Goal: Information Seeking & Learning: Learn about a topic

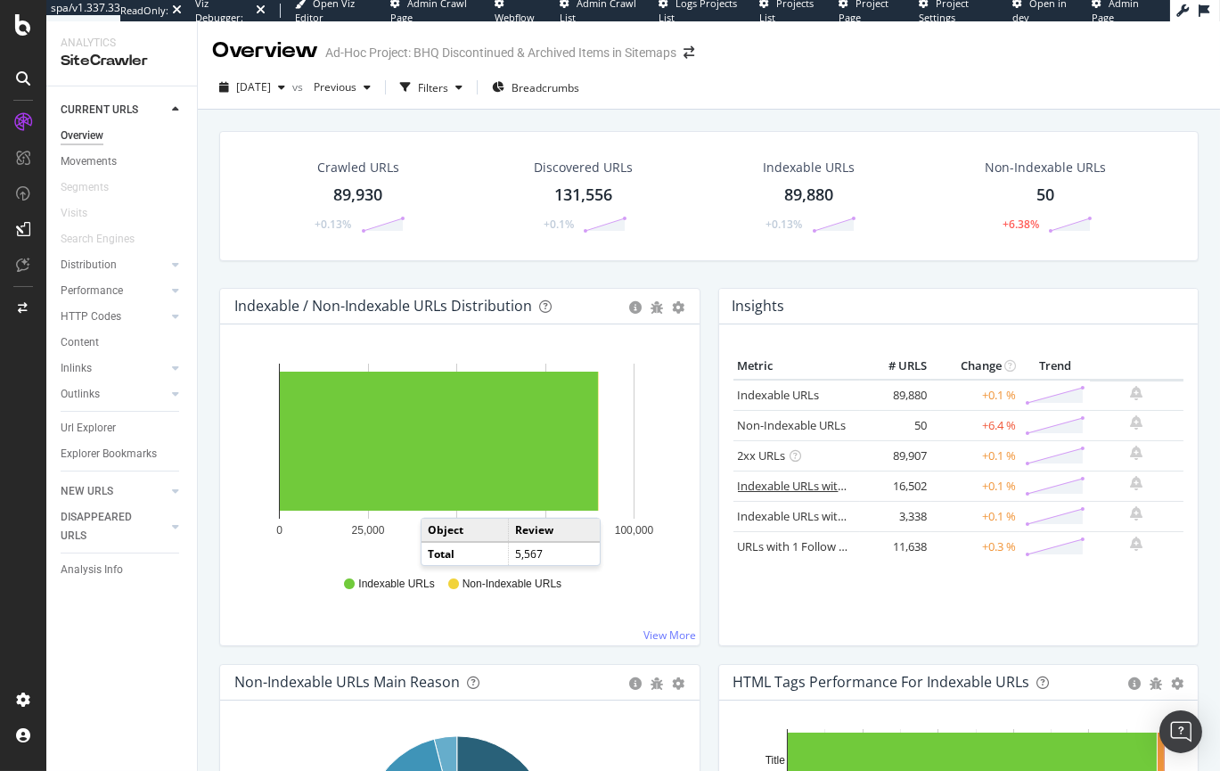
click at [752, 488] on link "Indexable URLs with Bad H1" at bounding box center [812, 486] width 149 height 16
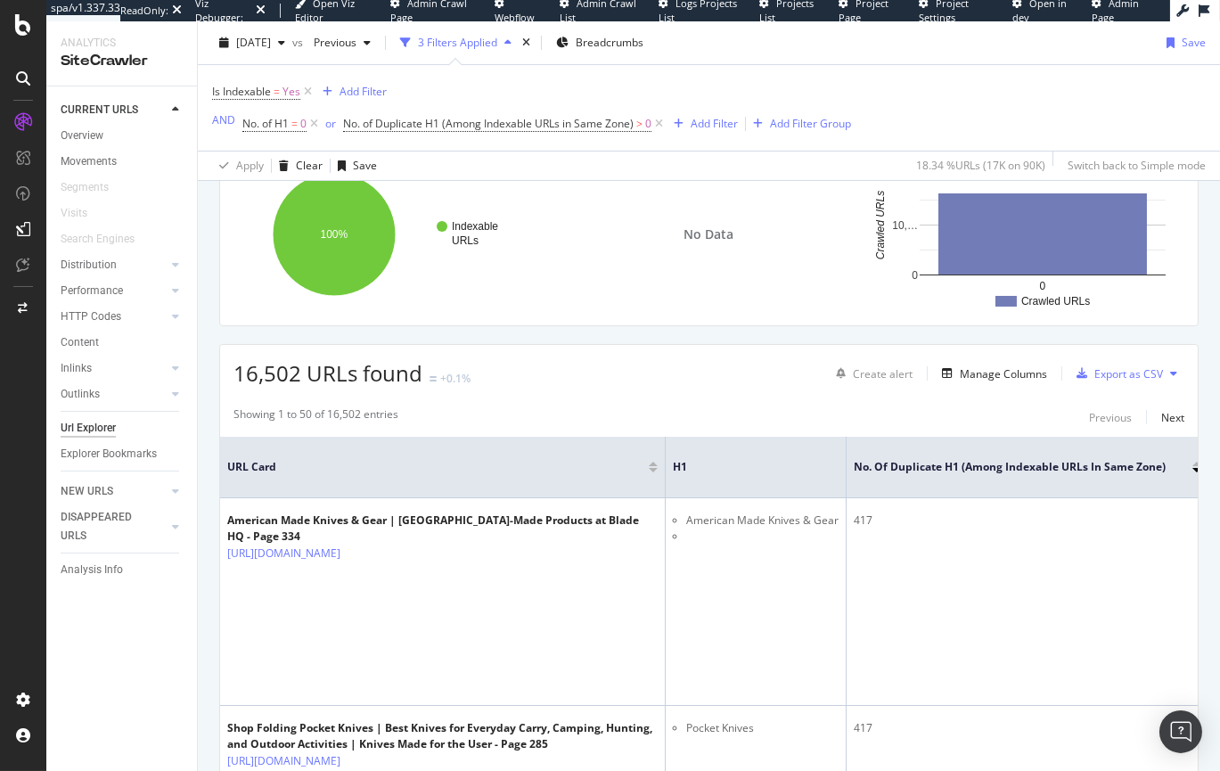
scroll to position [206, 0]
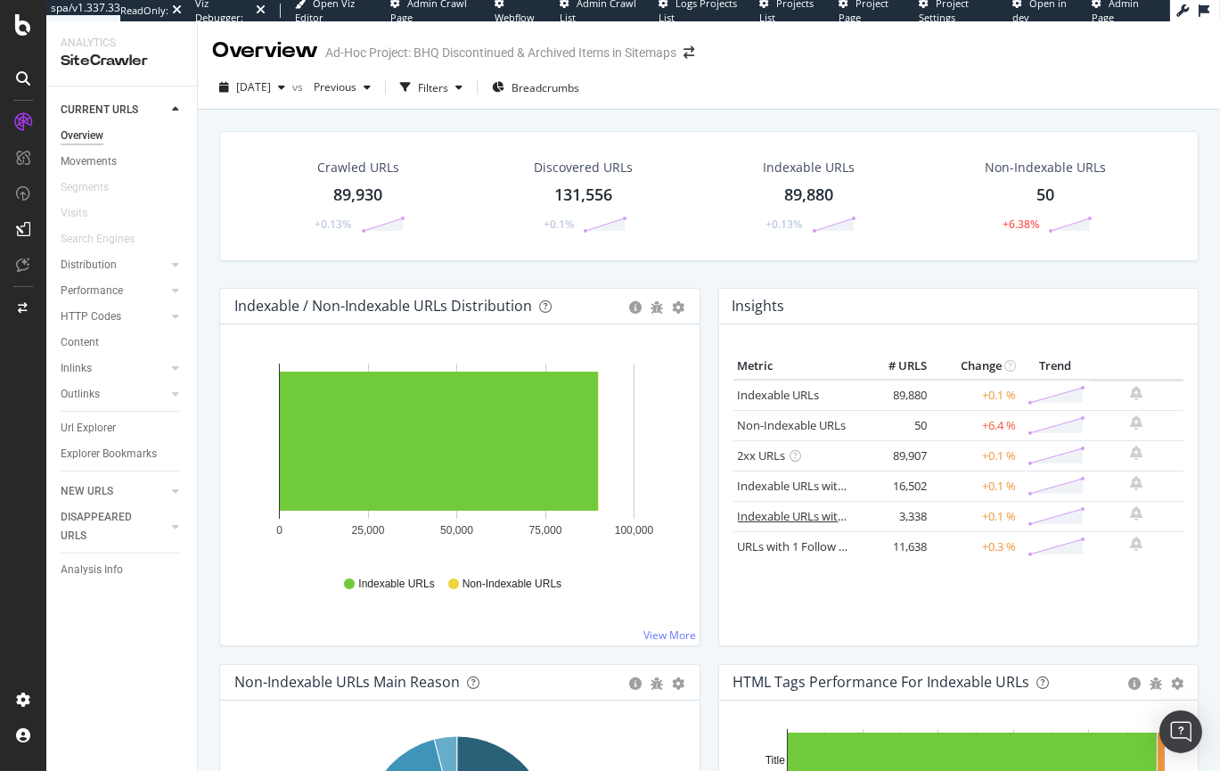
click at [788, 517] on link "Indexable URLs with Bad Description" at bounding box center [835, 516] width 194 height 16
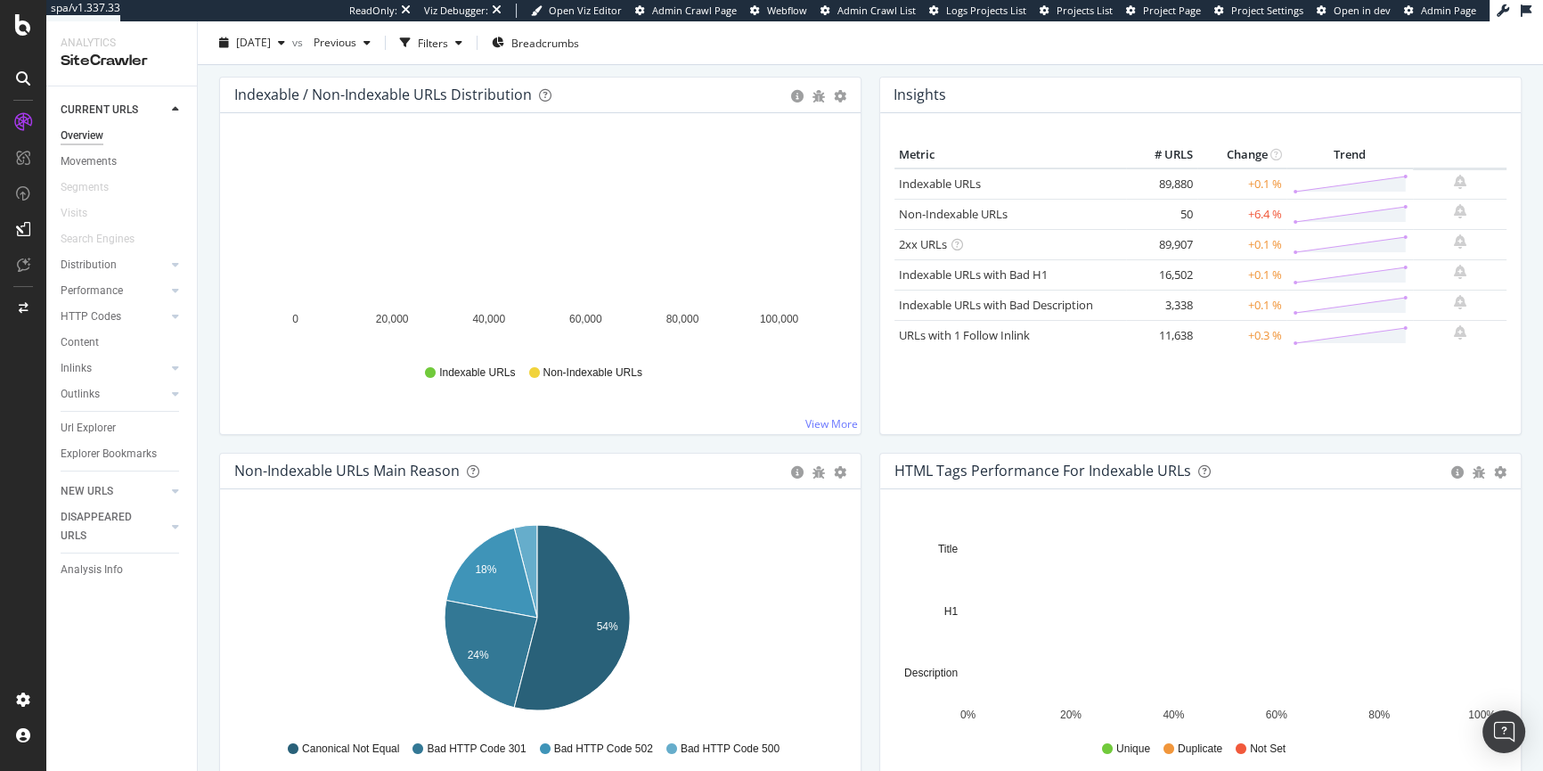
scroll to position [197, 0]
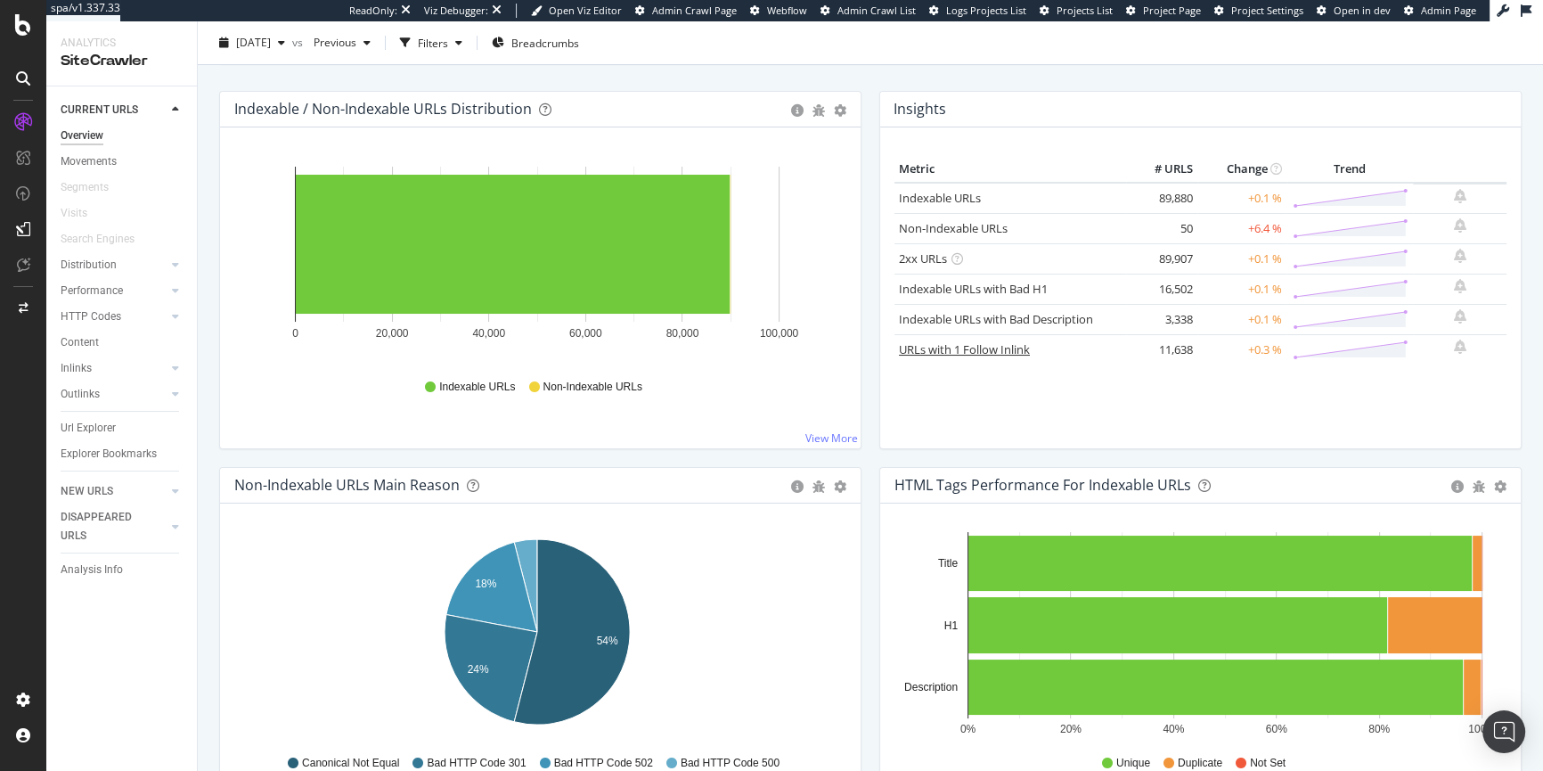
click at [960, 350] on link "URLs with 1 Follow Inlink" at bounding box center [964, 349] width 131 height 16
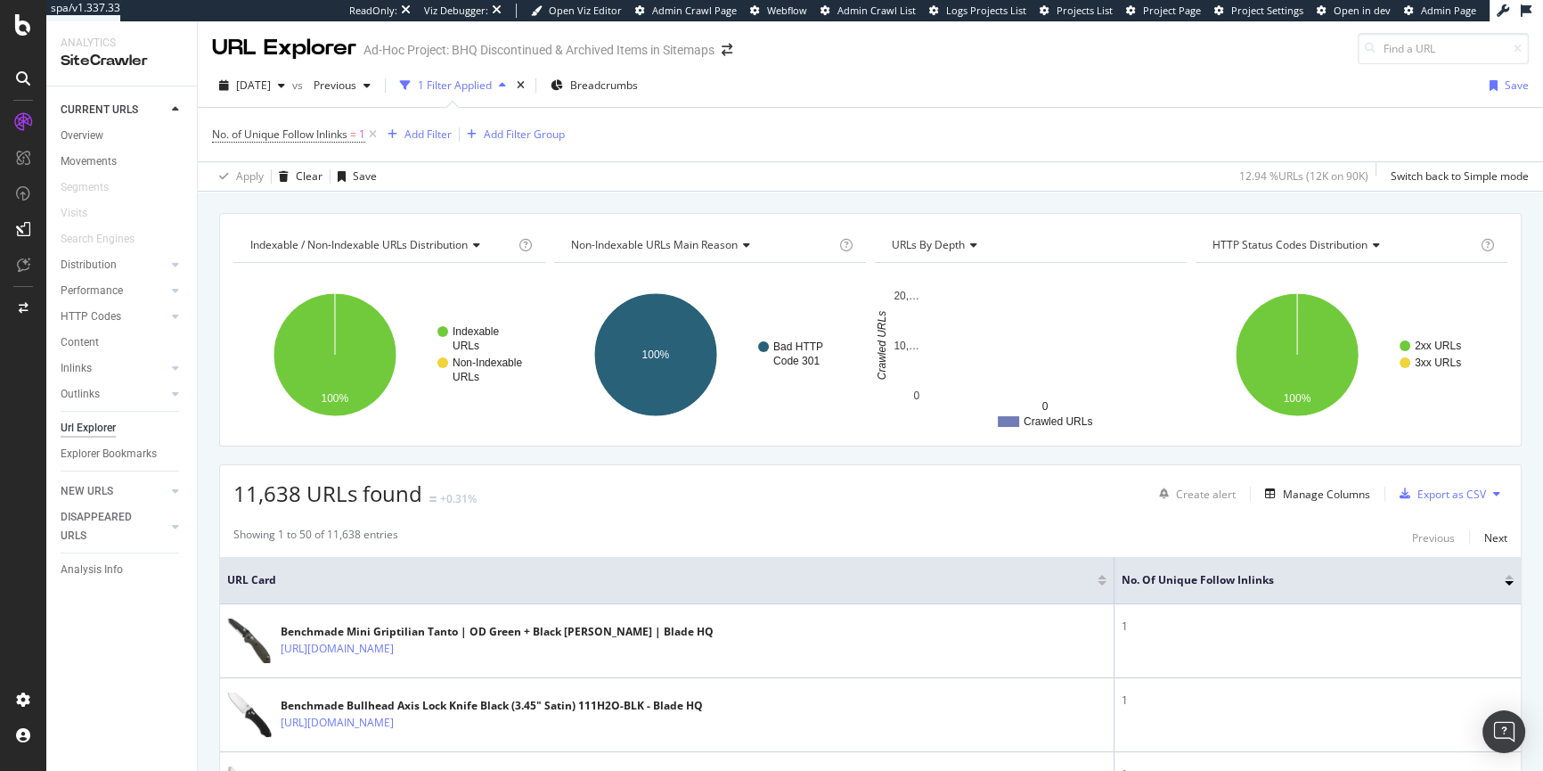
scroll to position [10, 0]
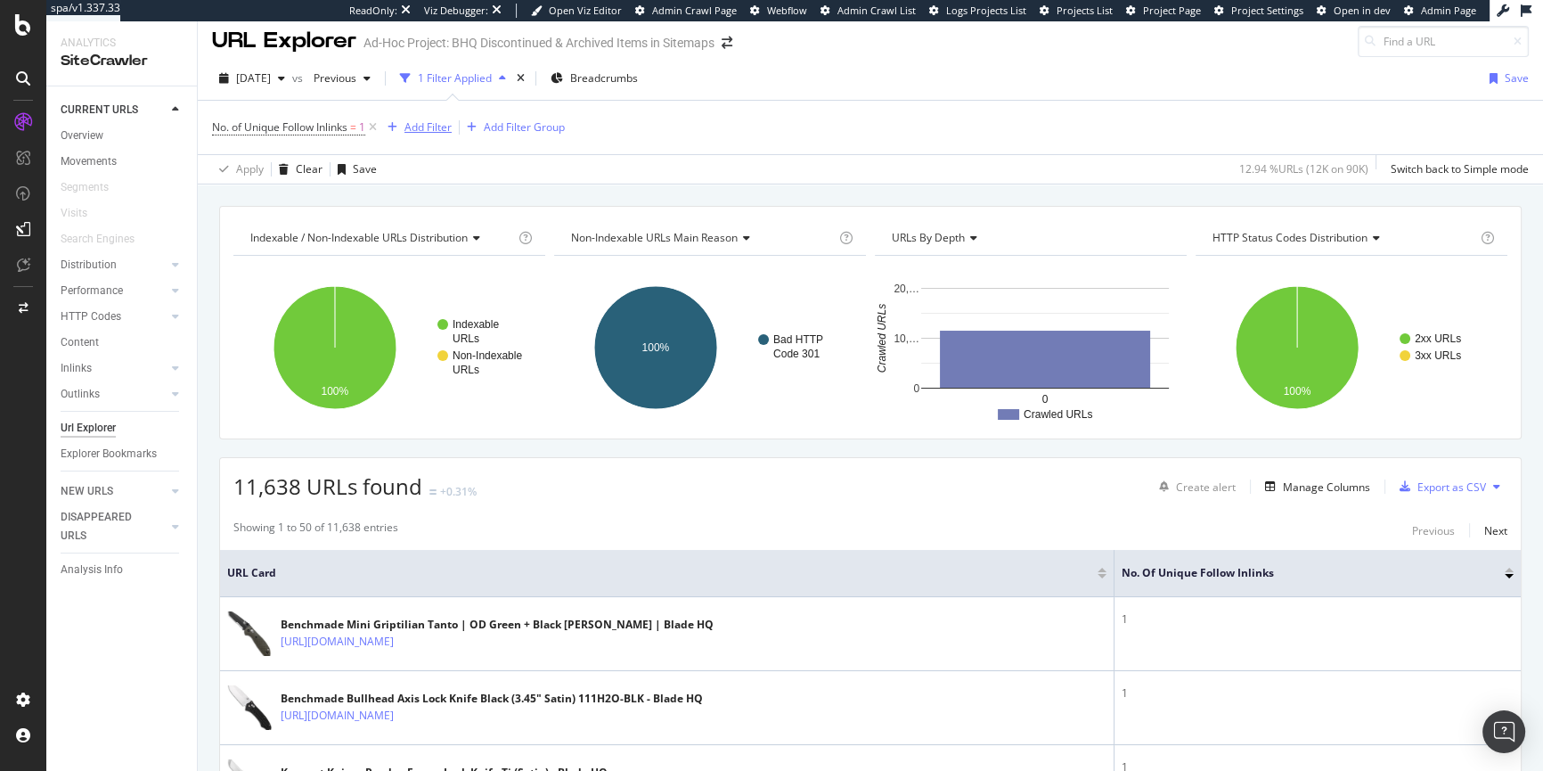
click at [419, 127] on div "Add Filter" at bounding box center [428, 126] width 47 height 15
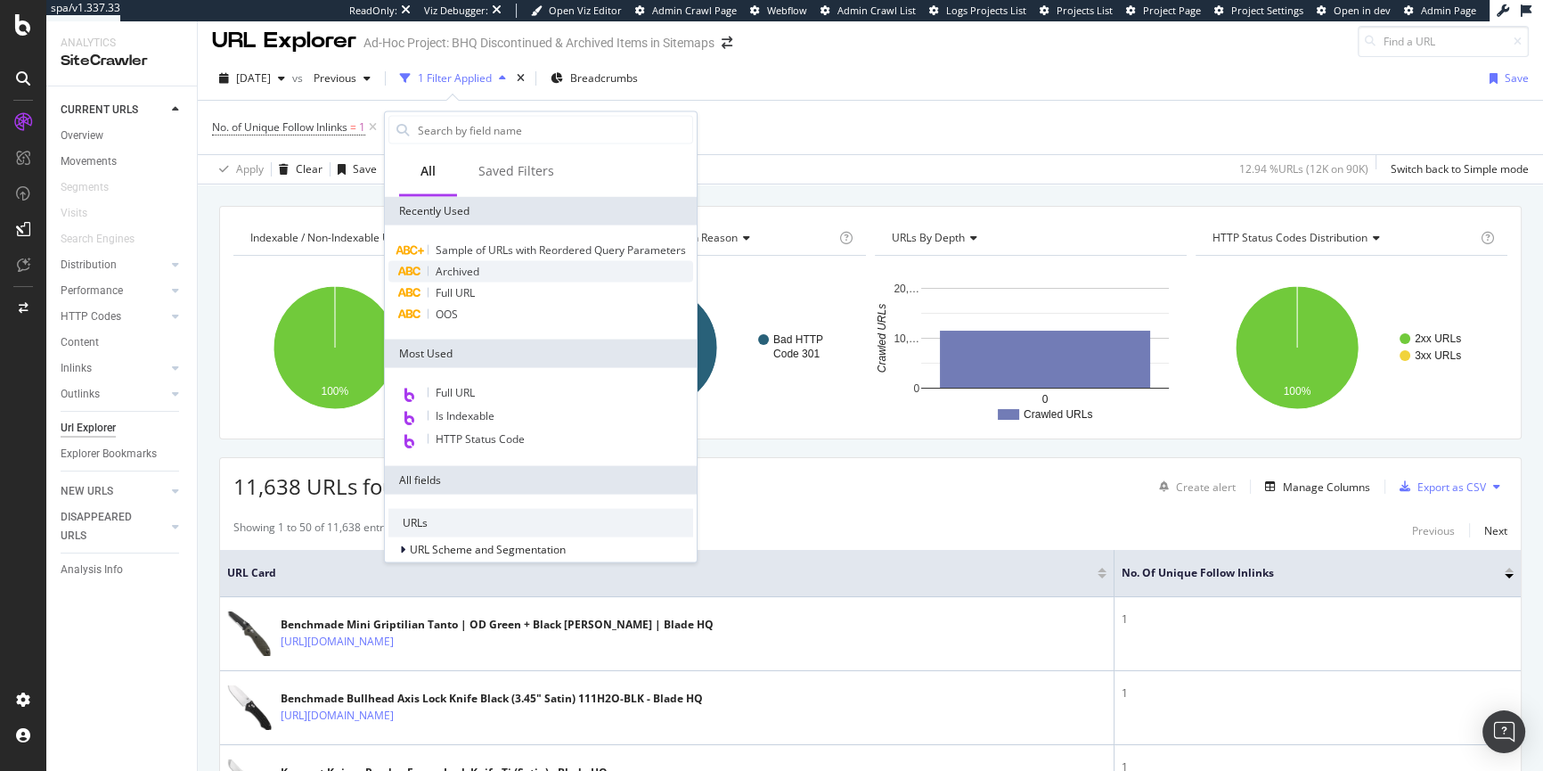
click at [449, 279] on span "Archived" at bounding box center [458, 271] width 44 height 15
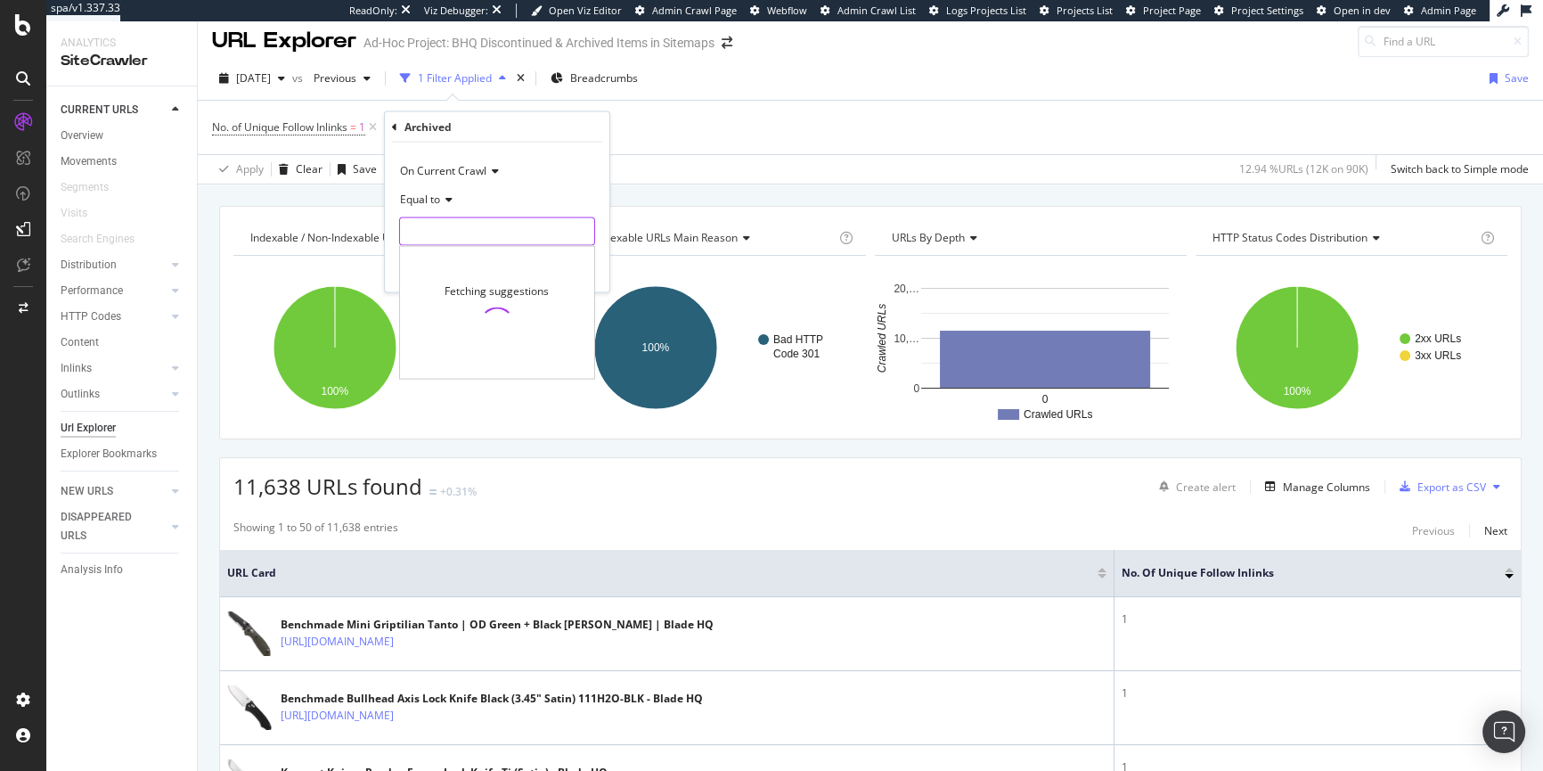
click at [434, 226] on input "text" at bounding box center [497, 231] width 194 height 29
click at [445, 251] on span "STATUS: ARCHIVED" at bounding box center [467, 255] width 125 height 15
type input "STATUS: ARCHIVED"
click at [575, 274] on div "Apply" at bounding box center [582, 268] width 28 height 15
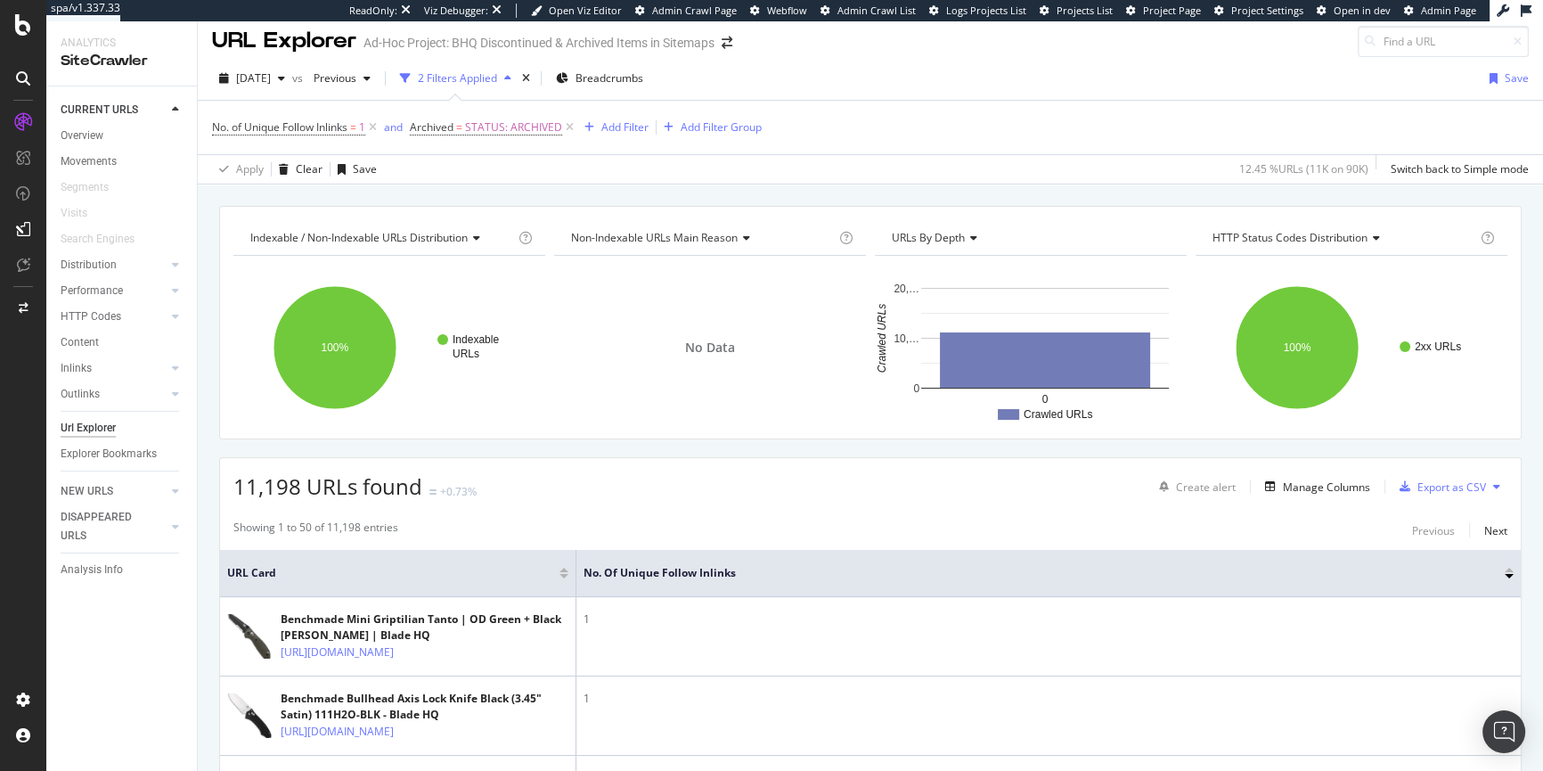
click at [329, 529] on div "Showing 1 to 50 of 11,198 entries" at bounding box center [315, 529] width 165 height 21
drag, startPoint x: 329, startPoint y: 529, endPoint x: 355, endPoint y: 530, distance: 25.9
click at [355, 530] on div "Showing 1 to 50 of 11,198 entries" at bounding box center [315, 529] width 165 height 21
copy div "11,198"
click at [511, 128] on span "STATUS: ARCHIVED" at bounding box center [513, 127] width 97 height 25
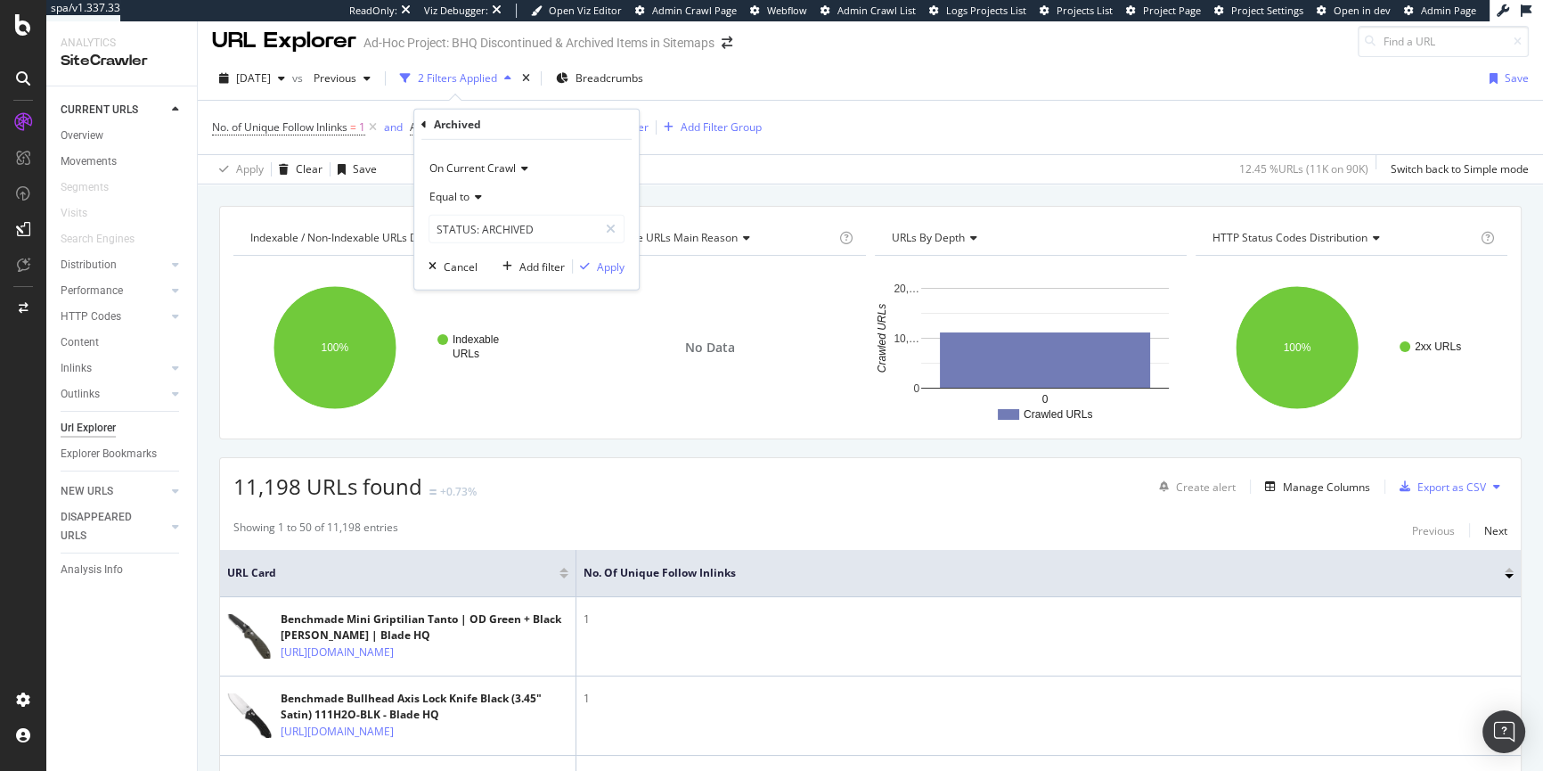
click at [480, 200] on icon at bounding box center [476, 197] width 12 height 11
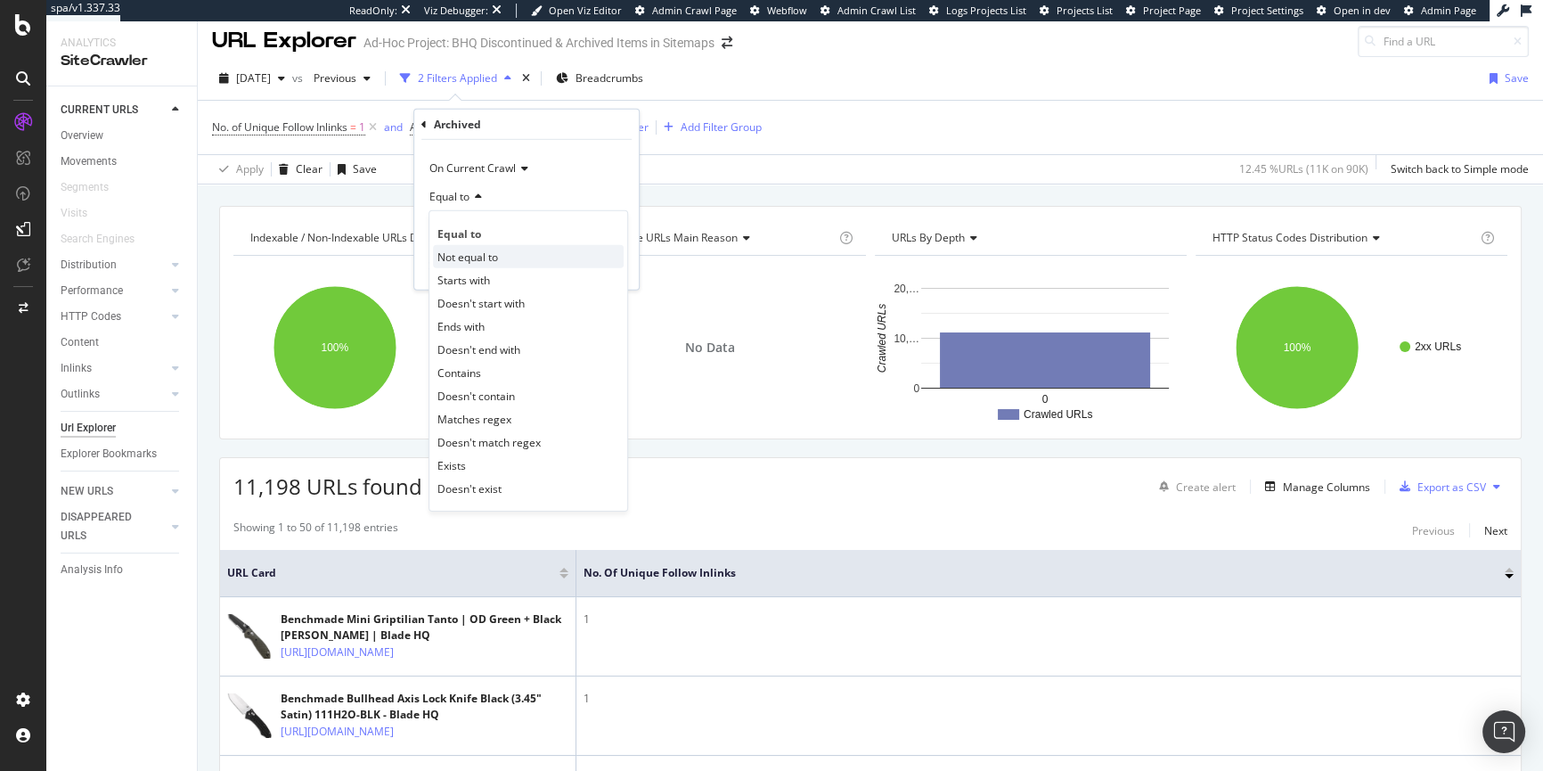
click at [463, 250] on span "Not equal to" at bounding box center [467, 256] width 61 height 15
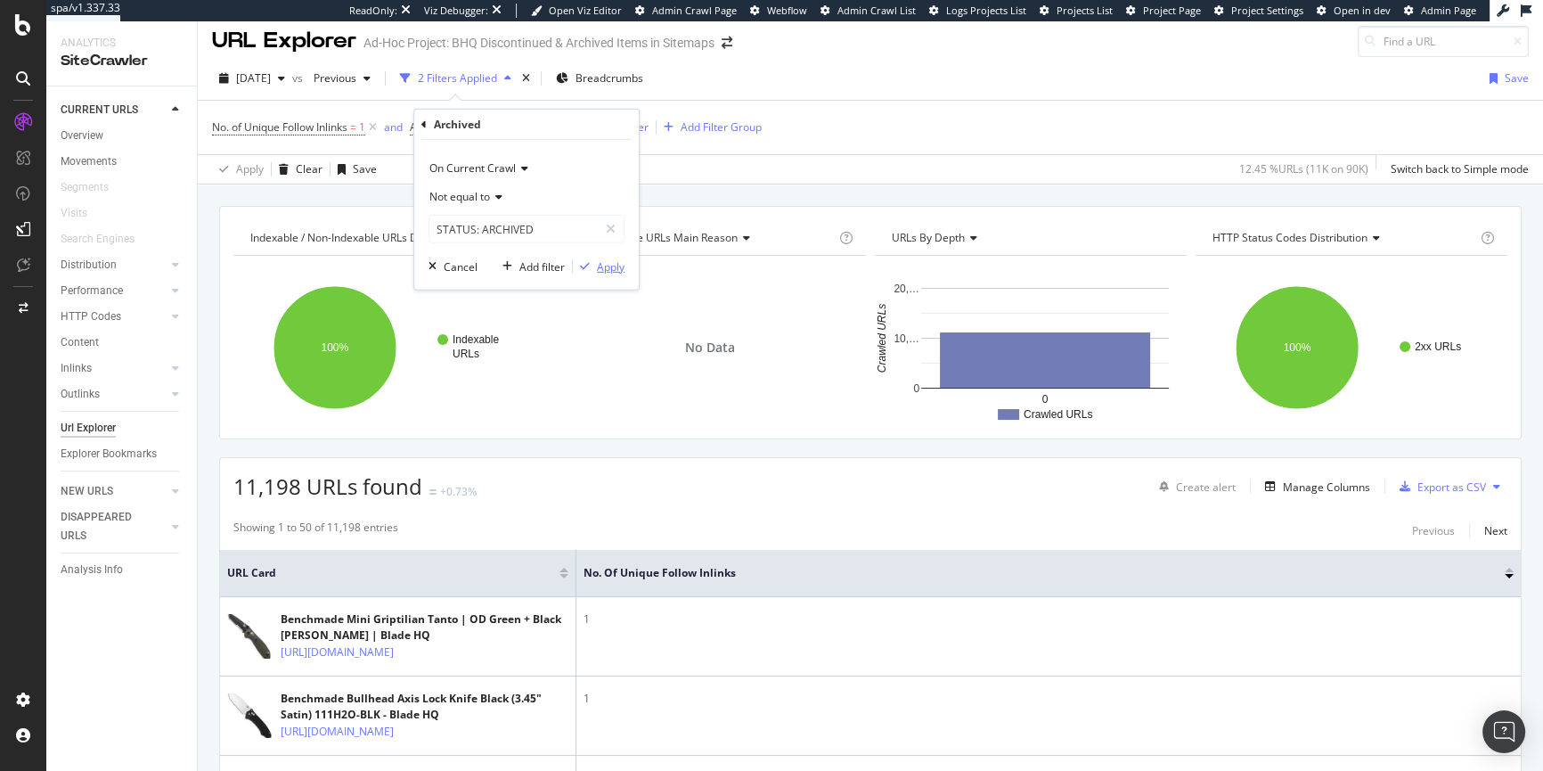
click at [612, 268] on div "Apply" at bounding box center [611, 265] width 28 height 15
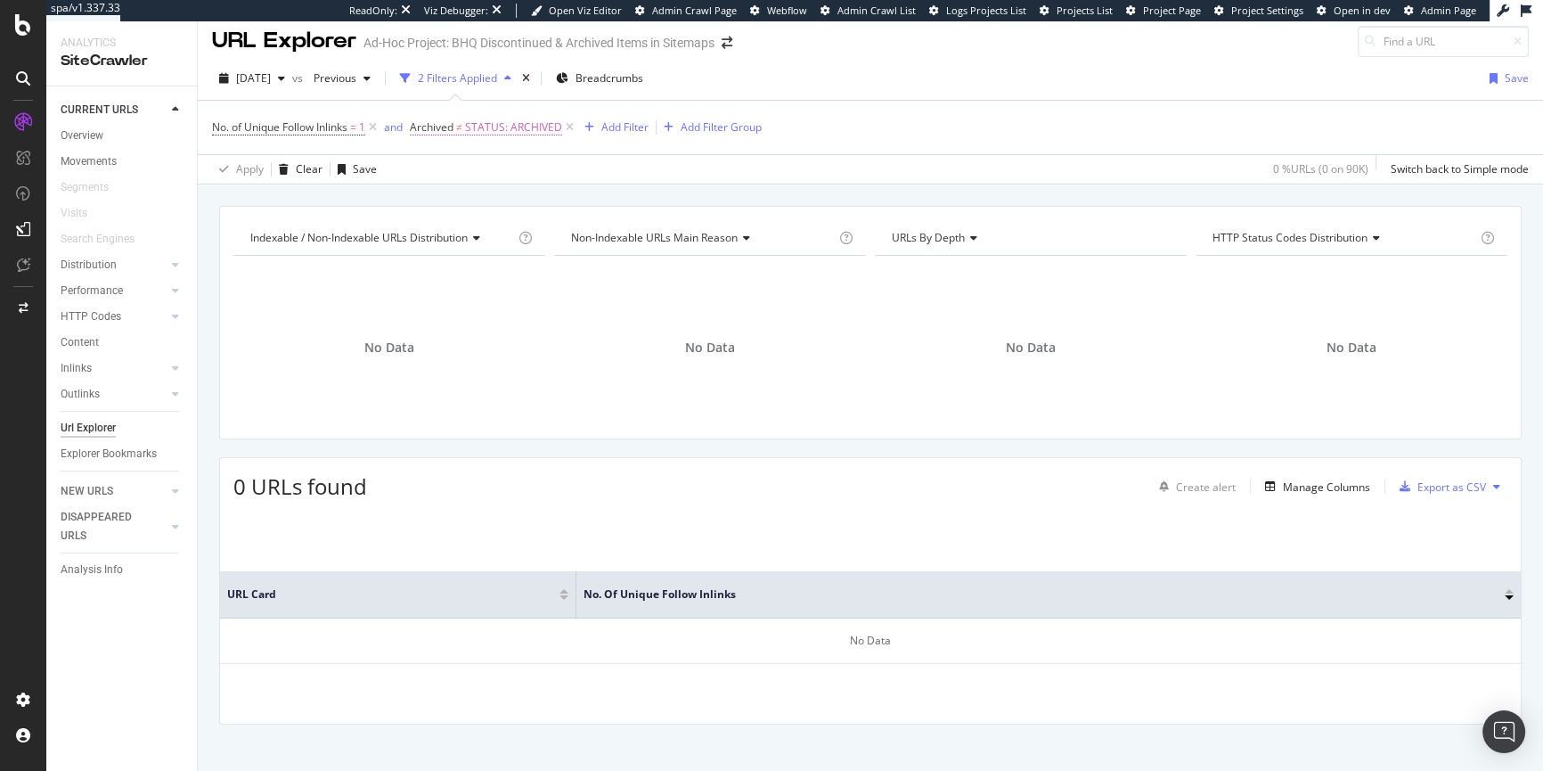
click at [457, 129] on span "Archived ≠ STATUS: ARCHIVED" at bounding box center [486, 127] width 152 height 16
click at [468, 199] on span "Not equal to" at bounding box center [459, 196] width 61 height 15
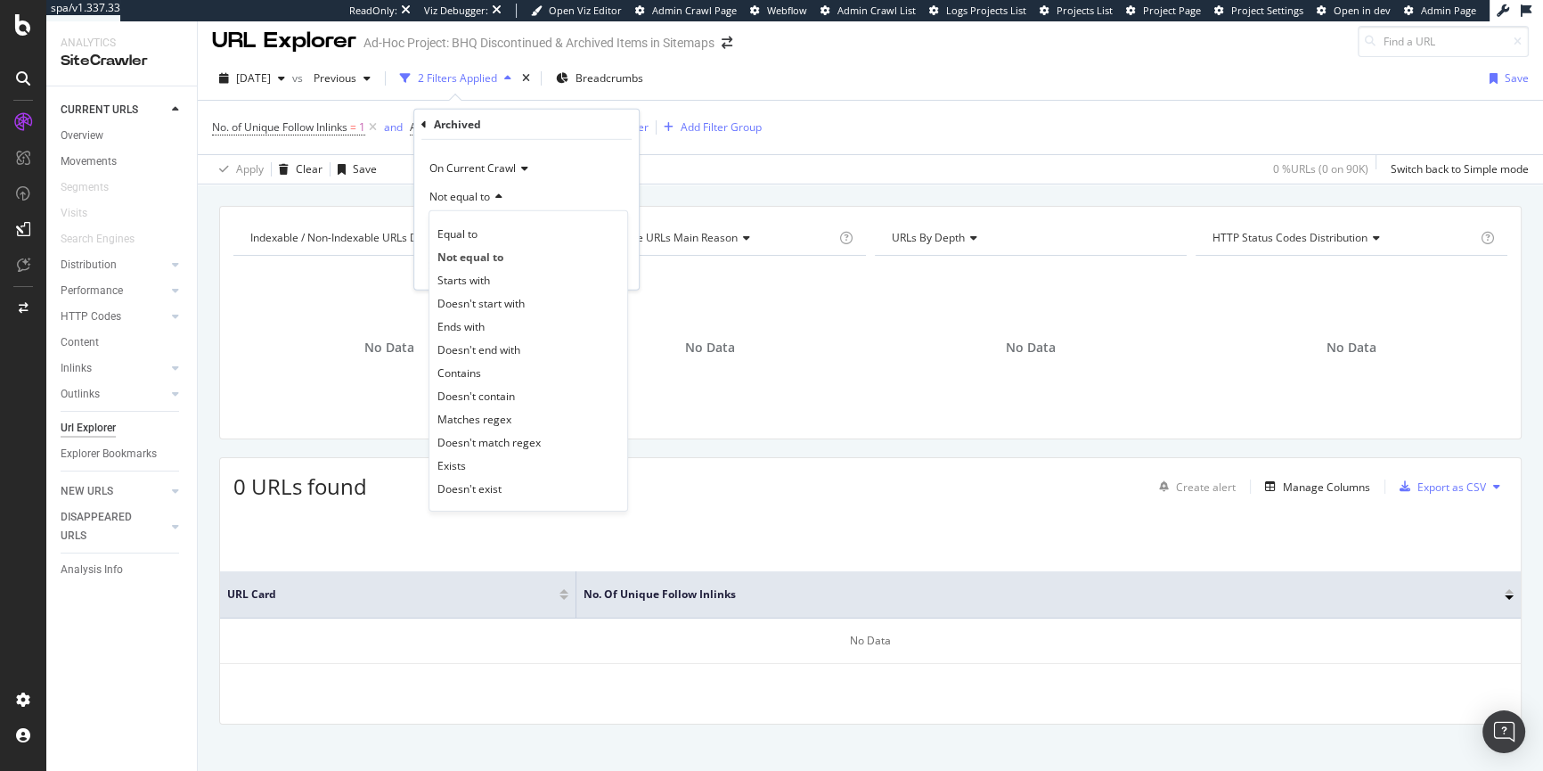
click at [829, 131] on div "No. of Unique Follow Inlinks = 1 and Archived ≠ STATUS: ARCHIVED Add Filter Add…" at bounding box center [870, 127] width 1317 height 53
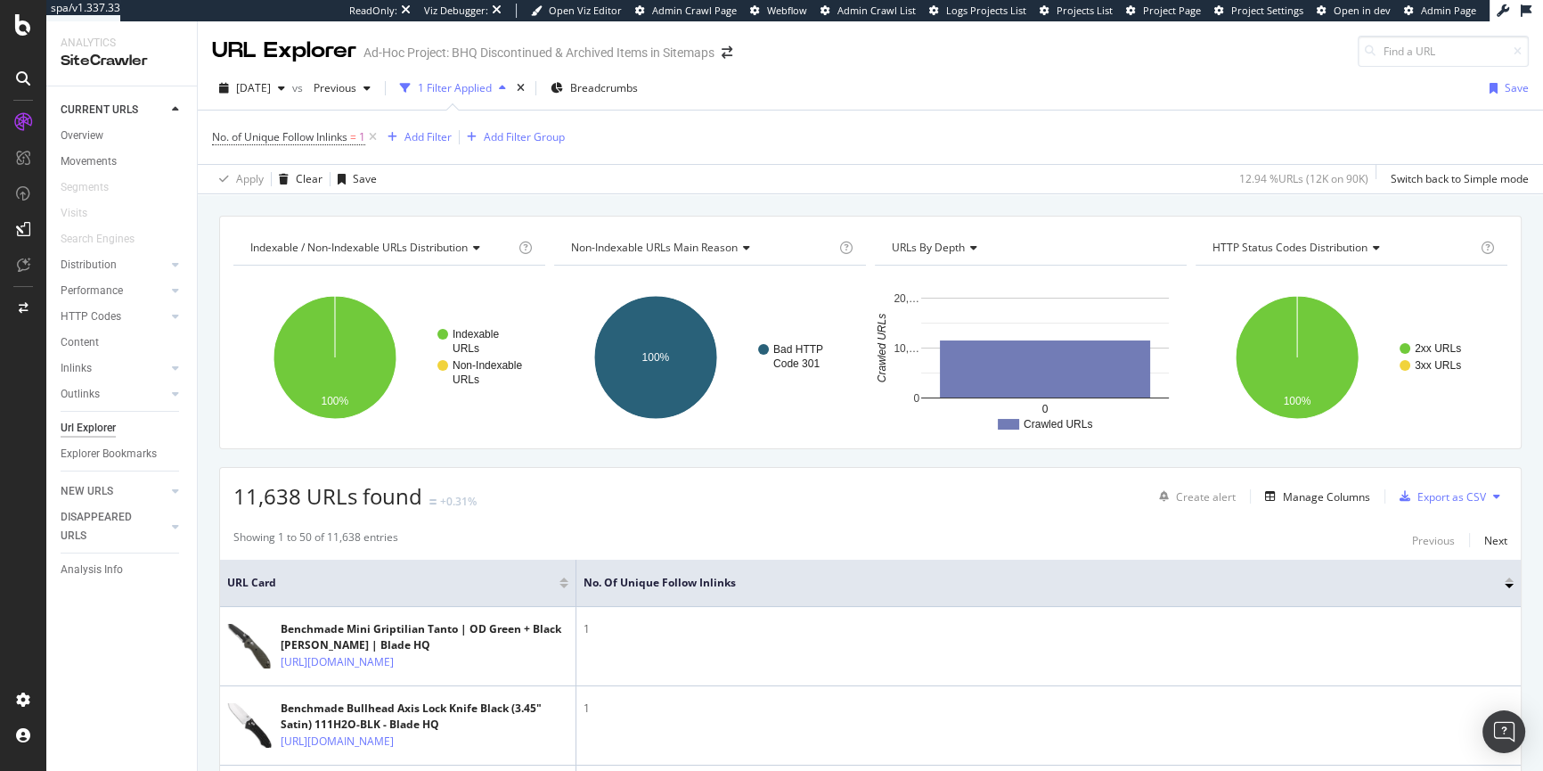
click at [245, 502] on span "11,638 URLs found" at bounding box center [327, 495] width 189 height 29
copy span "11,638"
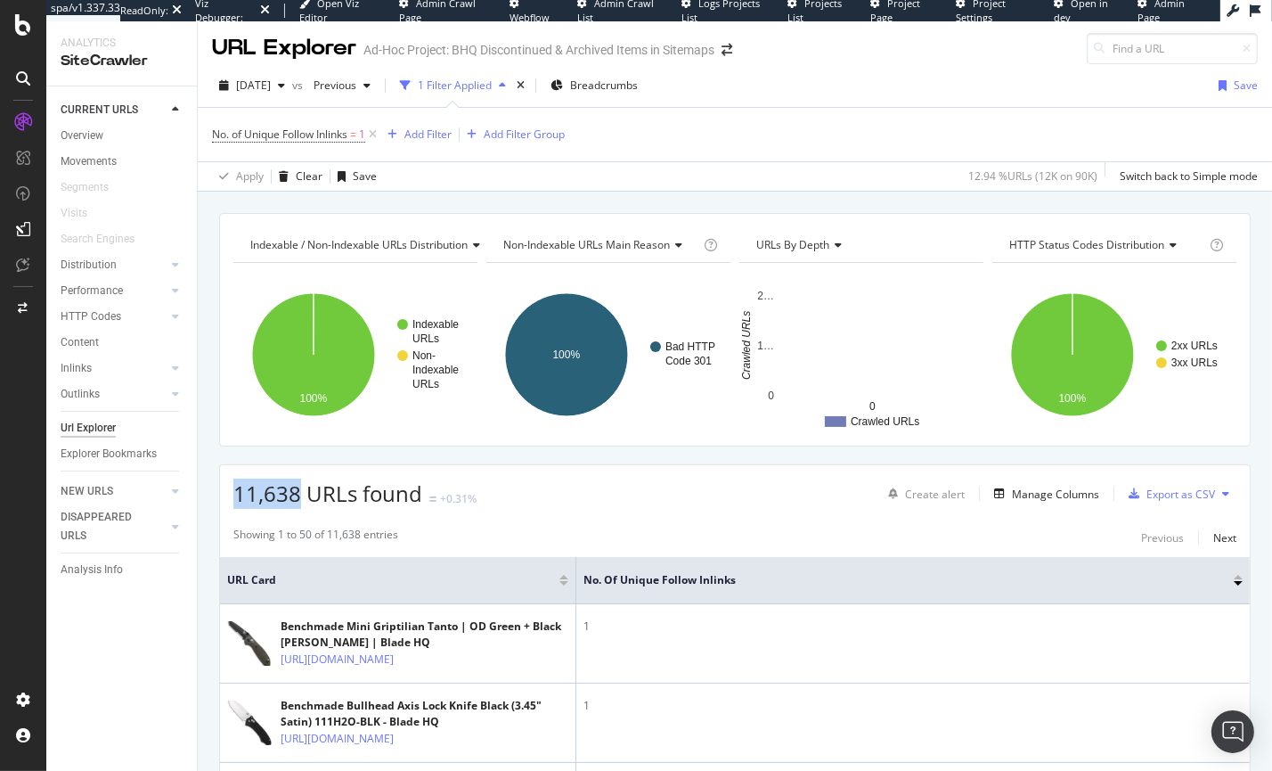
scroll to position [3, 0]
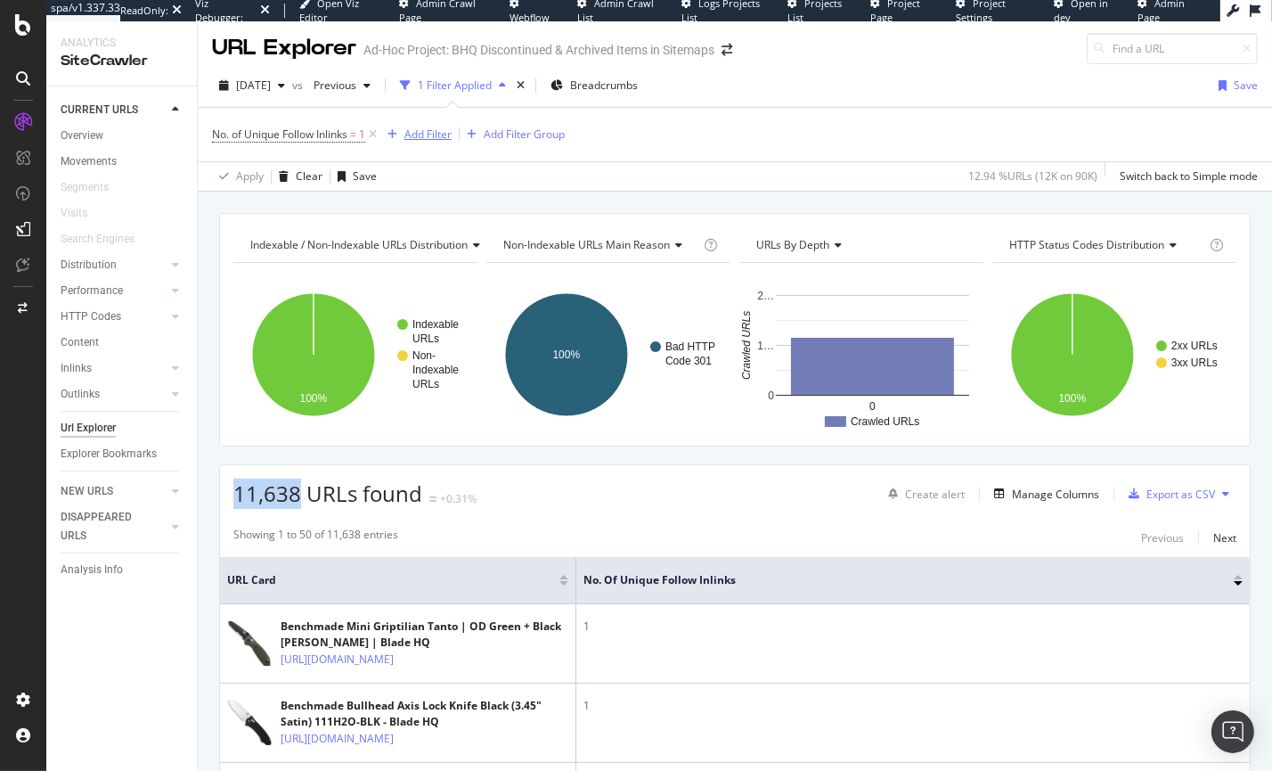
click at [406, 125] on div "Add Filter" at bounding box center [415, 135] width 71 height 20
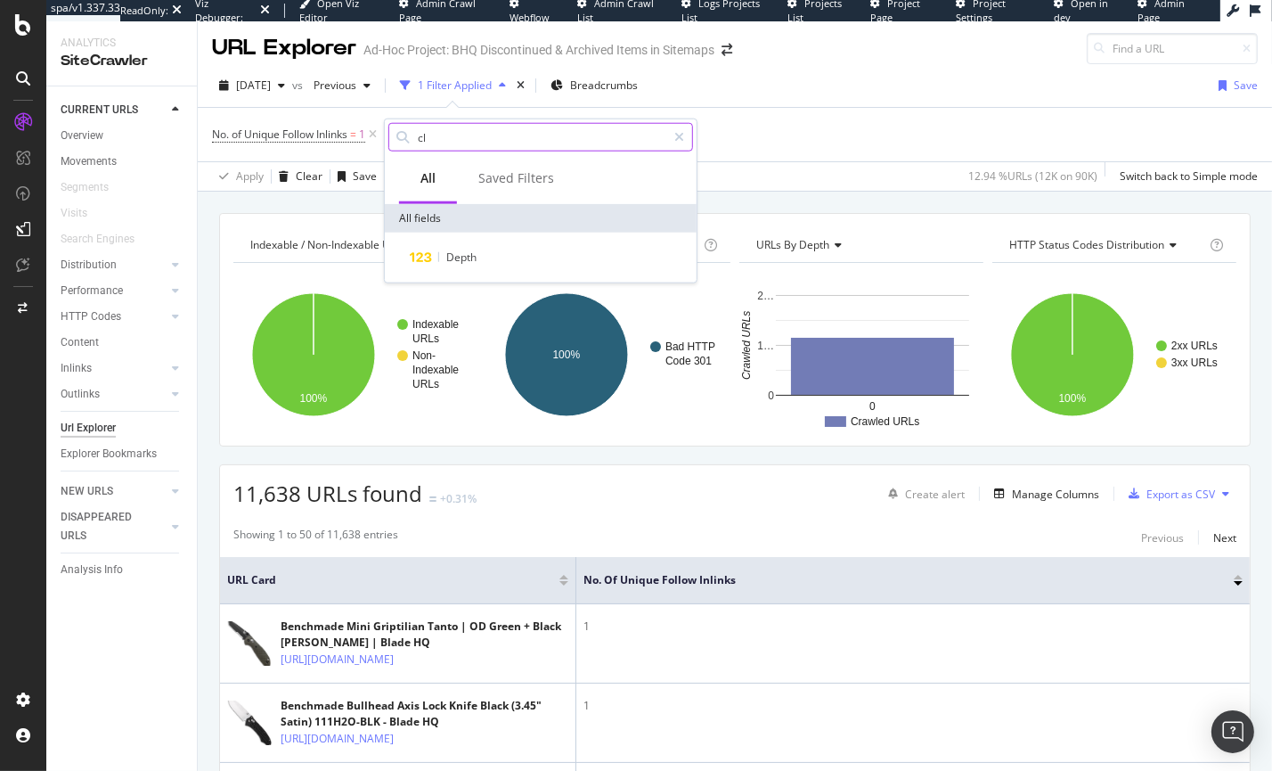
type input "c"
type input "traf"
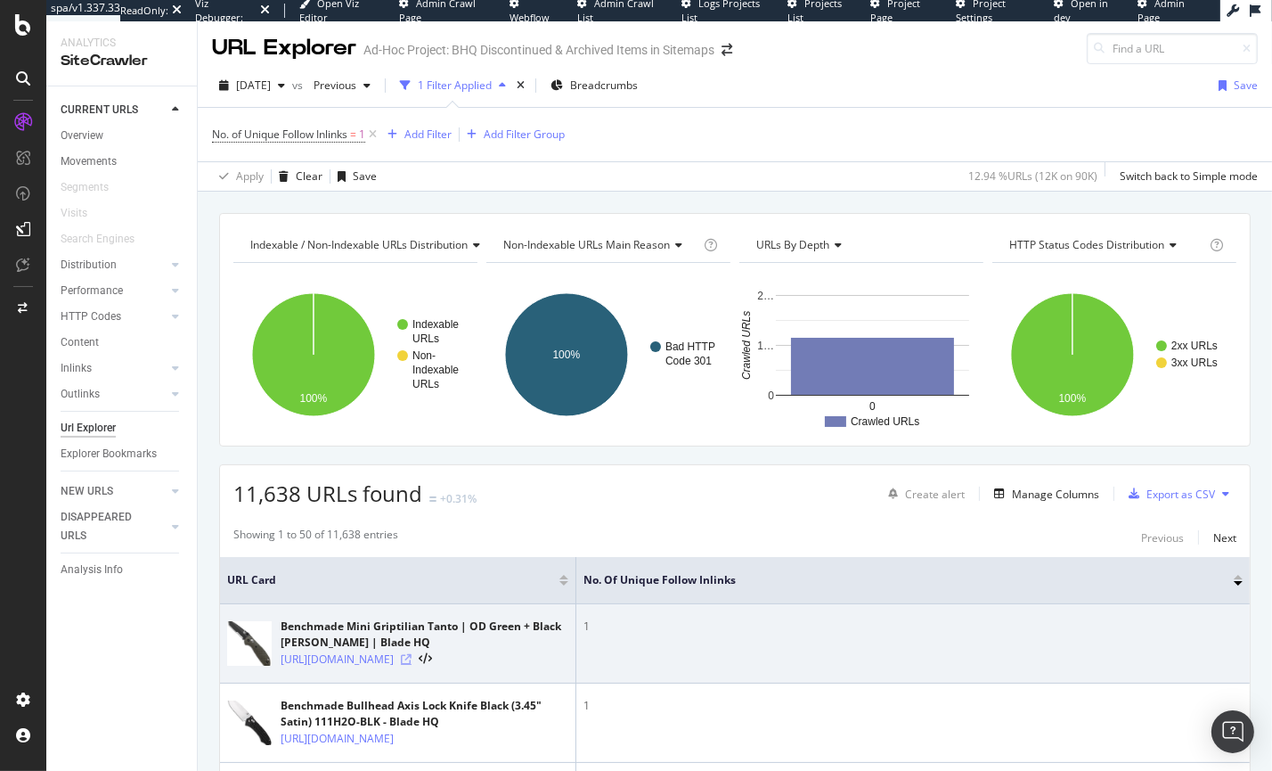
click at [412, 665] on icon at bounding box center [406, 659] width 11 height 11
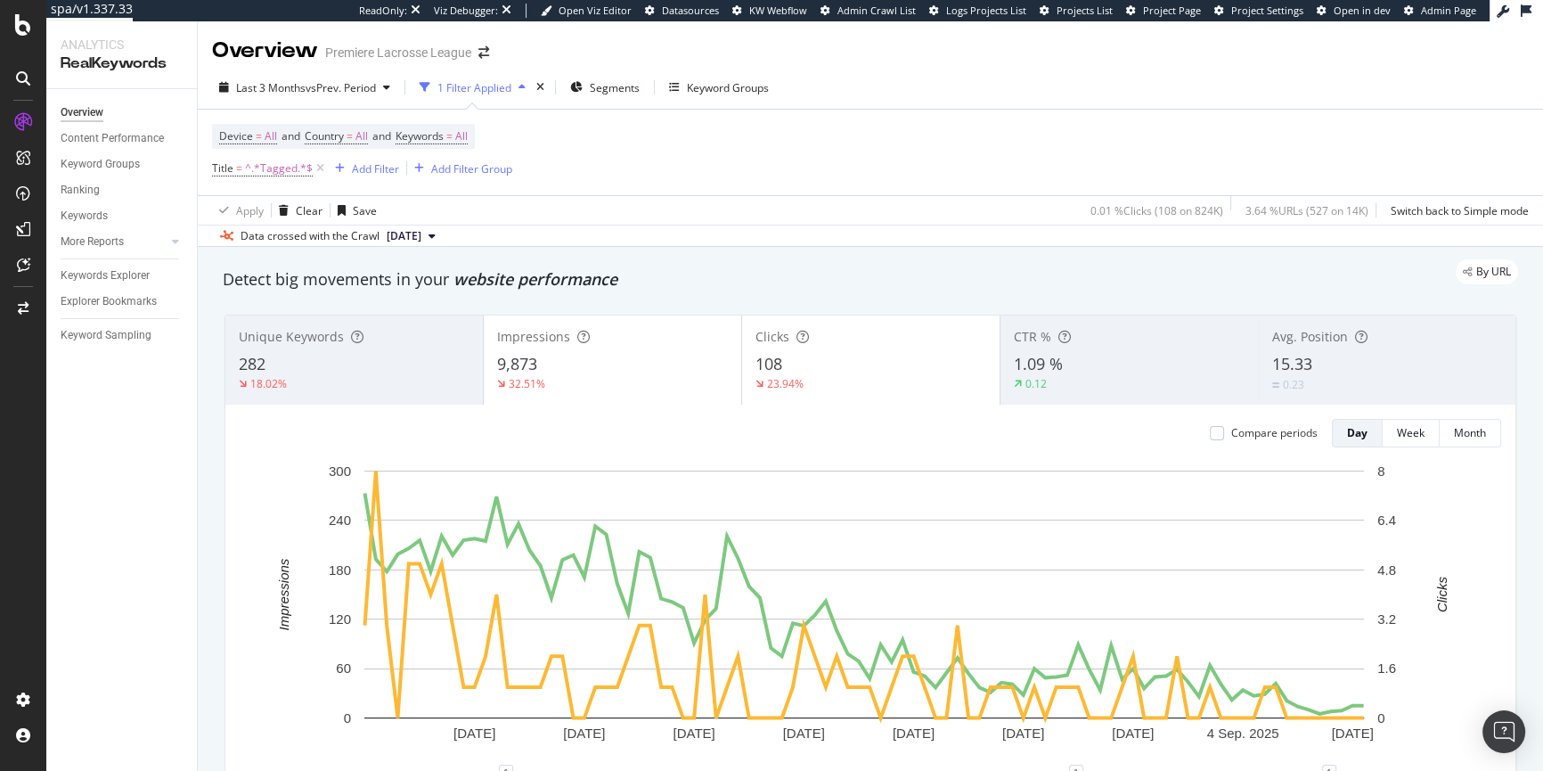
scroll to position [196, 0]
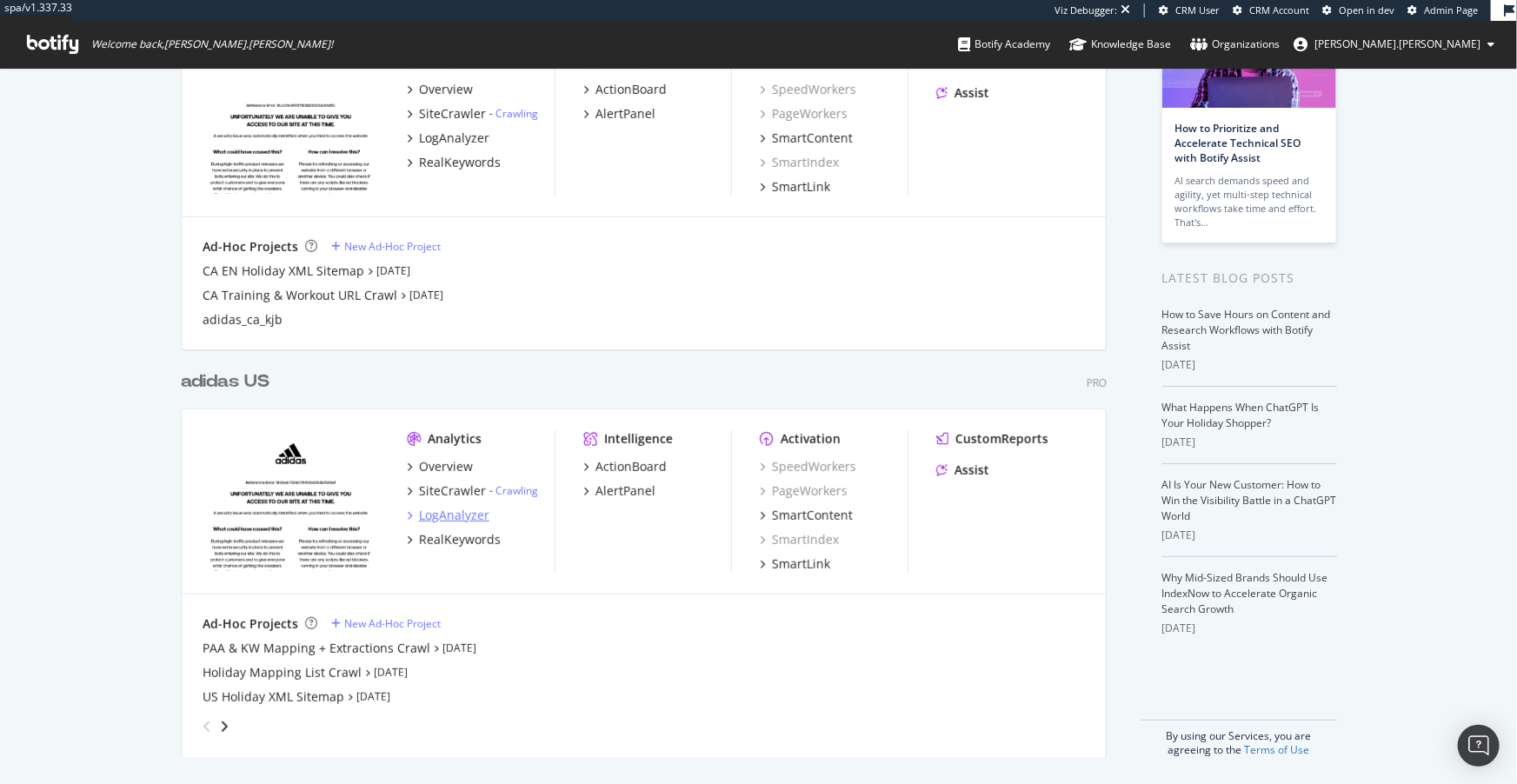
scroll to position [160, 0]
click at [220, 725] on icon "angle-right" at bounding box center [223, 725] width 9 height 14
click at [195, 728] on div "angle-left" at bounding box center [206, 725] width 22 height 28
click at [209, 384] on div "adidas US" at bounding box center [224, 381] width 89 height 25
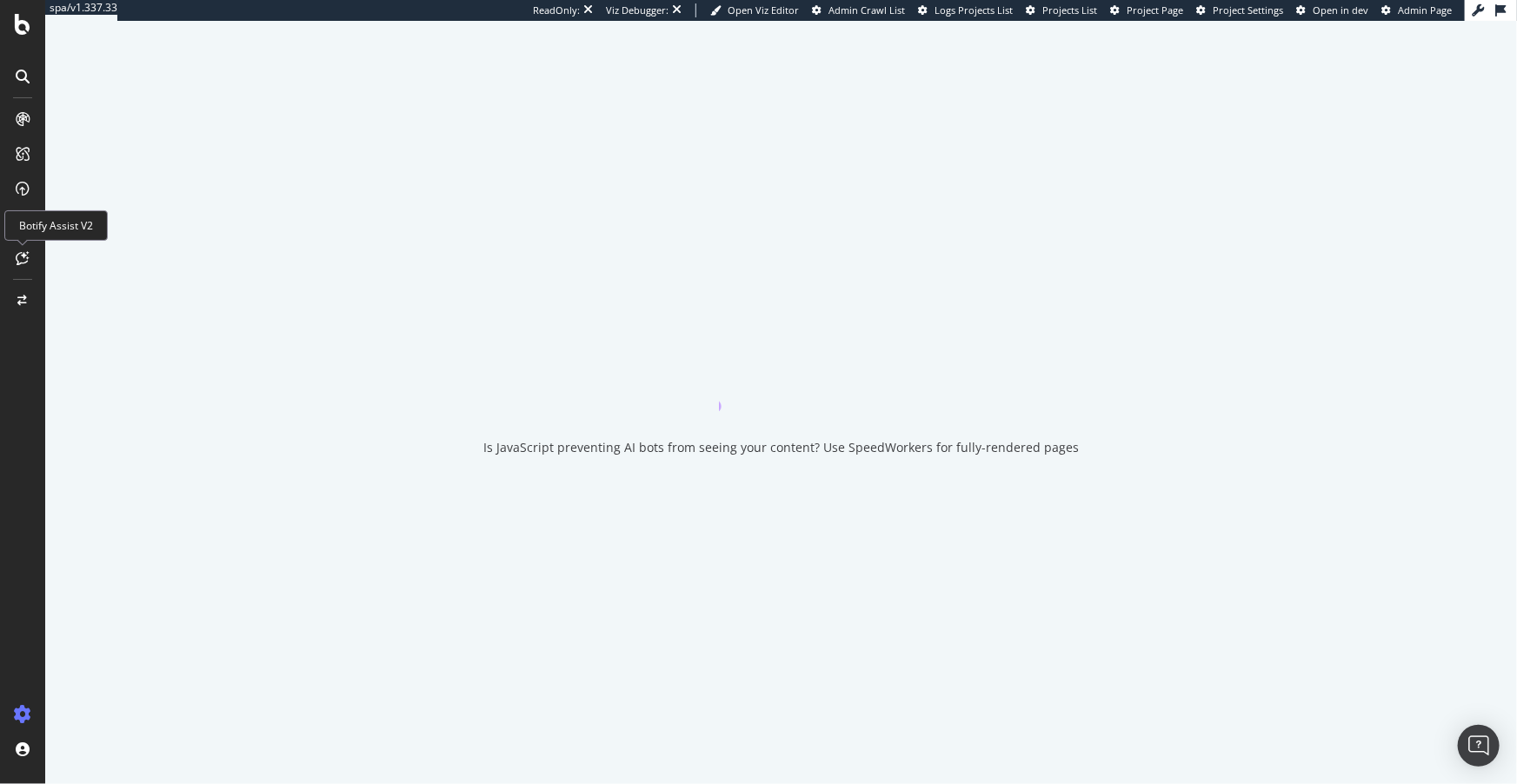
click at [12, 254] on div at bounding box center [22, 257] width 28 height 28
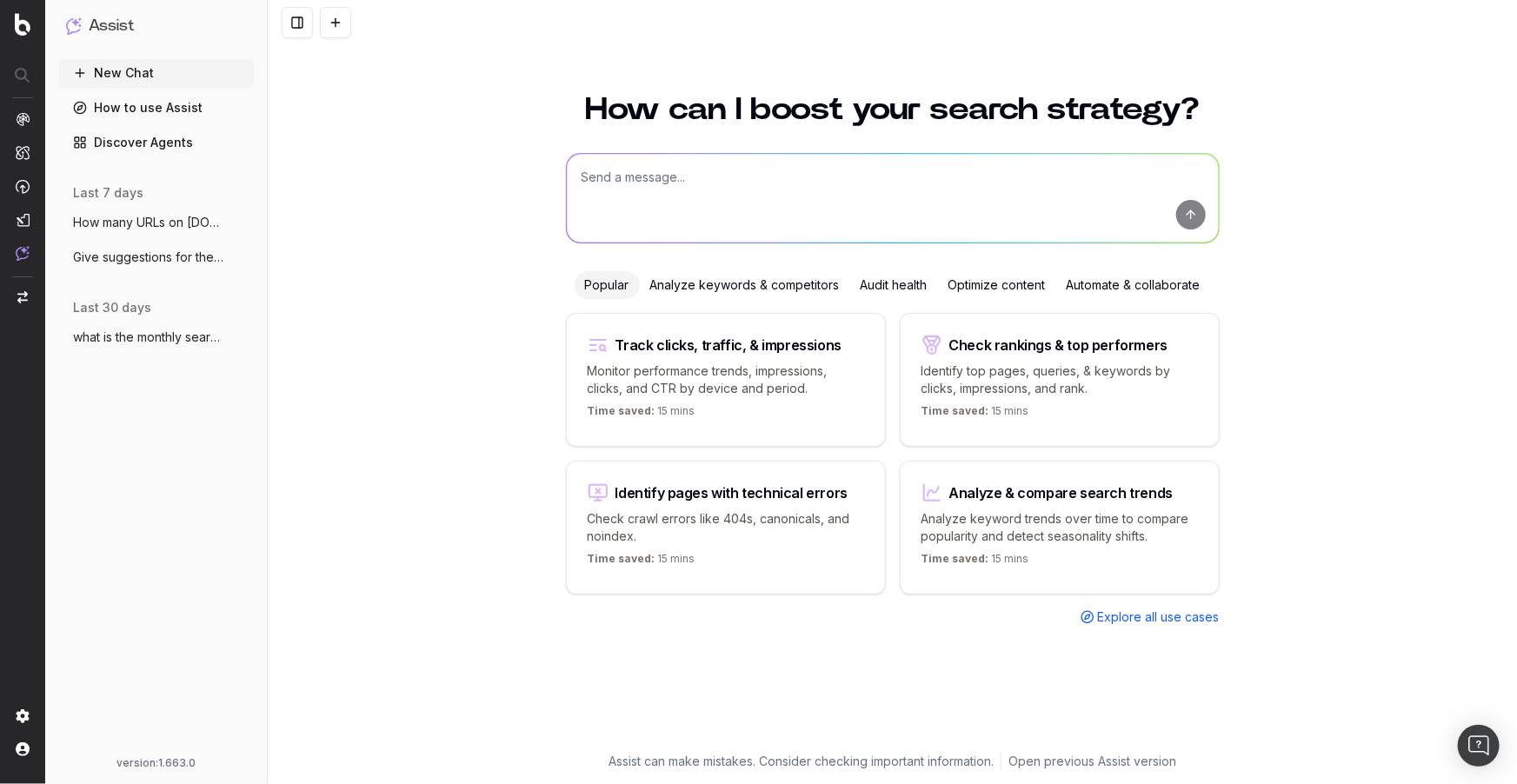
click at [123, 249] on span "Give suggestions for the 18 most relevan" at bounding box center [149, 257] width 153 height 18
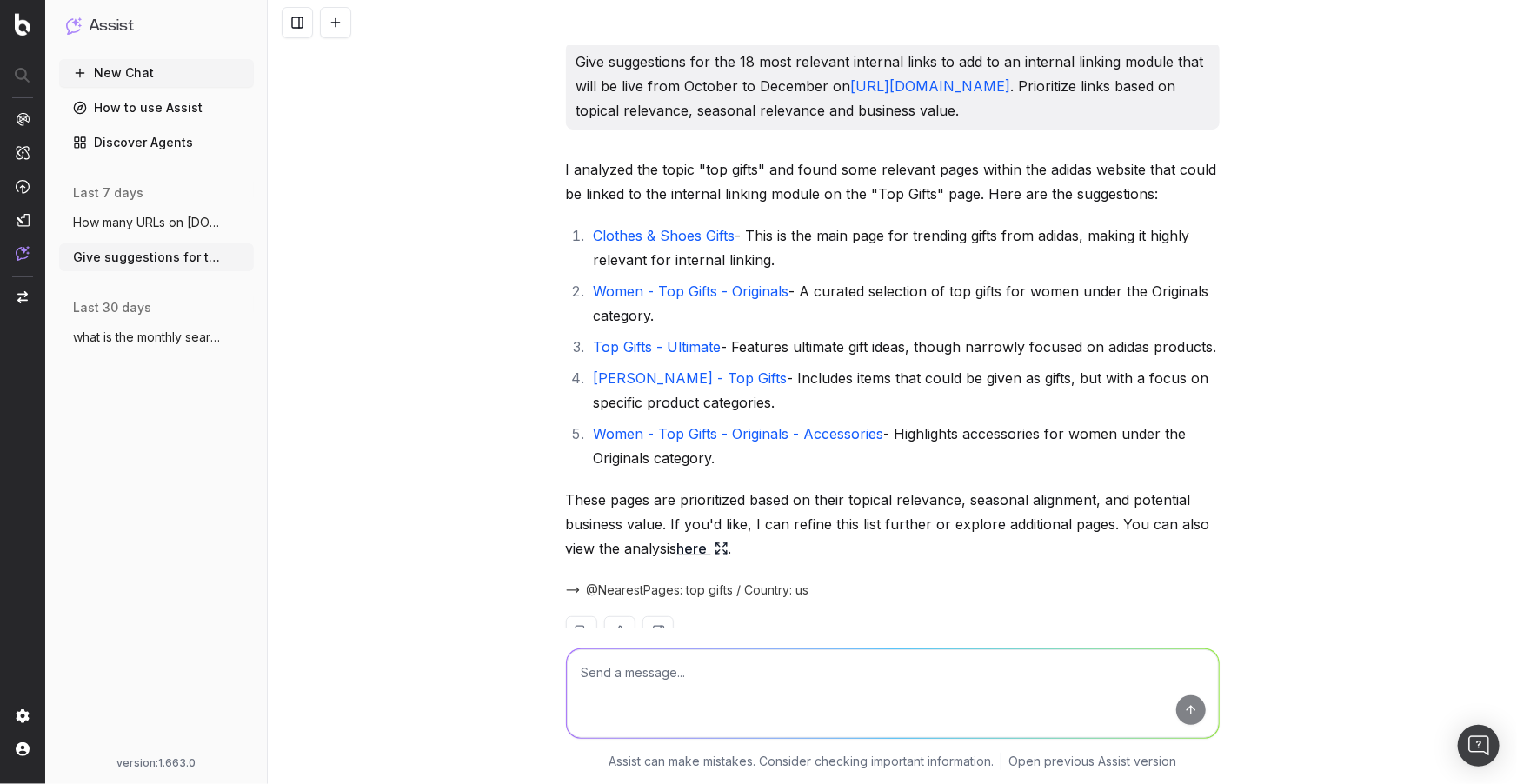
scroll to position [3, 0]
click at [720, 291] on link "Women - Top Gifts - Originals" at bounding box center [692, 292] width 195 height 18
click at [785, 431] on link "Women - Top Gifts - Originals - Accessories" at bounding box center [739, 434] width 291 height 18
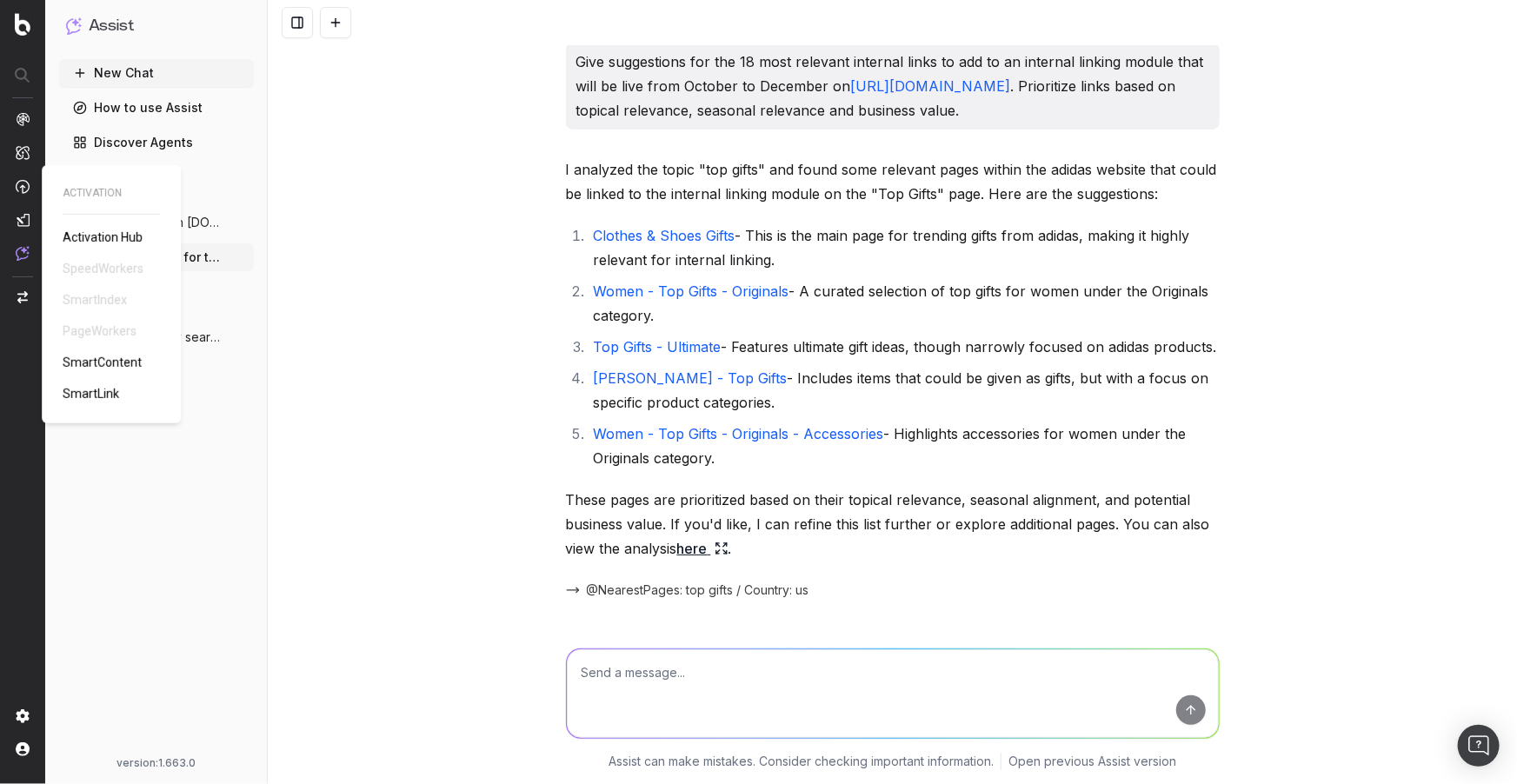
click at [109, 392] on span "SmartLink" at bounding box center [91, 393] width 57 height 14
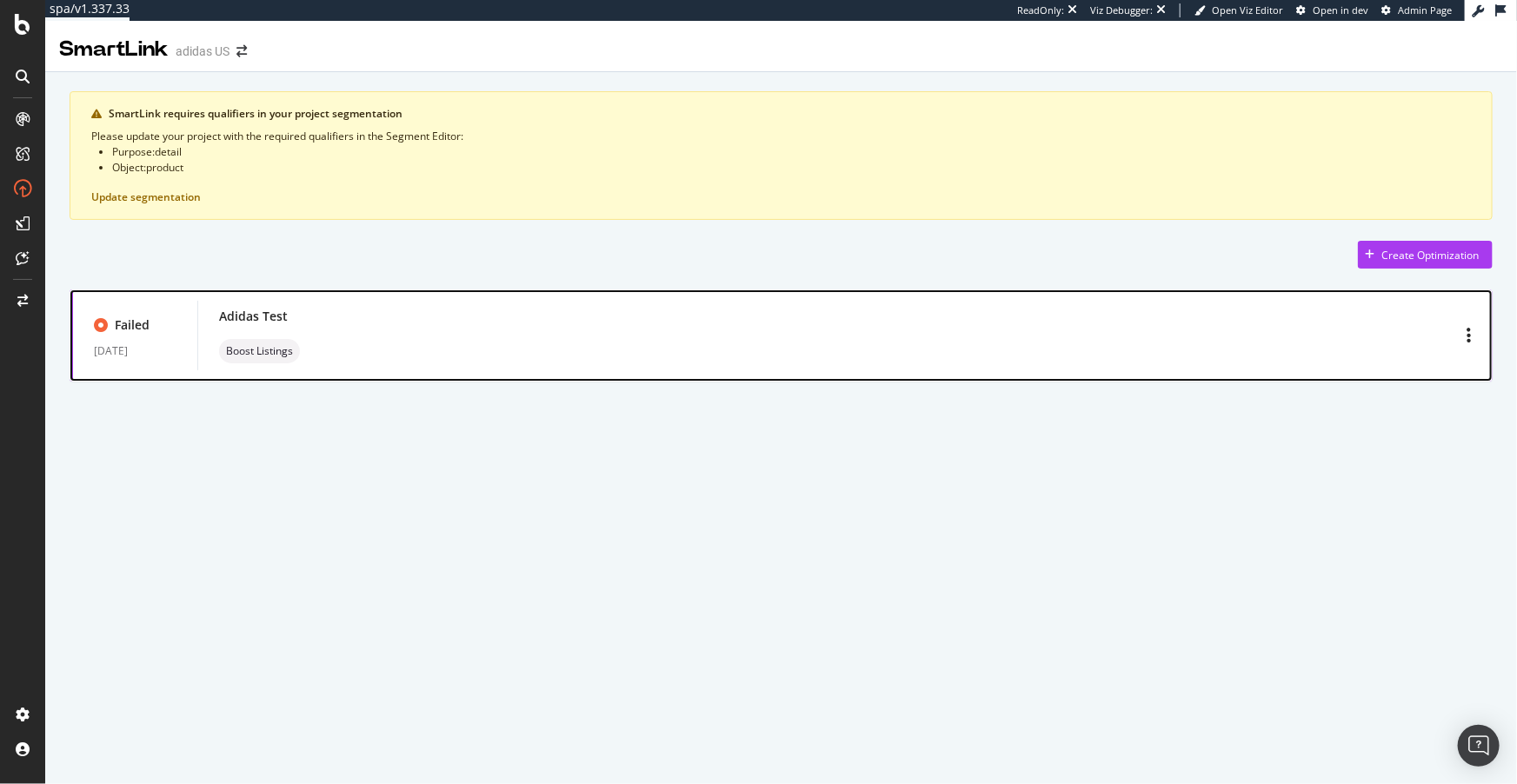
click at [343, 332] on div "Adidas Test Boost Listings" at bounding box center [845, 334] width 1252 height 56
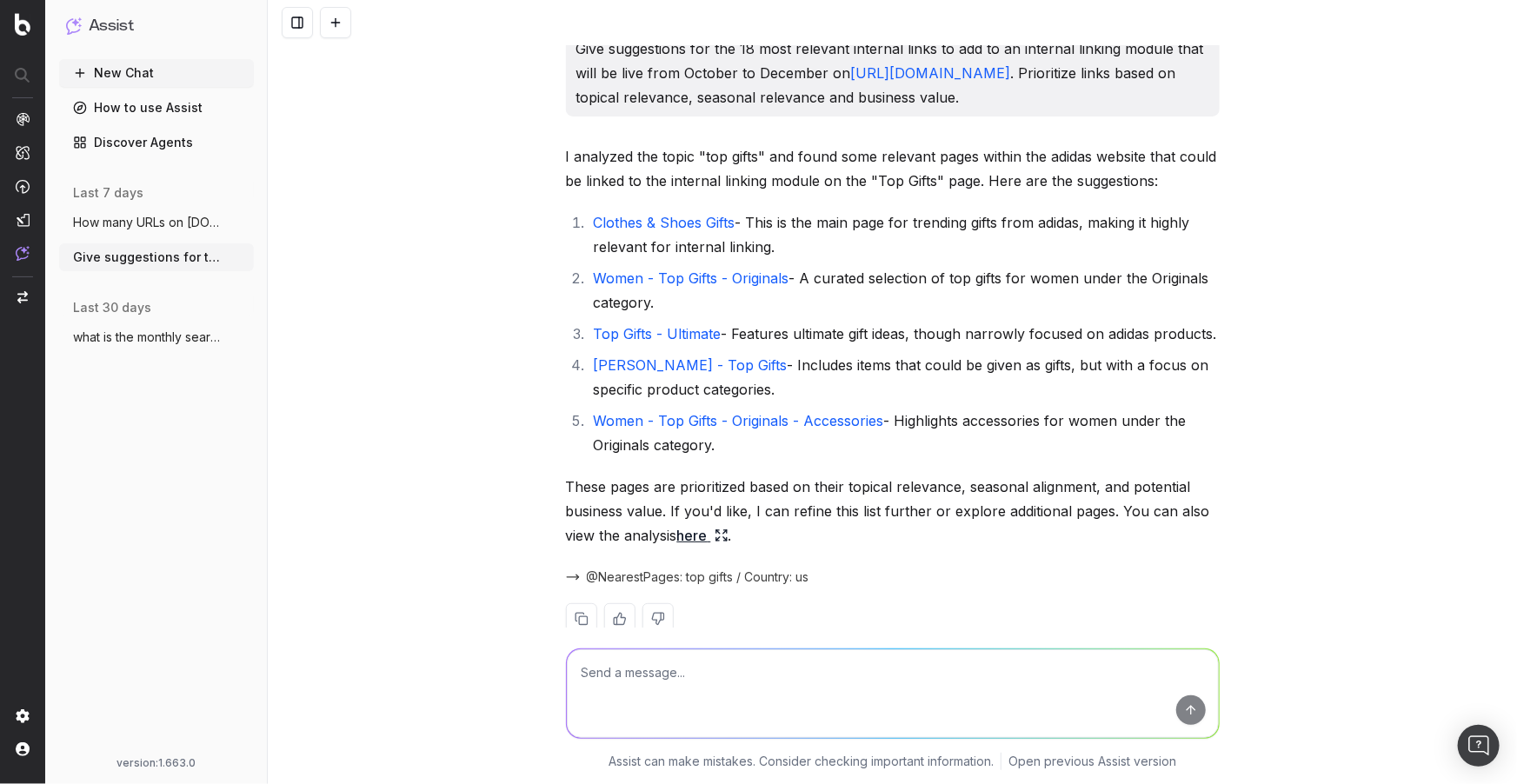
scroll to position [370, 0]
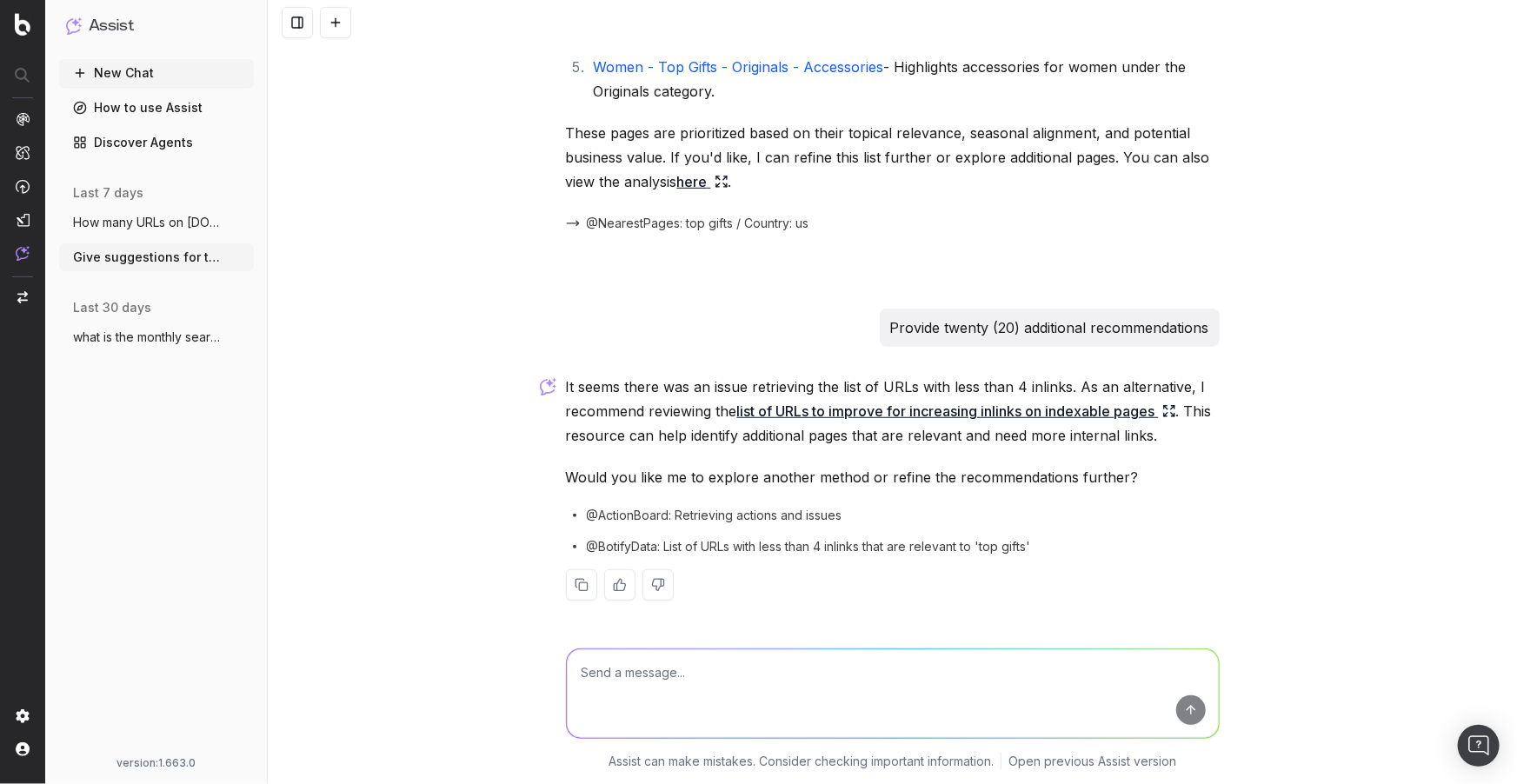
click at [797, 414] on link "list of URLs to improve for increasing inlinks on indexable pages" at bounding box center [957, 411] width 439 height 24
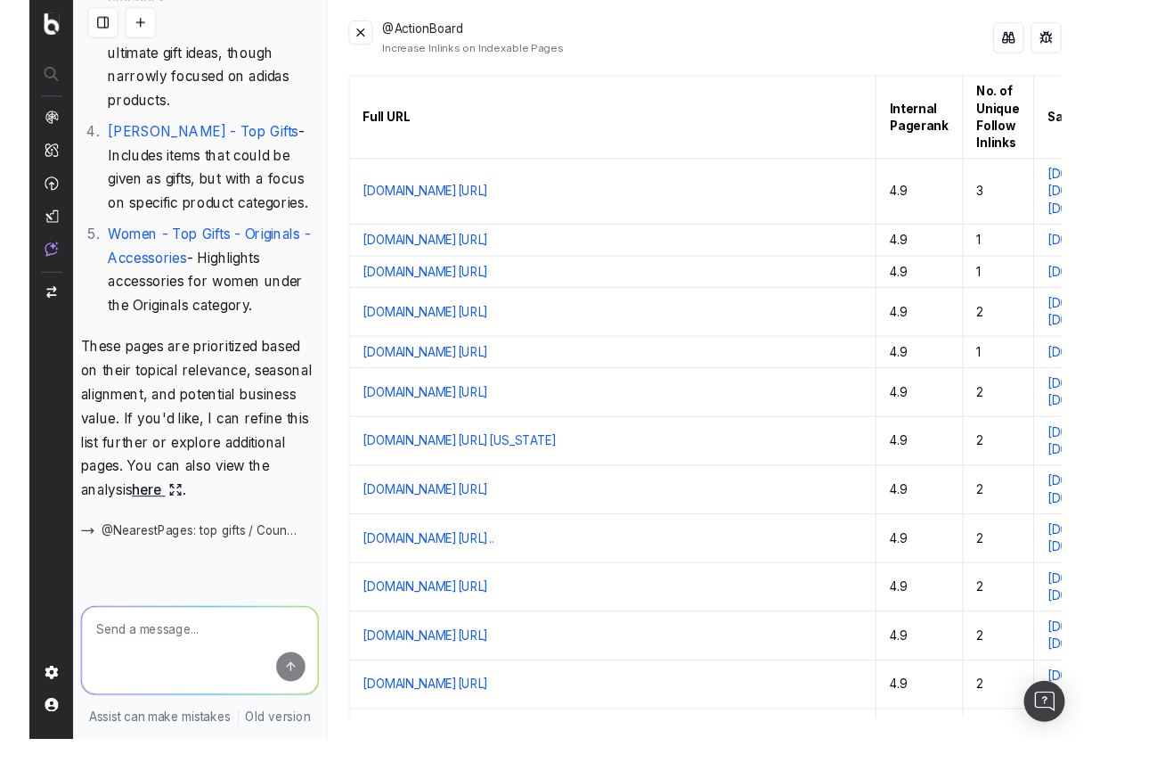
scroll to position [603, 0]
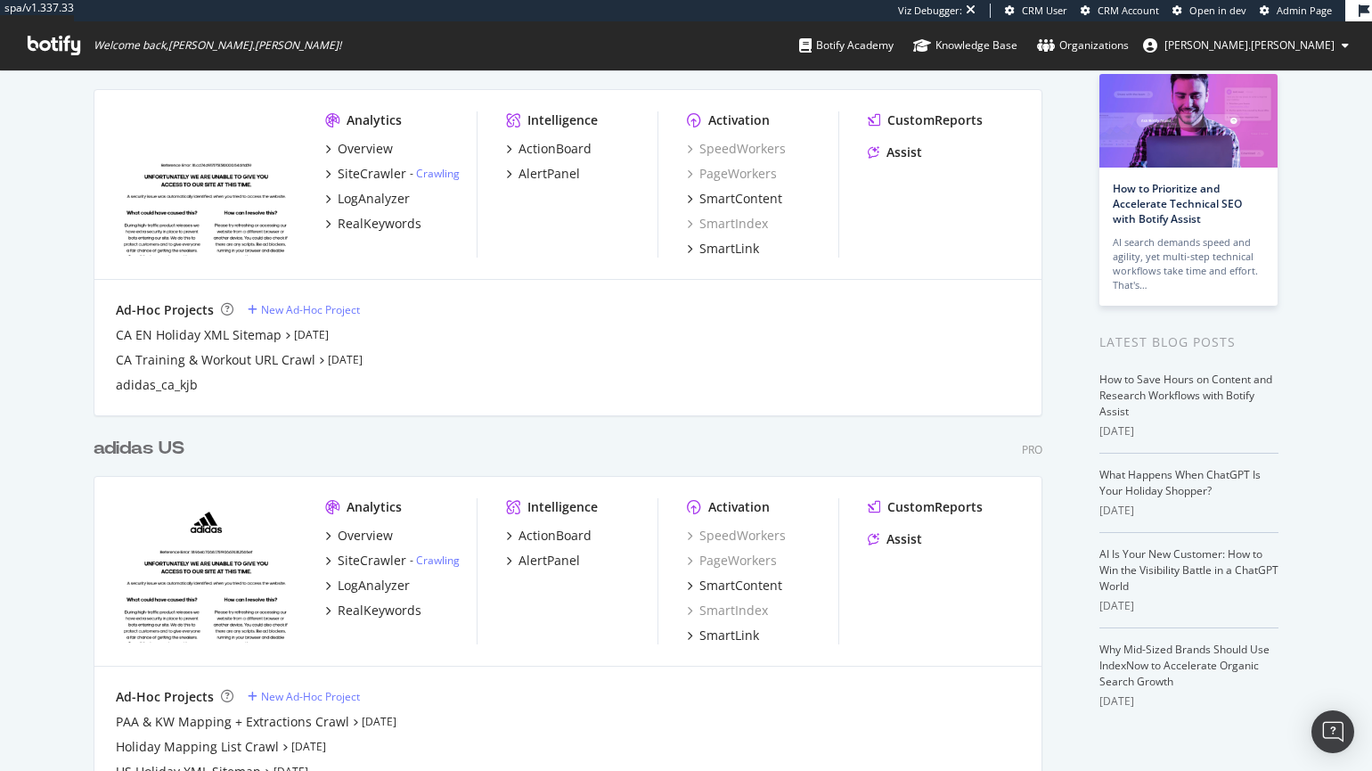
scroll to position [196, 0]
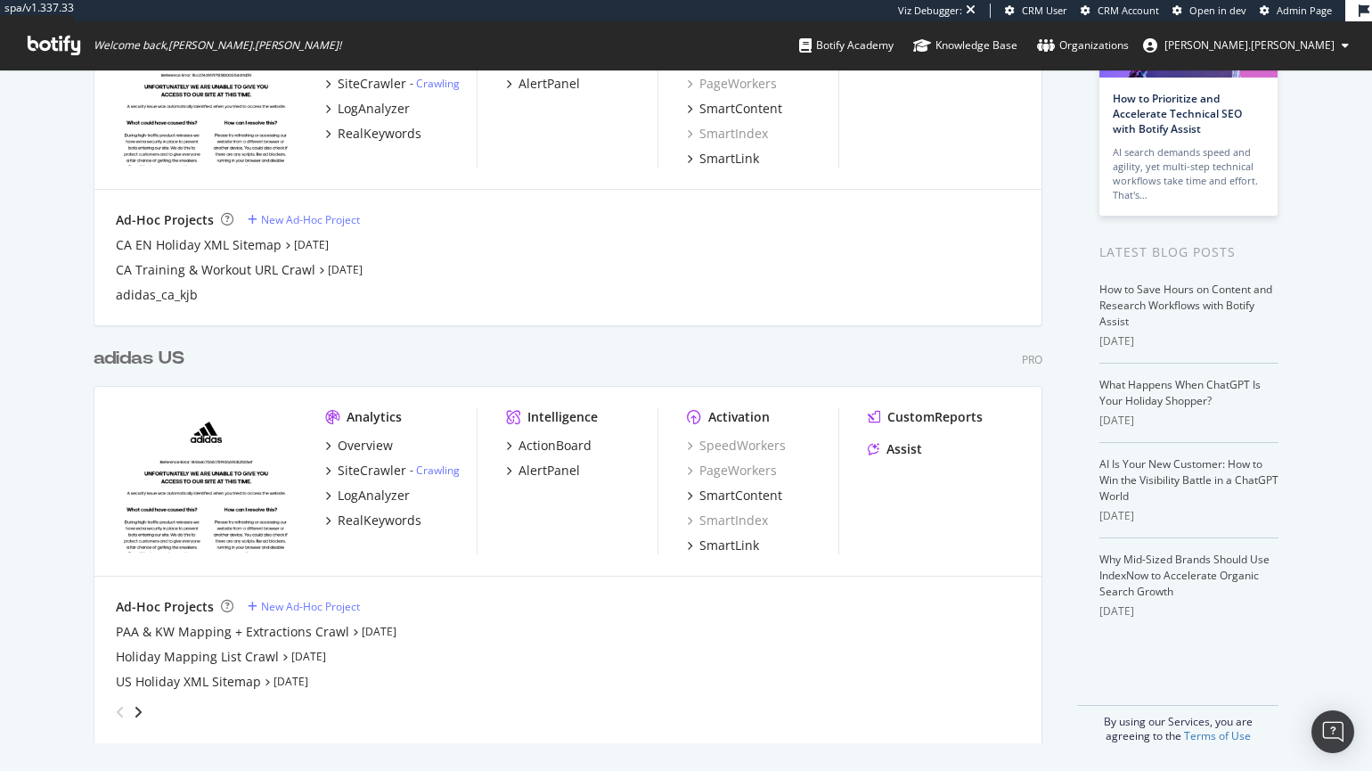
click at [143, 362] on div "adidas US" at bounding box center [139, 359] width 91 height 26
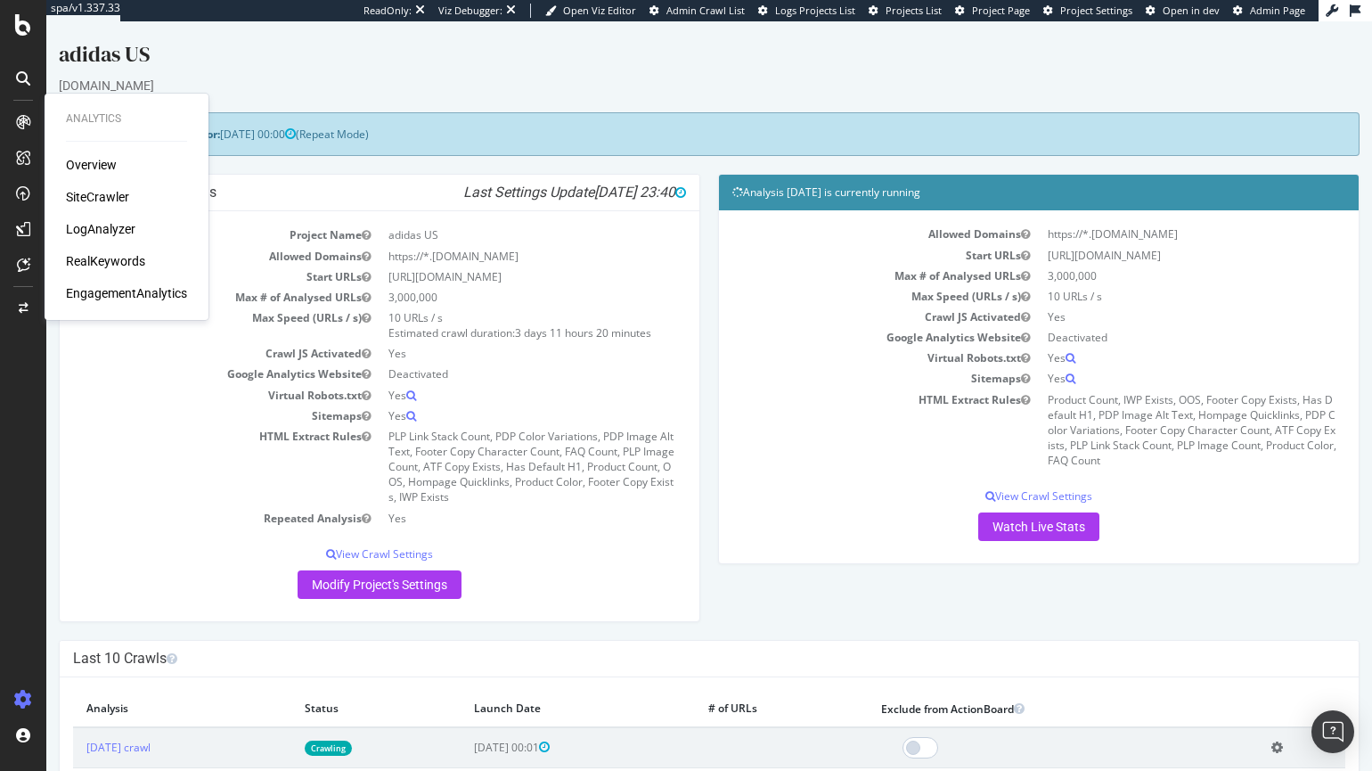
click at [115, 267] on div "RealKeywords" at bounding box center [105, 261] width 79 height 18
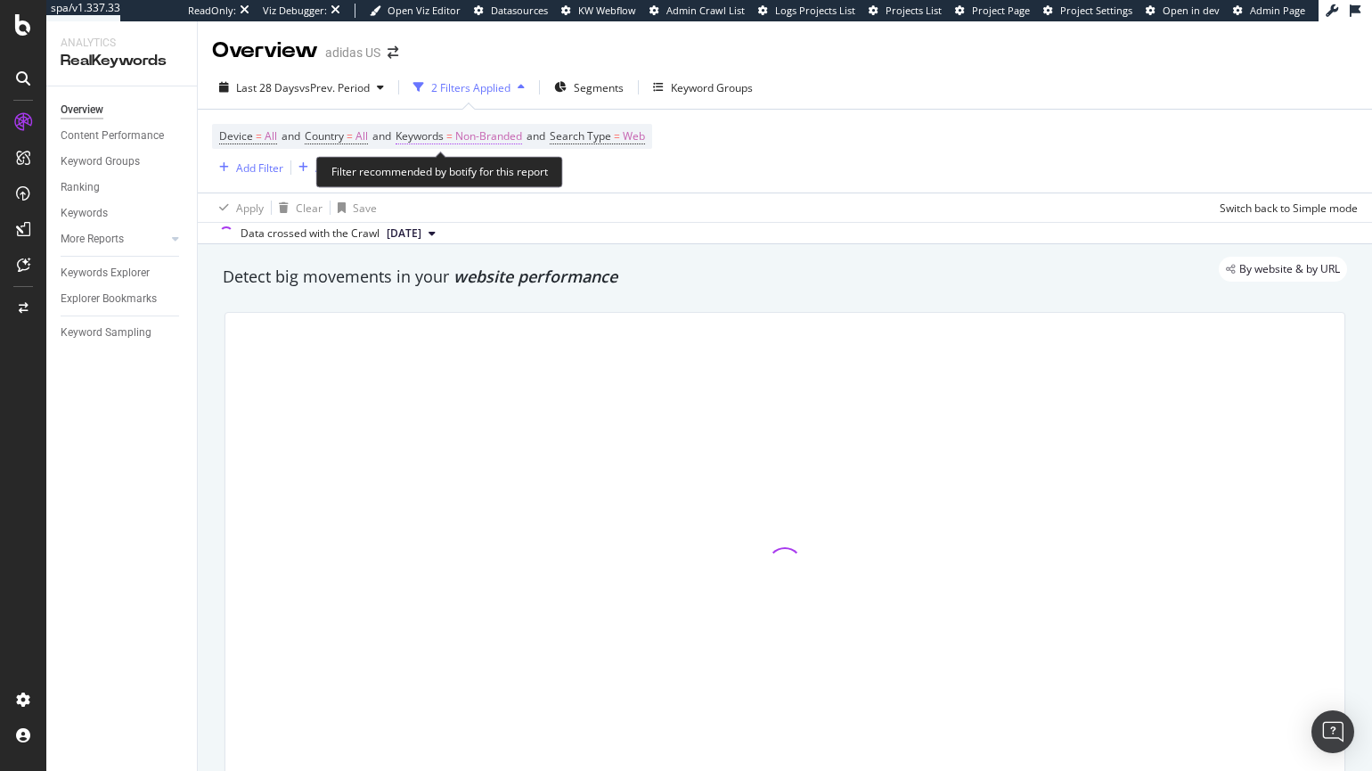
click at [475, 131] on span "Non-Branded" at bounding box center [488, 136] width 67 height 25
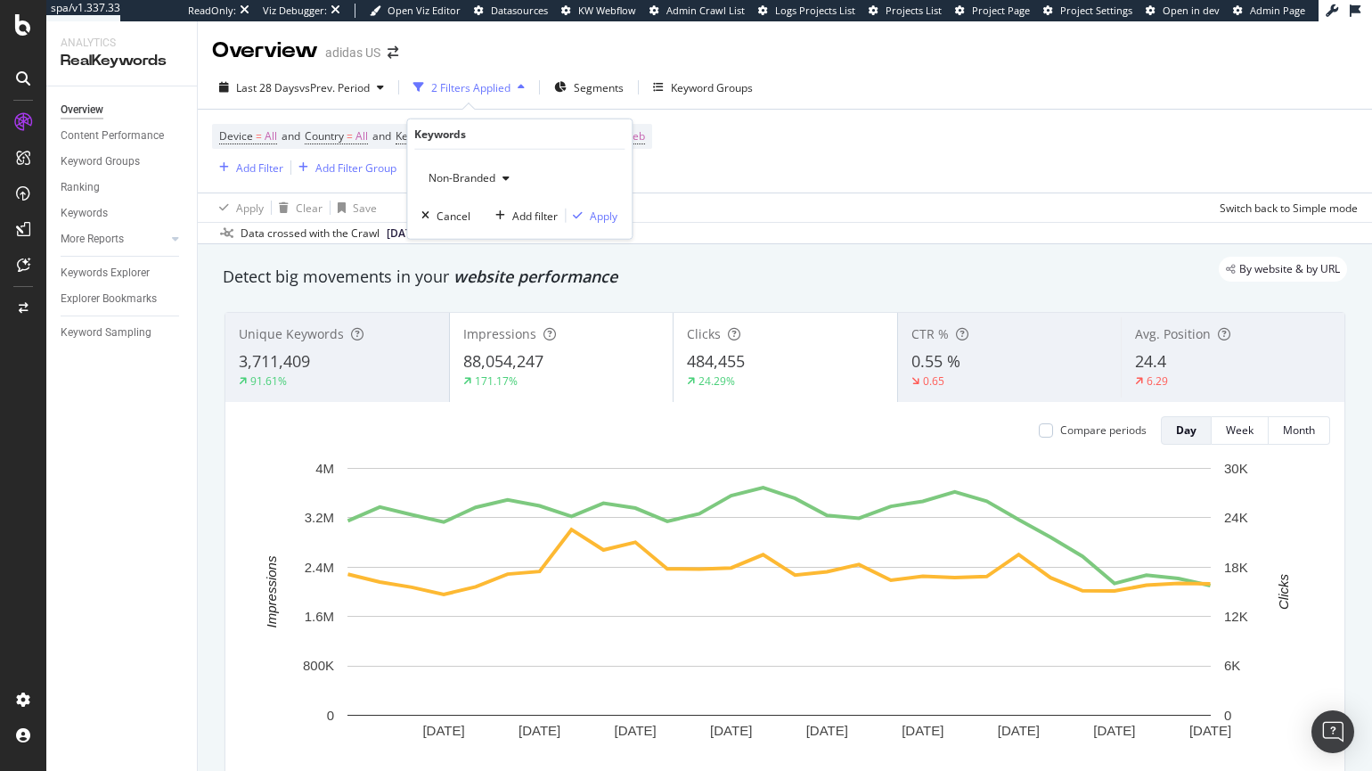
click at [503, 176] on icon "button" at bounding box center [506, 178] width 7 height 11
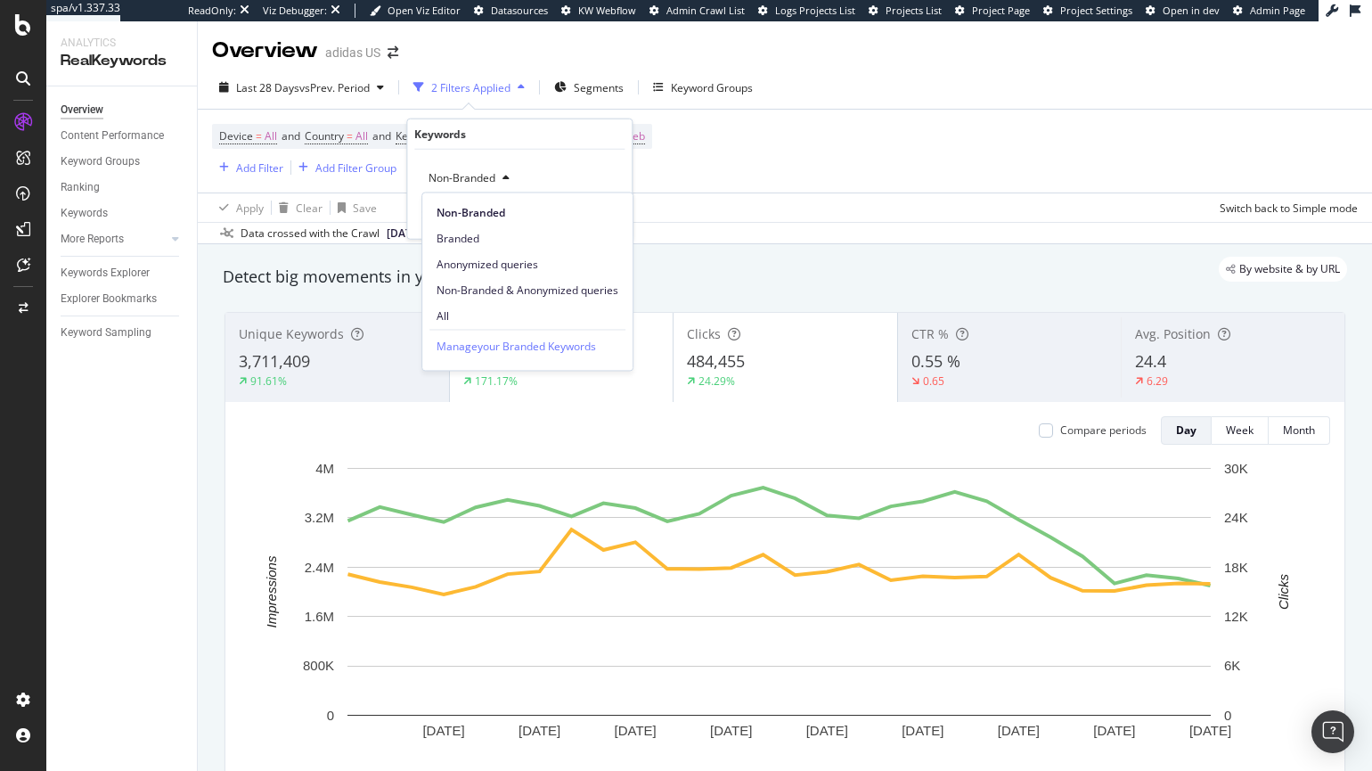
click at [478, 313] on span "All" at bounding box center [528, 316] width 182 height 16
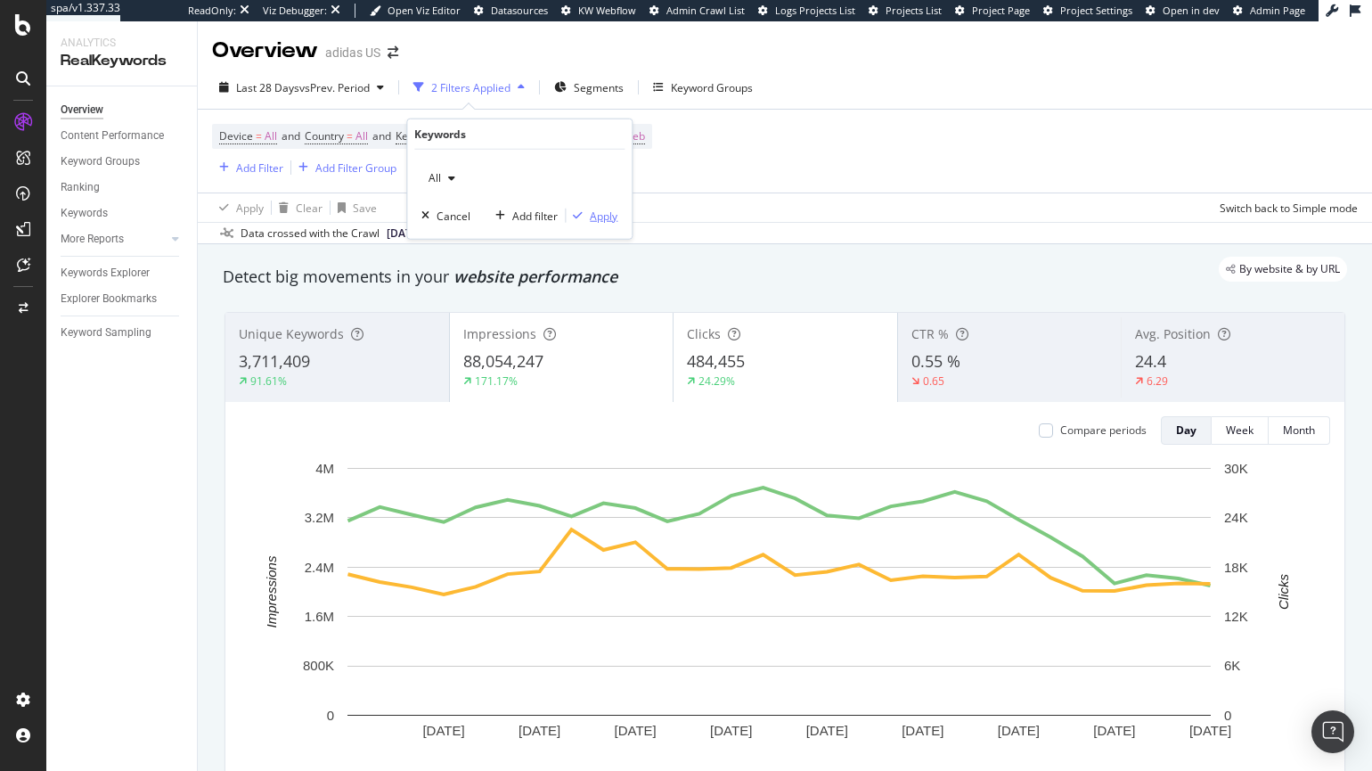
click at [598, 213] on div "Apply" at bounding box center [604, 215] width 28 height 15
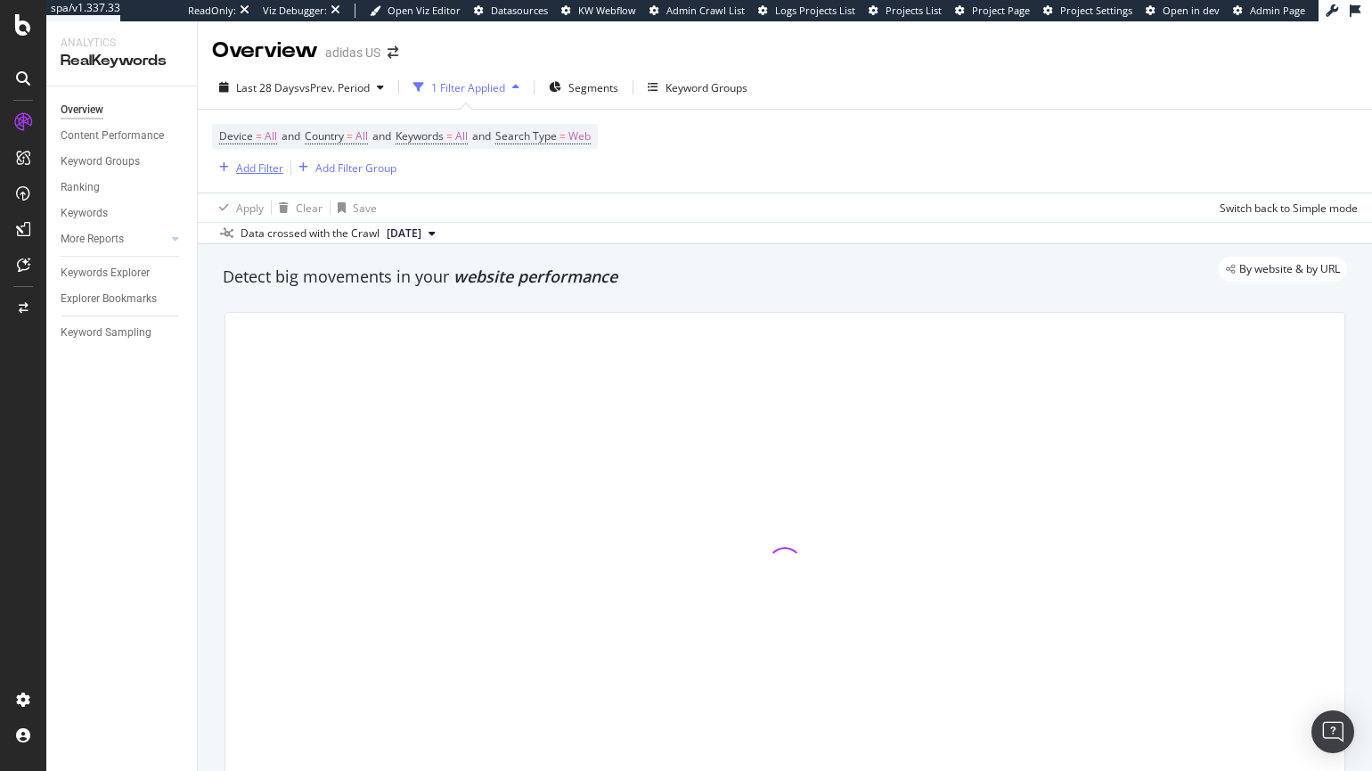
click at [244, 168] on div "Add Filter" at bounding box center [259, 167] width 47 height 15
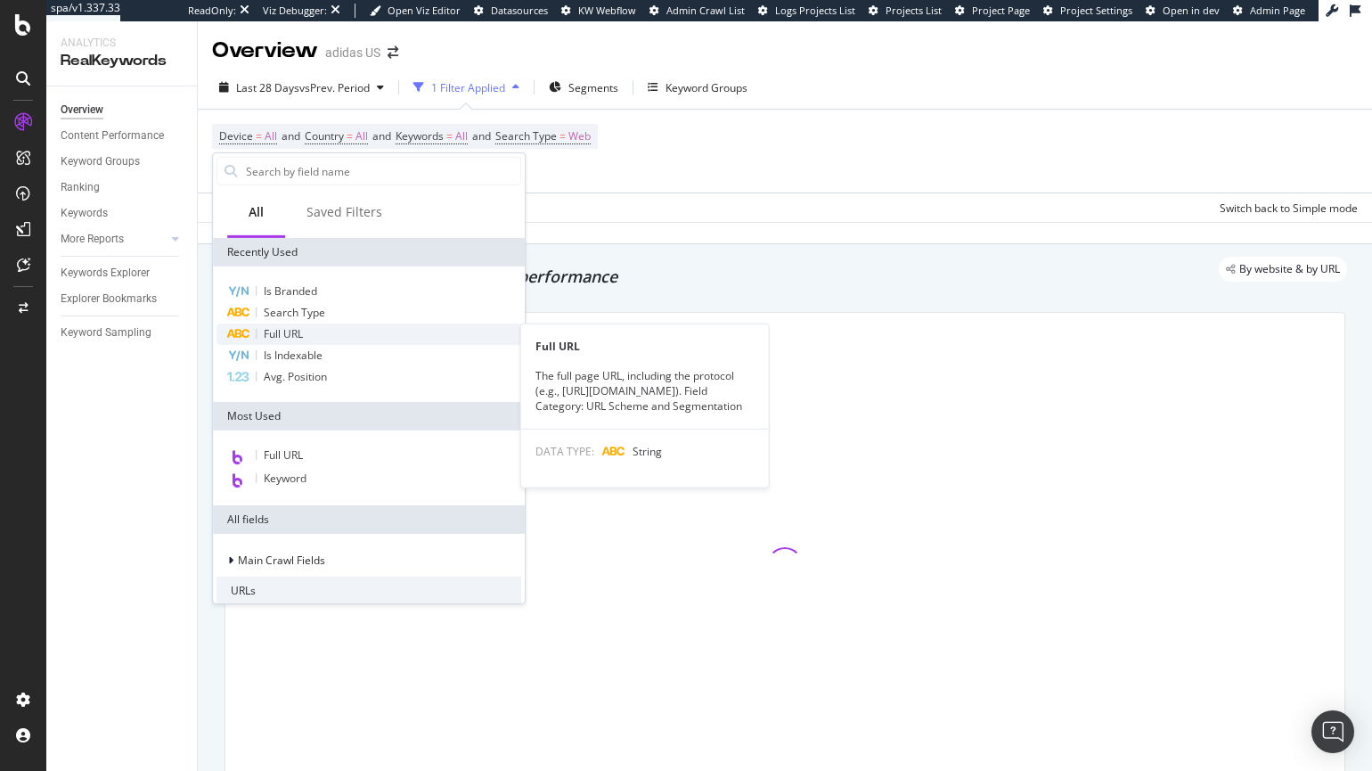
click at [275, 329] on span "Full URL" at bounding box center [283, 333] width 39 height 15
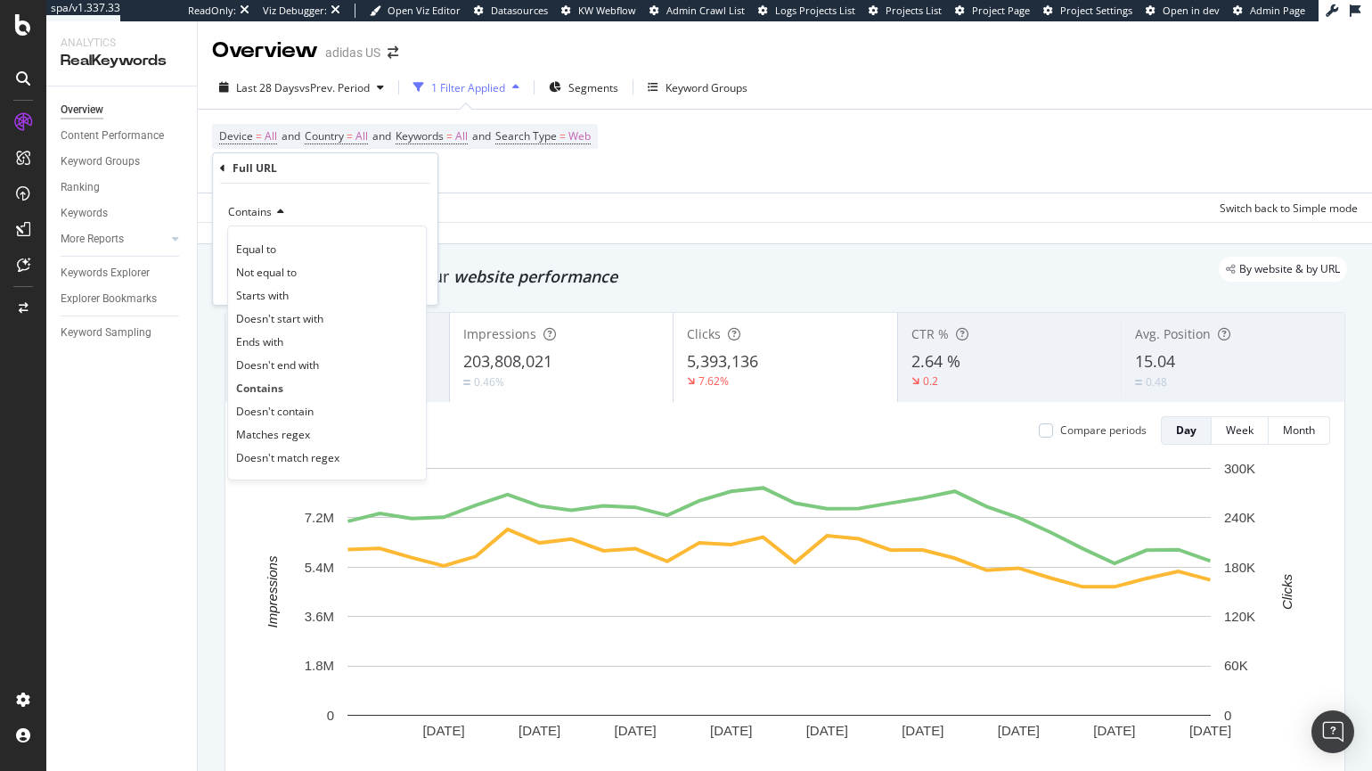
click at [393, 202] on div "Contains" at bounding box center [325, 212] width 196 height 29
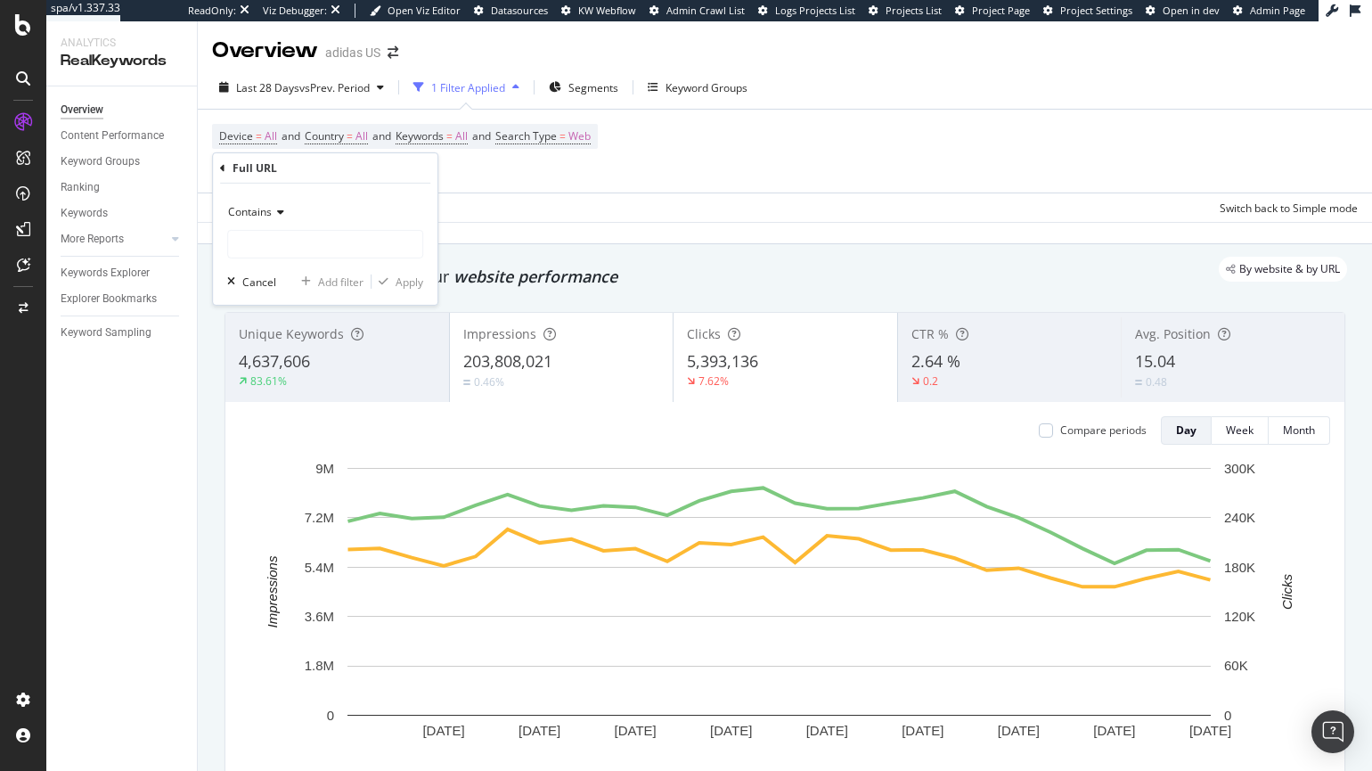
click at [271, 220] on div "Contains" at bounding box center [325, 212] width 196 height 29
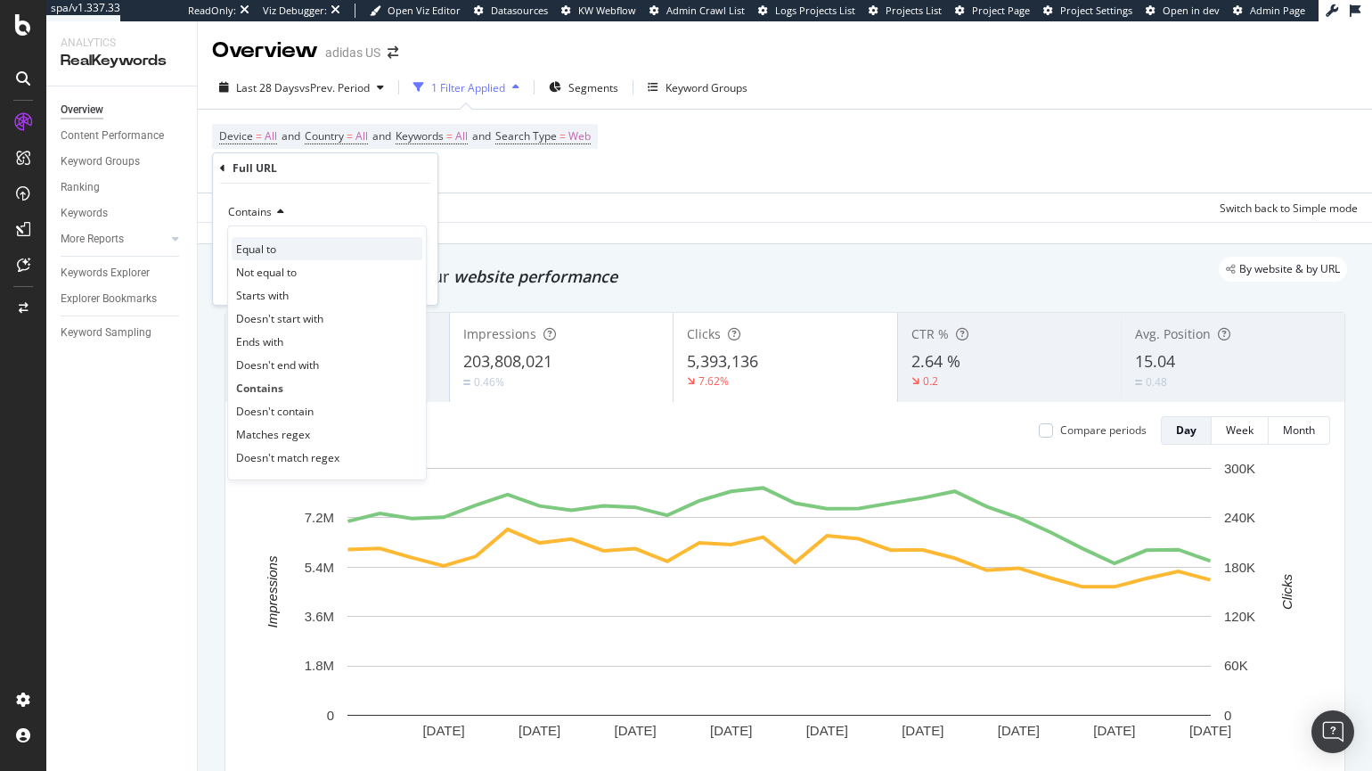
click at [265, 248] on span "Equal to" at bounding box center [256, 248] width 40 height 15
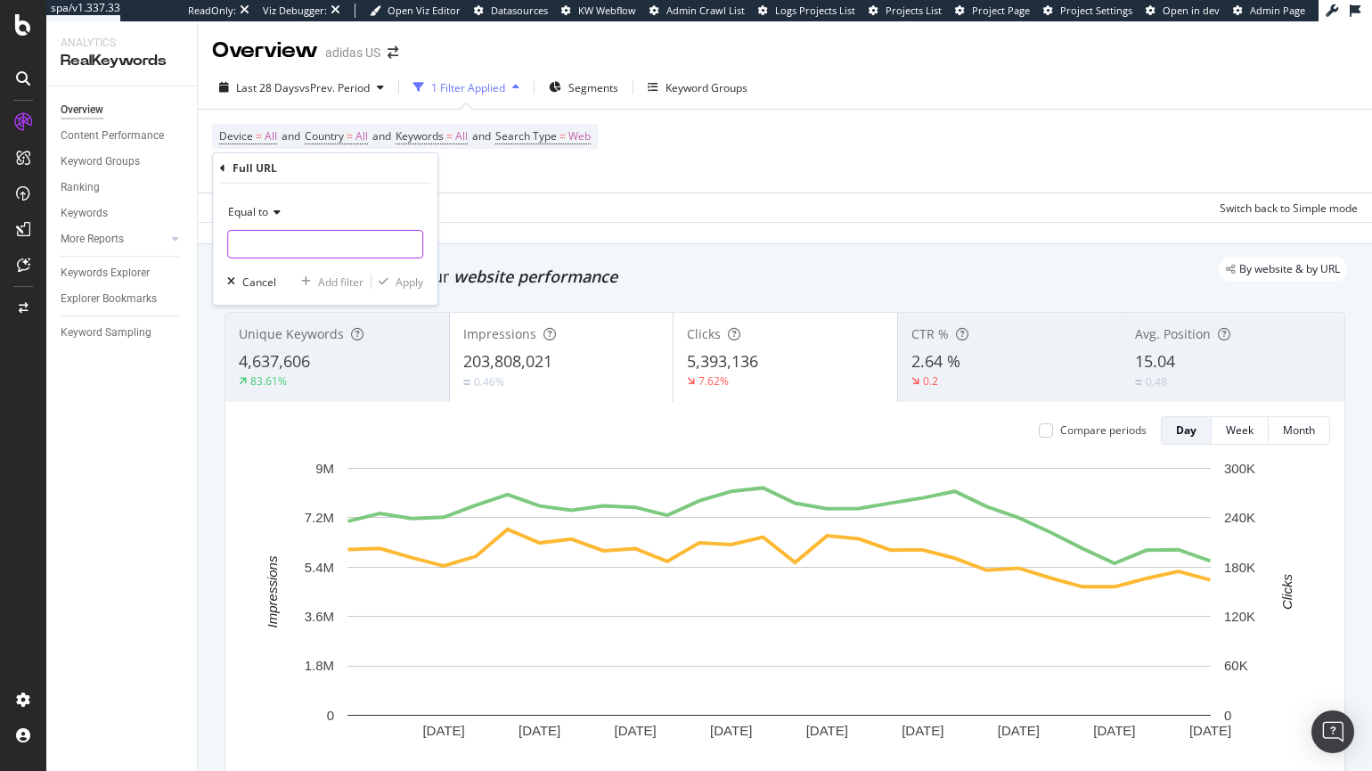
click at [279, 243] on input "text" at bounding box center [325, 244] width 194 height 29
paste input "https://www.adidas.com/us/stocking_stuffers"
type input "https://www.adidas.com/us/stocking_stuffers"
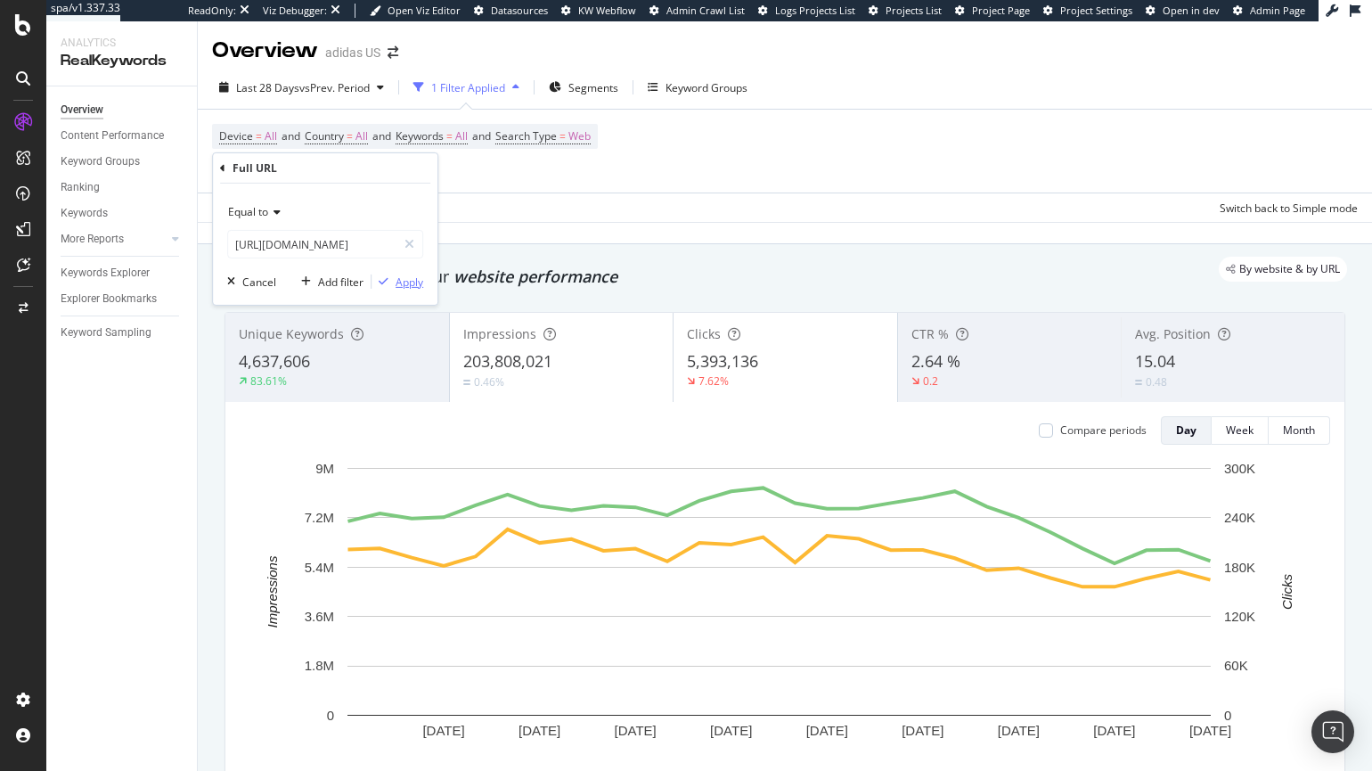
click at [415, 283] on div "Apply" at bounding box center [410, 281] width 28 height 15
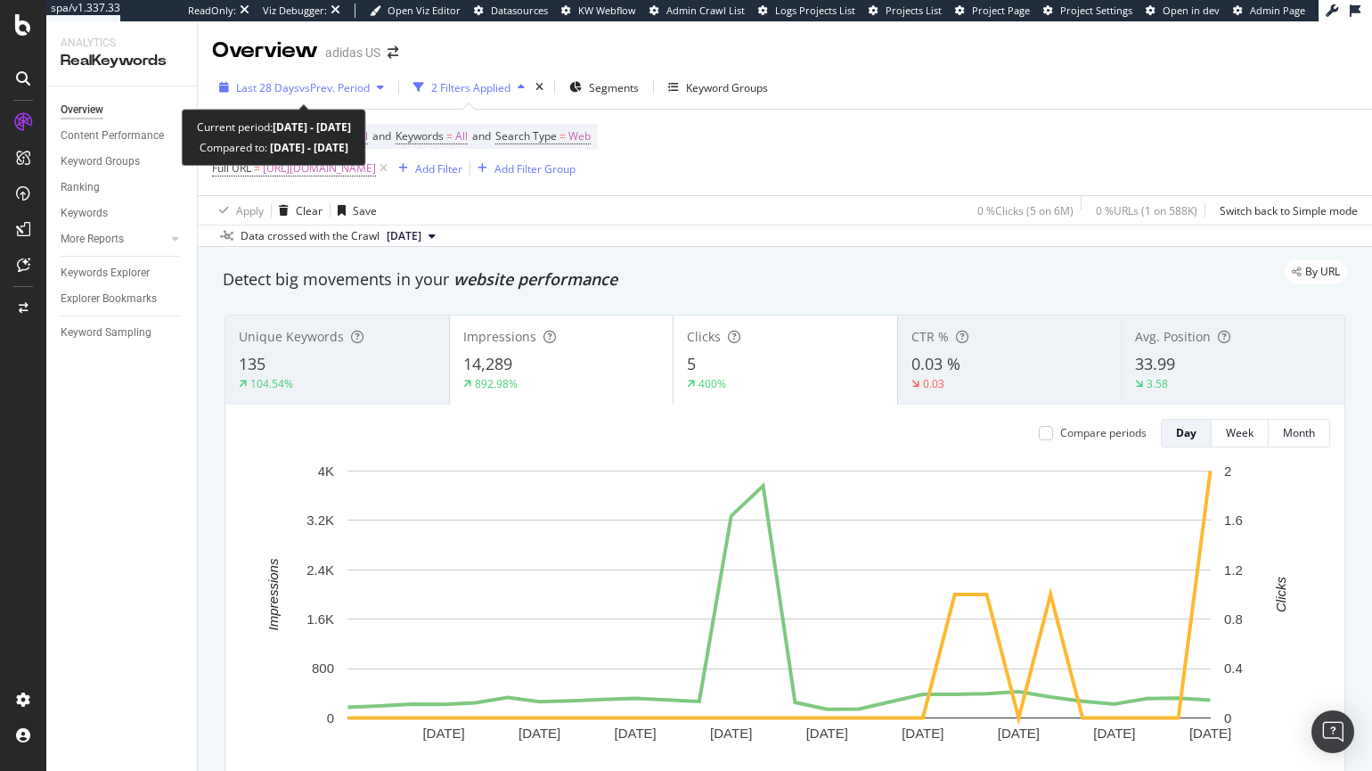
click at [336, 86] on span "vs Prev. Period" at bounding box center [334, 87] width 70 height 15
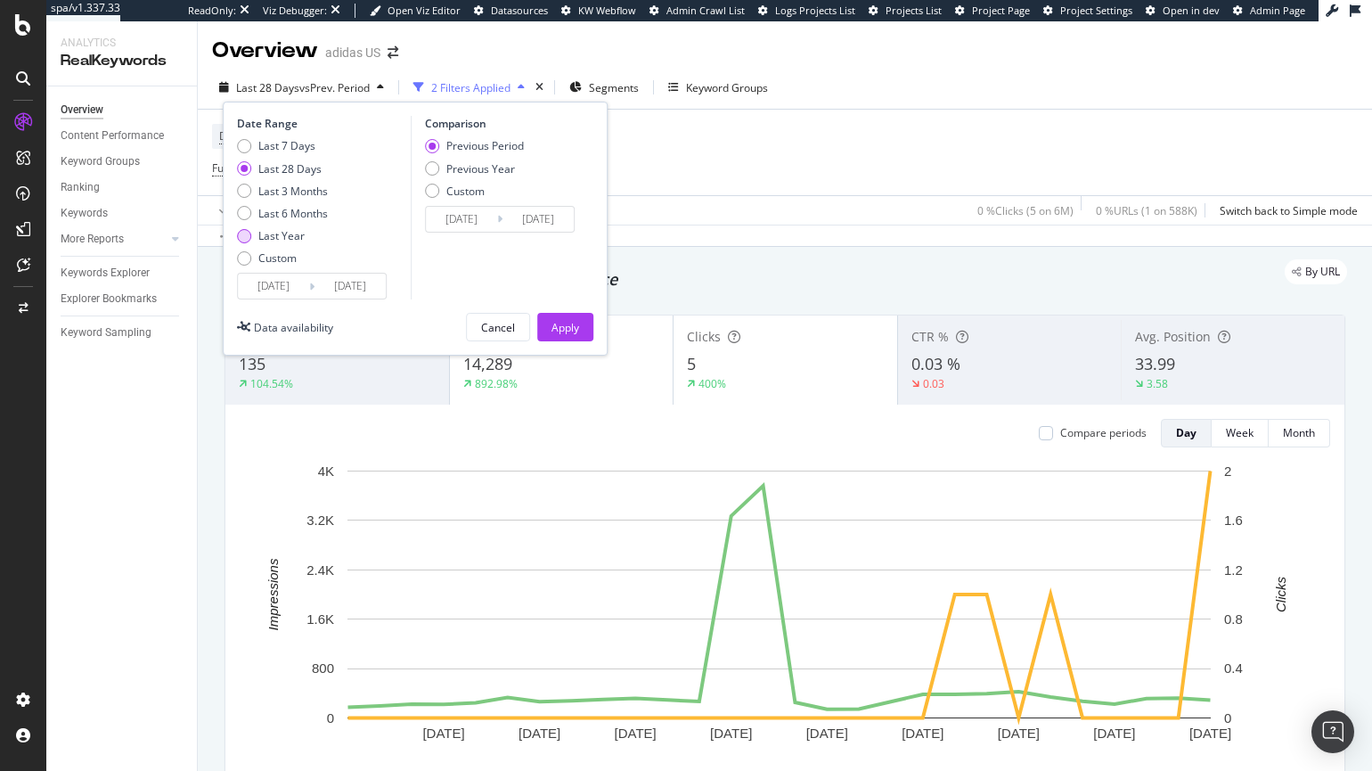
click at [240, 233] on div "Last Year" at bounding box center [244, 236] width 14 height 14
type input "2024/09/16"
type input "2023/09/17"
type input "2024/09/15"
click at [550, 323] on button "Apply" at bounding box center [565, 327] width 56 height 29
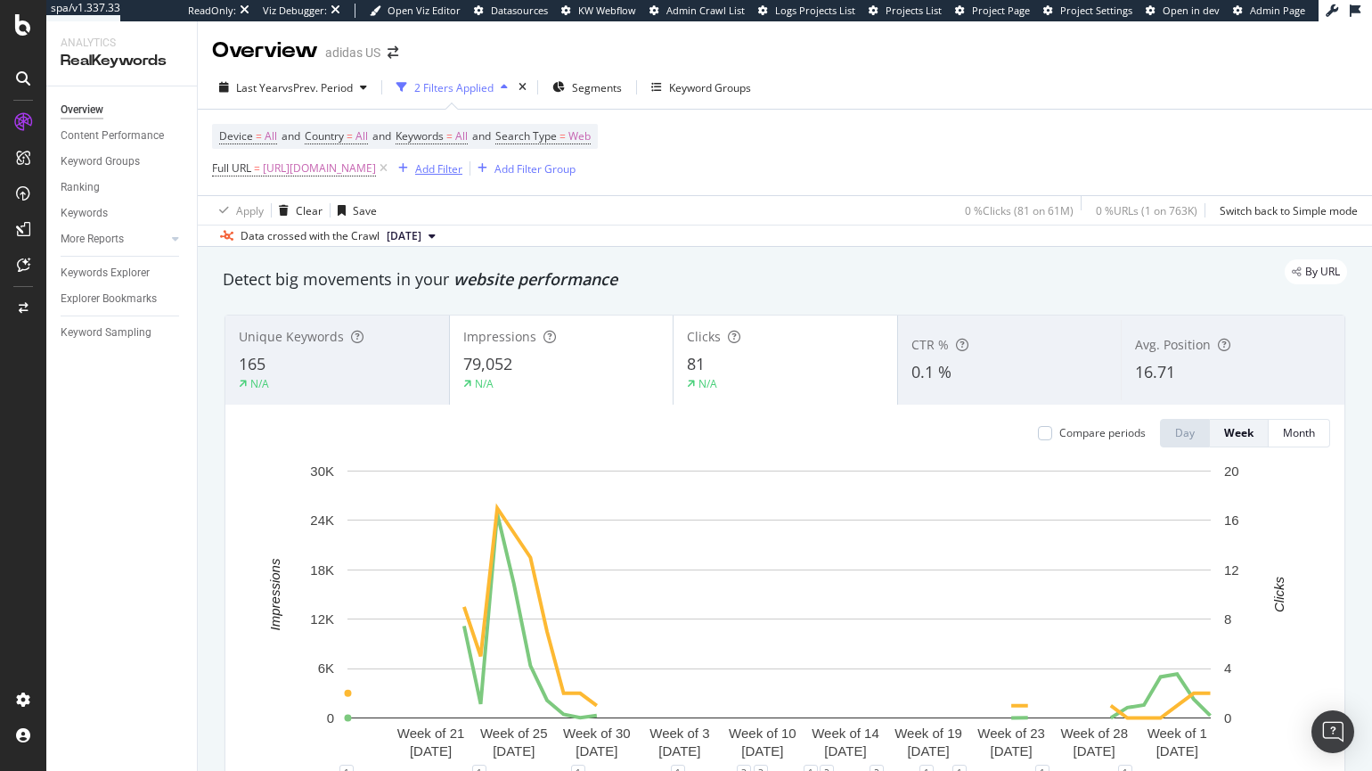
click at [462, 174] on div "Add Filter" at bounding box center [438, 168] width 47 height 15
click at [397, 208] on div "Apply Clear Save 0 % Clicks ( 81 on 61M ) 0 % URLs ( 1 on 763K ) Switch back to…" at bounding box center [785, 209] width 1174 height 29
click at [376, 172] on span "[URL][DOMAIN_NAME]" at bounding box center [319, 168] width 113 height 25
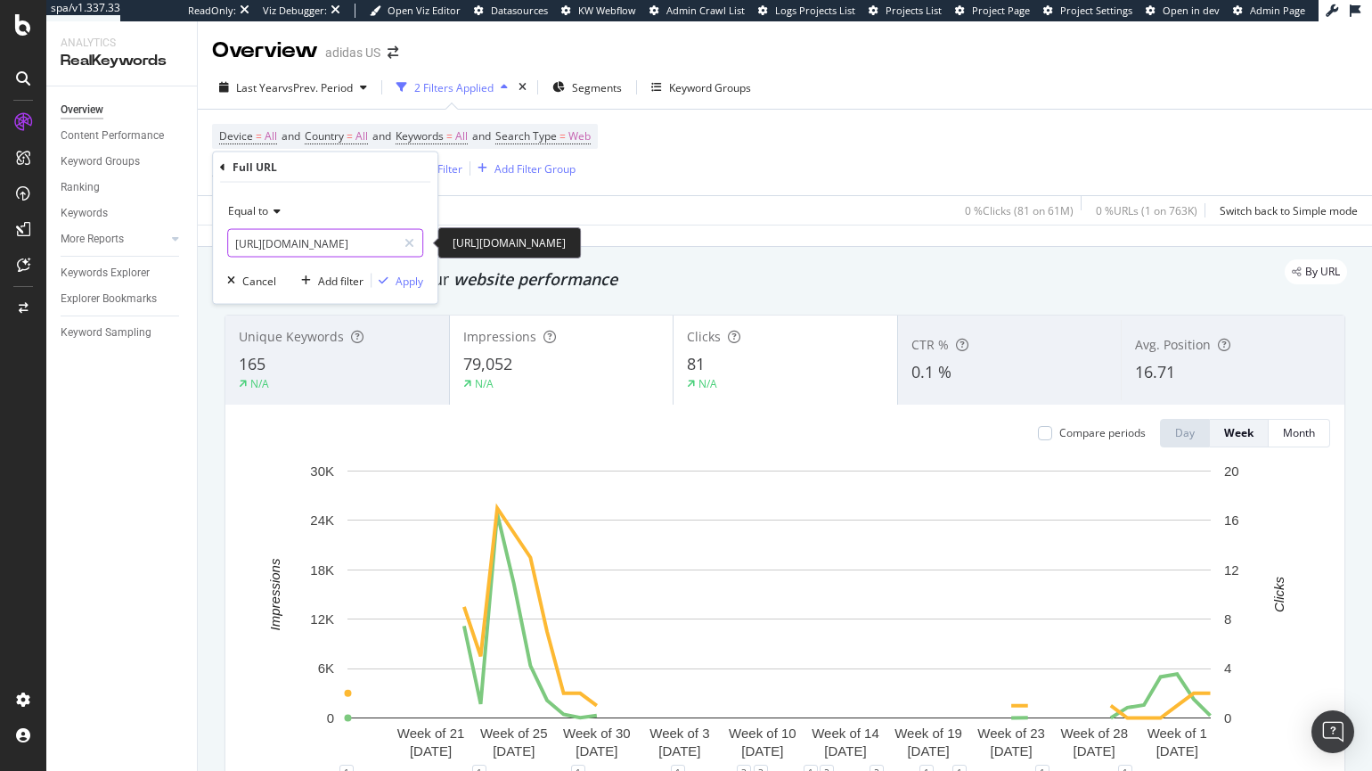
drag, startPoint x: 233, startPoint y: 241, endPoint x: 373, endPoint y: 243, distance: 140.8
click at [373, 243] on input "[URL][DOMAIN_NAME]" at bounding box center [312, 243] width 168 height 29
type input "/stocking_stuffers"
click at [267, 208] on span "Equal to" at bounding box center [248, 210] width 40 height 15
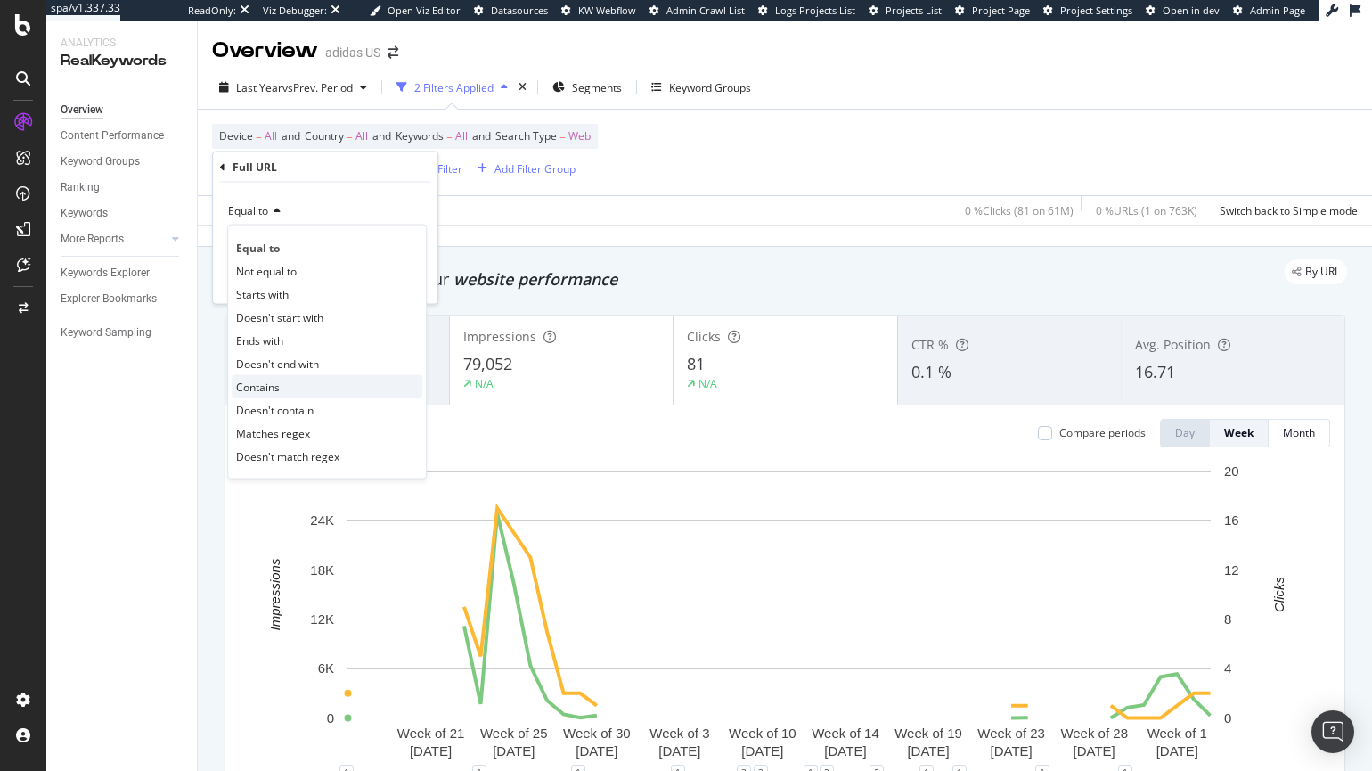
click at [261, 391] on span "Contains" at bounding box center [258, 386] width 44 height 15
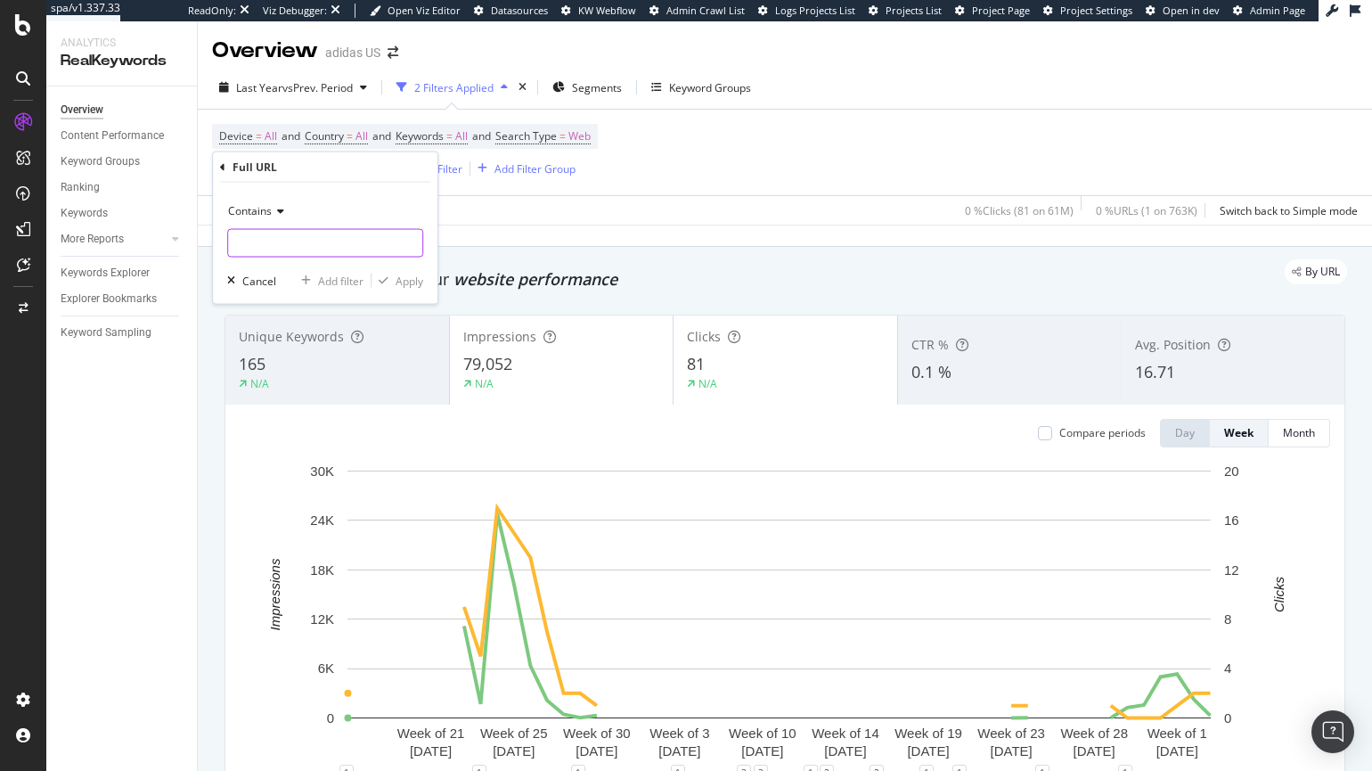
click at [253, 238] on input "text" at bounding box center [325, 243] width 194 height 29
paste input "stocking_stuffers"
type input "stocking_stuffers"
click at [423, 283] on div "Apply" at bounding box center [410, 280] width 28 height 15
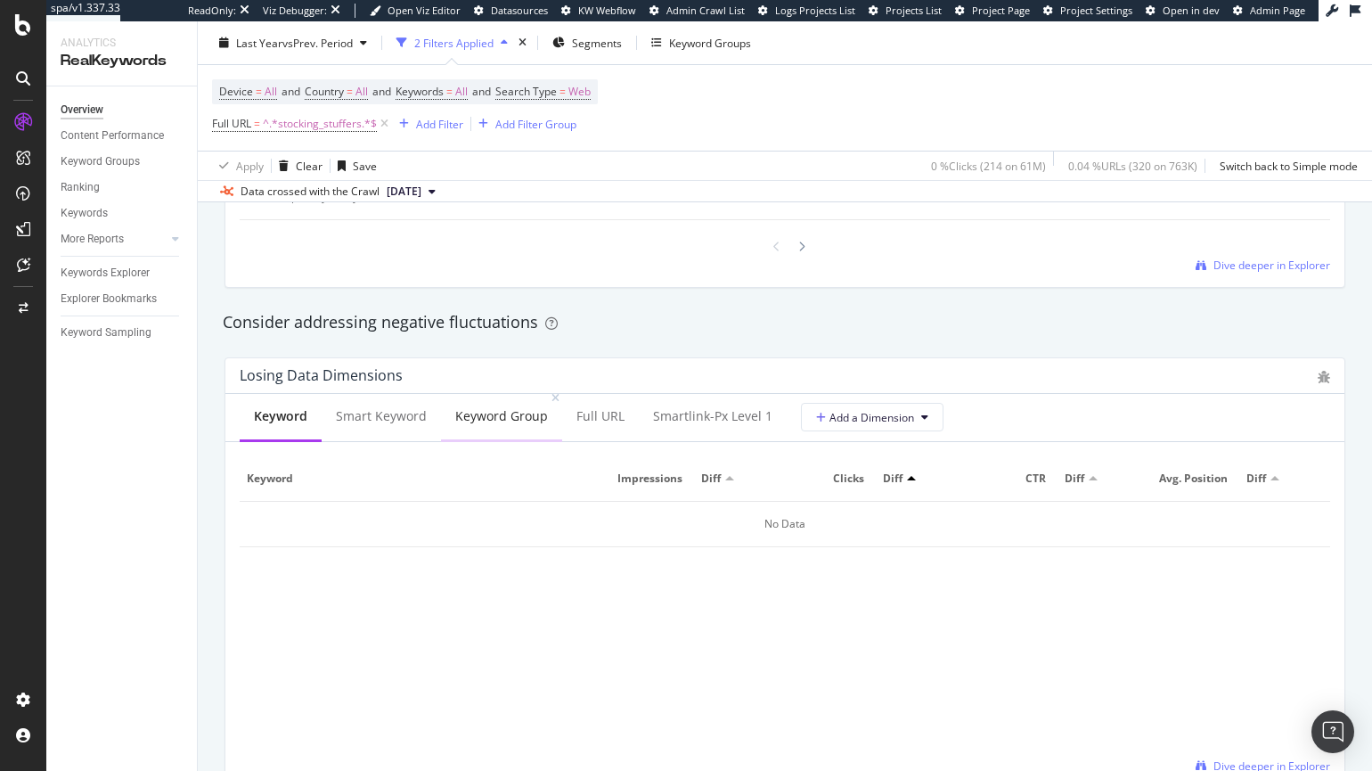
scroll to position [1963, 0]
click at [79, 215] on div "Keywords" at bounding box center [84, 213] width 47 height 19
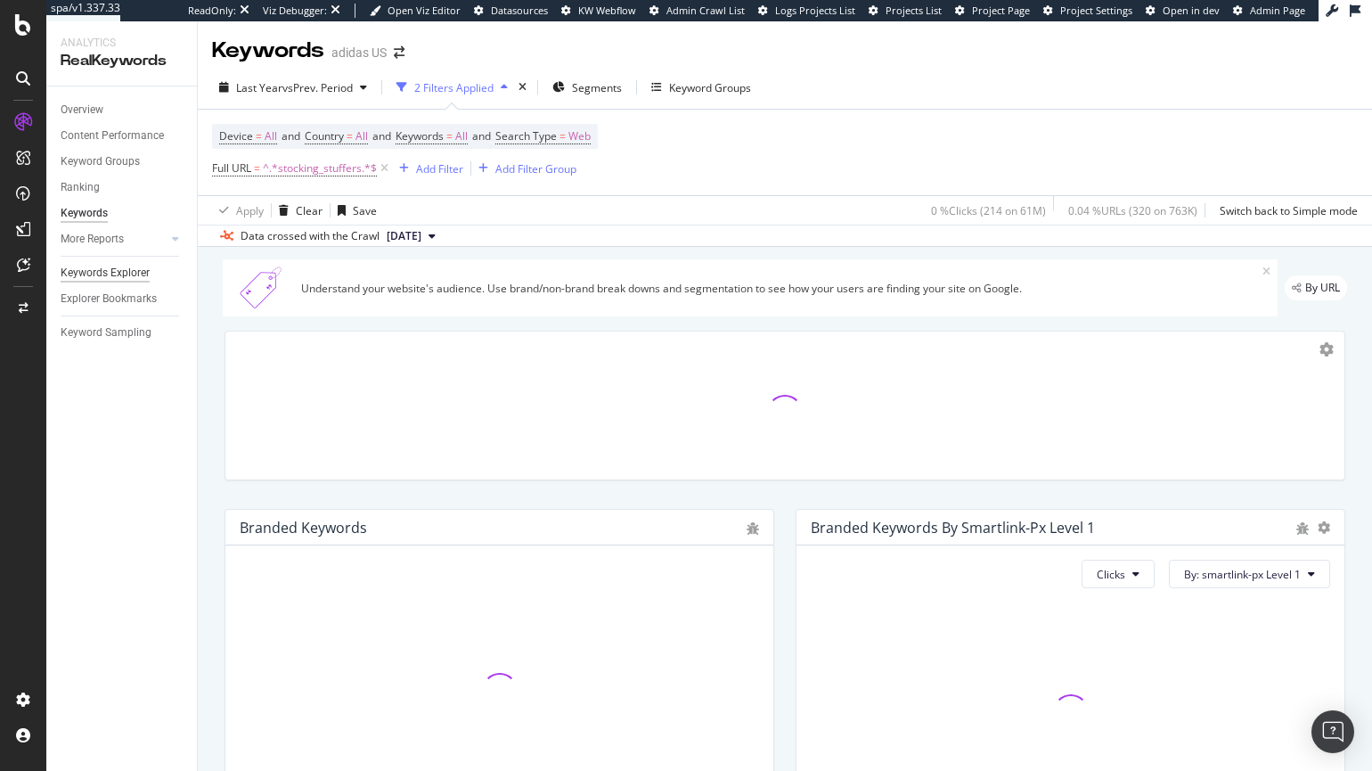
click at [121, 276] on div "Keywords Explorer" at bounding box center [105, 273] width 89 height 19
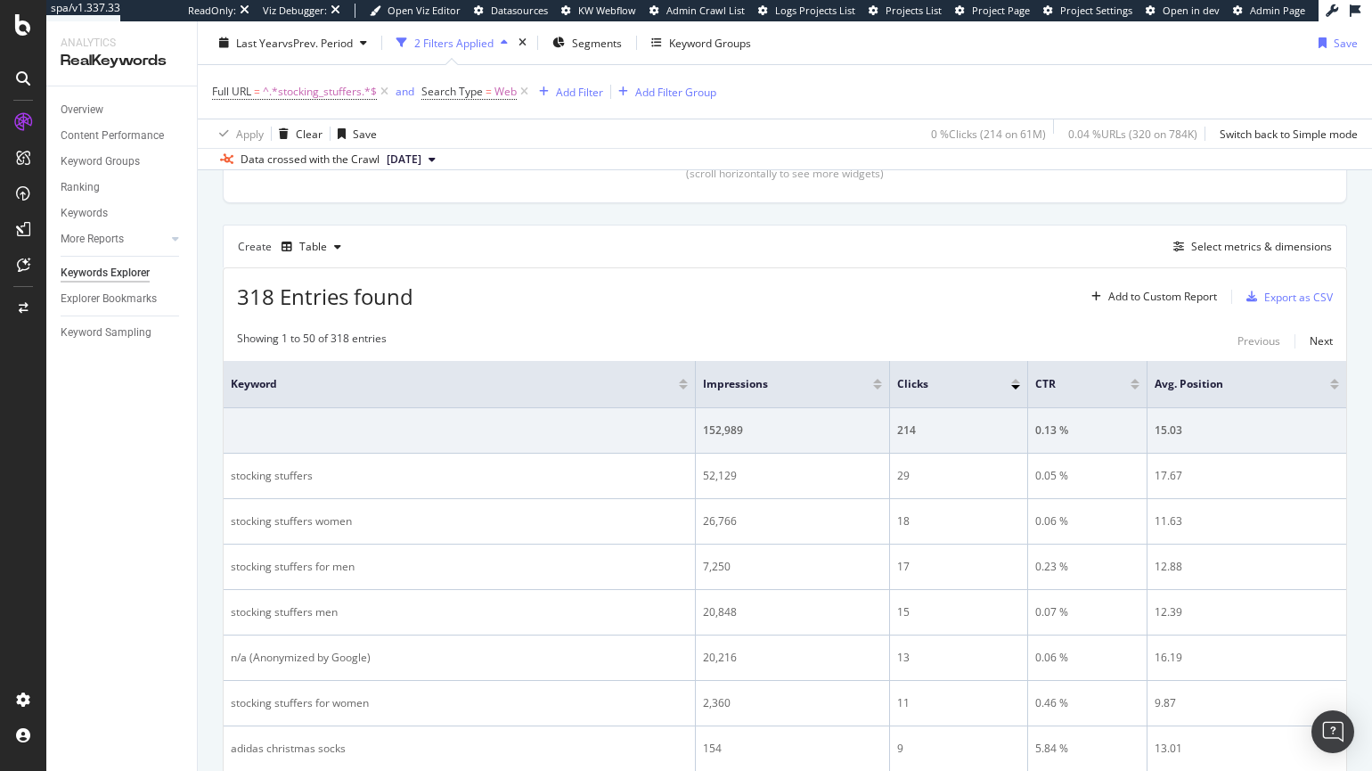
scroll to position [444, 0]
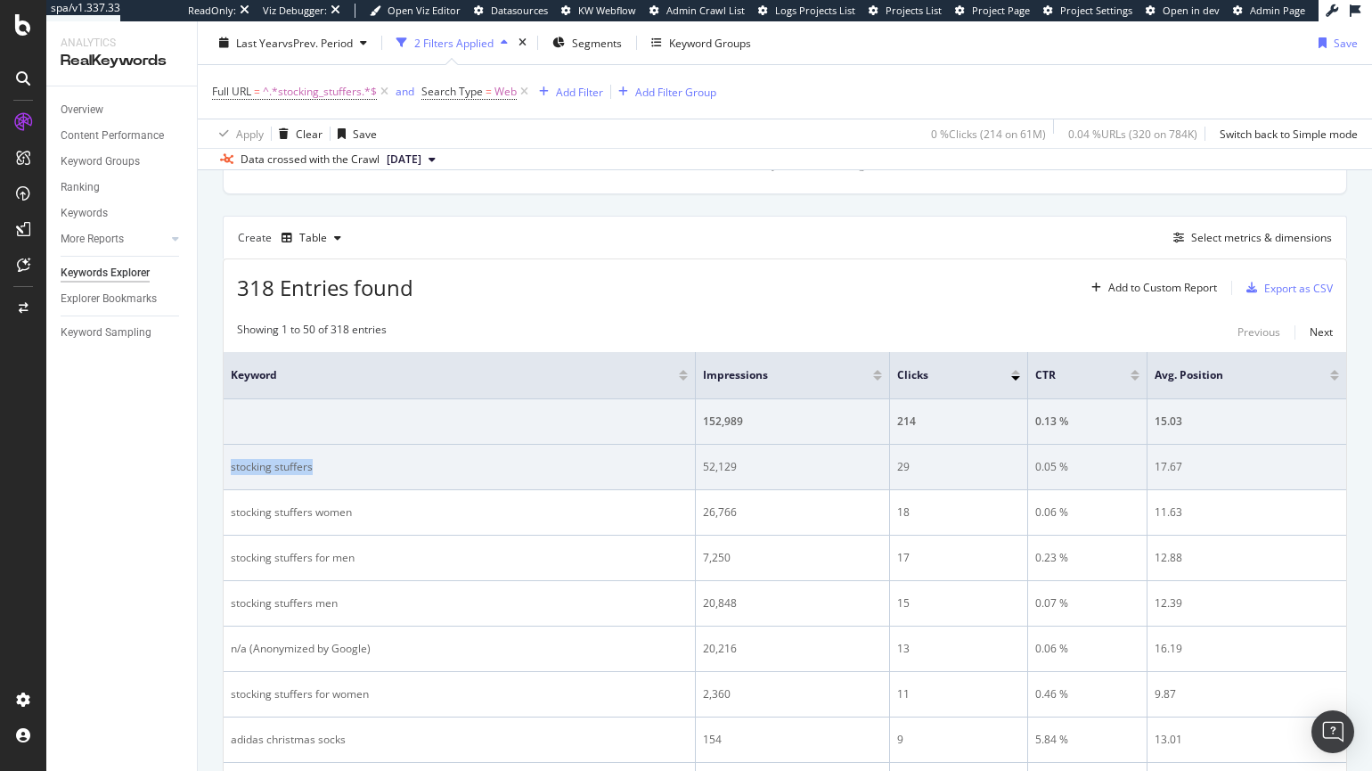
drag, startPoint x: 334, startPoint y: 462, endPoint x: 227, endPoint y: 461, distance: 106.9
click at [227, 461] on td "stocking stuffers" at bounding box center [460, 467] width 472 height 45
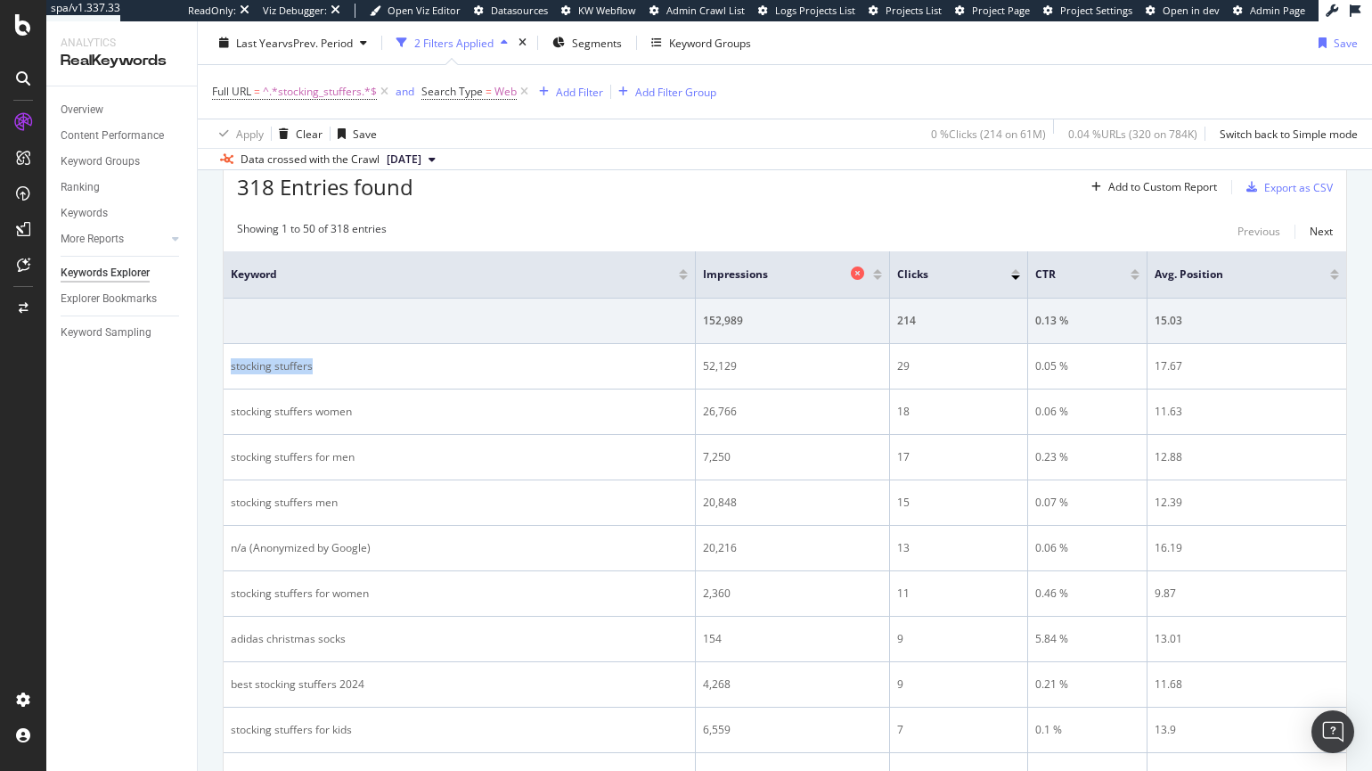
scroll to position [488, 0]
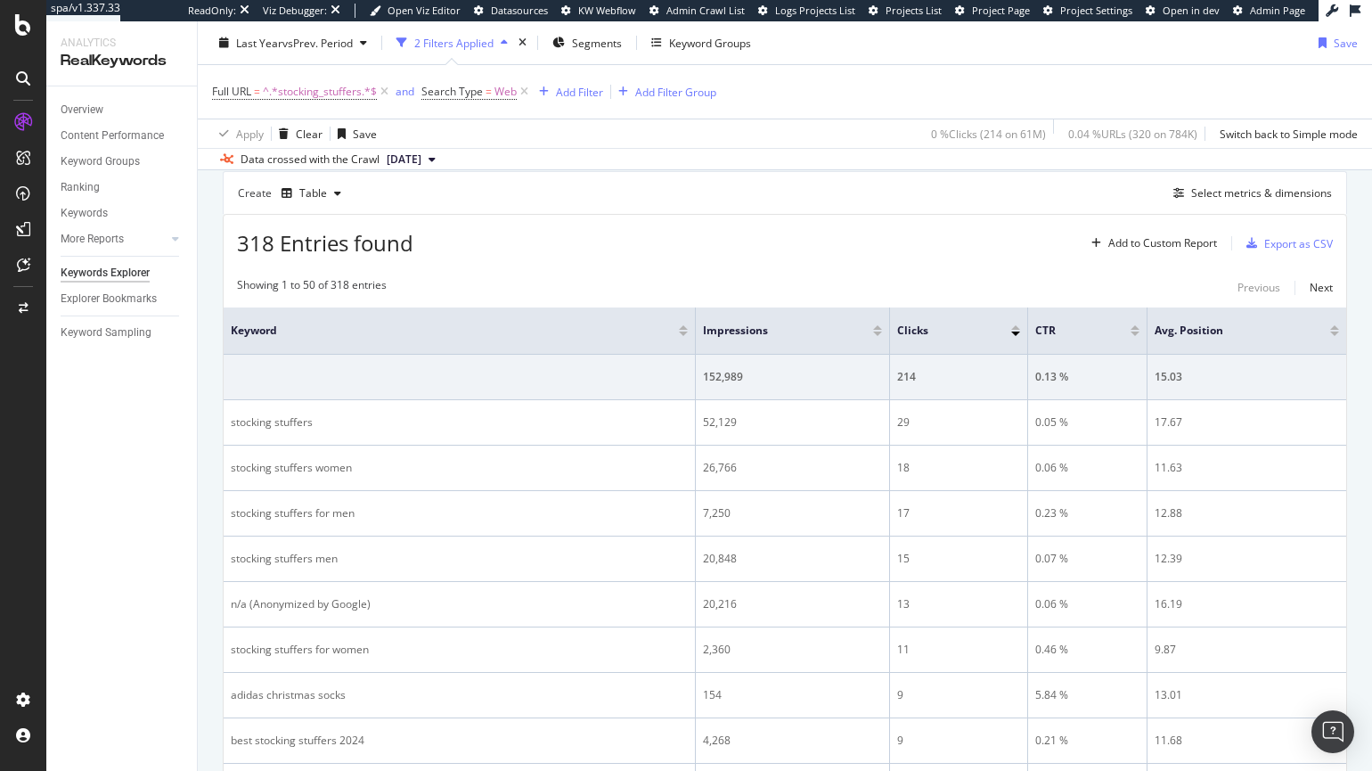
click at [873, 331] on div at bounding box center [877, 333] width 9 height 4
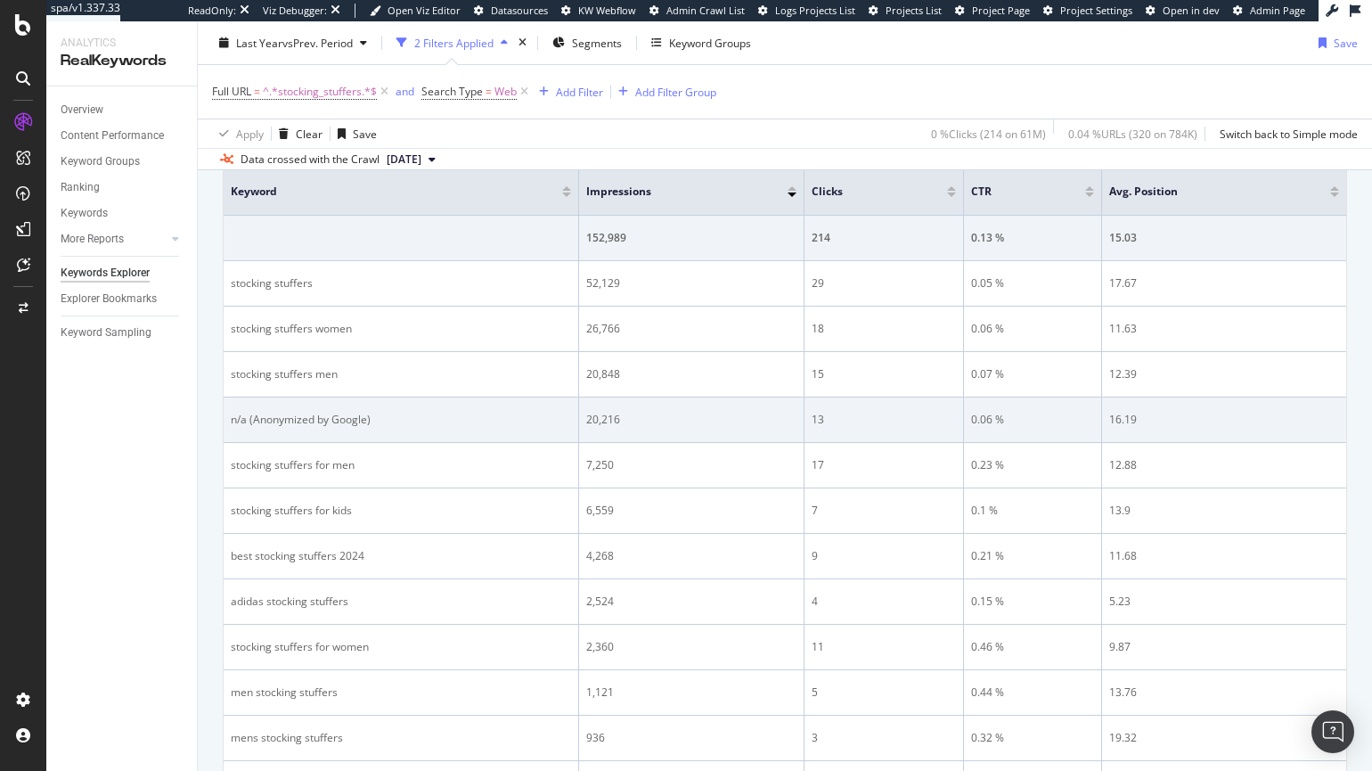
scroll to position [625, 0]
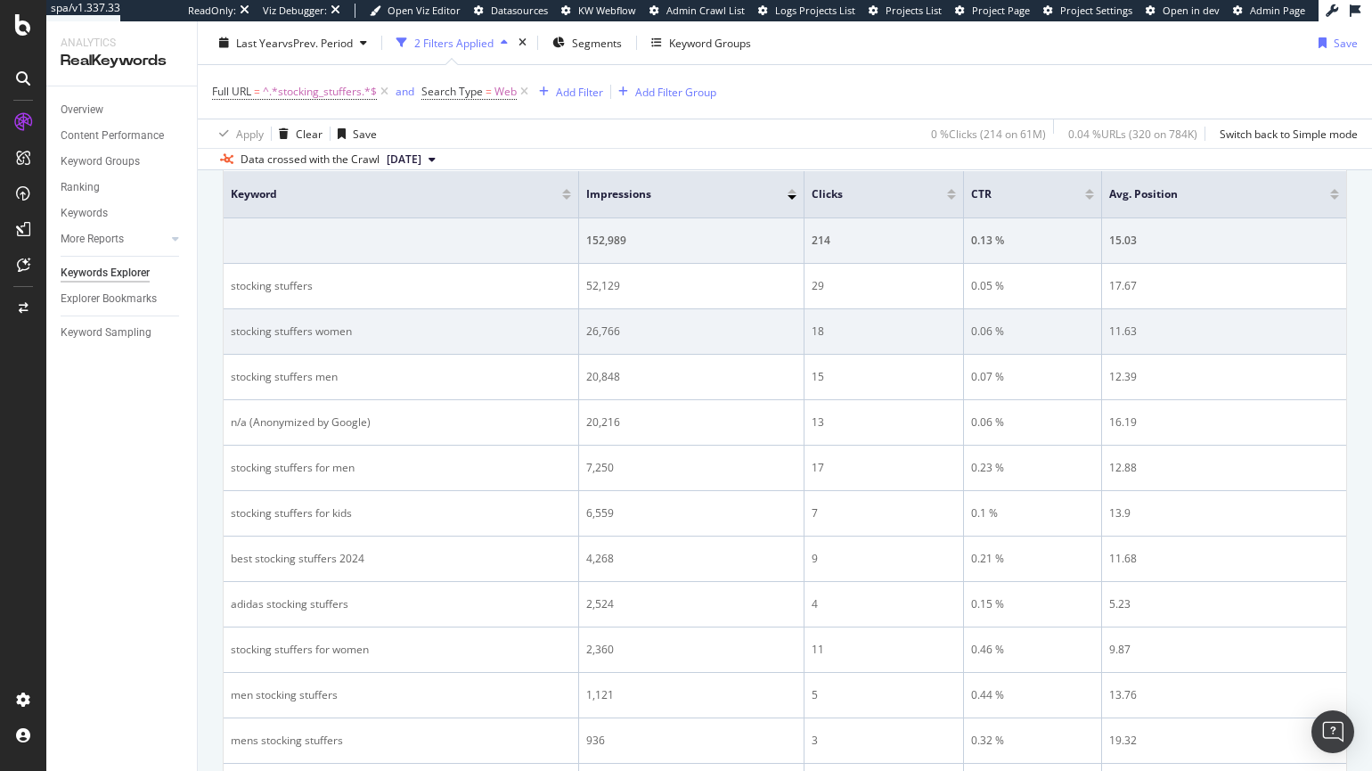
click at [298, 327] on div "stocking stuffers women" at bounding box center [401, 331] width 340 height 16
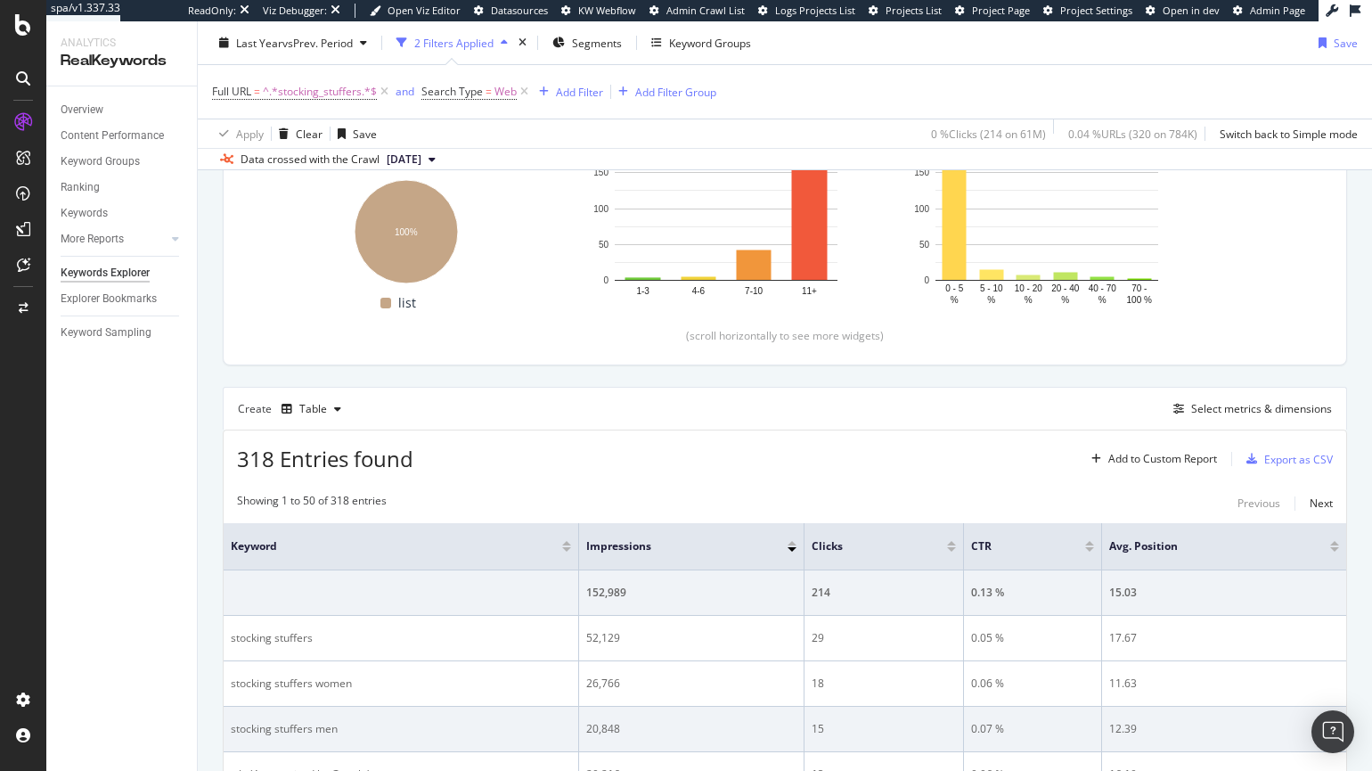
scroll to position [274, 0]
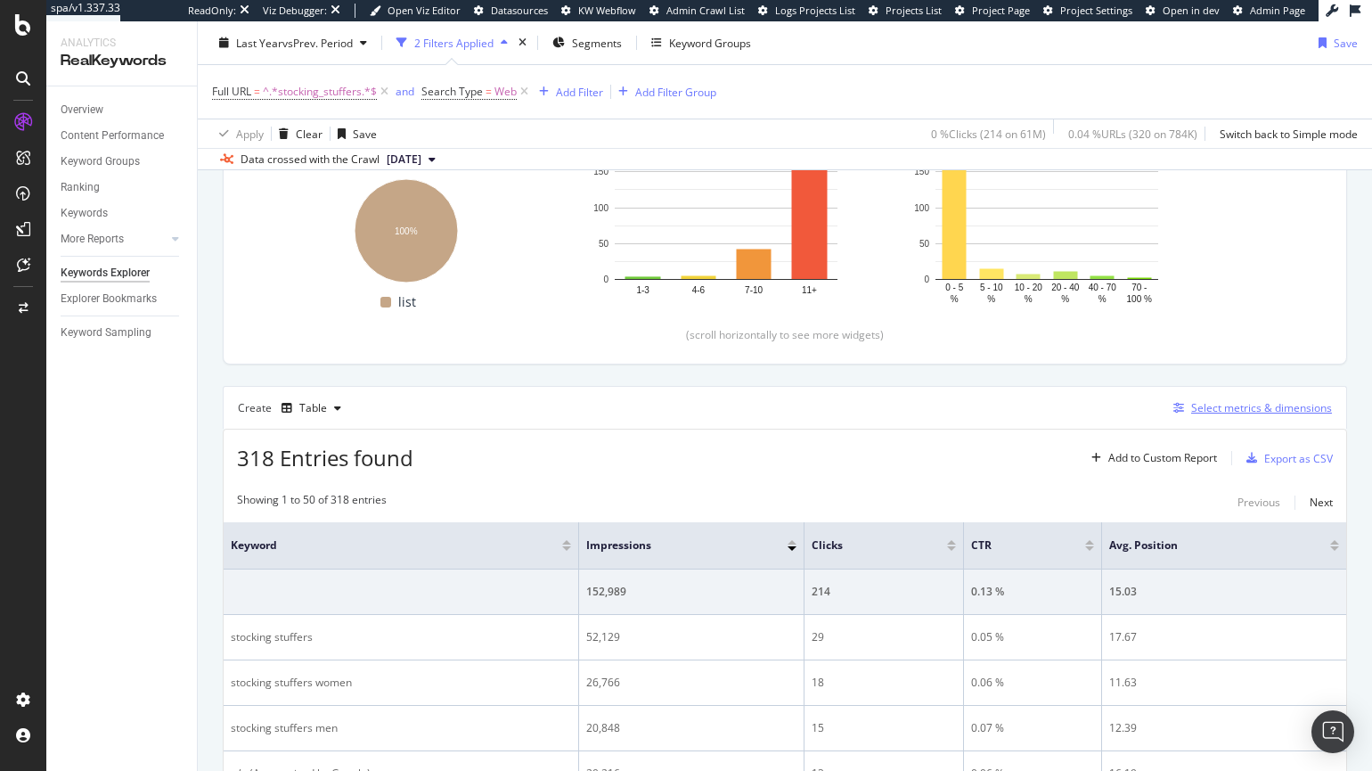
click at [1247, 406] on div "Select metrics & dimensions" at bounding box center [1261, 407] width 141 height 15
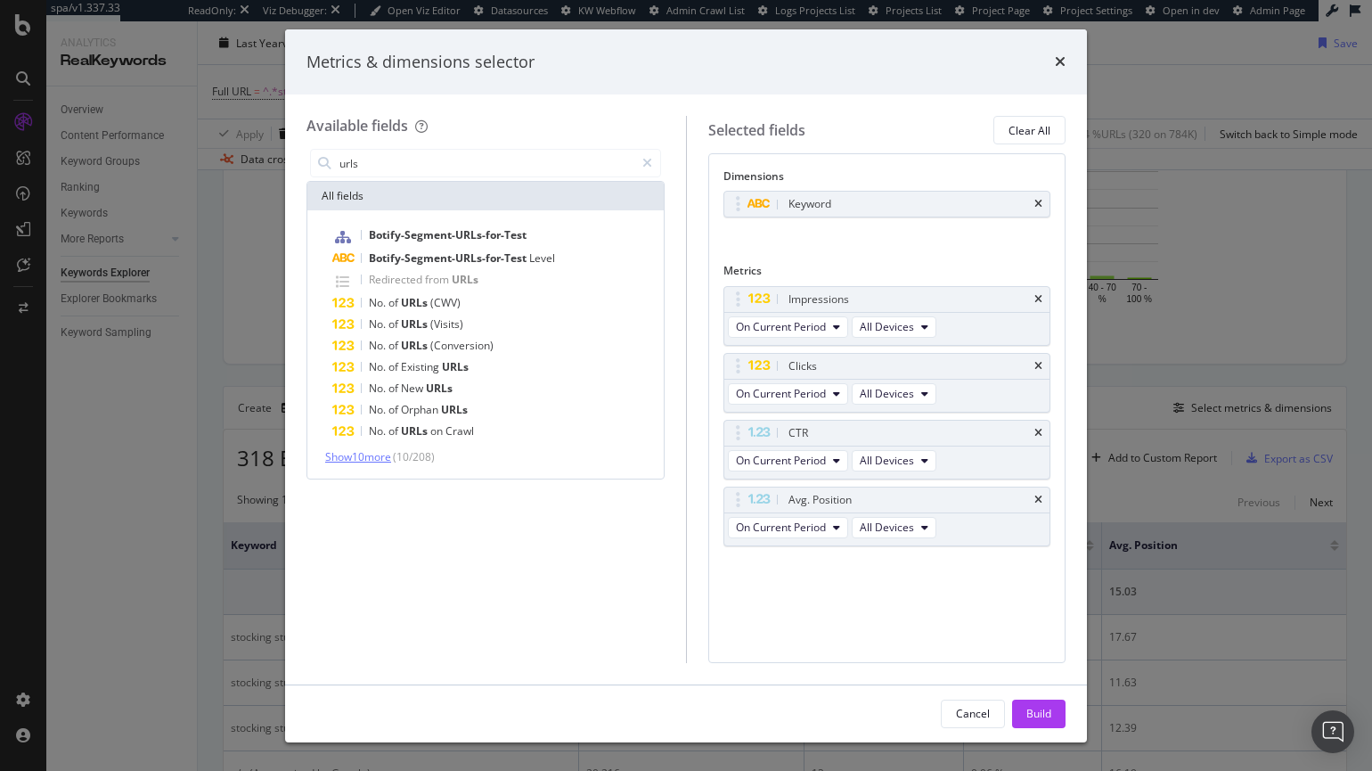
click at [367, 457] on span "Show 10 more" at bounding box center [358, 456] width 66 height 15
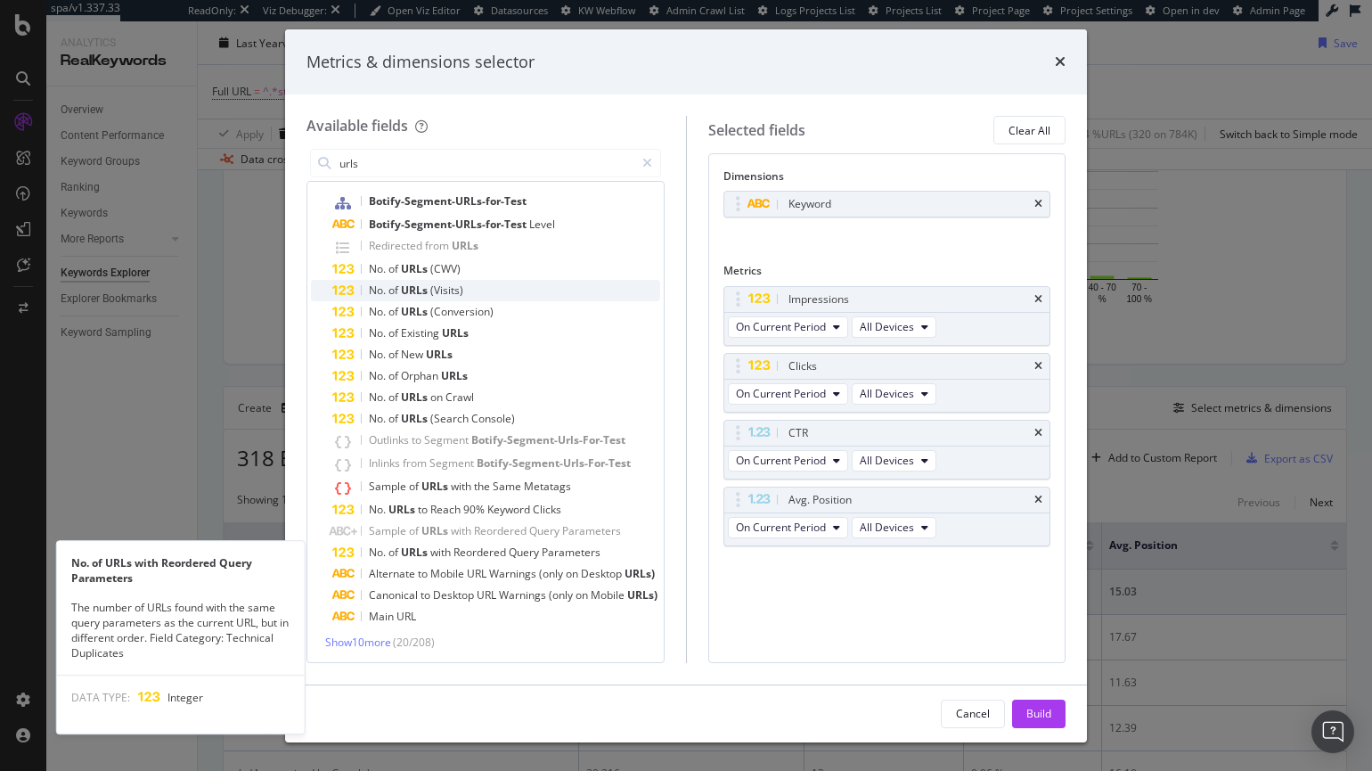
scroll to position [36, 0]
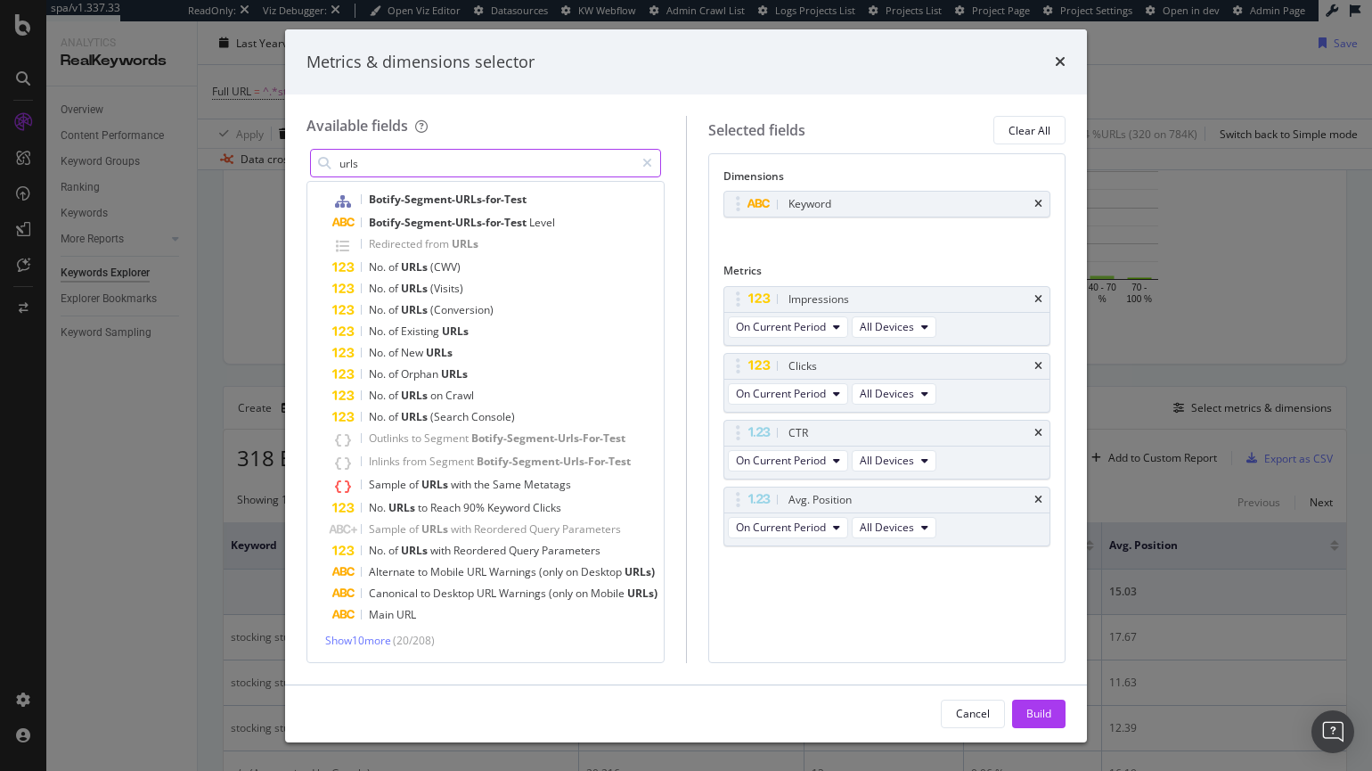
click at [405, 171] on input "urls" at bounding box center [486, 163] width 297 height 27
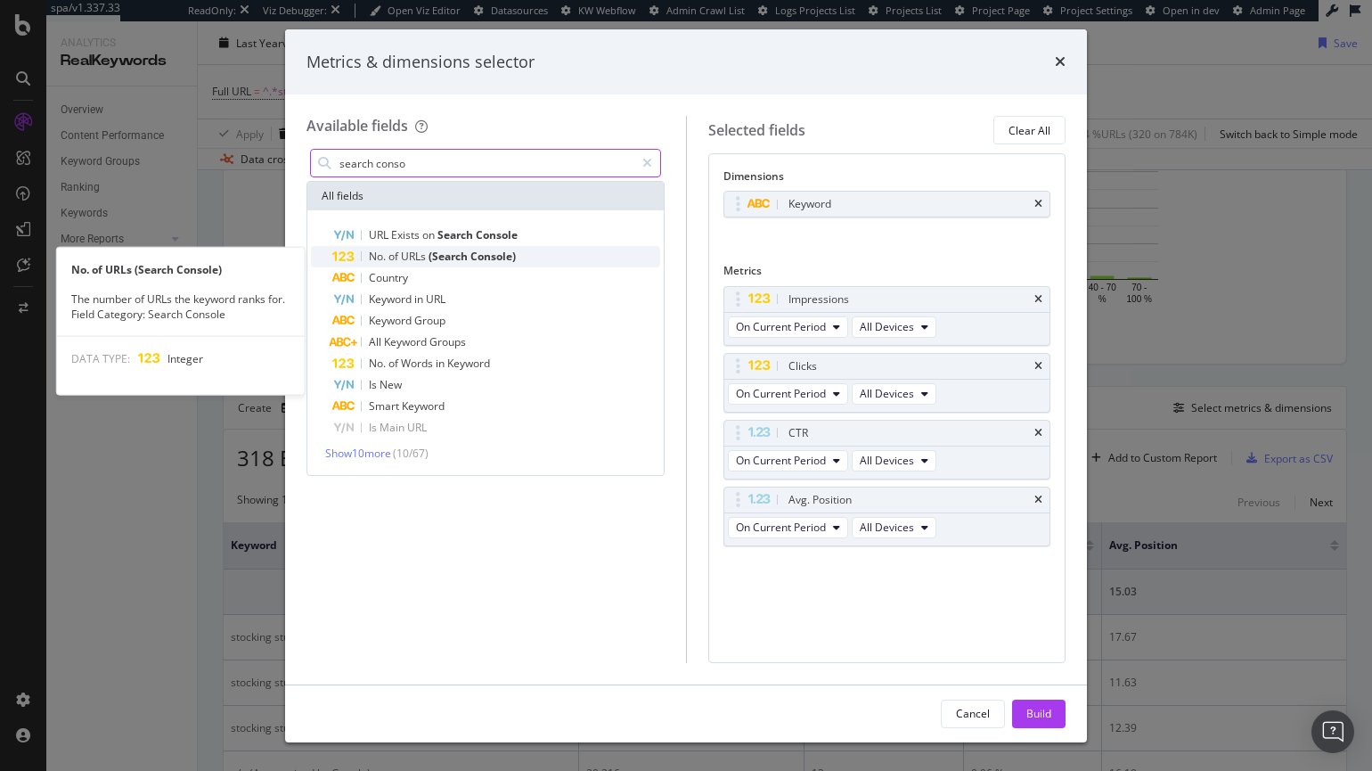
type input "search conso"
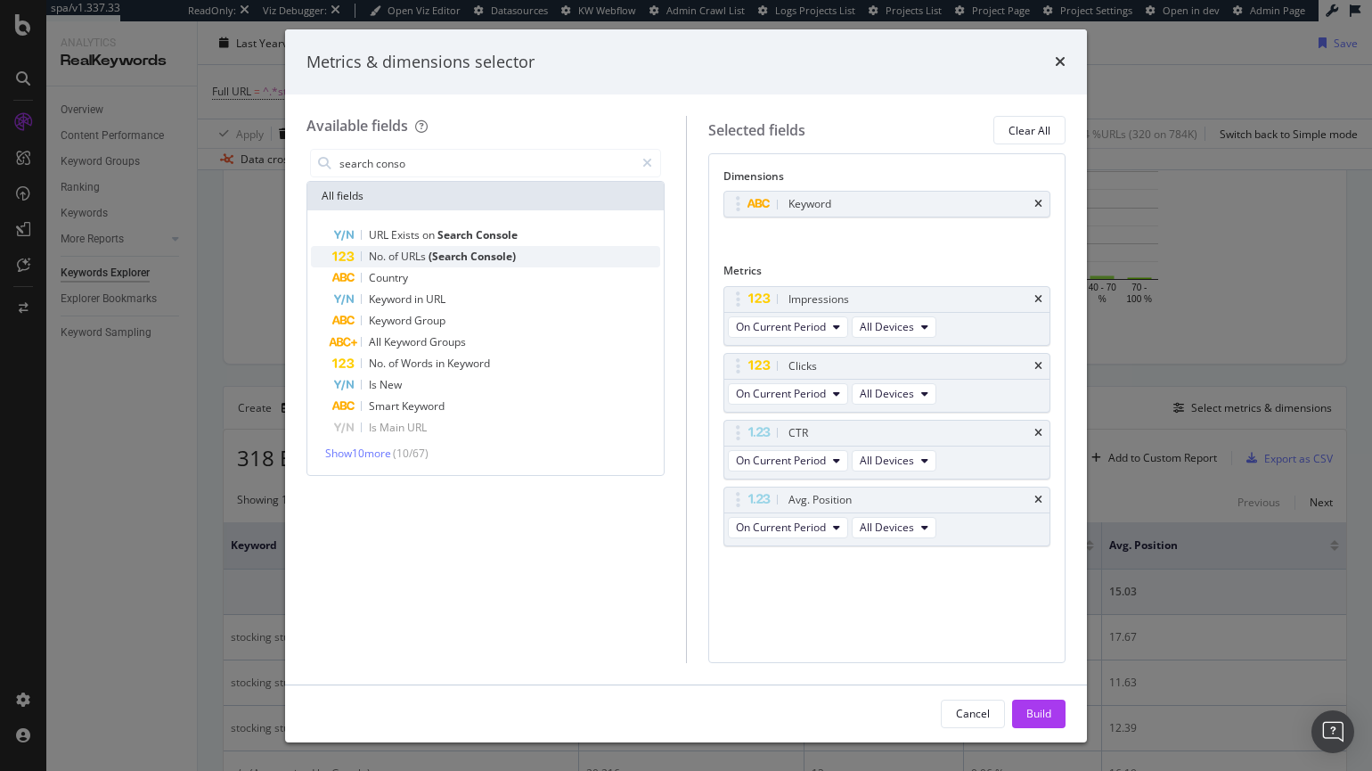
click at [446, 256] on span "(Search" at bounding box center [450, 256] width 42 height 15
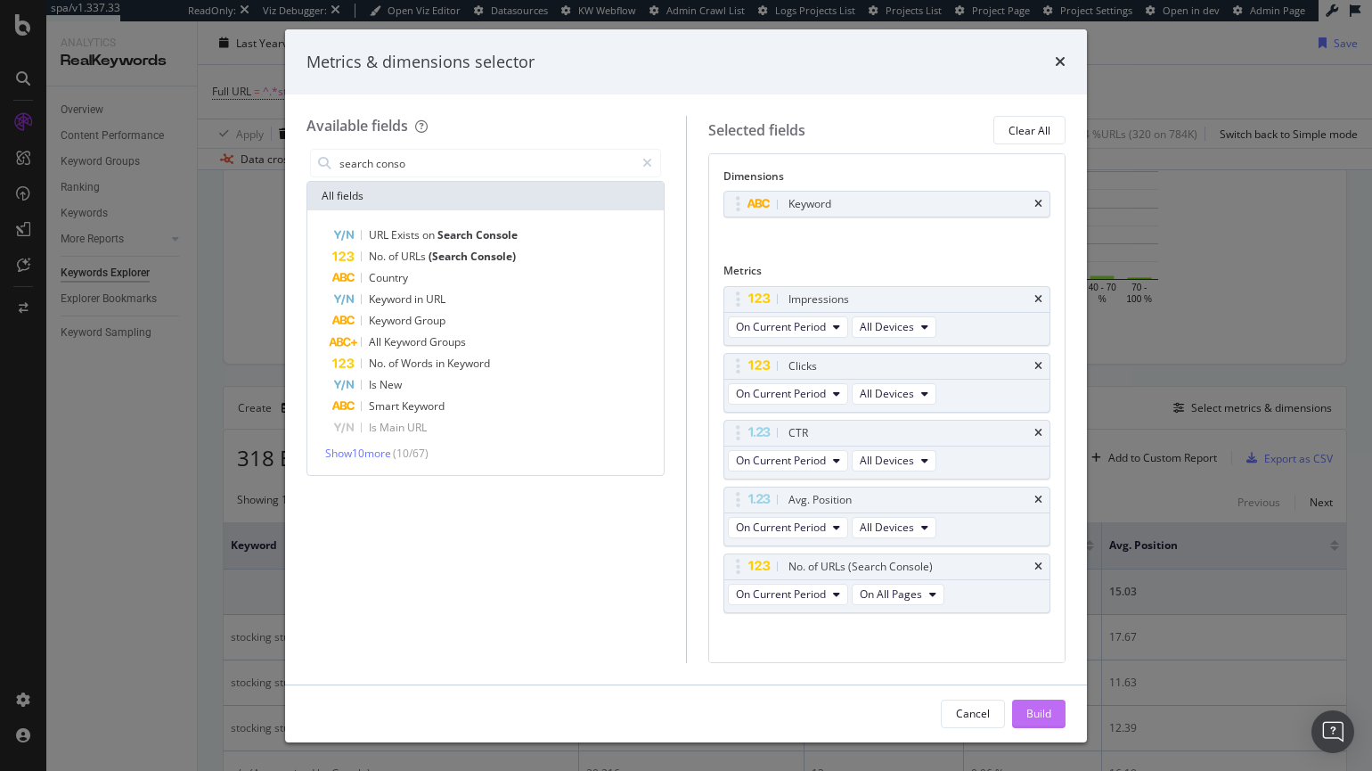
click at [1043, 720] on div "Build" at bounding box center [1038, 713] width 25 height 15
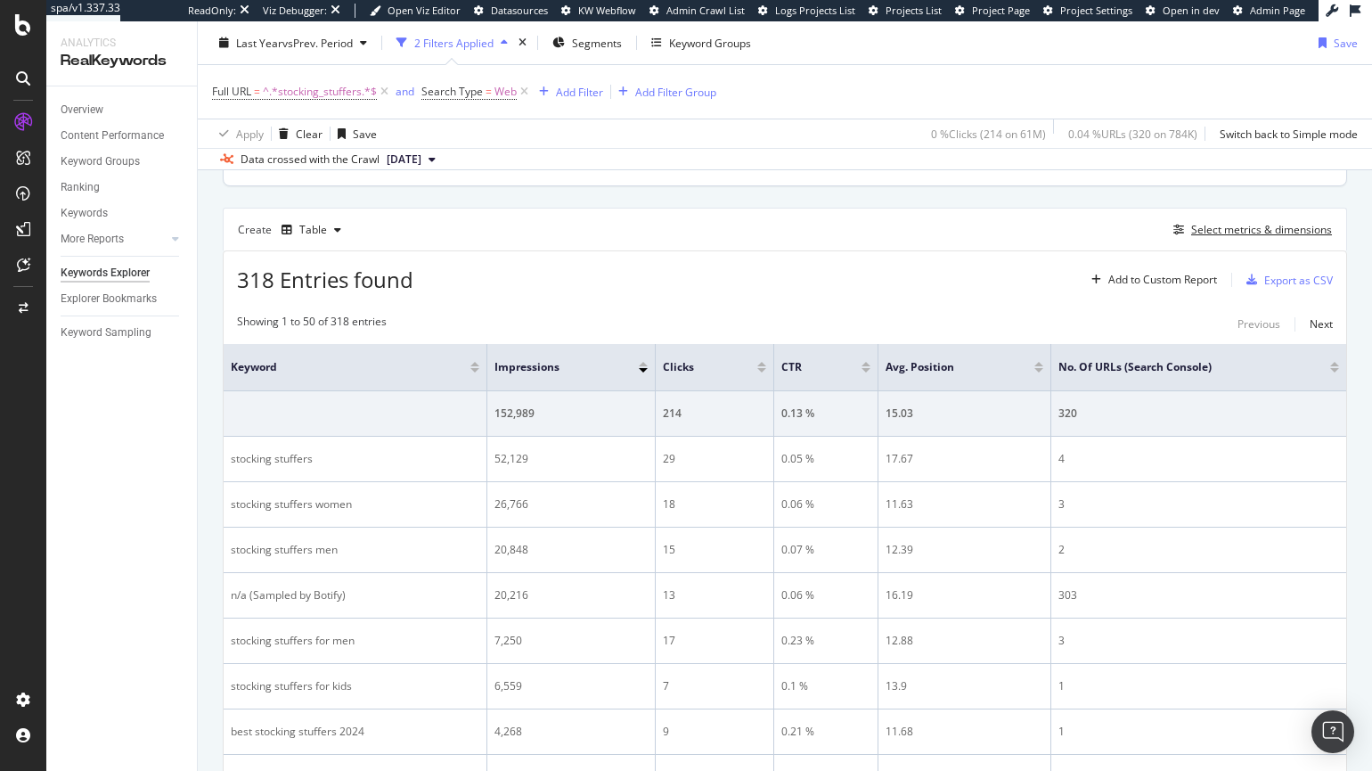
scroll to position [464, 0]
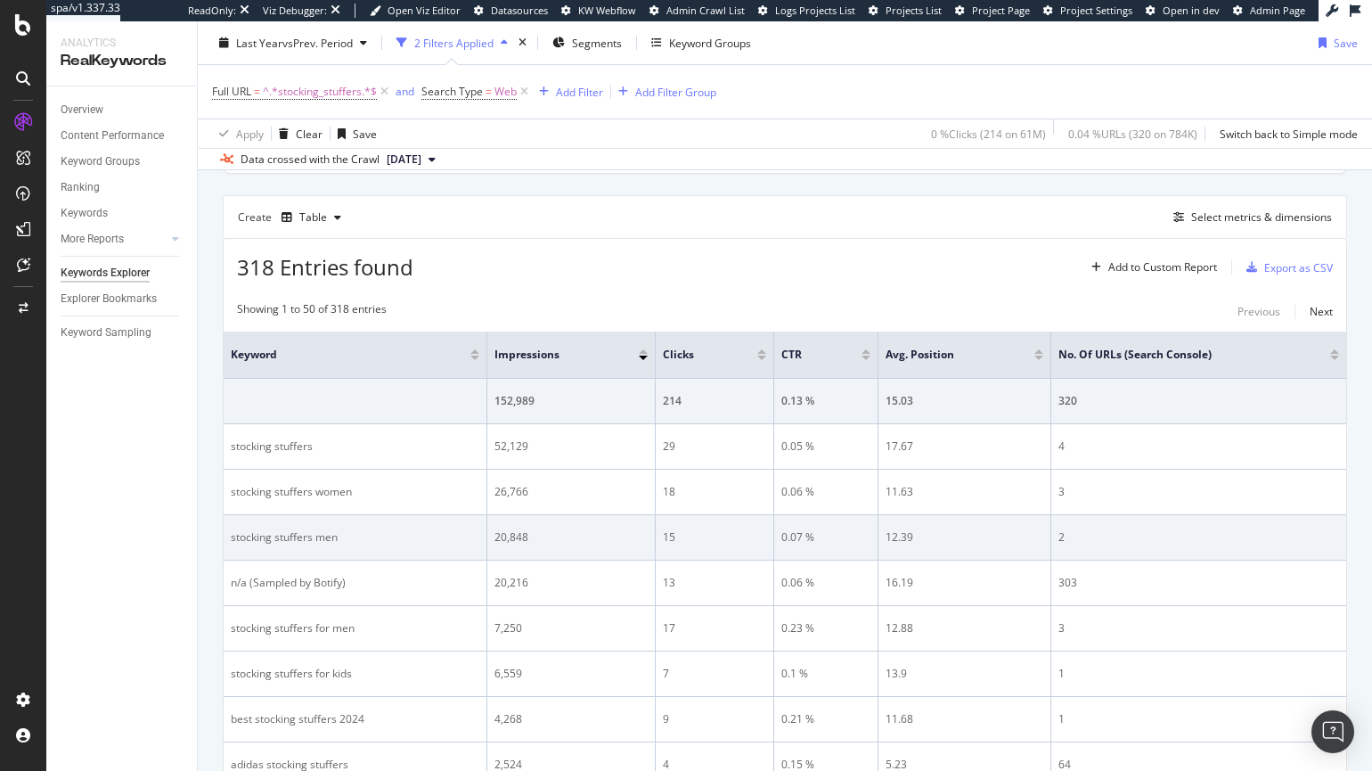
click at [249, 540] on div "stocking stuffers men" at bounding box center [355, 537] width 249 height 16
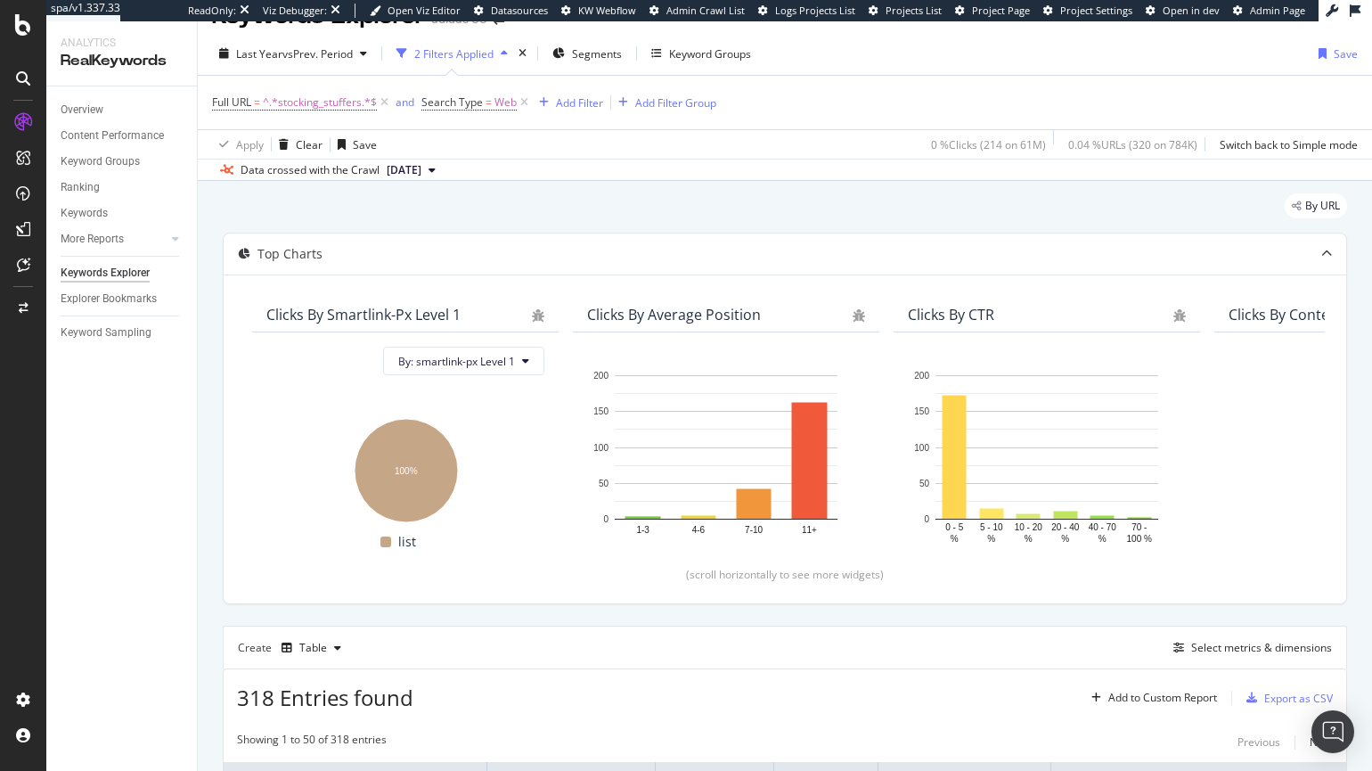
scroll to position [392, 0]
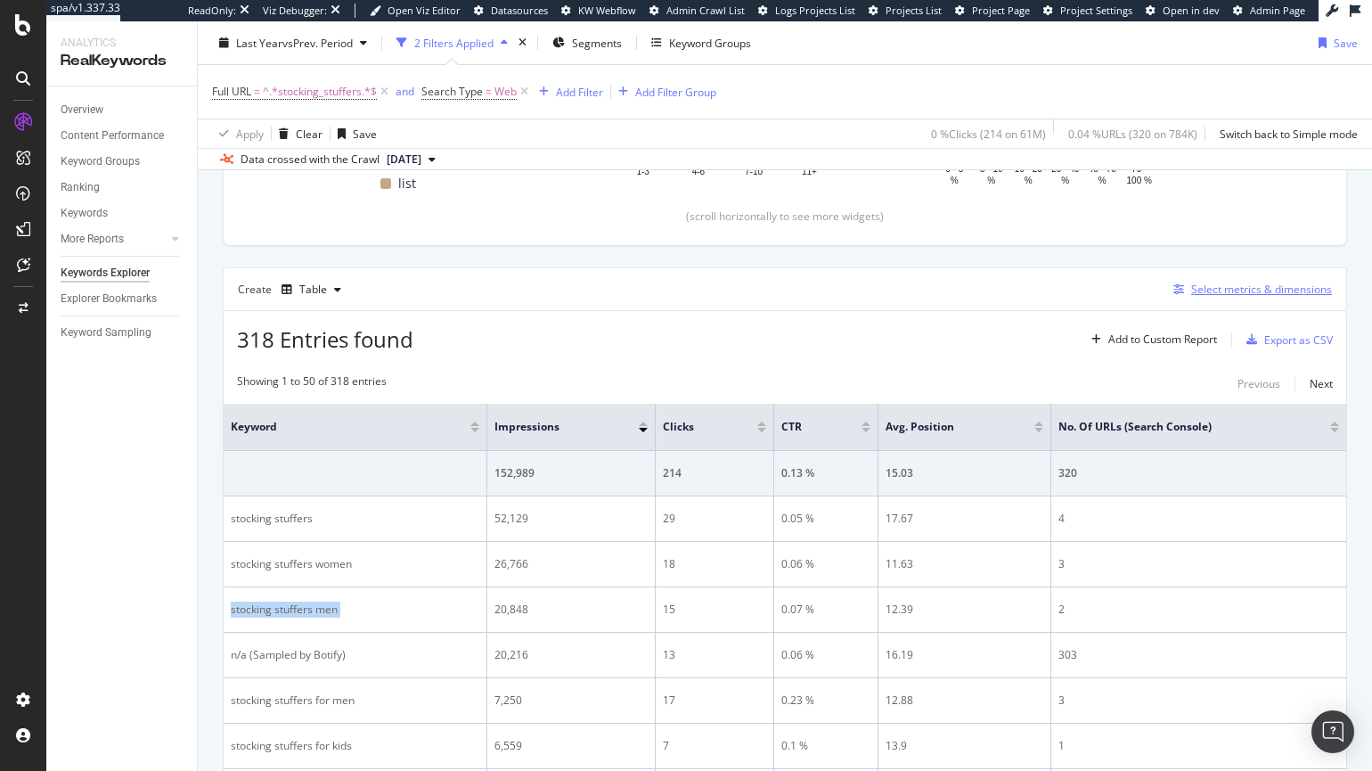
click at [1204, 290] on div "Select metrics & dimensions" at bounding box center [1261, 289] width 141 height 15
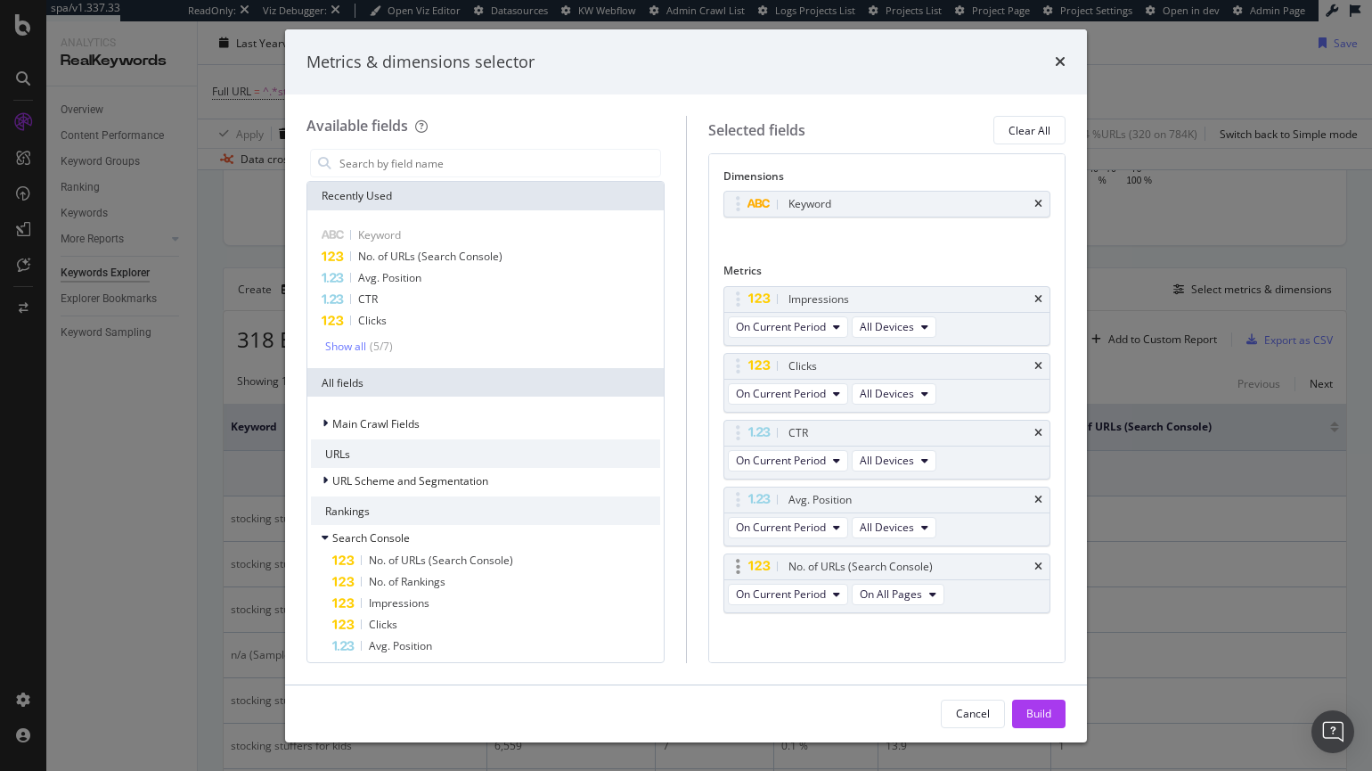
click at [1020, 565] on div "No. of URLs (Search Console)" at bounding box center [887, 566] width 326 height 25
click at [1034, 561] on icon "times" at bounding box center [1038, 566] width 8 height 11
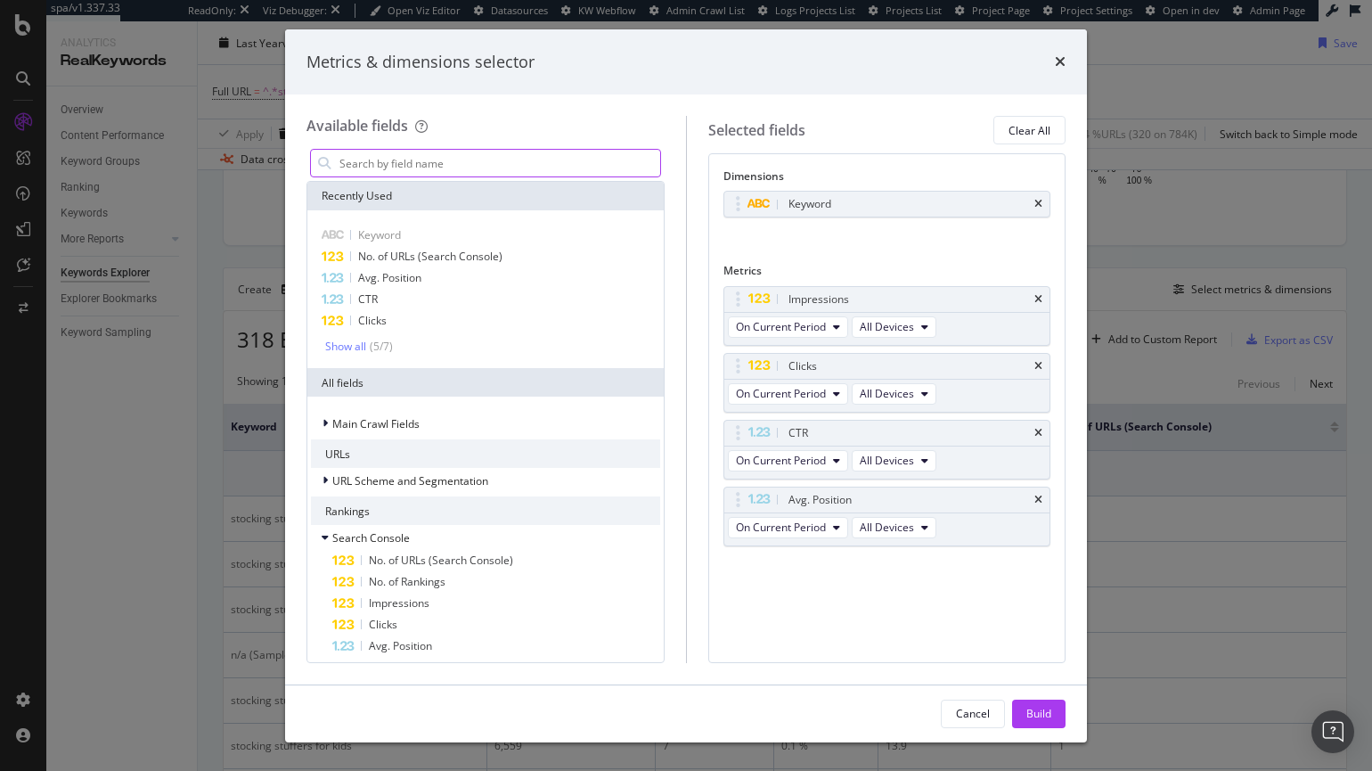
click at [416, 159] on input "modal" at bounding box center [499, 163] width 323 height 27
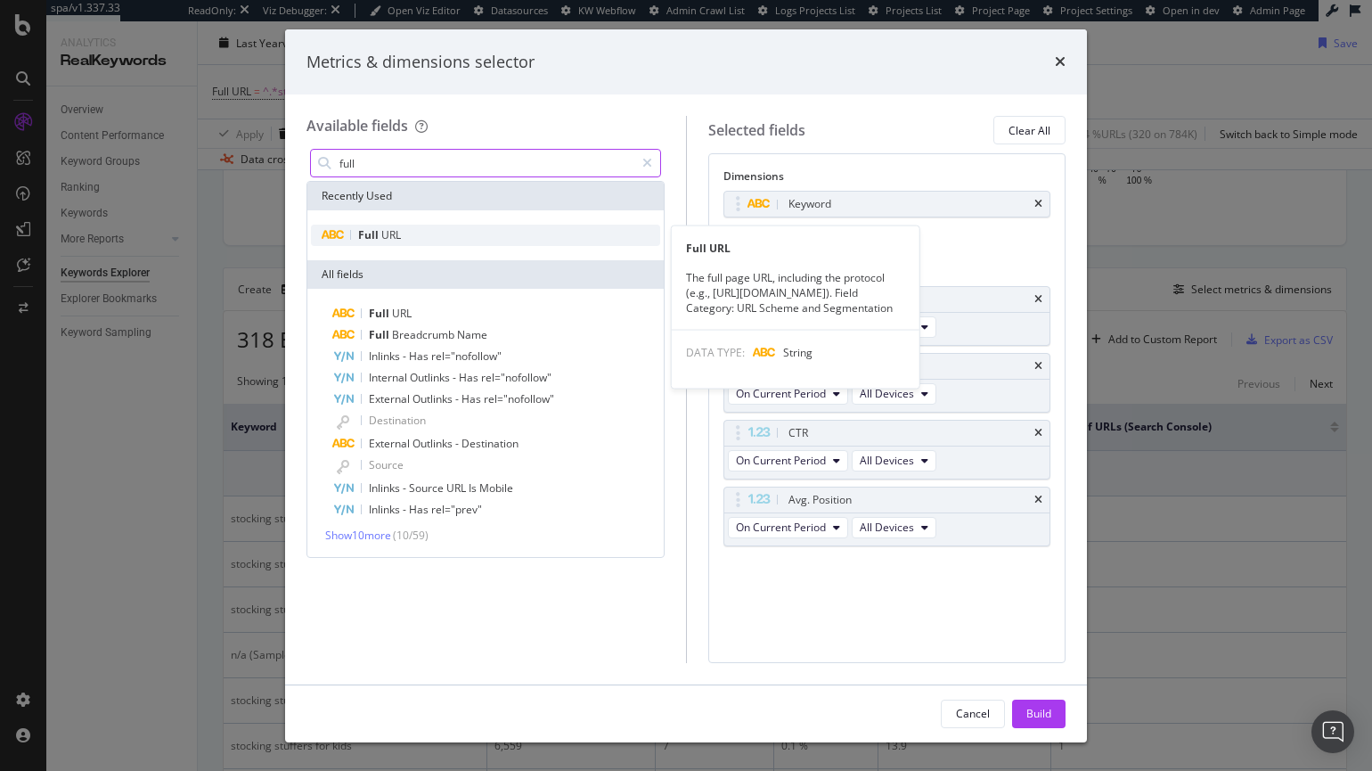
type input "full"
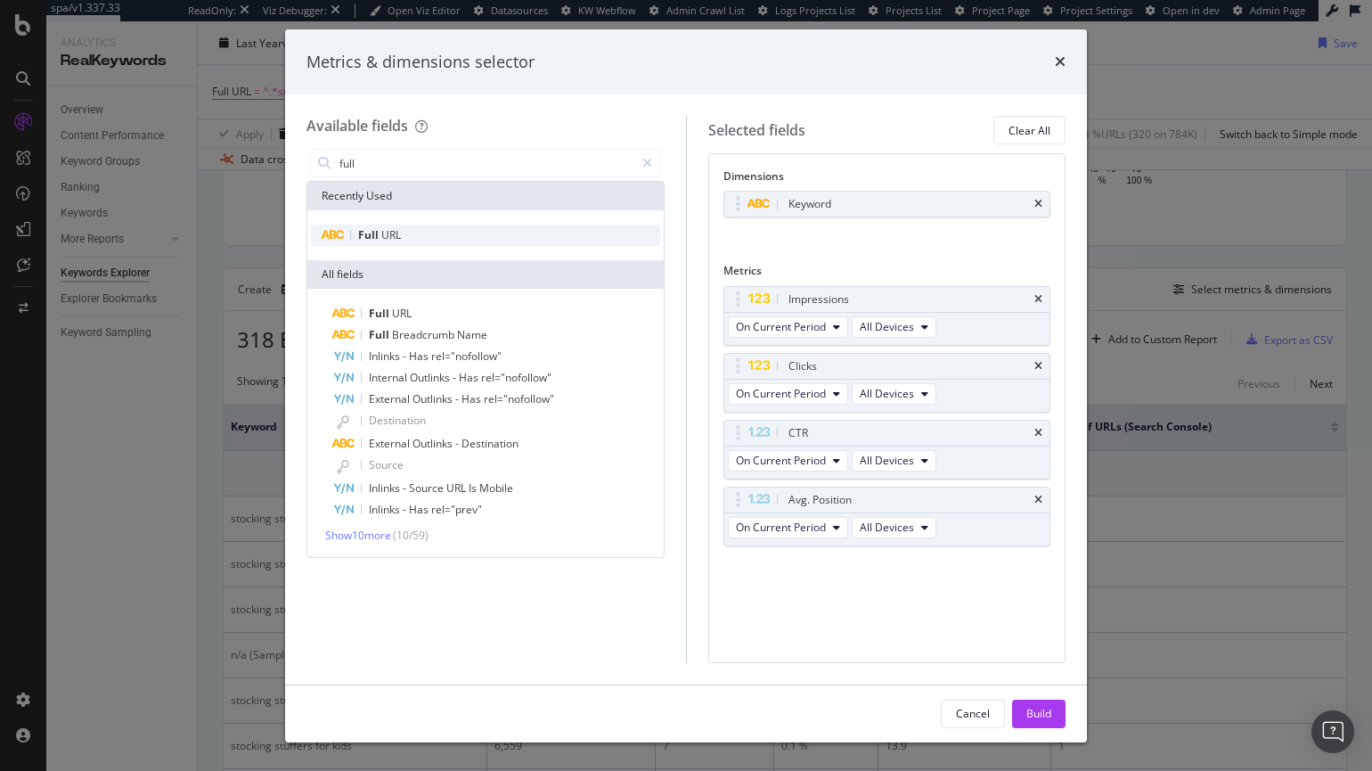
click at [399, 232] on span "URL" at bounding box center [391, 234] width 20 height 15
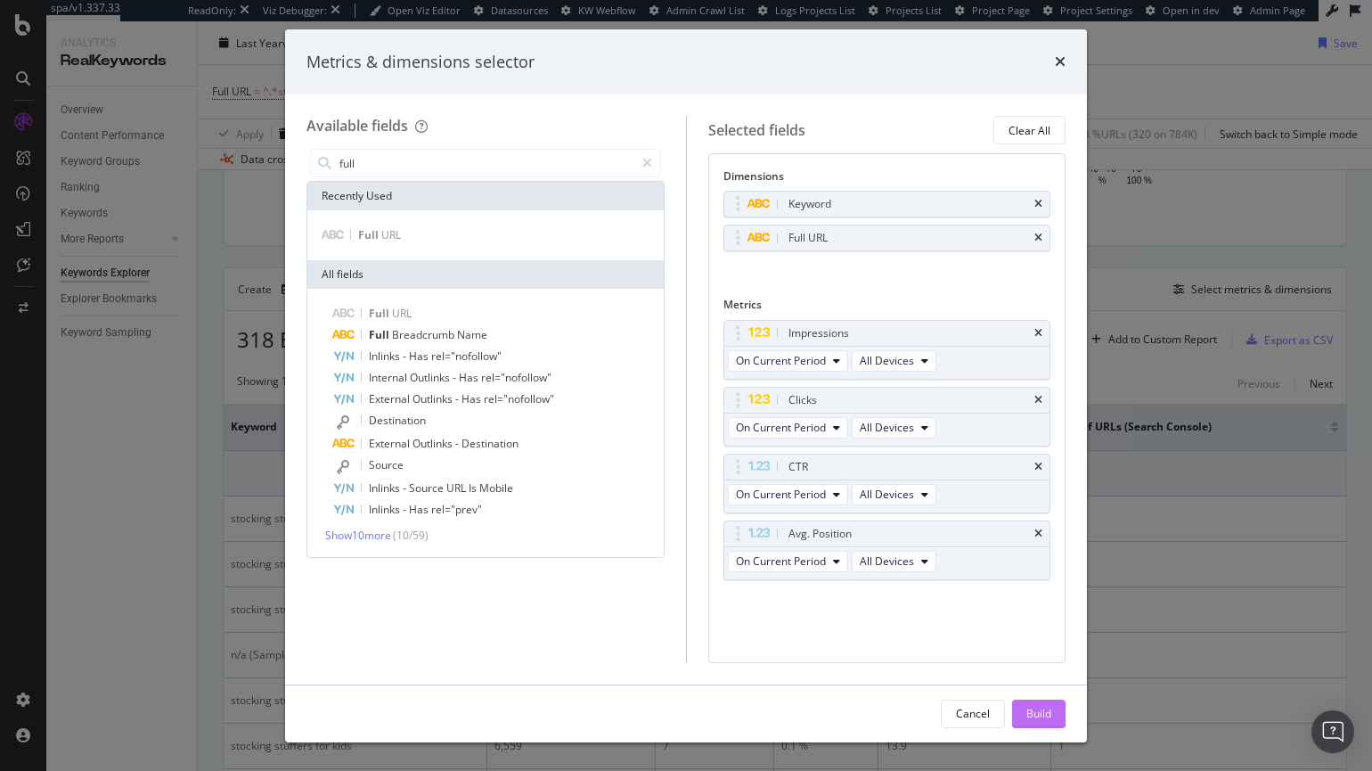
click at [1051, 712] on button "Build" at bounding box center [1038, 713] width 53 height 29
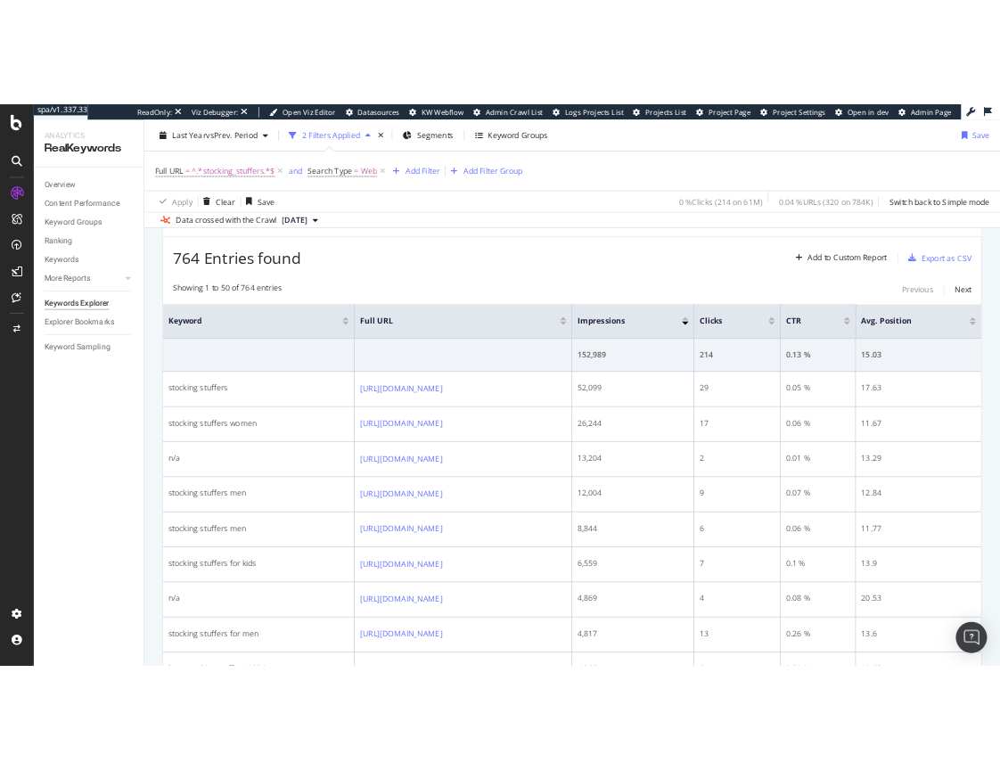
scroll to position [498, 0]
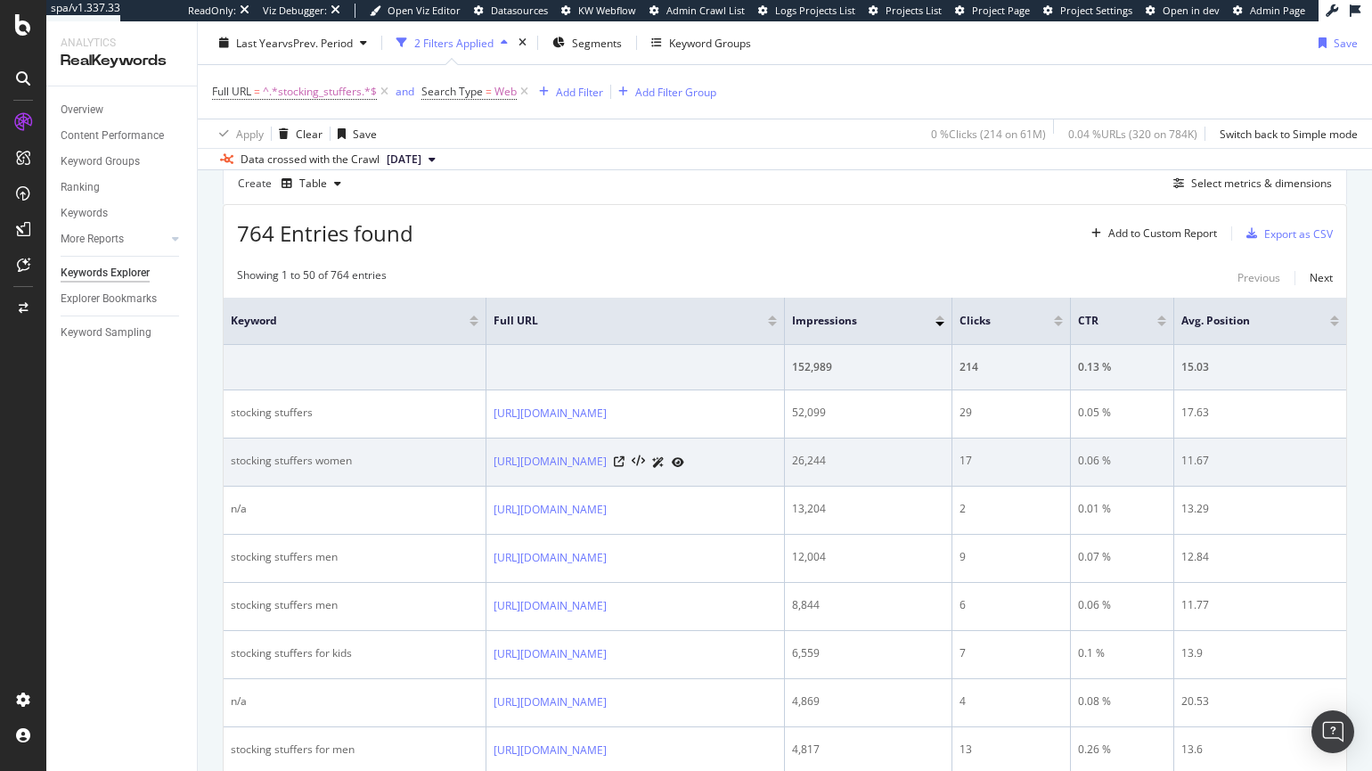
click at [684, 462] on icon at bounding box center [678, 462] width 12 height 11
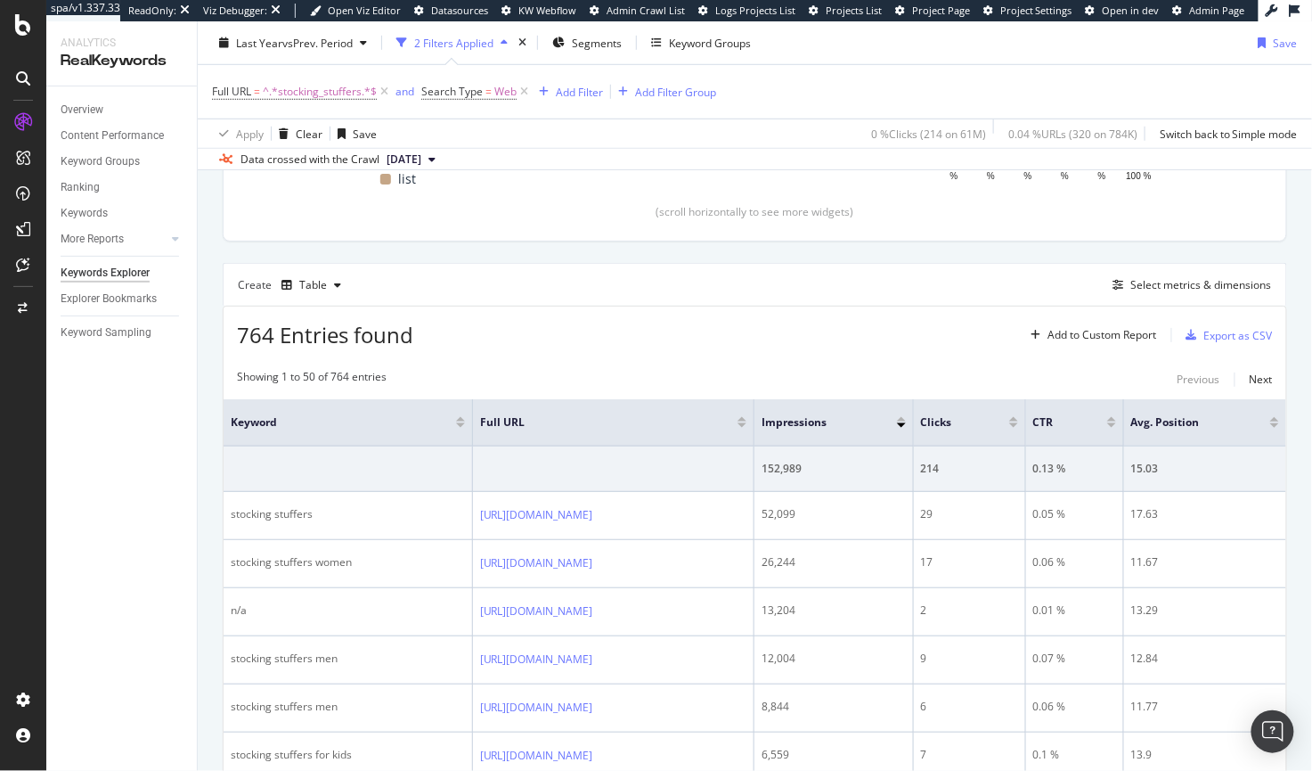
scroll to position [385, 0]
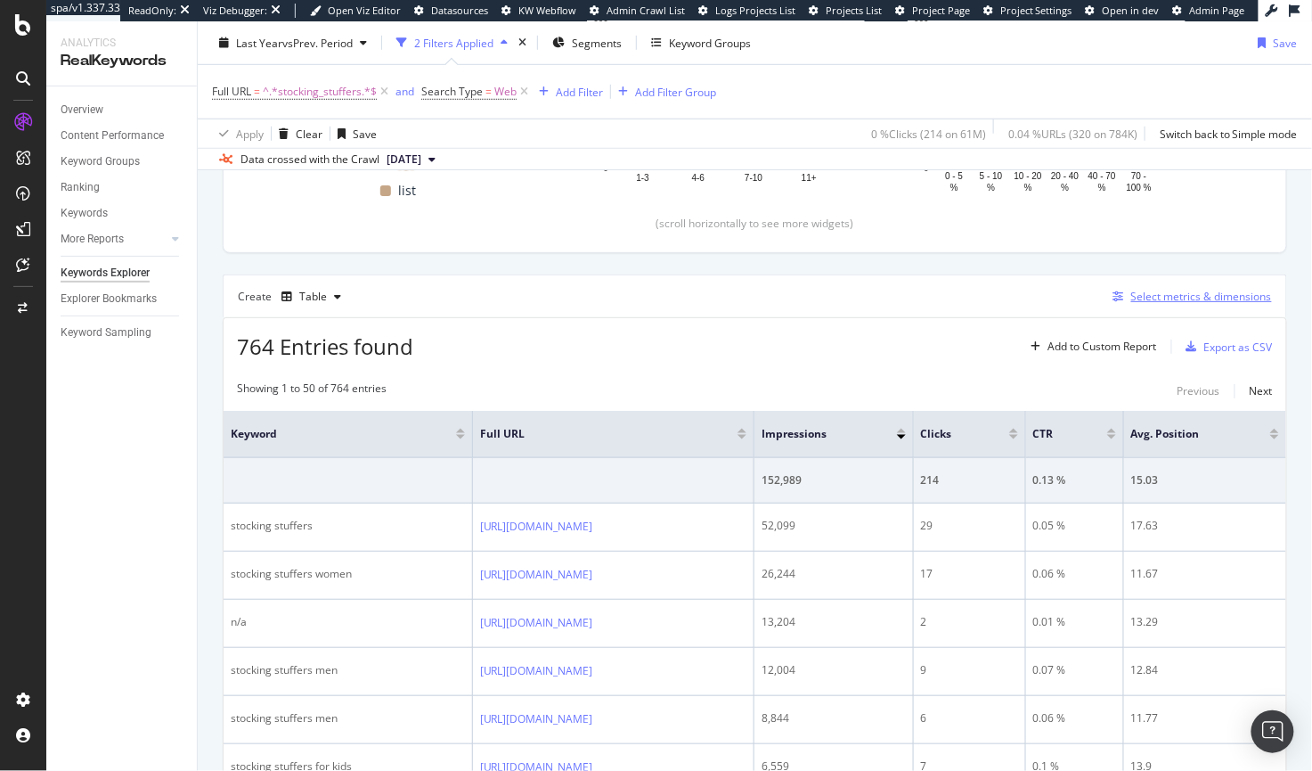
click at [1150, 295] on div "Select metrics & dimensions" at bounding box center [1202, 296] width 141 height 15
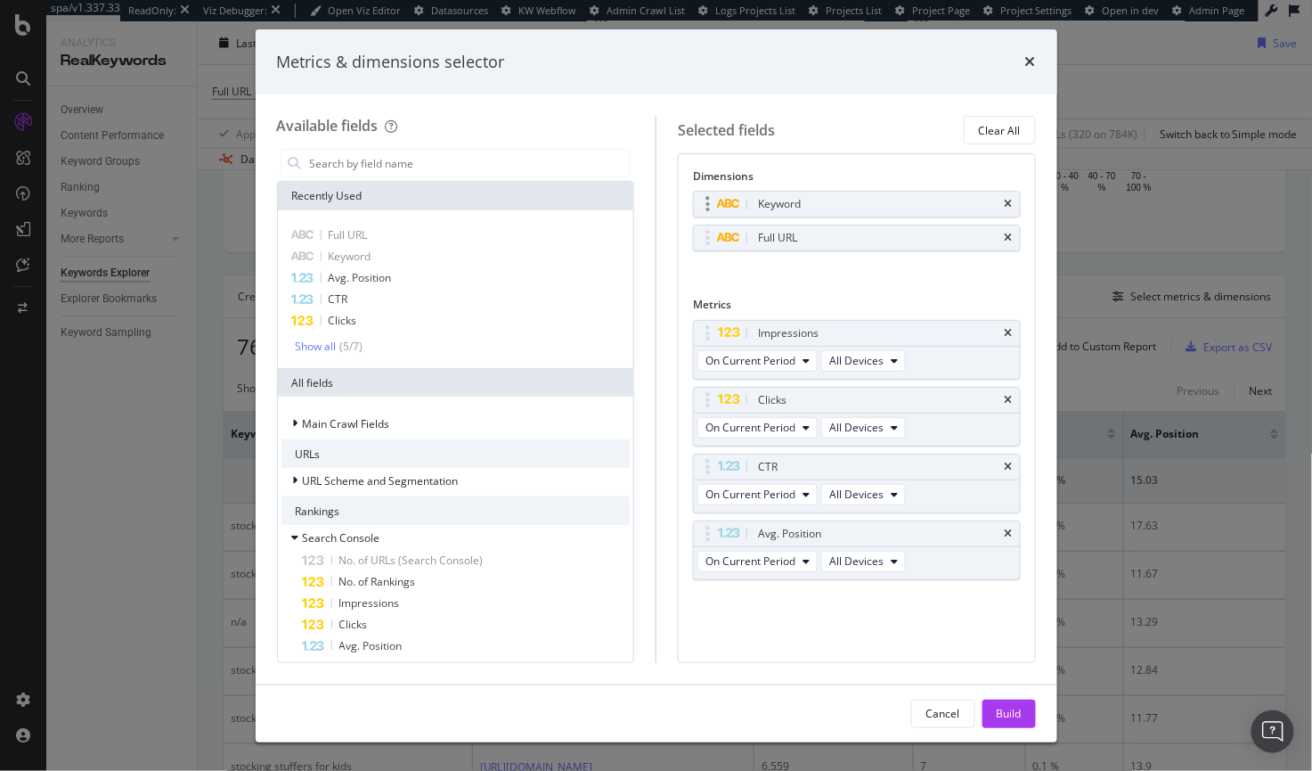
click at [1017, 203] on div "Keyword" at bounding box center [857, 204] width 326 height 25
click at [1011, 203] on icon "times" at bounding box center [1009, 204] width 8 height 11
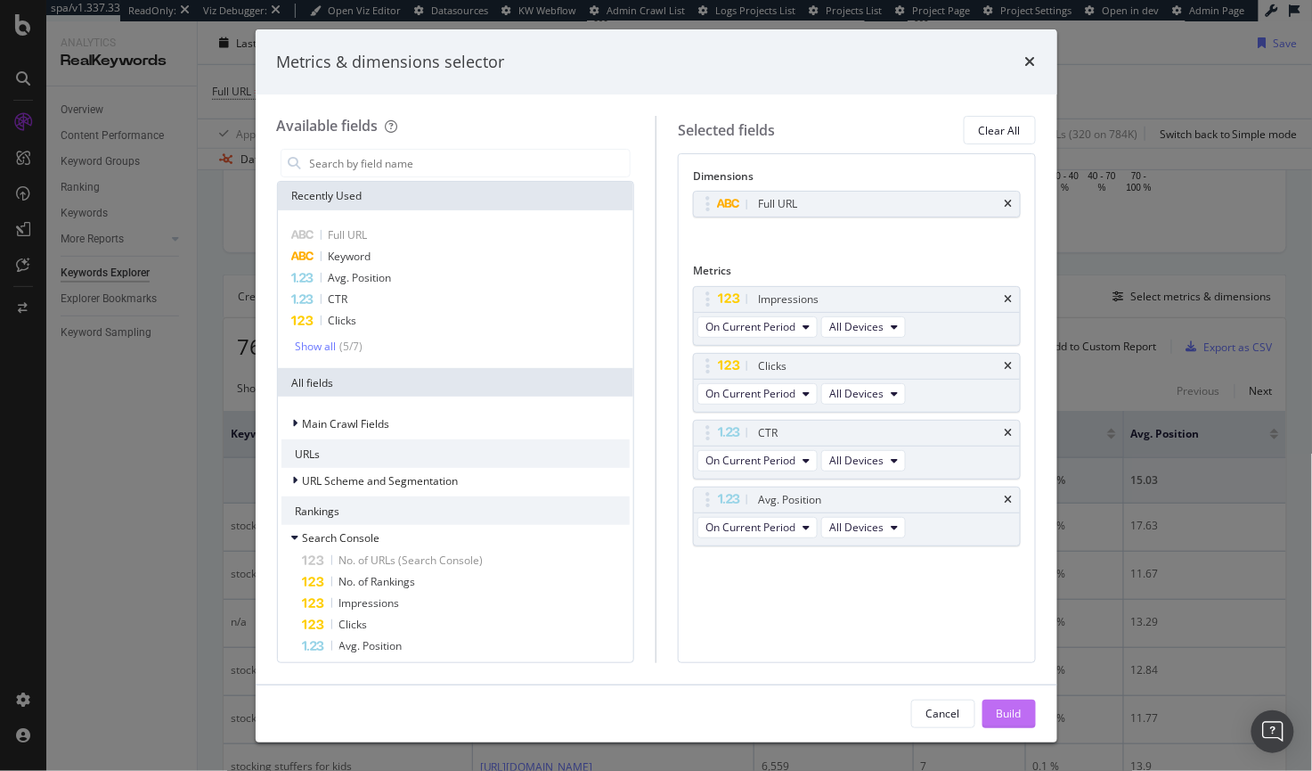
click at [1023, 716] on button "Build" at bounding box center [1009, 713] width 53 height 29
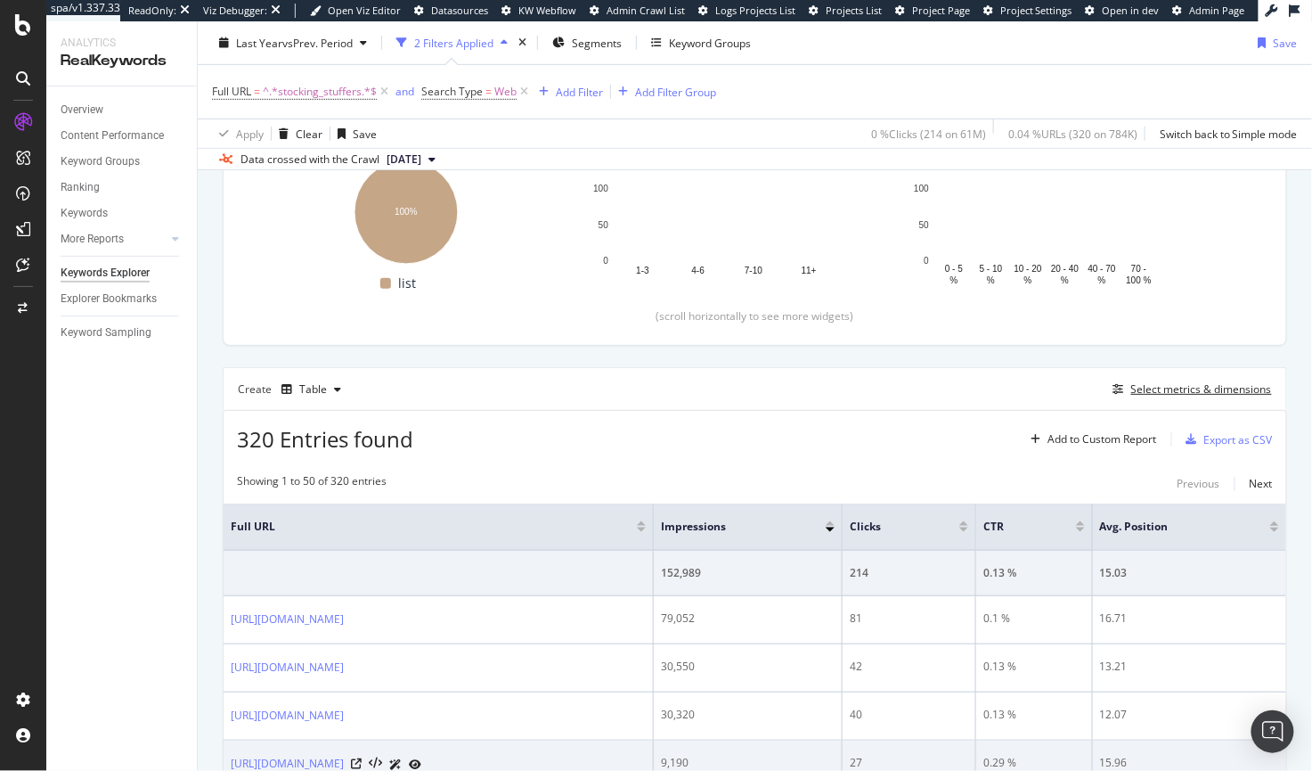
scroll to position [487, 0]
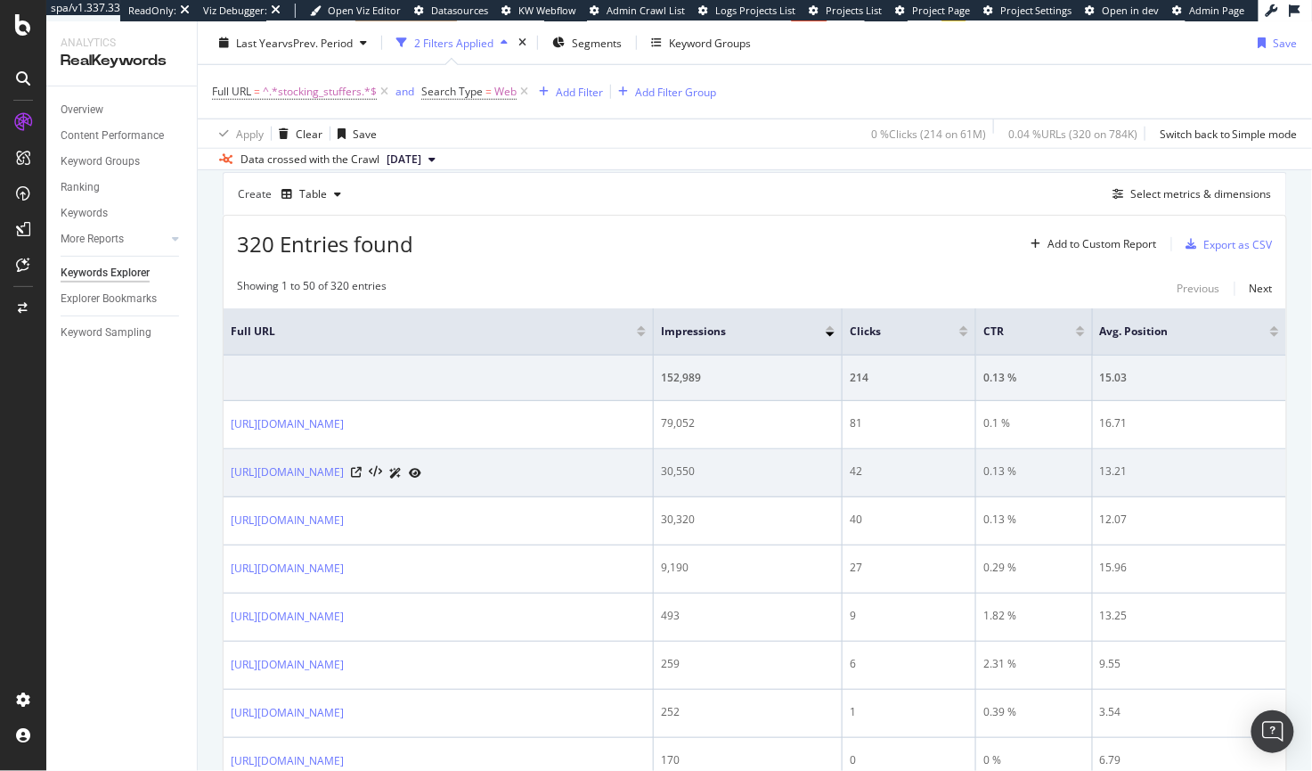
click at [421, 470] on icon at bounding box center [415, 473] width 12 height 11
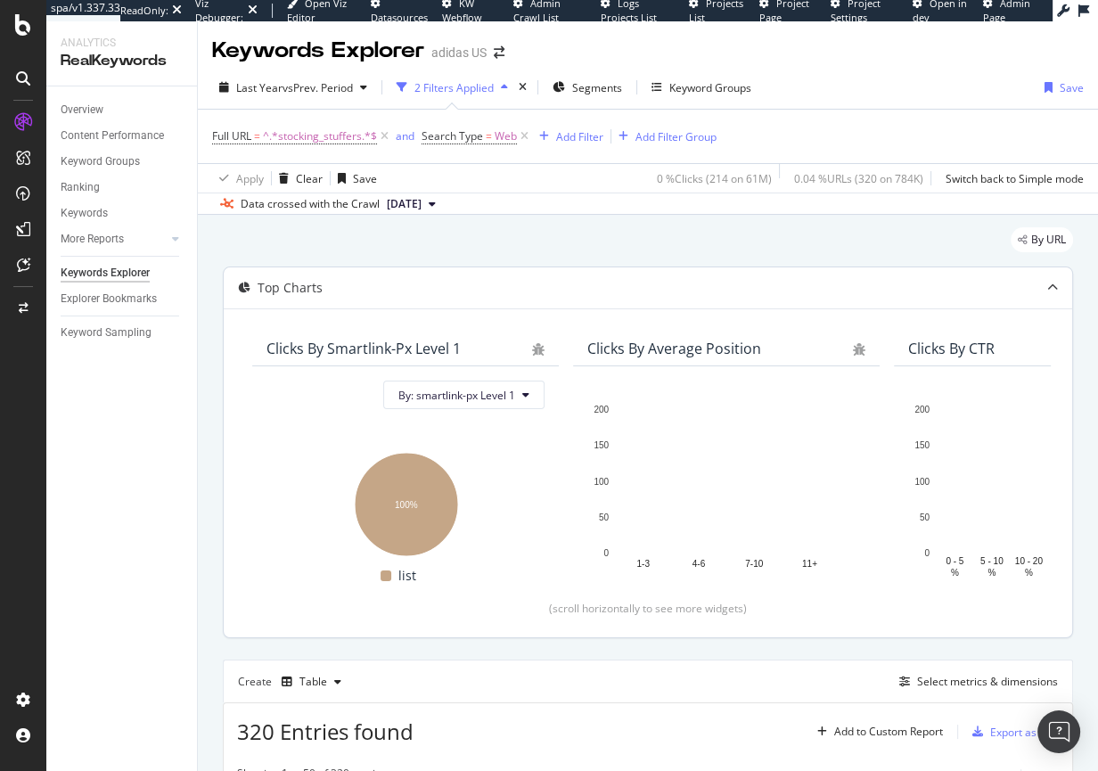
scroll to position [0, 0]
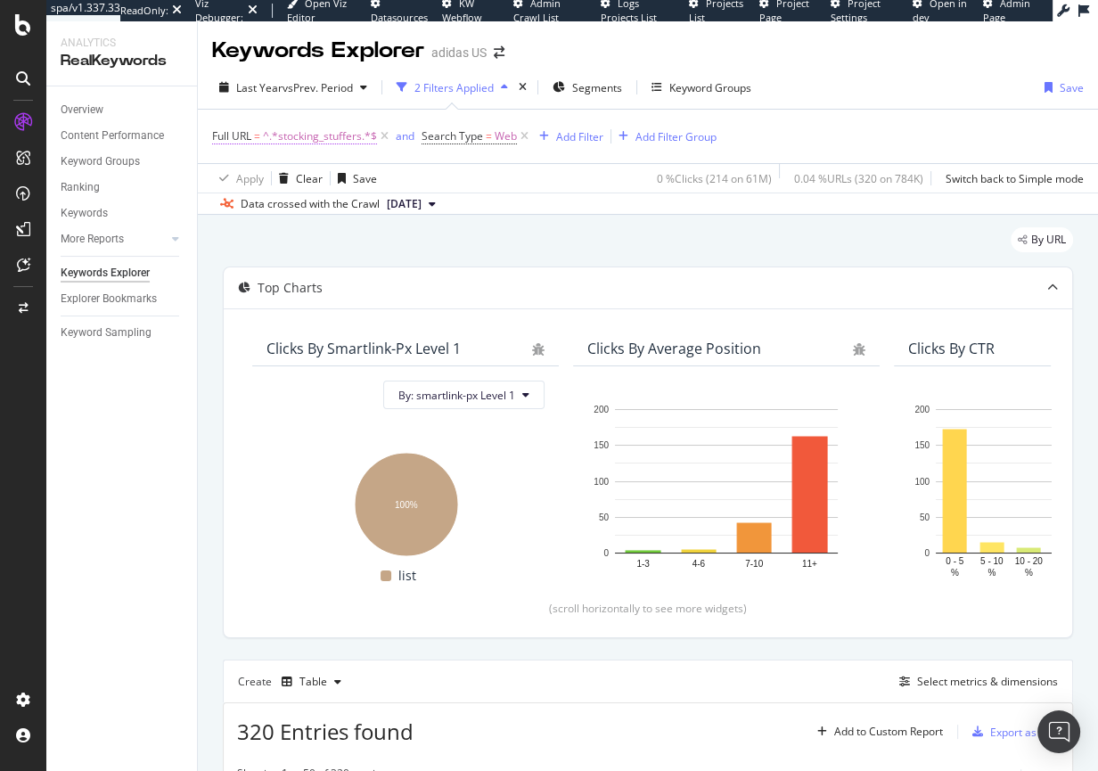
click at [325, 139] on span "^.*stocking_stuffers.*$" at bounding box center [320, 136] width 114 height 25
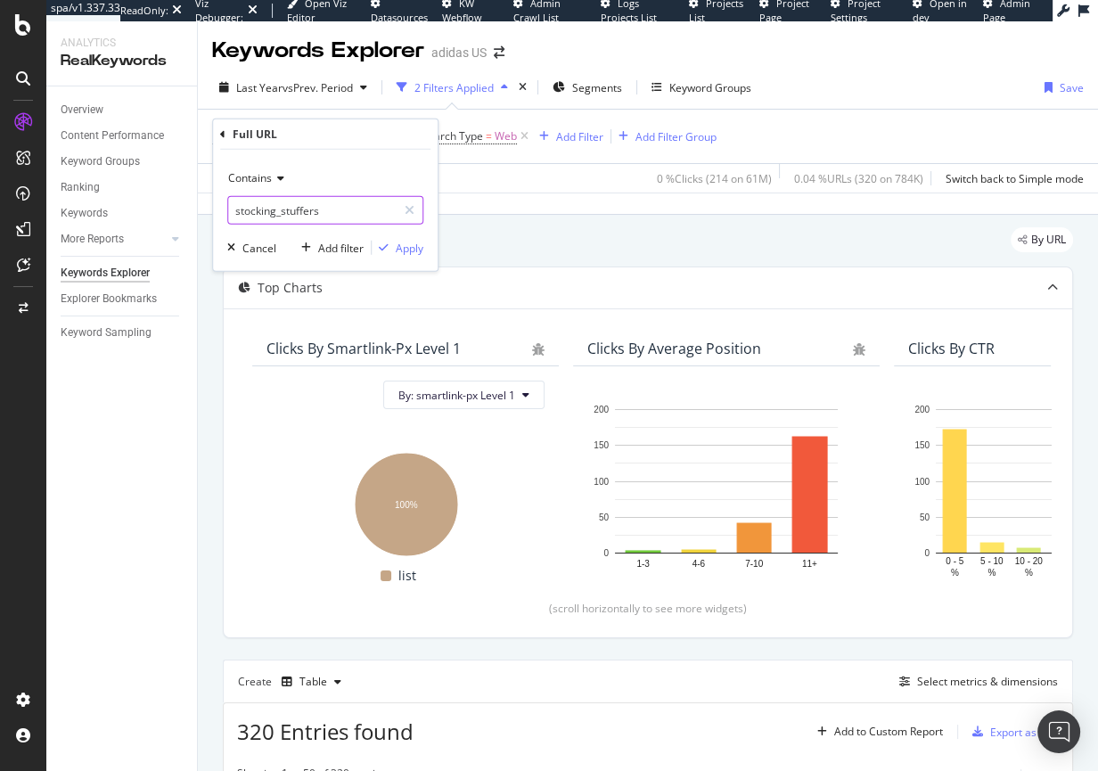
click at [292, 216] on input "stocking_stuffers" at bounding box center [312, 210] width 168 height 29
type input "black_friday"
click at [408, 250] on div "Apply" at bounding box center [410, 247] width 28 height 15
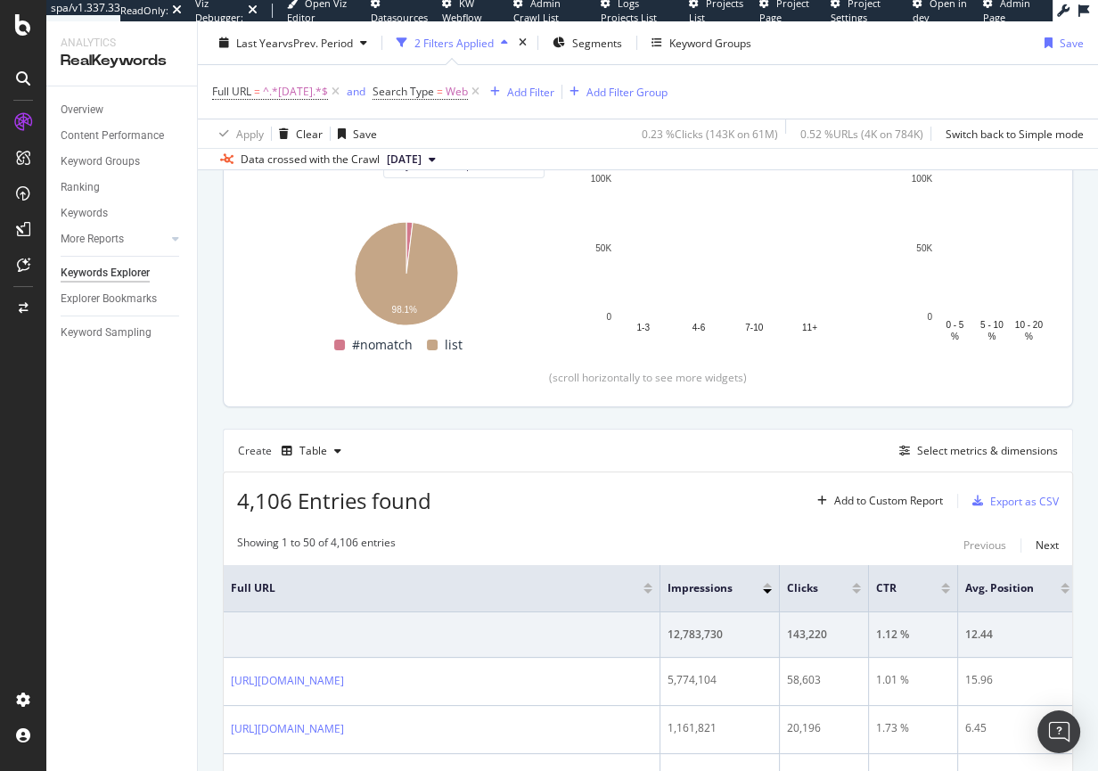
scroll to position [399, 0]
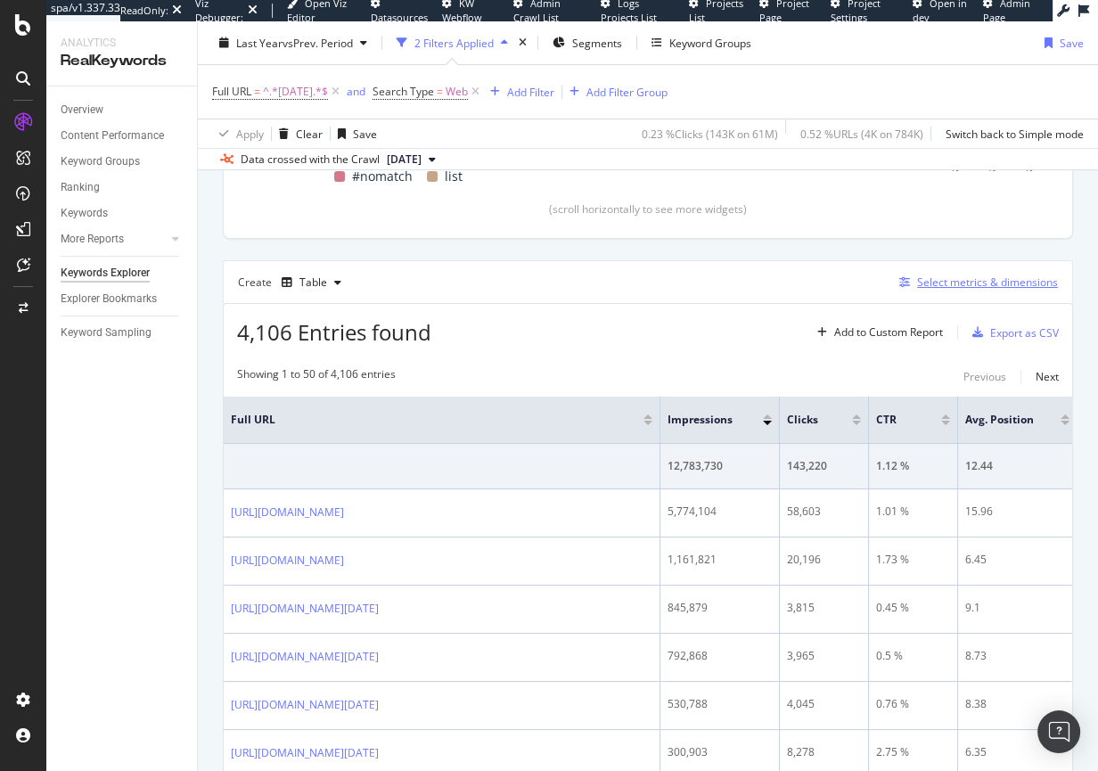
click at [964, 278] on div "Select metrics & dimensions" at bounding box center [987, 281] width 141 height 15
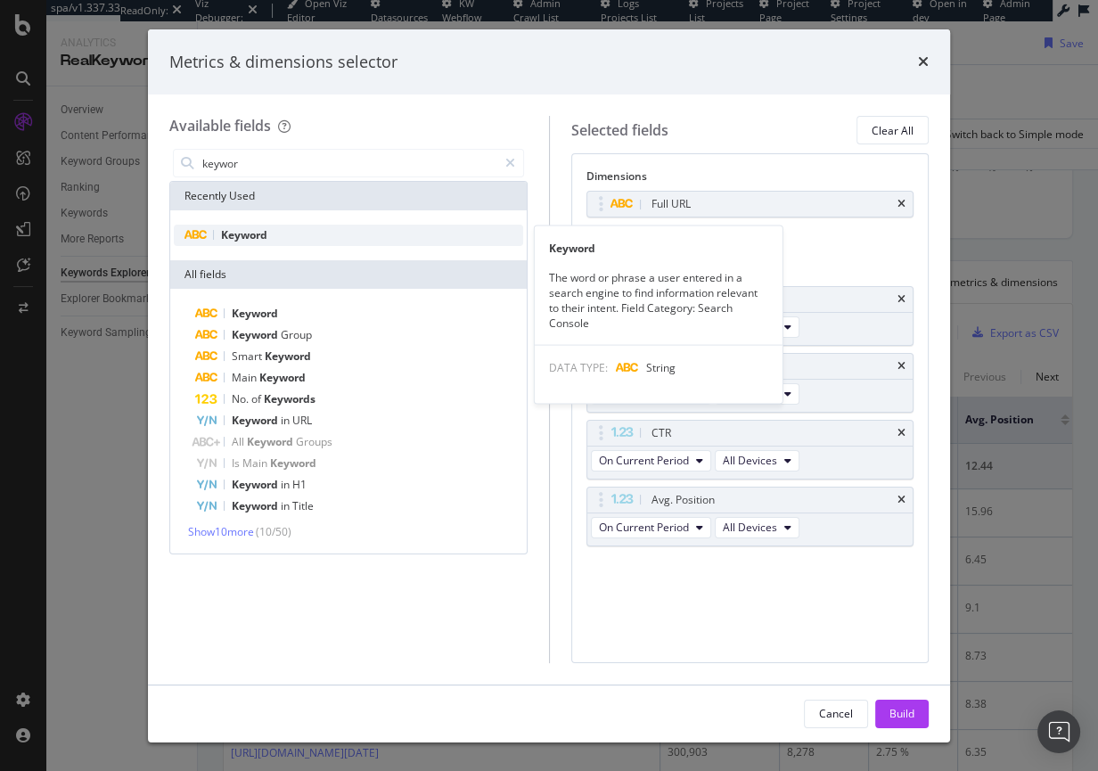
type input "keywor"
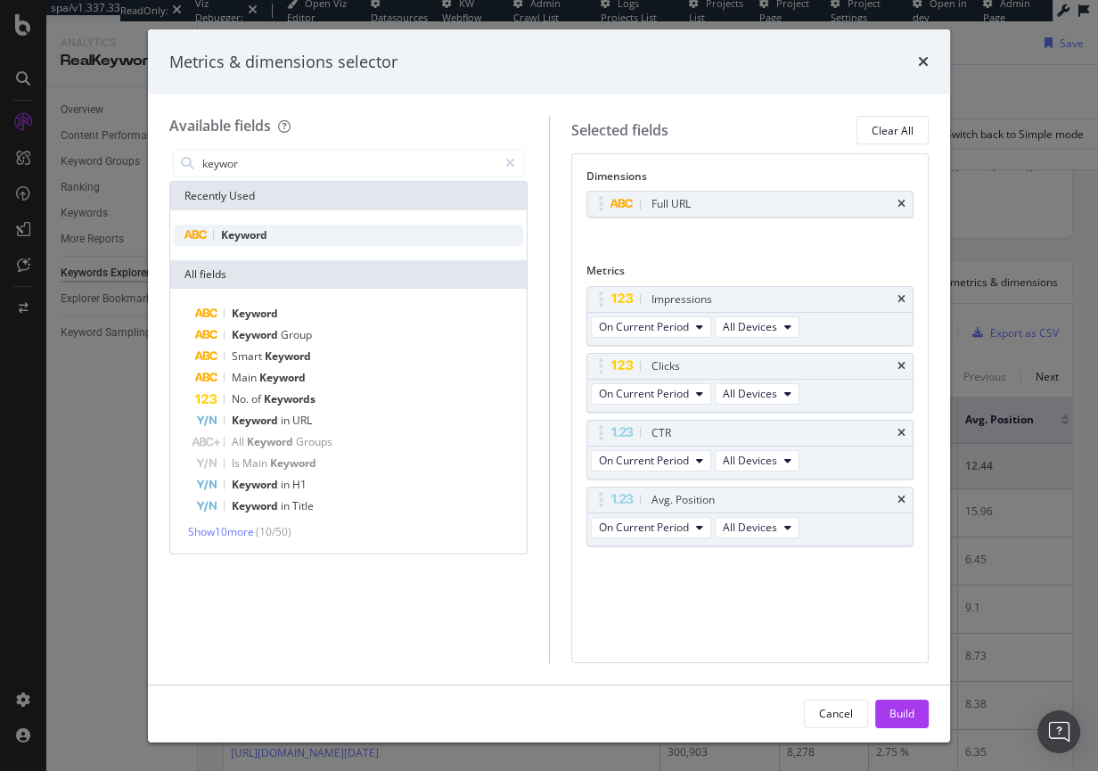
click at [252, 233] on span "Keyword" at bounding box center [244, 234] width 46 height 15
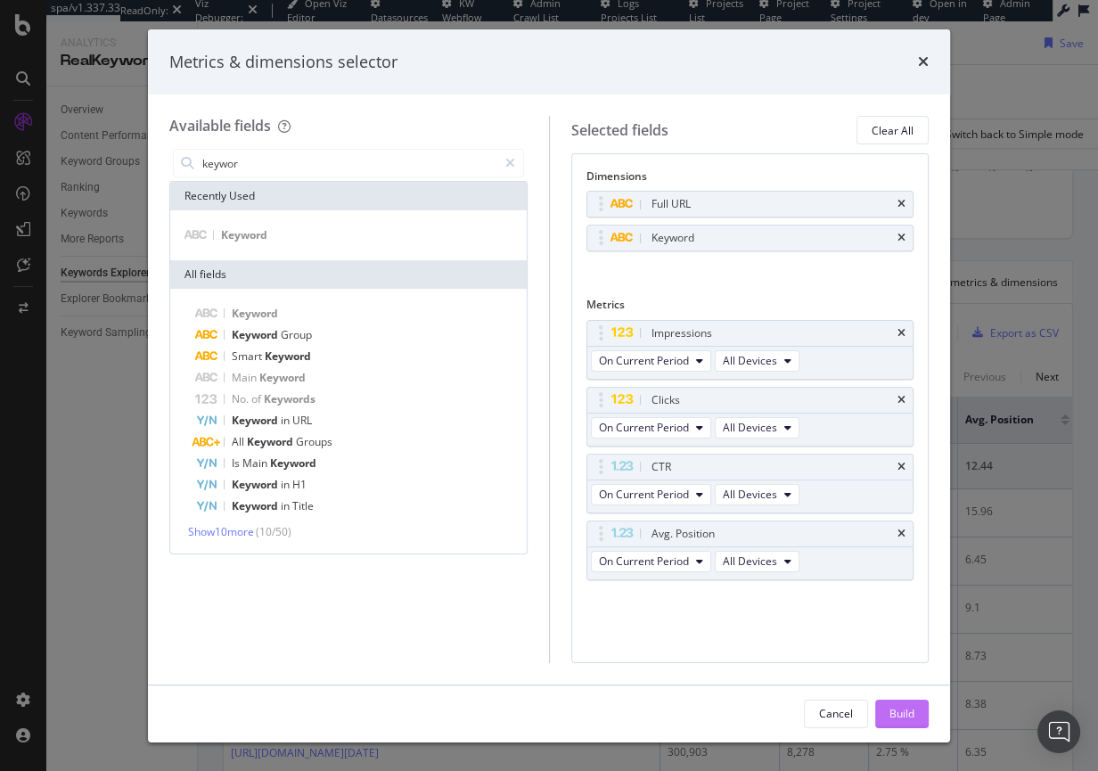
click at [895, 708] on div "Build" at bounding box center [901, 713] width 25 height 15
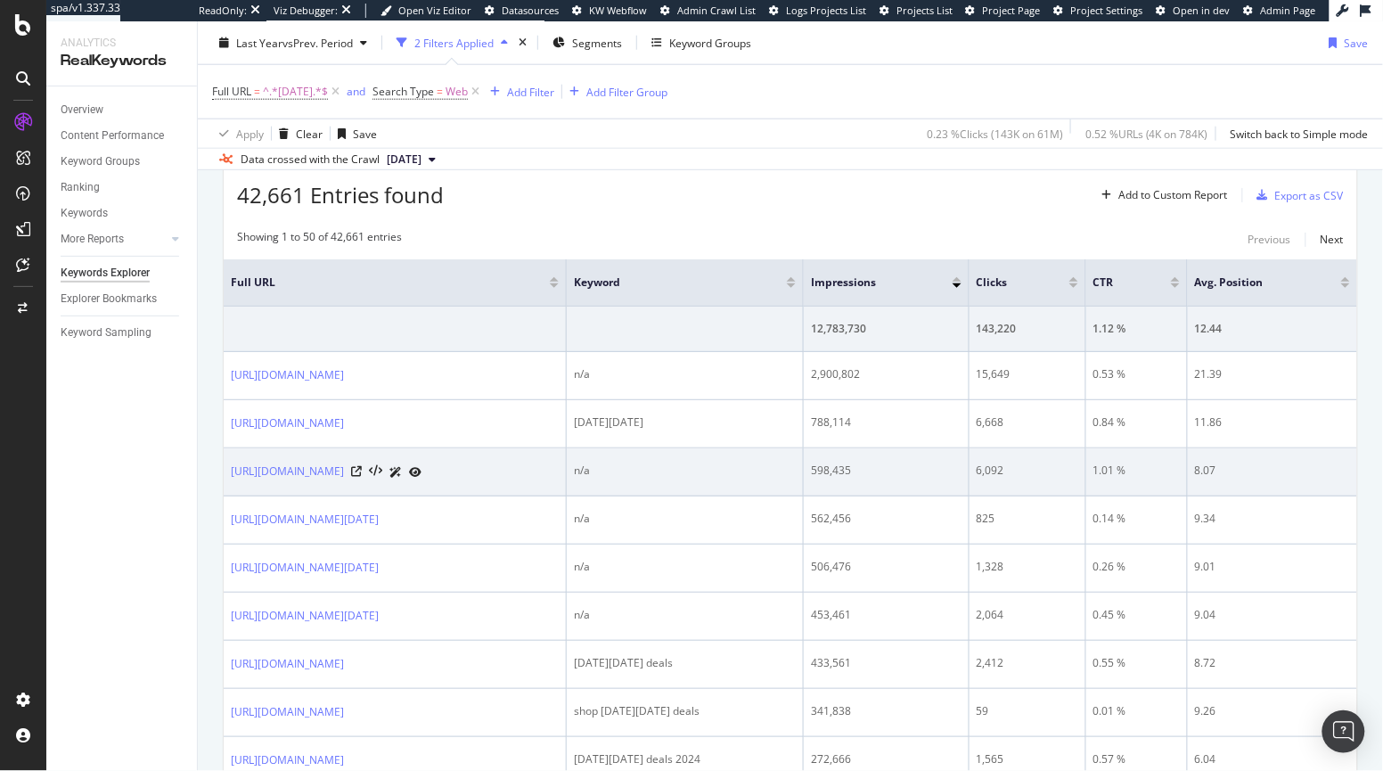
scroll to position [537, 0]
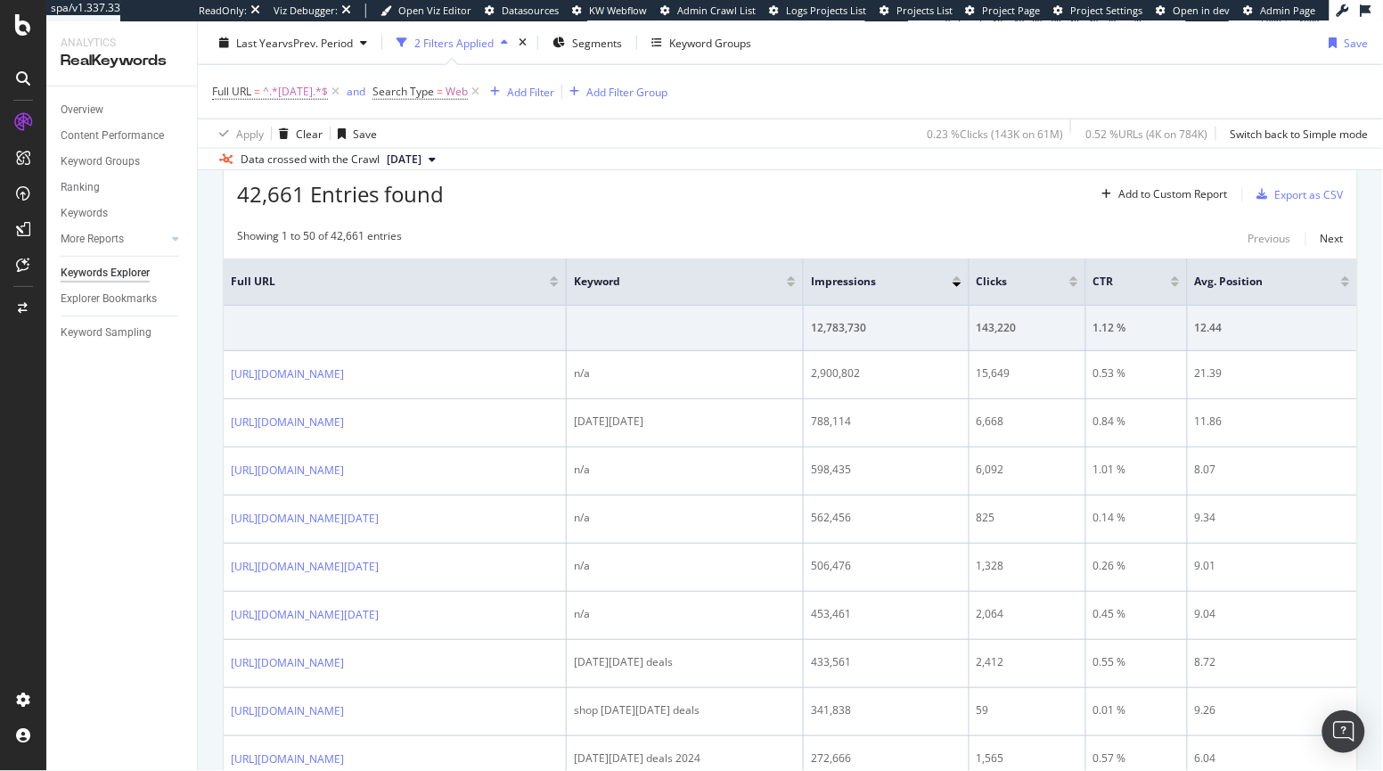
click at [1078, 283] on div at bounding box center [1073, 284] width 9 height 4
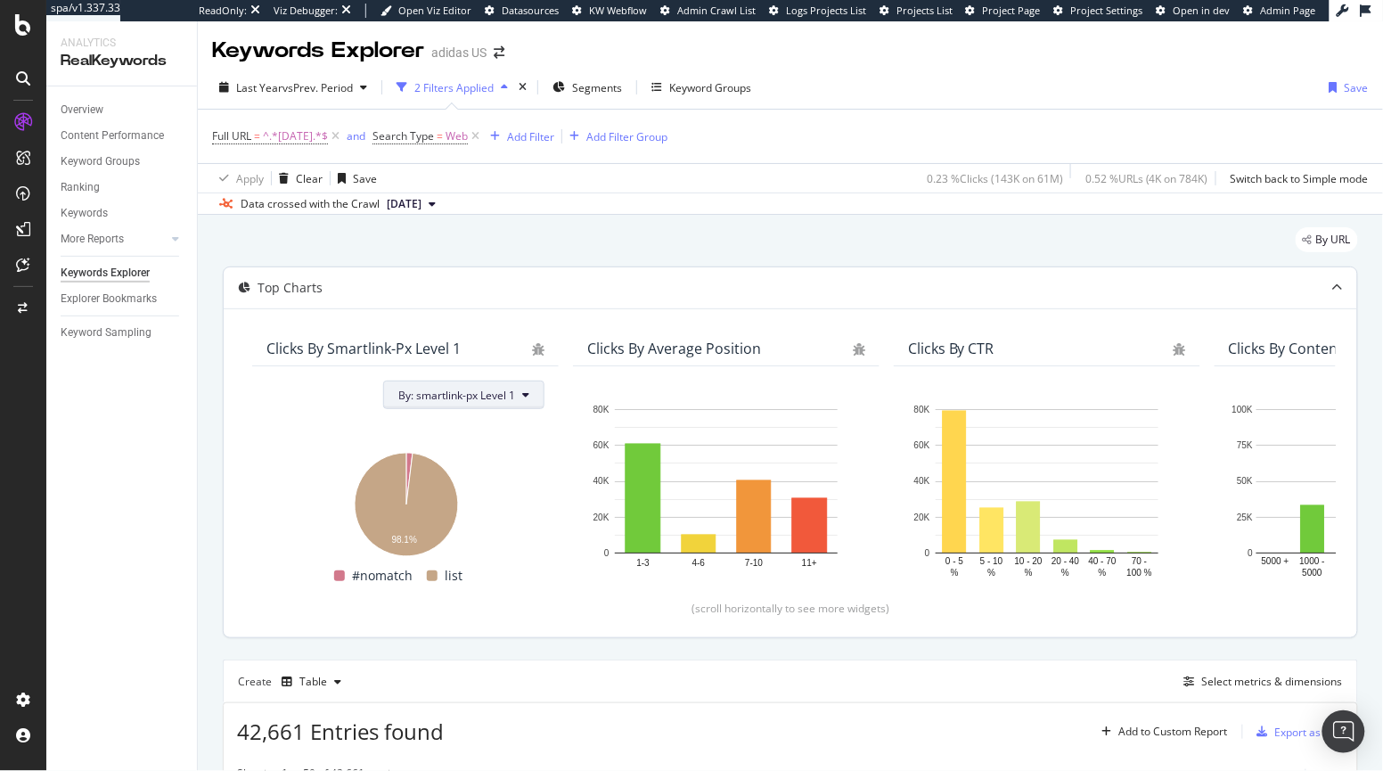
click at [493, 394] on span "By: smartlink-px Level 1" at bounding box center [456, 395] width 117 height 15
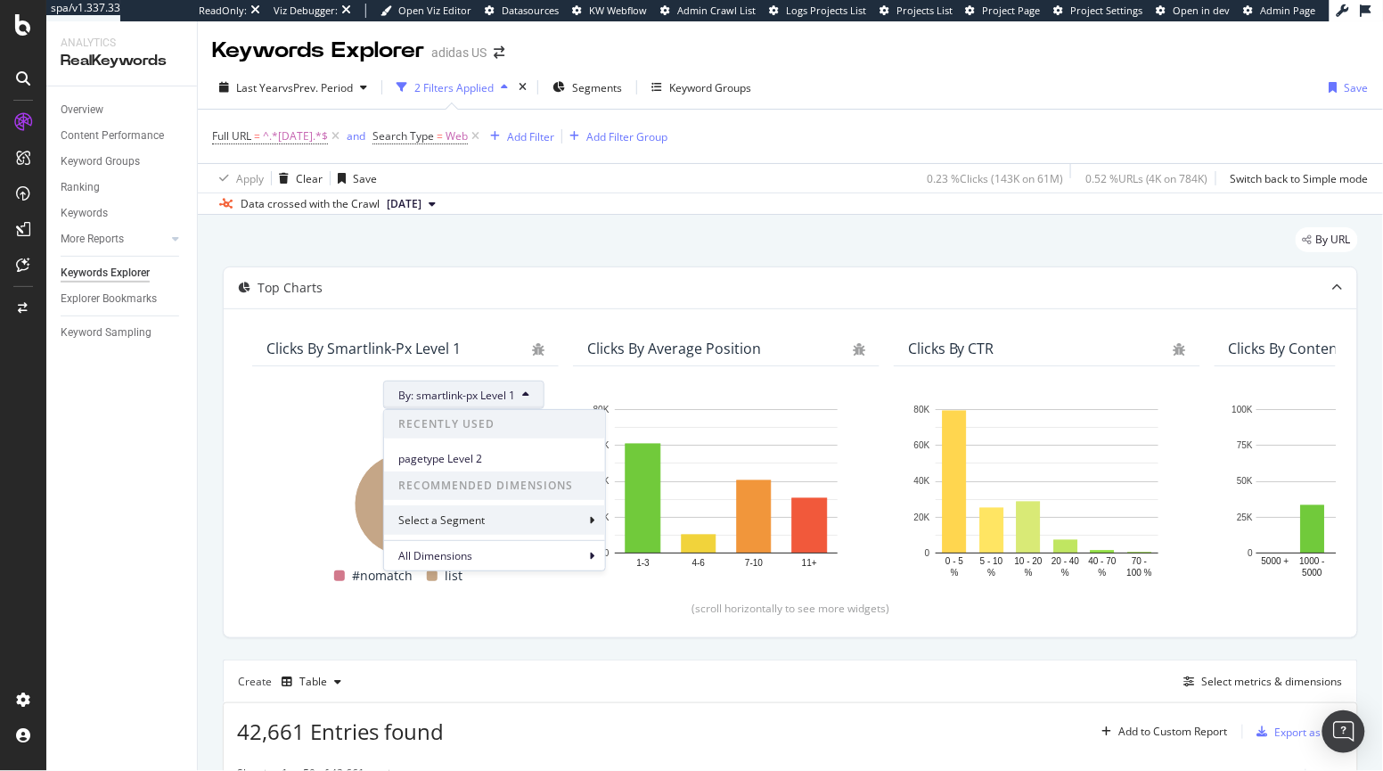
click at [481, 522] on div "Select a Segment" at bounding box center [443, 519] width 90 height 15
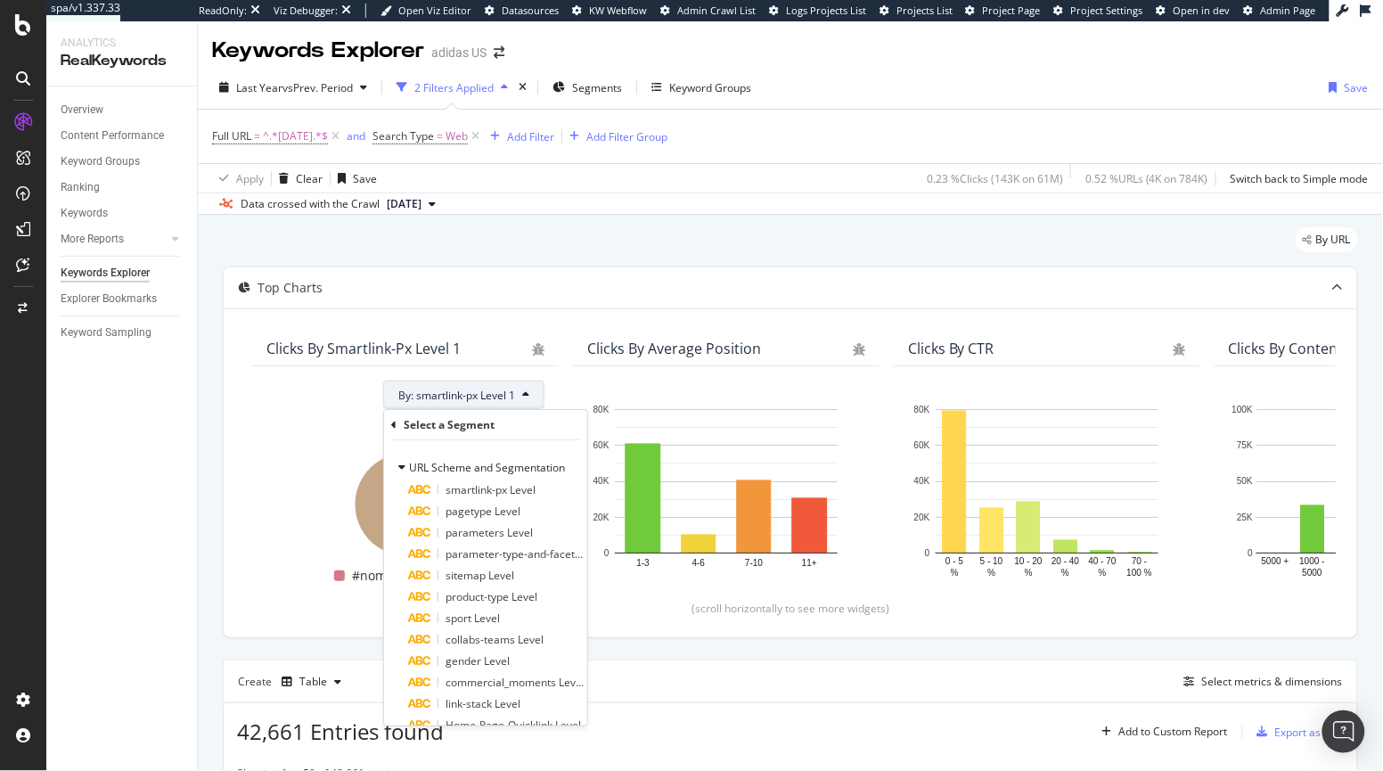
click at [471, 427] on div "Select a Segment" at bounding box center [449, 424] width 91 height 15
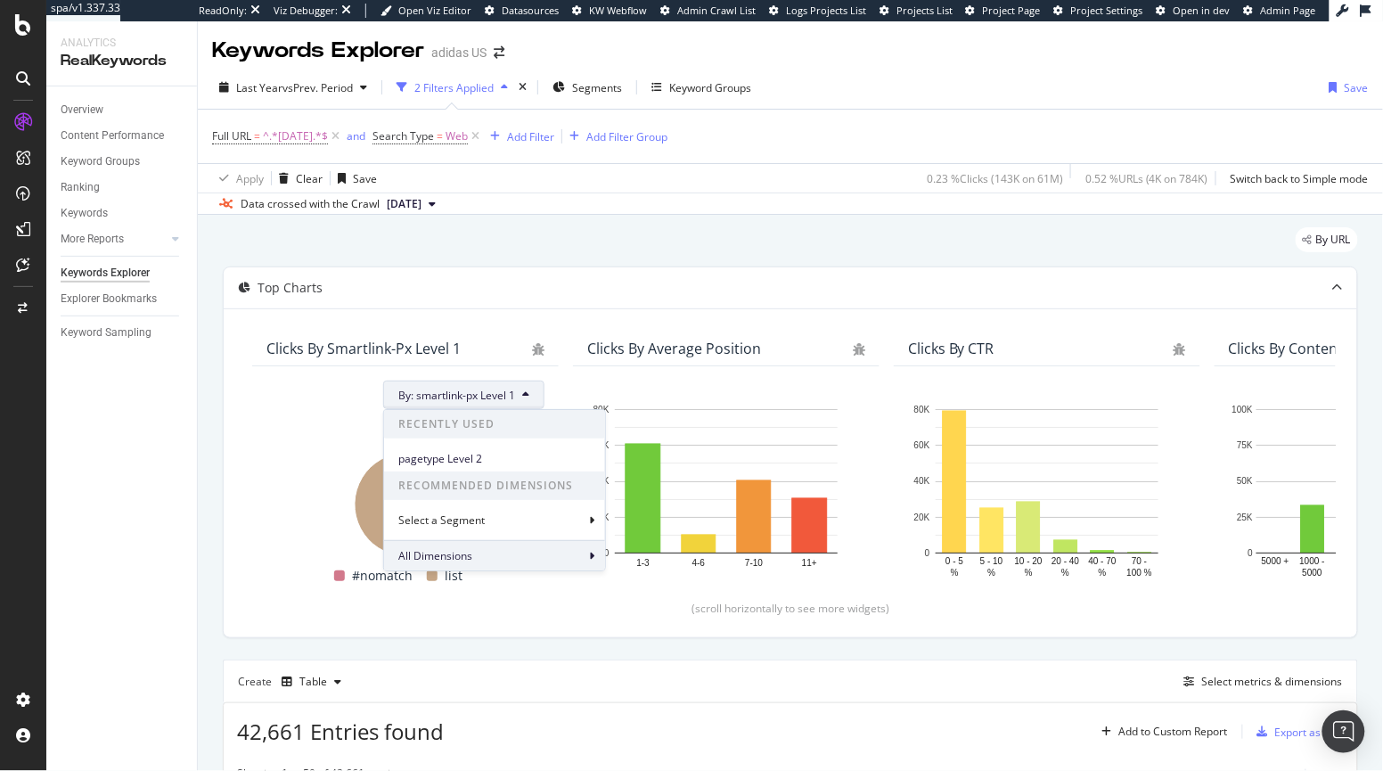
click at [480, 558] on div "All Dimensions" at bounding box center [494, 555] width 221 height 30
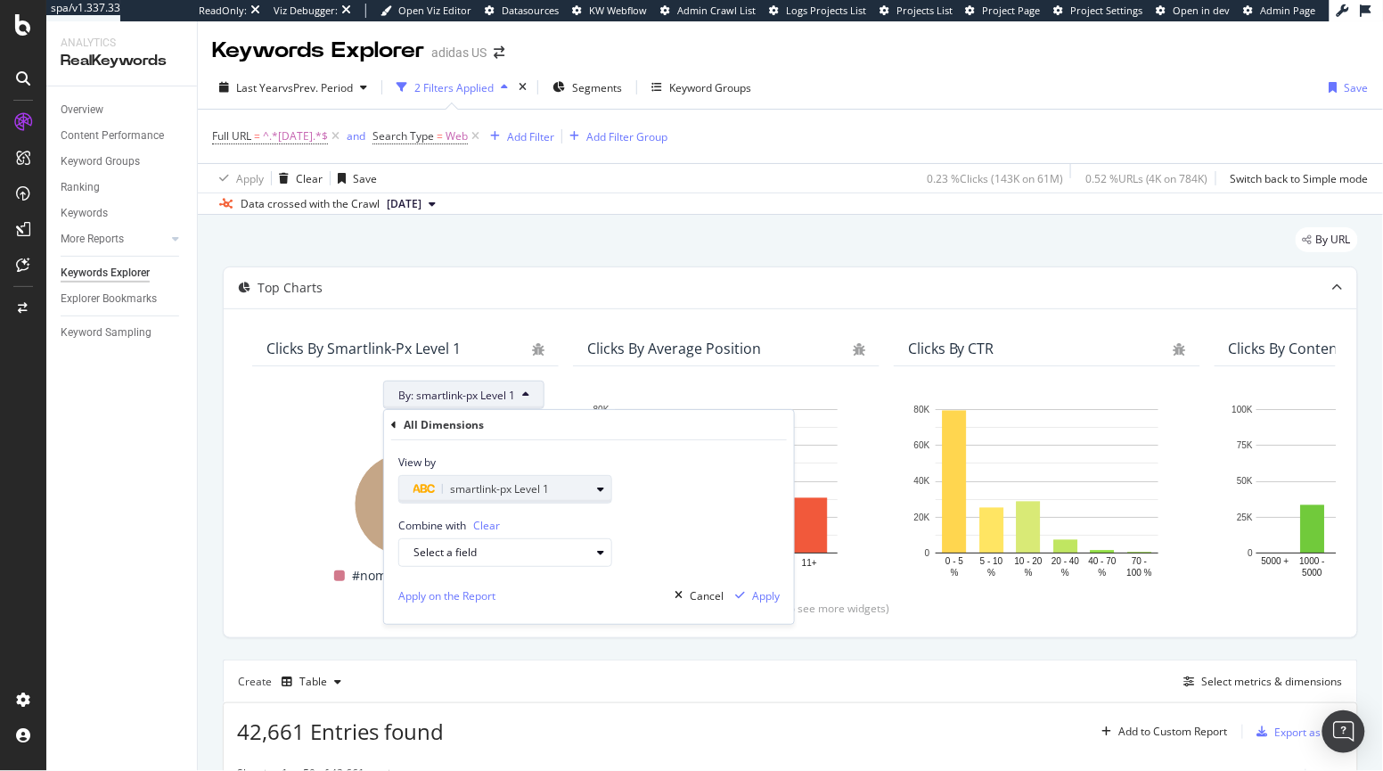
click at [542, 491] on span "smartlink-px Level 1" at bounding box center [499, 488] width 99 height 15
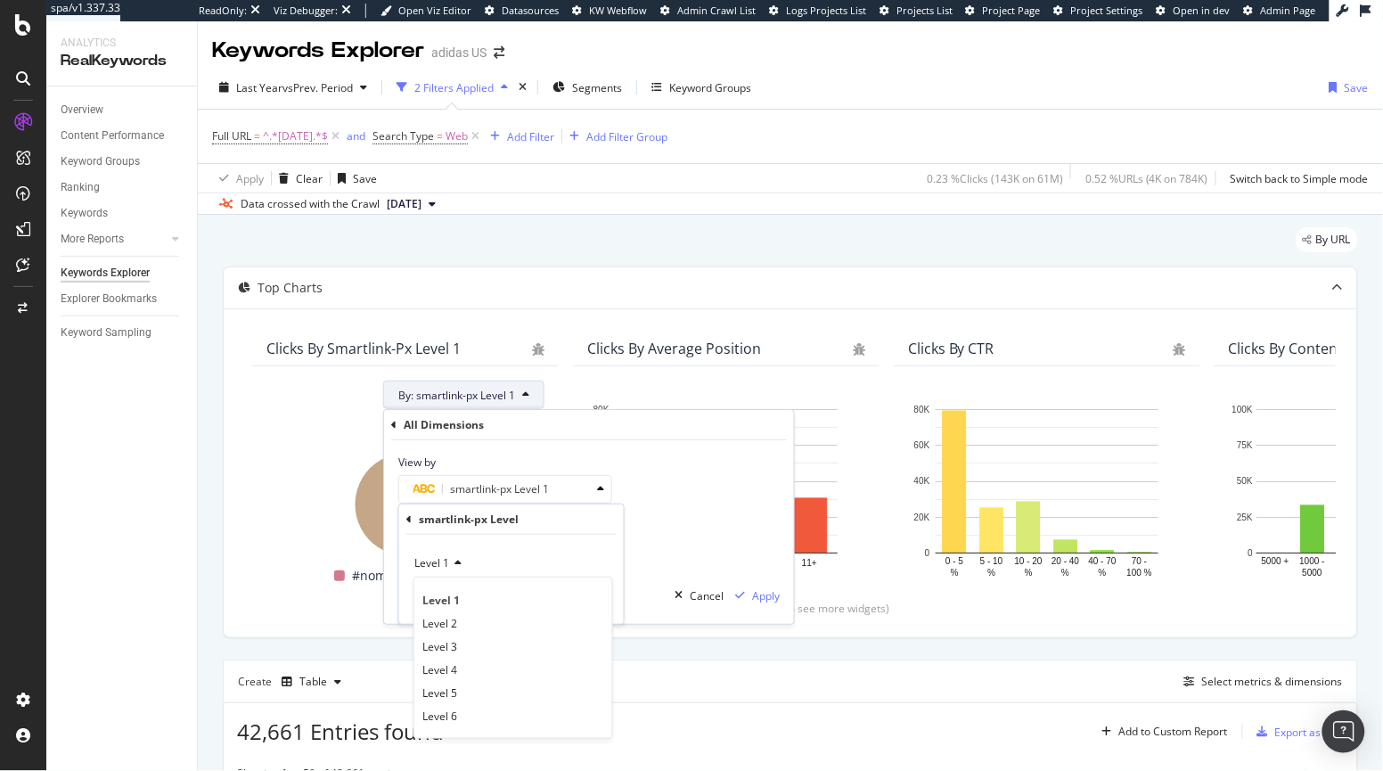
click at [542, 464] on div "View by" at bounding box center [505, 461] width 214 height 15
click at [415, 421] on div "All Dimensions" at bounding box center [444, 424] width 80 height 15
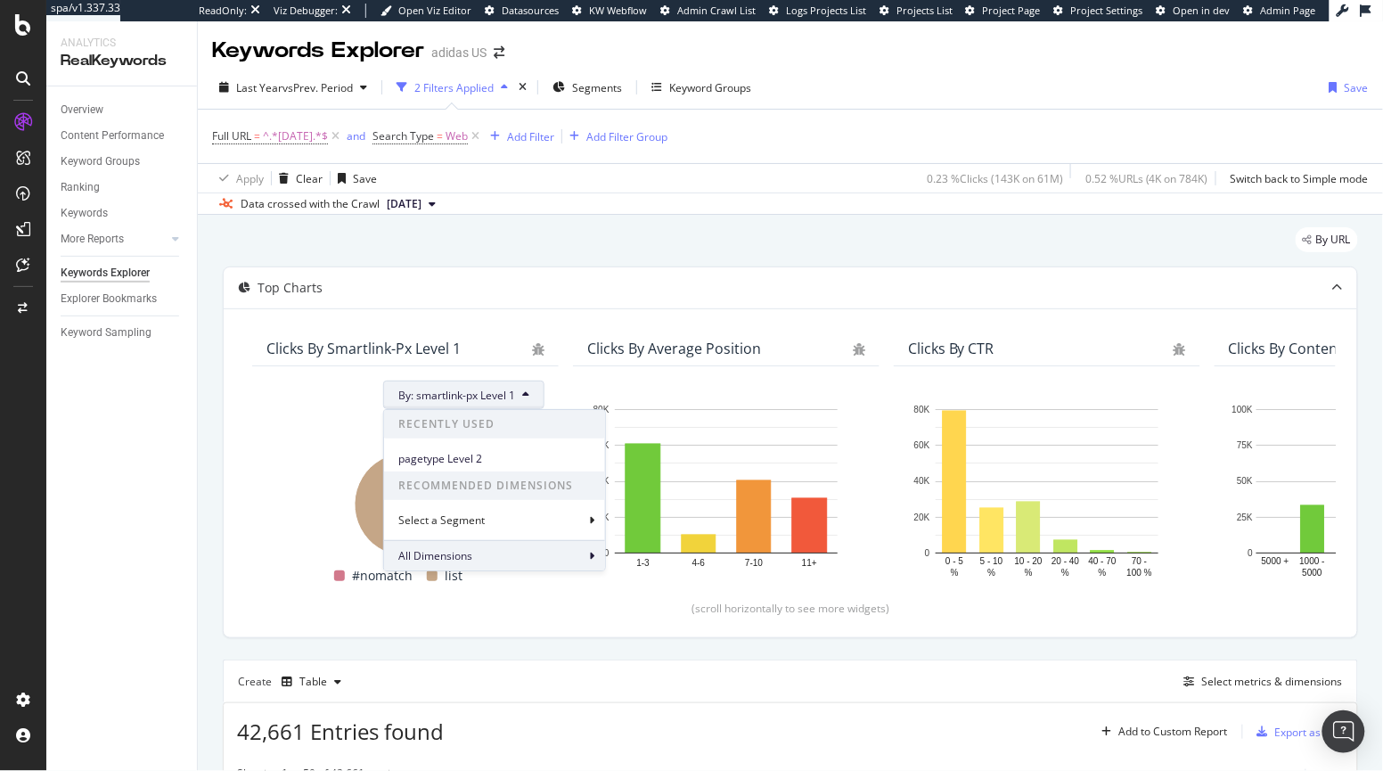
click at [471, 552] on span "All Dimensions" at bounding box center [435, 555] width 74 height 15
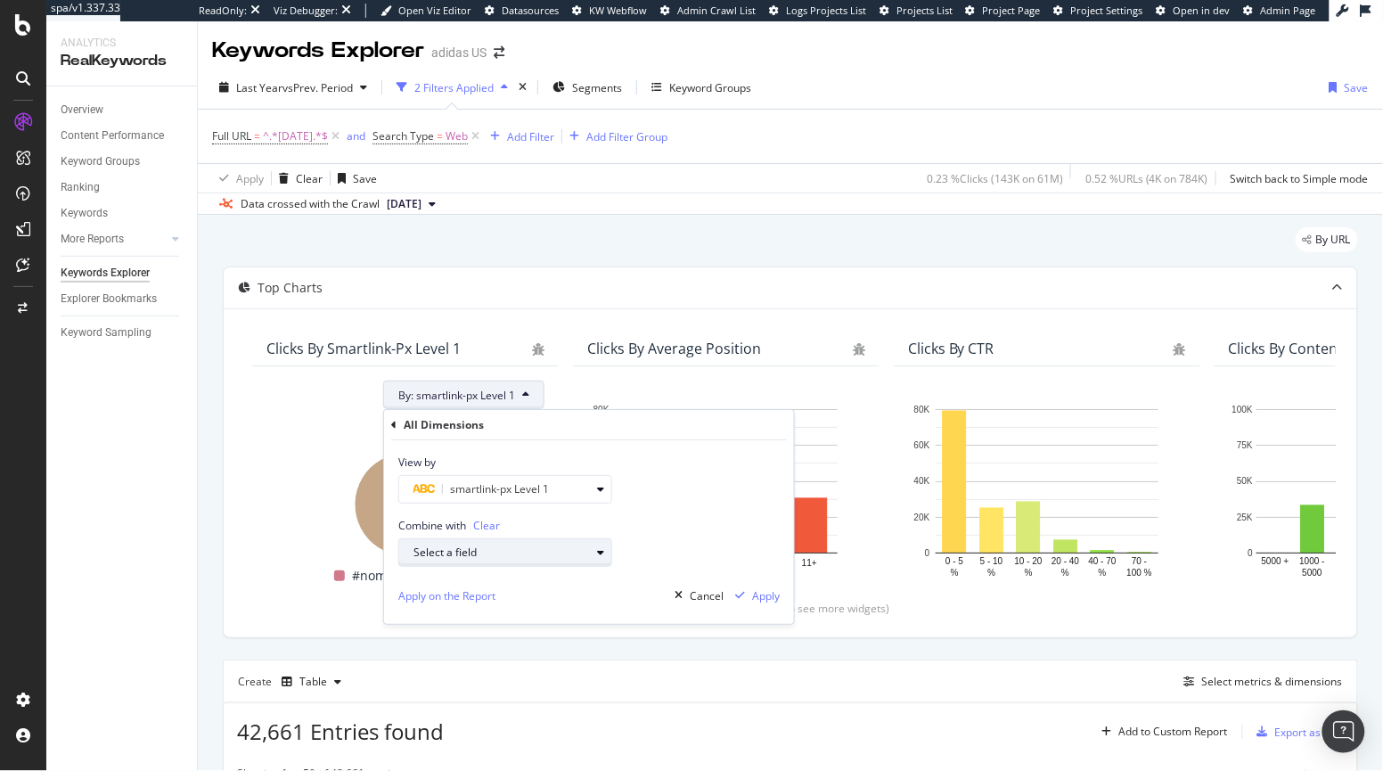
click at [471, 553] on div "Select a field" at bounding box center [501, 553] width 176 height 11
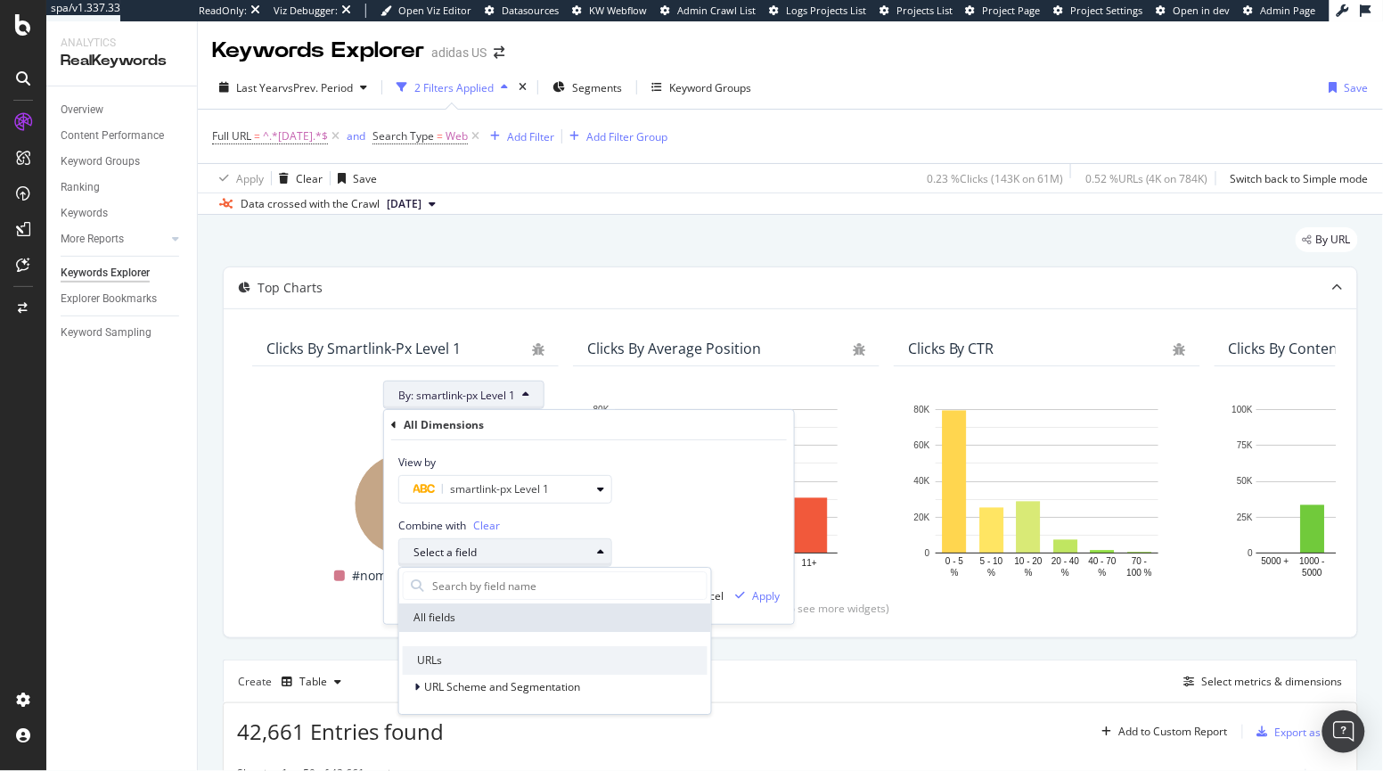
click at [471, 553] on div "Select a field" at bounding box center [501, 553] width 176 height 11
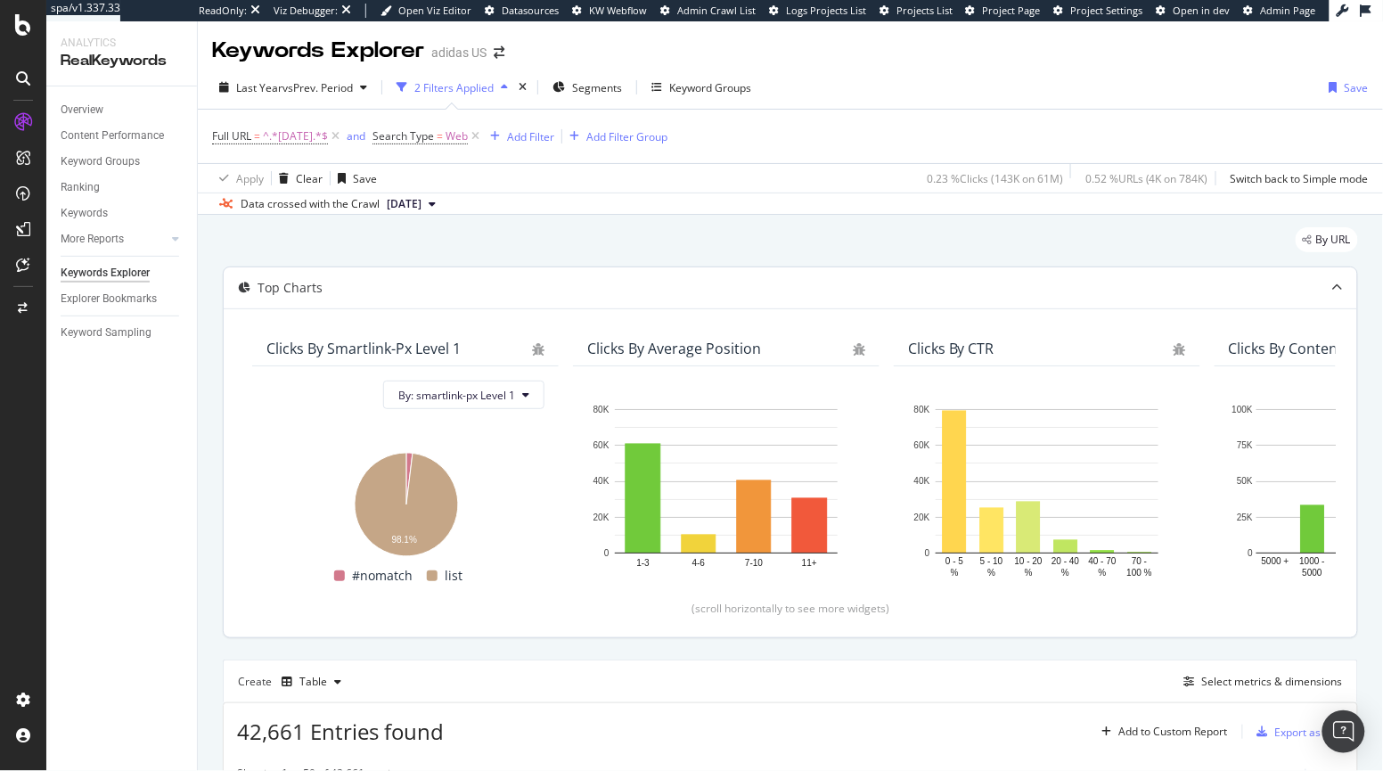
click at [1104, 331] on div "Clicks By CTR" at bounding box center [1047, 349] width 306 height 36
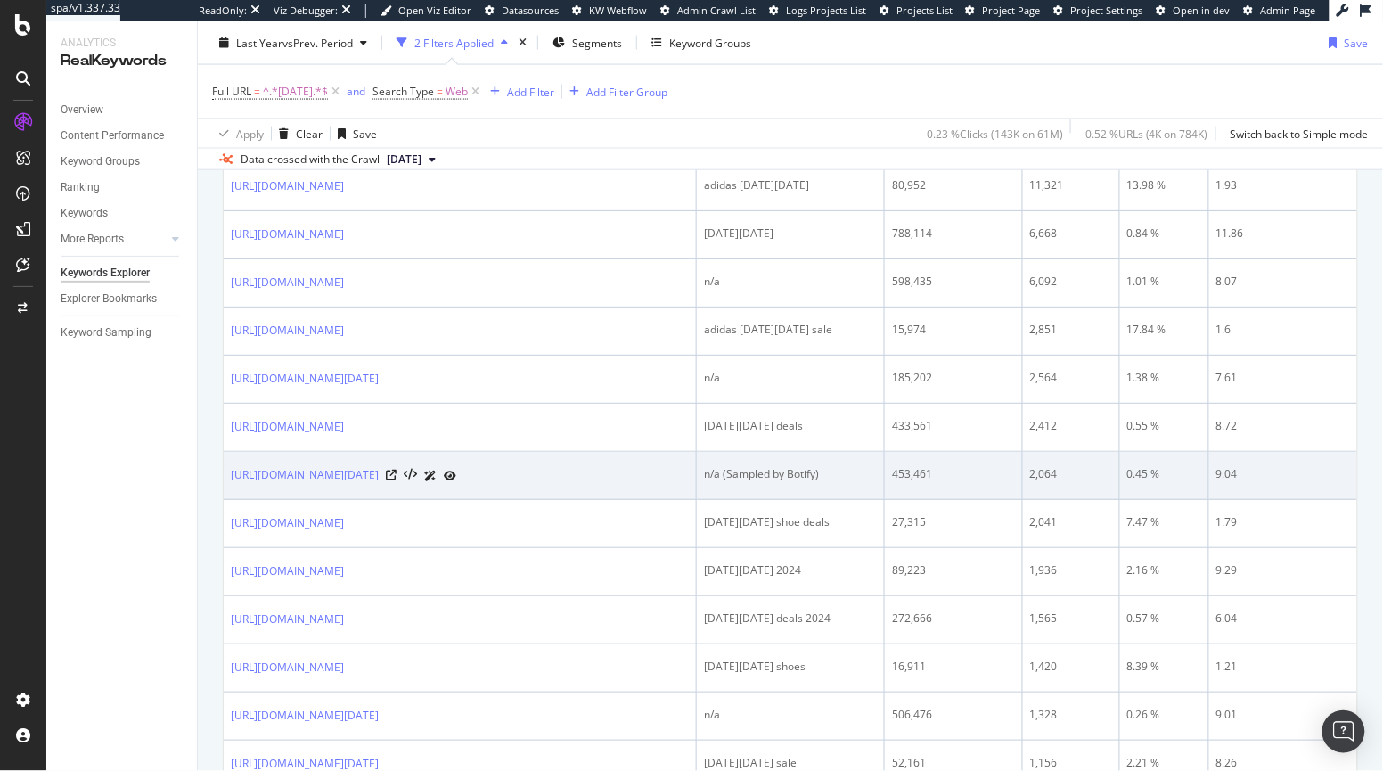
scroll to position [777, 0]
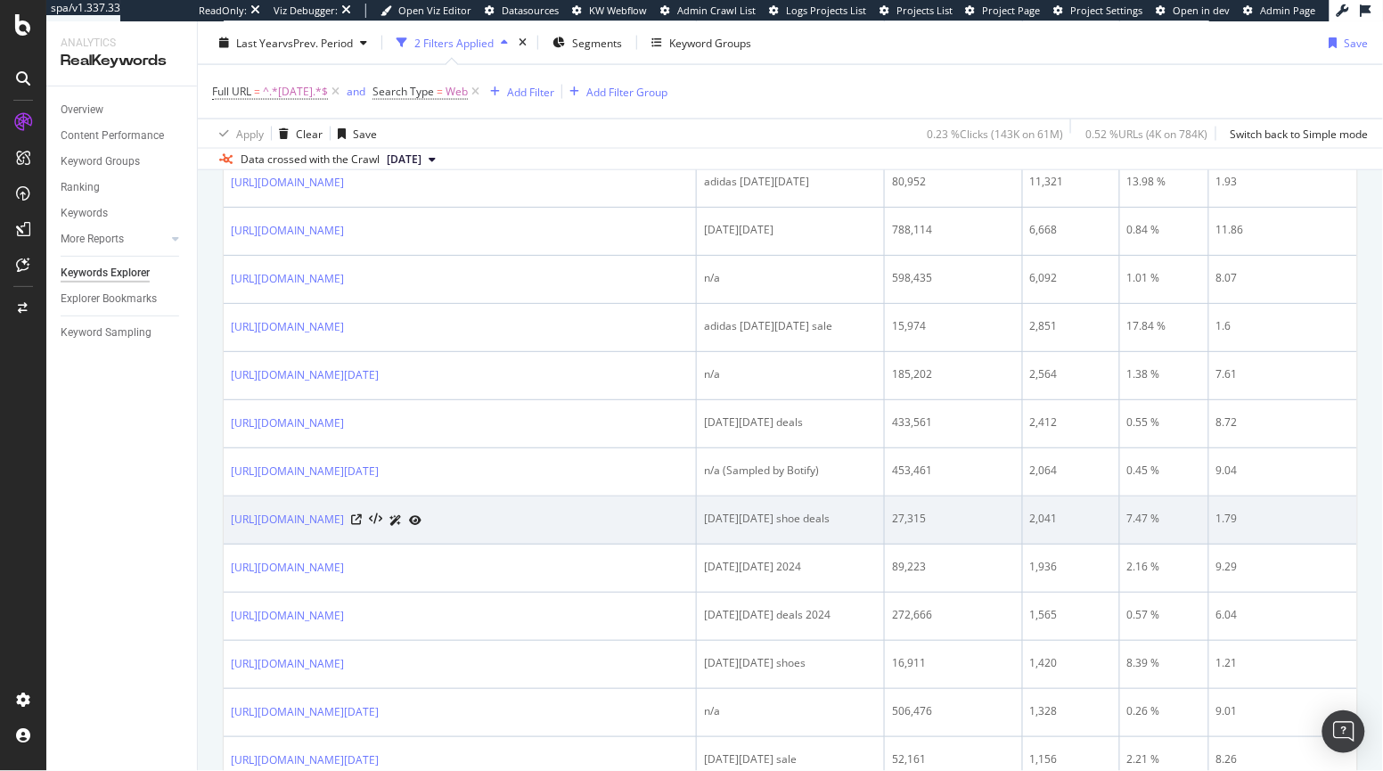
click at [421, 517] on icon at bounding box center [415, 520] width 12 height 11
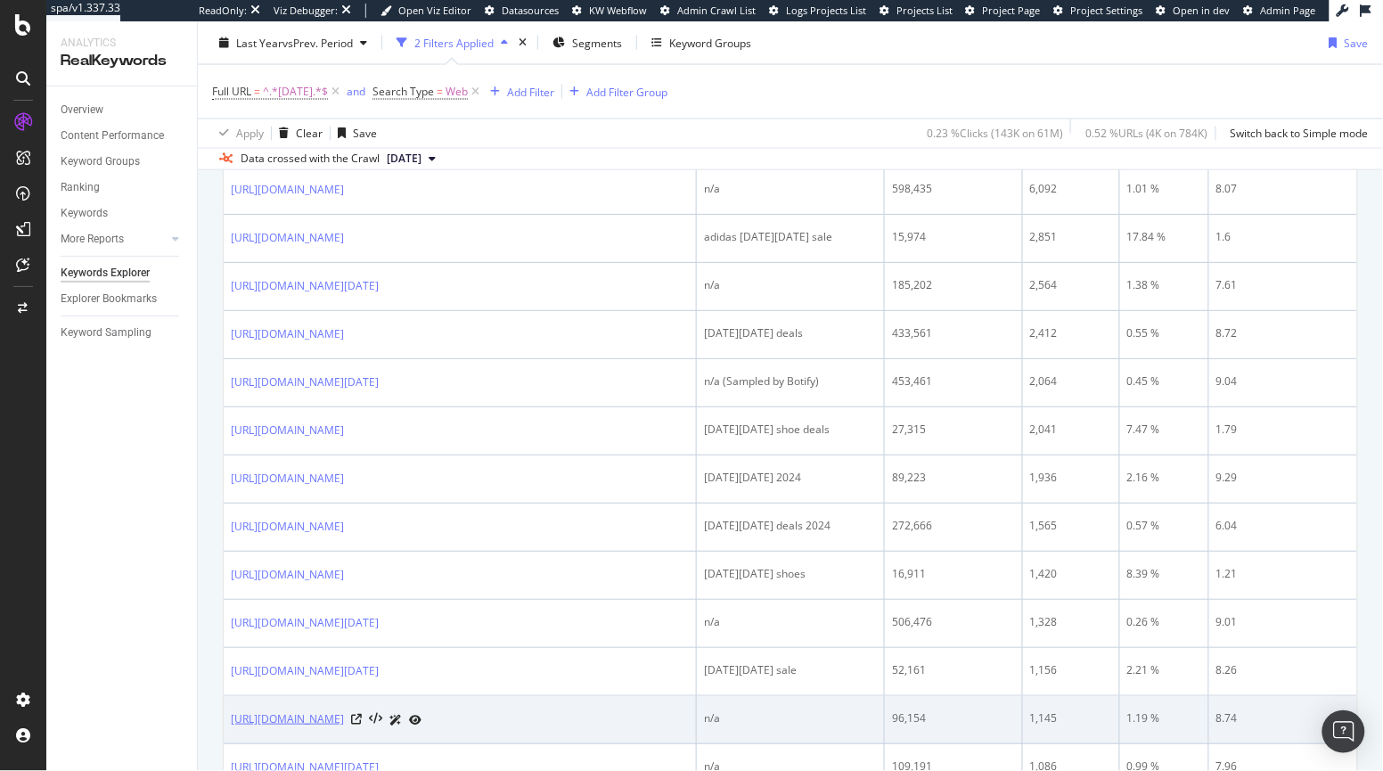
scroll to position [878, 0]
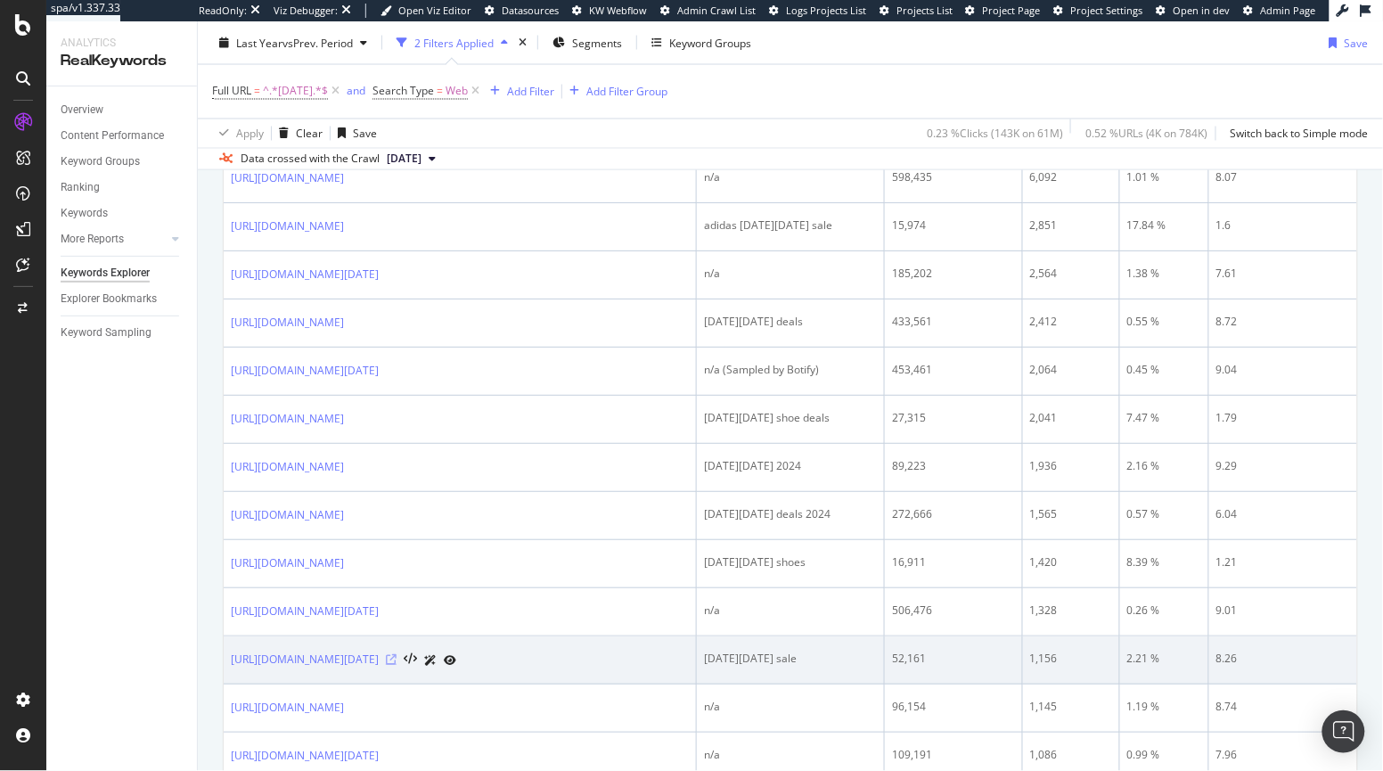
click at [396, 656] on icon at bounding box center [391, 659] width 11 height 11
click at [456, 658] on icon at bounding box center [450, 660] width 12 height 11
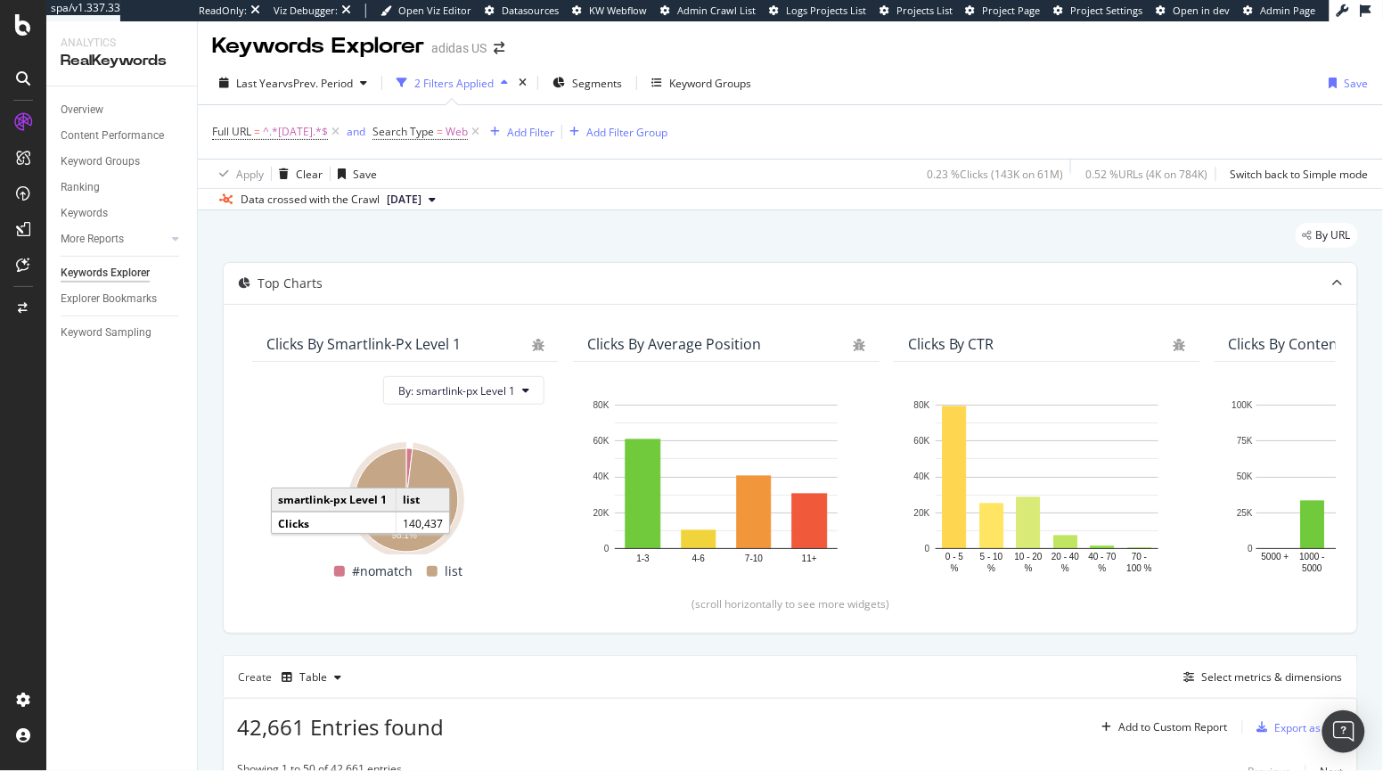
scroll to position [0, 0]
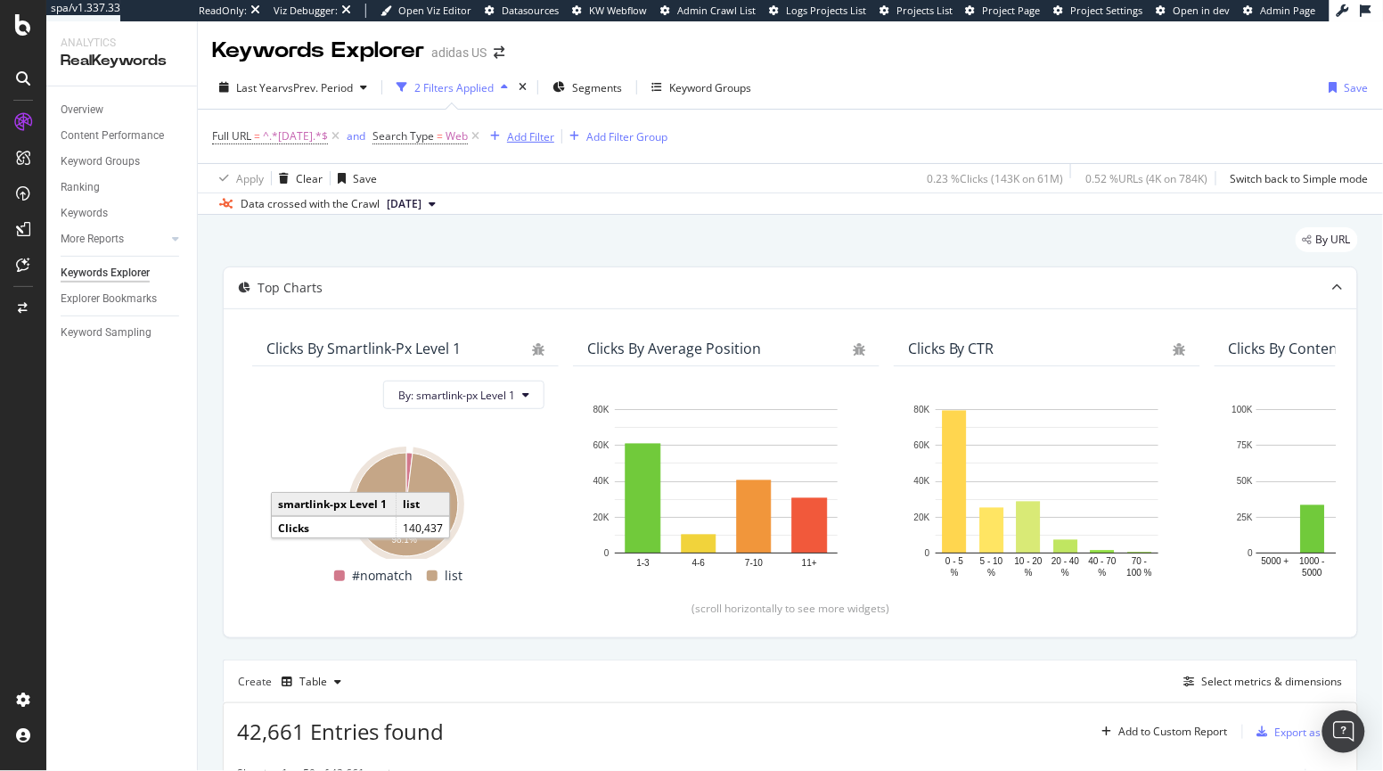
click at [554, 136] on div "Add Filter" at bounding box center [530, 136] width 47 height 15
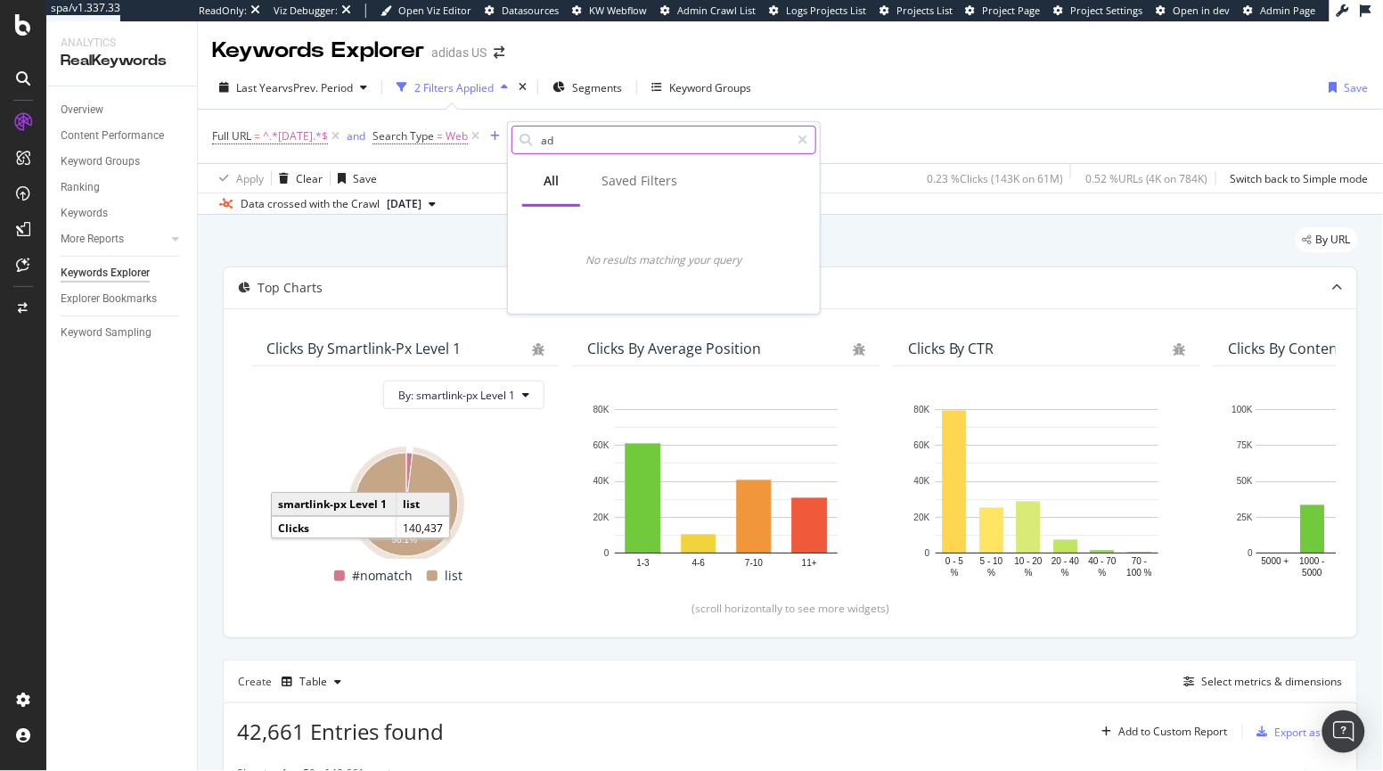
type input "a"
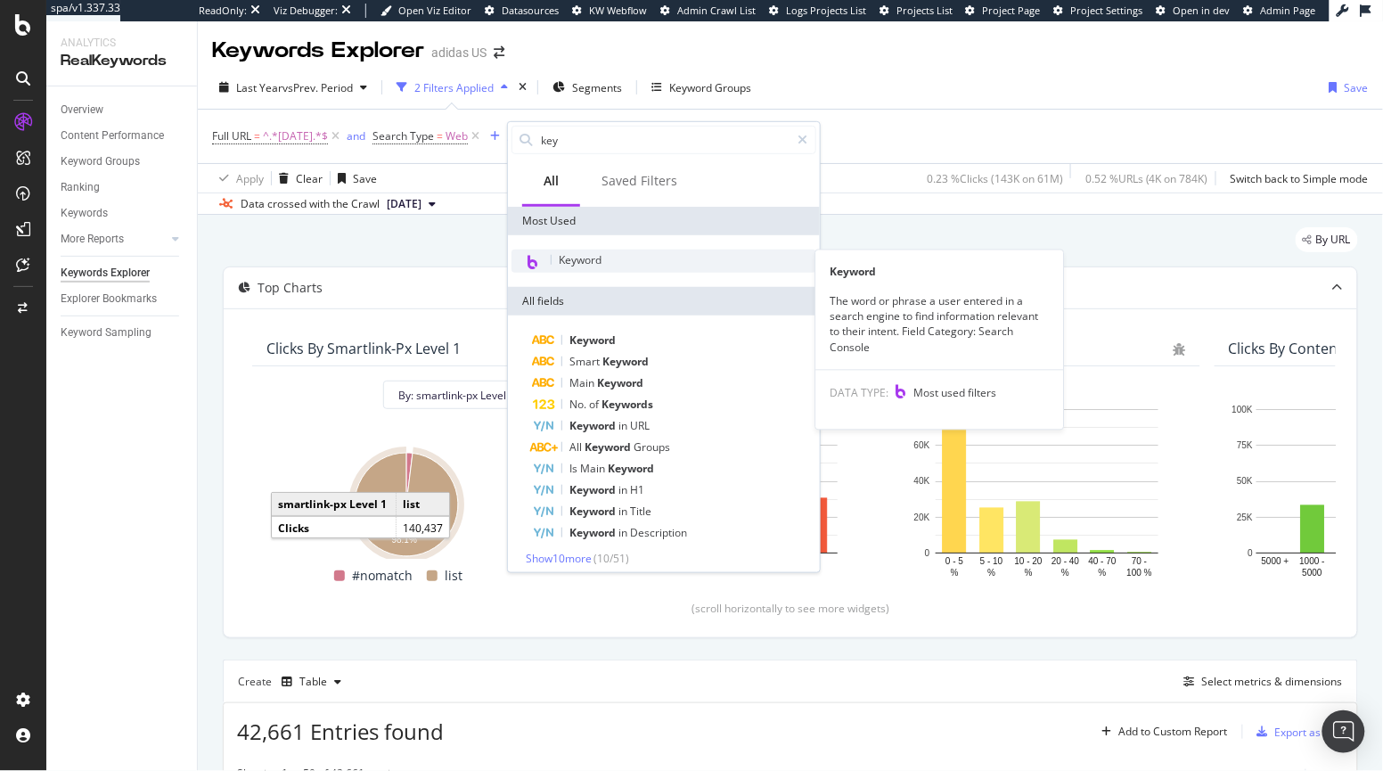
type input "key"
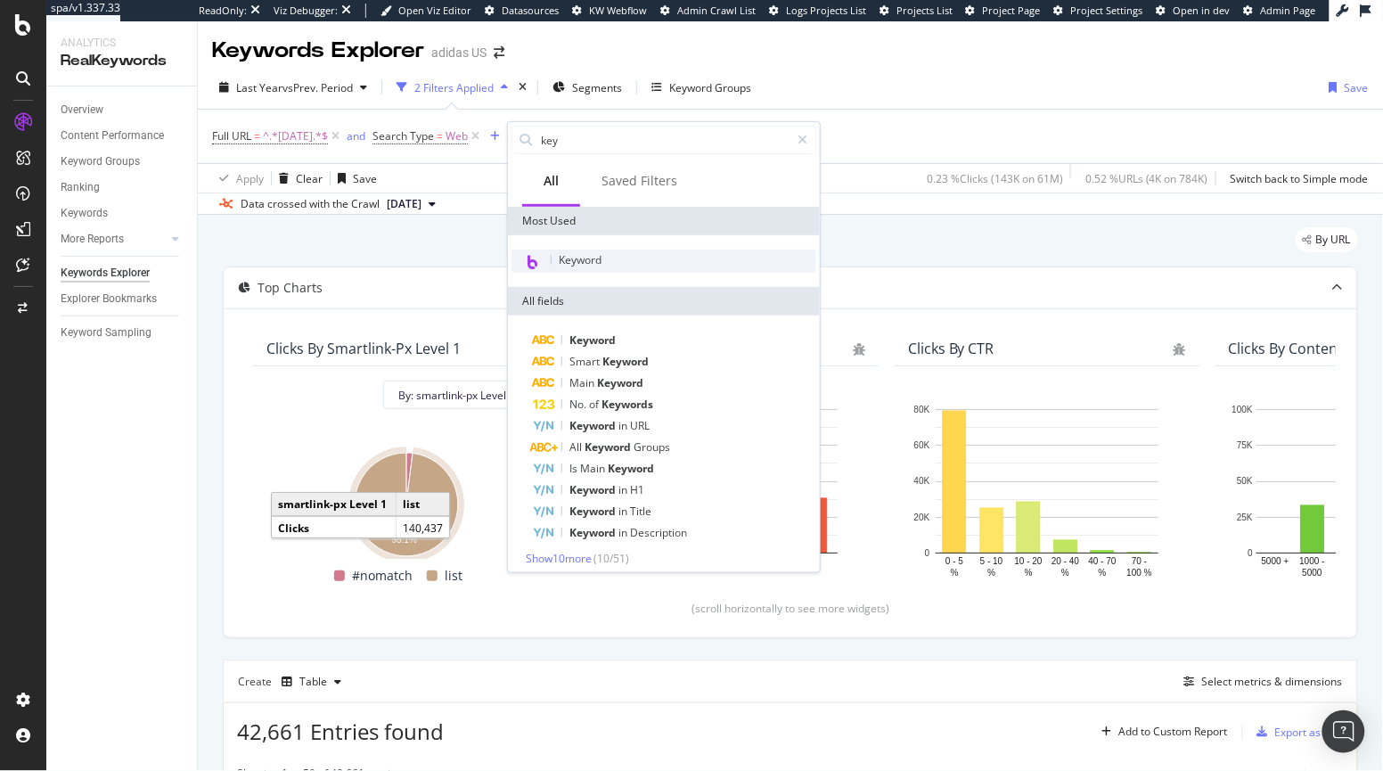
click at [598, 256] on span "Keyword" at bounding box center [580, 259] width 43 height 15
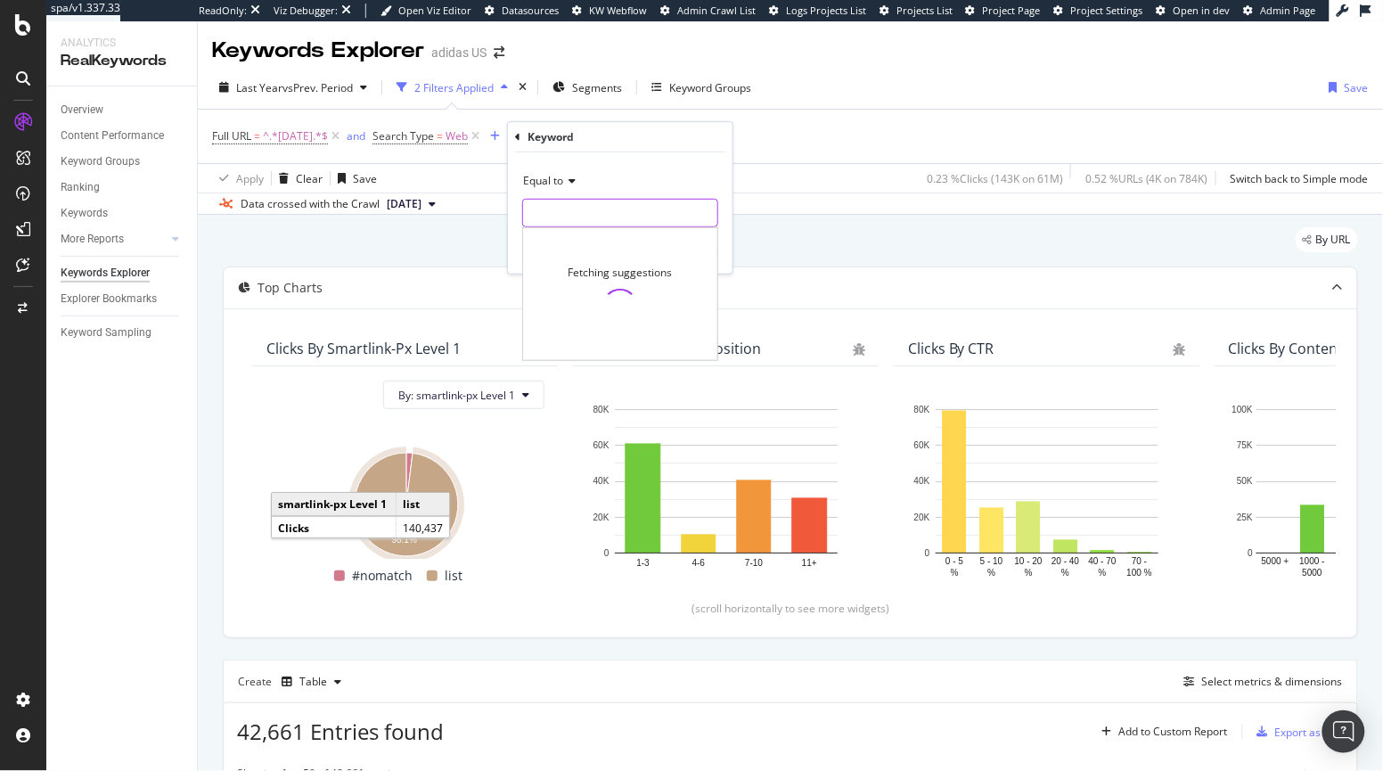
click at [580, 212] on input "text" at bounding box center [620, 213] width 194 height 29
type input "adidas black friday"
click at [706, 246] on div "Apply" at bounding box center [705, 249] width 28 height 15
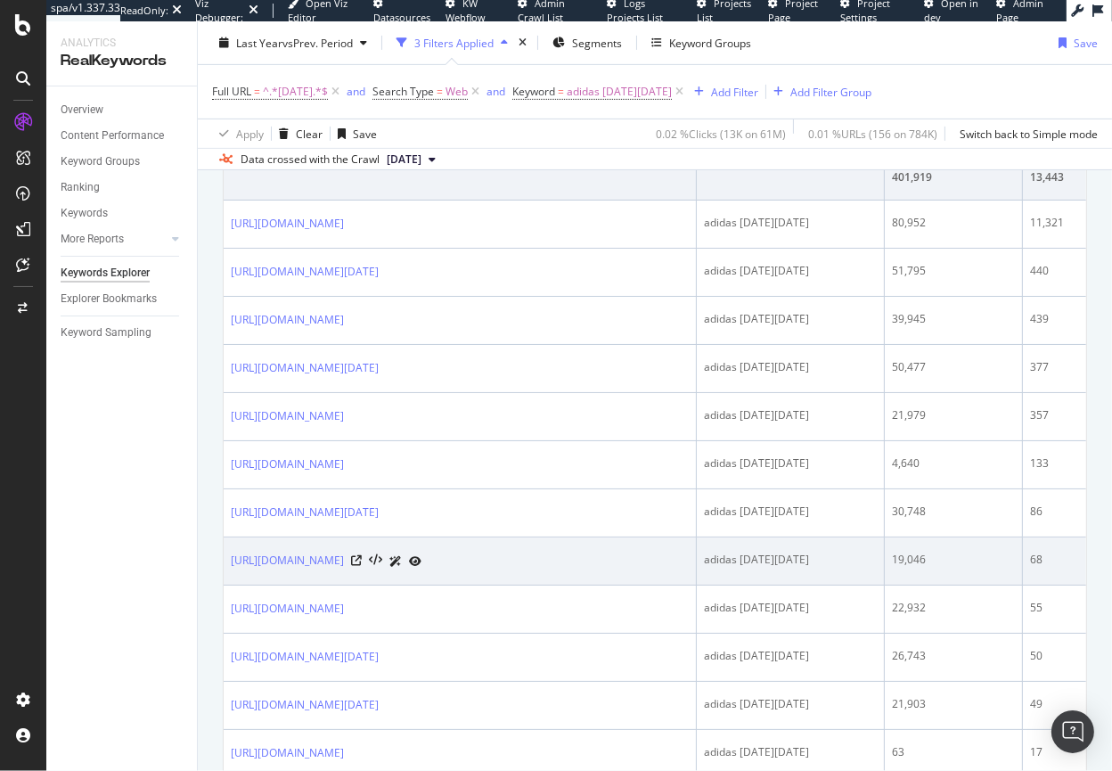
scroll to position [697, 0]
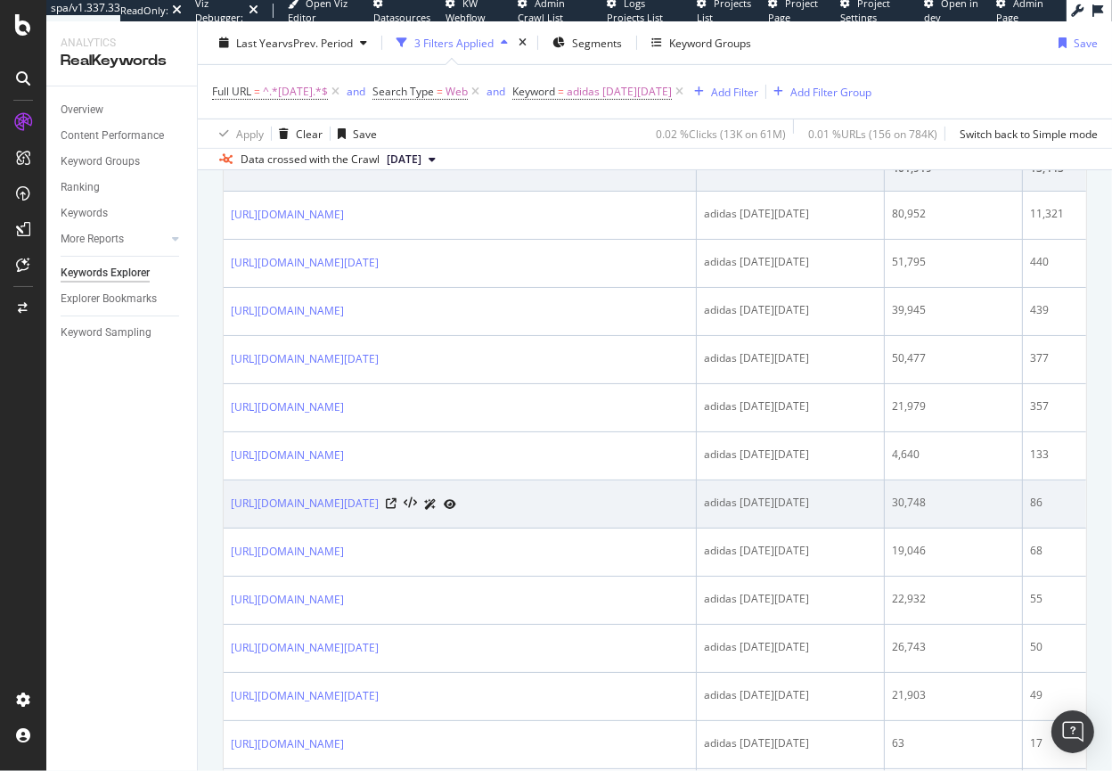
click at [456, 502] on icon at bounding box center [450, 504] width 12 height 11
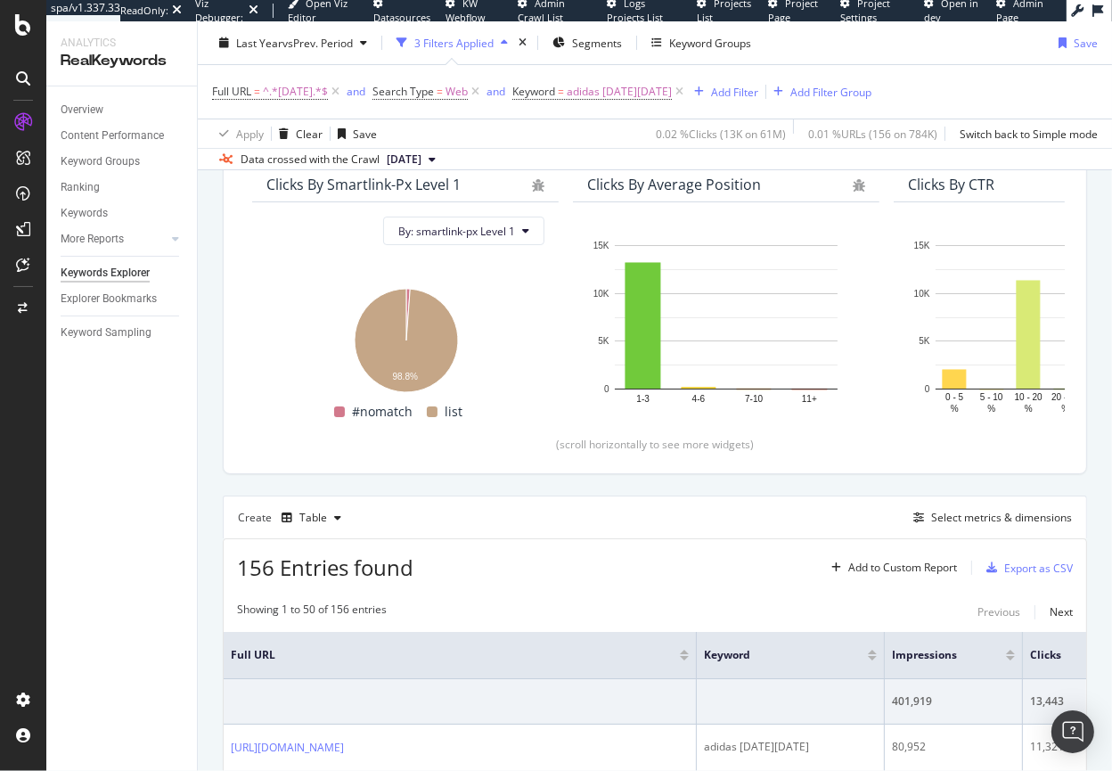
scroll to position [200, 0]
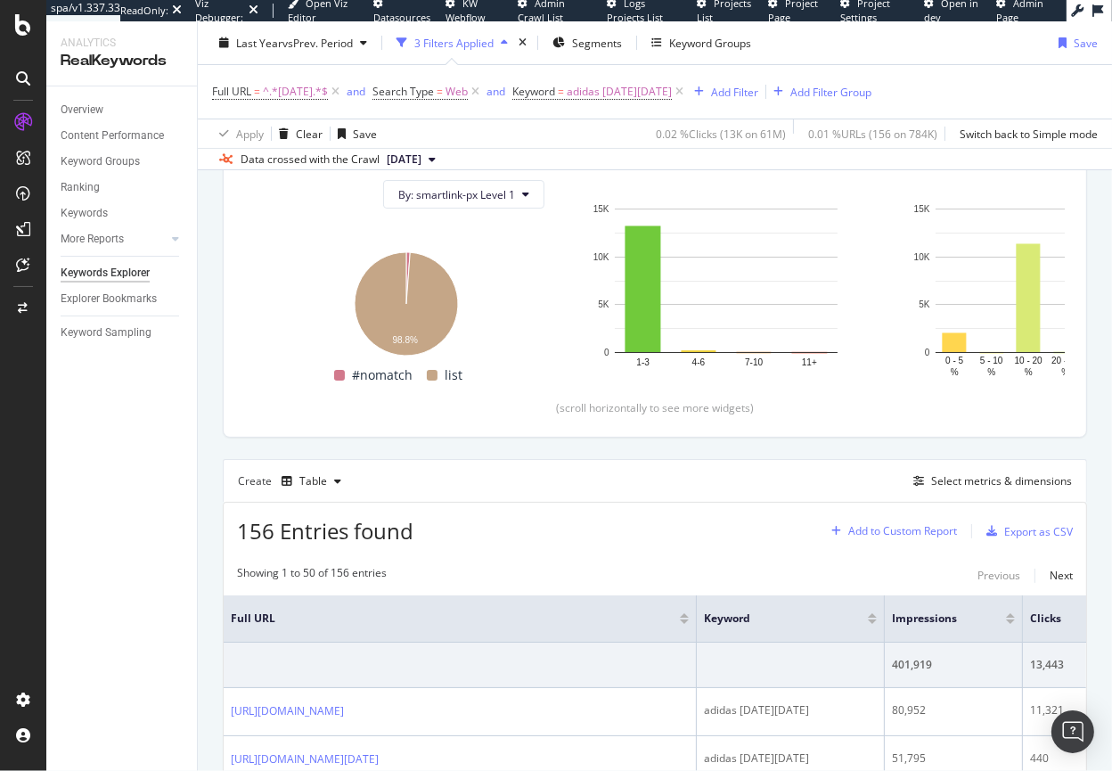
click at [879, 531] on div "Add to Custom Report" at bounding box center [902, 531] width 109 height 11
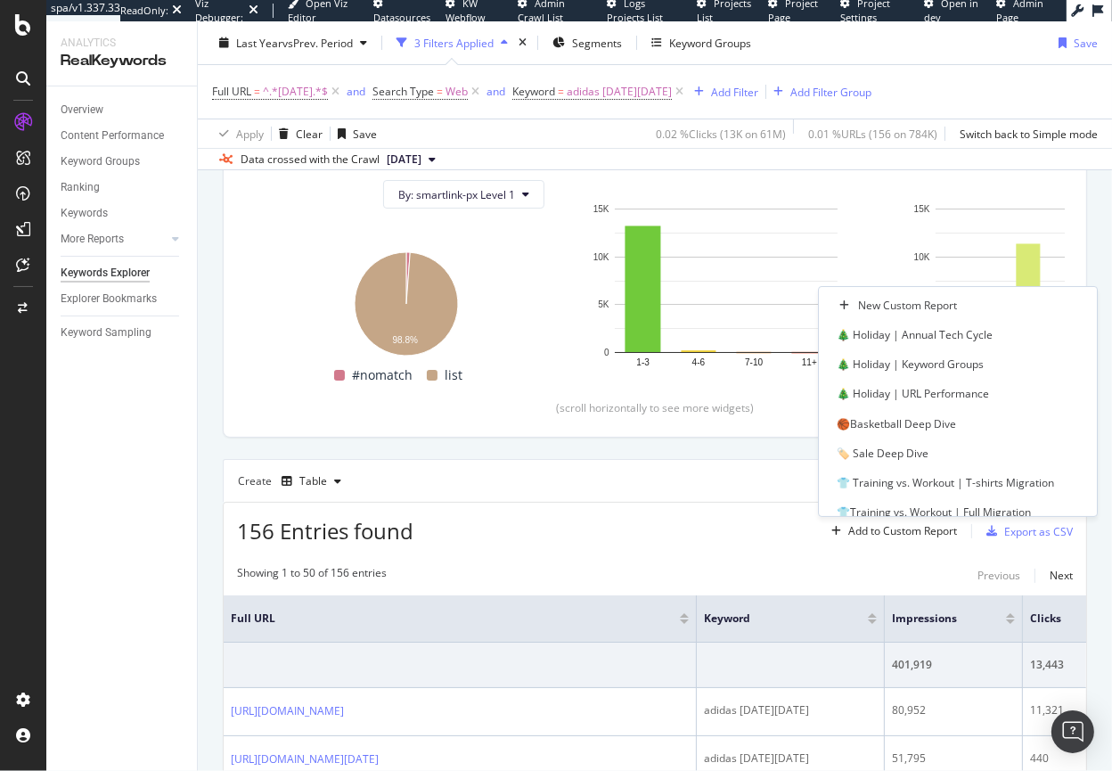
click at [701, 488] on div "Create Table Select metrics & dimensions" at bounding box center [655, 480] width 864 height 43
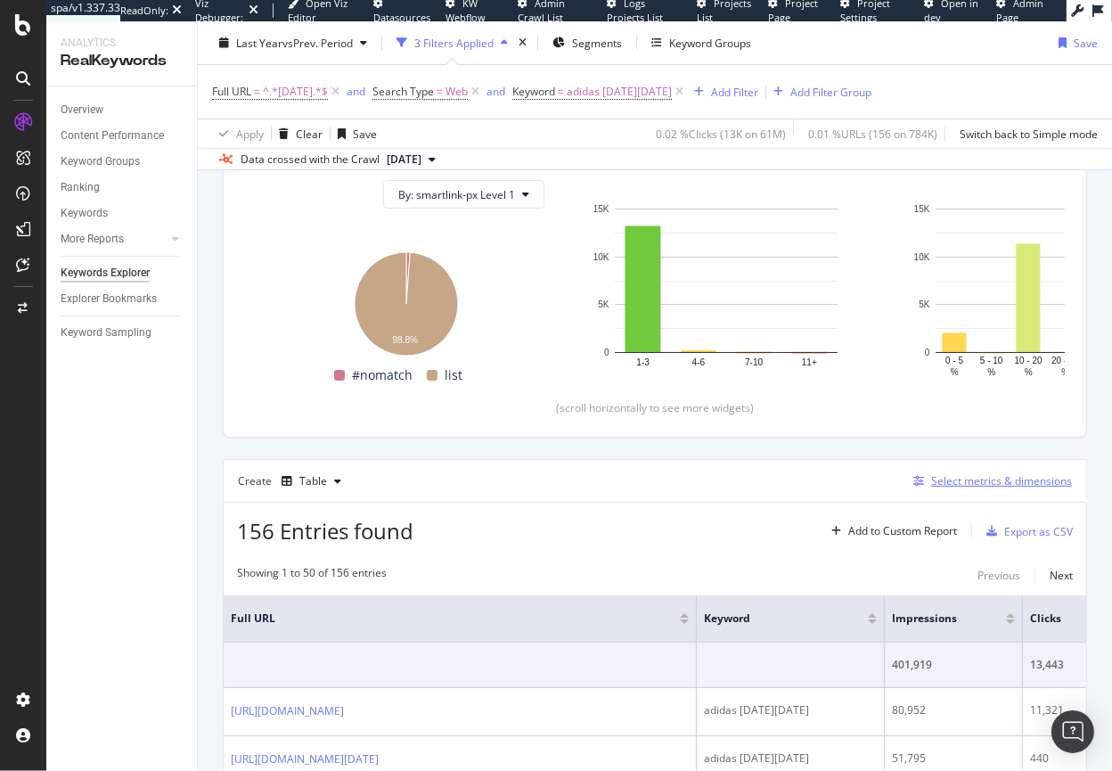
click at [991, 484] on div "Select metrics & dimensions" at bounding box center [1001, 480] width 141 height 15
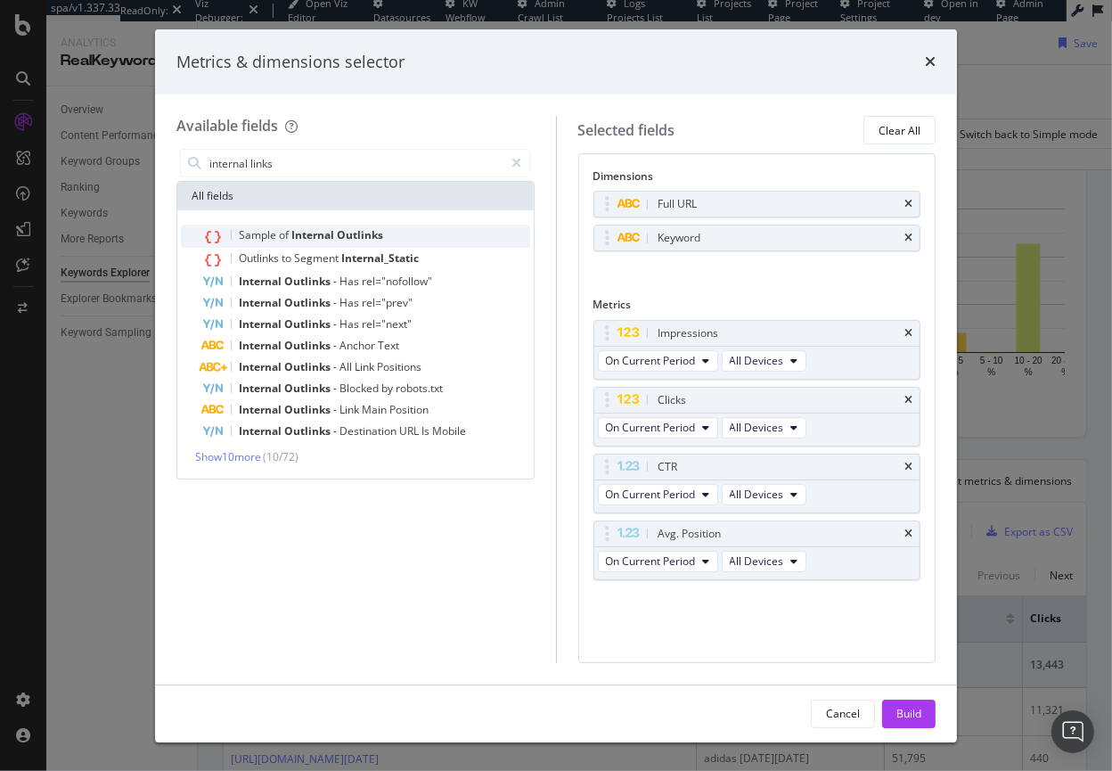
click at [269, 232] on span "Sample" at bounding box center [259, 234] width 40 height 15
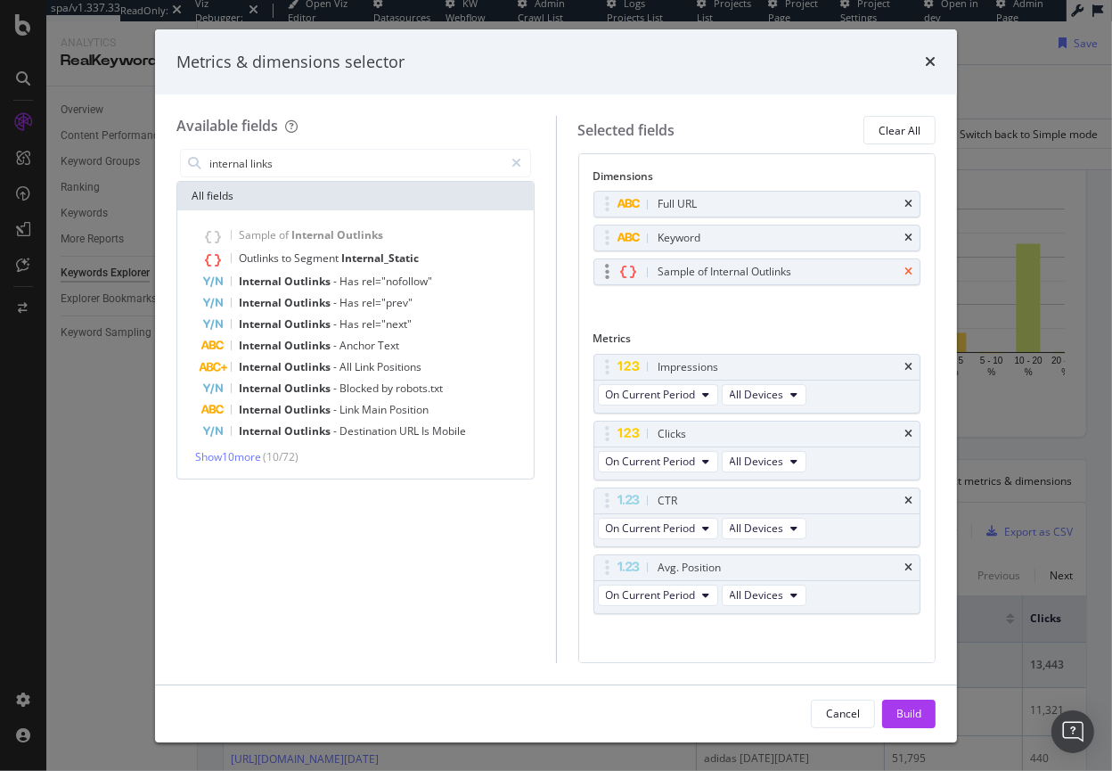
click at [892, 267] on div "Sample of Internal Outlinks" at bounding box center [757, 271] width 326 height 25
click at [904, 273] on icon "times" at bounding box center [908, 271] width 8 height 11
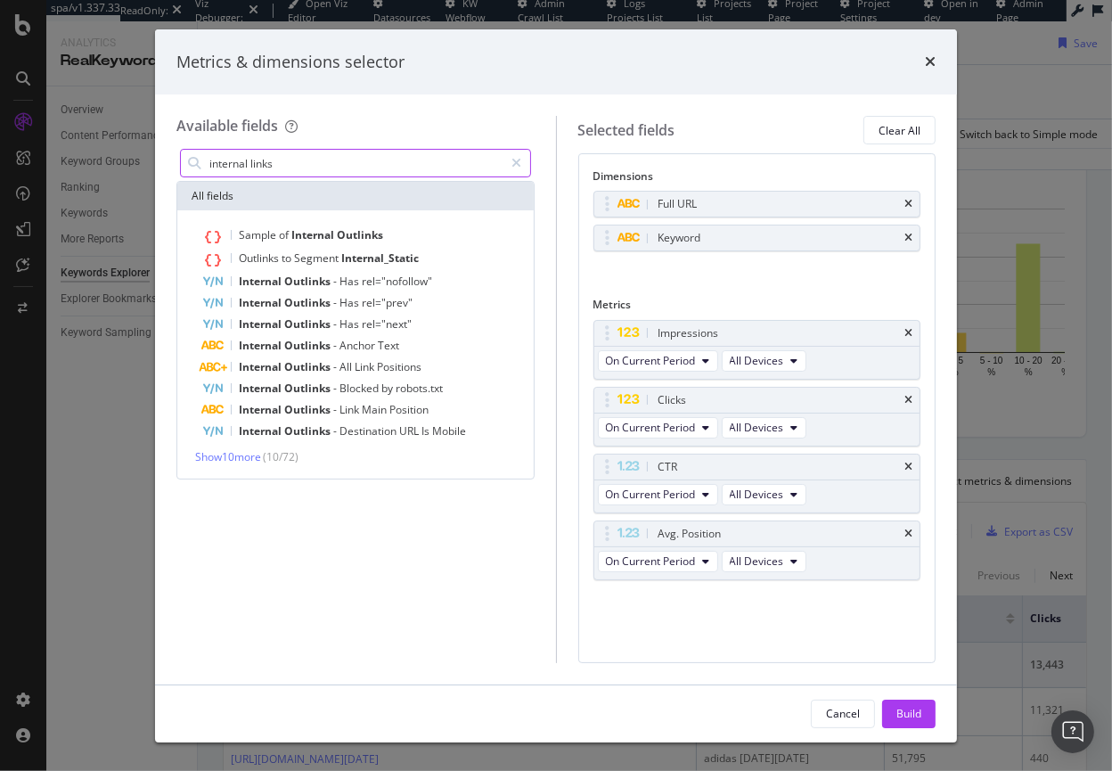
click at [281, 163] on input "internal links" at bounding box center [356, 163] width 297 height 27
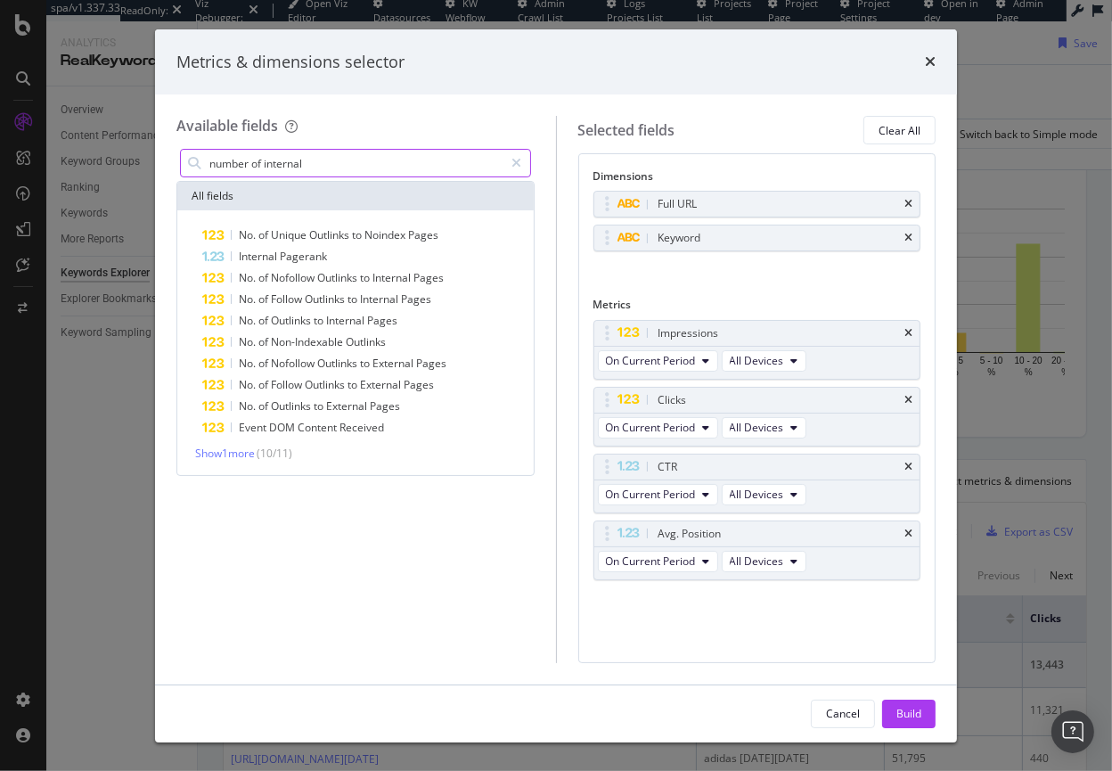
click at [258, 167] on input "number of internal" at bounding box center [356, 163] width 297 height 27
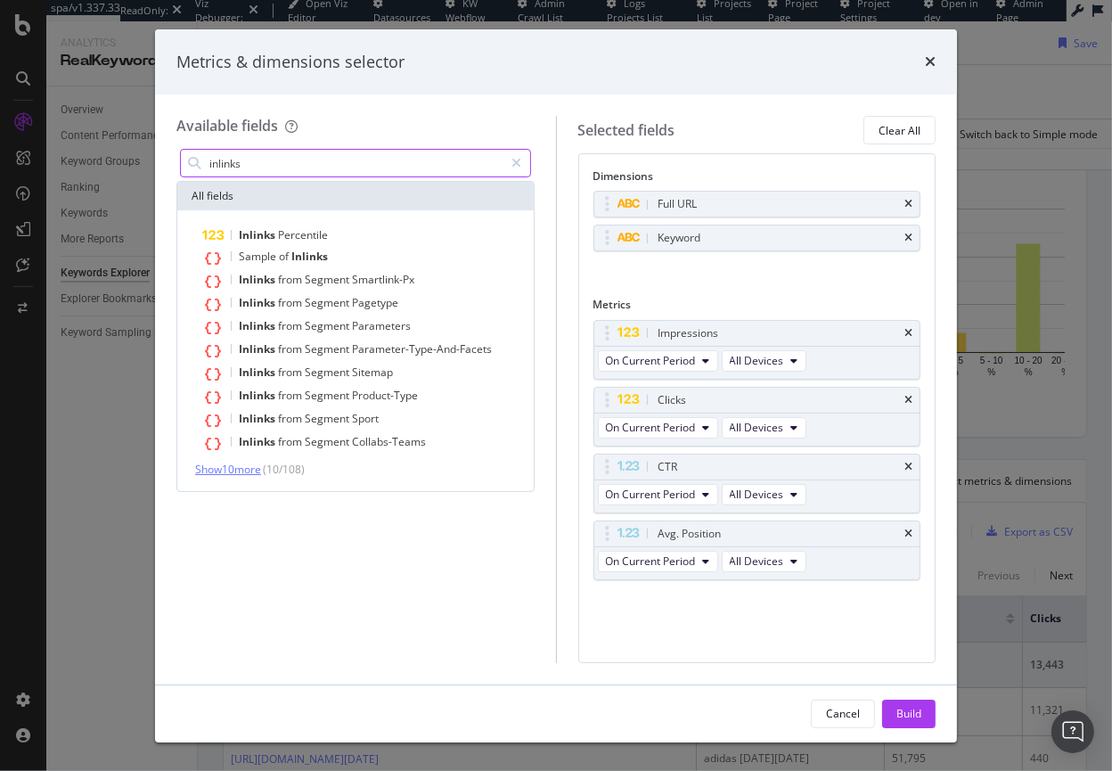
type input "inlinks"
click at [244, 475] on span "Show 10 more" at bounding box center [228, 469] width 66 height 15
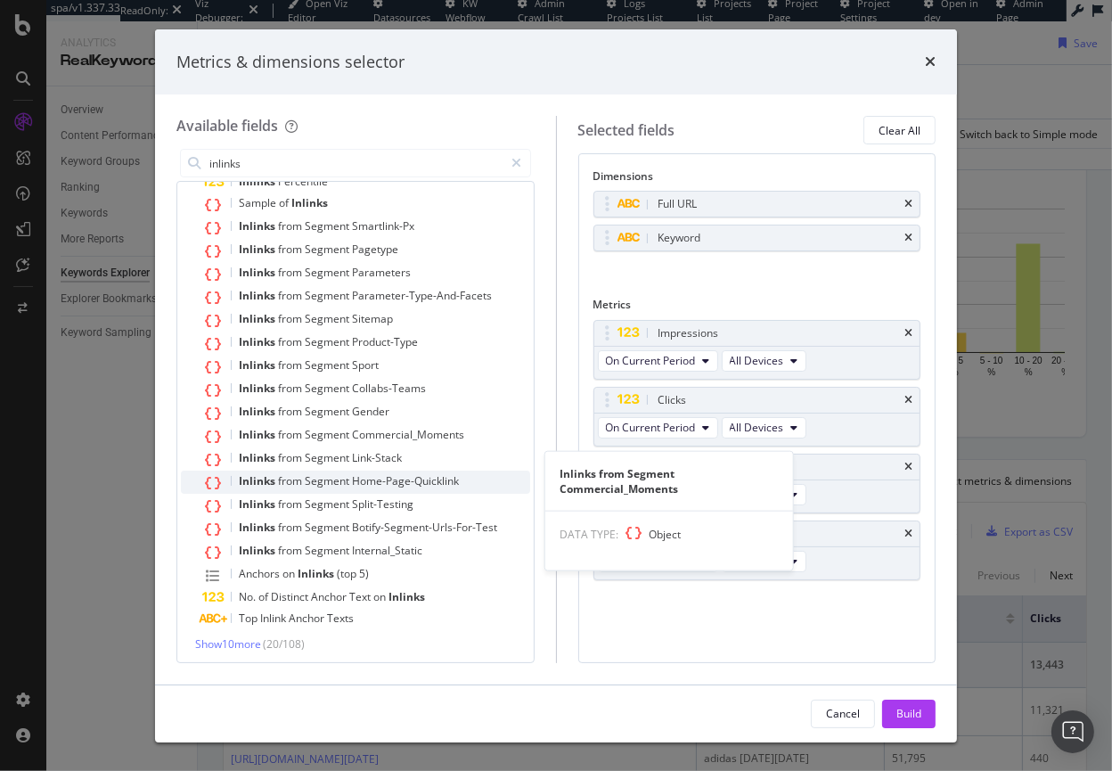
scroll to position [57, 0]
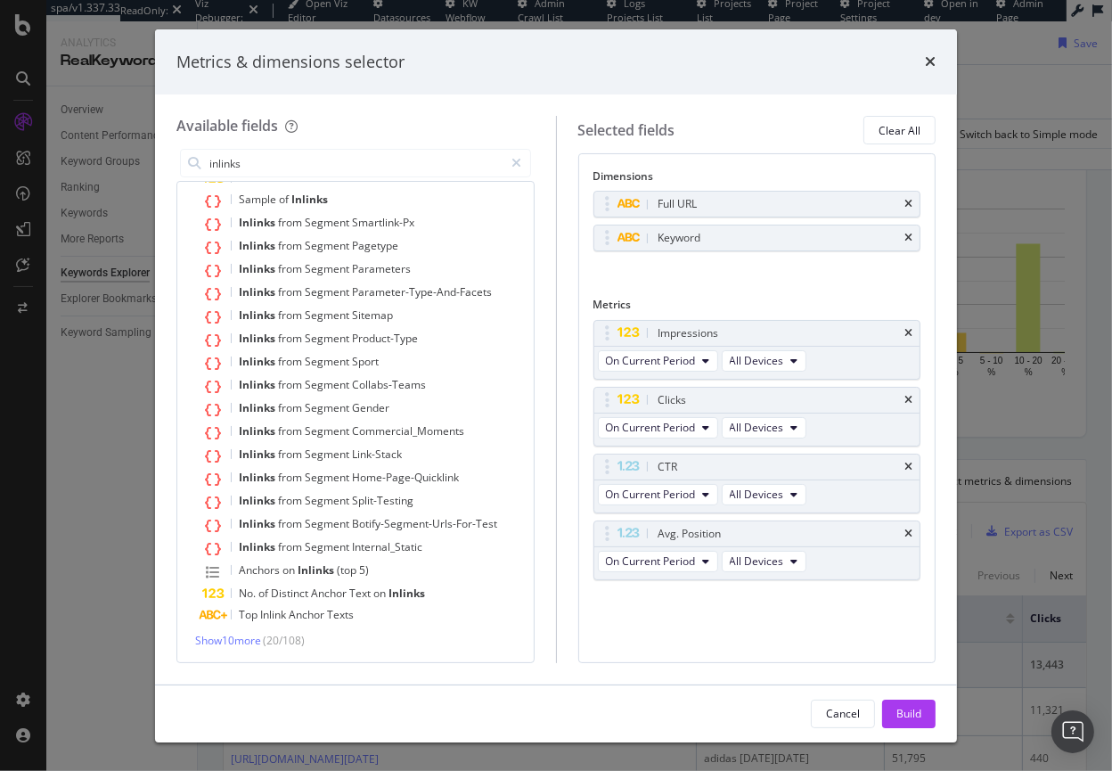
click at [239, 647] on div "Show 10 more ( 20 / 108 )" at bounding box center [355, 640] width 349 height 15
click at [239, 641] on span "Show 10 more" at bounding box center [228, 640] width 66 height 15
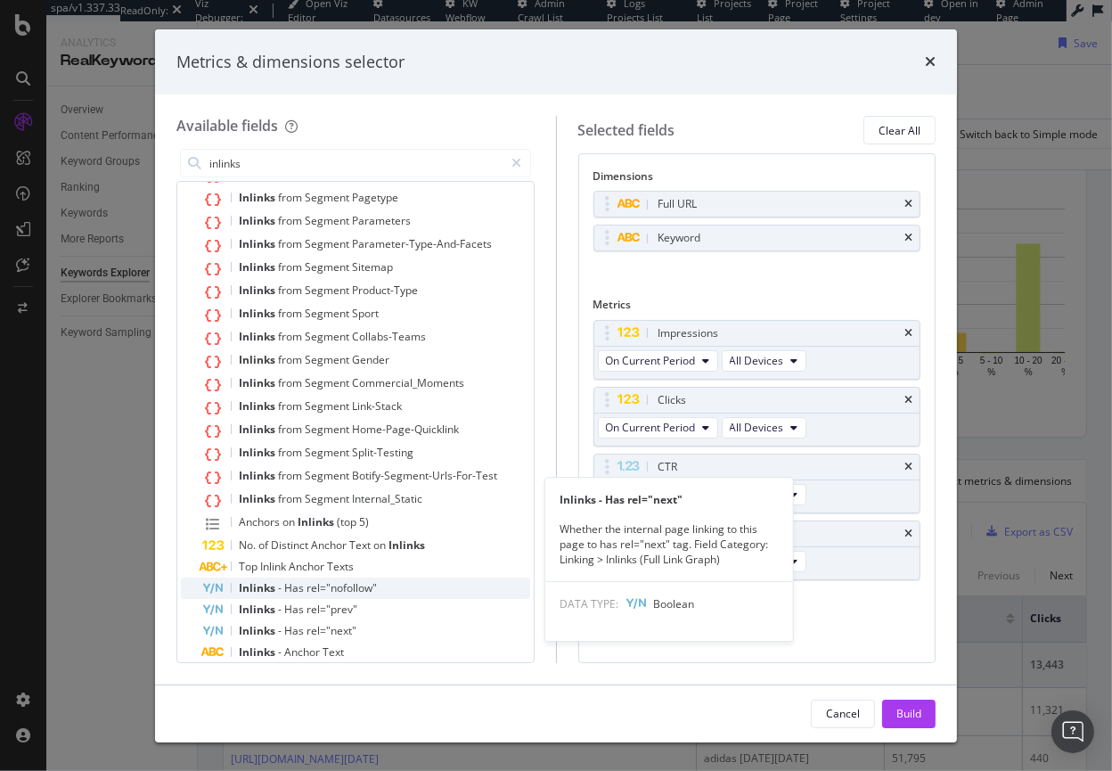
scroll to position [271, 0]
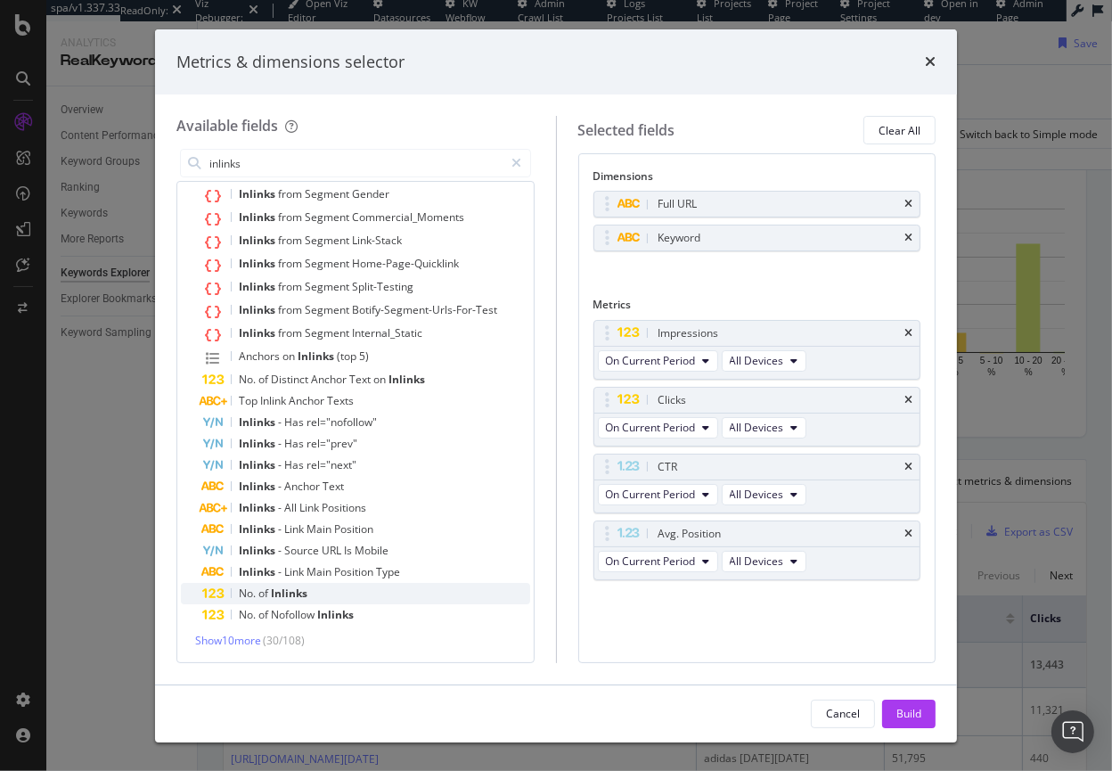
click at [255, 590] on span "No." at bounding box center [249, 592] width 20 height 15
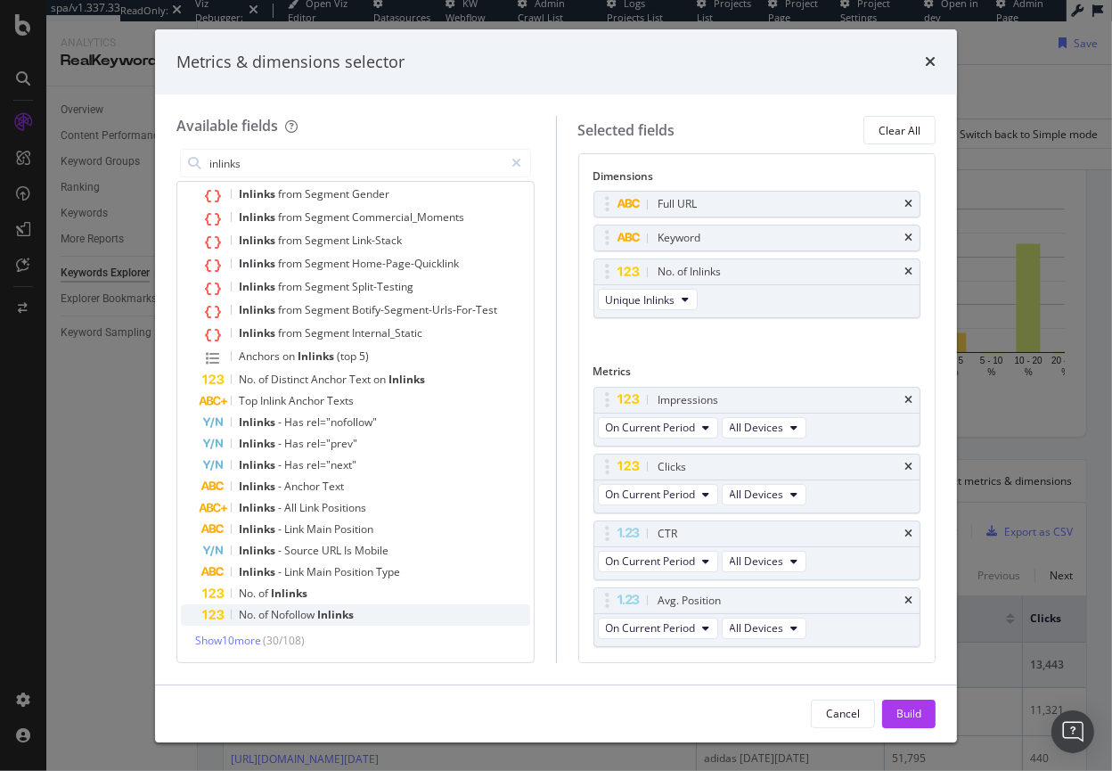
click at [266, 617] on span "of" at bounding box center [264, 614] width 12 height 15
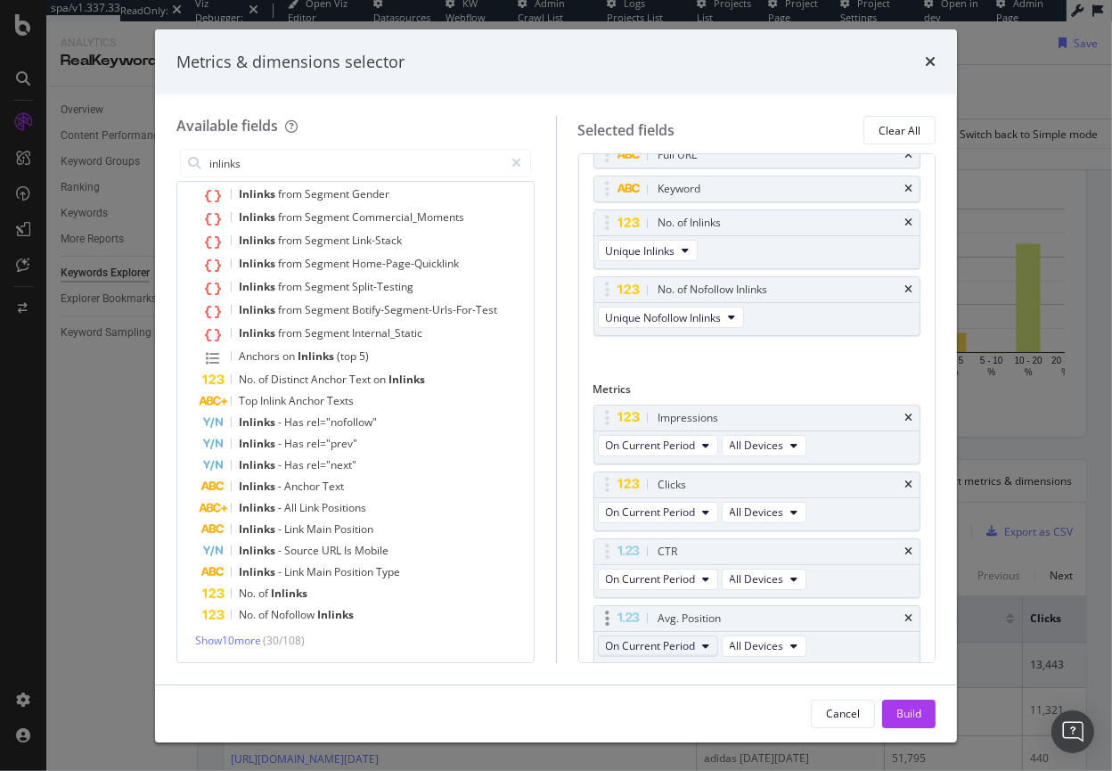
scroll to position [110, 0]
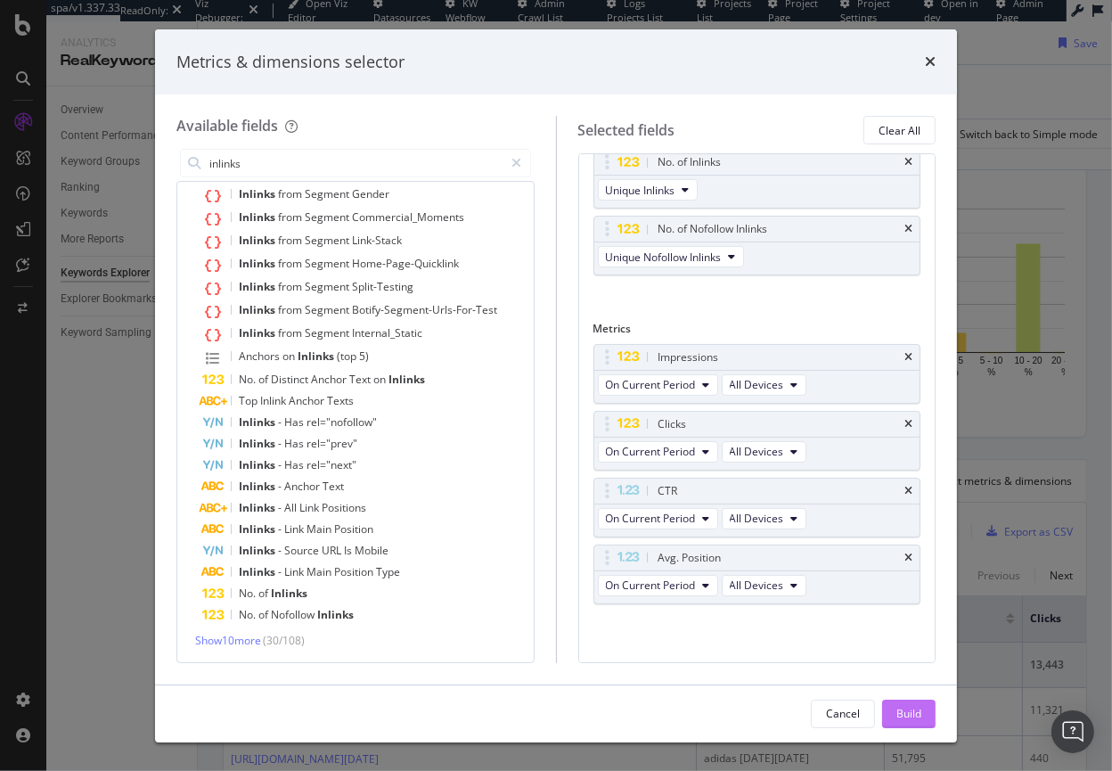
click at [928, 710] on button "Build" at bounding box center [908, 713] width 53 height 29
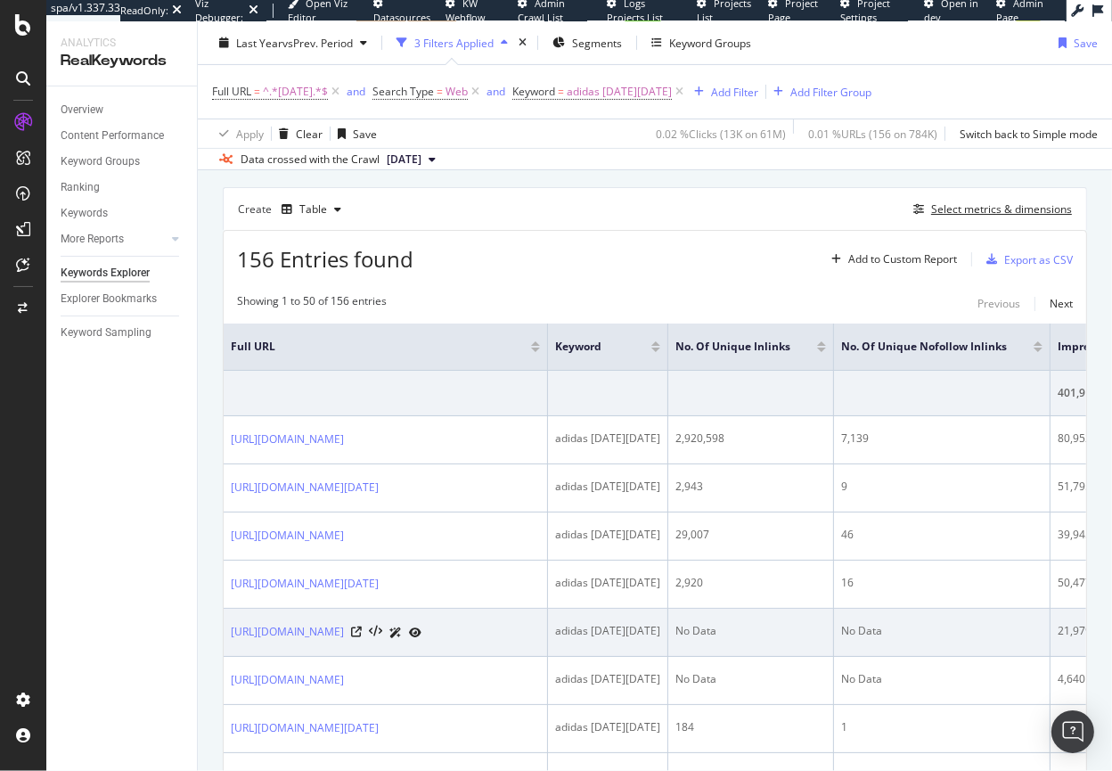
scroll to position [473, 0]
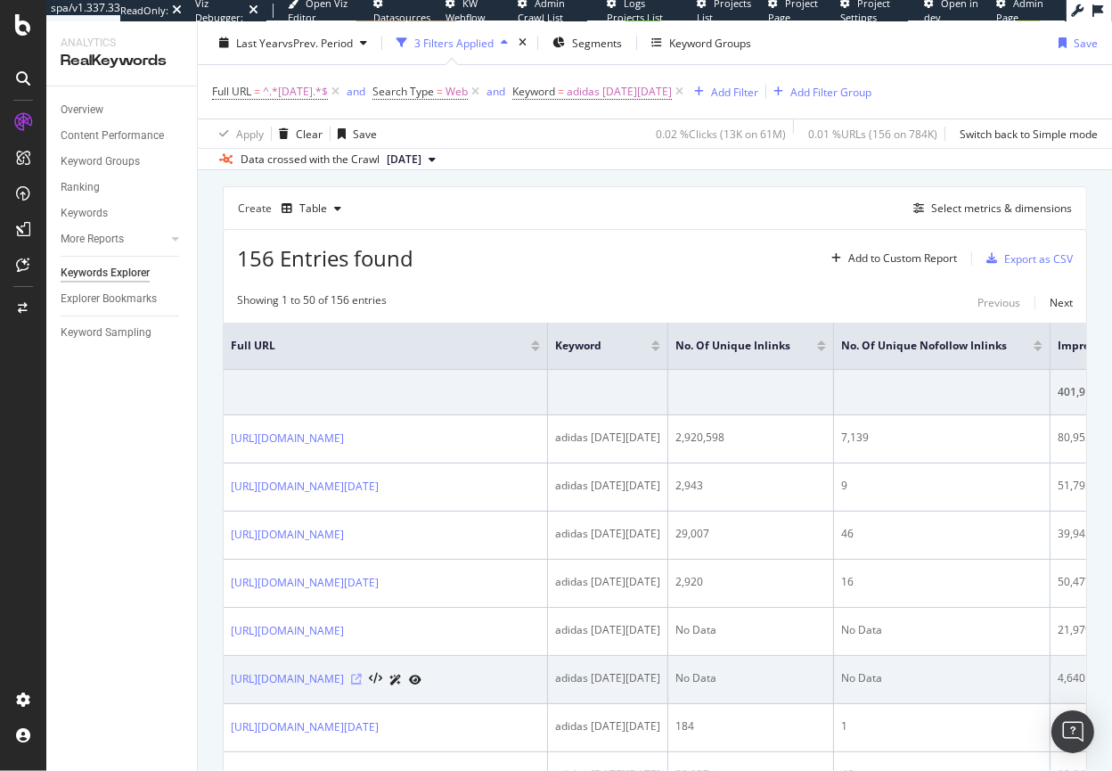
click at [362, 678] on icon at bounding box center [356, 679] width 11 height 11
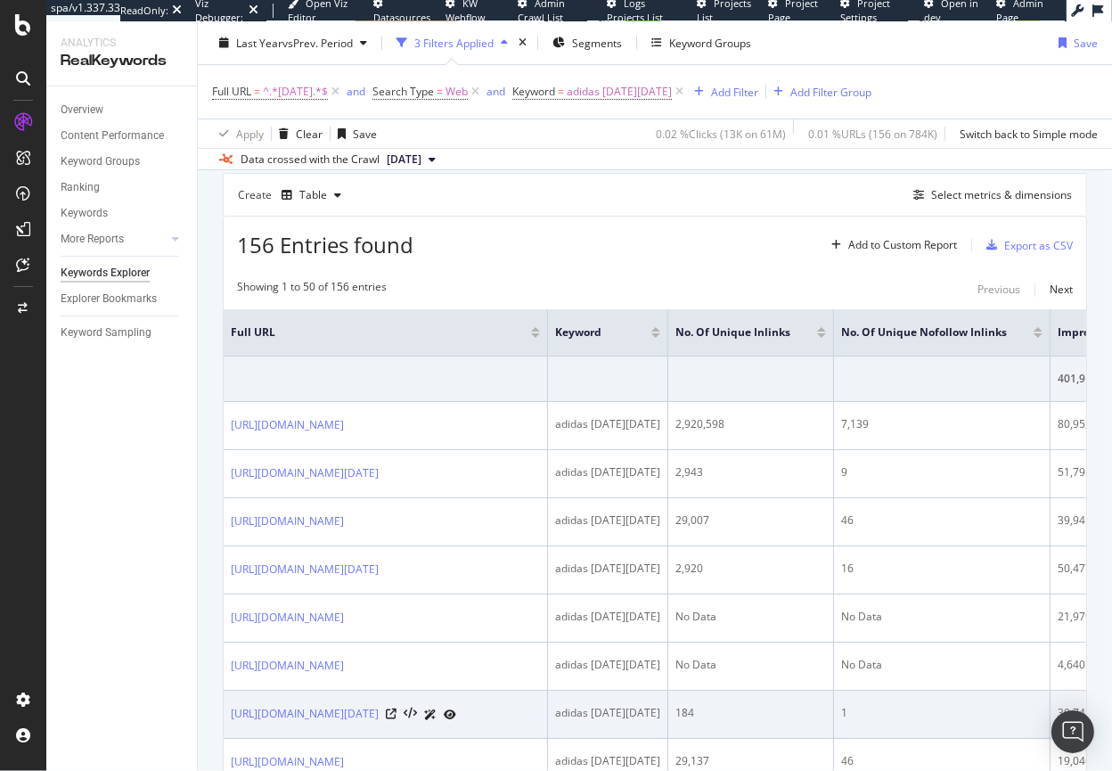
scroll to position [486, 0]
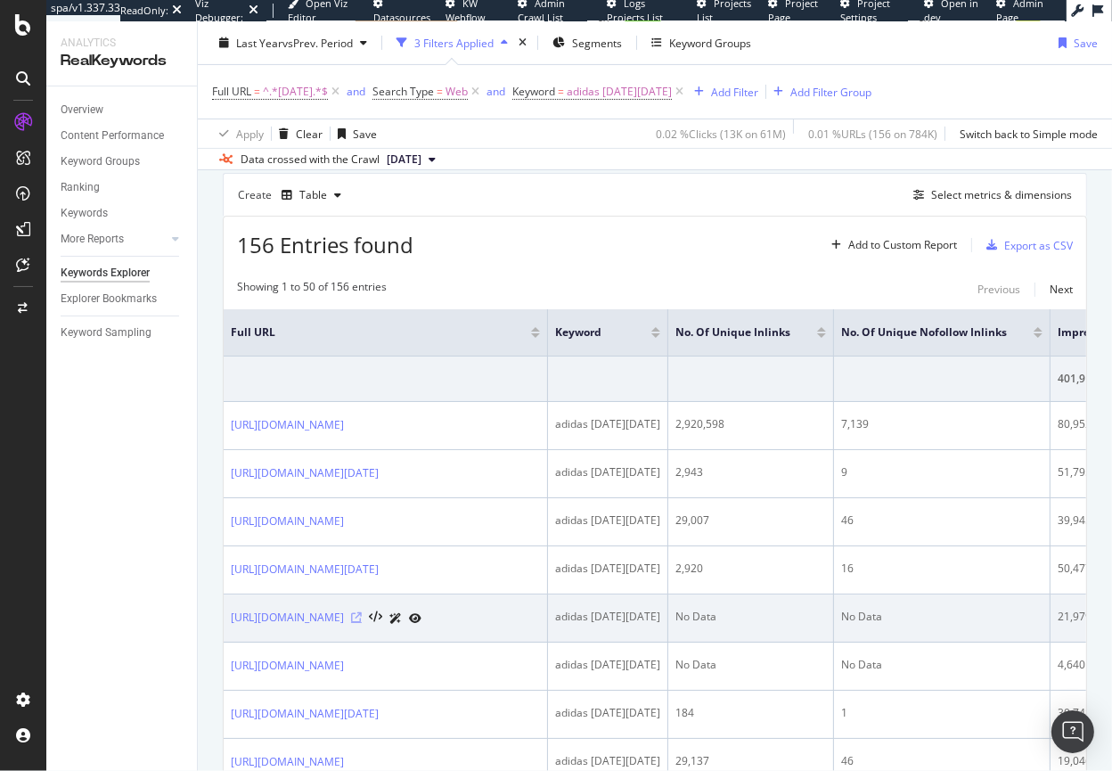
click at [362, 613] on icon at bounding box center [356, 617] width 11 height 11
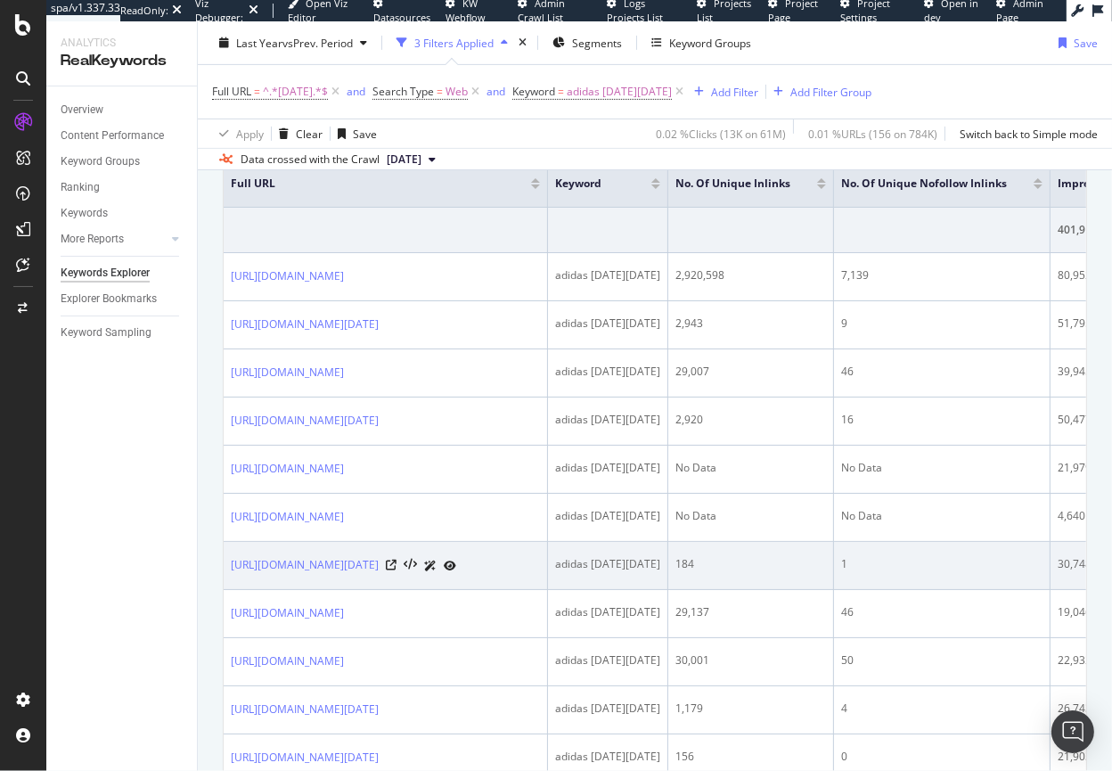
scroll to position [636, 0]
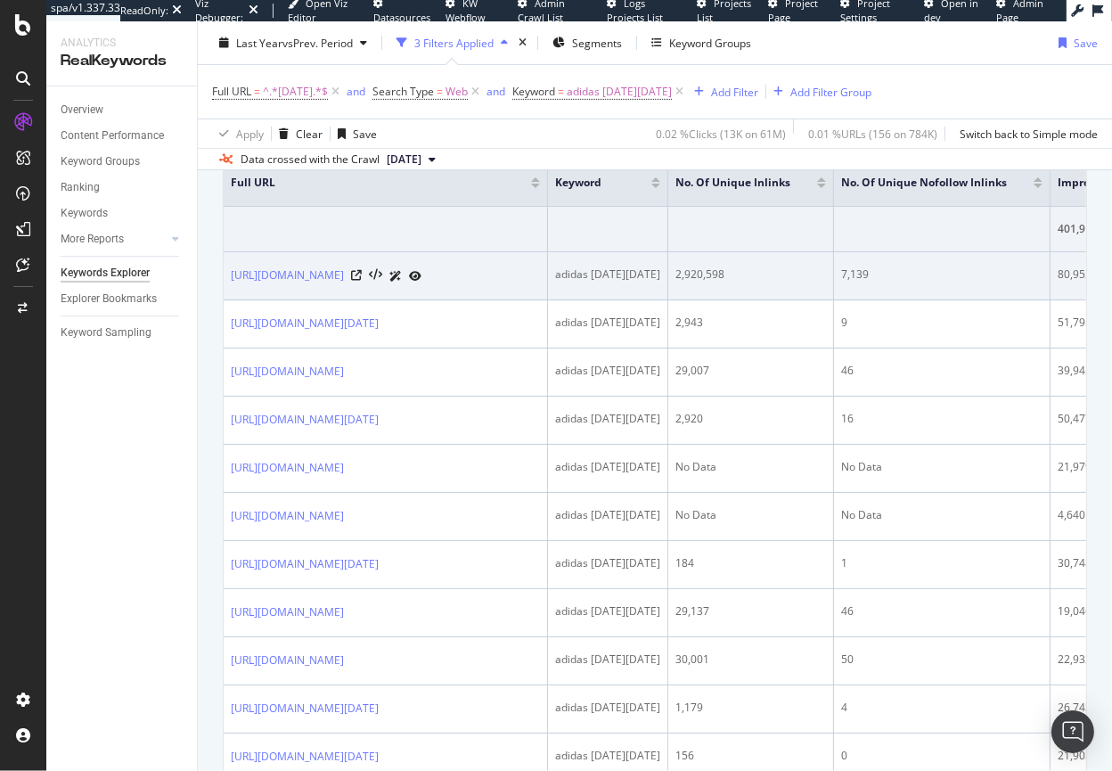
click at [784, 275] on div "2,920,598" at bounding box center [750, 274] width 151 height 16
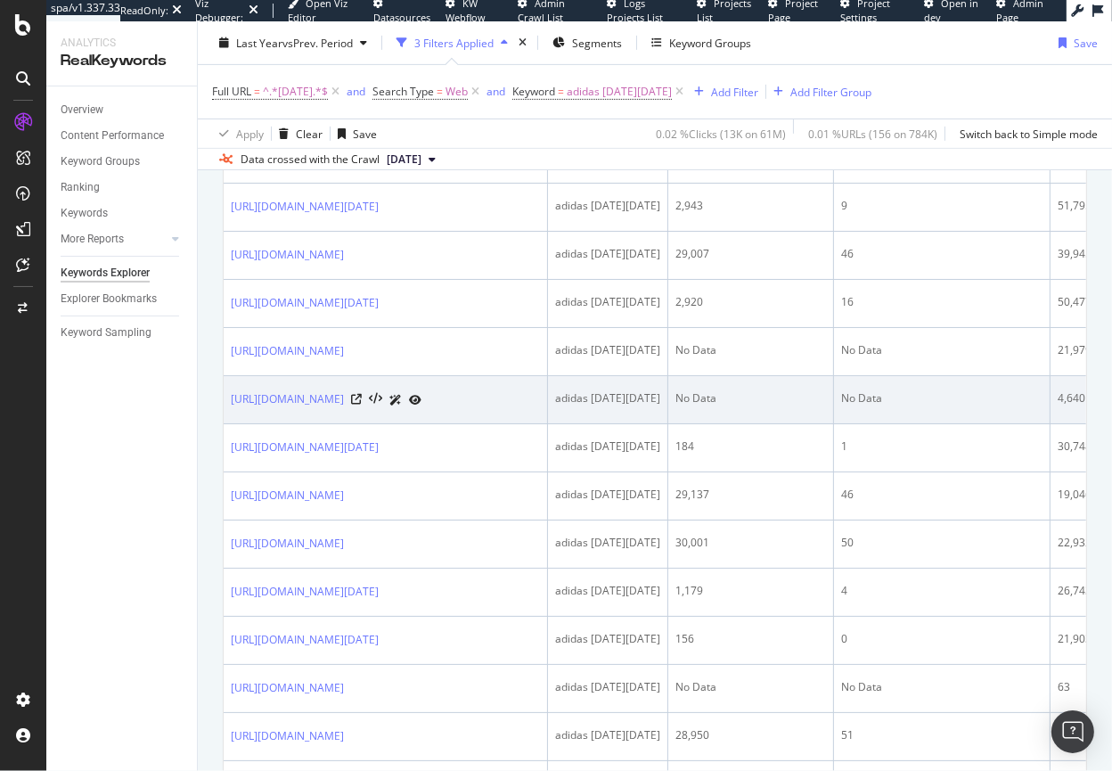
scroll to position [834, 0]
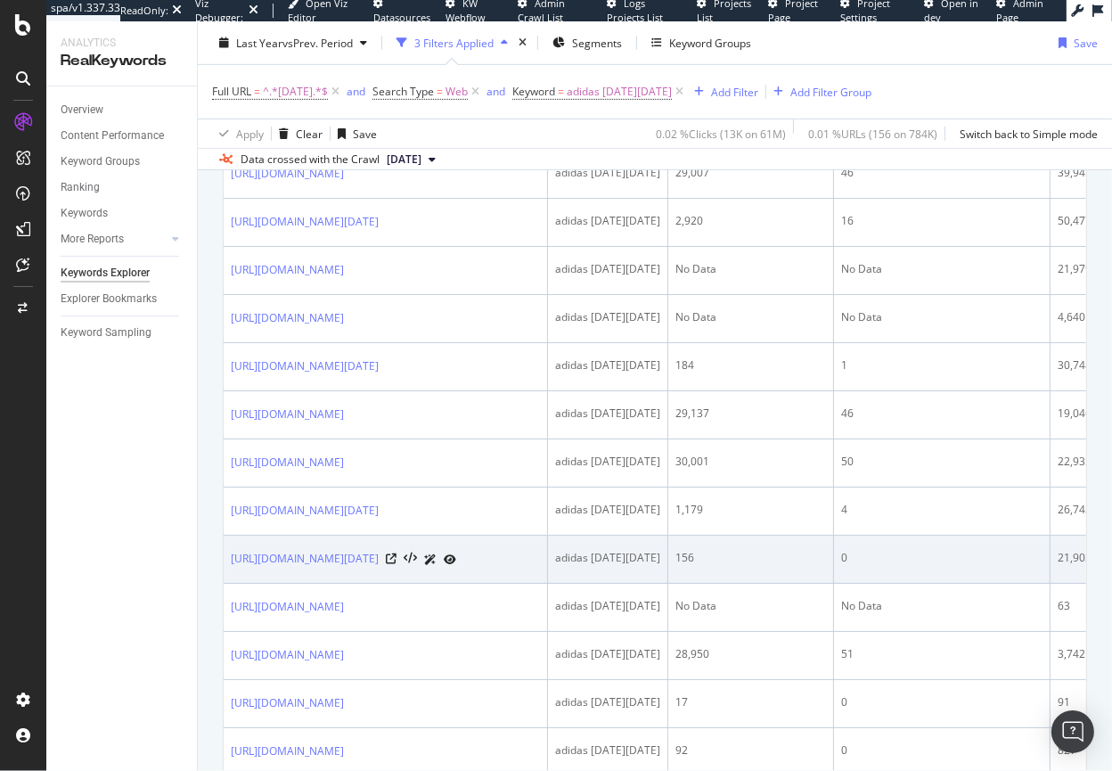
click at [773, 560] on div "156" at bounding box center [750, 558] width 151 height 16
click at [456, 557] on icon at bounding box center [450, 559] width 12 height 11
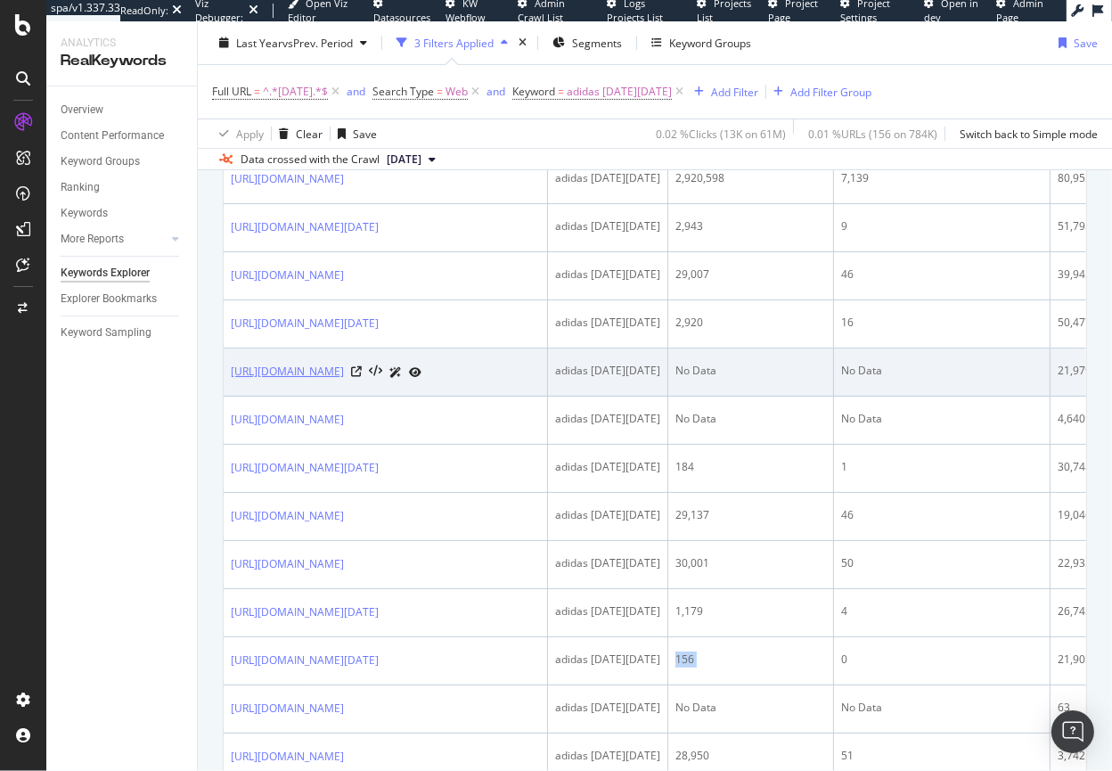
scroll to position [726, 0]
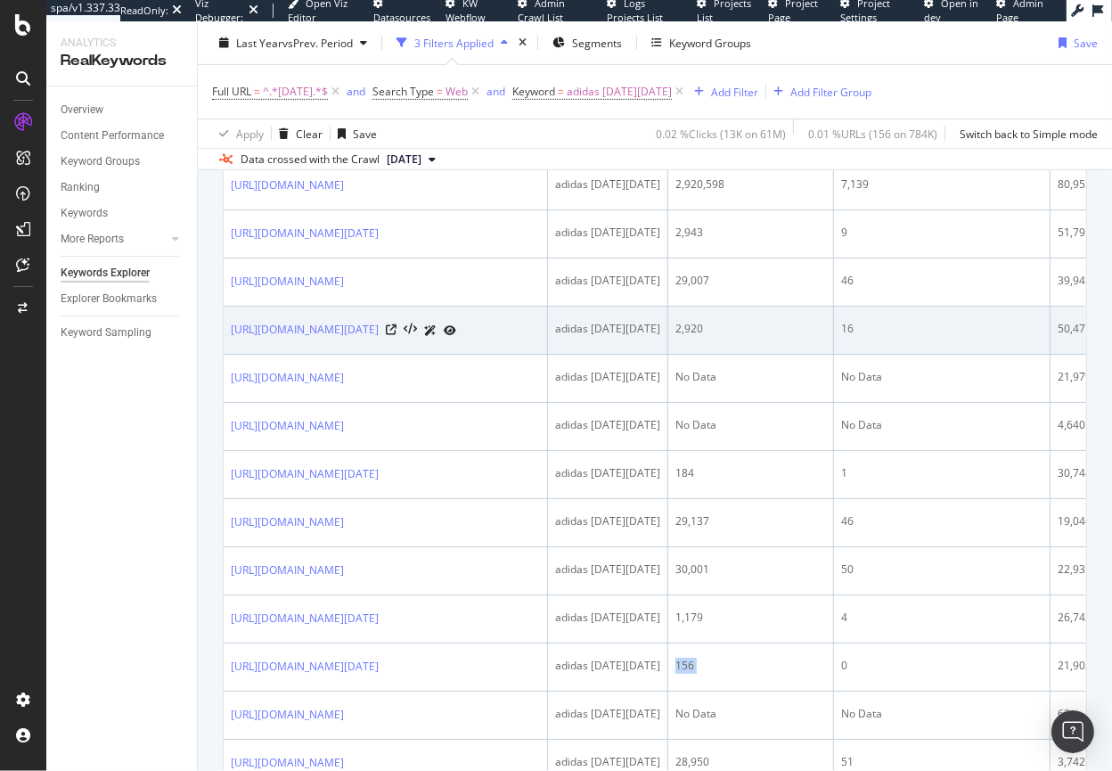
click at [456, 327] on icon at bounding box center [450, 330] width 12 height 11
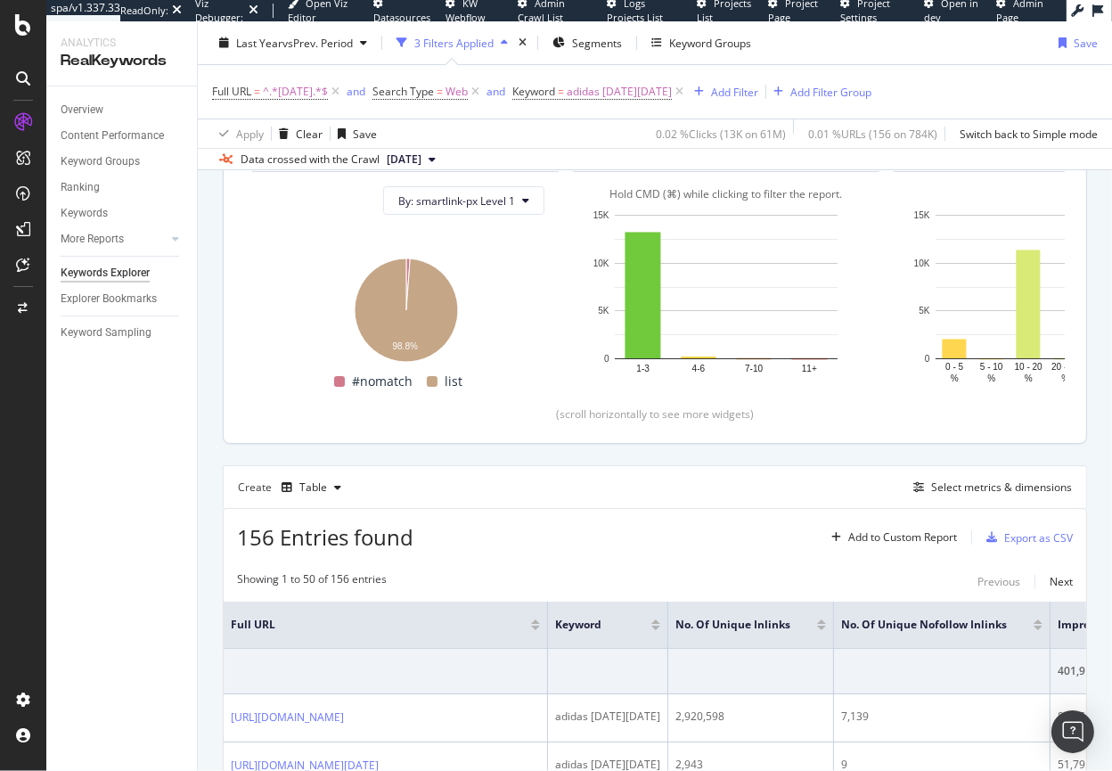
scroll to position [192, 0]
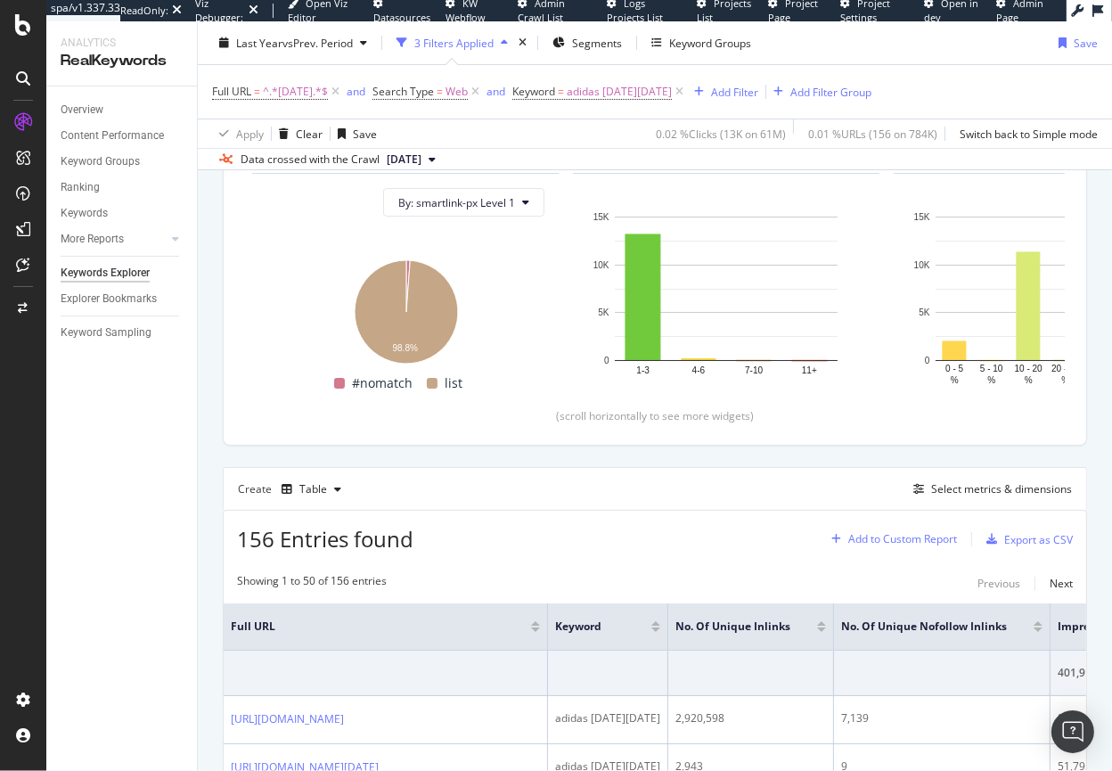
click at [894, 535] on div "Add to Custom Report" at bounding box center [902, 539] width 109 height 11
click at [741, 500] on div "Create Table Select metrics & dimensions" at bounding box center [655, 488] width 864 height 43
click at [972, 488] on div "Select metrics & dimensions" at bounding box center [1001, 488] width 141 height 15
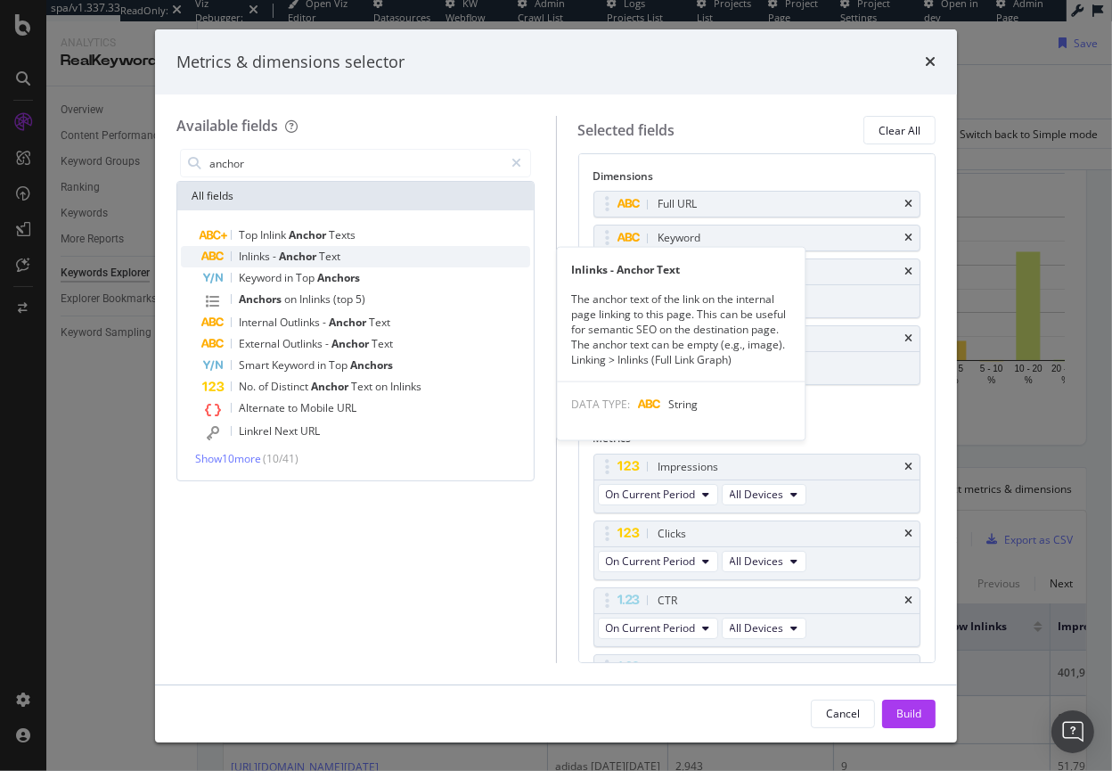
type input "anchor"
click at [284, 249] on div "Inlinks - Anchor Text" at bounding box center [366, 256] width 328 height 21
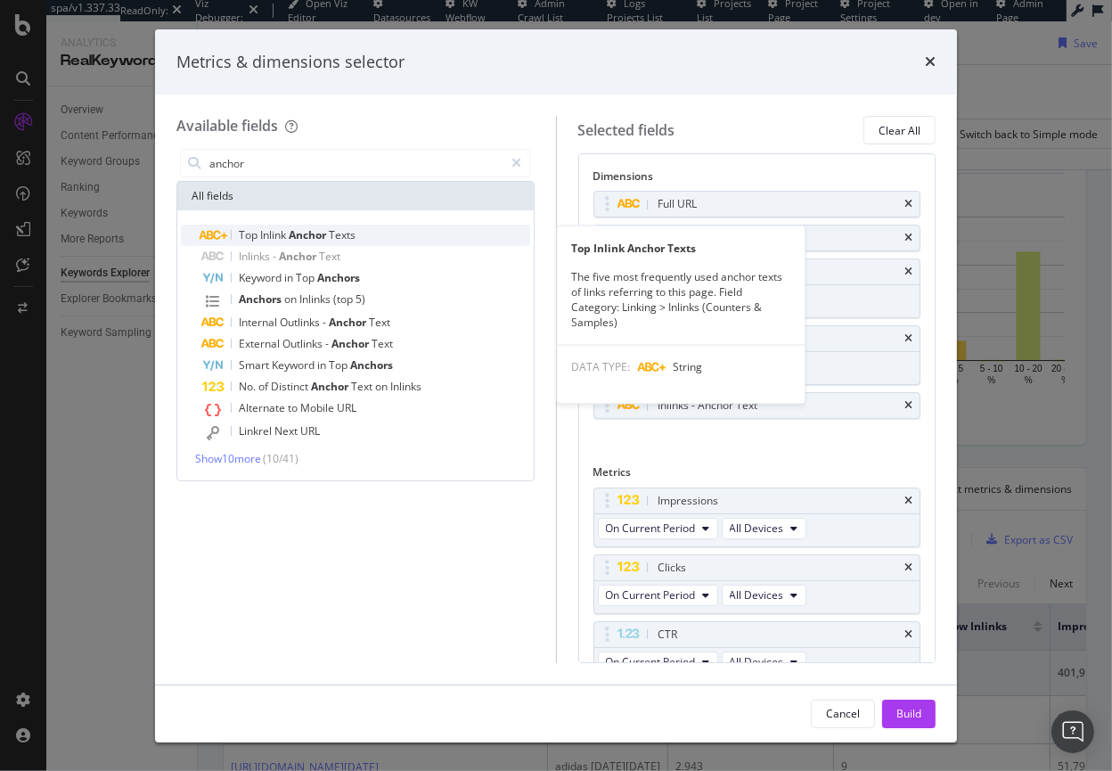
click at [280, 237] on span "Inlink" at bounding box center [274, 234] width 29 height 15
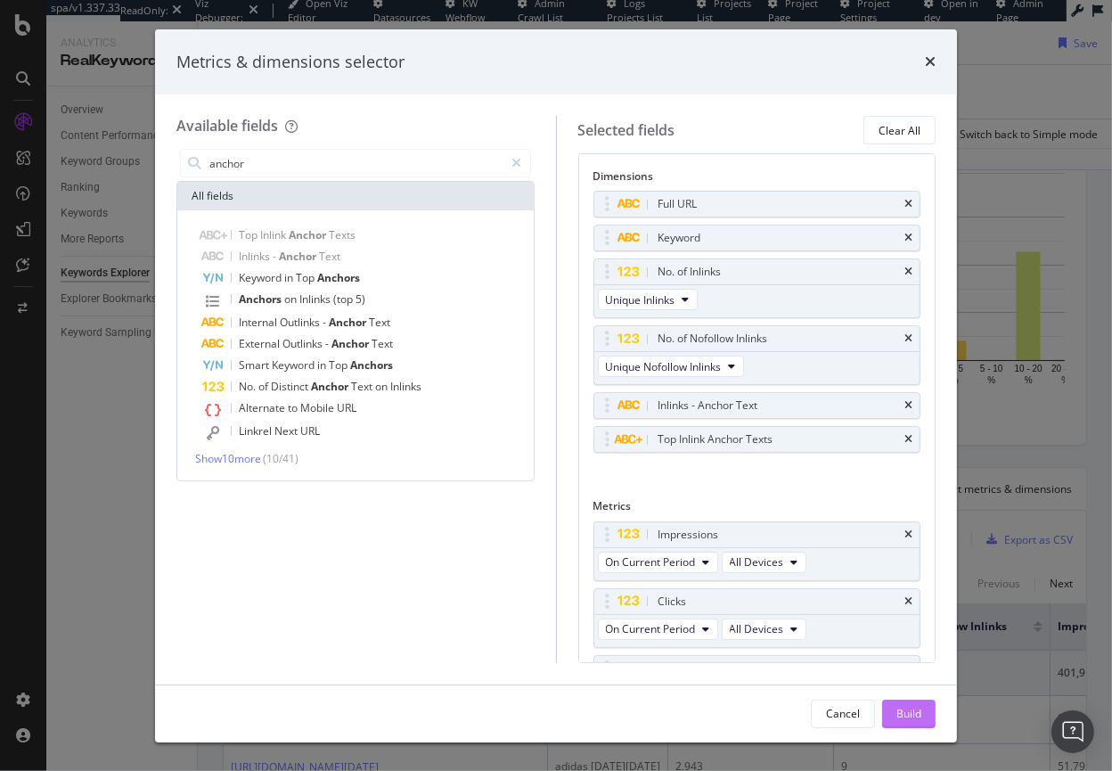
click at [903, 709] on div "Build" at bounding box center [908, 713] width 25 height 15
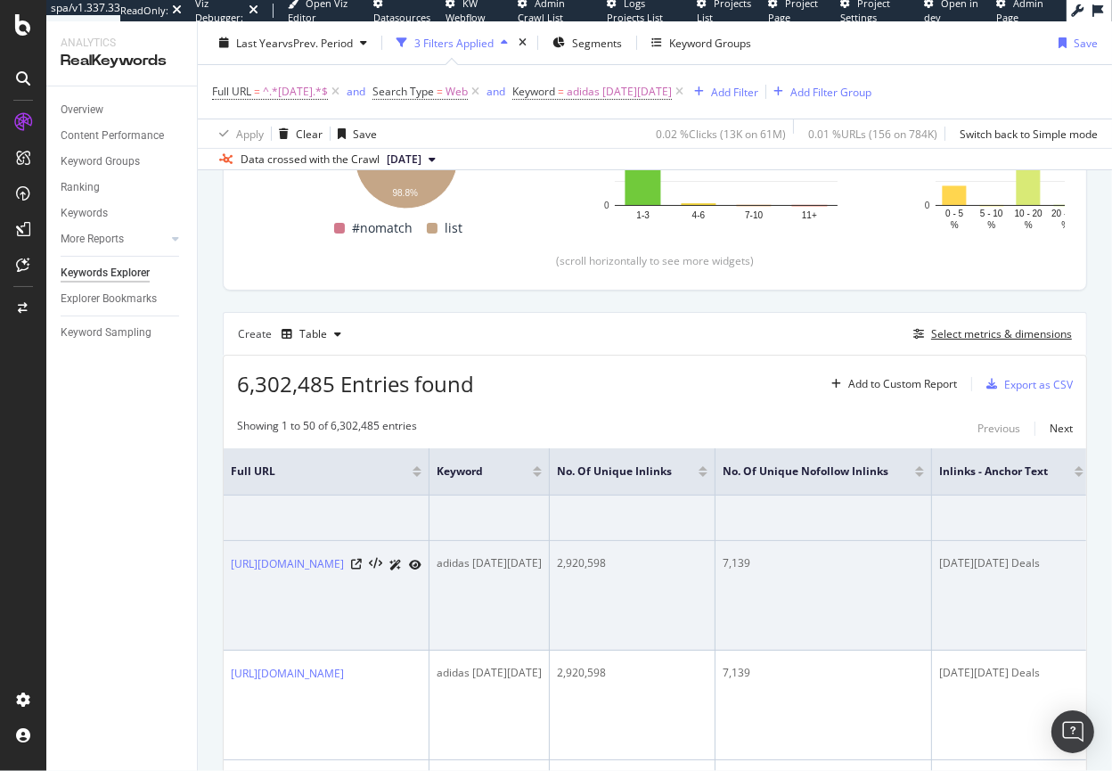
scroll to position [147, 0]
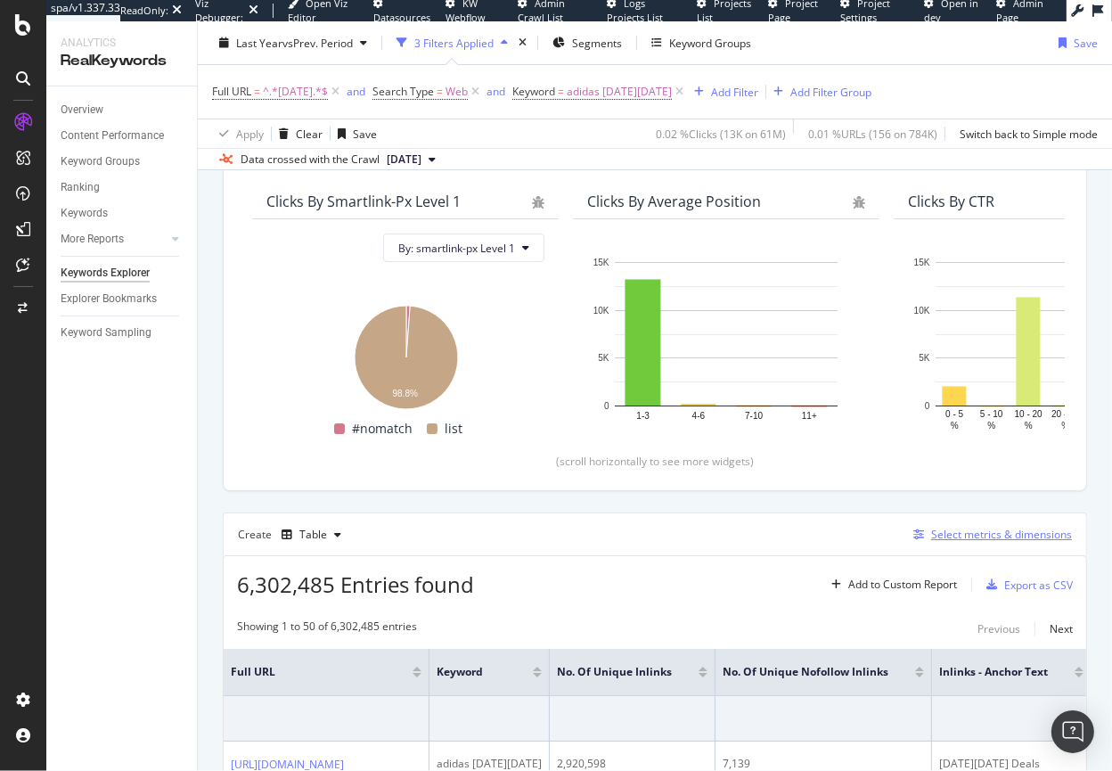
click at [978, 530] on div "Select metrics & dimensions" at bounding box center [1001, 534] width 141 height 15
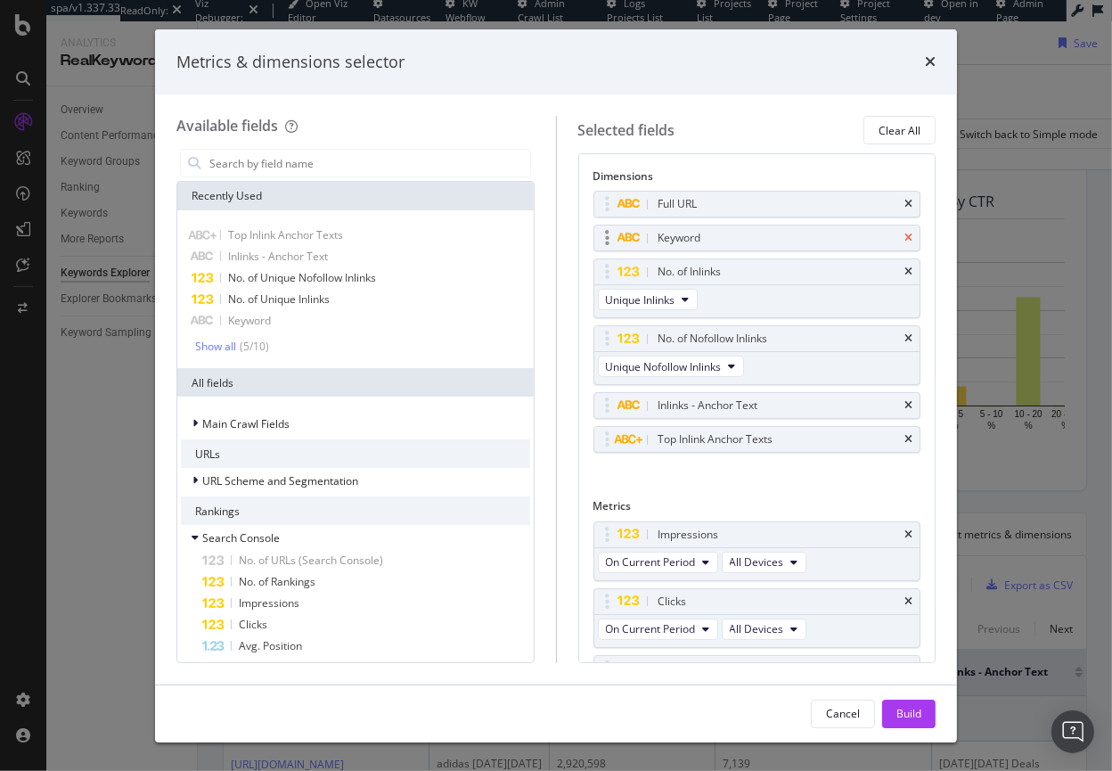
click at [904, 241] on icon "times" at bounding box center [908, 238] width 8 height 11
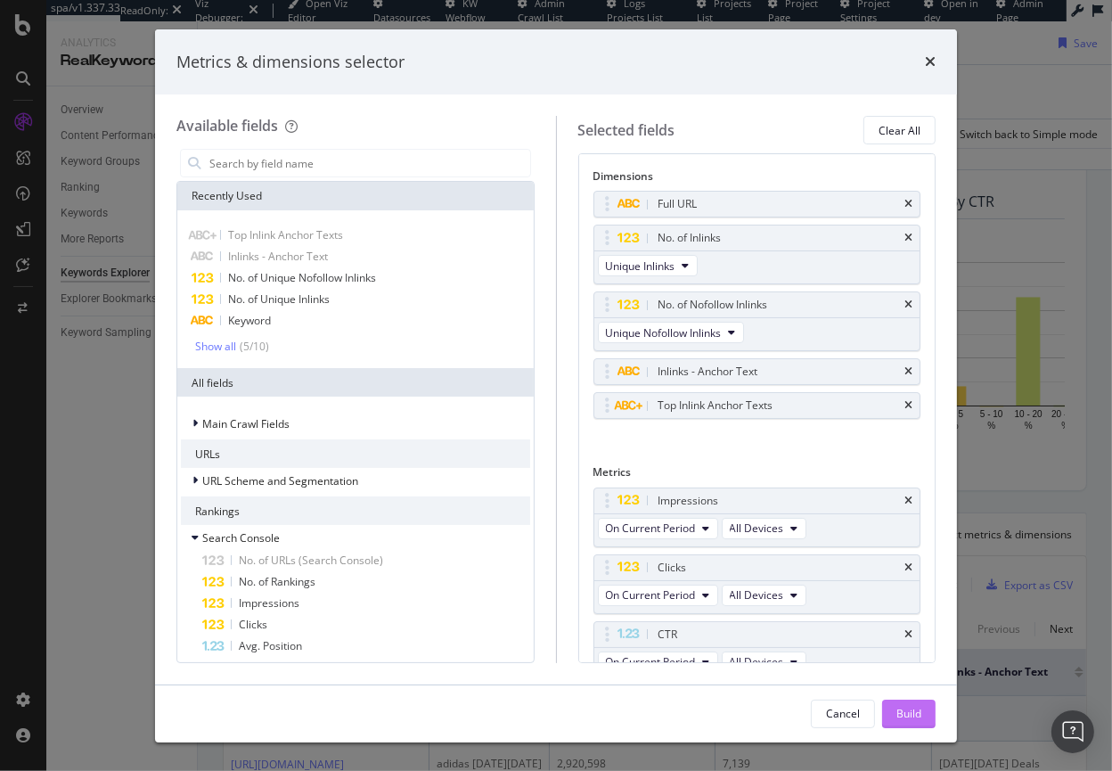
click at [912, 718] on div "Build" at bounding box center [908, 713] width 25 height 15
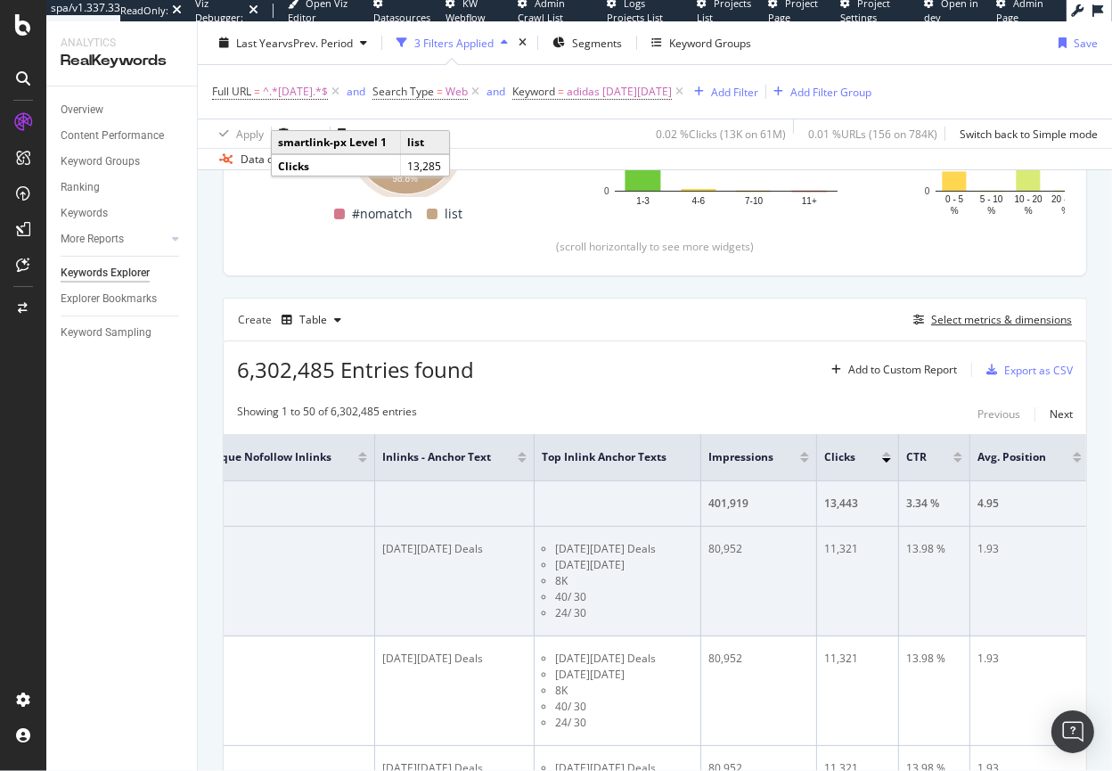
scroll to position [0, 455]
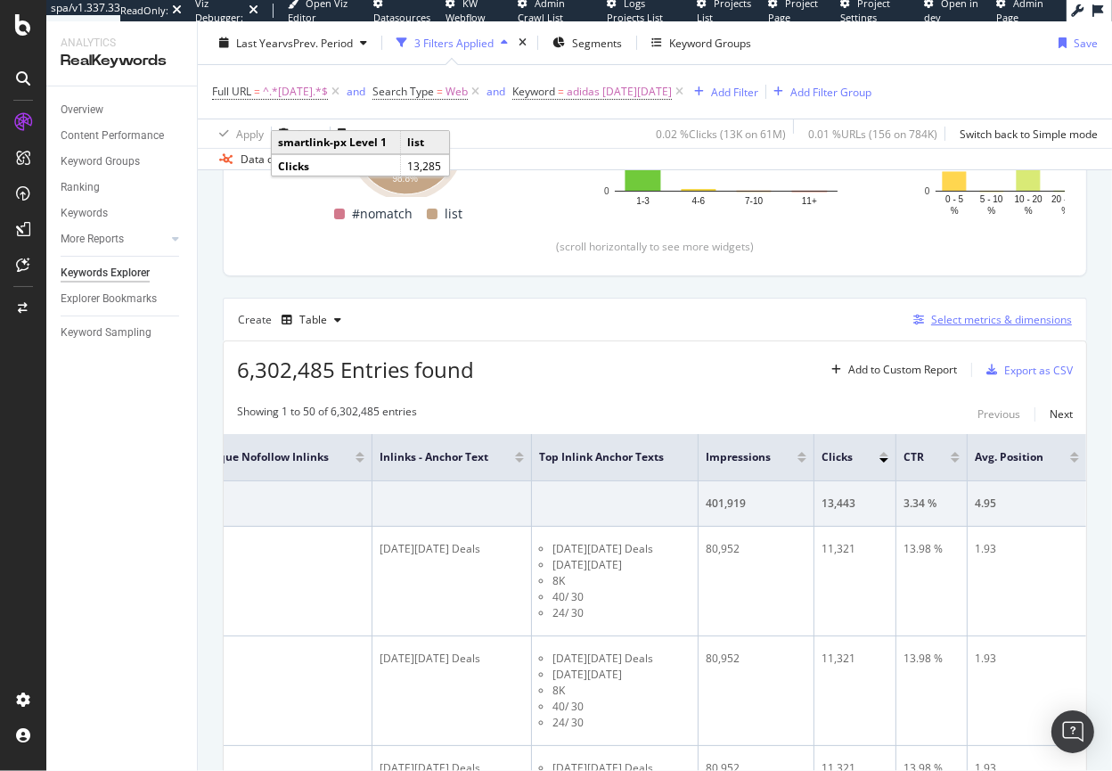
click at [992, 323] on div "Select metrics & dimensions" at bounding box center [1001, 319] width 141 height 15
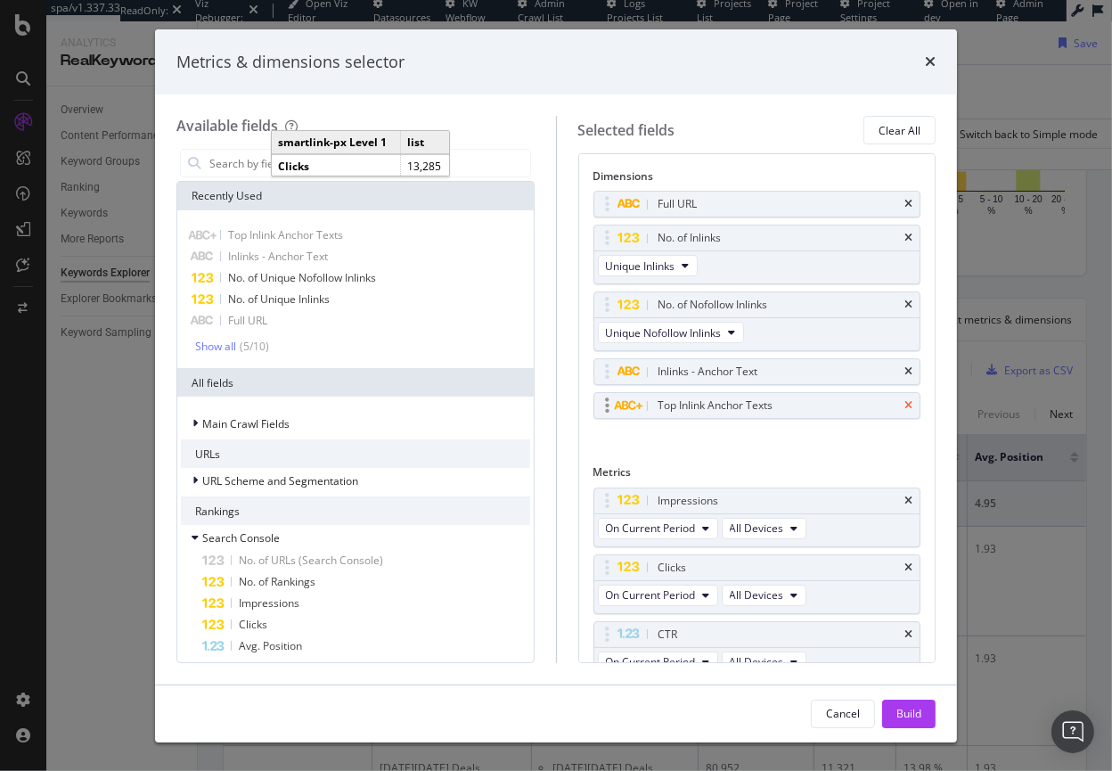
click at [904, 406] on icon "times" at bounding box center [908, 405] width 8 height 11
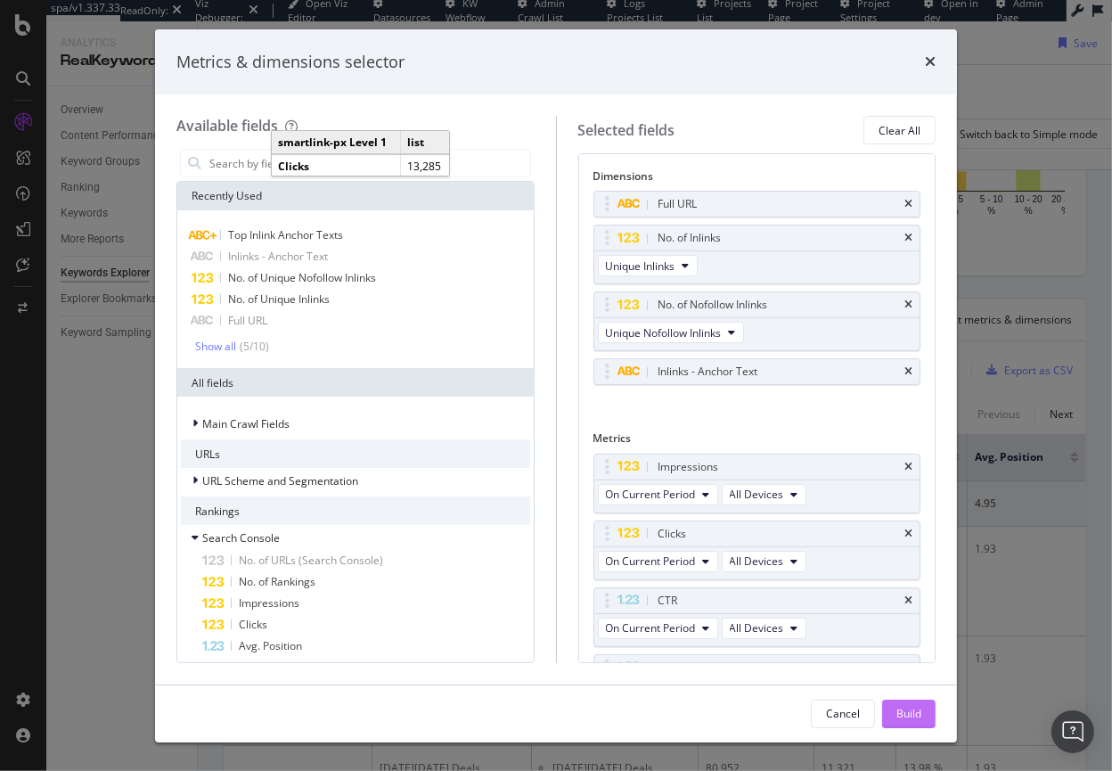
click at [913, 710] on div "Build" at bounding box center [908, 713] width 25 height 15
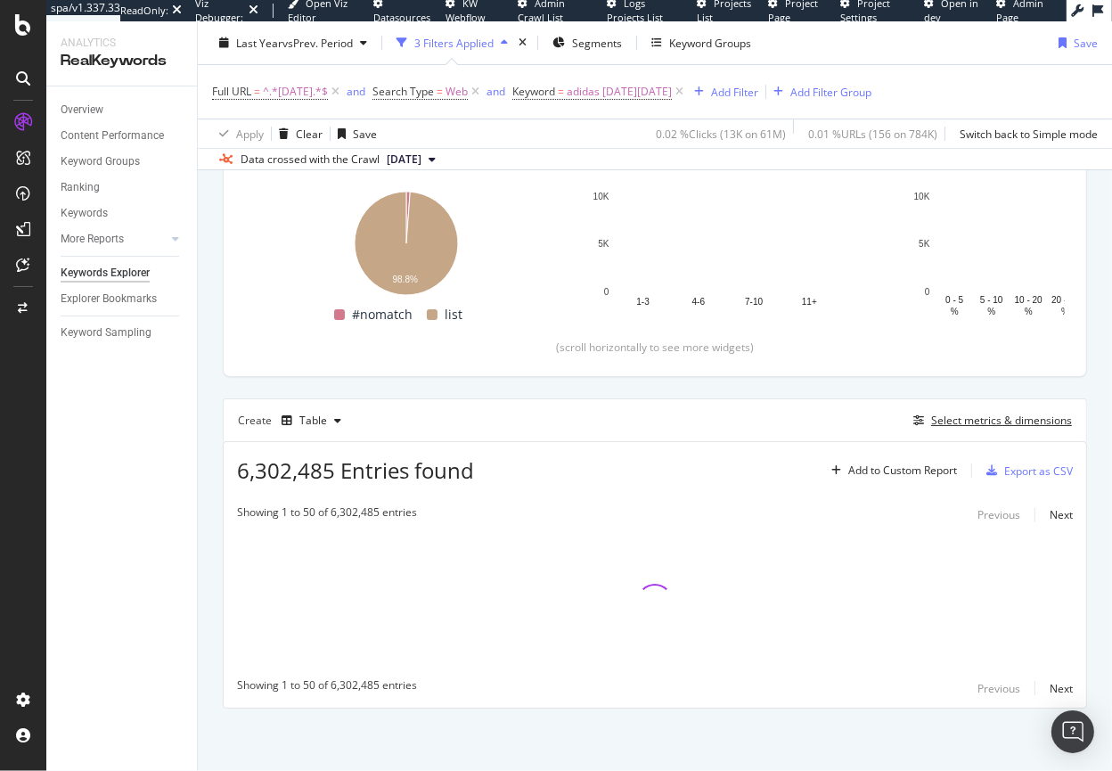
scroll to position [260, 0]
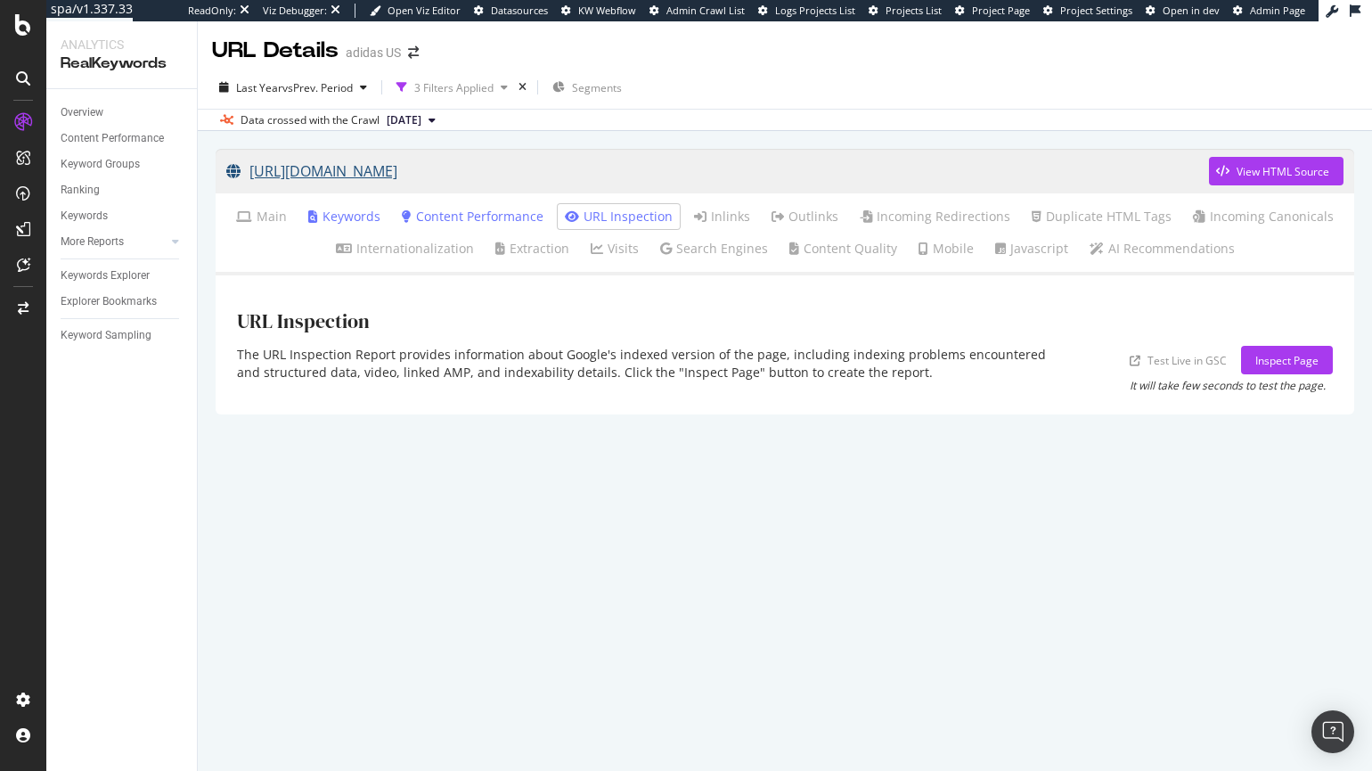
click at [297, 168] on link "[URL][DOMAIN_NAME]" at bounding box center [717, 171] width 983 height 45
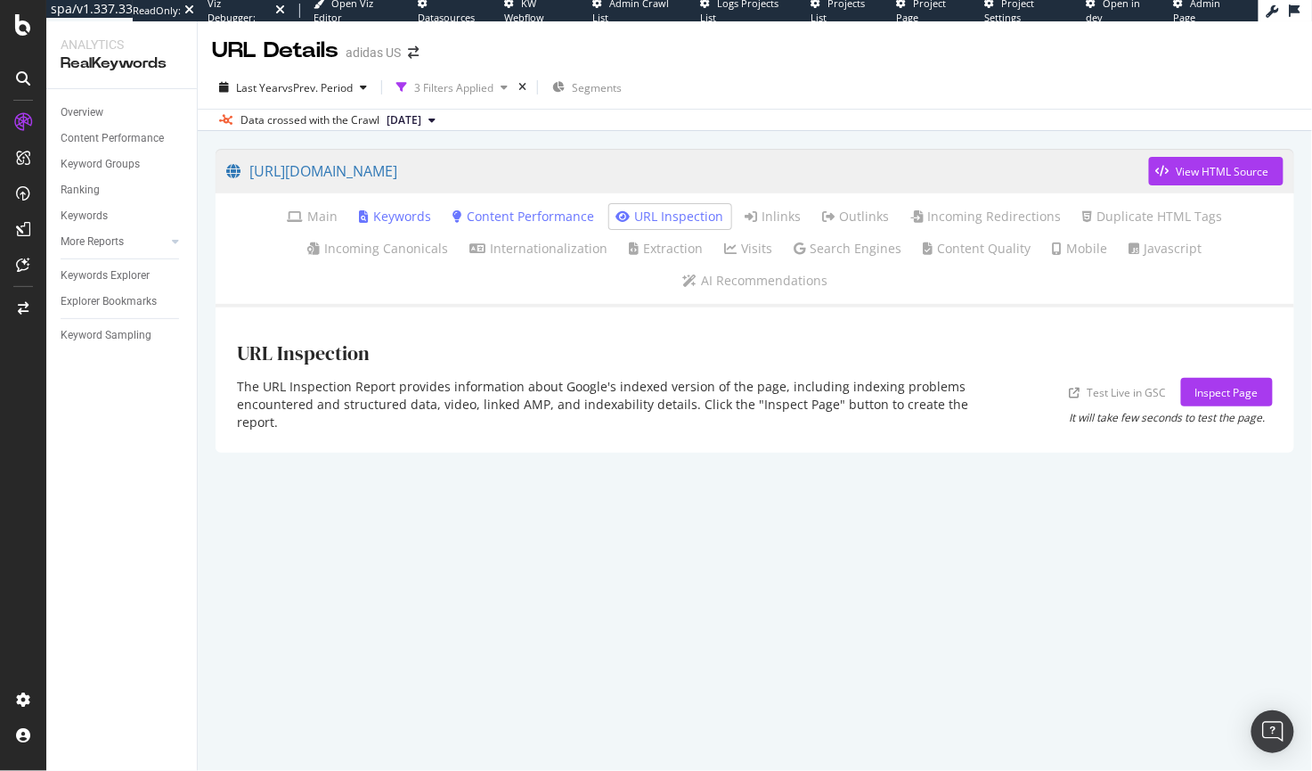
click at [523, 219] on link "Content Performance" at bounding box center [525, 217] width 142 height 18
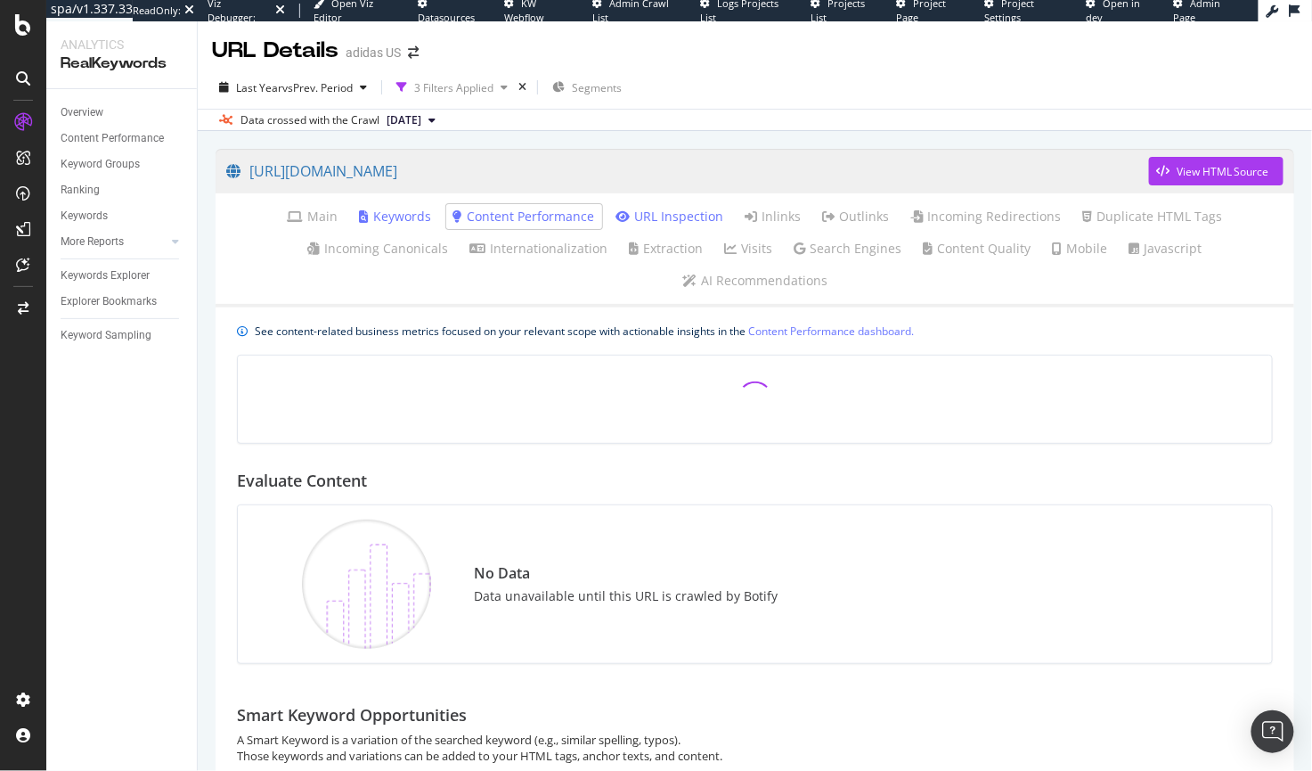
click at [388, 219] on link "Keywords" at bounding box center [396, 217] width 72 height 18
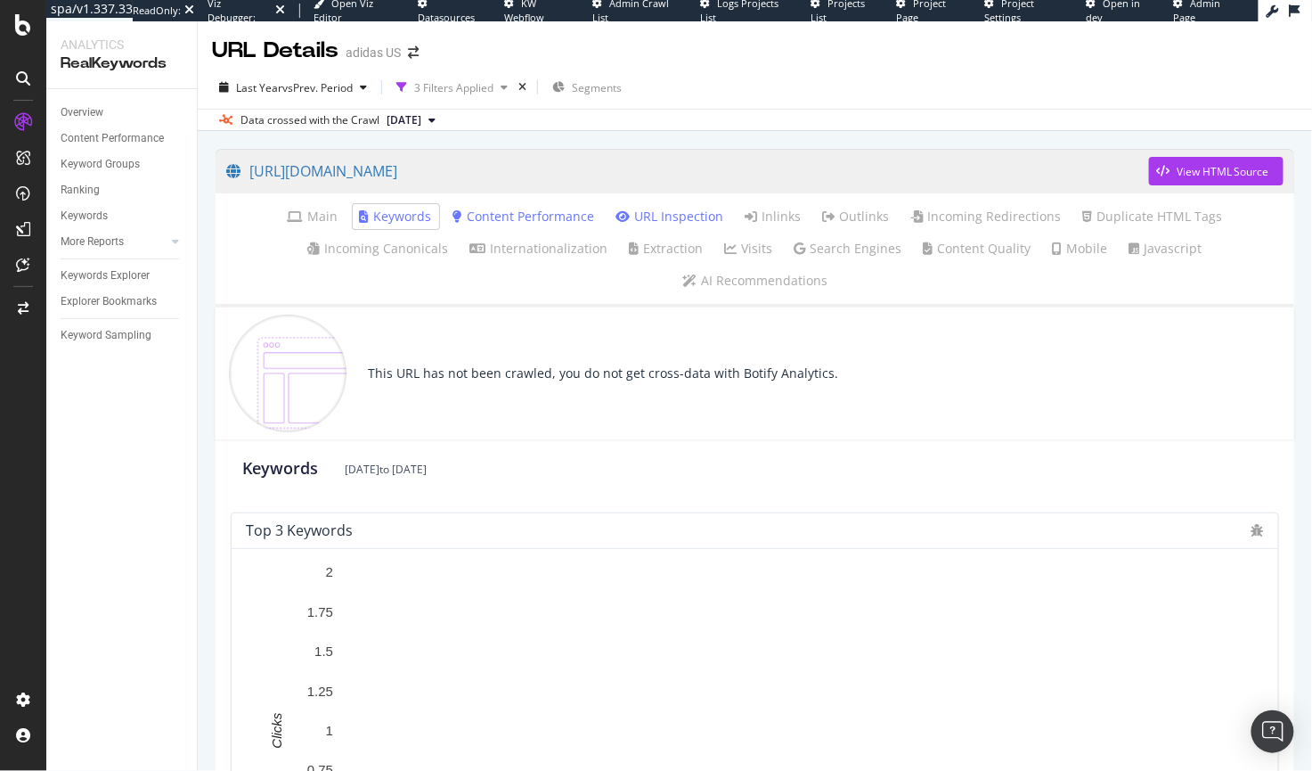
drag, startPoint x: 665, startPoint y: 176, endPoint x: 631, endPoint y: 3, distance: 177.0
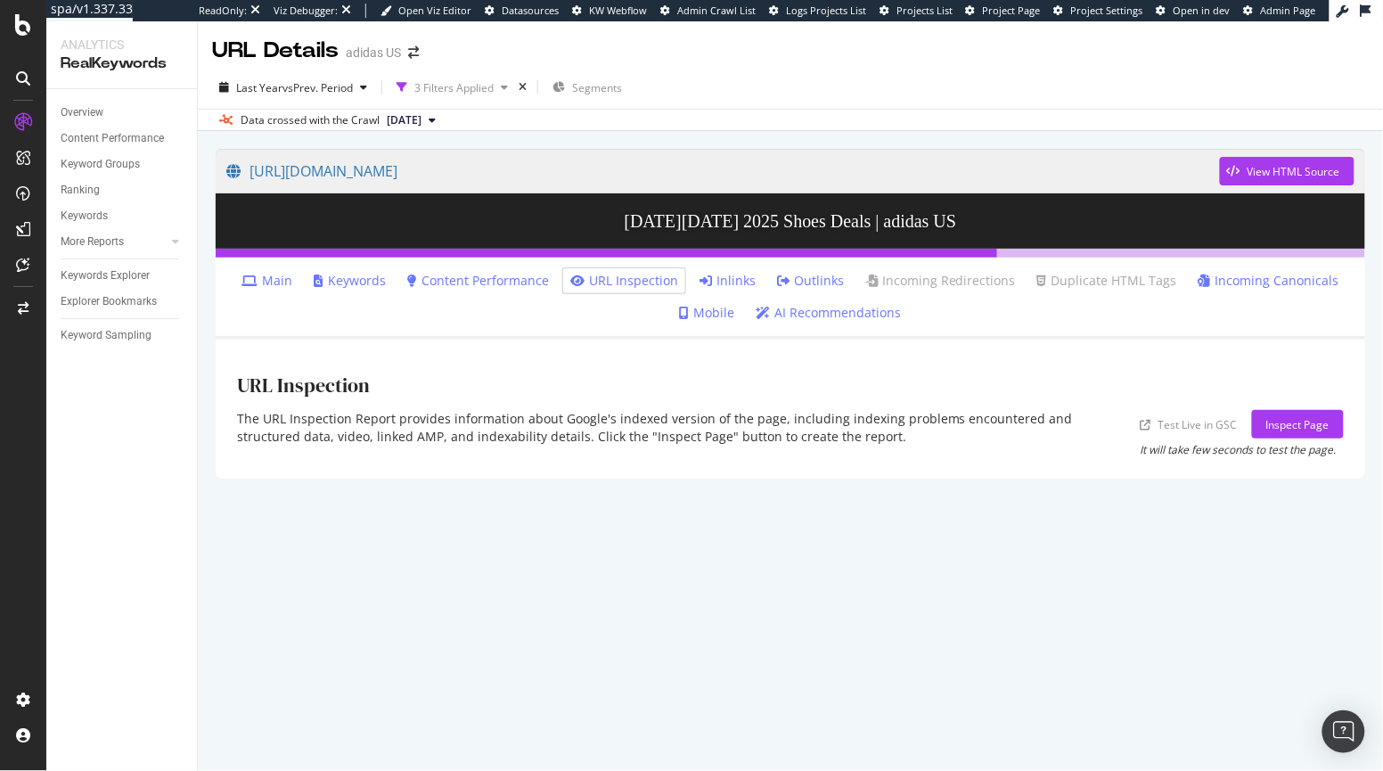
click at [443, 121] on button "[DATE]" at bounding box center [411, 120] width 63 height 21
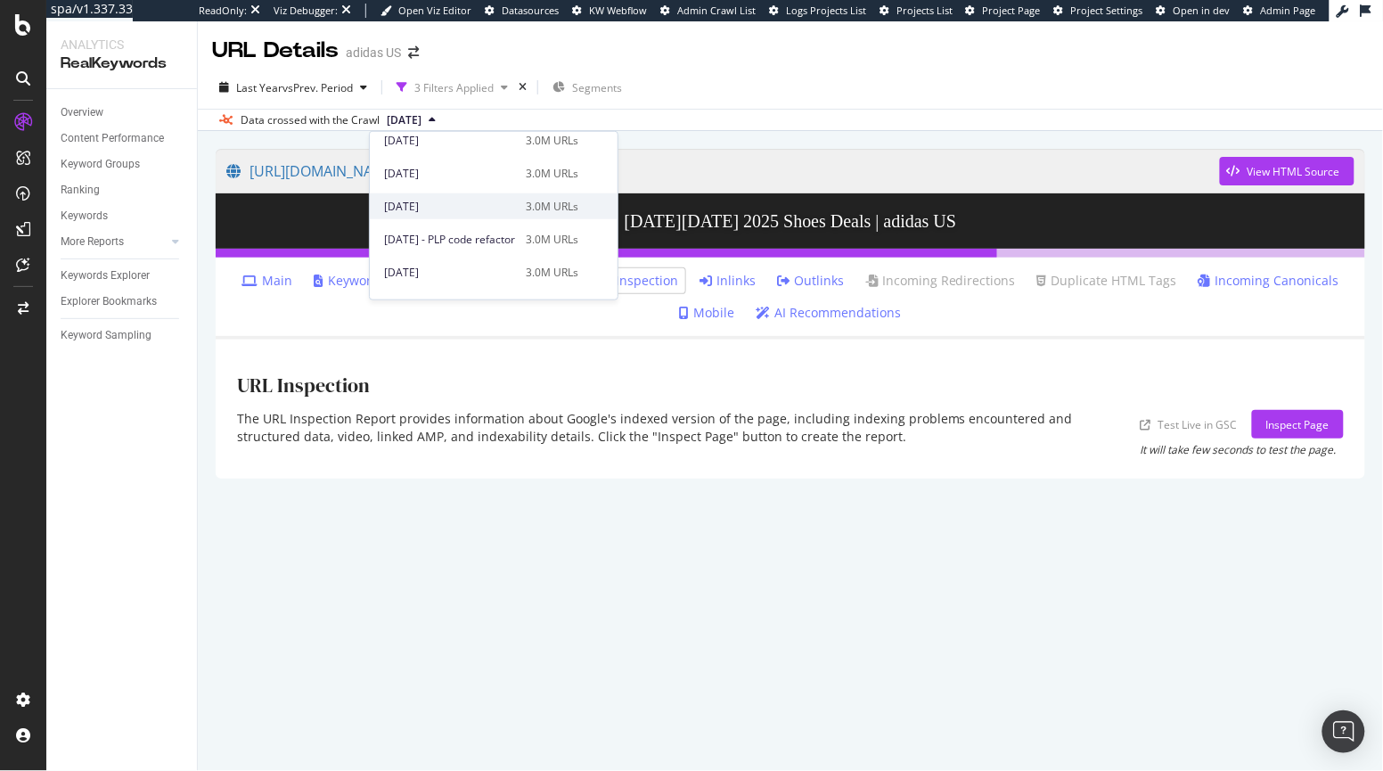
scroll to position [596, 0]
click at [462, 178] on div "2024 Nov. 26th" at bounding box center [449, 173] width 131 height 16
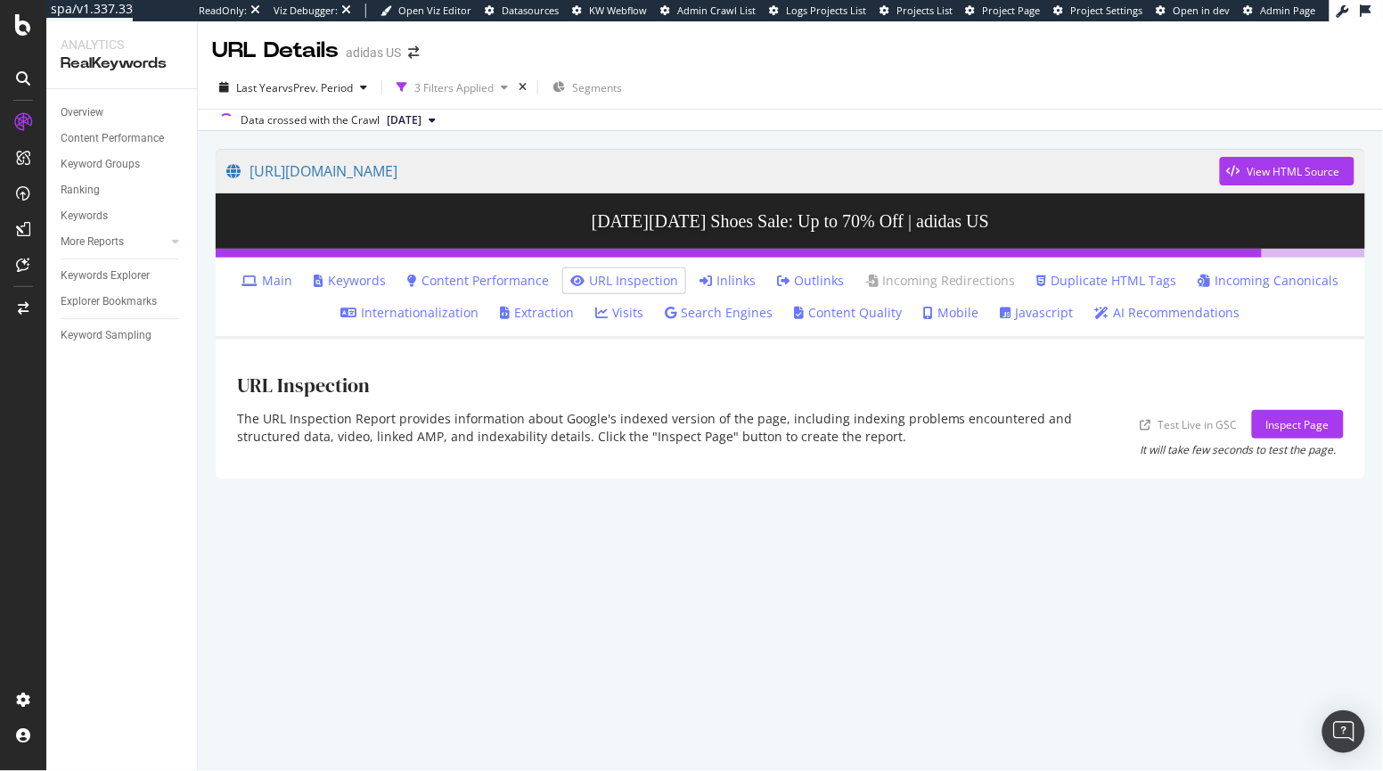
click at [735, 287] on link "Inlinks" at bounding box center [727, 281] width 56 height 18
click at [421, 120] on span "[DATE]" at bounding box center [404, 120] width 35 height 16
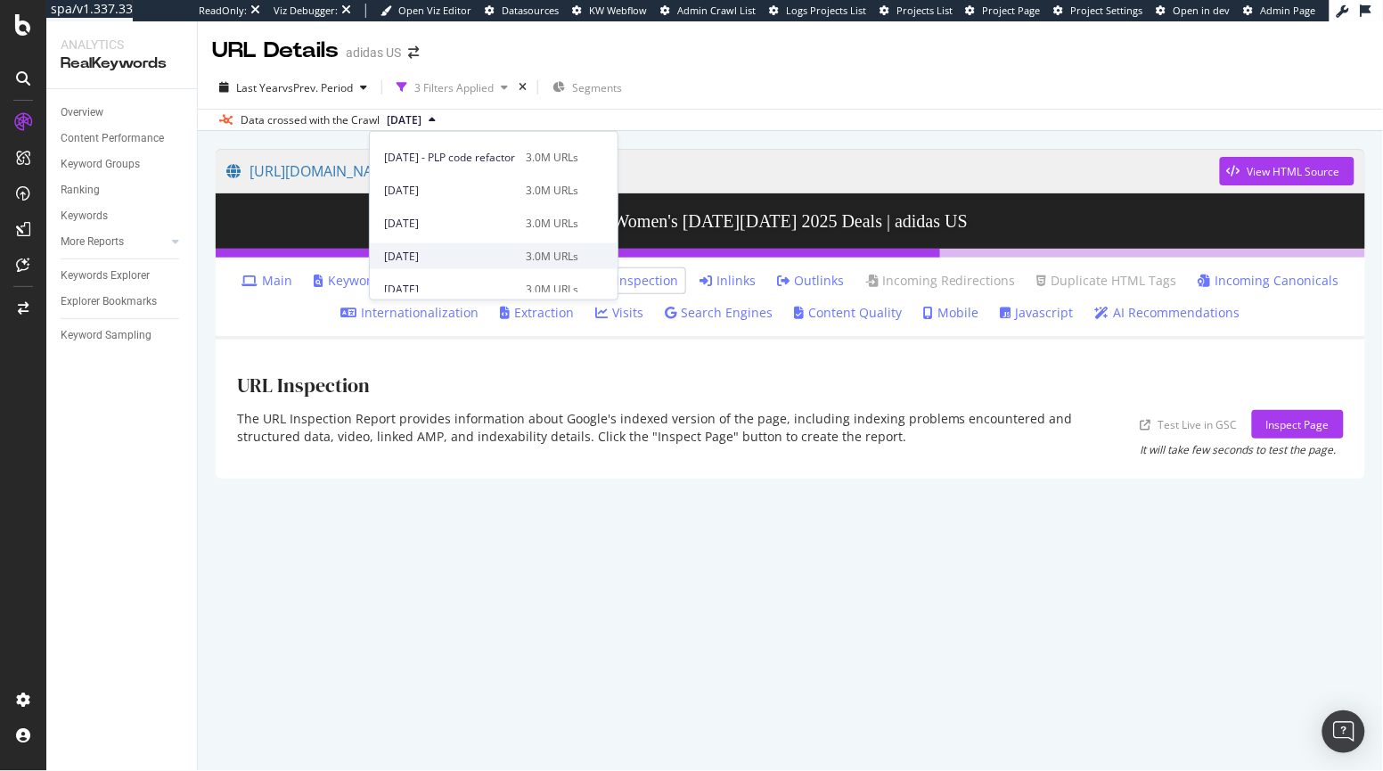
scroll to position [609, 0]
click at [452, 168] on div "[DATE] 3.0M URLs" at bounding box center [494, 161] width 248 height 26
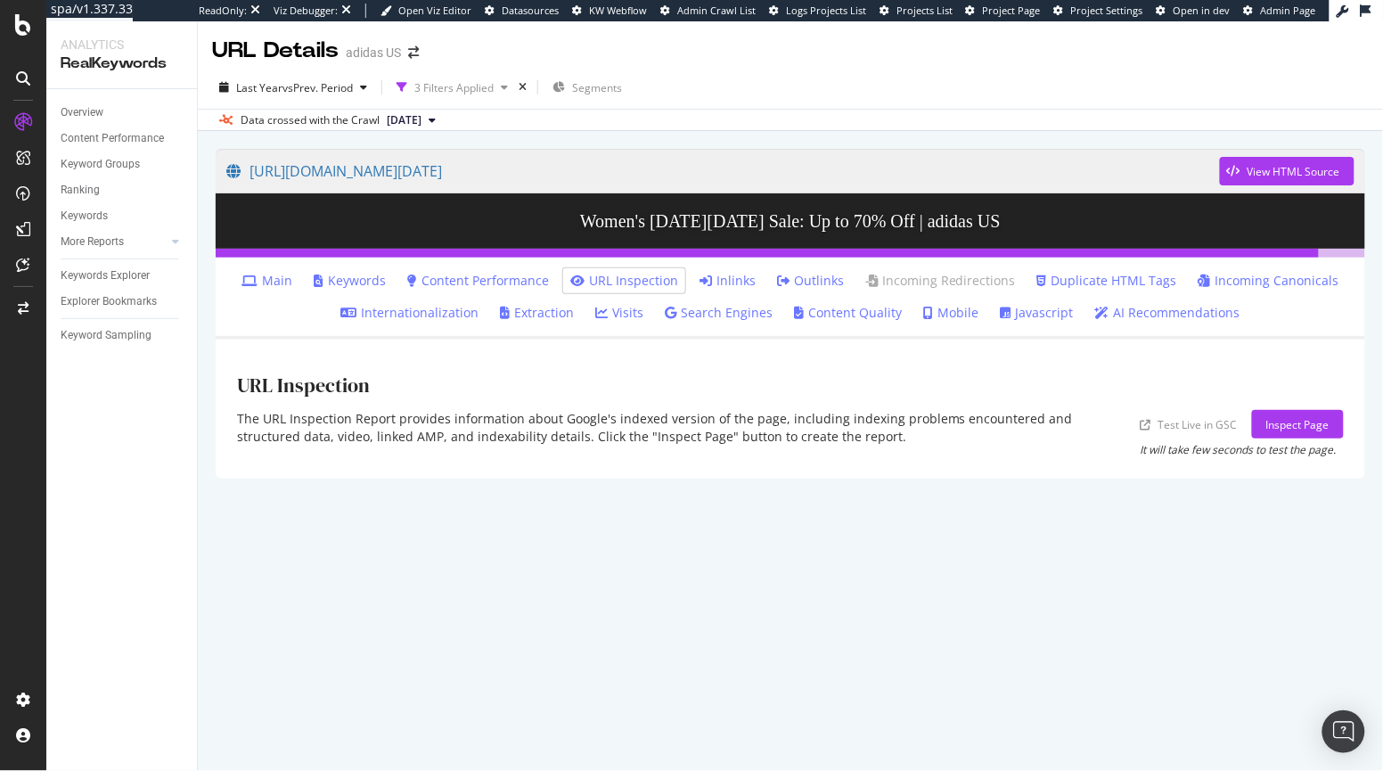
click at [739, 279] on link "Inlinks" at bounding box center [727, 281] width 56 height 18
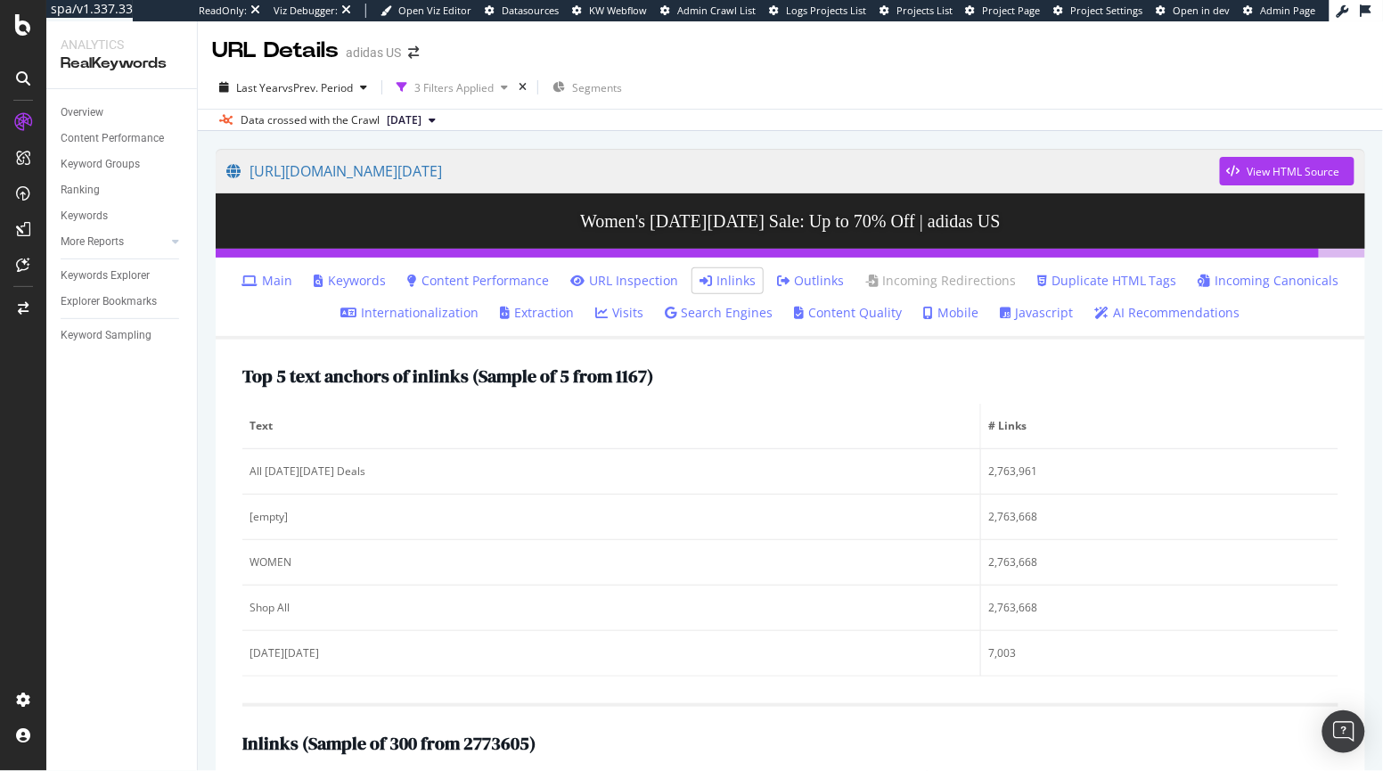
click at [443, 120] on button "[DATE]" at bounding box center [411, 120] width 63 height 21
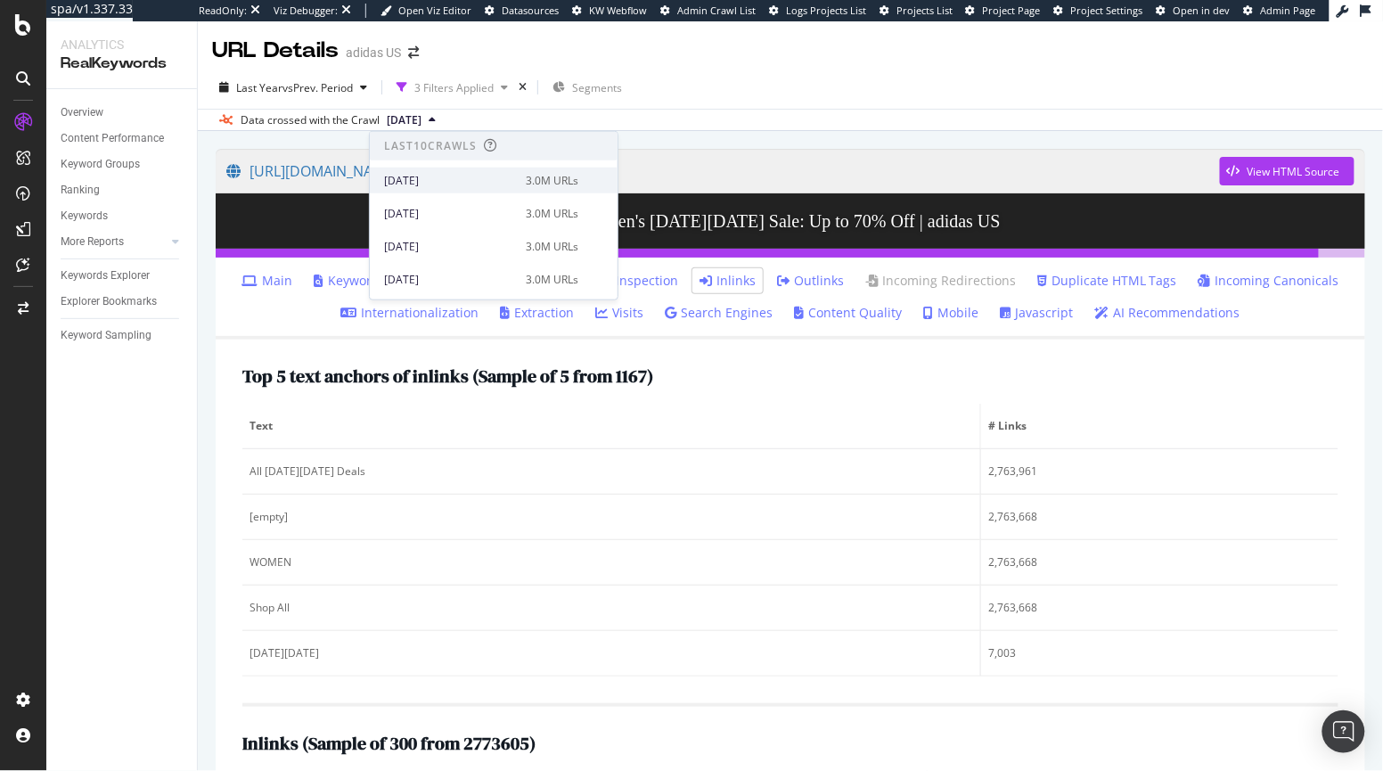
click at [465, 172] on div "[DATE]" at bounding box center [449, 180] width 131 height 16
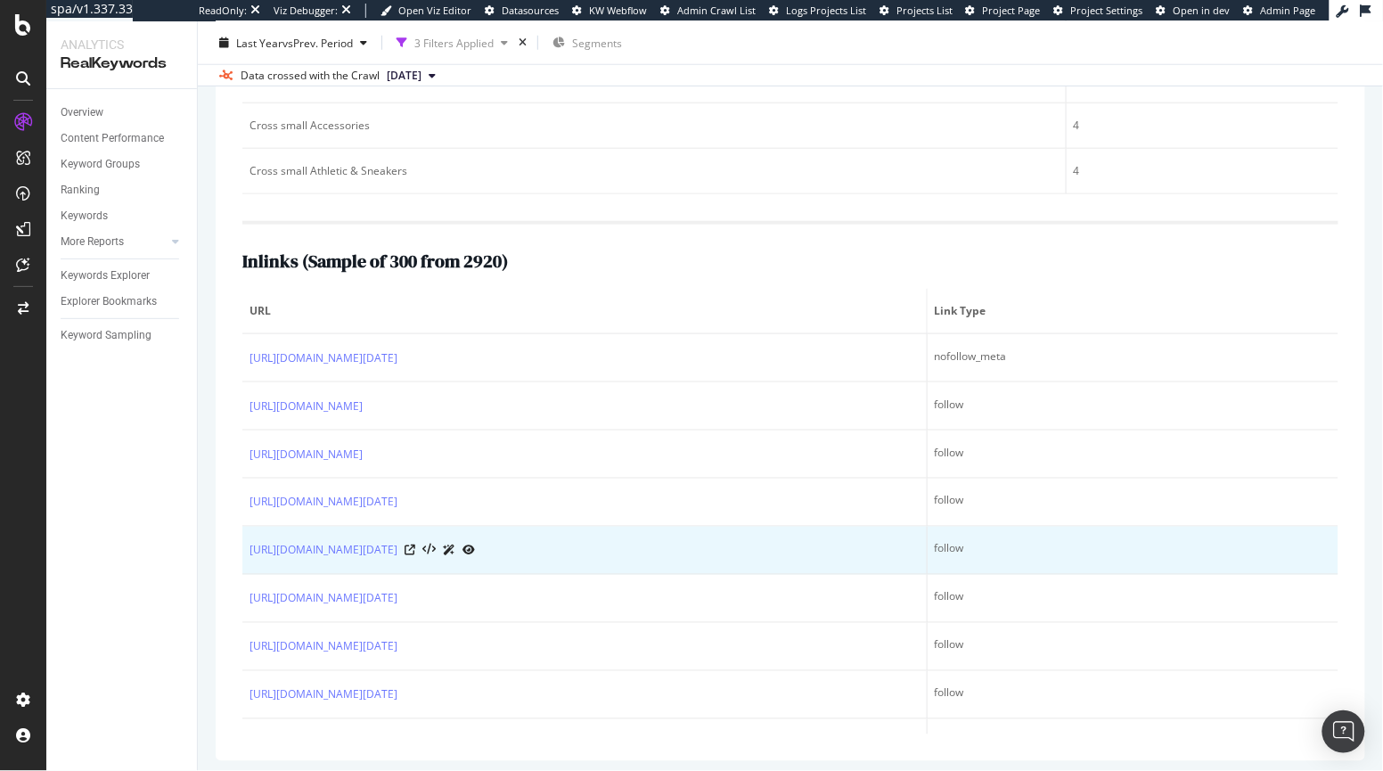
scroll to position [488, 0]
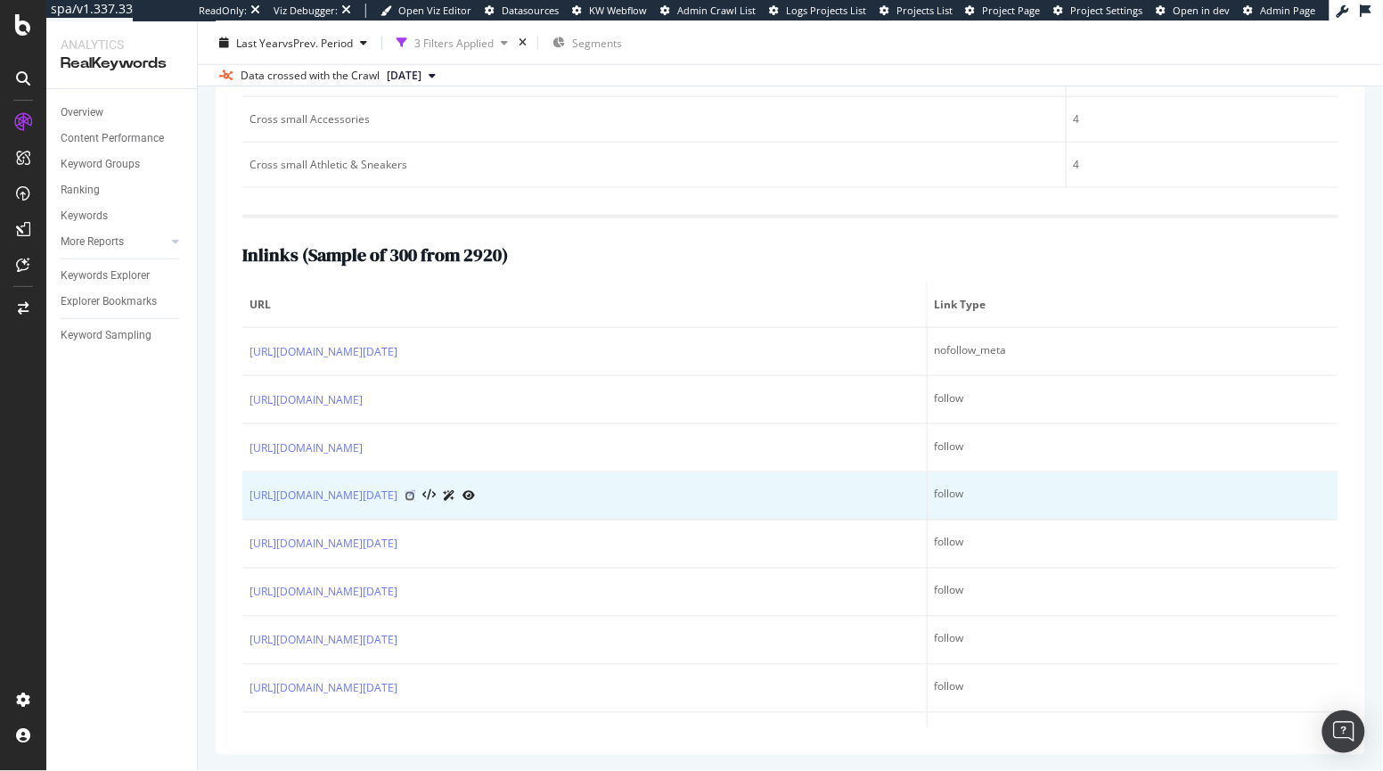
click at [415, 494] on icon at bounding box center [410, 496] width 11 height 11
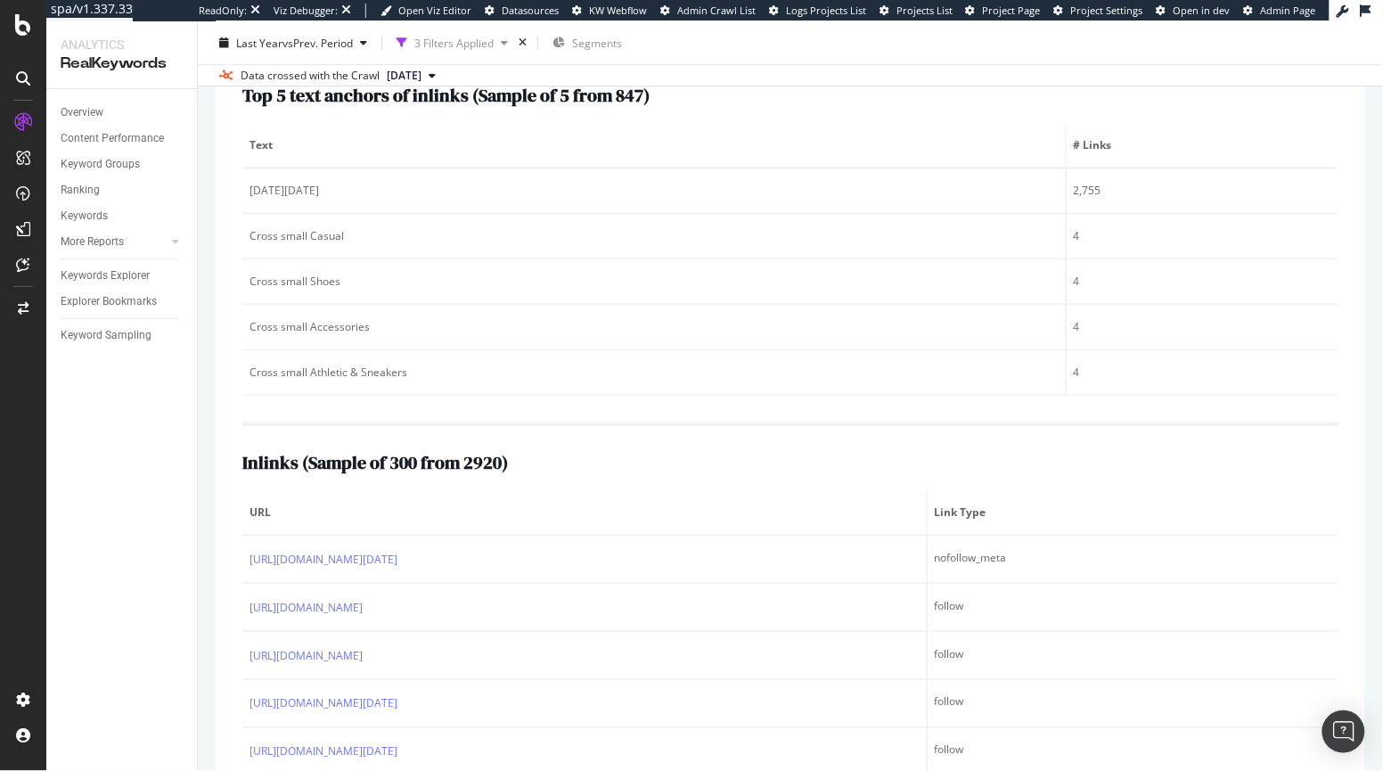
scroll to position [0, 0]
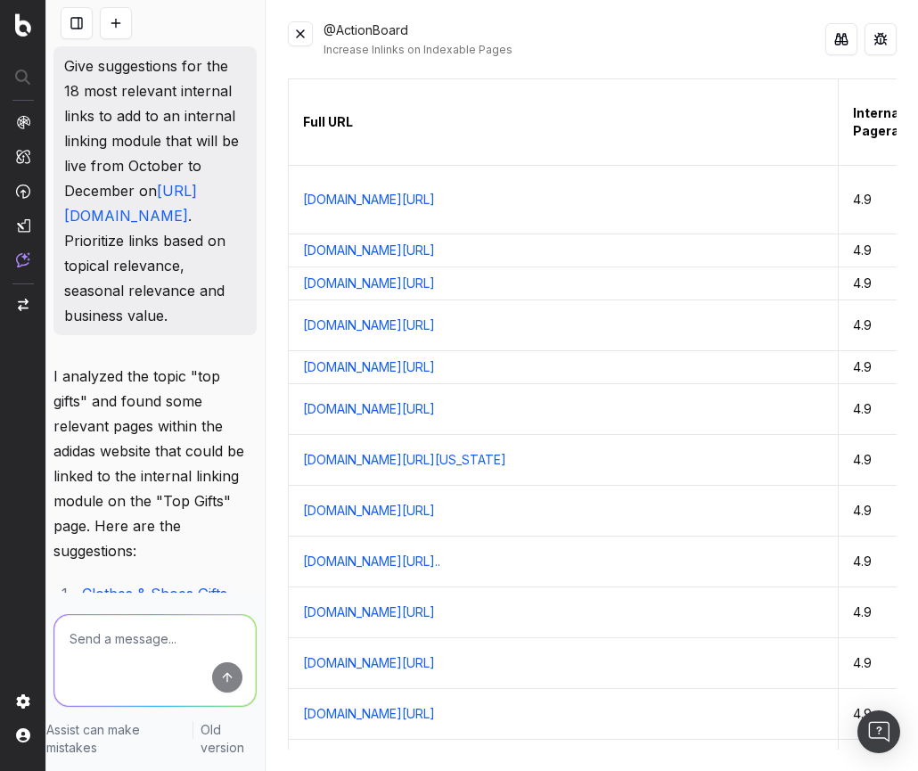
scroll to position [728, 0]
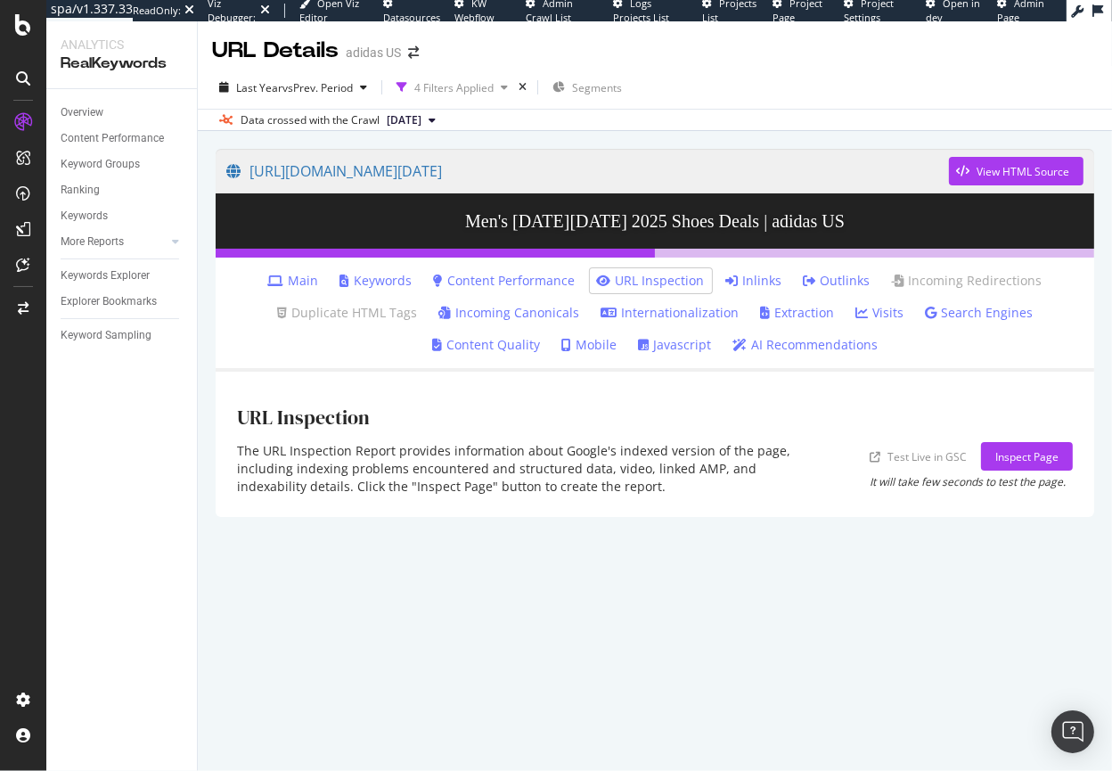
click at [767, 278] on link "Inlinks" at bounding box center [754, 281] width 56 height 18
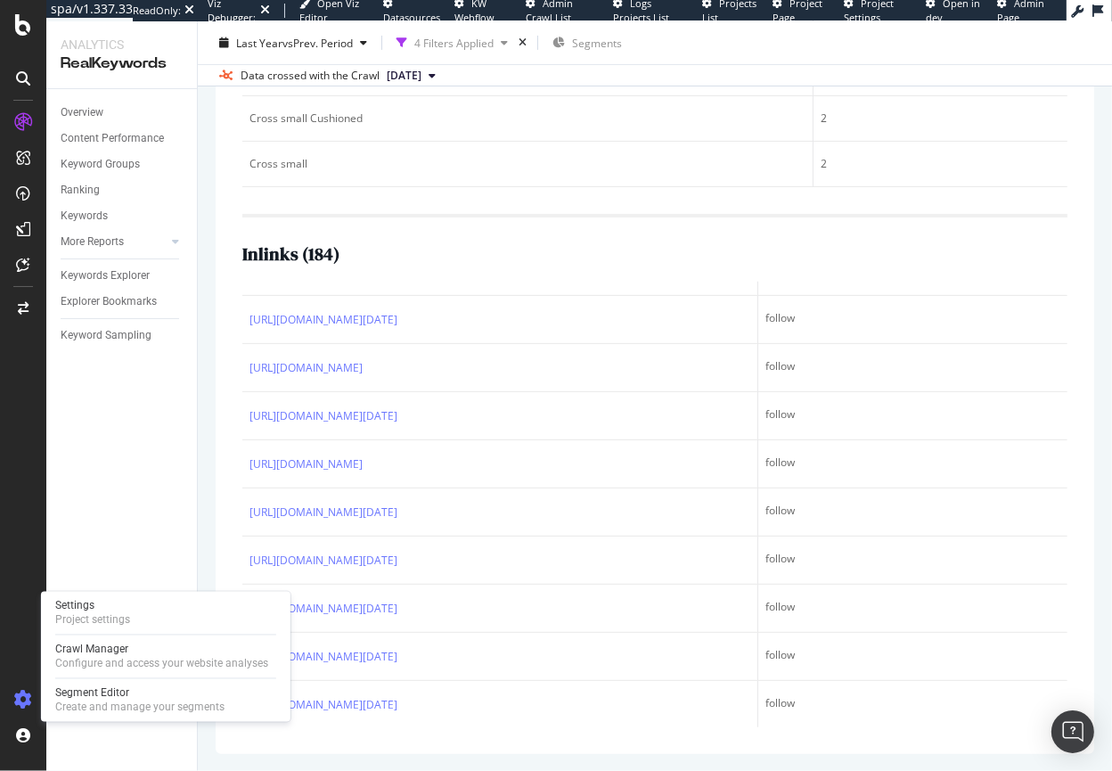
scroll to position [91, 0]
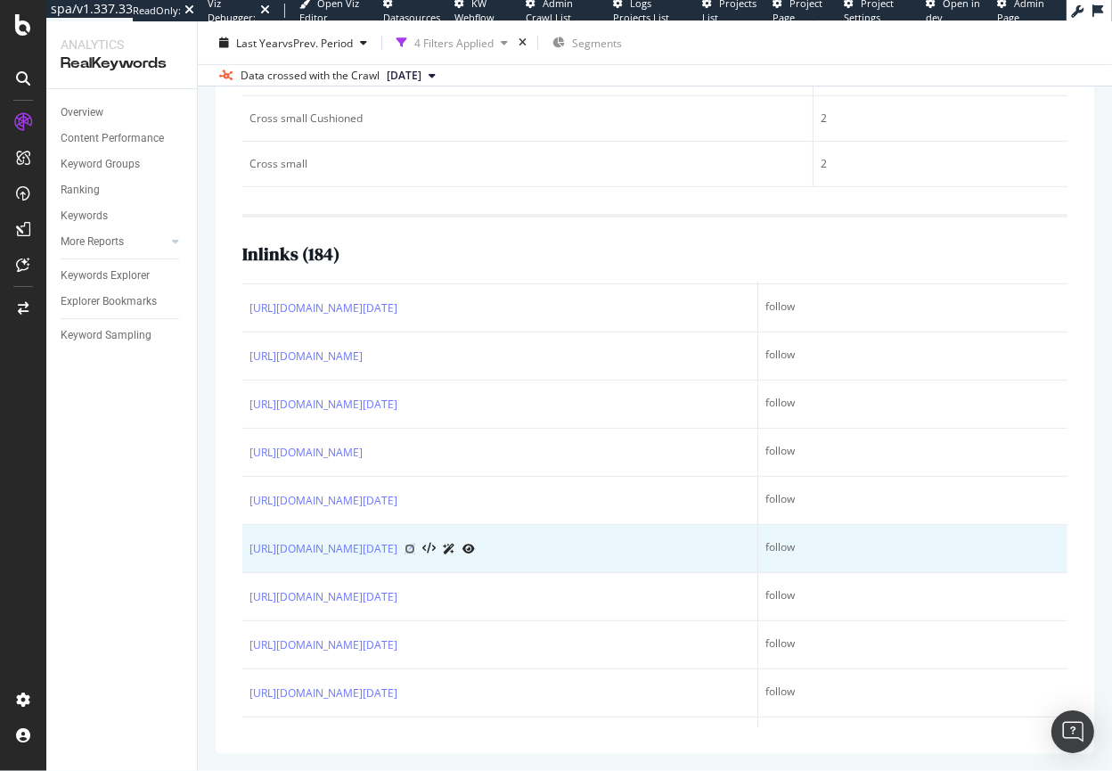
click at [415, 546] on icon at bounding box center [410, 548] width 11 height 11
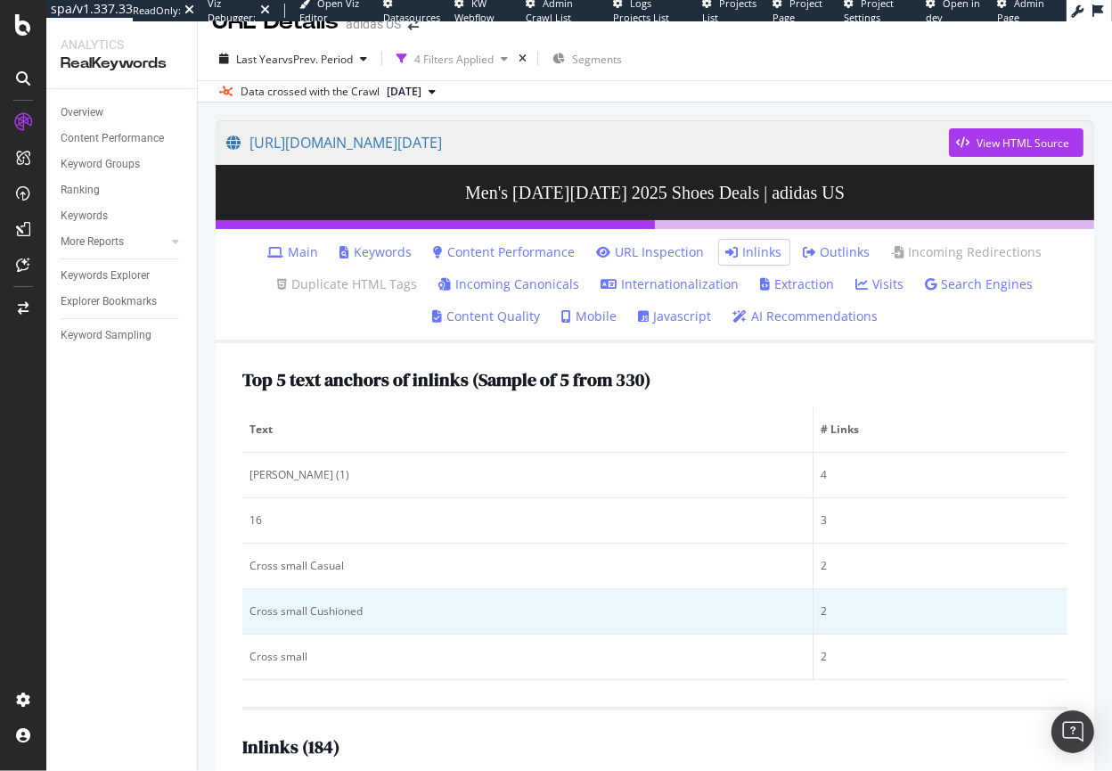
scroll to position [0, 0]
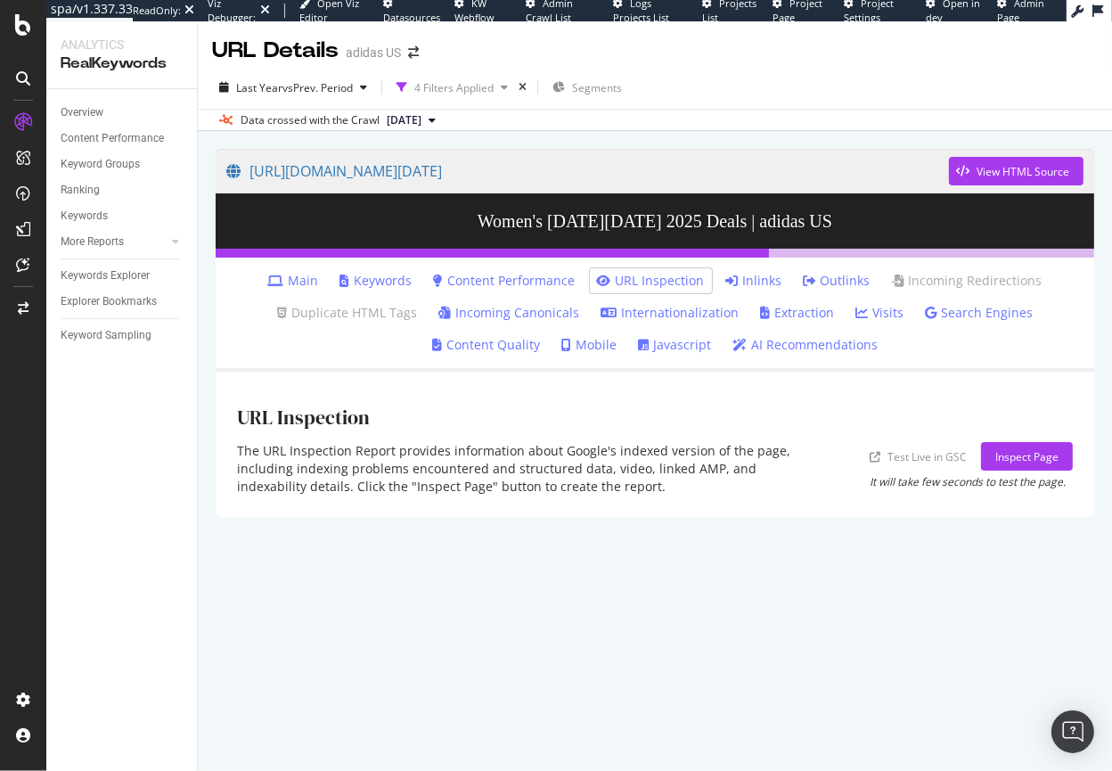
click at [764, 283] on link "Inlinks" at bounding box center [754, 281] width 56 height 18
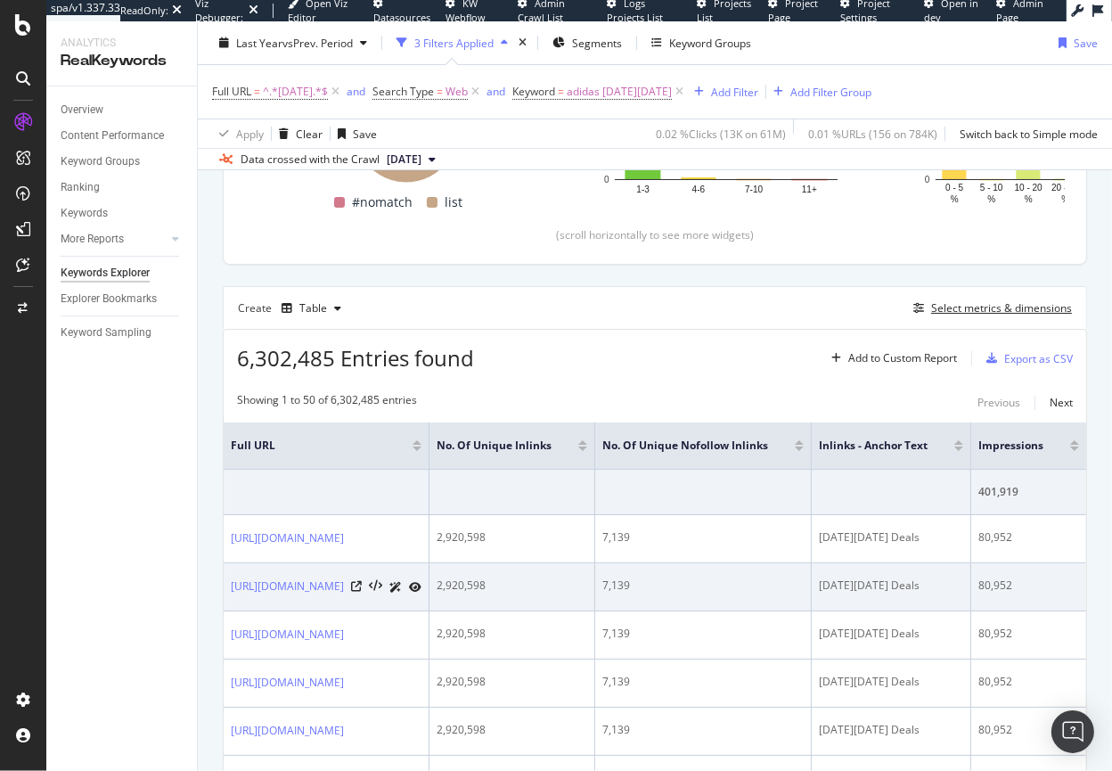
scroll to position [303, 0]
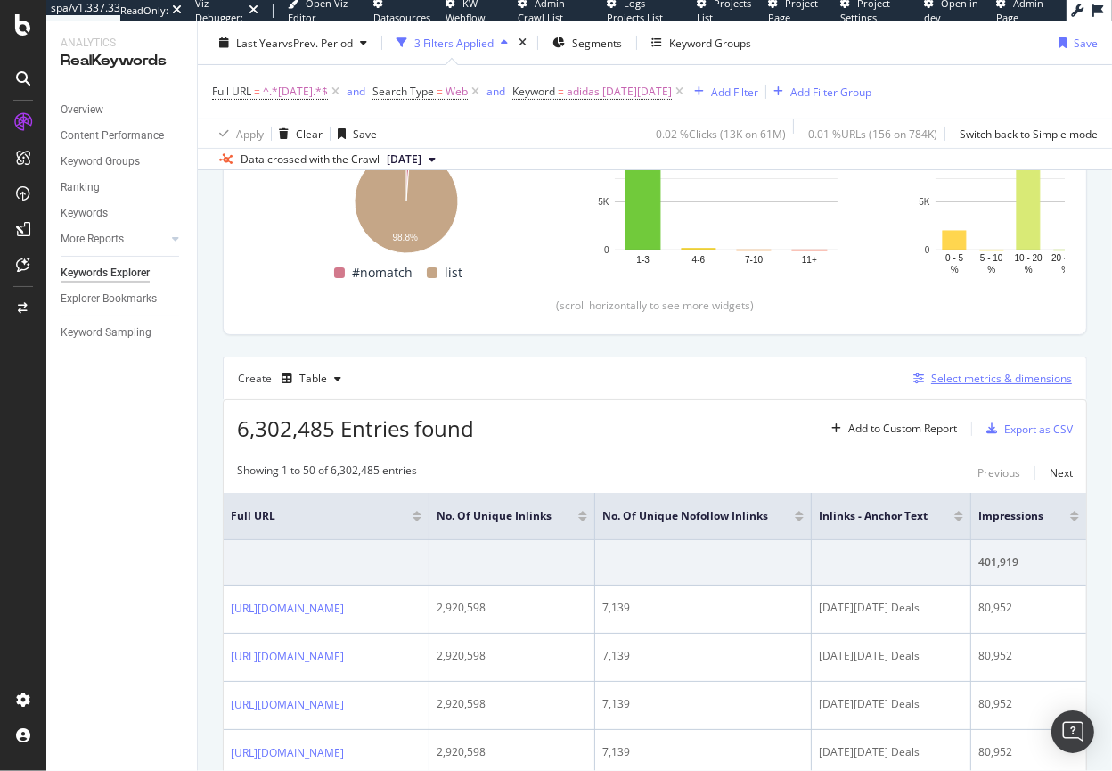
click at [956, 380] on div "Select metrics & dimensions" at bounding box center [1001, 378] width 141 height 15
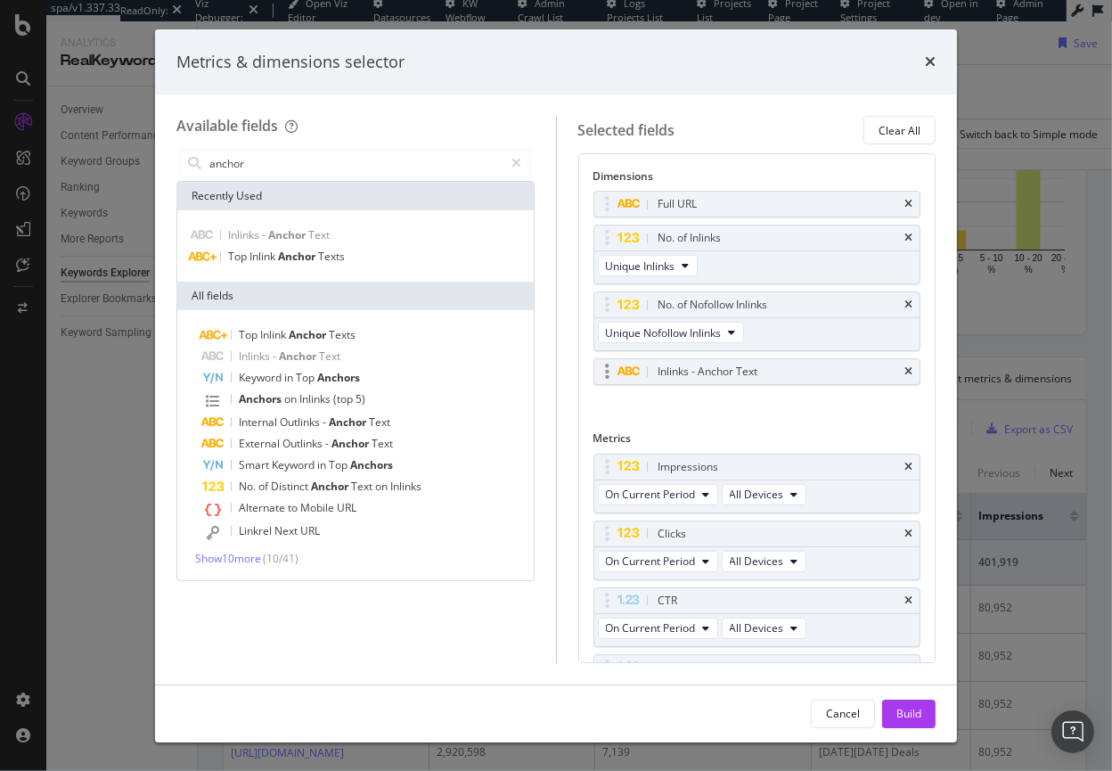
type input "anchor"
click at [891, 370] on div "Inlinks - Anchor Text" at bounding box center [757, 371] width 326 height 25
click at [904, 371] on icon "times" at bounding box center [908, 371] width 8 height 11
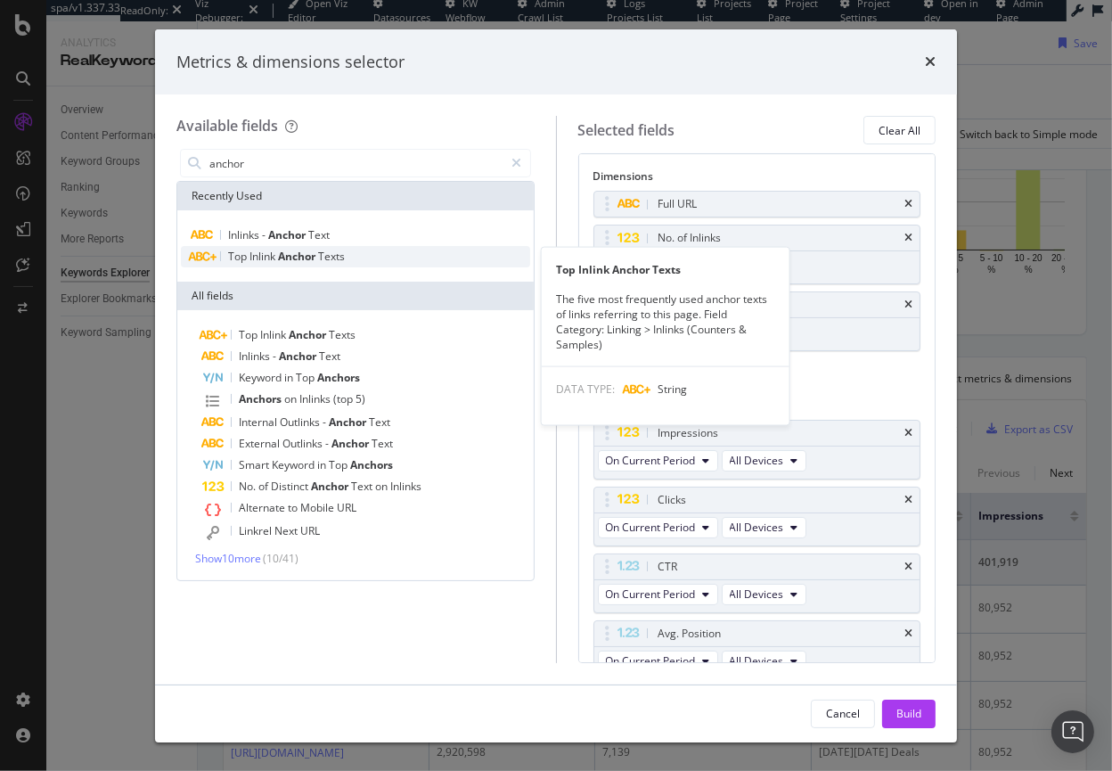
click at [243, 255] on span "Top" at bounding box center [238, 256] width 21 height 15
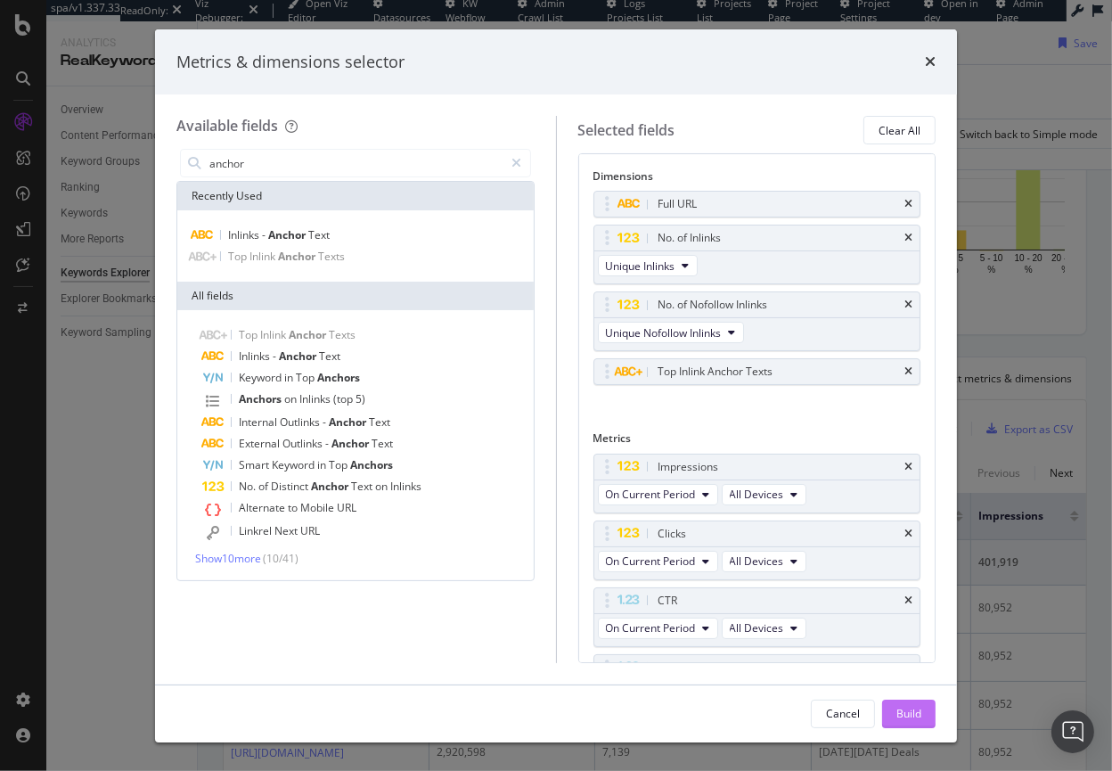
click at [918, 715] on div "Build" at bounding box center [908, 713] width 25 height 15
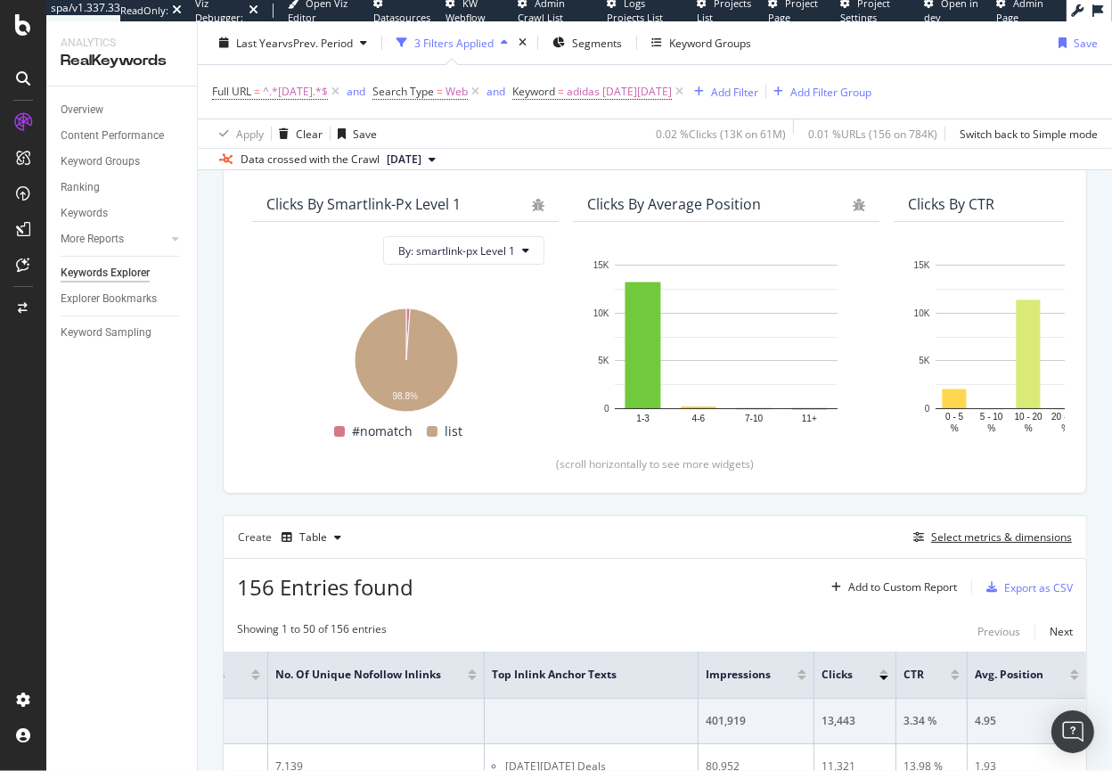
scroll to position [318, 0]
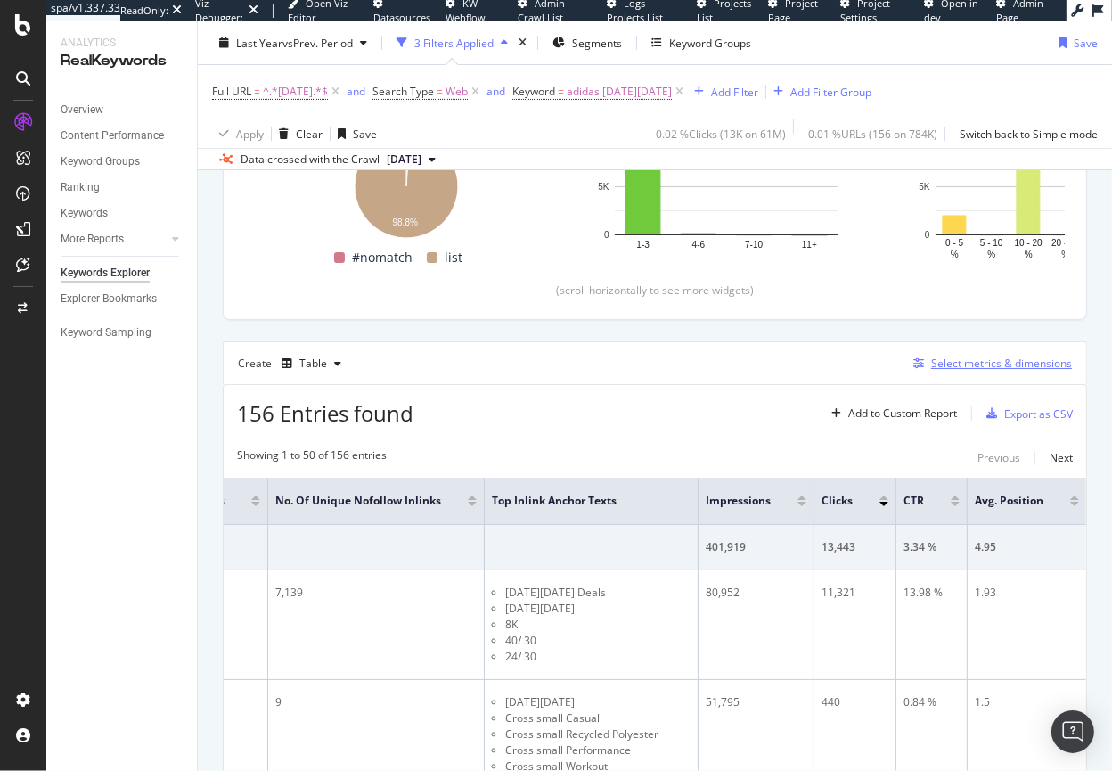
click at [993, 363] on div "Select metrics & dimensions" at bounding box center [1001, 362] width 141 height 15
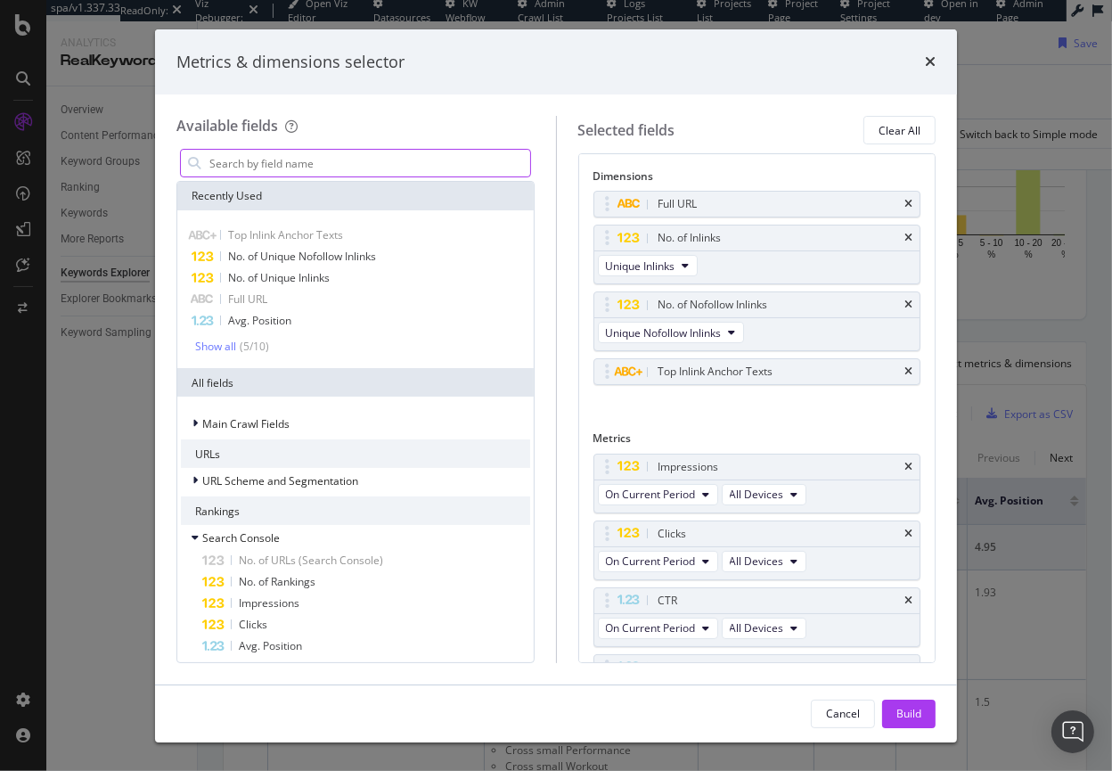
click at [240, 164] on input "modal" at bounding box center [369, 163] width 323 height 27
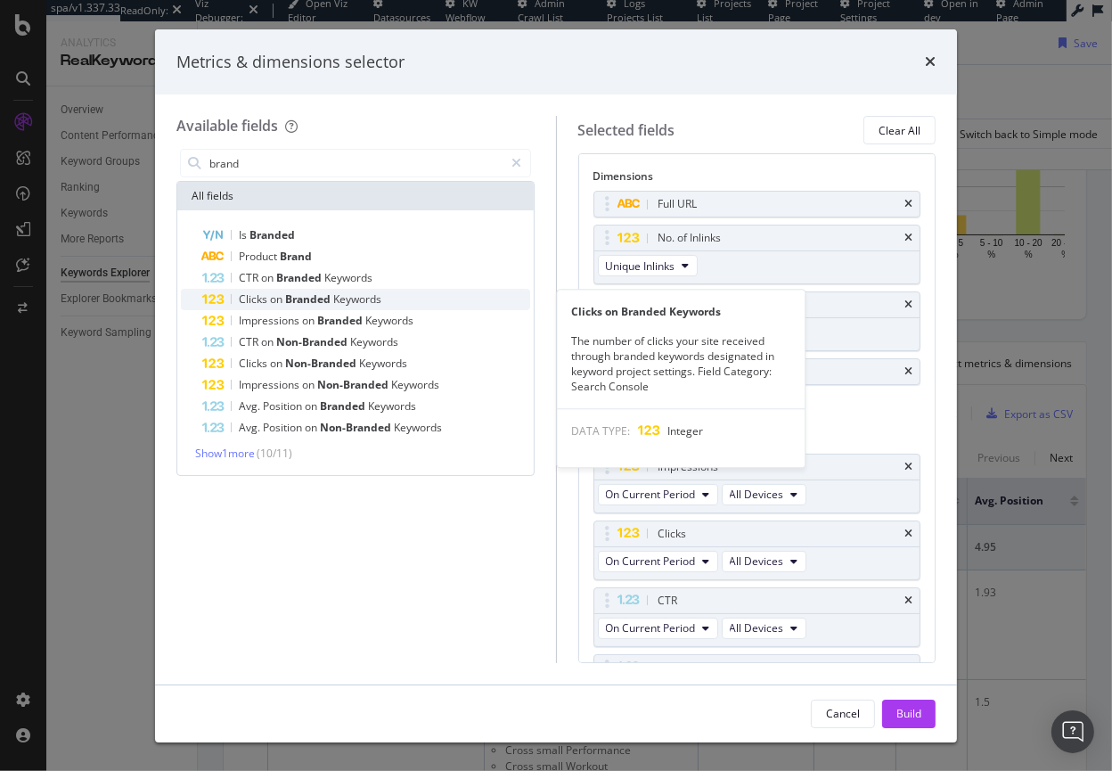
click at [250, 292] on span "Clicks" at bounding box center [254, 298] width 31 height 15
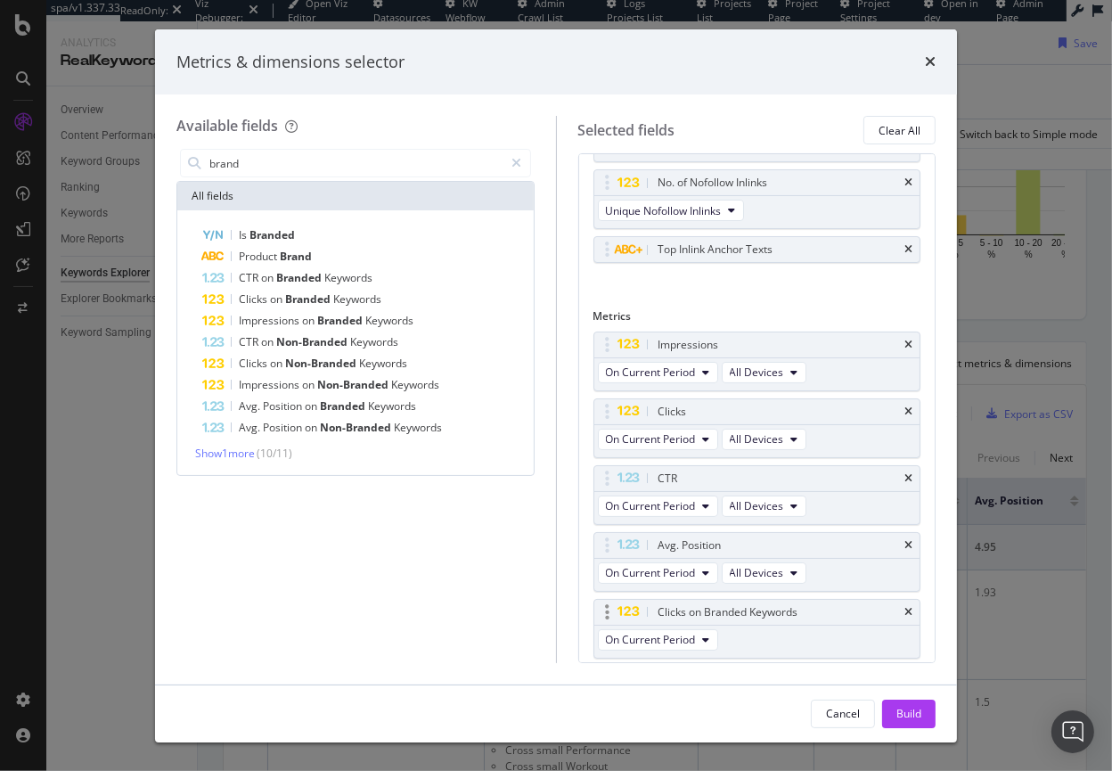
scroll to position [123, 0]
drag, startPoint x: 763, startPoint y: 607, endPoint x: 756, endPoint y: 470, distance: 136.5
click at [756, 470] on body "spa/v1.337.33 ReadOnly: Viz Debugger: Open Viz Editor Datasources KW Webflow Ad…" at bounding box center [556, 385] width 1112 height 771
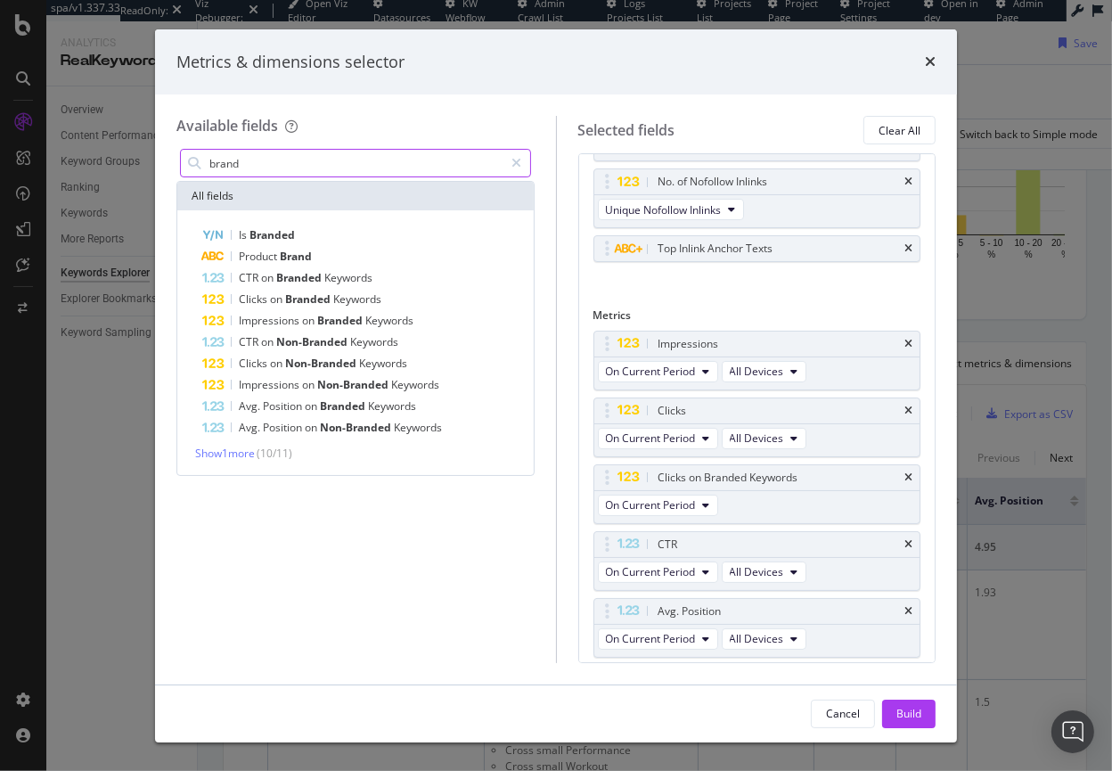
click at [240, 164] on input "brand" at bounding box center [356, 163] width 297 height 27
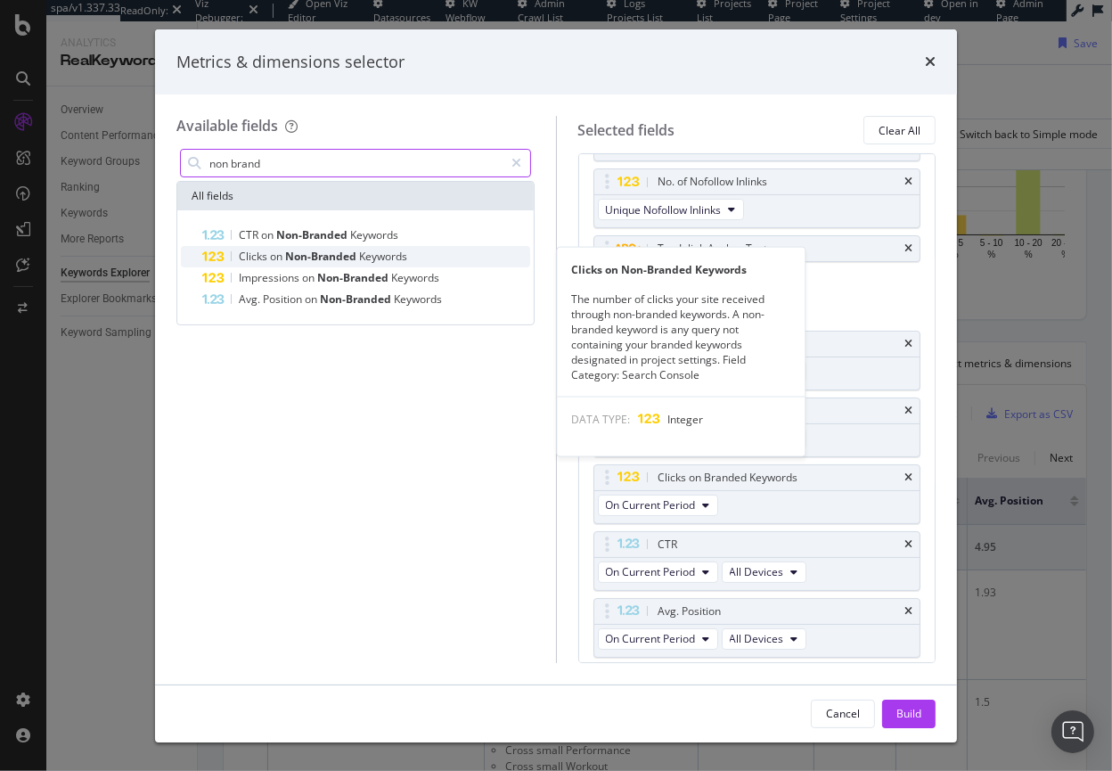
type input "non brand"
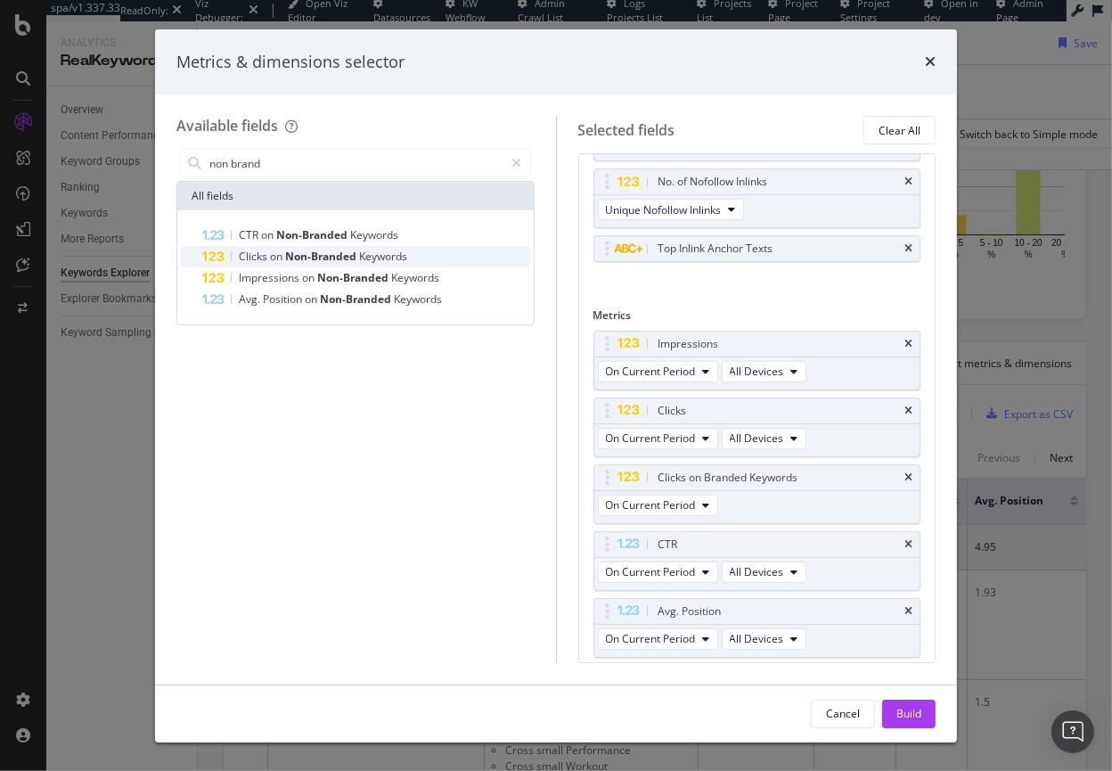
click at [286, 260] on span "Non-Branded" at bounding box center [322, 256] width 74 height 15
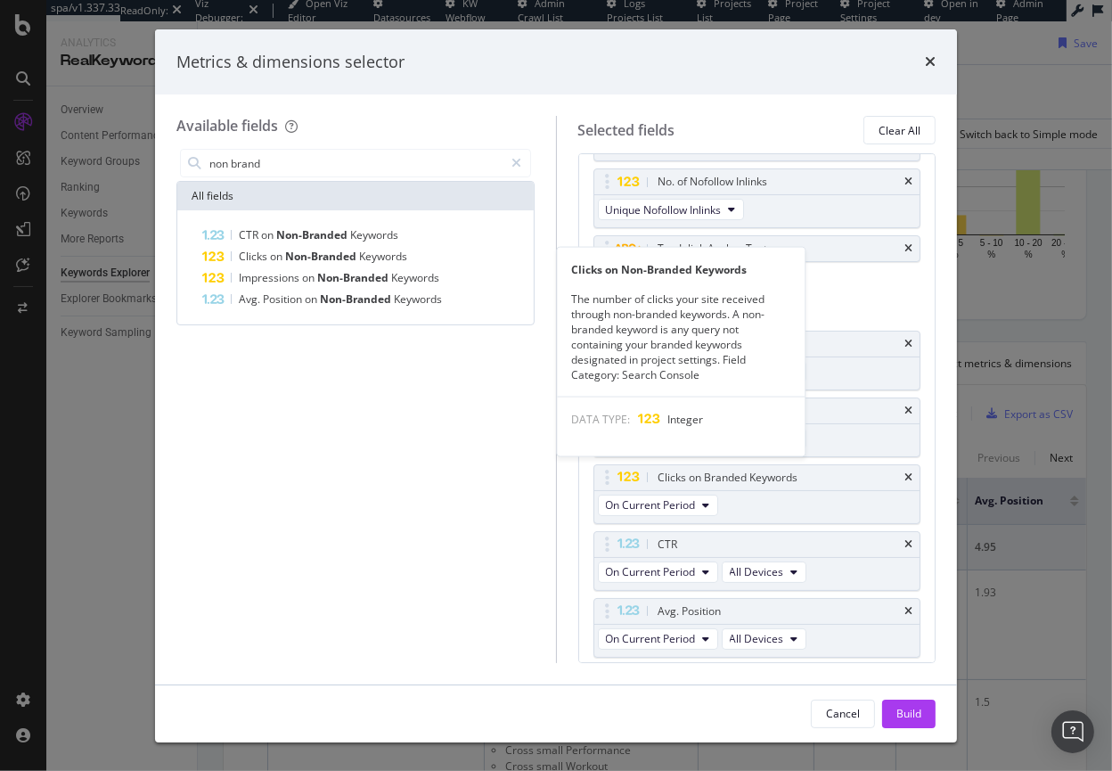
scroll to position [183, 0]
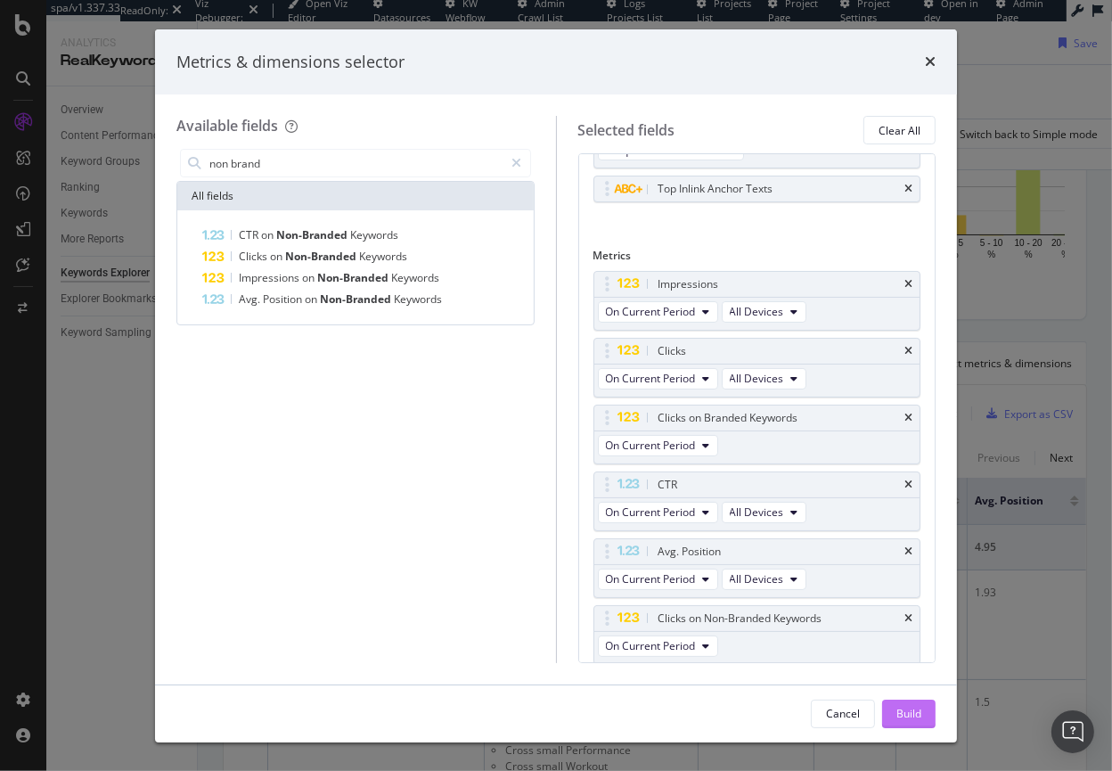
click at [906, 718] on div "Build" at bounding box center [908, 713] width 25 height 15
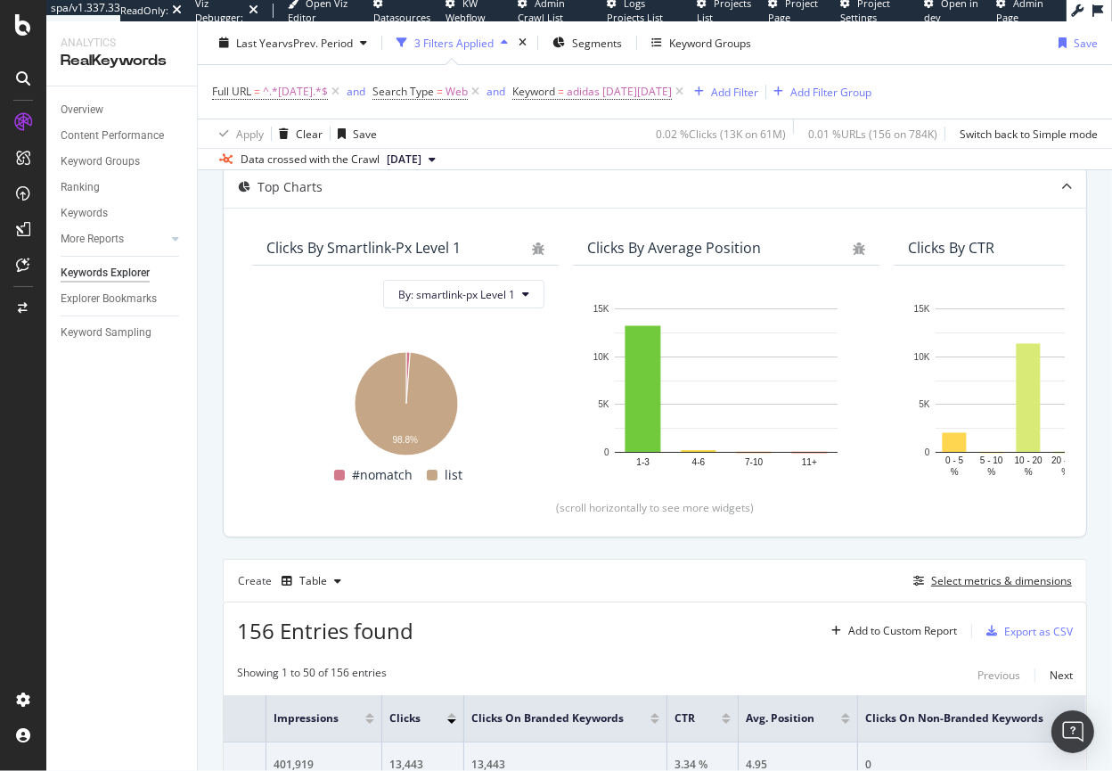
scroll to position [192, 0]
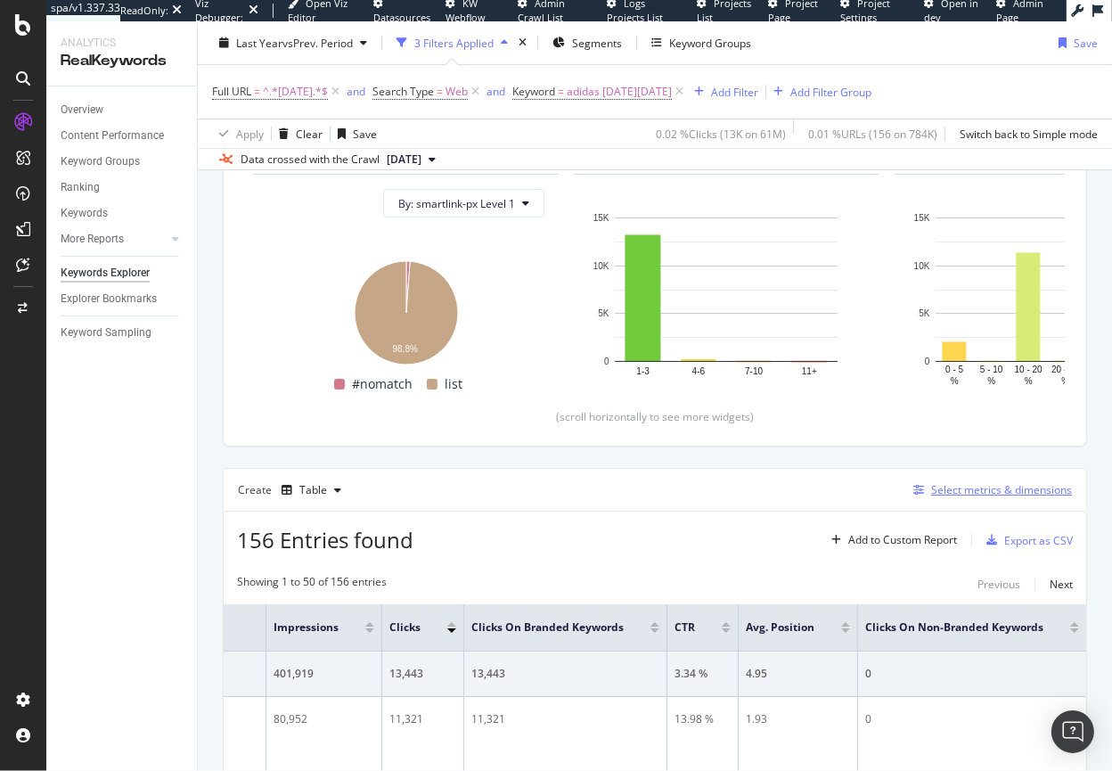
click at [968, 492] on div "Select metrics & dimensions" at bounding box center [1001, 489] width 141 height 15
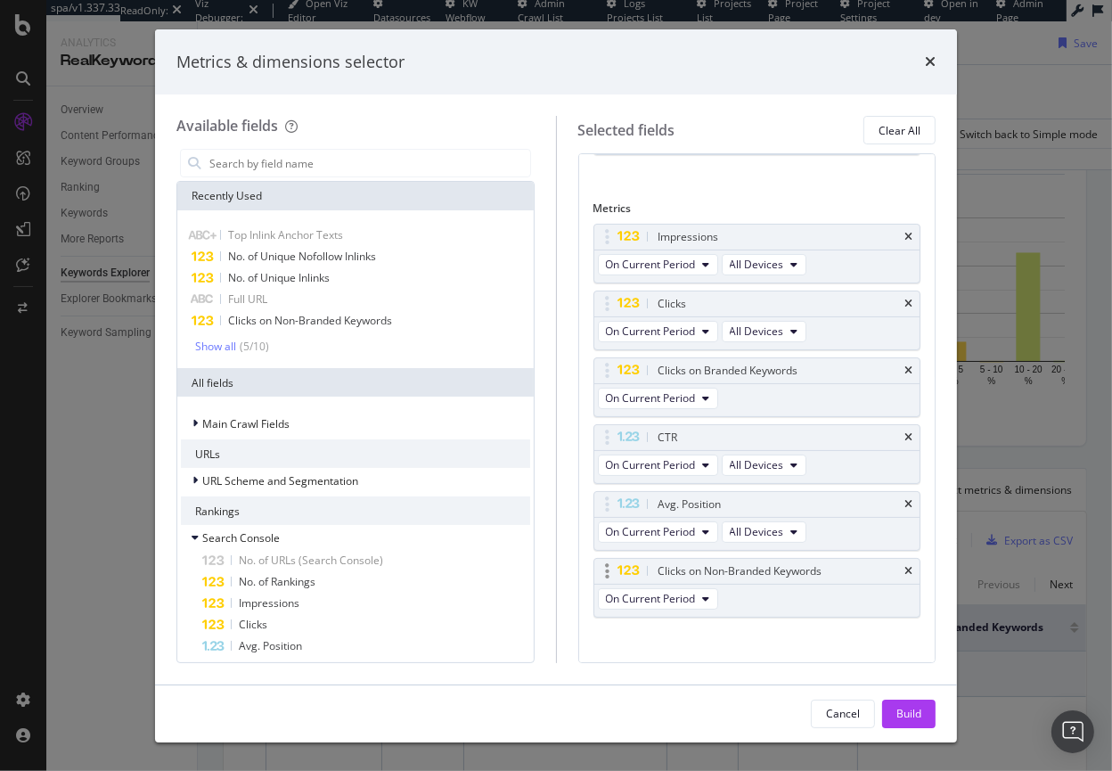
scroll to position [242, 0]
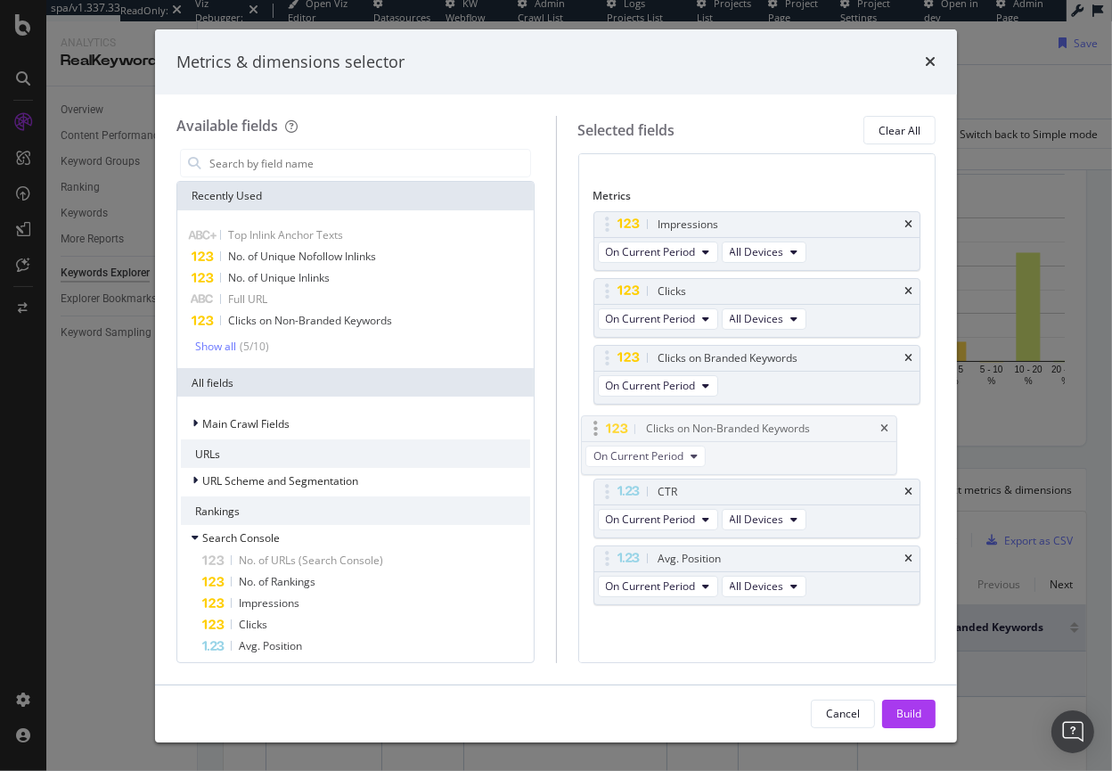
drag, startPoint x: 820, startPoint y: 552, endPoint x: 808, endPoint y: 423, distance: 128.8
click at [808, 423] on body "spa/v1.337.33 ReadOnly: Viz Debugger: Open Viz Editor Datasources KW Webflow Ad…" at bounding box center [556, 385] width 1112 height 771
click at [917, 703] on div "Build" at bounding box center [908, 713] width 25 height 27
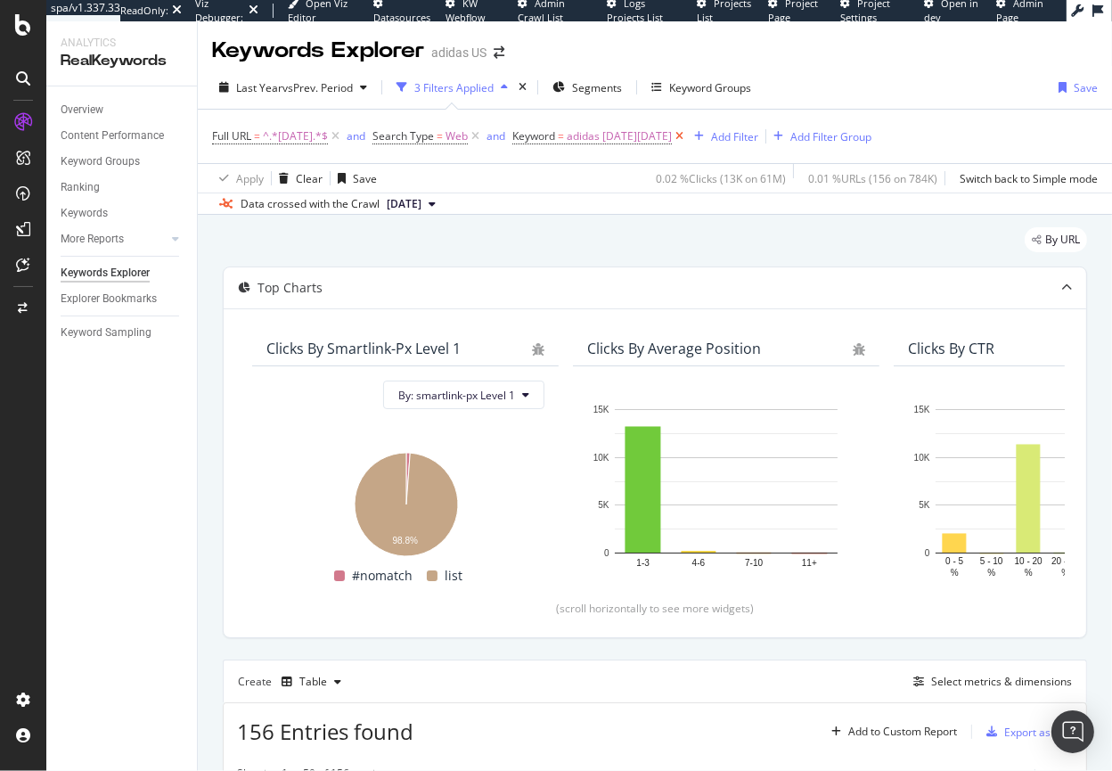
click at [687, 136] on icon at bounding box center [679, 136] width 15 height 18
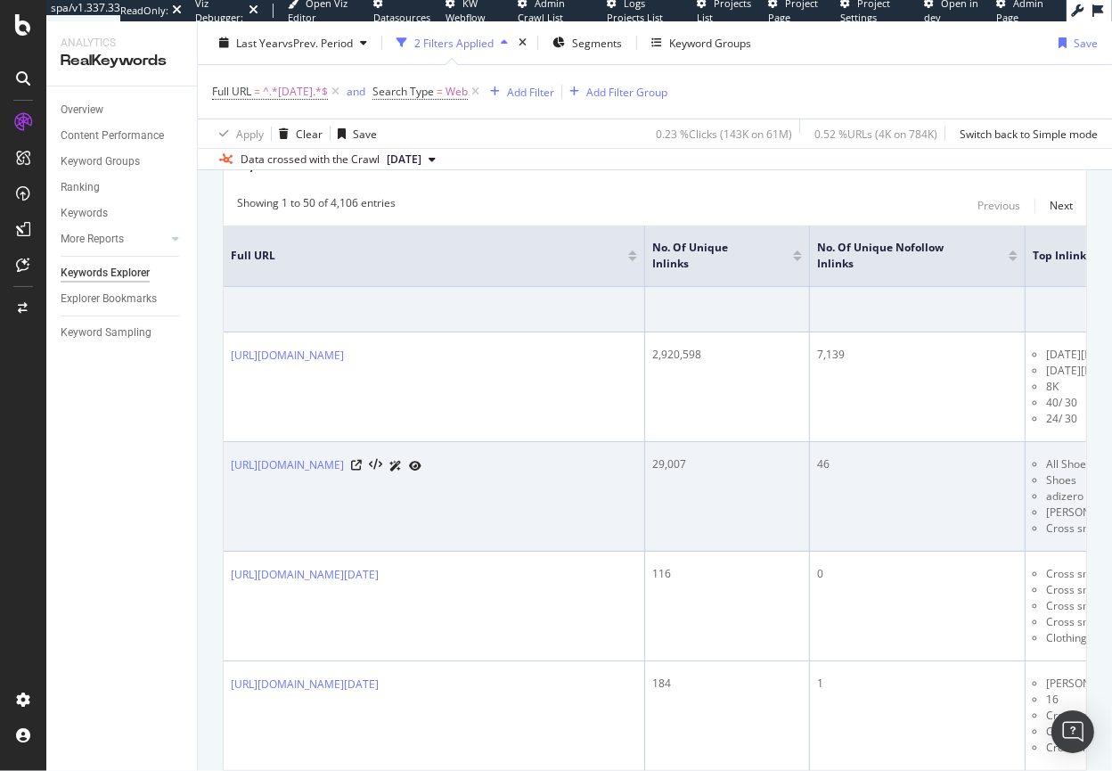
click at [421, 465] on icon at bounding box center [415, 466] width 12 height 11
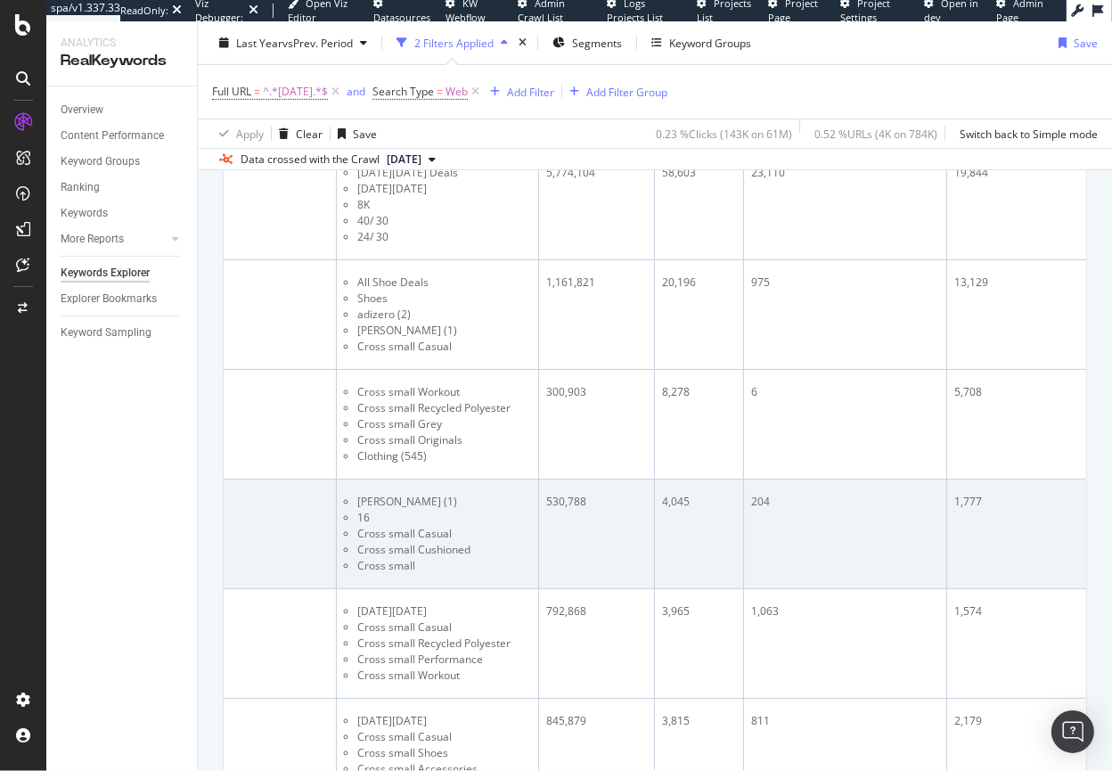
scroll to position [755, 0]
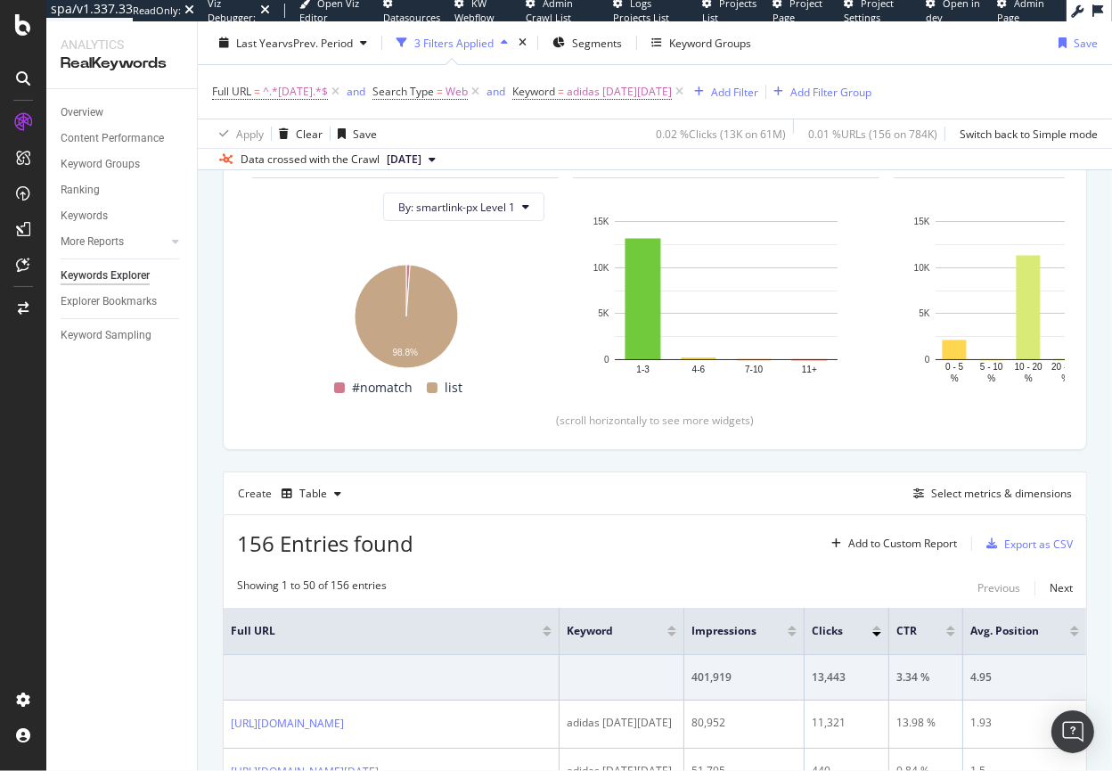
scroll to position [154, 0]
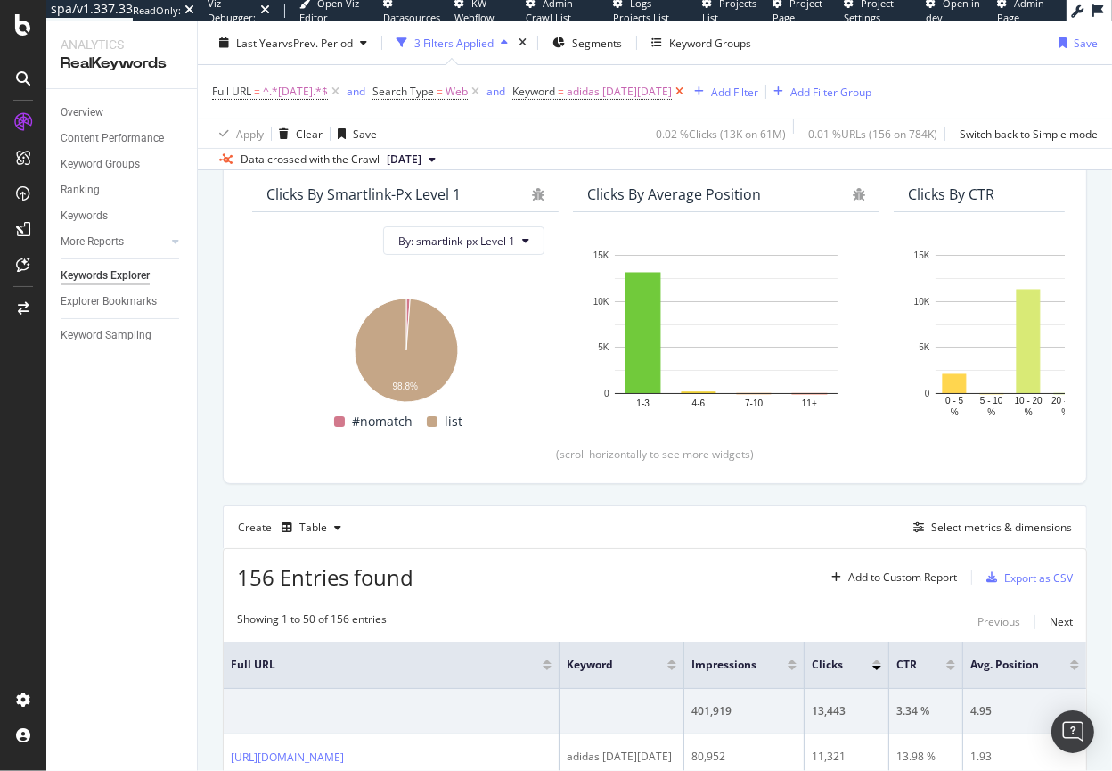
click at [687, 90] on icon at bounding box center [679, 92] width 15 height 18
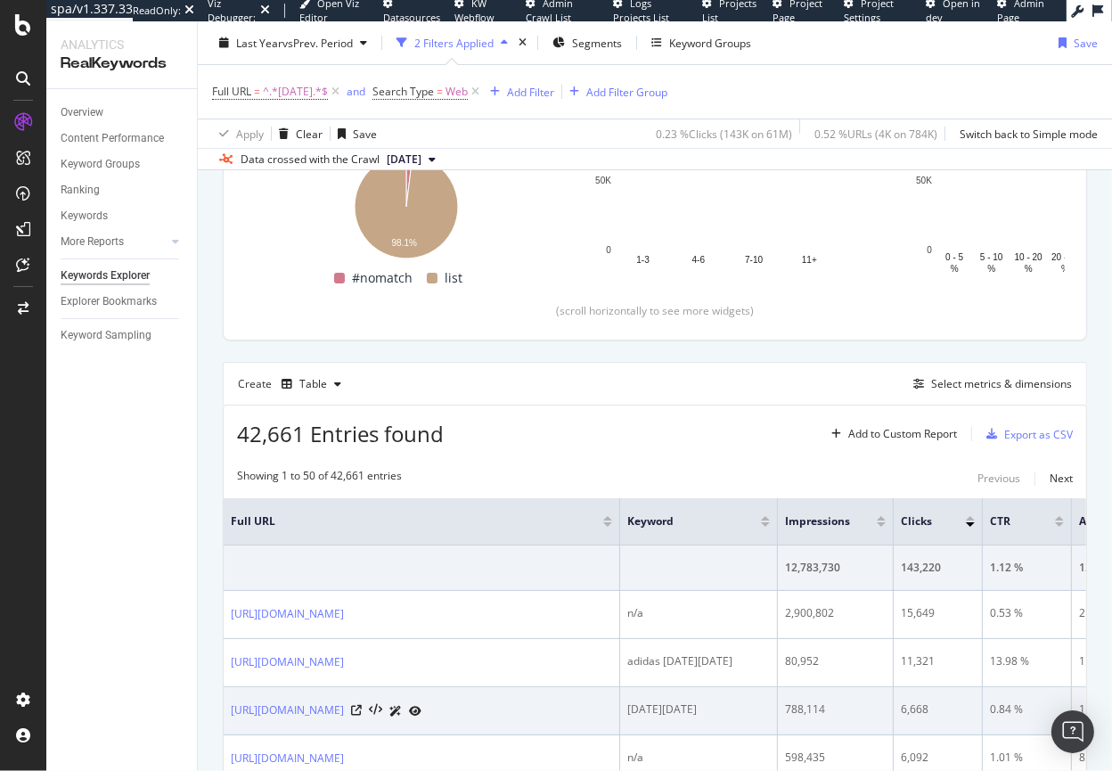
scroll to position [322, 0]
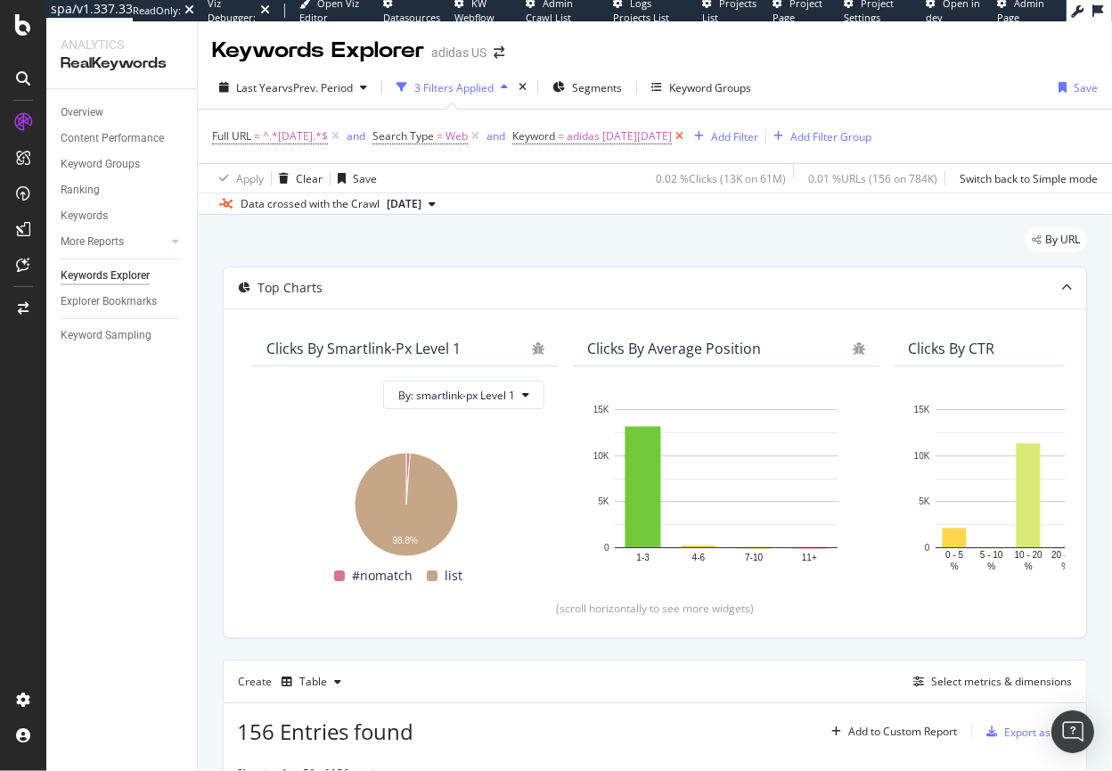
click at [687, 136] on icon at bounding box center [679, 136] width 15 height 18
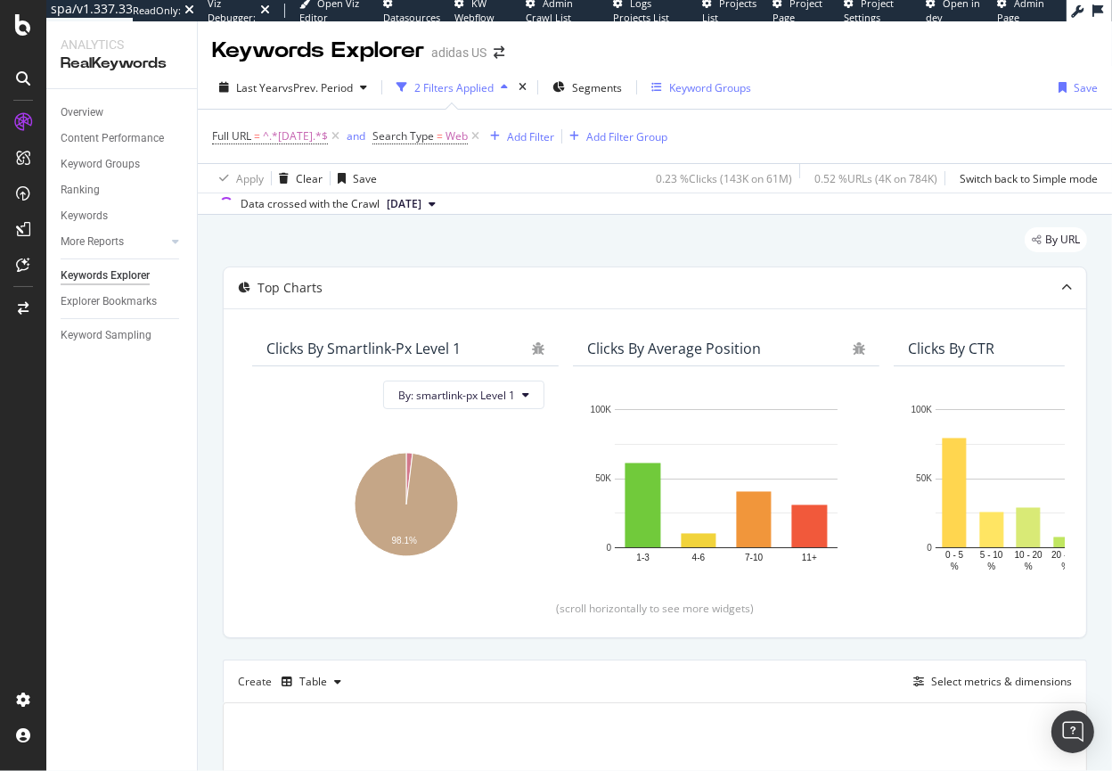
click at [676, 94] on div "Keyword Groups" at bounding box center [710, 87] width 82 height 15
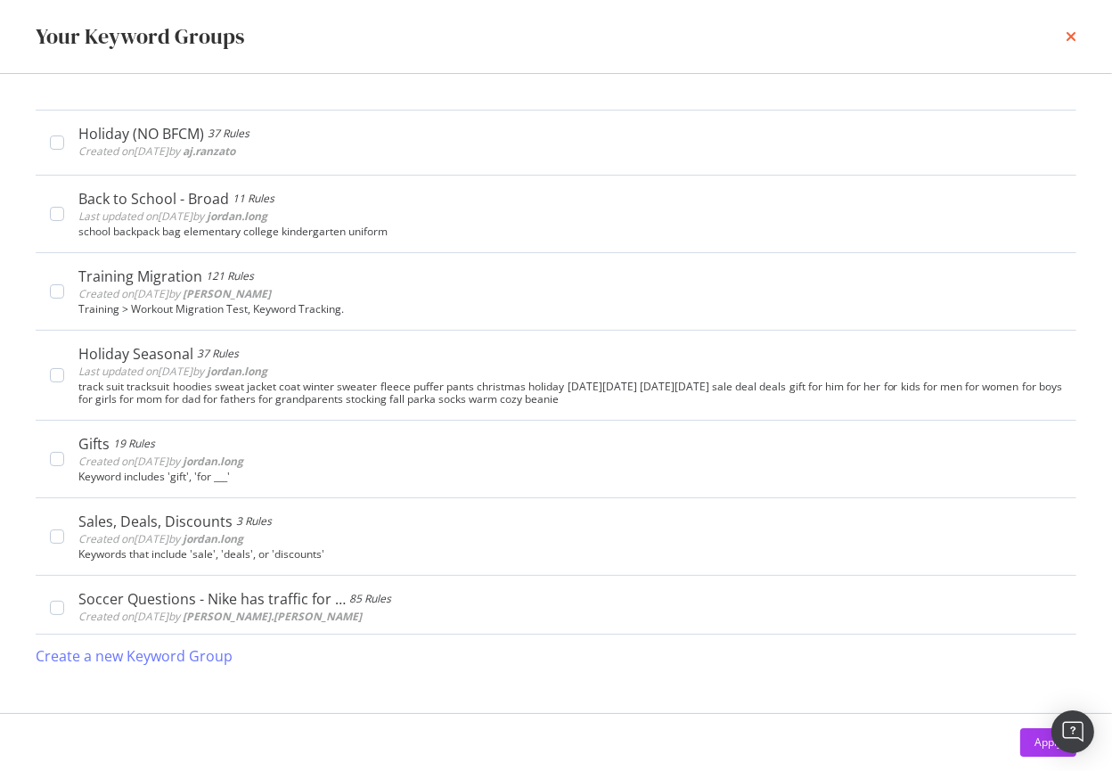
click at [1068, 35] on icon "times" at bounding box center [1071, 36] width 11 height 14
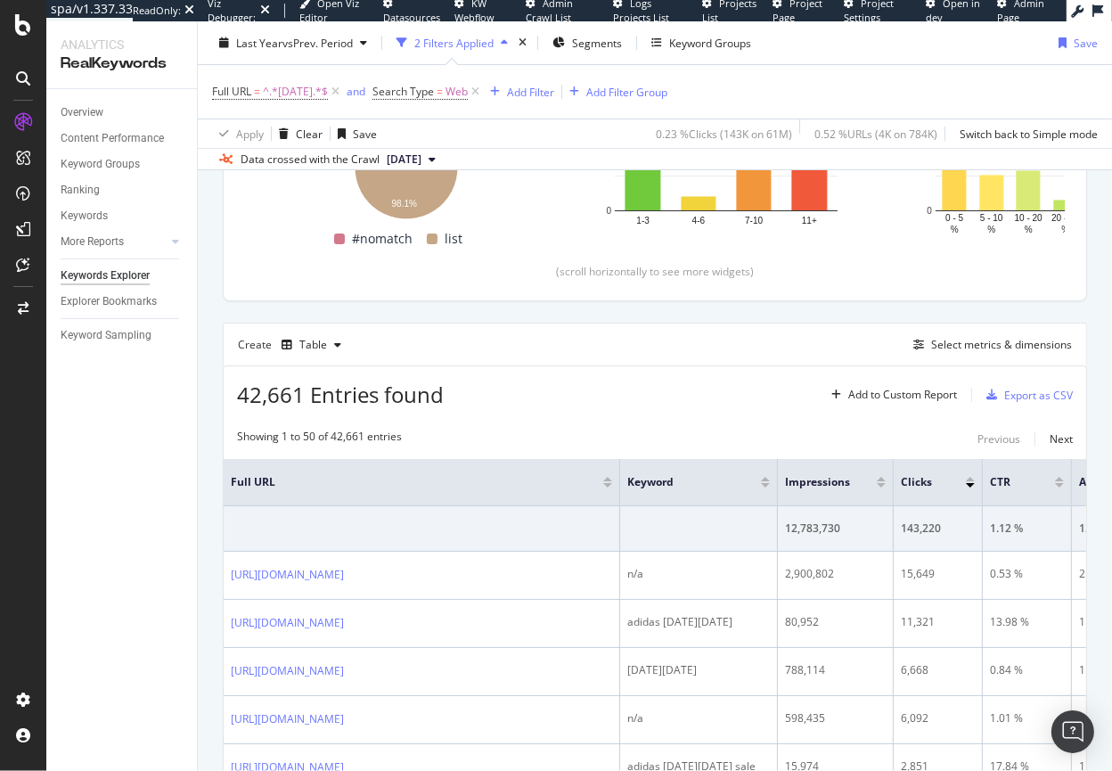
scroll to position [439, 0]
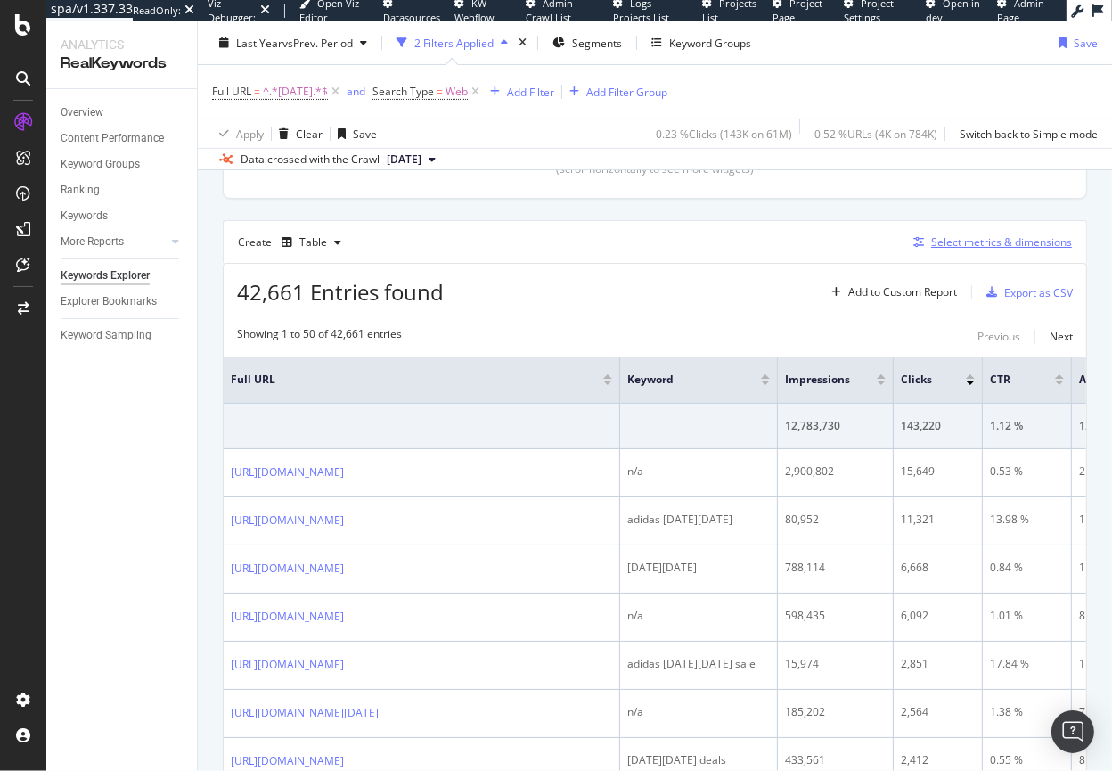
click at [935, 249] on div "Select metrics & dimensions" at bounding box center [989, 243] width 166 height 20
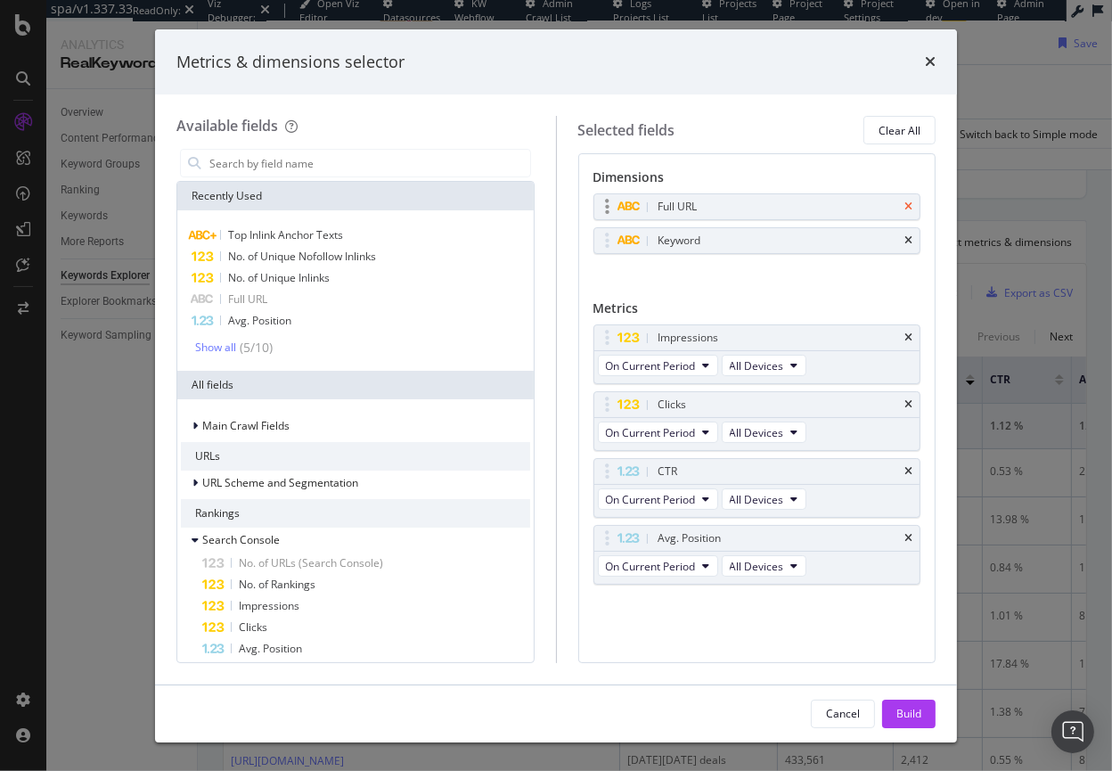
click at [909, 208] on icon "times" at bounding box center [908, 206] width 8 height 11
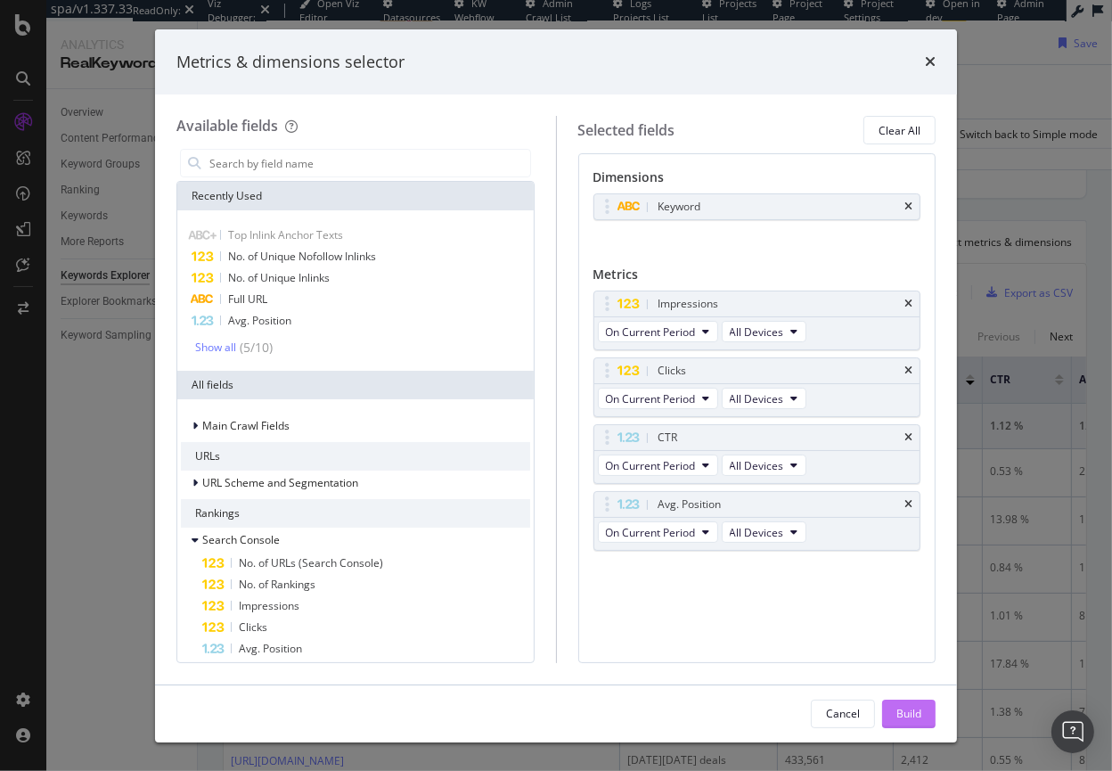
click at [912, 720] on div "Build" at bounding box center [908, 713] width 25 height 15
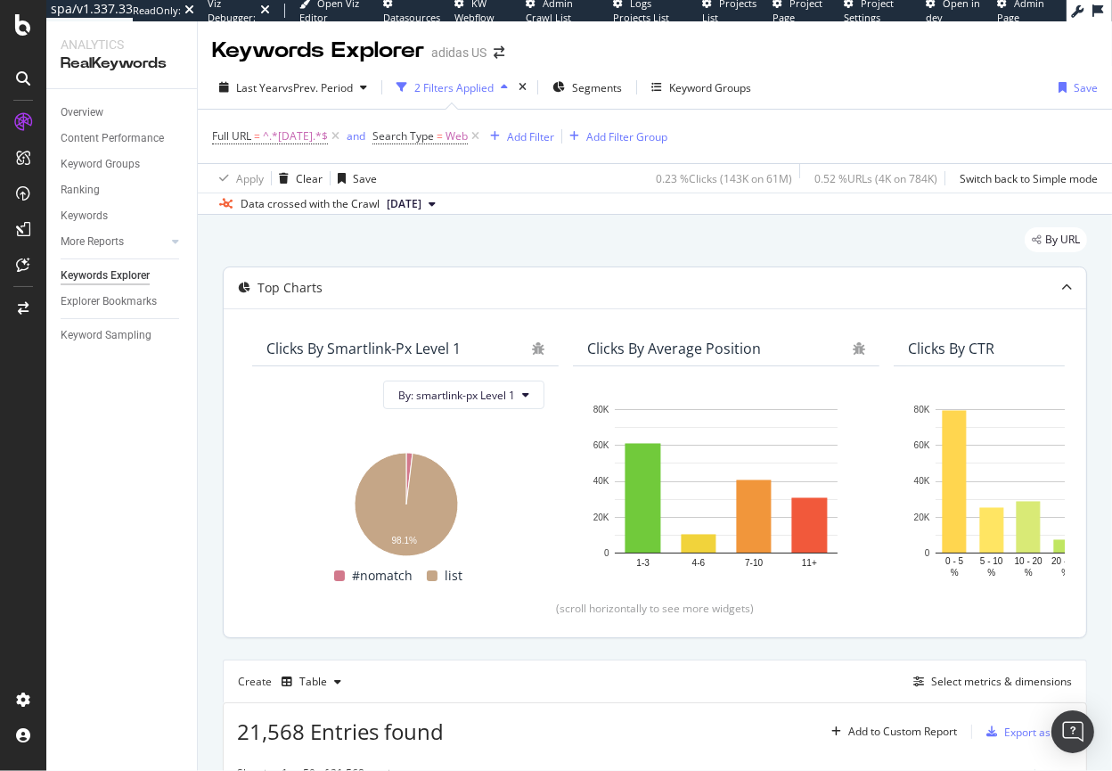
click at [347, 359] on div "Clicks By smartlink-px Level 1" at bounding box center [405, 349] width 306 height 36
click at [470, 399] on span "By: smartlink-px Level 1" at bounding box center [456, 395] width 117 height 15
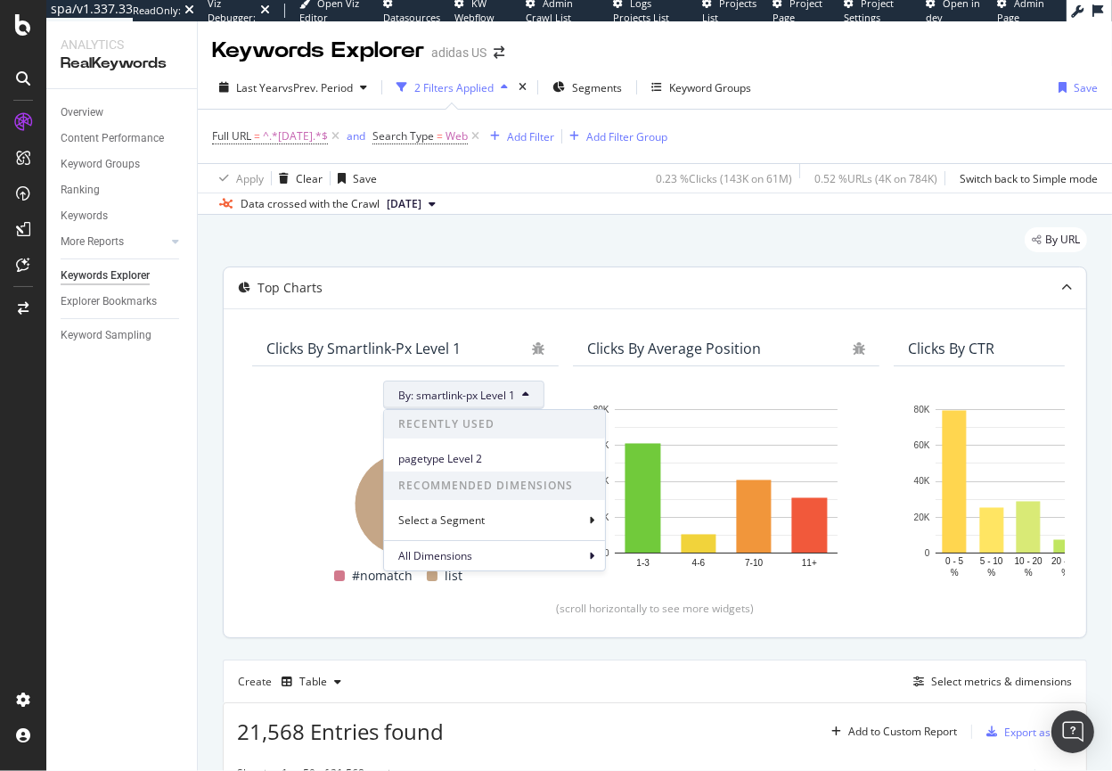
click at [470, 399] on span "By: smartlink-px Level 1" at bounding box center [456, 395] width 117 height 15
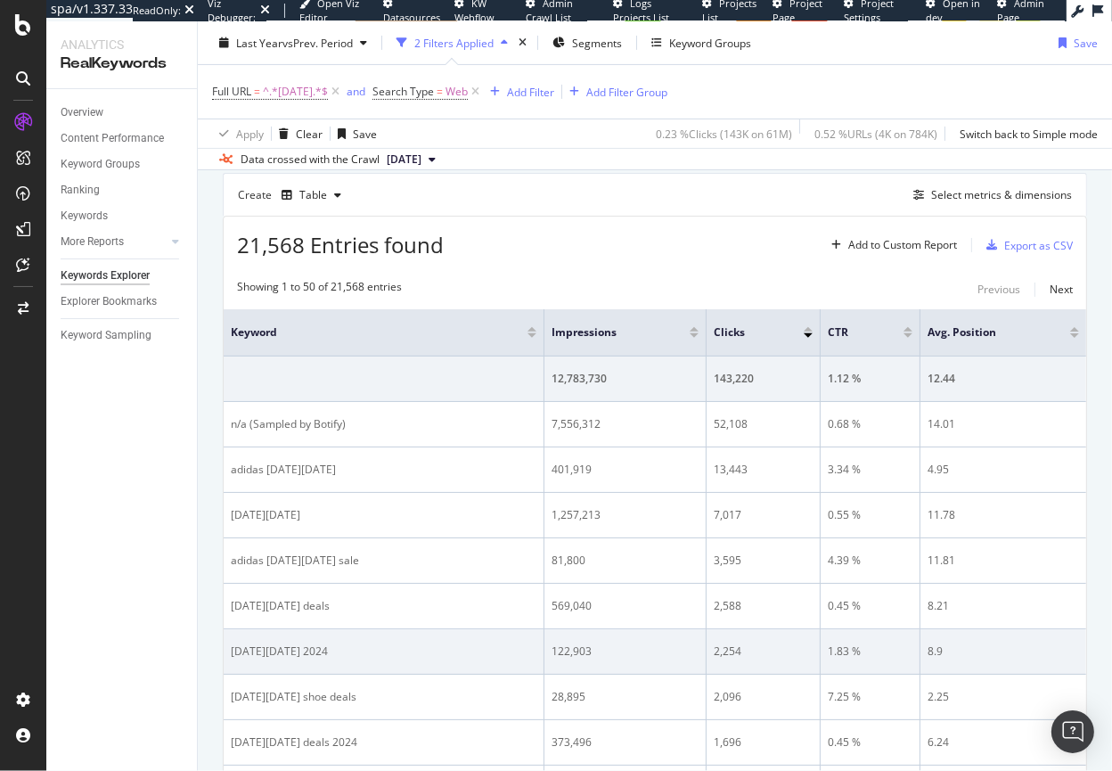
scroll to position [405, 0]
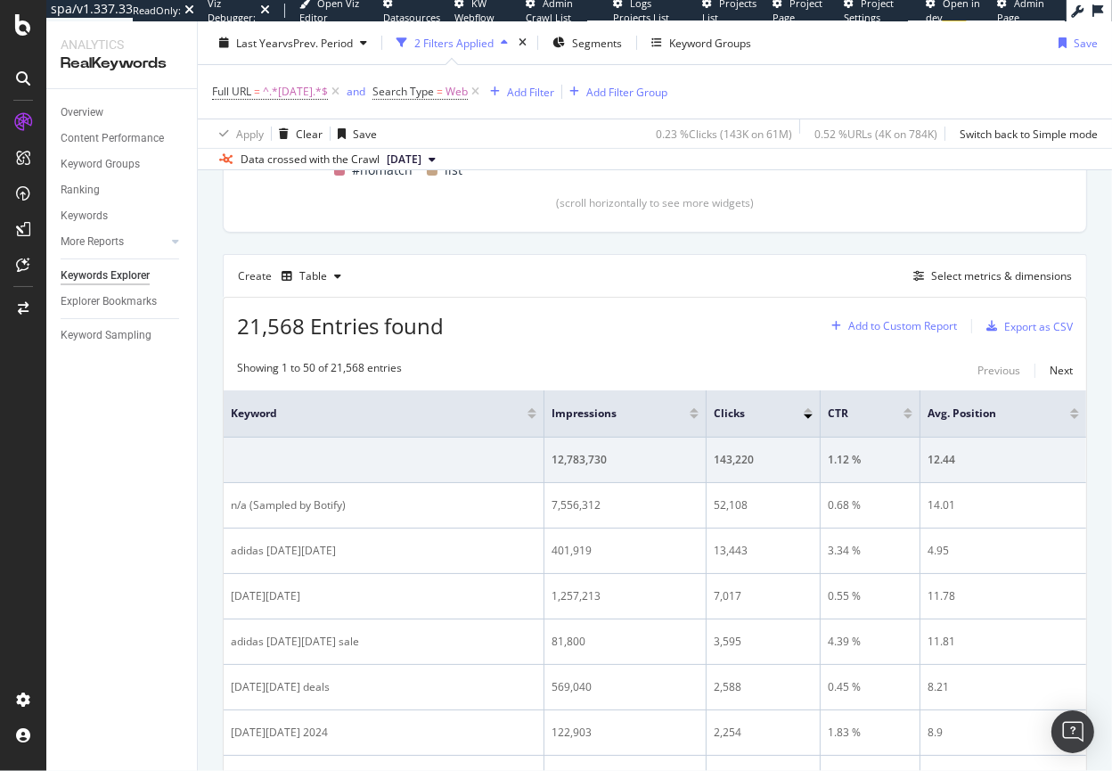
click at [894, 325] on div "Add to Custom Report" at bounding box center [902, 326] width 109 height 11
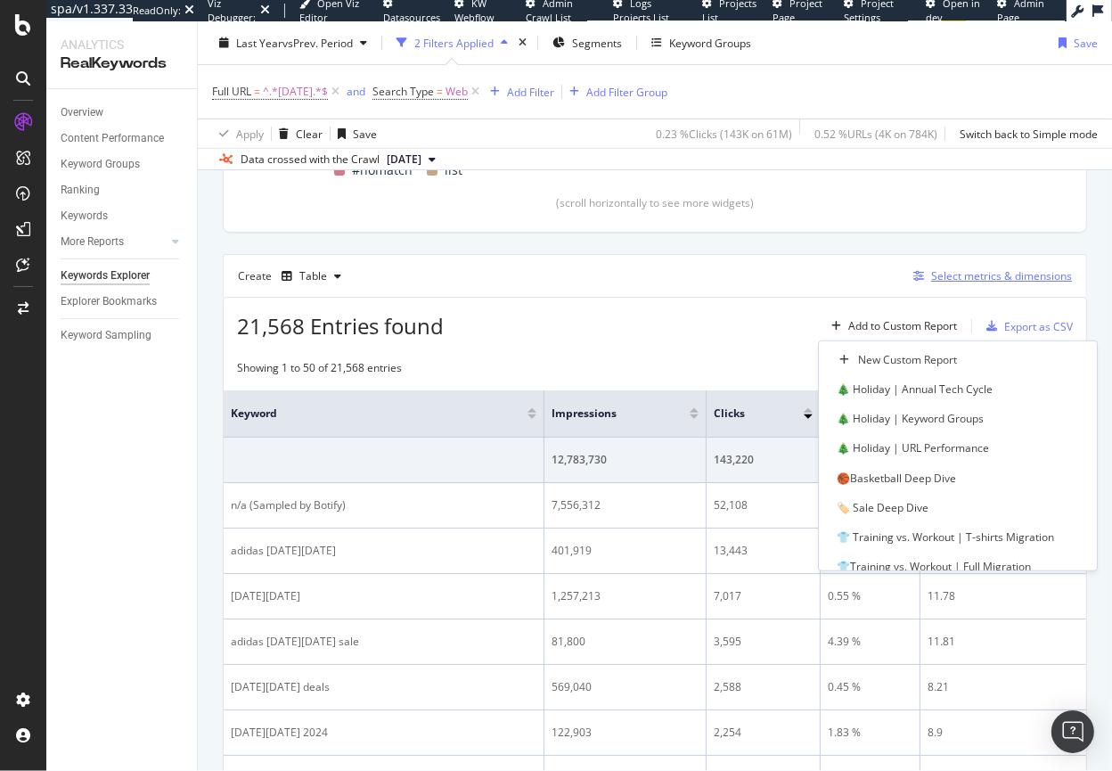
click at [970, 274] on div "Select metrics & dimensions" at bounding box center [1001, 275] width 141 height 15
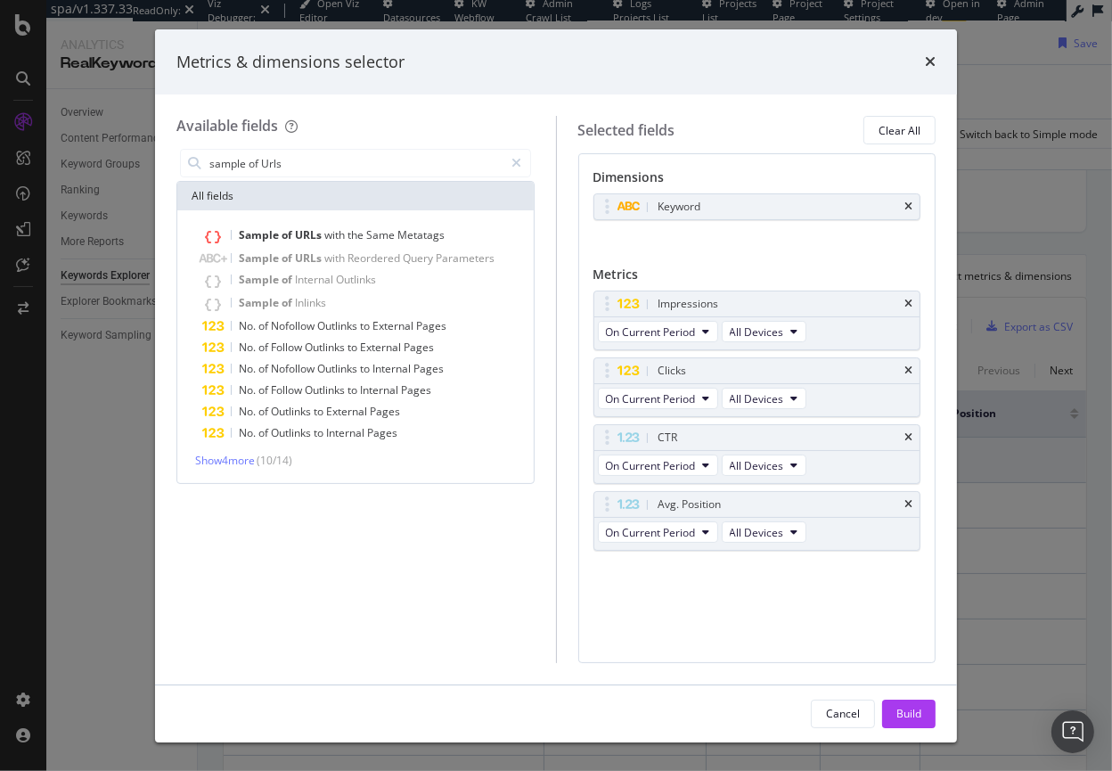
click at [219, 452] on div "Show 4 more ( 10 / 14 )" at bounding box center [355, 460] width 349 height 18
click at [223, 459] on span "Show 4 more" at bounding box center [225, 460] width 60 height 15
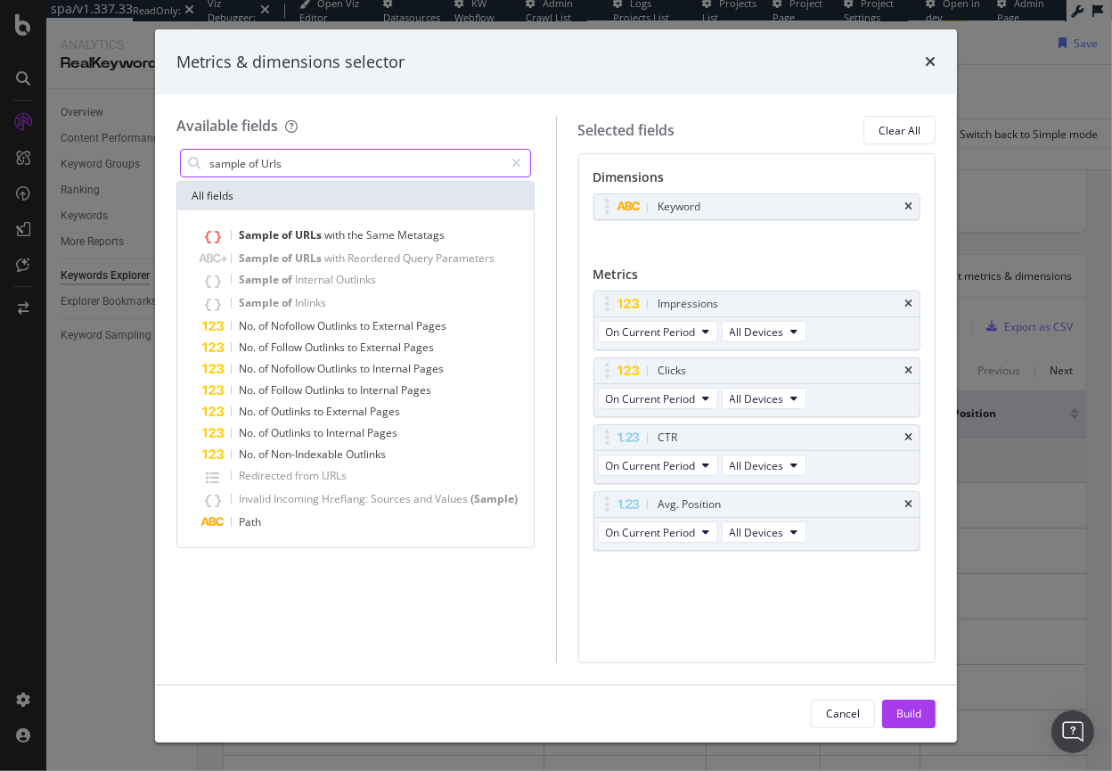
click at [274, 167] on input "sample of Urls" at bounding box center [356, 163] width 297 height 27
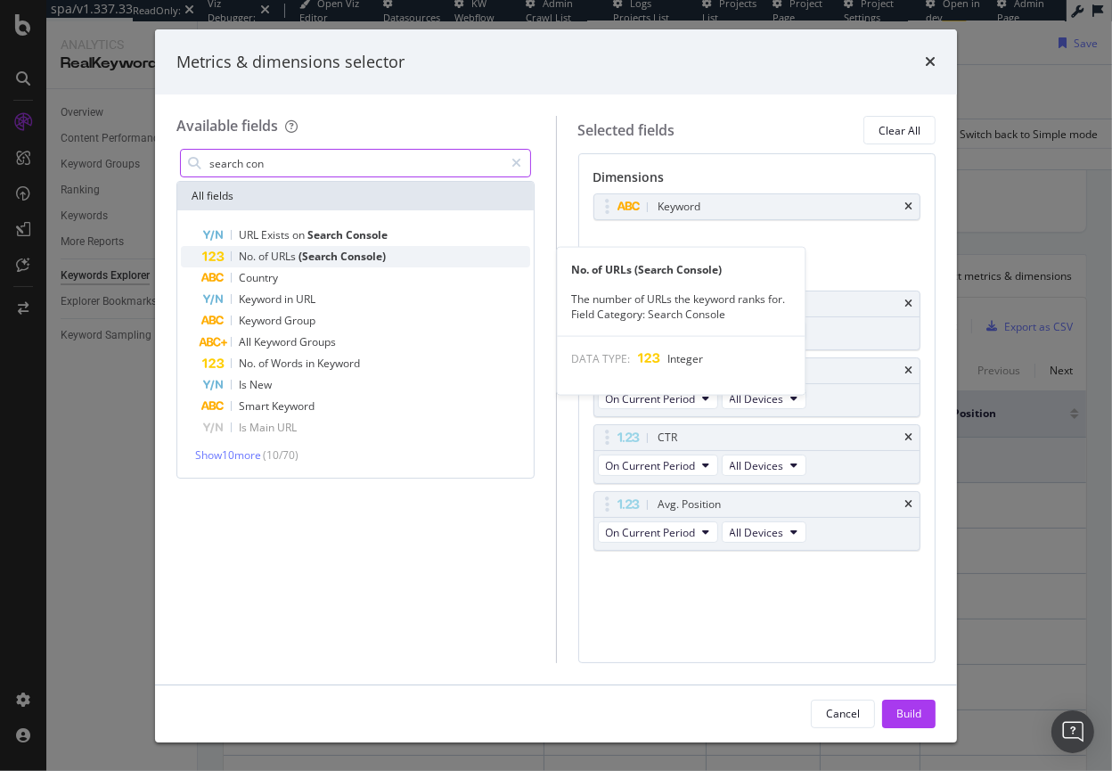
type input "search con"
click at [269, 253] on span "of" at bounding box center [264, 256] width 12 height 15
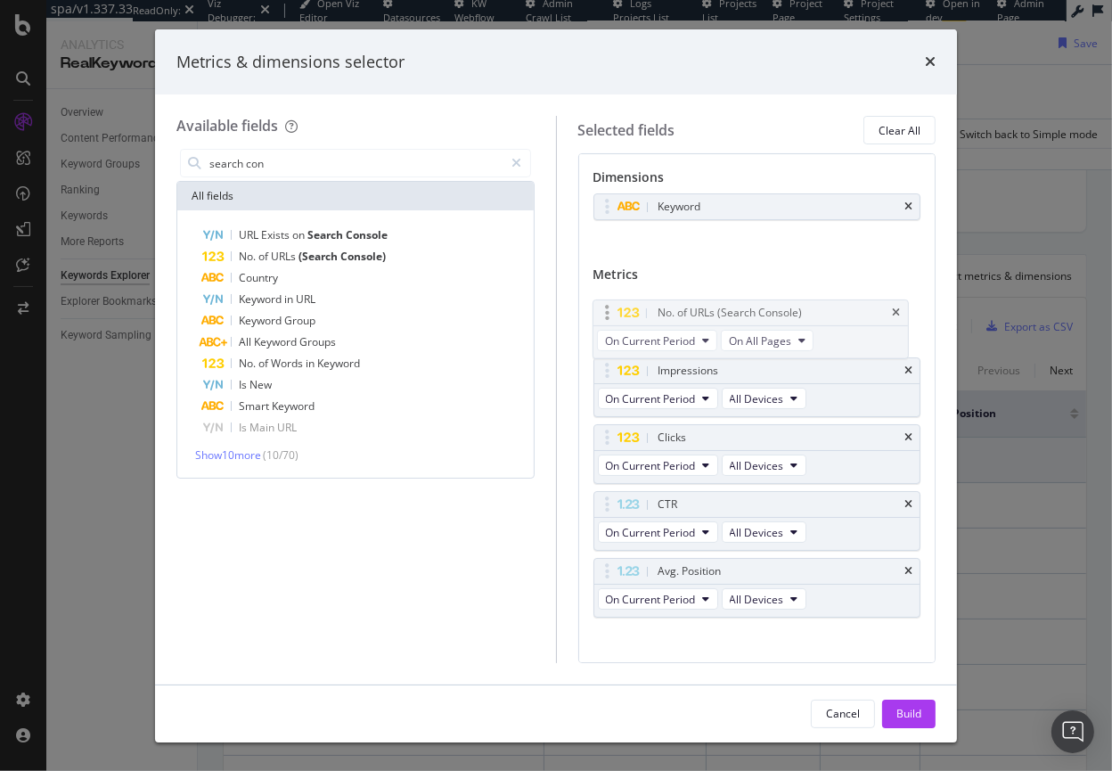
drag, startPoint x: 772, startPoint y: 576, endPoint x: 772, endPoint y: 318, distance: 257.5
click at [772, 318] on body "spa/v1.337.33 ReadOnly: Viz Debugger: Open Viz Editor Datasources KW Webflow Ad…" at bounding box center [556, 385] width 1112 height 771
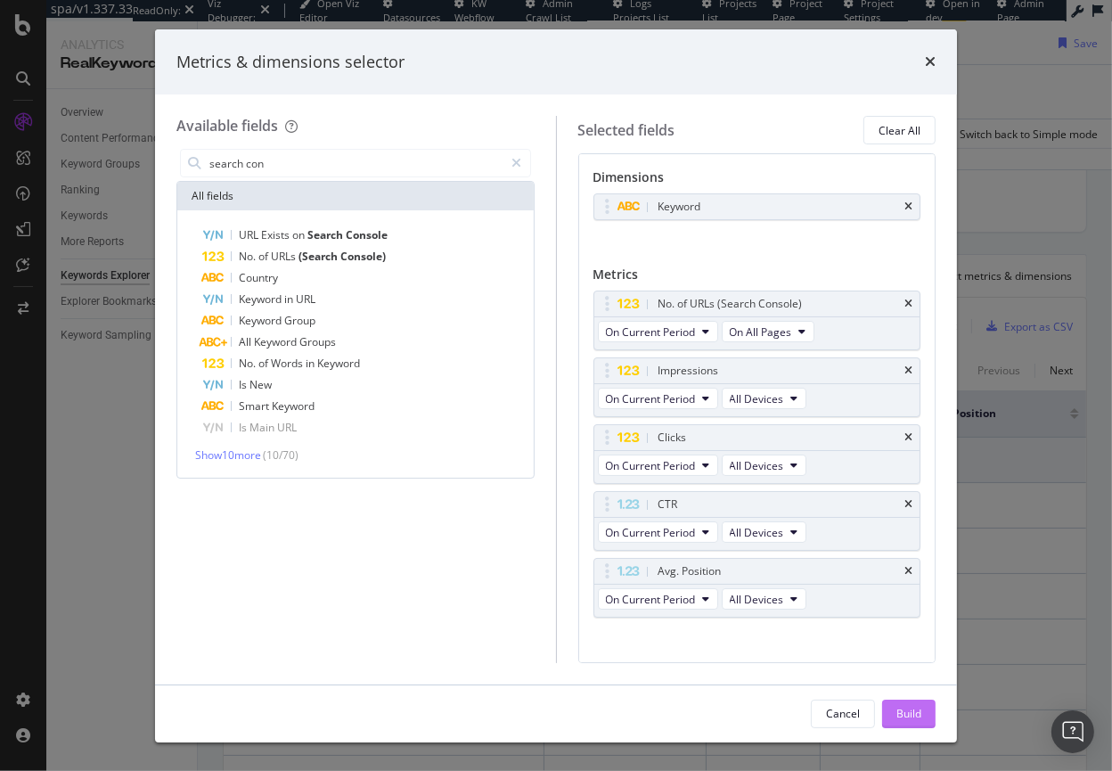
click at [911, 714] on div "Build" at bounding box center [908, 713] width 25 height 15
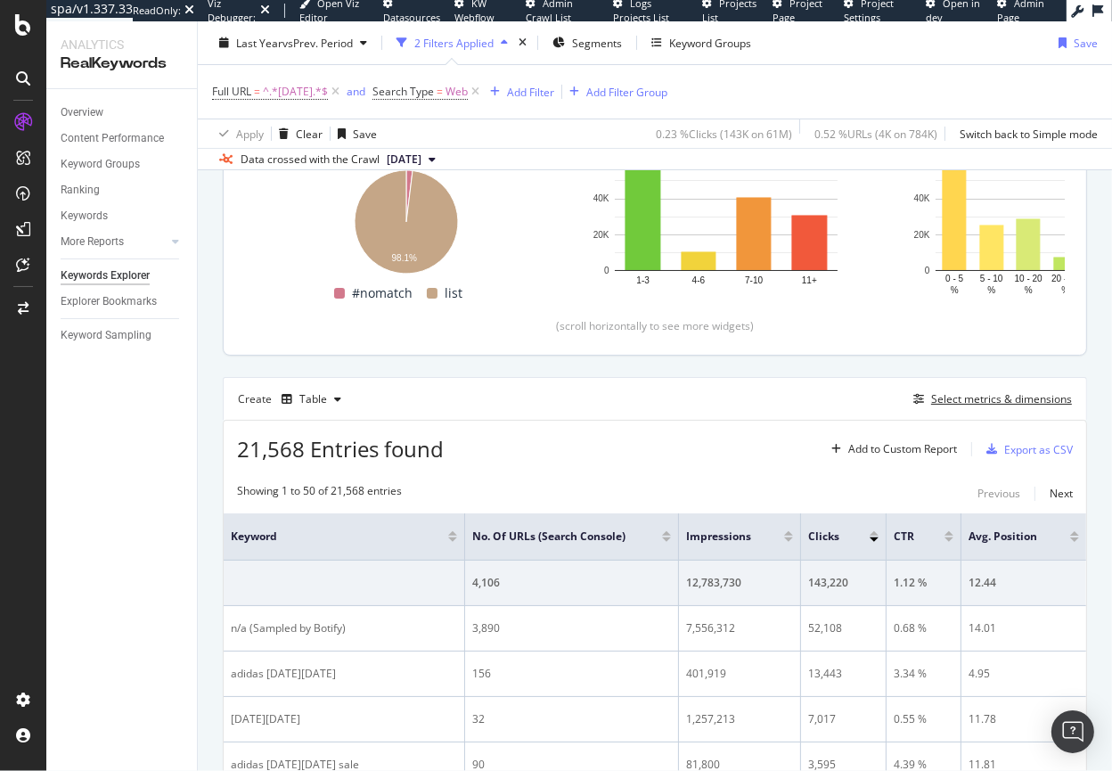
scroll to position [9, 0]
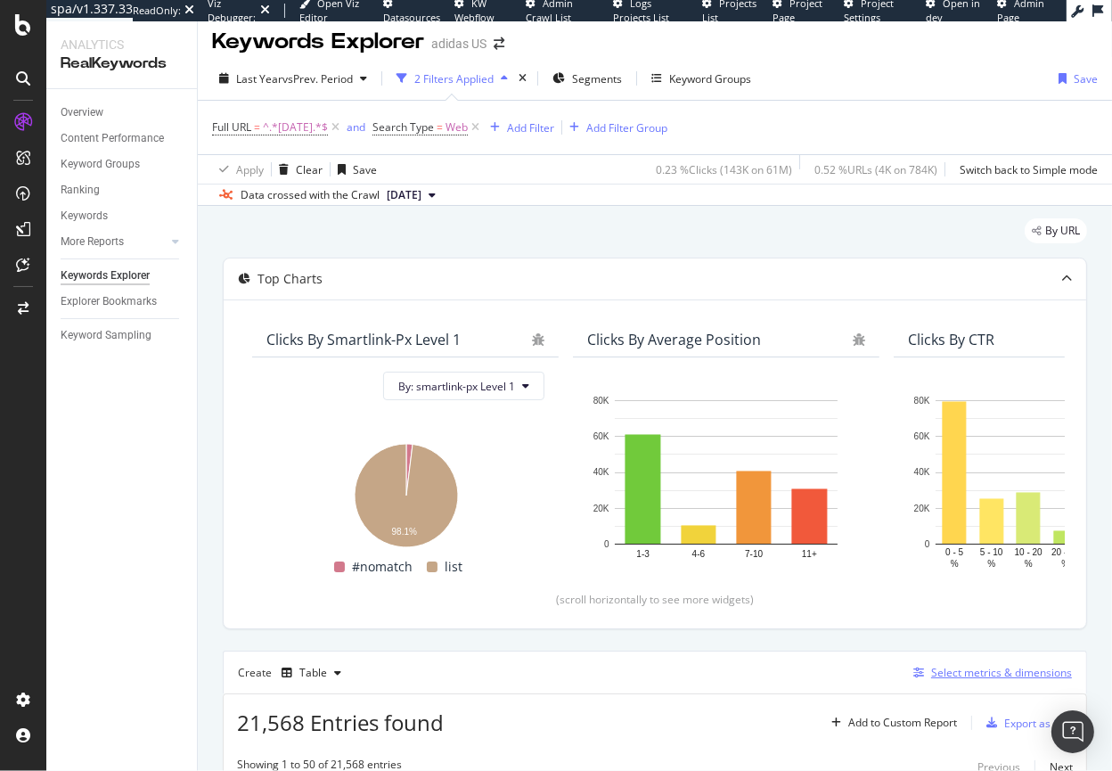
click at [948, 675] on div "Select metrics & dimensions" at bounding box center [1001, 672] width 141 height 15
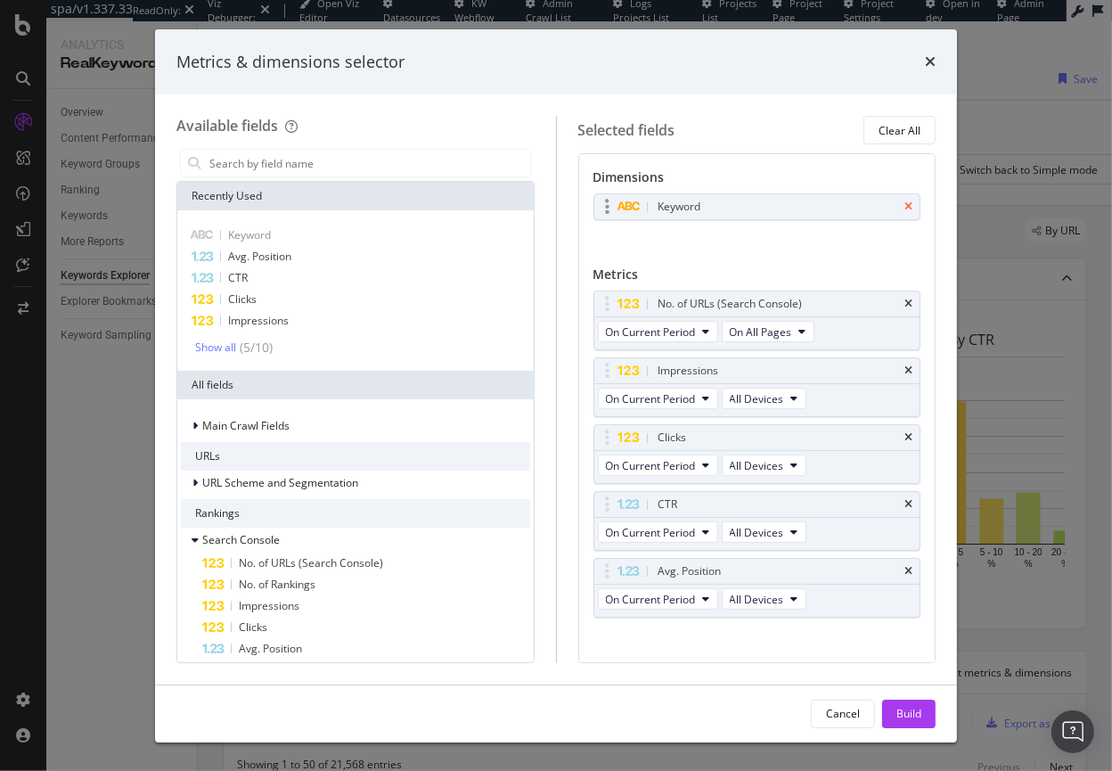
click at [904, 208] on icon "times" at bounding box center [908, 206] width 8 height 11
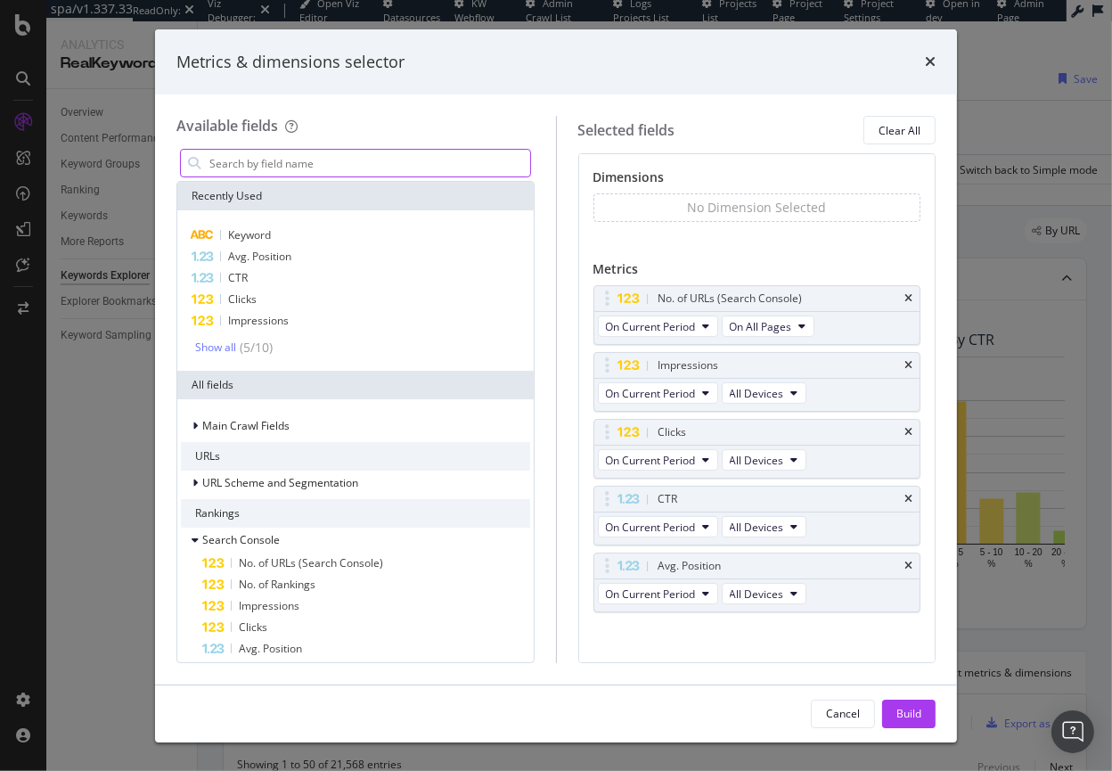
click at [253, 171] on input "modal" at bounding box center [369, 163] width 323 height 27
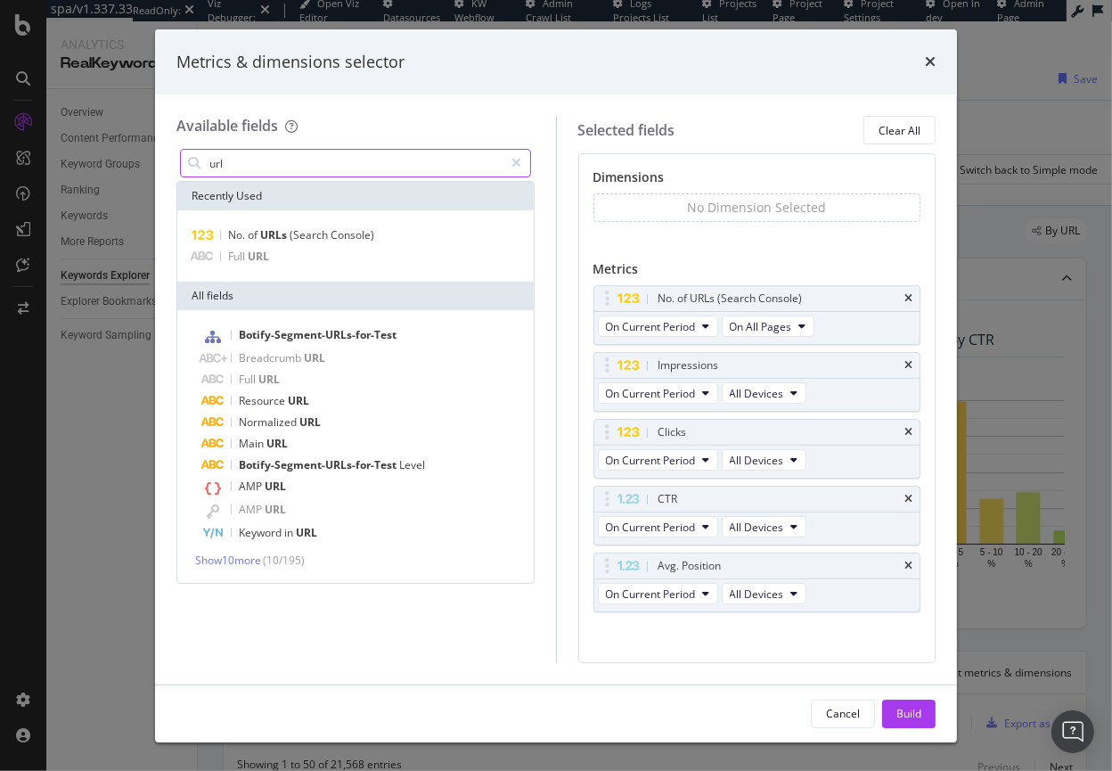
click at [264, 170] on input "url" at bounding box center [356, 163] width 297 height 27
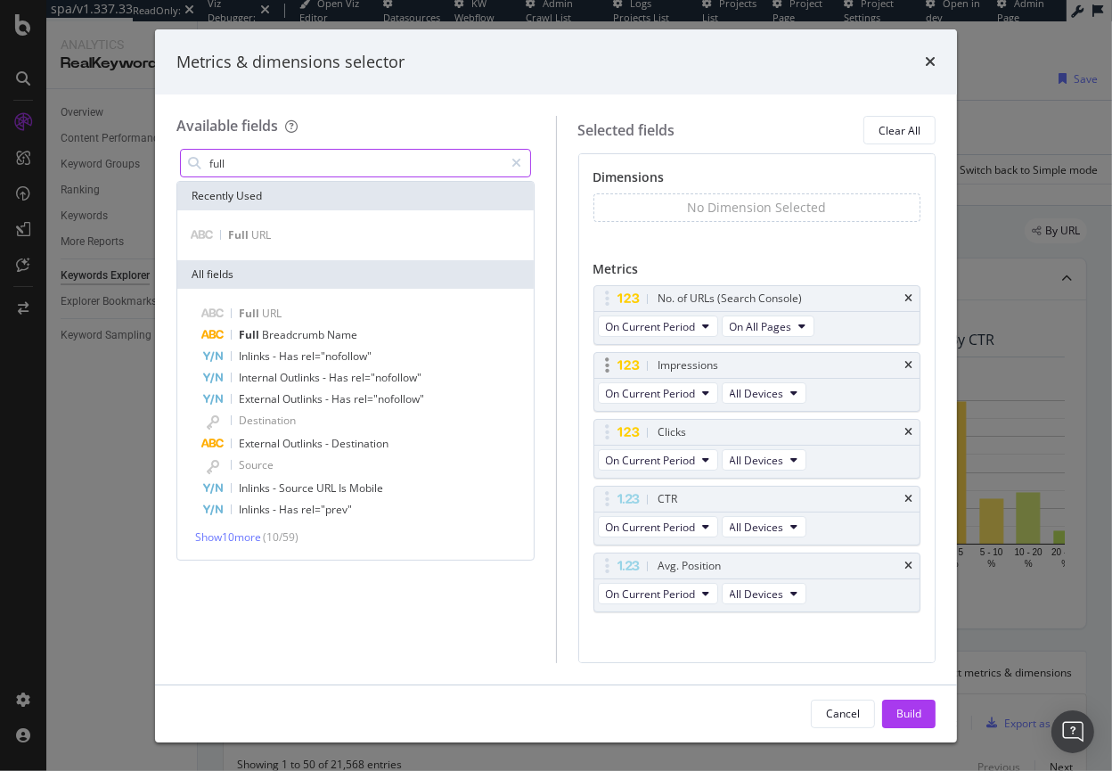
type input "full"
click at [904, 297] on icon "times" at bounding box center [908, 298] width 8 height 11
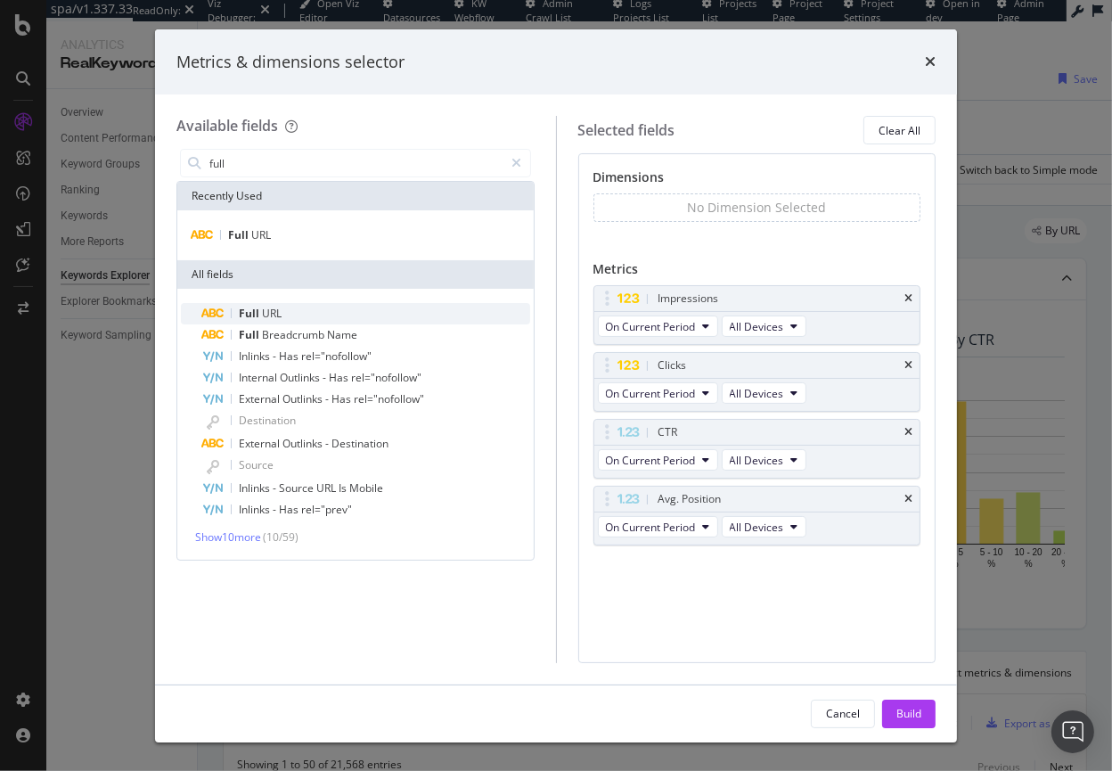
click at [255, 314] on span "Full" at bounding box center [250, 313] width 23 height 15
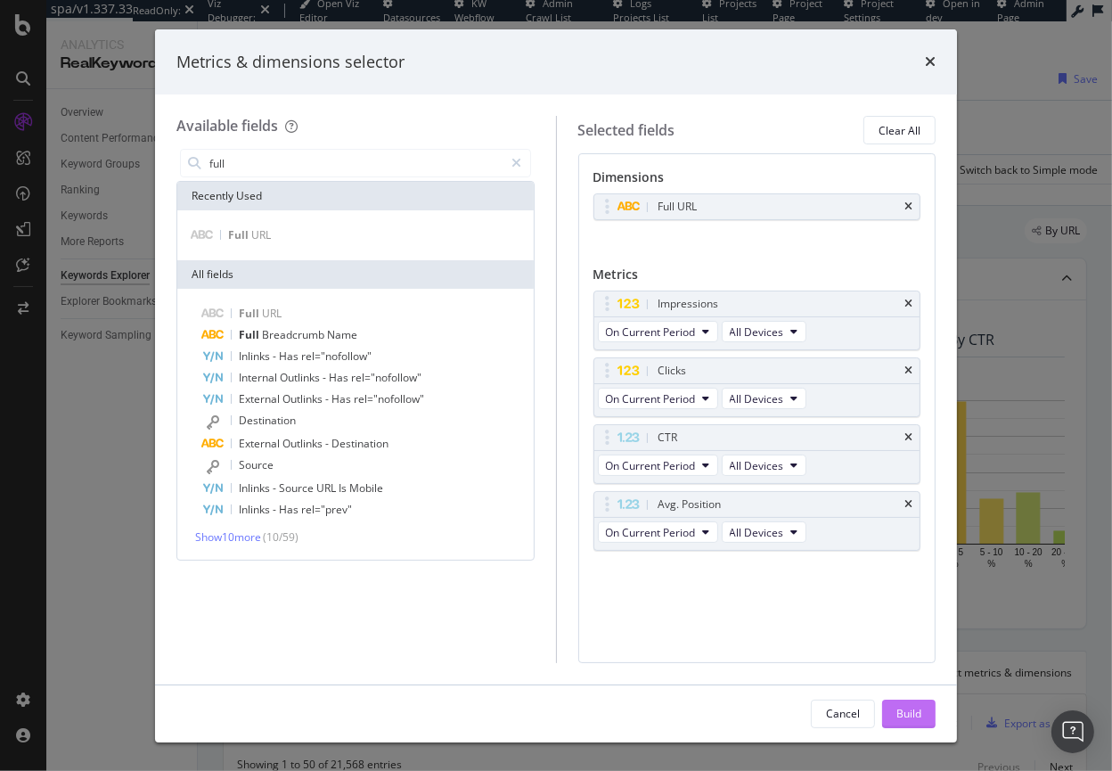
click at [918, 715] on div "Build" at bounding box center [908, 713] width 25 height 15
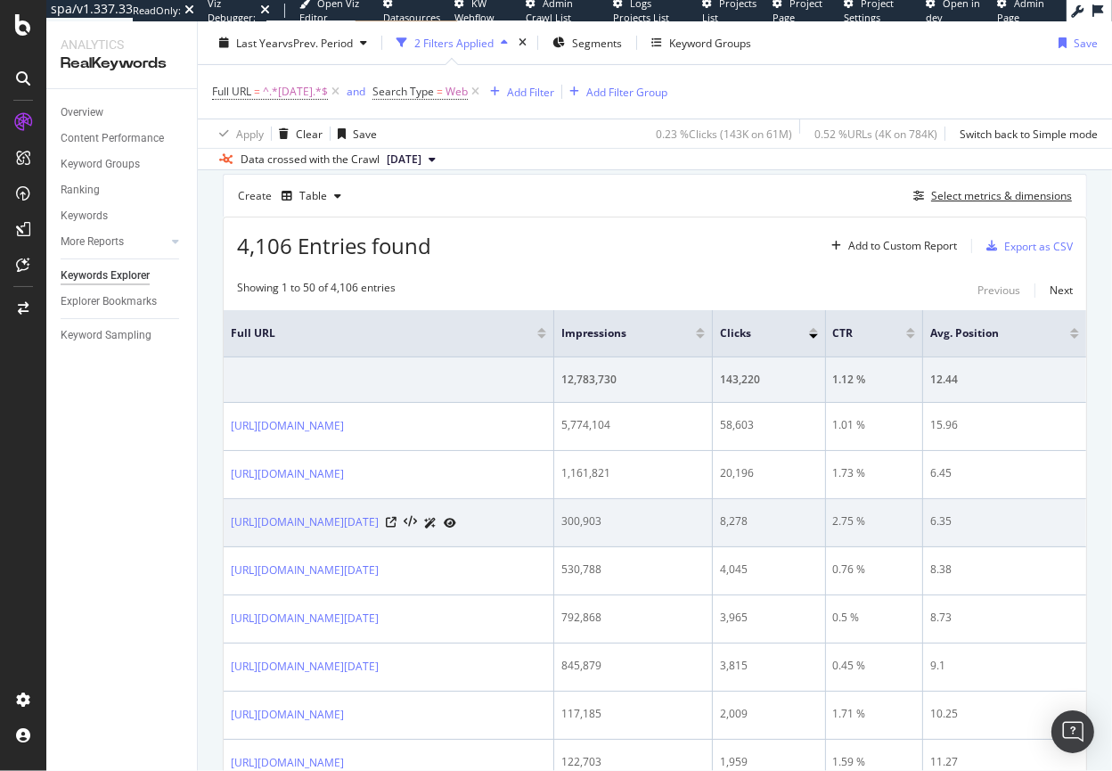
scroll to position [486, 0]
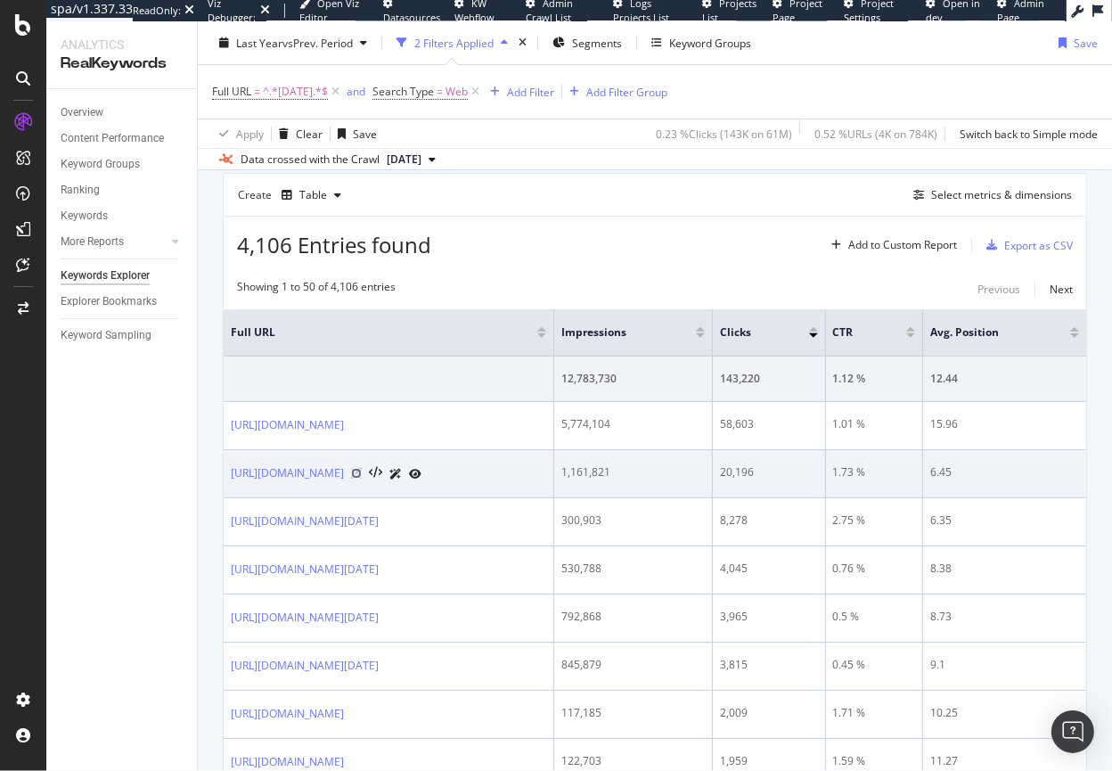
click at [362, 472] on icon at bounding box center [356, 473] width 11 height 11
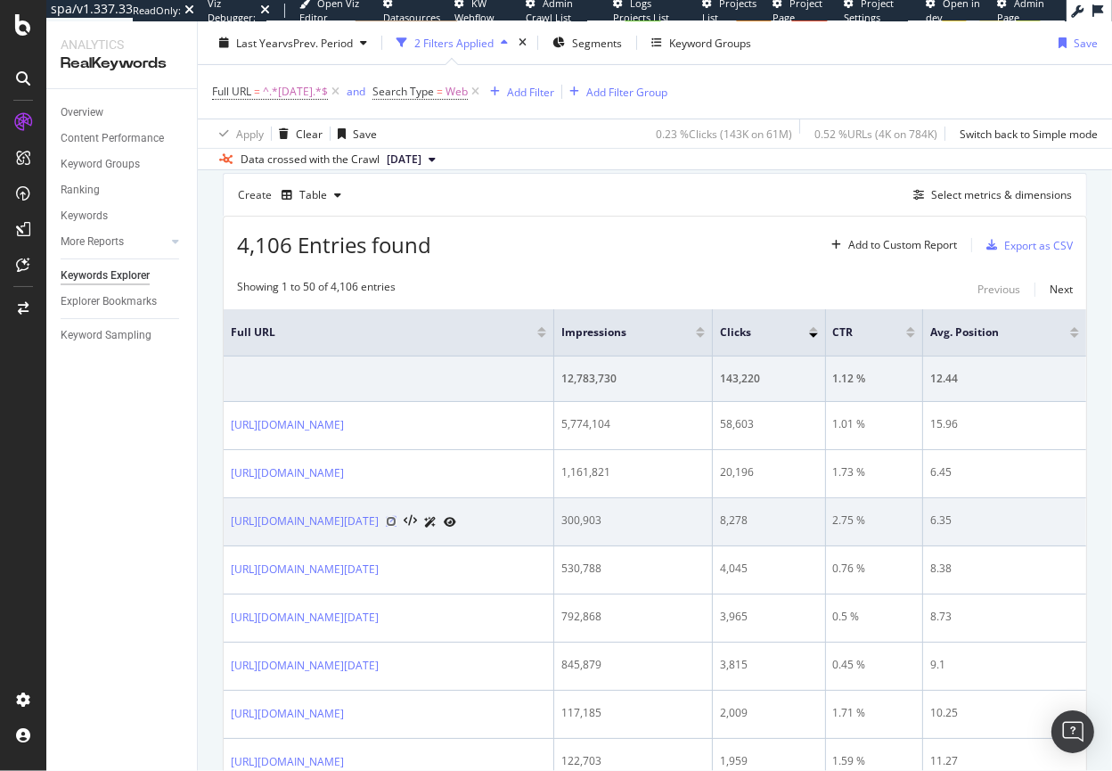
click at [396, 519] on icon at bounding box center [391, 521] width 11 height 11
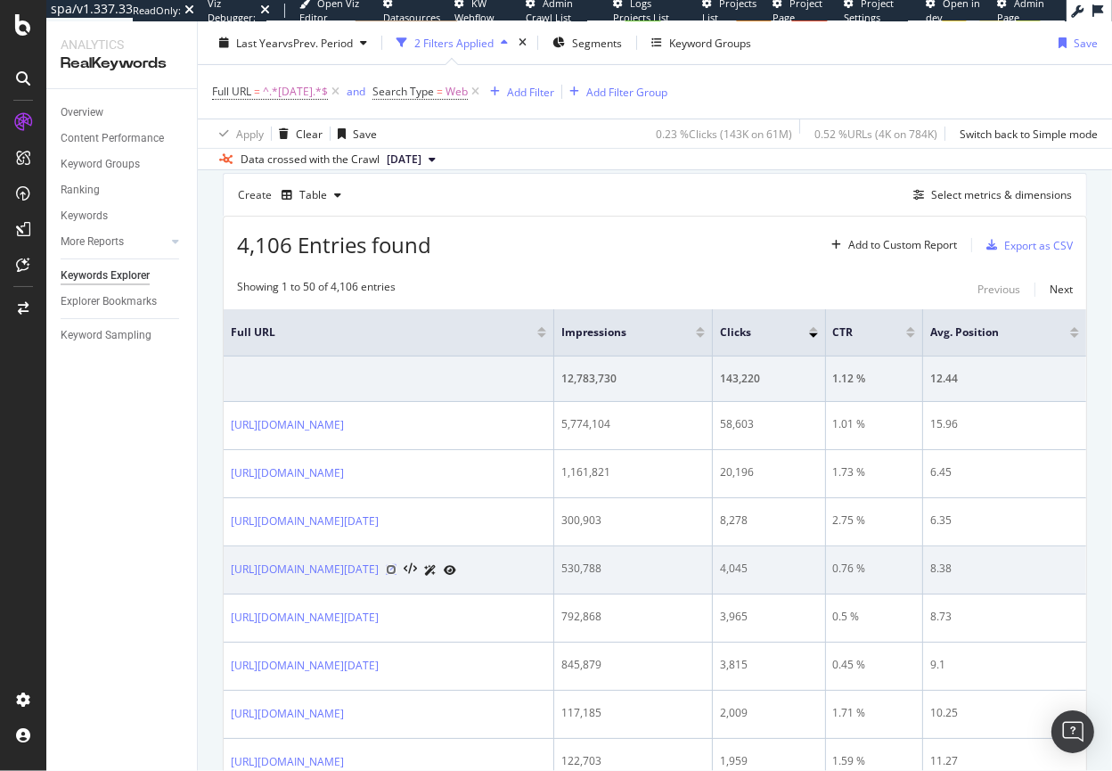
click at [396, 566] on icon at bounding box center [391, 569] width 11 height 11
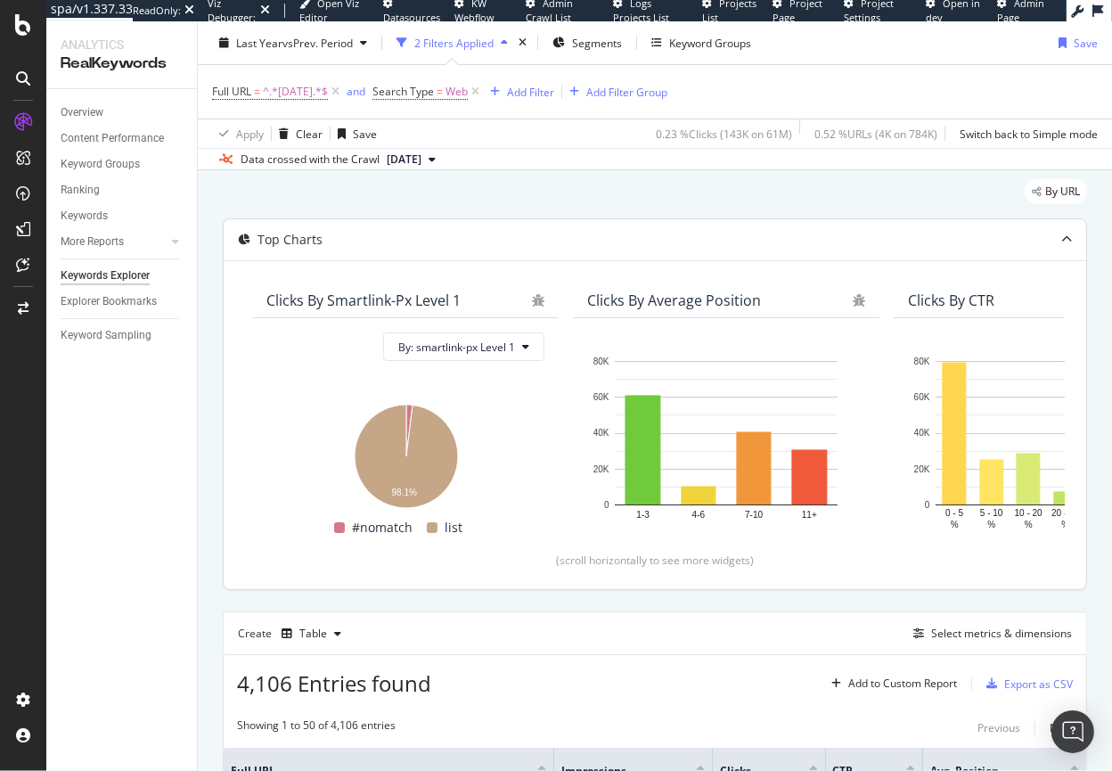
scroll to position [0, 0]
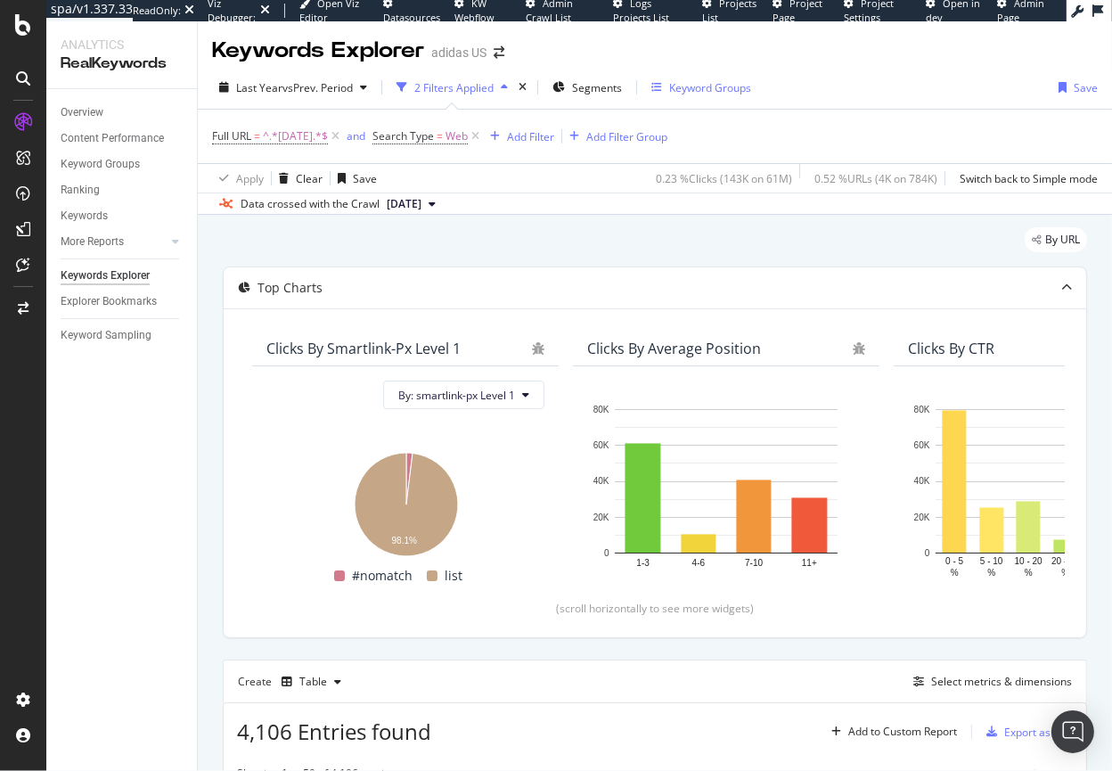
click at [712, 91] on div "Keyword Groups" at bounding box center [710, 87] width 82 height 15
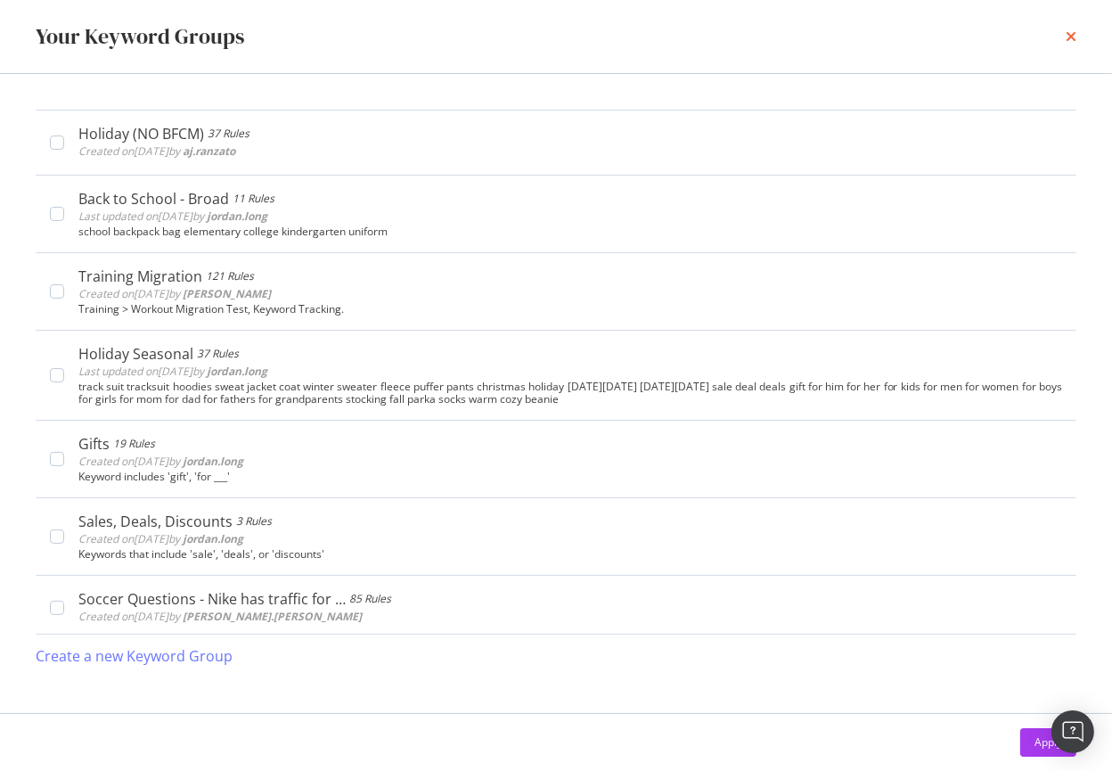
click at [1074, 29] on icon "times" at bounding box center [1071, 36] width 11 height 14
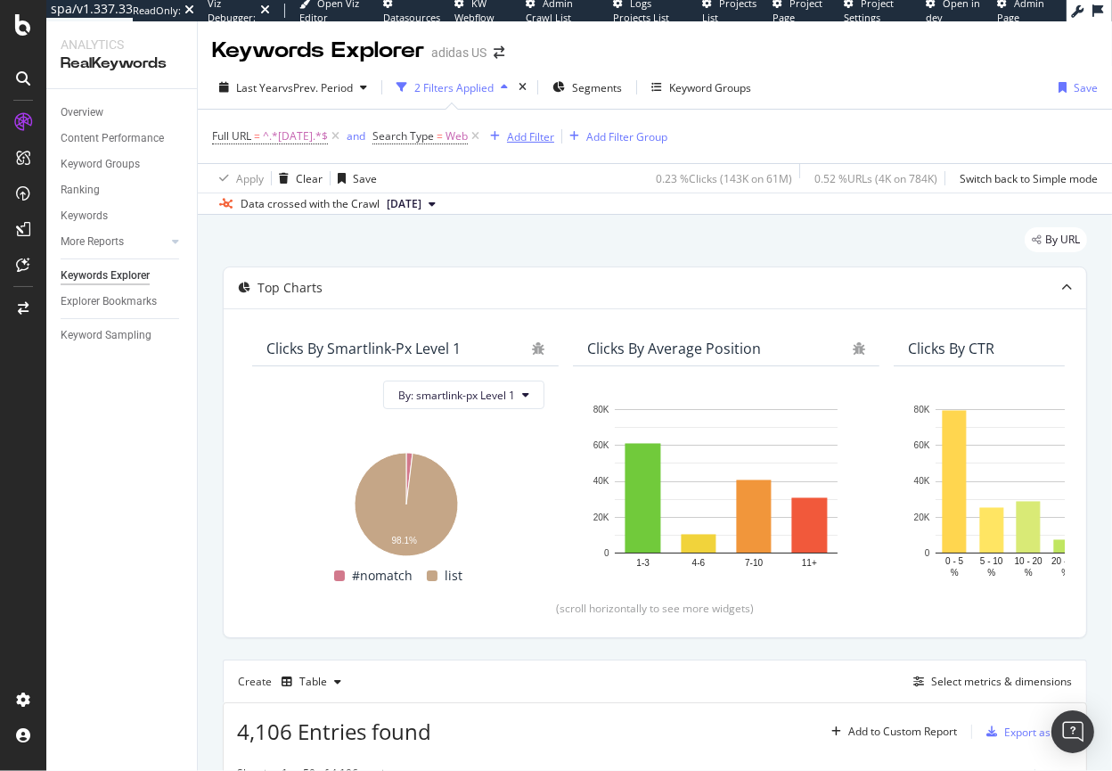
click at [554, 142] on div "Add Filter" at bounding box center [530, 136] width 47 height 15
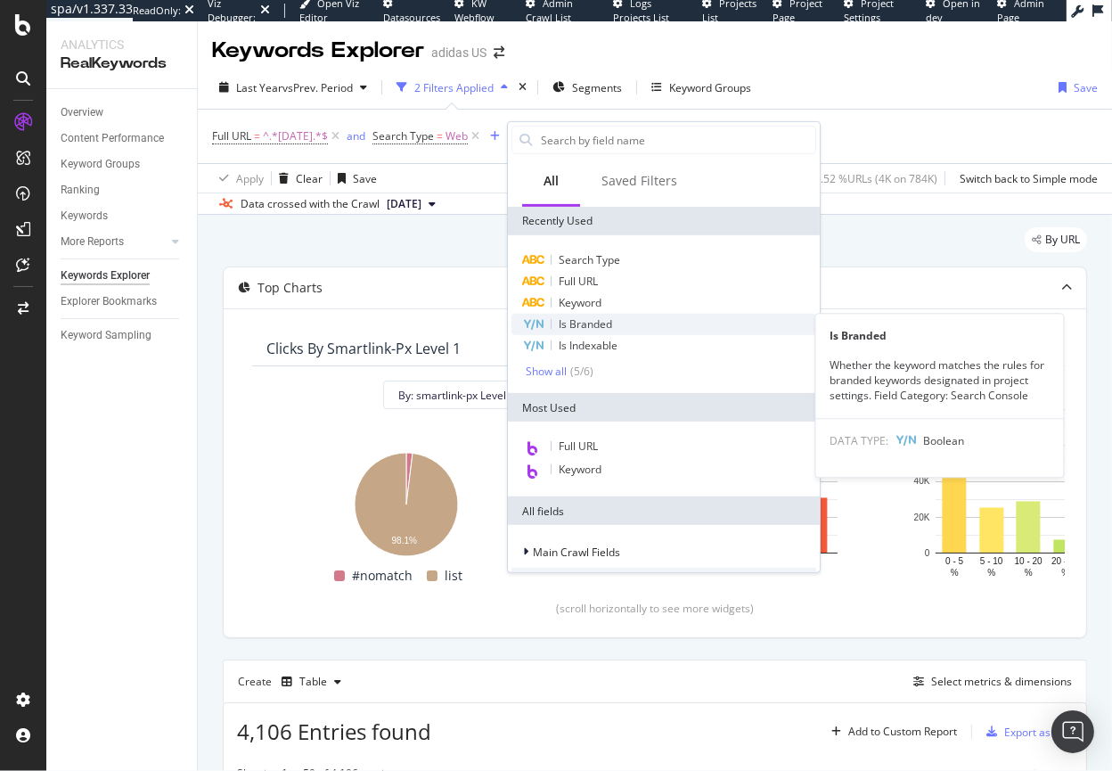
click at [575, 330] on span "Is Branded" at bounding box center [585, 323] width 53 height 15
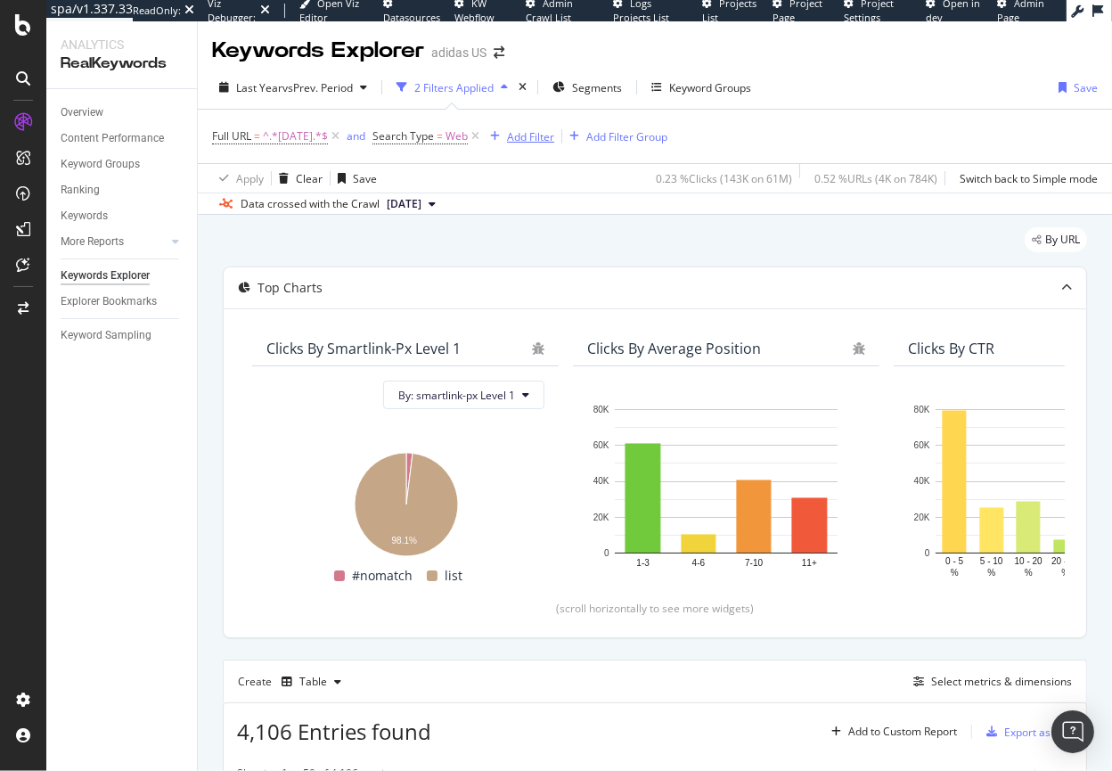
click at [547, 140] on div "Add Filter" at bounding box center [530, 136] width 47 height 15
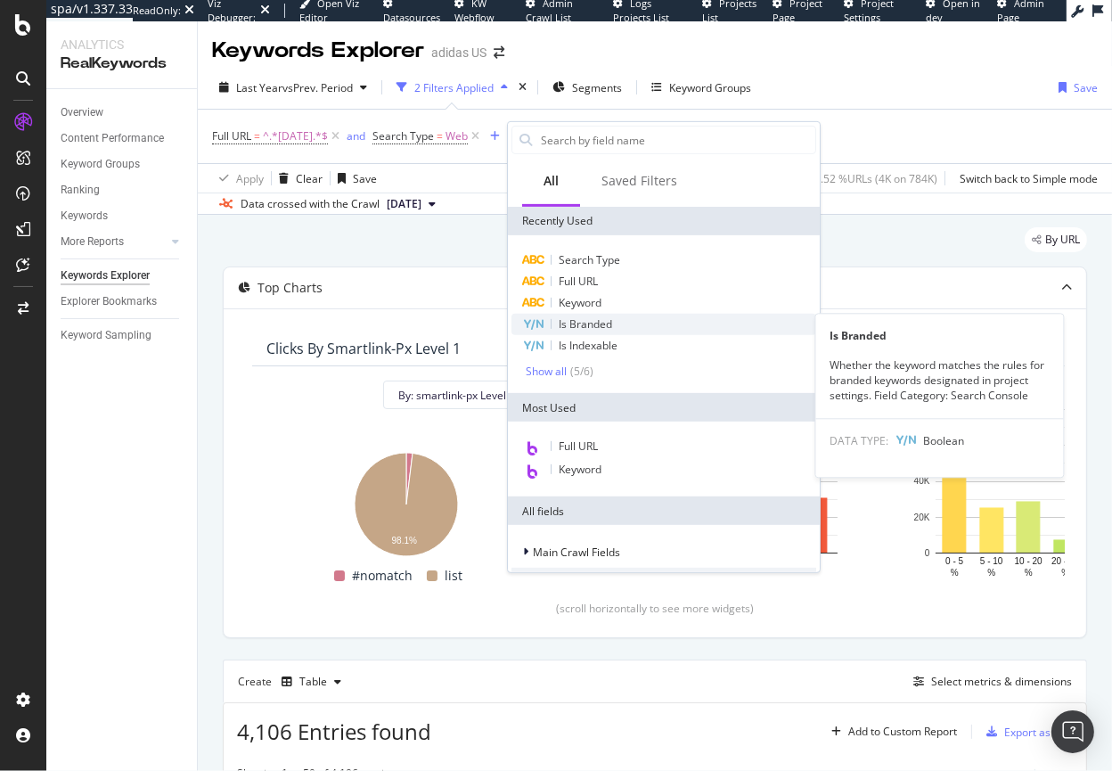
click at [577, 324] on span "Is Branded" at bounding box center [585, 323] width 53 height 15
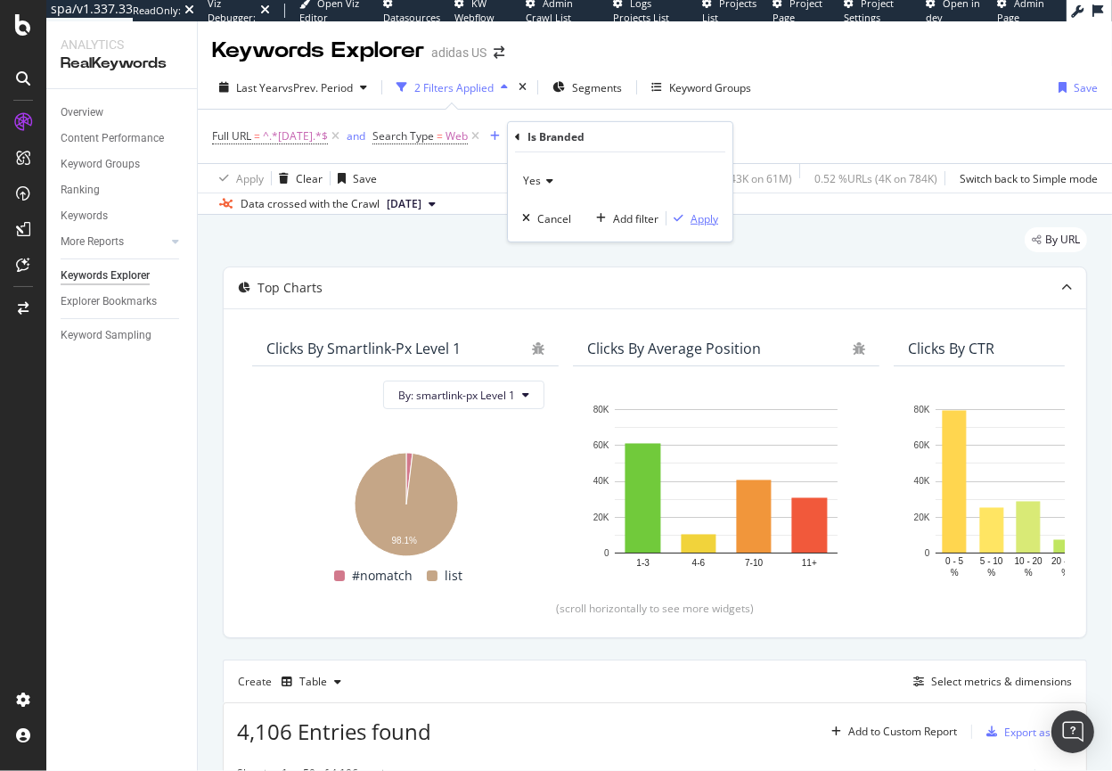
click at [699, 222] on div "Apply" at bounding box center [705, 217] width 28 height 15
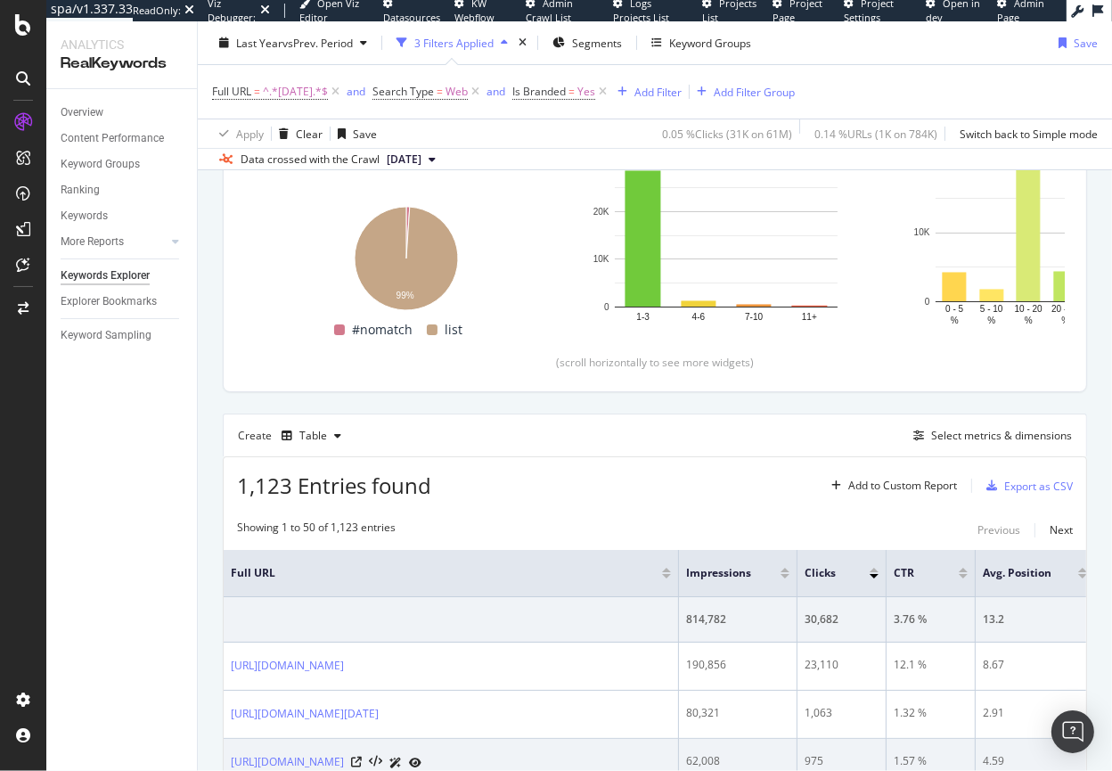
scroll to position [246, 0]
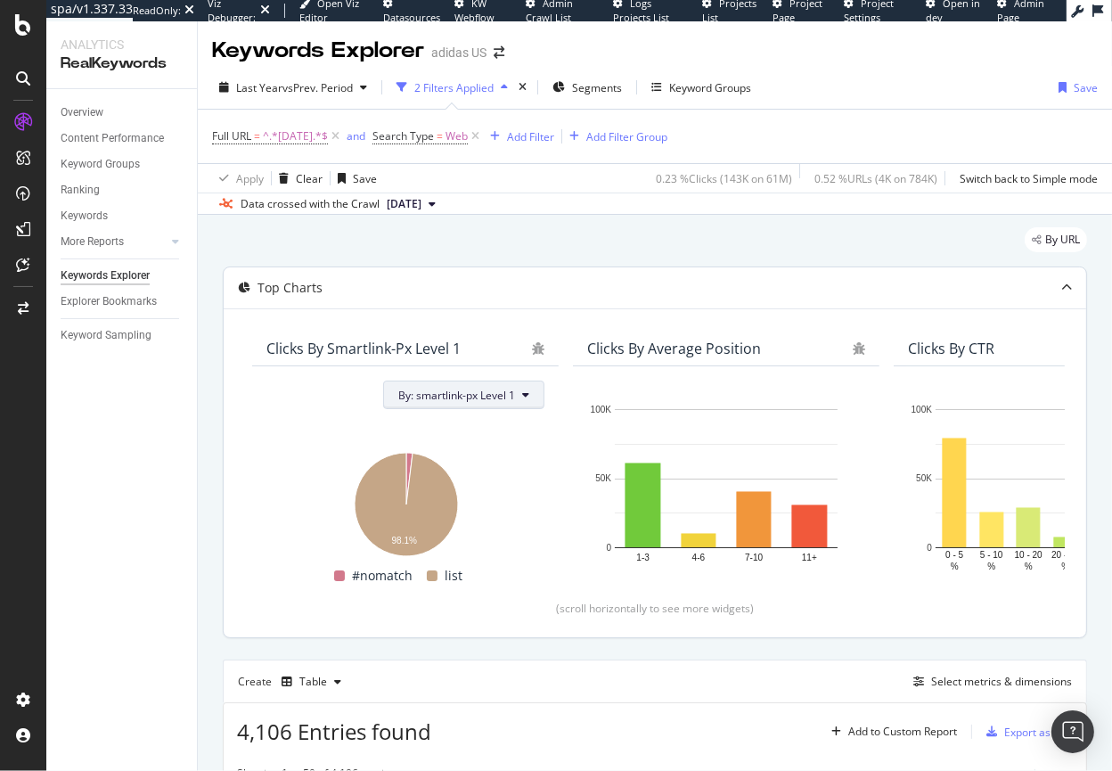
click at [444, 396] on span "By: smartlink-px Level 1" at bounding box center [456, 395] width 117 height 15
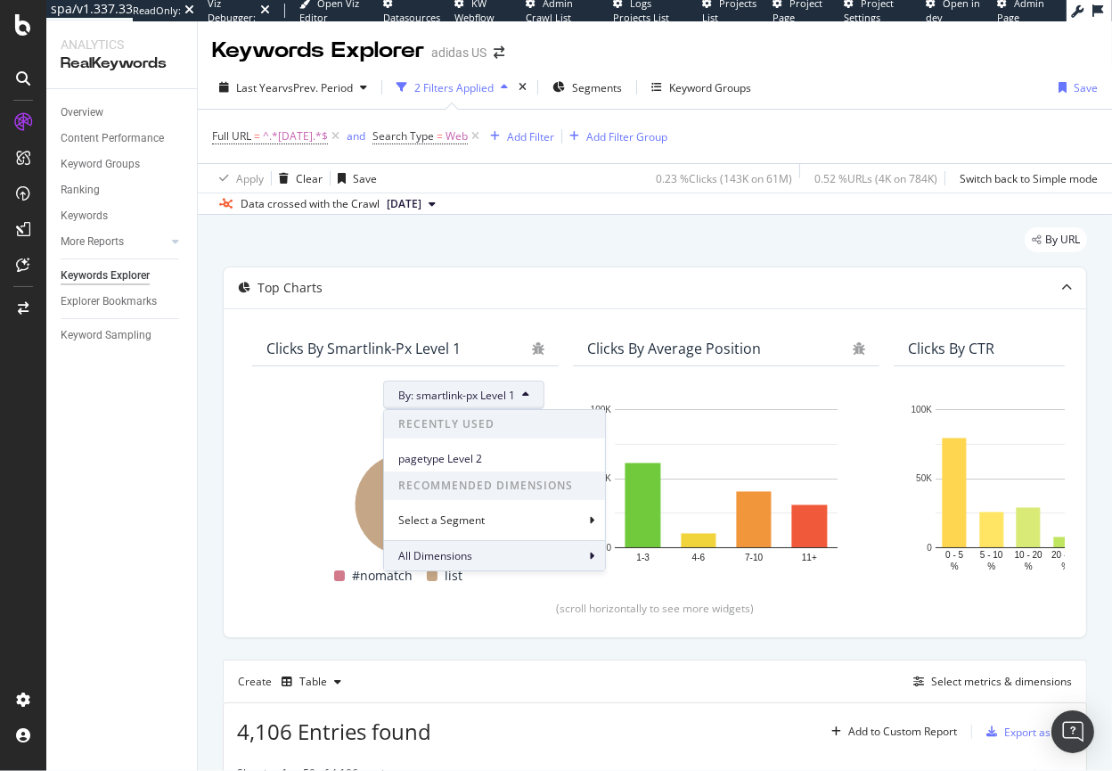
click at [453, 556] on span "All Dimensions" at bounding box center [435, 555] width 74 height 15
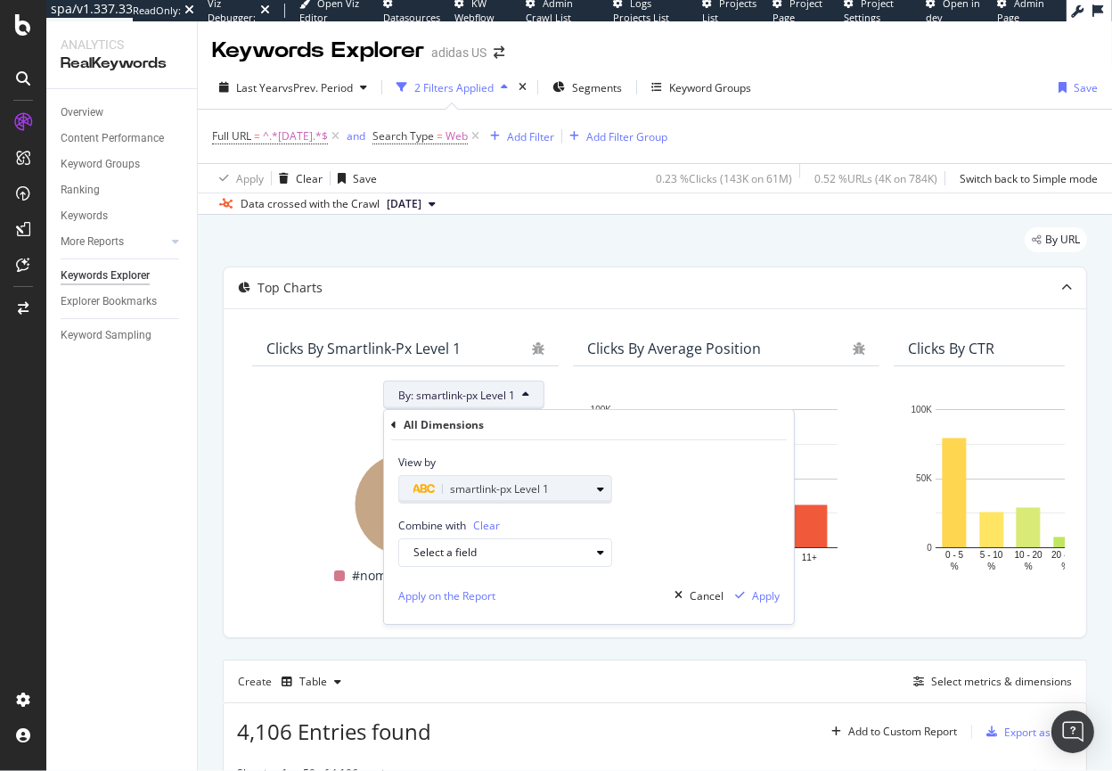
click at [417, 493] on icon "button" at bounding box center [425, 489] width 24 height 11
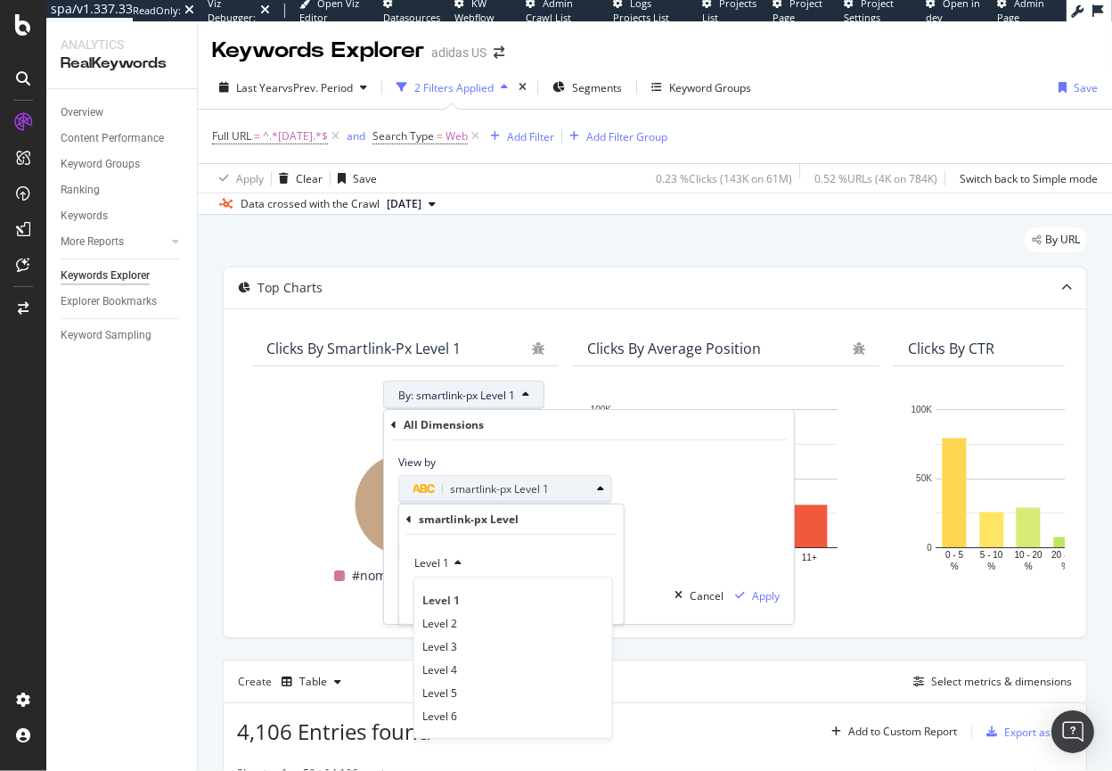
click at [597, 490] on icon "button" at bounding box center [600, 489] width 7 height 11
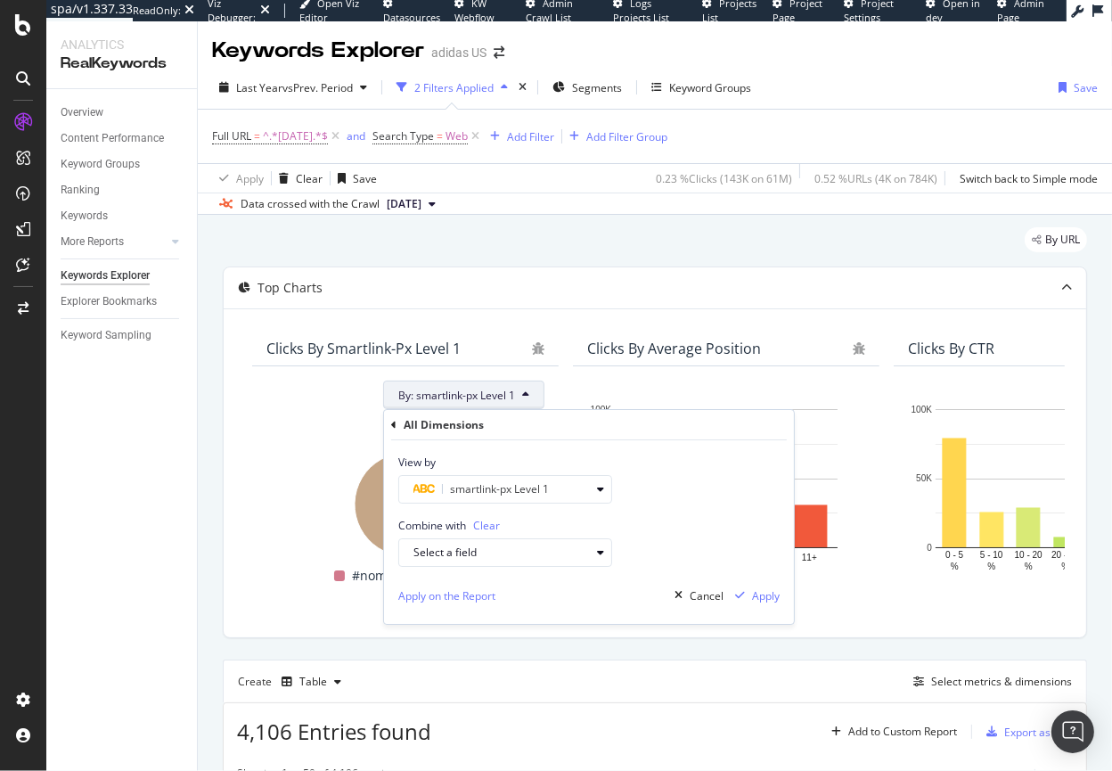
click at [404, 426] on div "All Dimensions" at bounding box center [444, 424] width 80 height 15
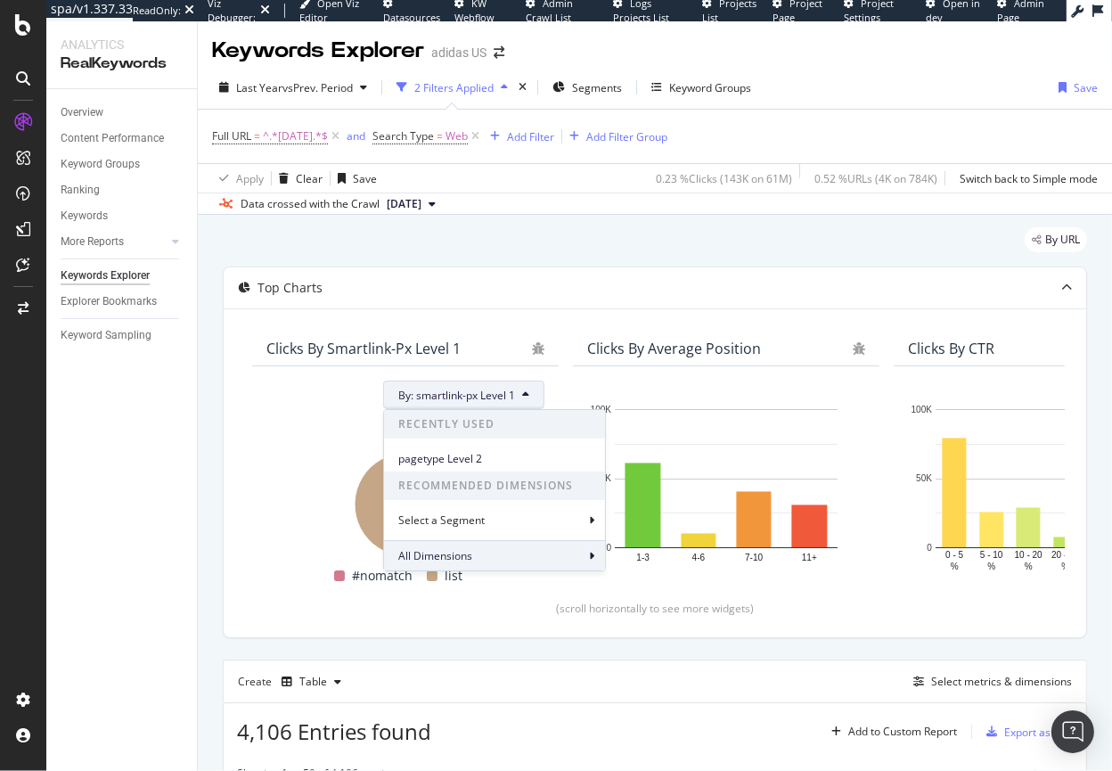
click at [496, 549] on div "All Dimensions" at bounding box center [494, 555] width 221 height 30
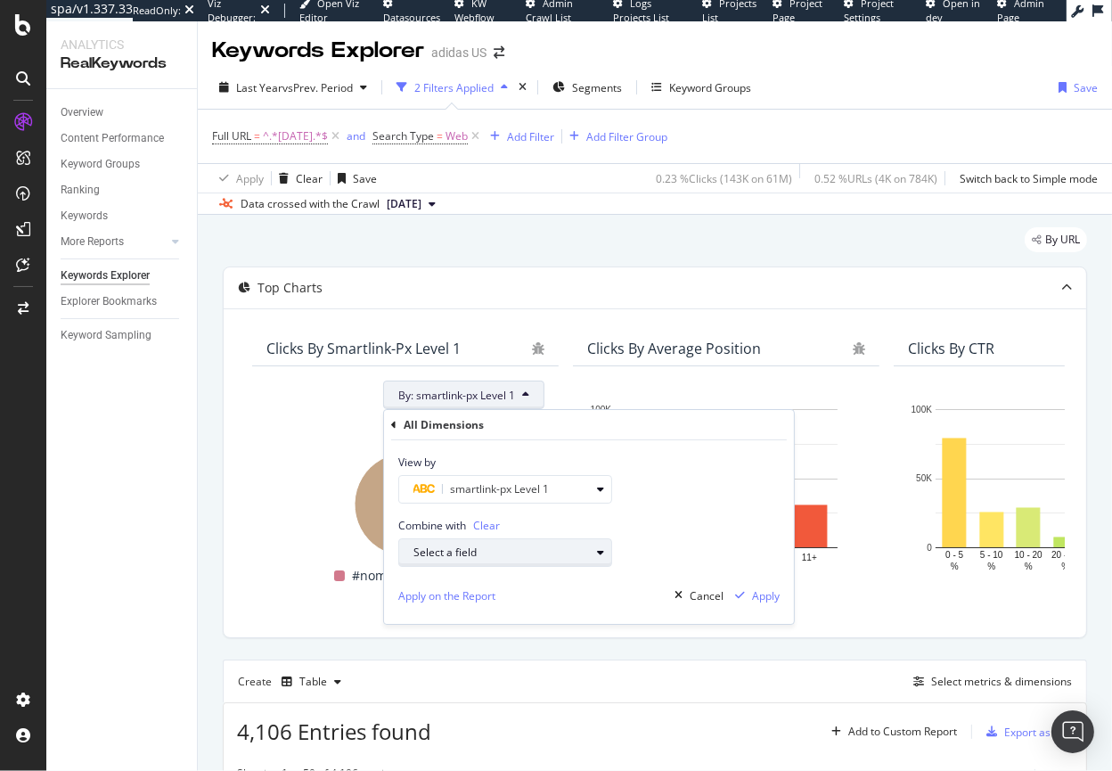
click at [495, 552] on div "Select a field" at bounding box center [501, 553] width 176 height 11
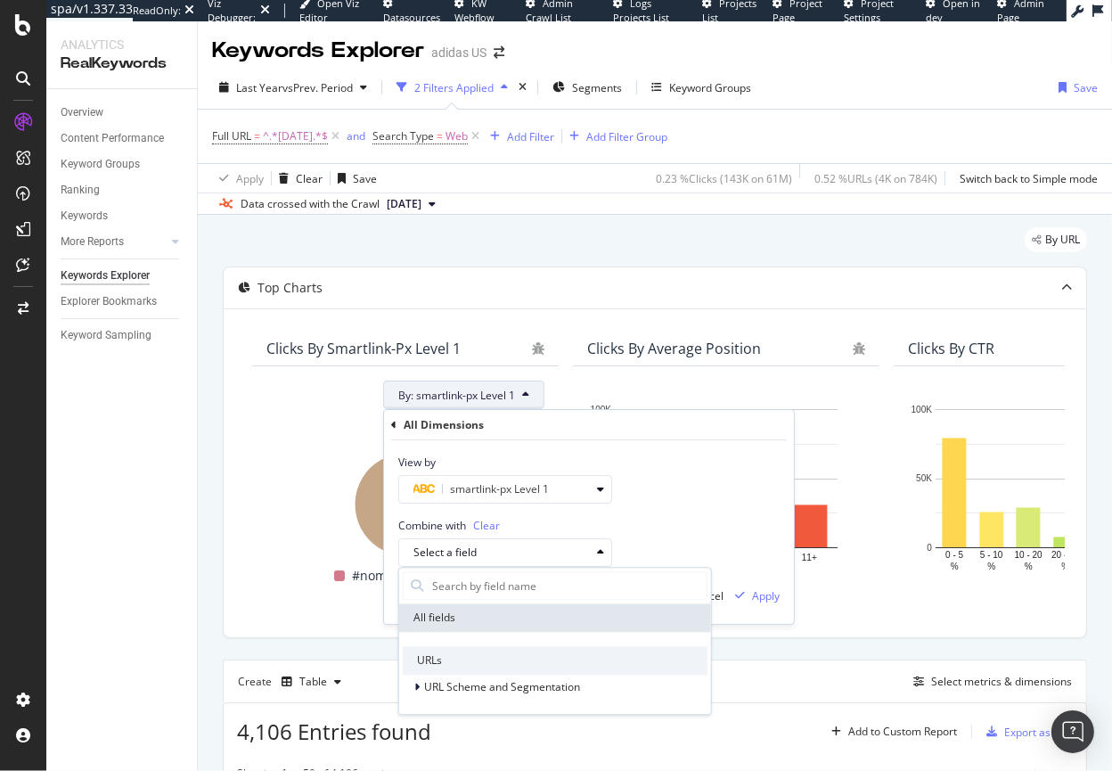
click at [682, 539] on div "Combine with Clear Select a field All fields URLs URL Scheme and Segmentation" at bounding box center [589, 534] width 410 height 63
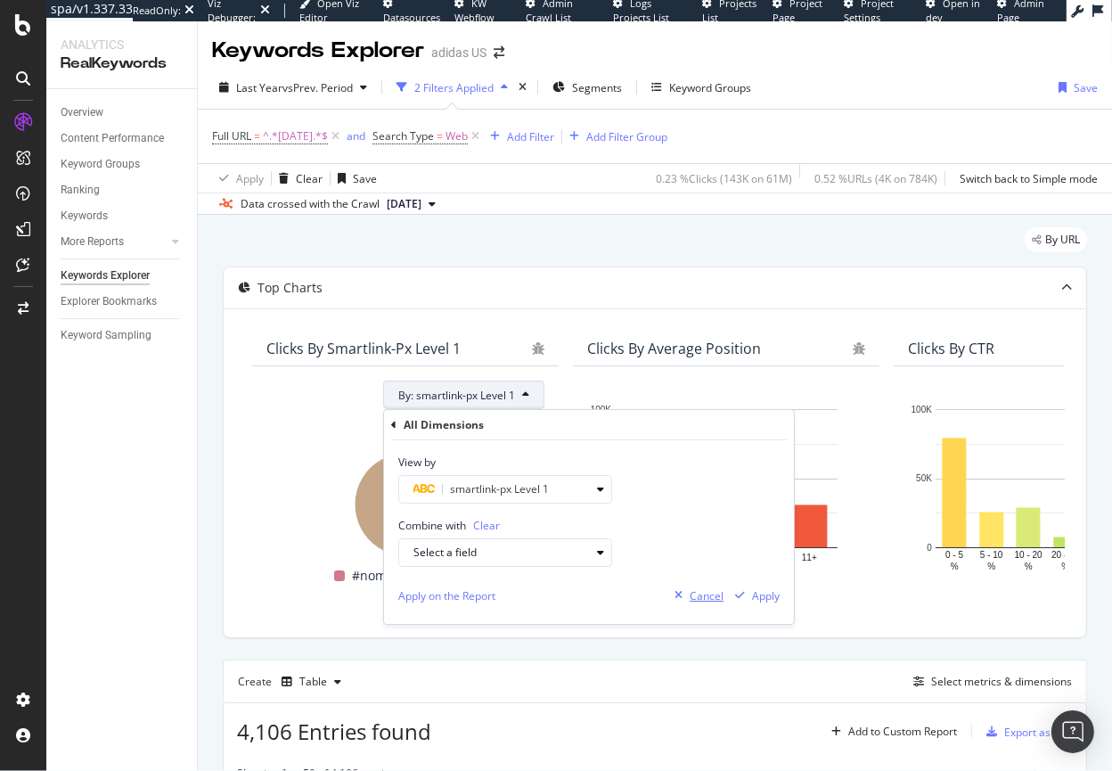
click at [692, 596] on div "Cancel" at bounding box center [707, 595] width 34 height 15
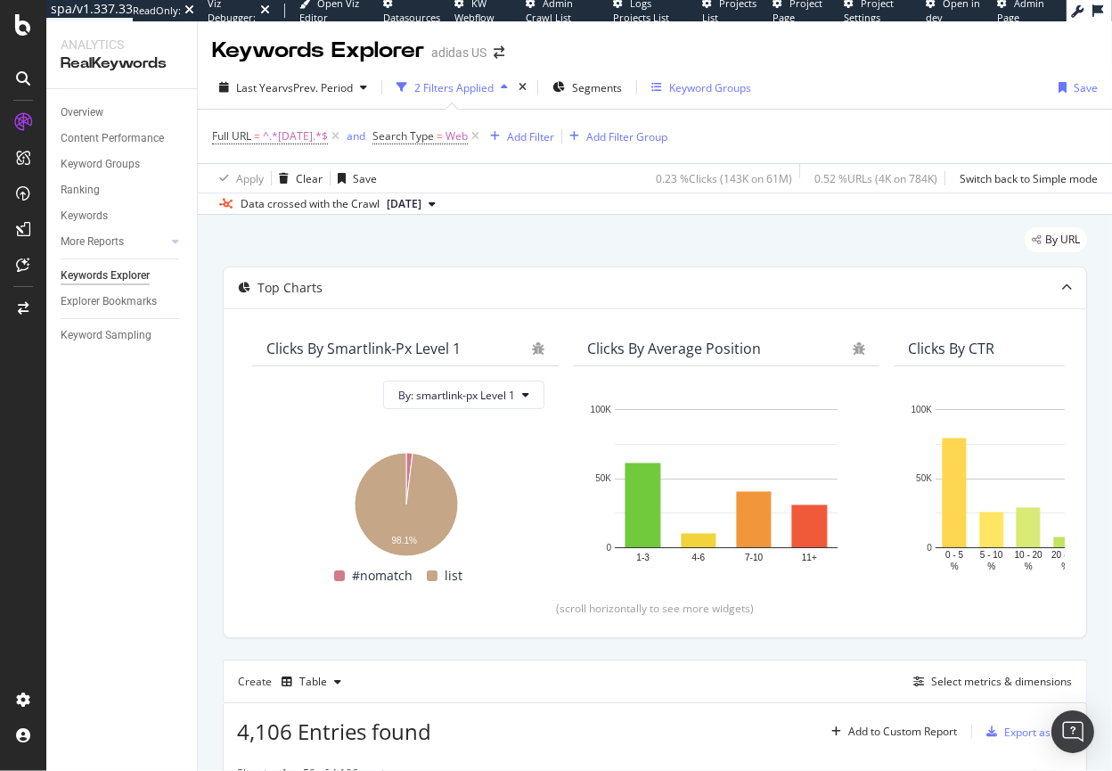
click at [695, 85] on div "Keyword Groups" at bounding box center [710, 87] width 82 height 15
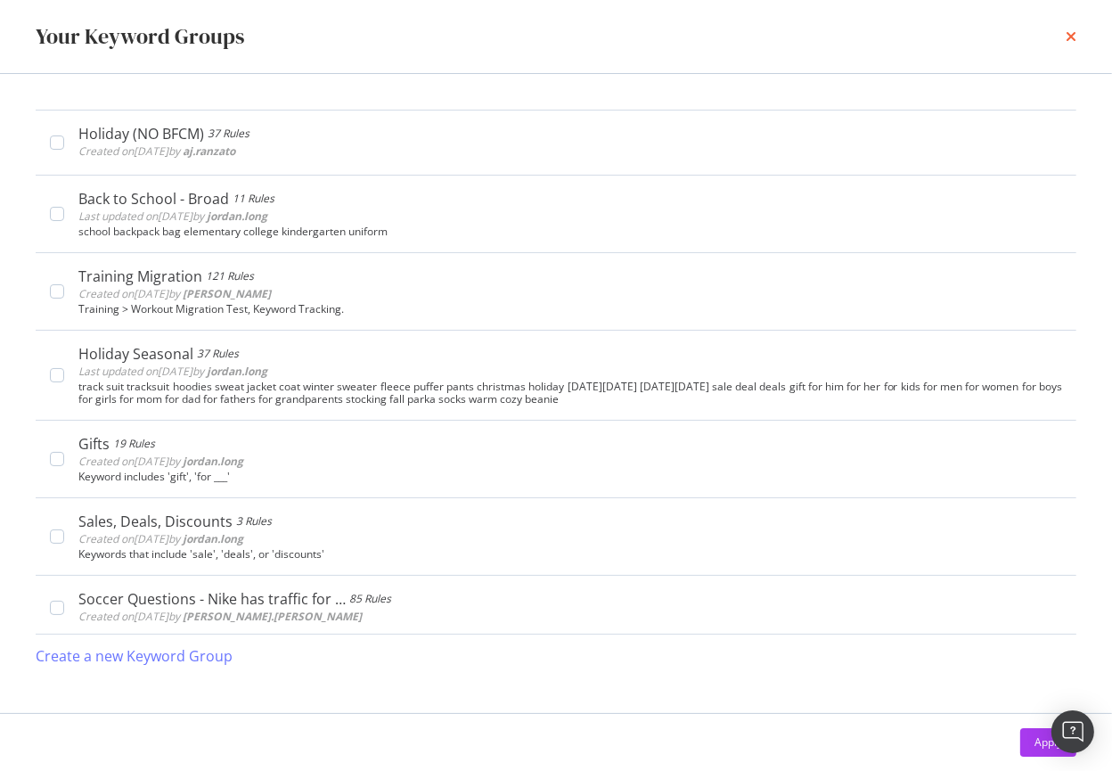
click at [1072, 36] on icon "times" at bounding box center [1071, 36] width 11 height 14
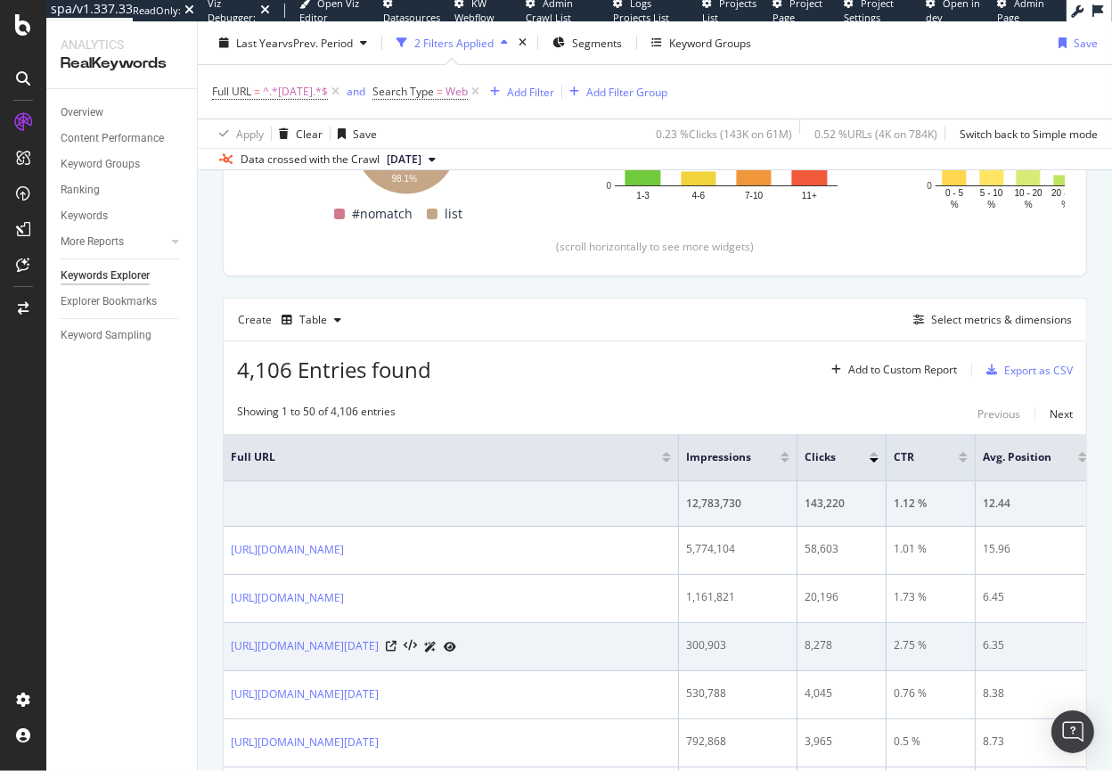
scroll to position [354, 0]
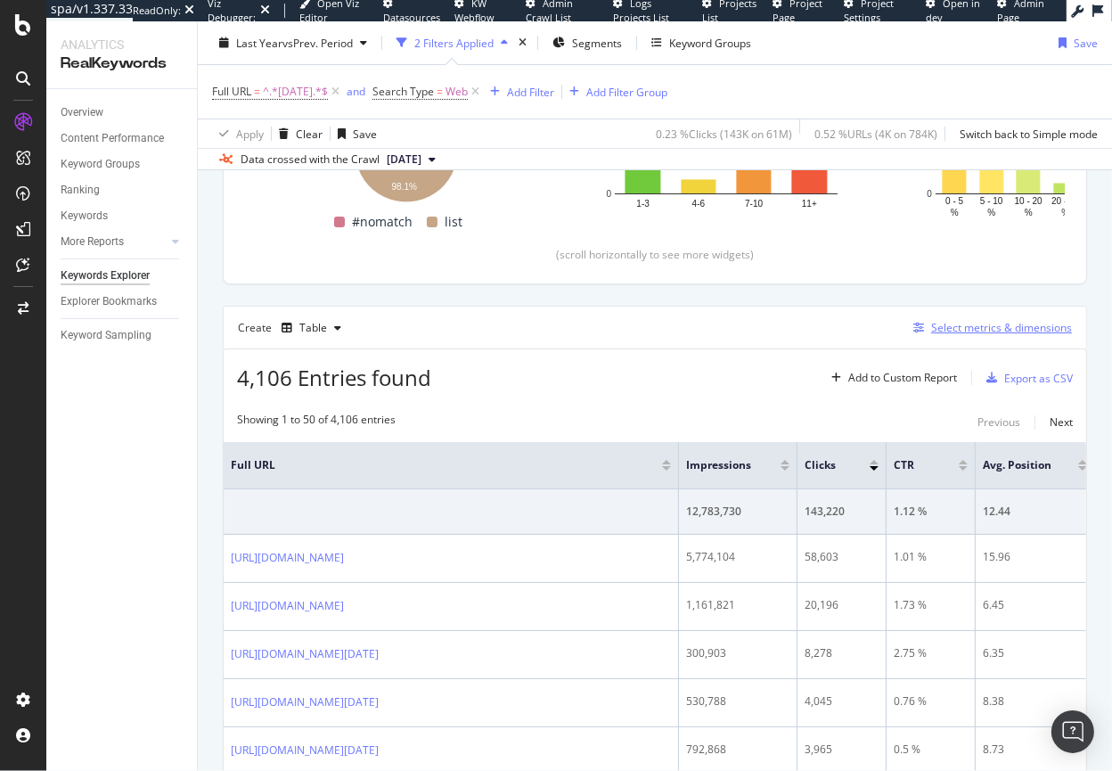
click at [983, 327] on div "Select metrics & dimensions" at bounding box center [1001, 327] width 141 height 15
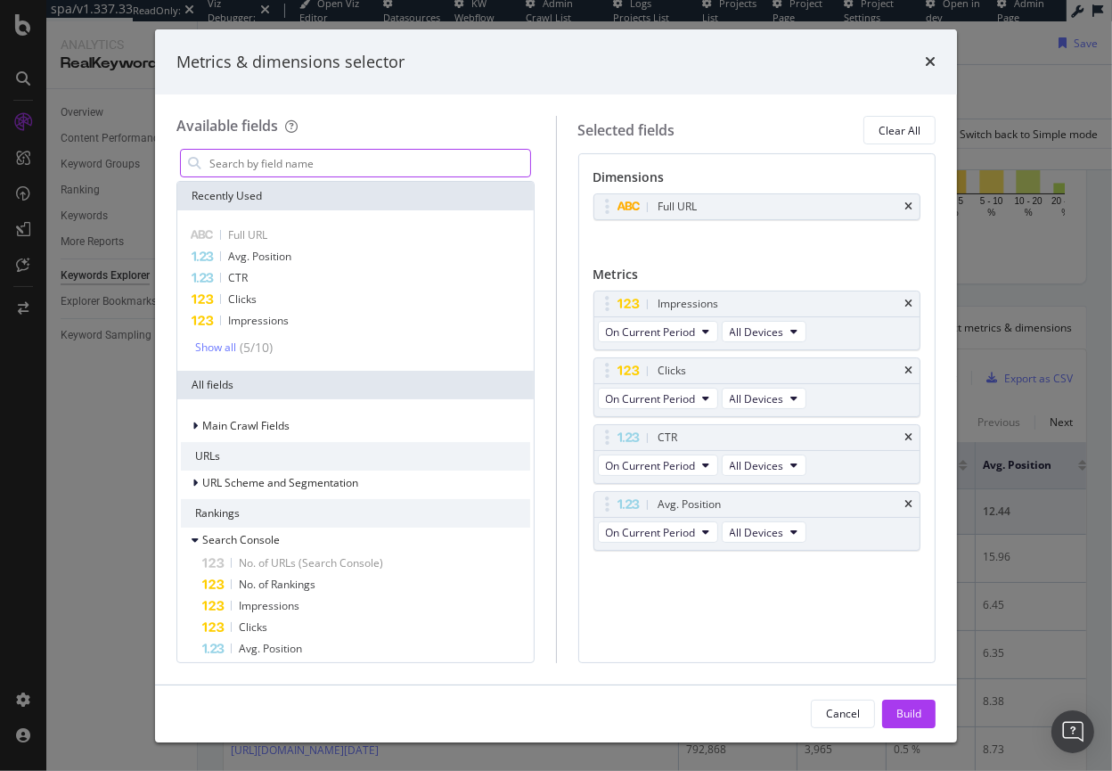
click at [287, 159] on input "modal" at bounding box center [369, 163] width 323 height 27
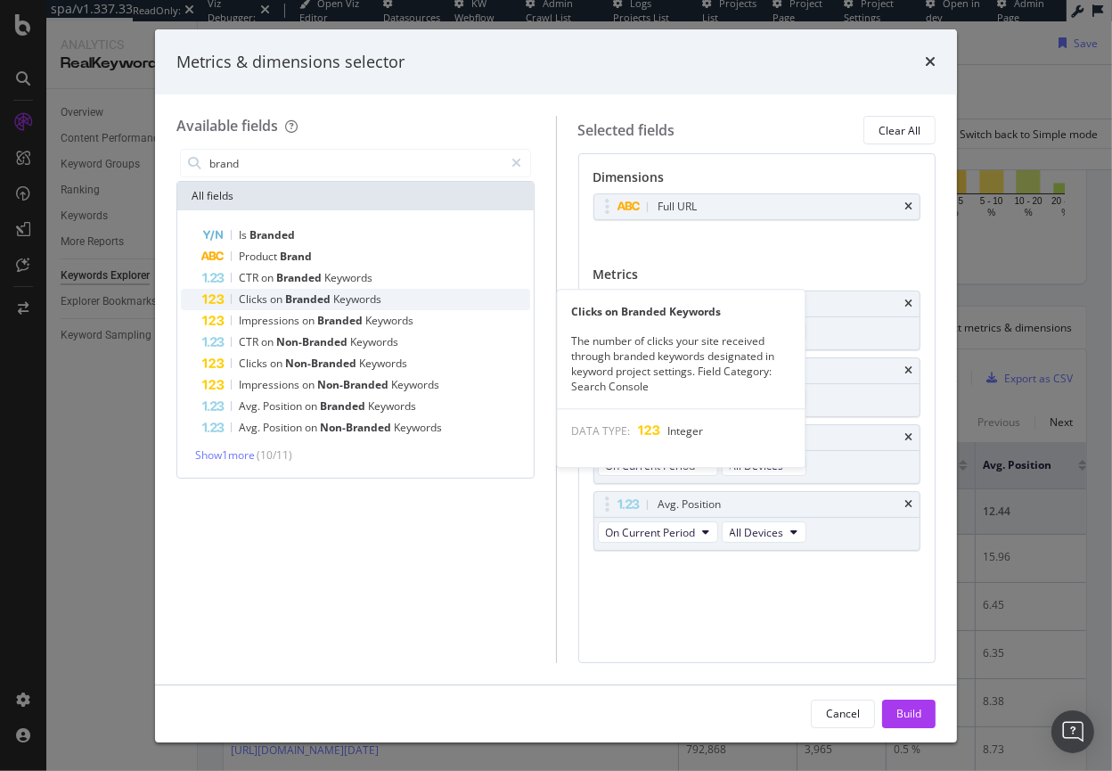
type input "brand"
click at [295, 294] on span "Branded" at bounding box center [309, 298] width 48 height 15
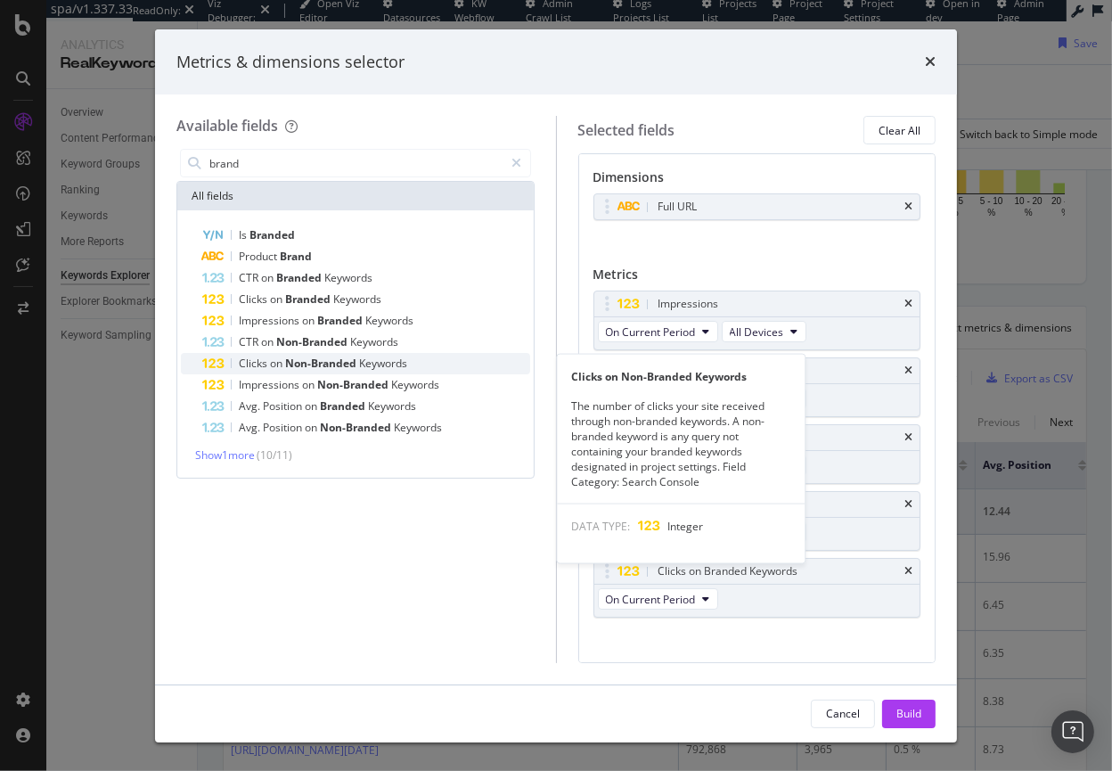
click at [277, 360] on span "on" at bounding box center [277, 362] width 15 height 15
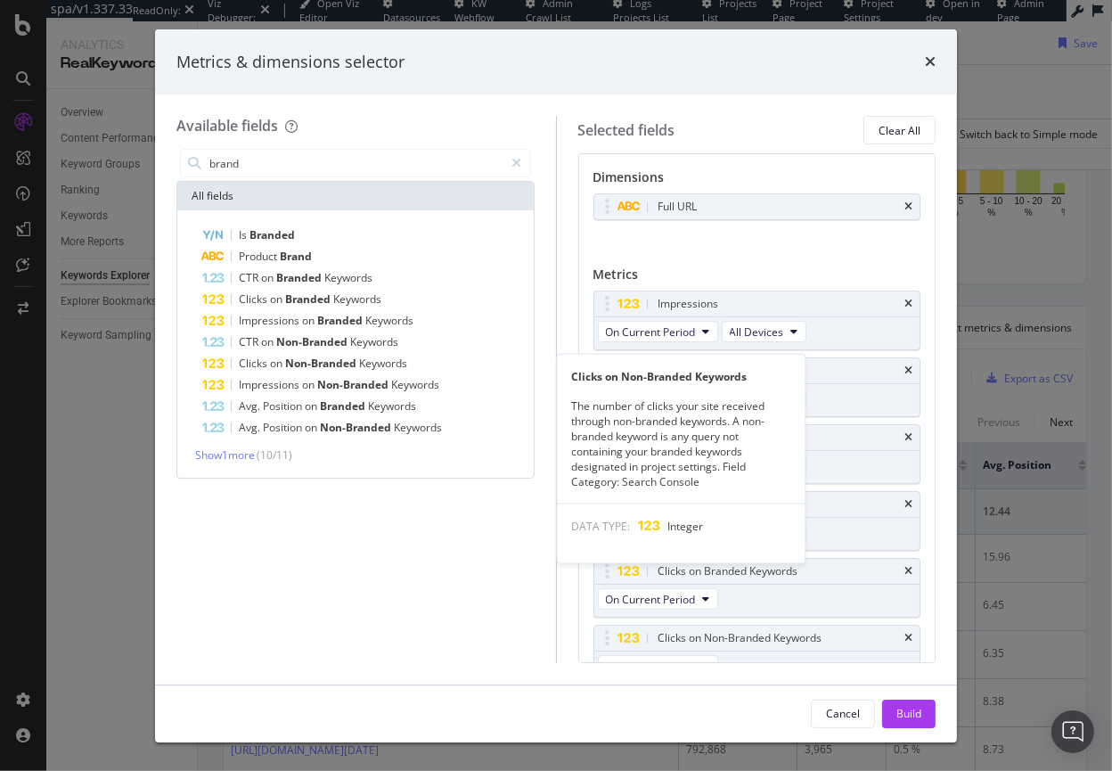
scroll to position [21, 0]
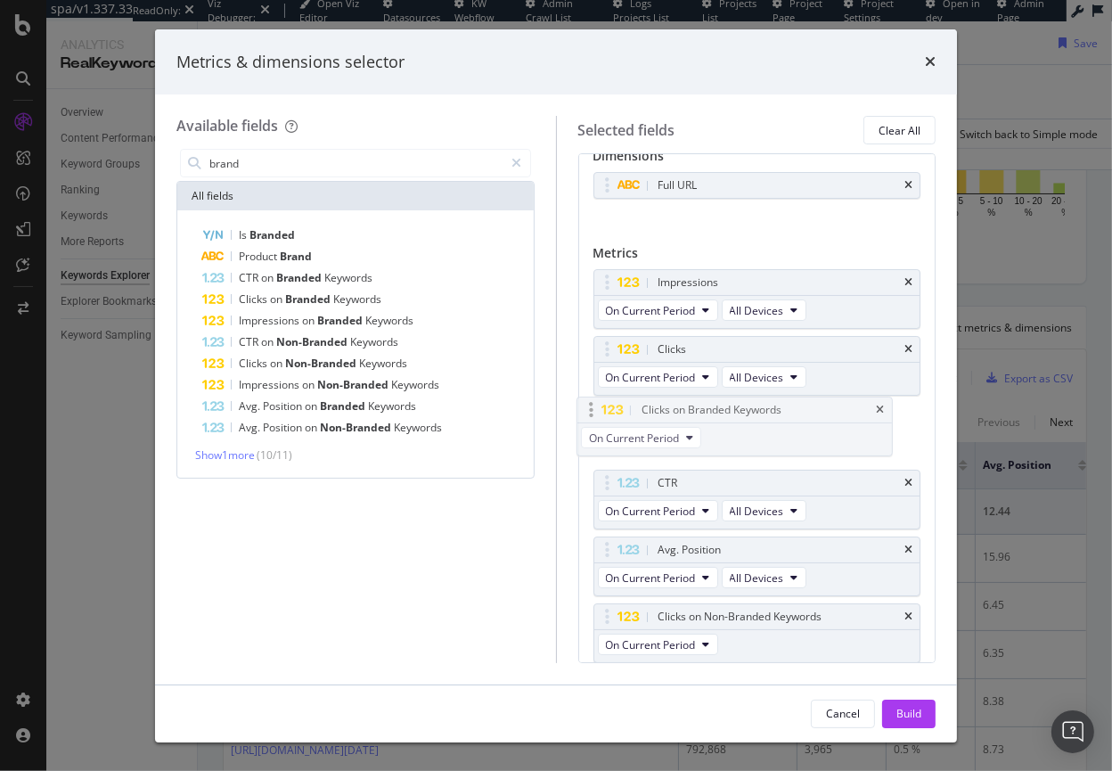
drag, startPoint x: 789, startPoint y: 561, endPoint x: 772, endPoint y: 422, distance: 139.9
click at [772, 422] on body "spa/v1.337.33 ReadOnly: Viz Debugger: Open Viz Editor Datasources KW Webflow Ad…" at bounding box center [556, 385] width 1112 height 771
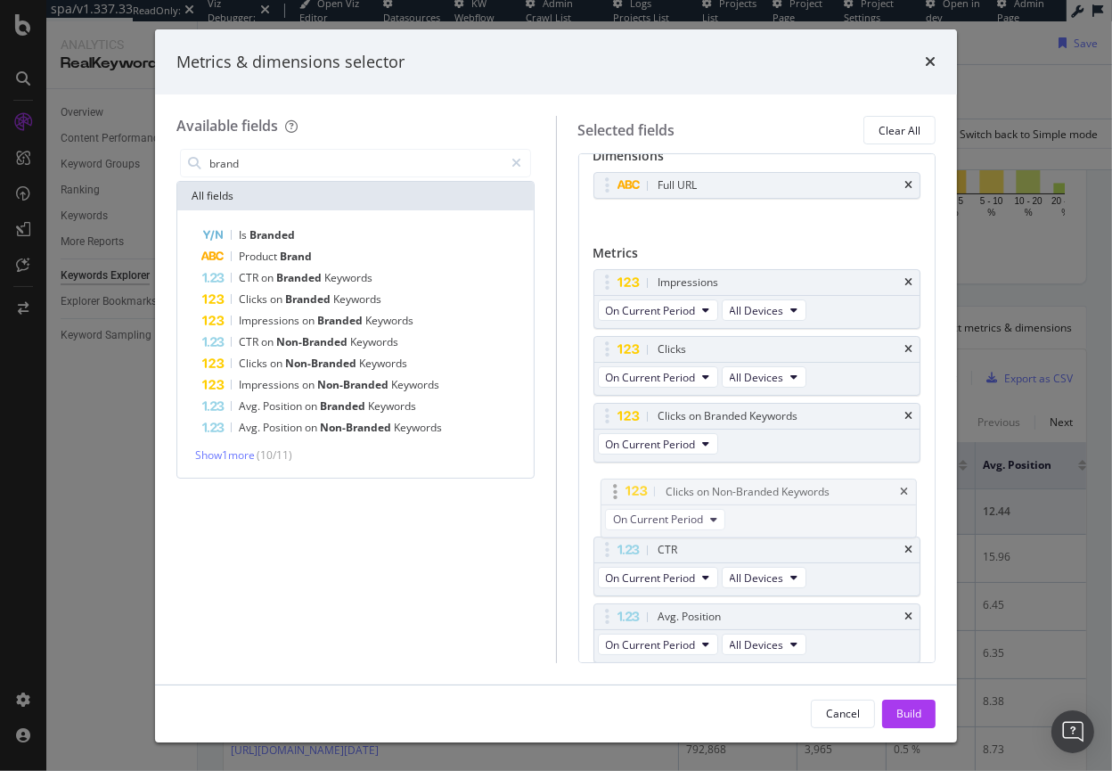
drag, startPoint x: 721, startPoint y: 613, endPoint x: 729, endPoint y: 489, distance: 124.1
click at [729, 489] on body "spa/v1.337.33 ReadOnly: Viz Debugger: Open Viz Editor Datasources KW Webflow Ad…" at bounding box center [556, 385] width 1112 height 771
click at [910, 707] on div "Build" at bounding box center [908, 713] width 25 height 15
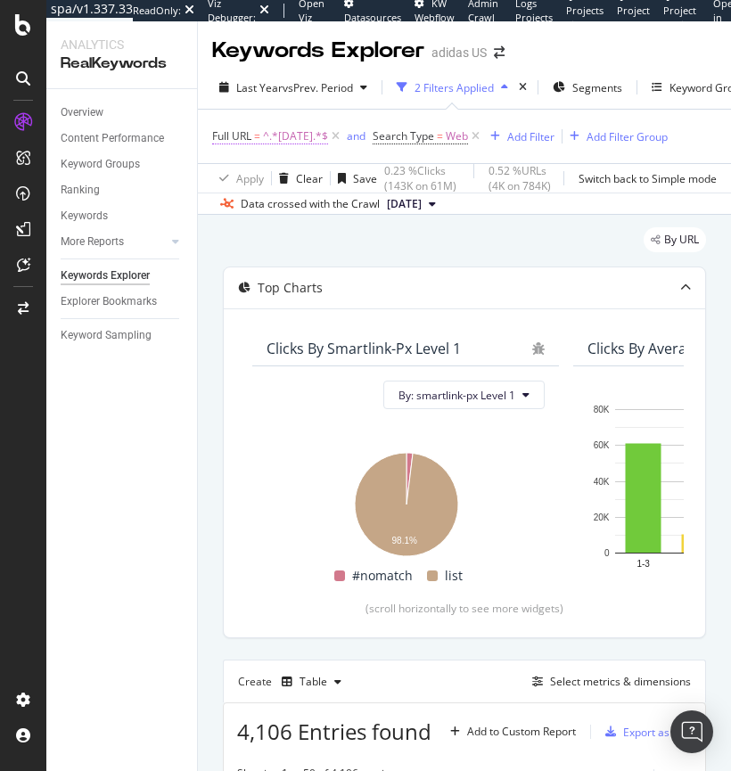
click at [307, 136] on span "^.*[DATE].*$" at bounding box center [295, 136] width 65 height 25
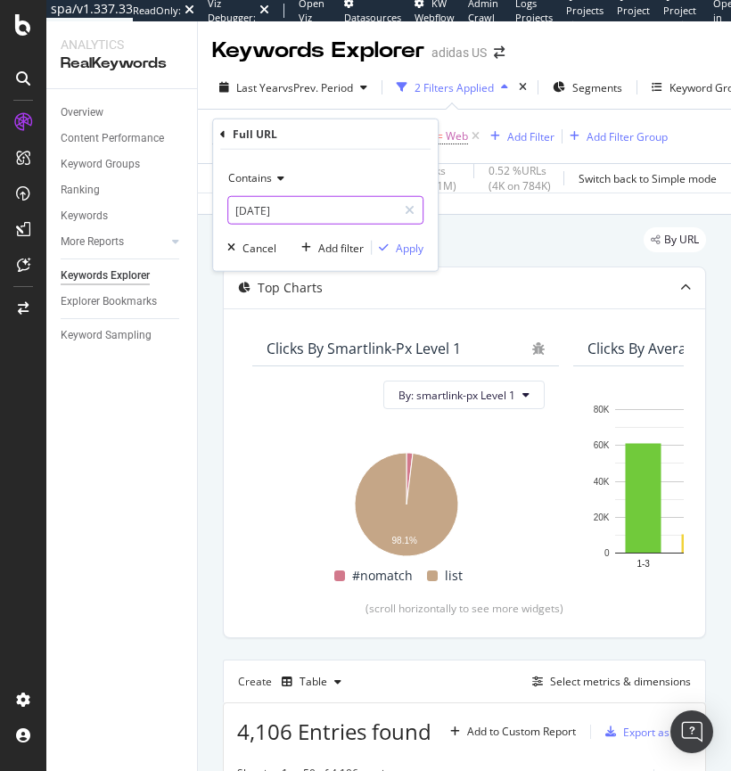
click at [236, 208] on input "[DATE]" at bounding box center [312, 210] width 168 height 29
type input "us/black_friday"
click at [413, 244] on div "Apply" at bounding box center [410, 247] width 28 height 15
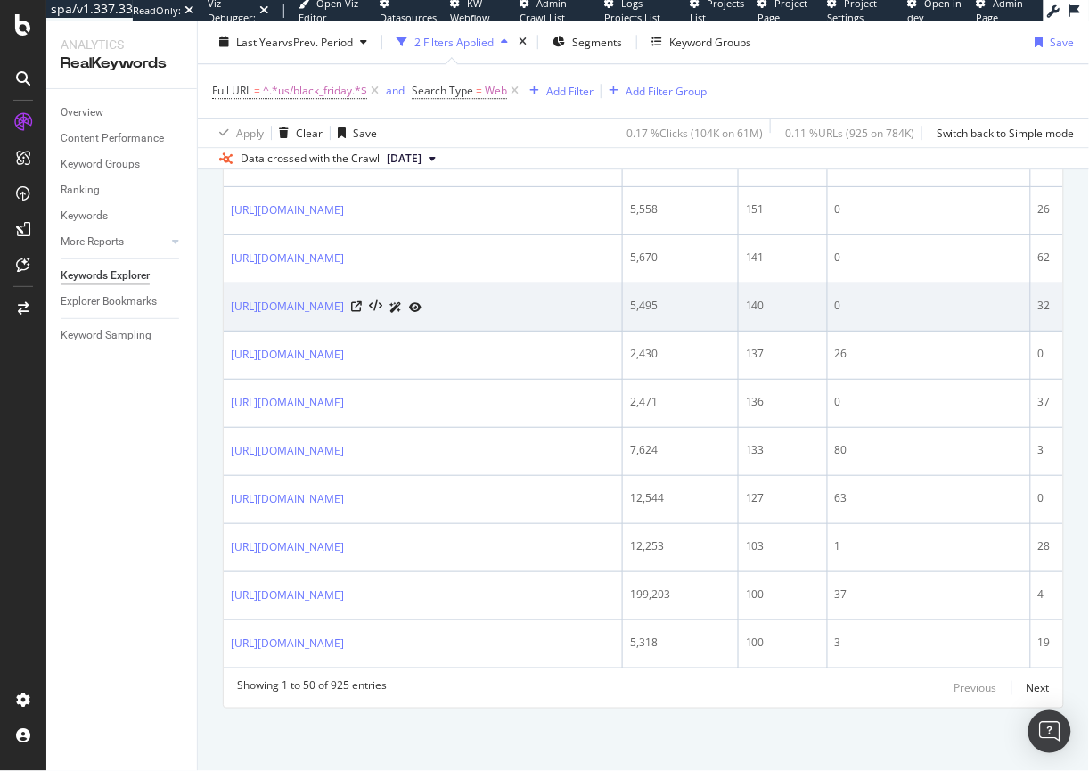
scroll to position [2632, 0]
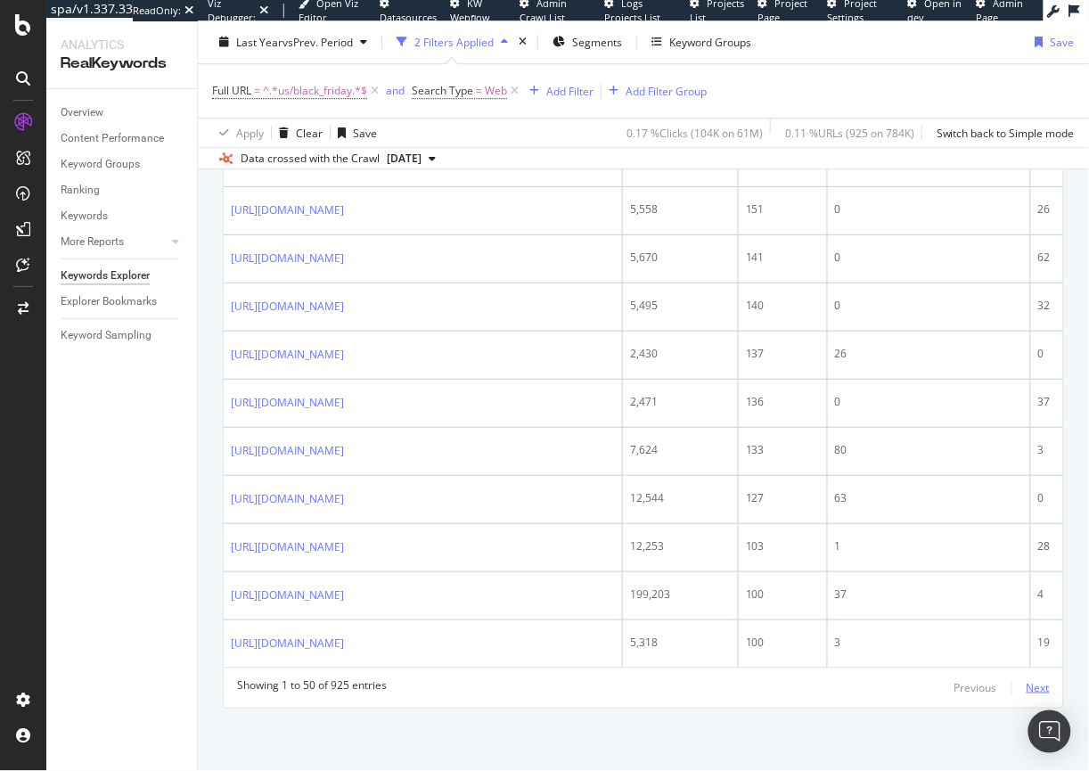
click at [1033, 691] on div "Next" at bounding box center [1037, 687] width 23 height 15
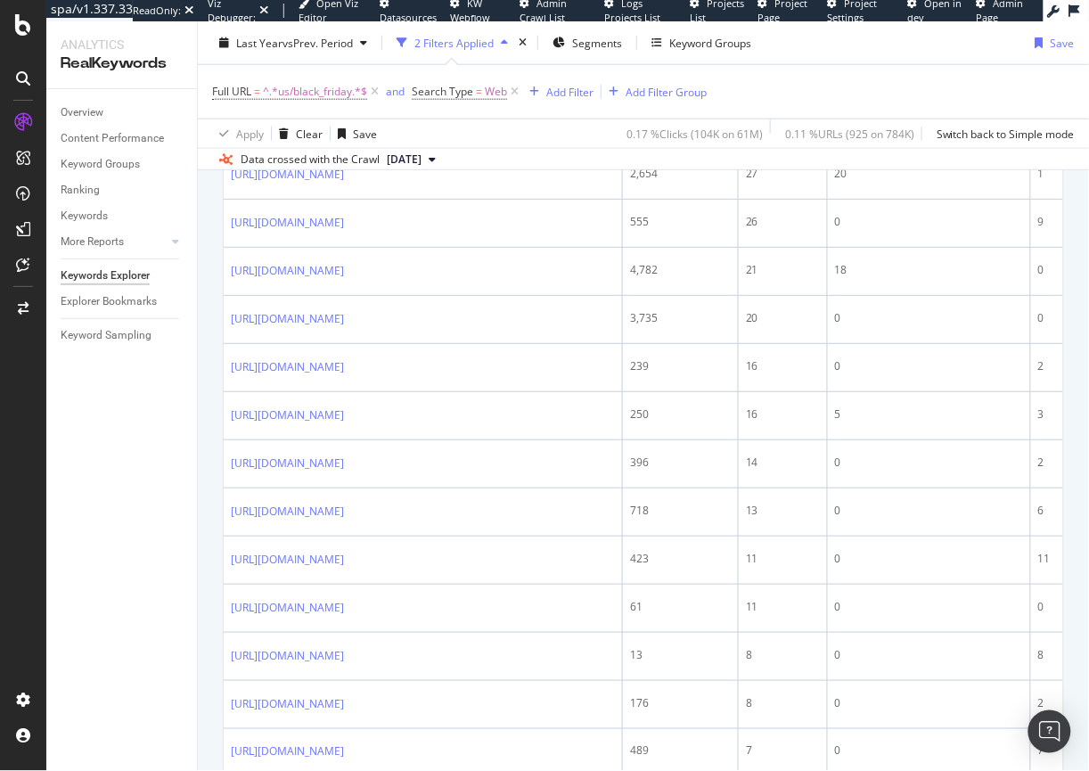
scroll to position [2683, 0]
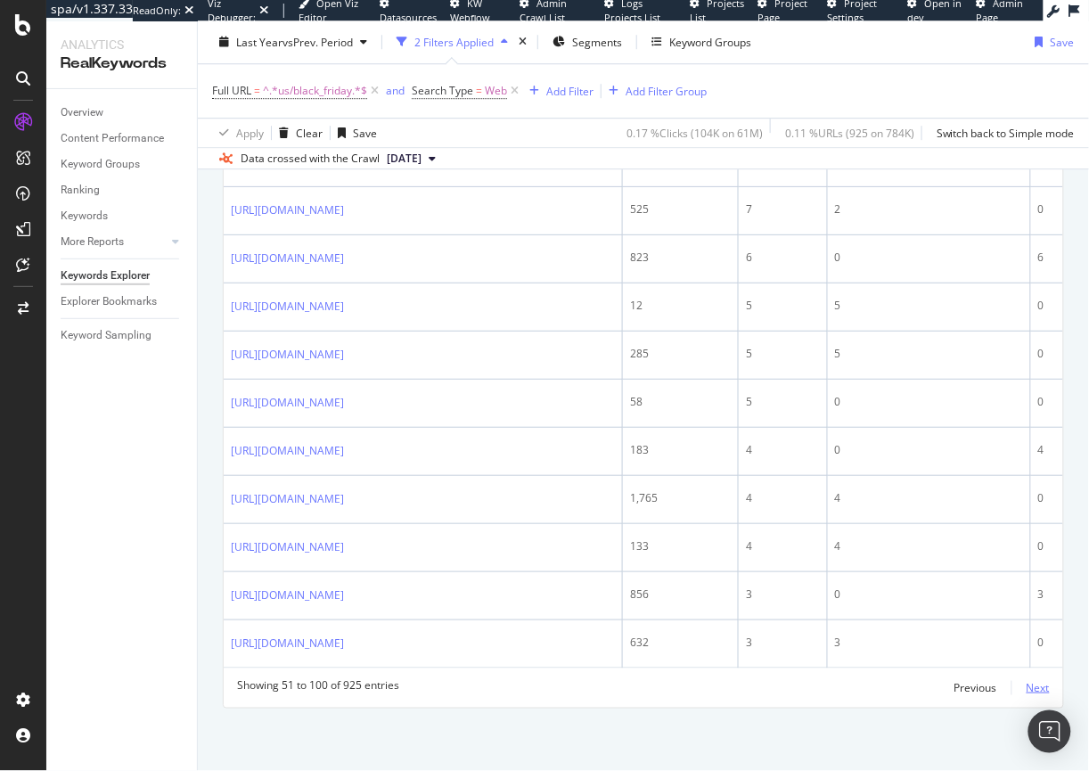
click at [1026, 687] on div "Next" at bounding box center [1037, 687] width 23 height 15
click at [1032, 687] on div "Next" at bounding box center [1037, 687] width 23 height 15
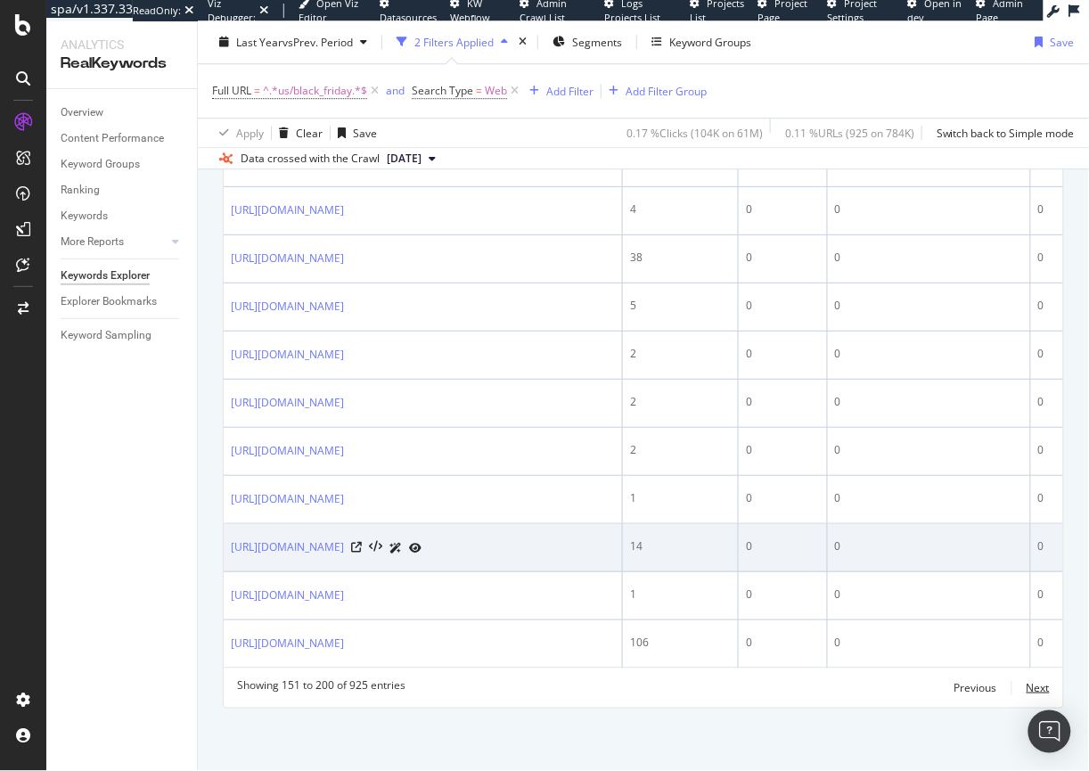
scroll to position [2954, 0]
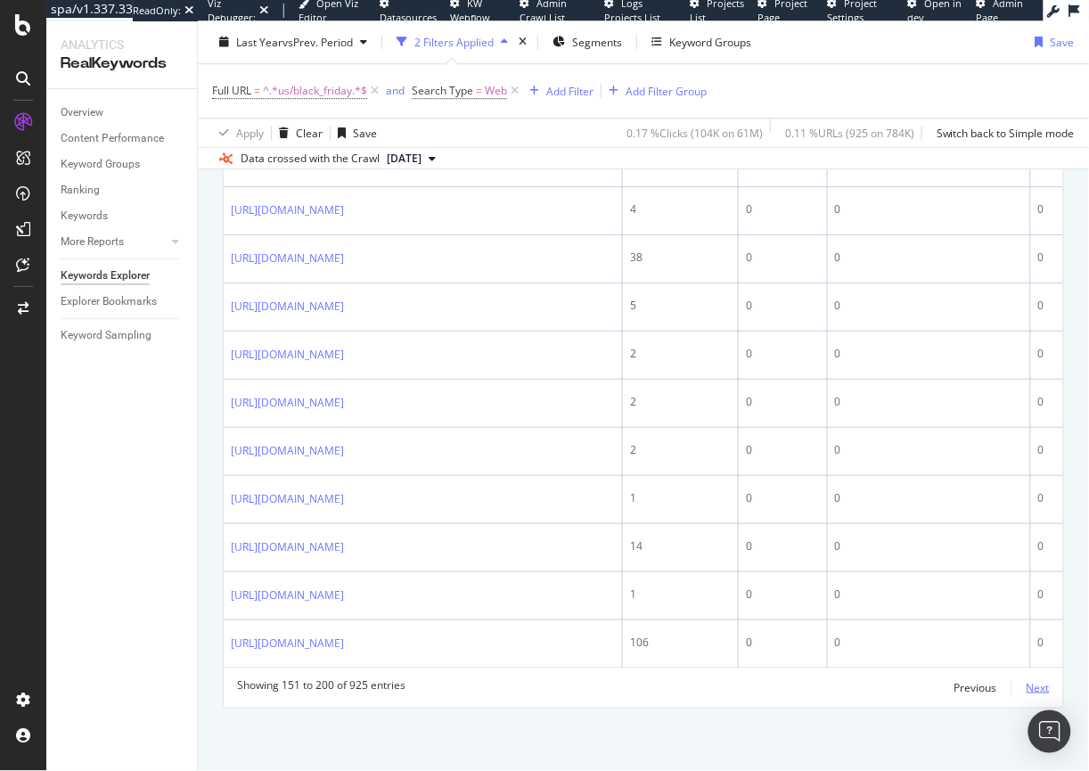
click at [1026, 684] on div "Next" at bounding box center [1037, 687] width 23 height 15
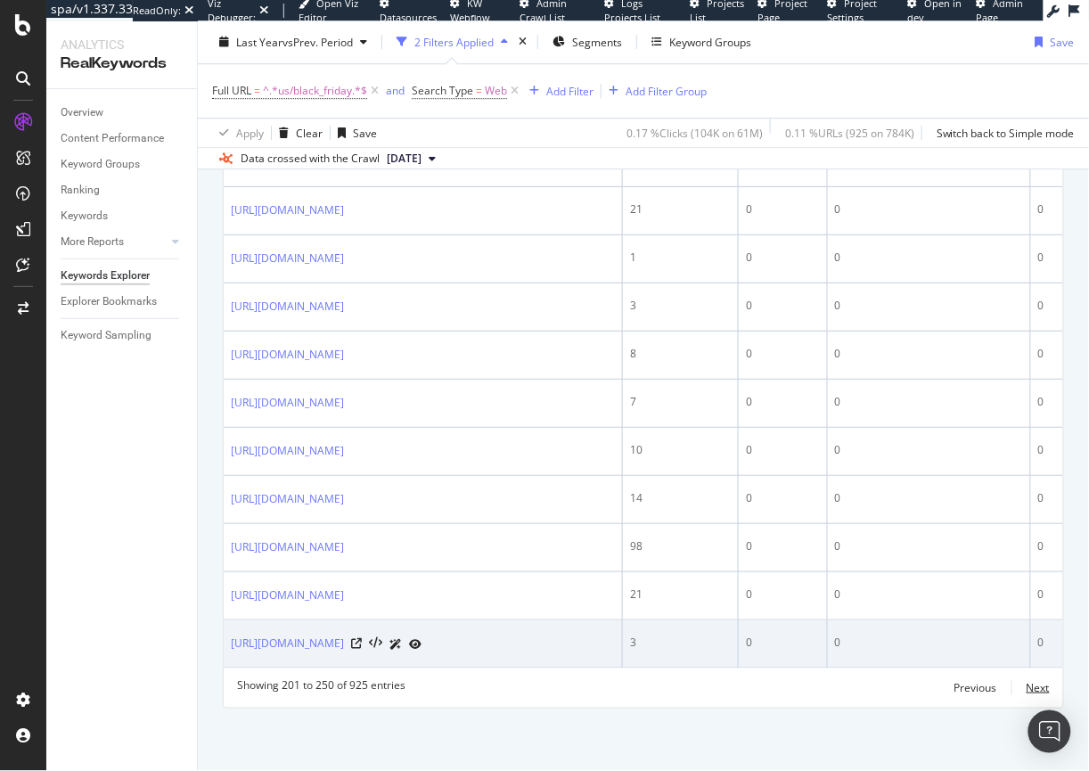
scroll to position [3038, 0]
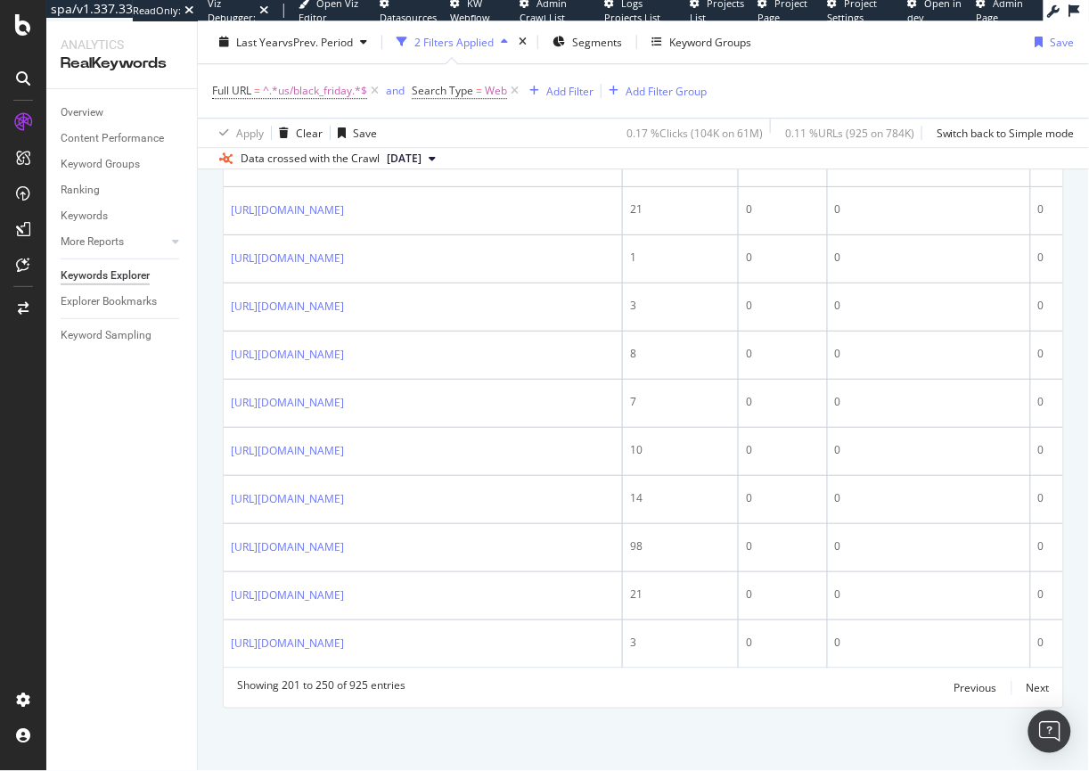
click at [1042, 682] on div "Showing 201 to 250 of 925 entries Previous Next" at bounding box center [643, 687] width 839 height 21
click at [1029, 686] on div "Next" at bounding box center [1037, 687] width 23 height 15
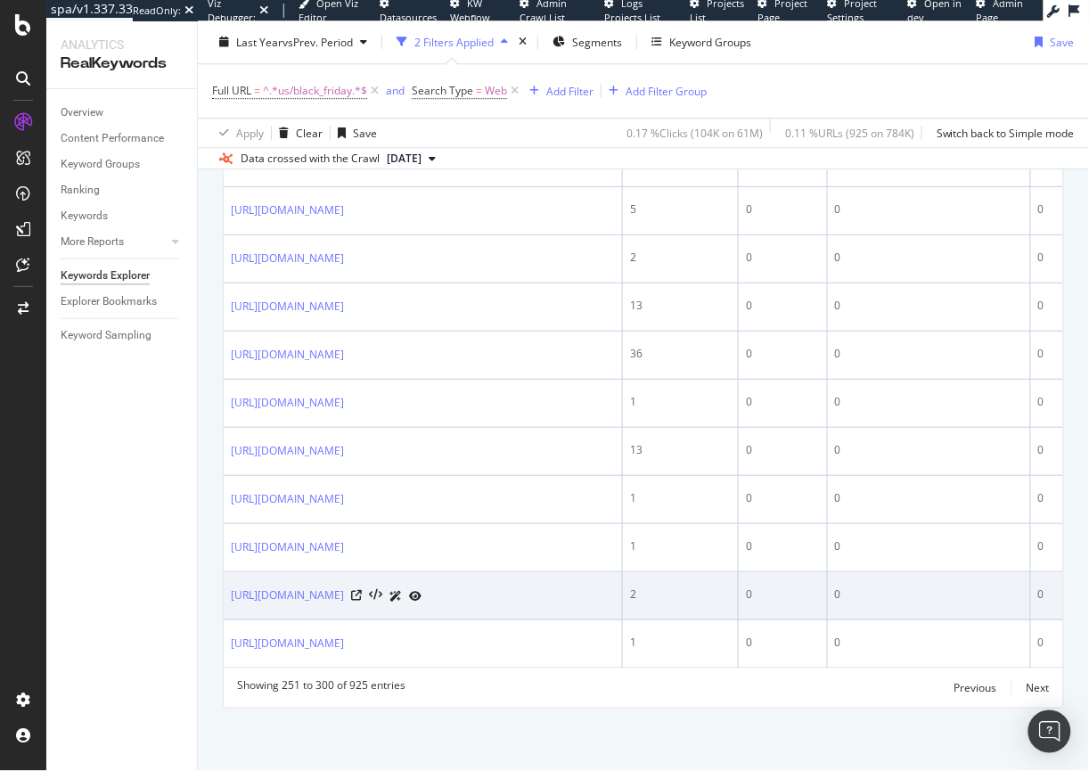
scroll to position [2987, 0]
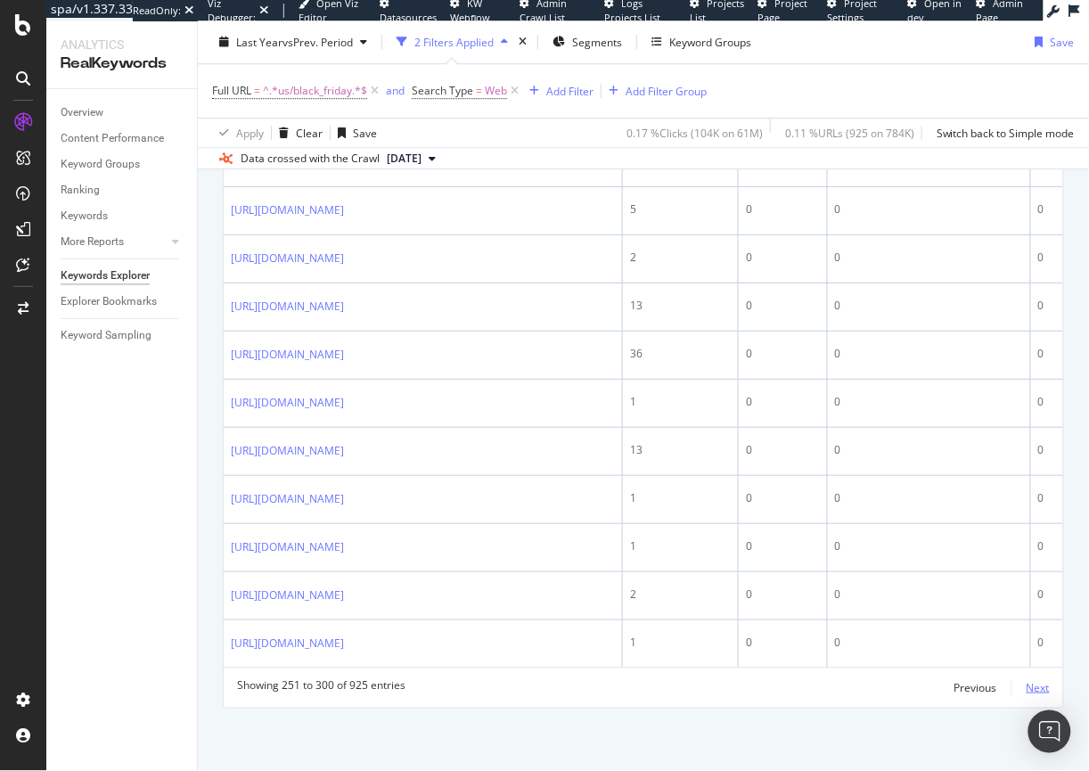
click at [1026, 688] on div "Next" at bounding box center [1037, 687] width 23 height 15
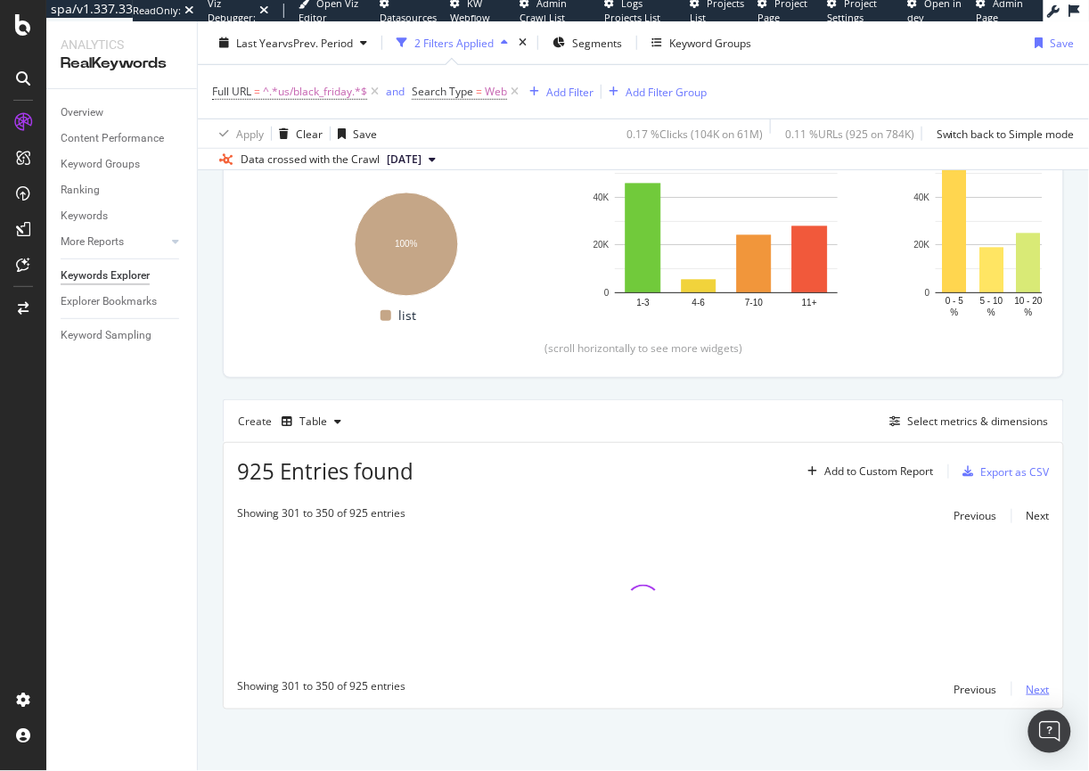
click at [1026, 687] on div "Next" at bounding box center [1037, 689] width 23 height 15
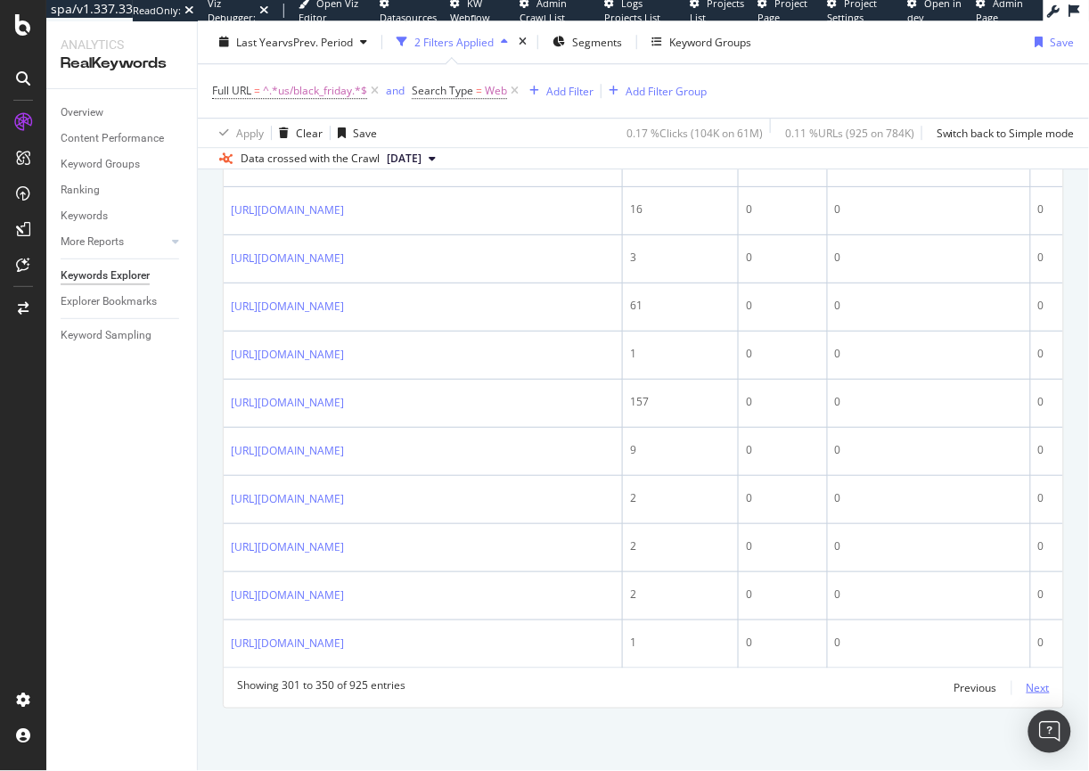
click at [1026, 687] on div "Next" at bounding box center [1037, 687] width 23 height 15
click at [1026, 688] on div "Next" at bounding box center [1037, 687] width 23 height 15
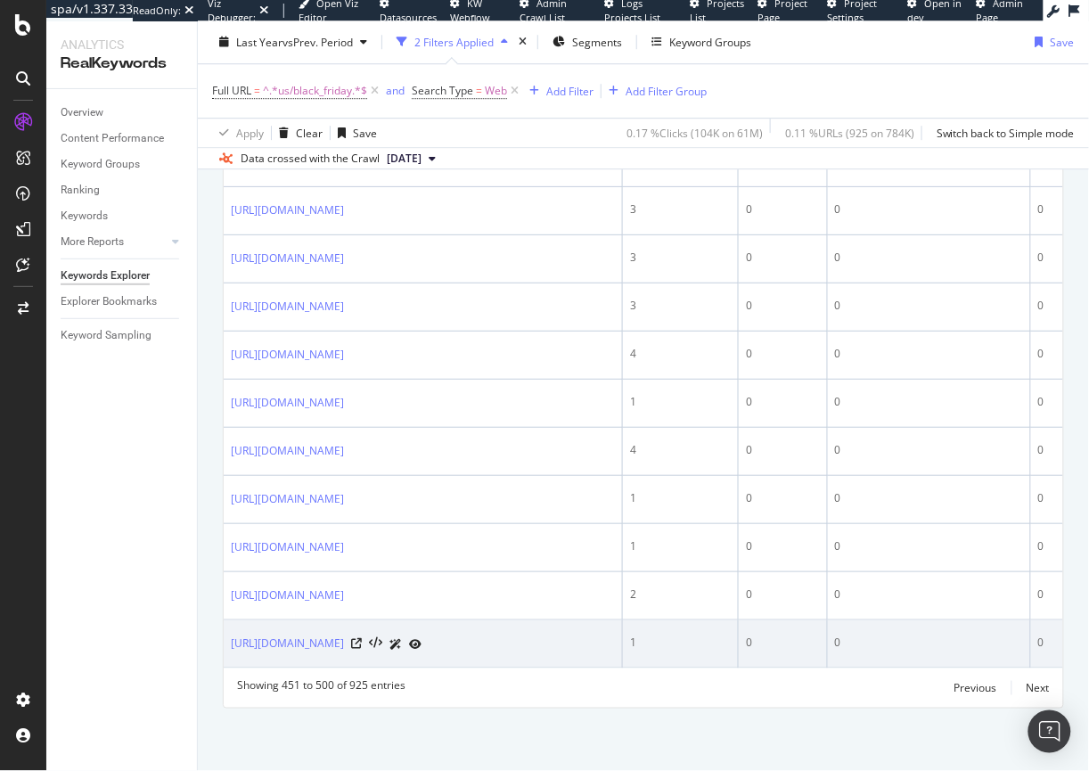
click at [1021, 668] on td "0" at bounding box center [929, 644] width 203 height 48
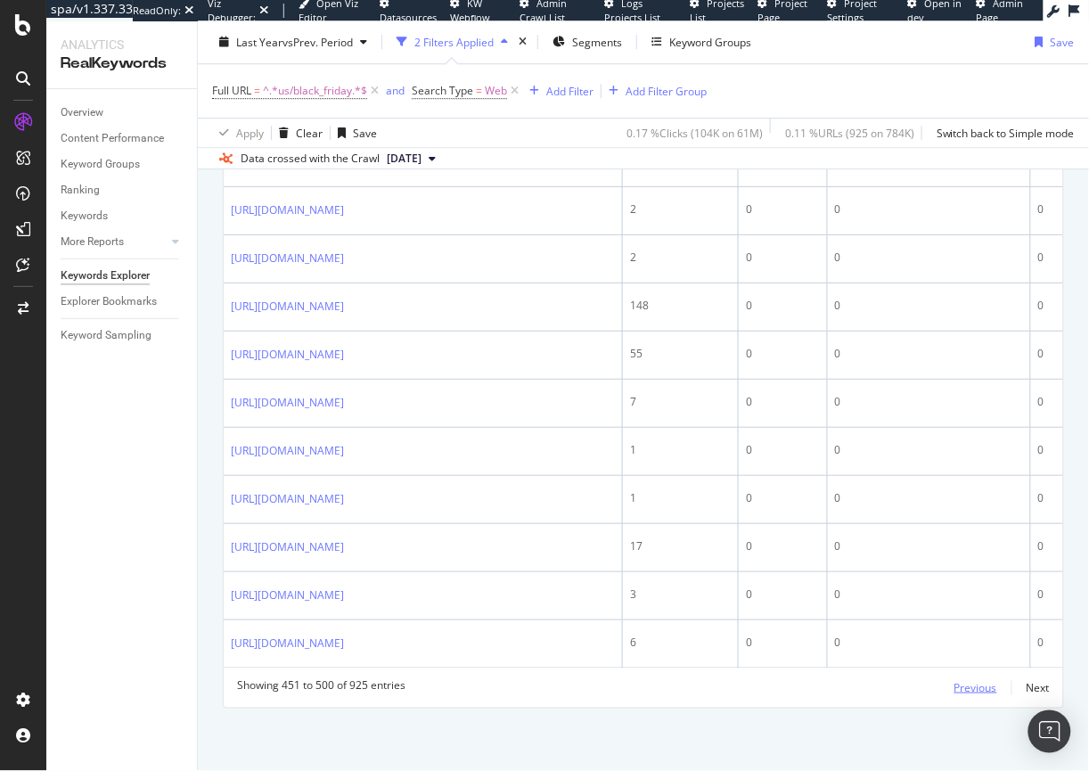
scroll to position [3021, 0]
click at [1026, 684] on div "Next" at bounding box center [1037, 687] width 23 height 15
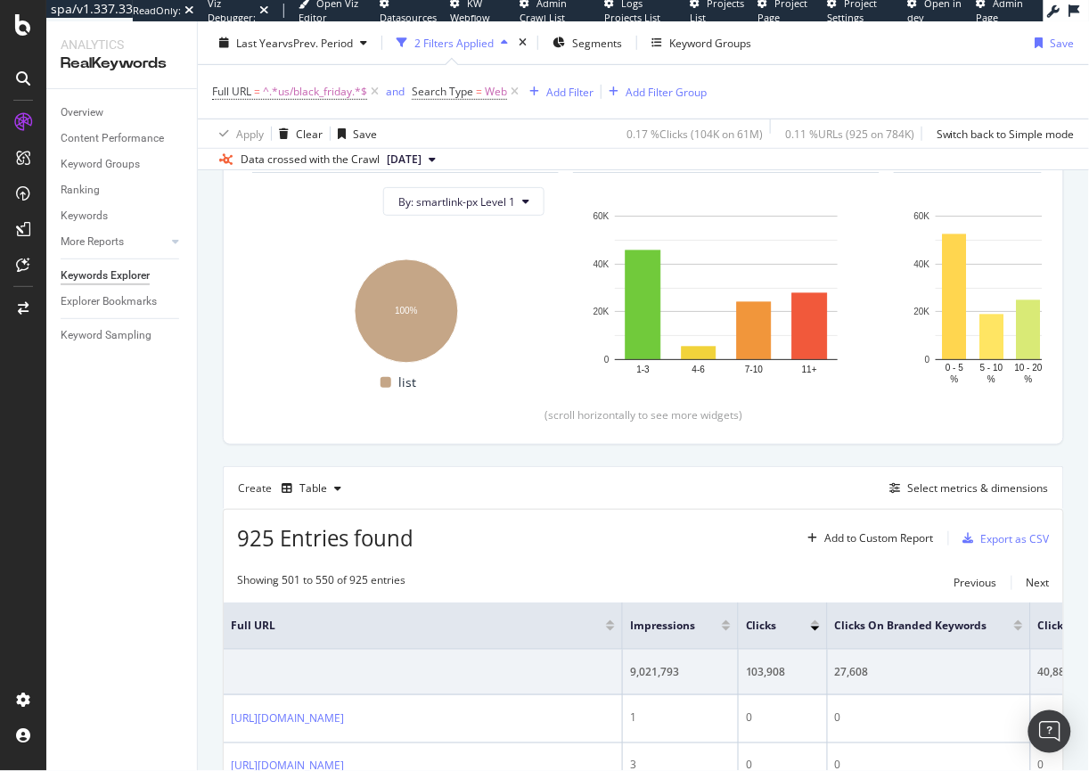
scroll to position [192, 0]
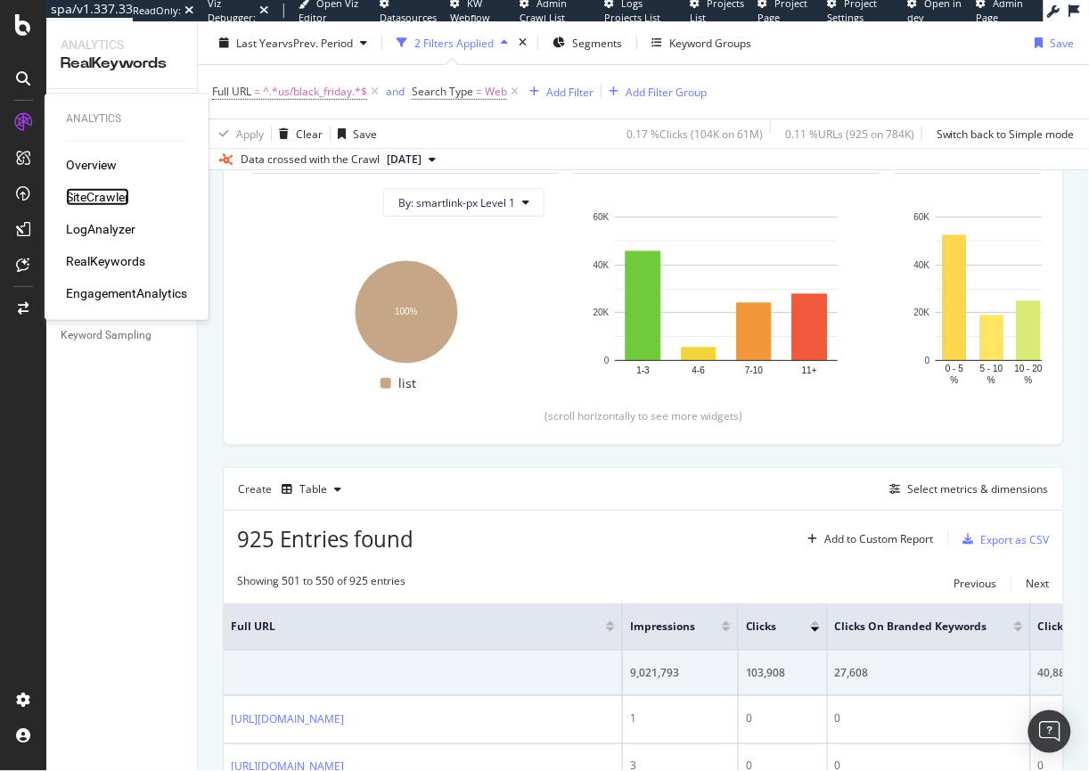
click at [96, 198] on div "SiteCrawler" at bounding box center [97, 197] width 63 height 18
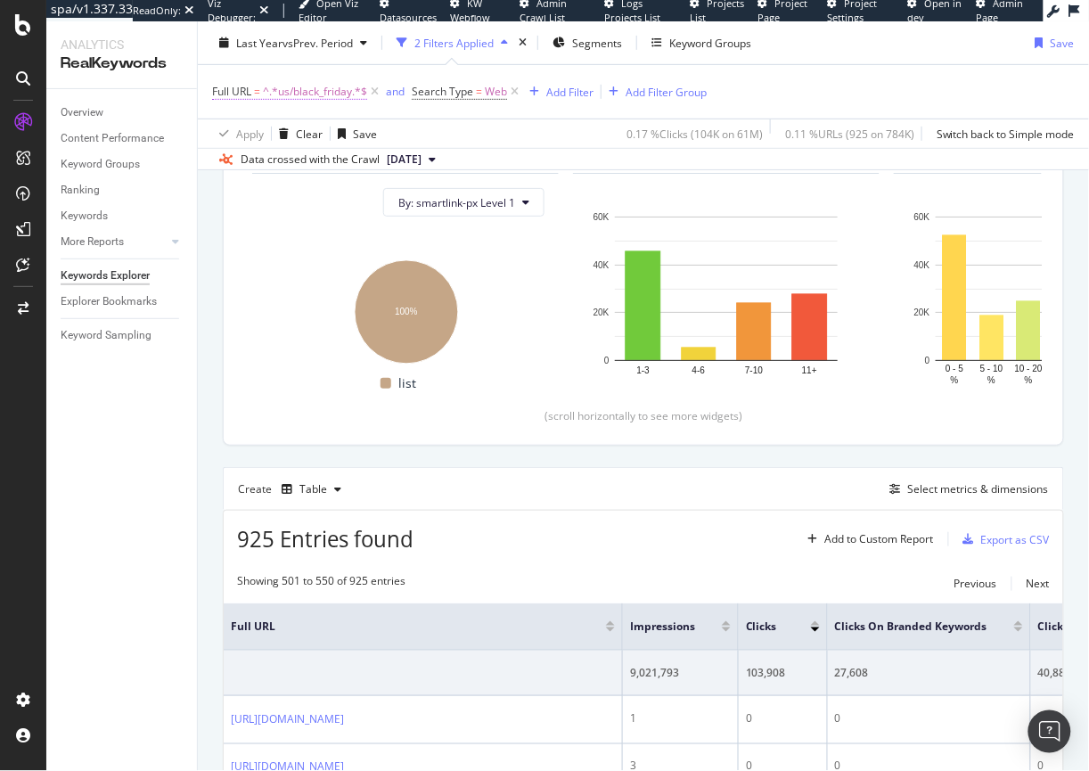
click at [314, 92] on span "^.*us/black_friday.*$" at bounding box center [315, 91] width 104 height 25
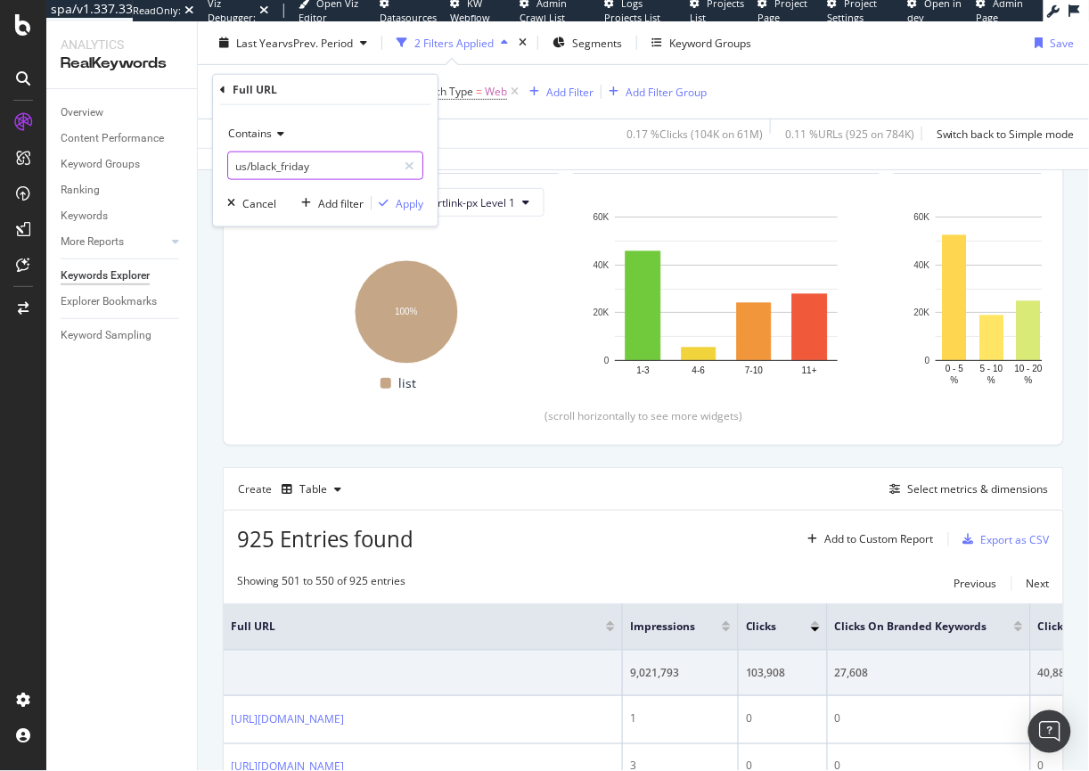
click at [290, 157] on input "us/black_friday" at bounding box center [312, 165] width 168 height 29
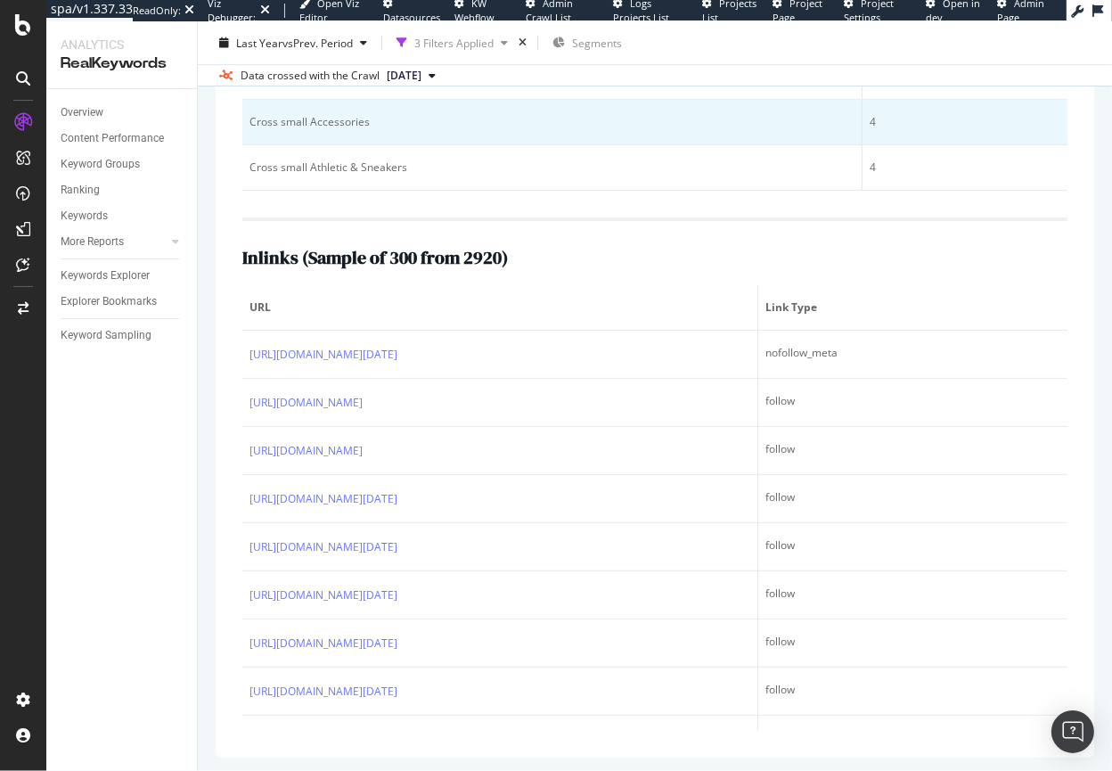
scroll to position [518, 0]
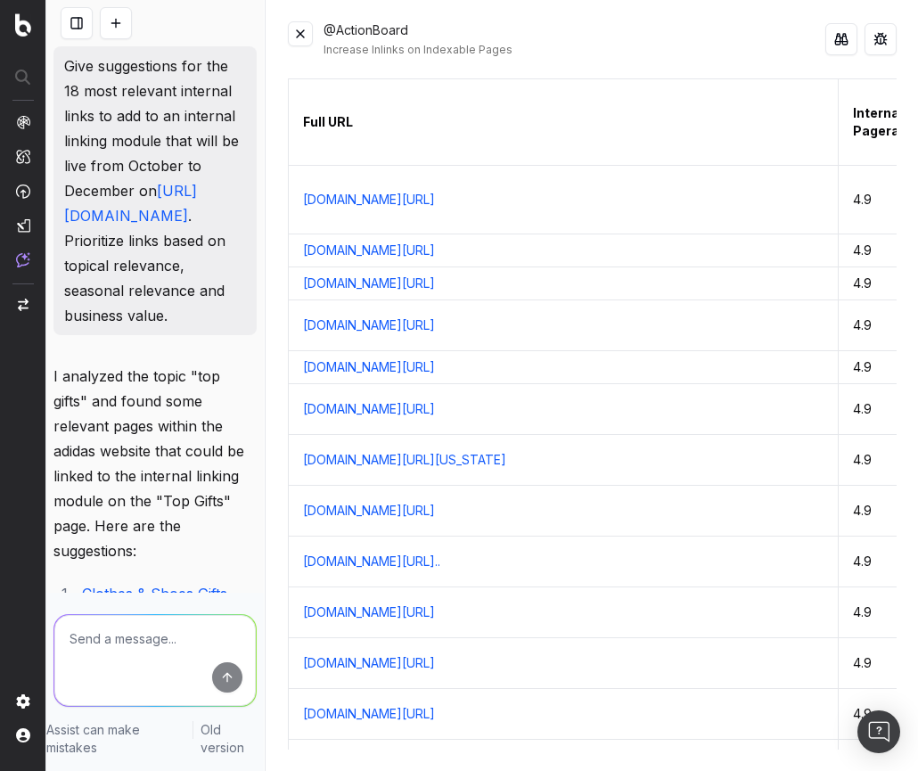
scroll to position [728, 0]
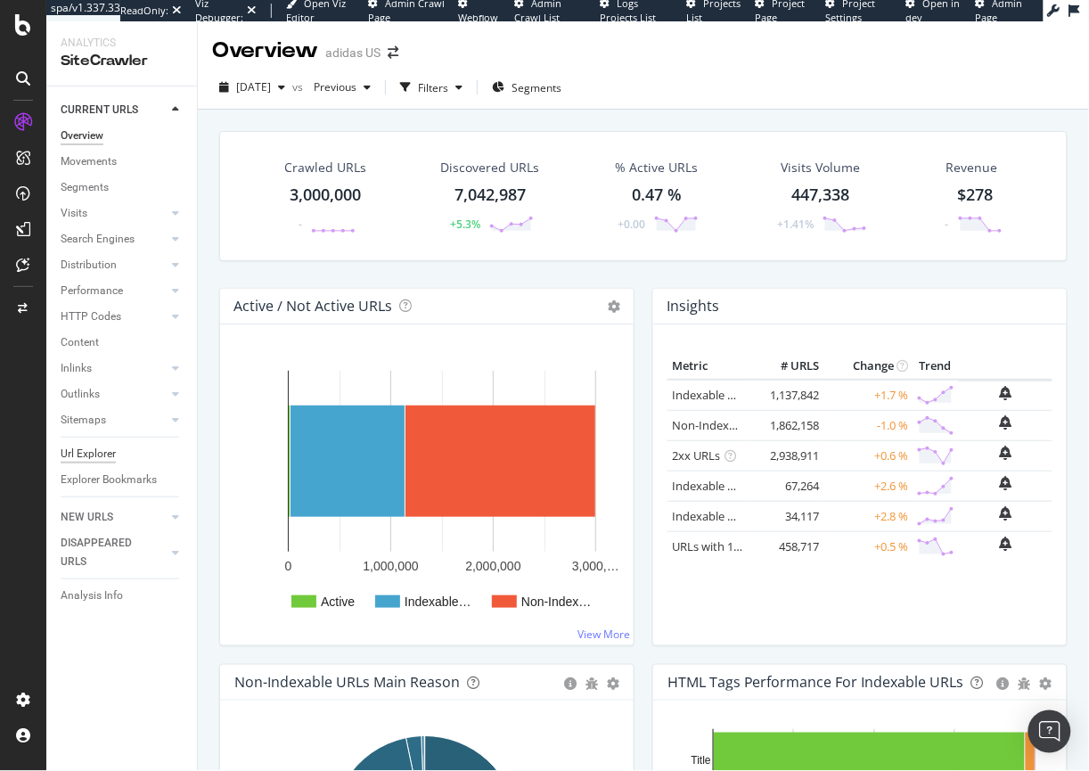
click at [101, 458] on div "Url Explorer" at bounding box center [88, 454] width 55 height 19
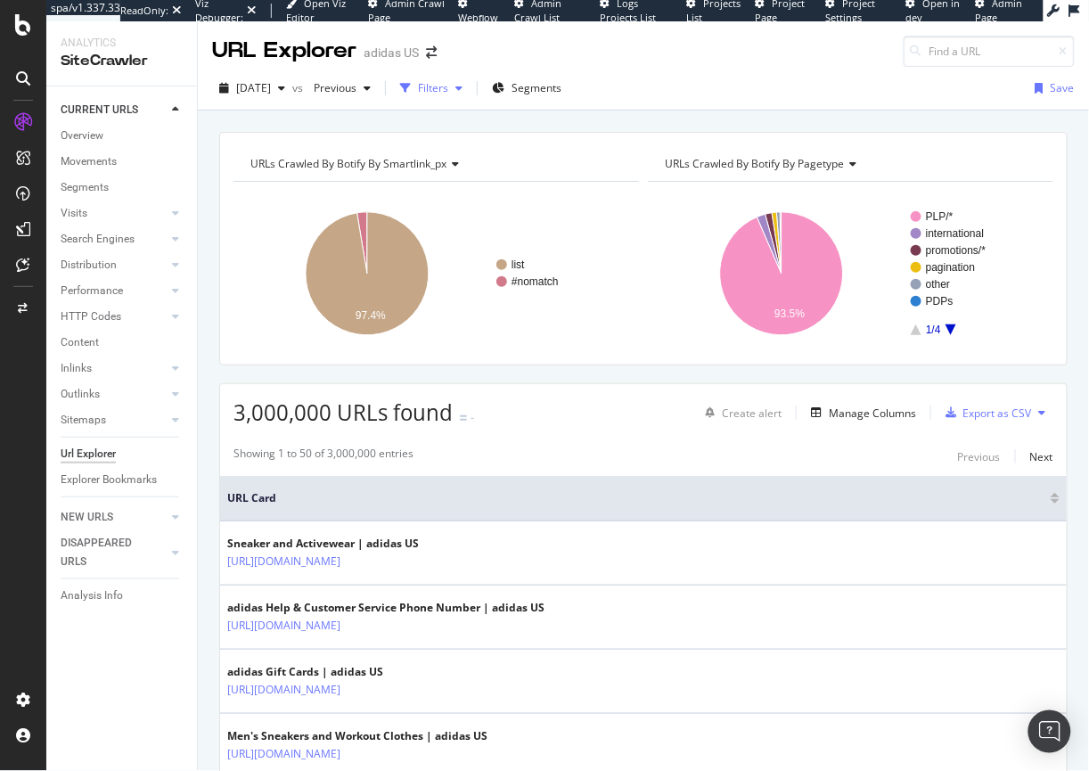
click at [470, 87] on div "button" at bounding box center [458, 88] width 21 height 11
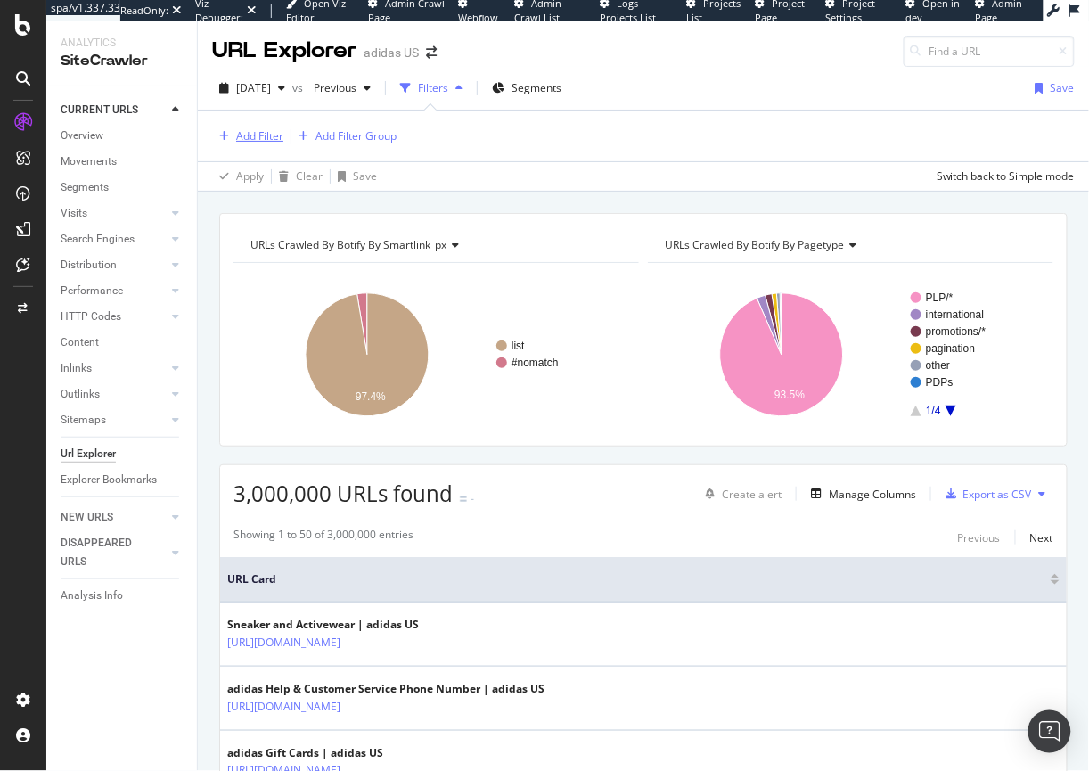
click at [255, 136] on div "Add Filter" at bounding box center [259, 135] width 47 height 15
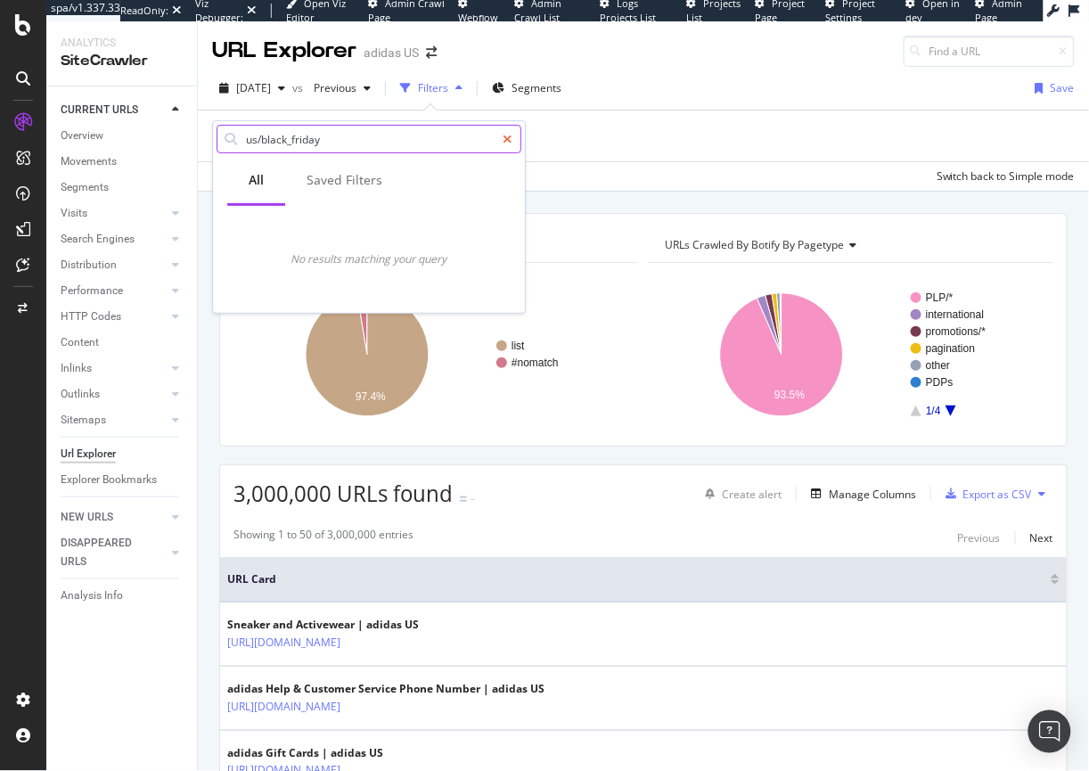
type input "us/black_friday"
click at [505, 144] on icon at bounding box center [508, 139] width 10 height 12
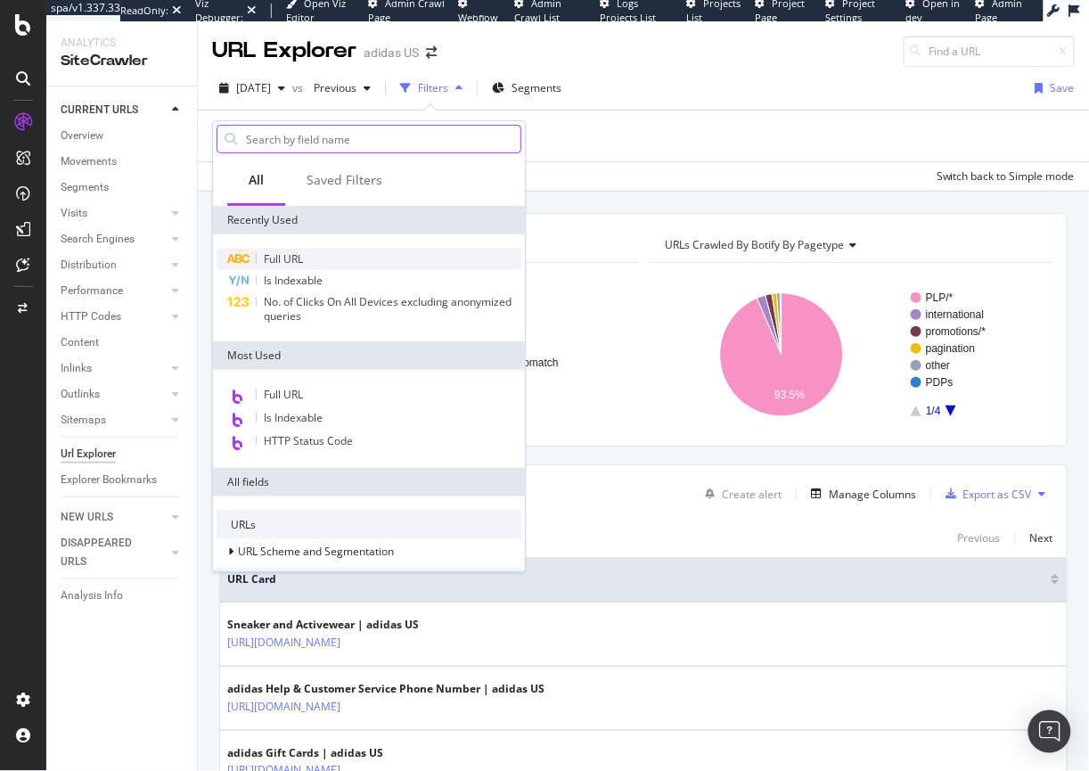
click at [255, 256] on div "Full URL" at bounding box center [369, 259] width 305 height 21
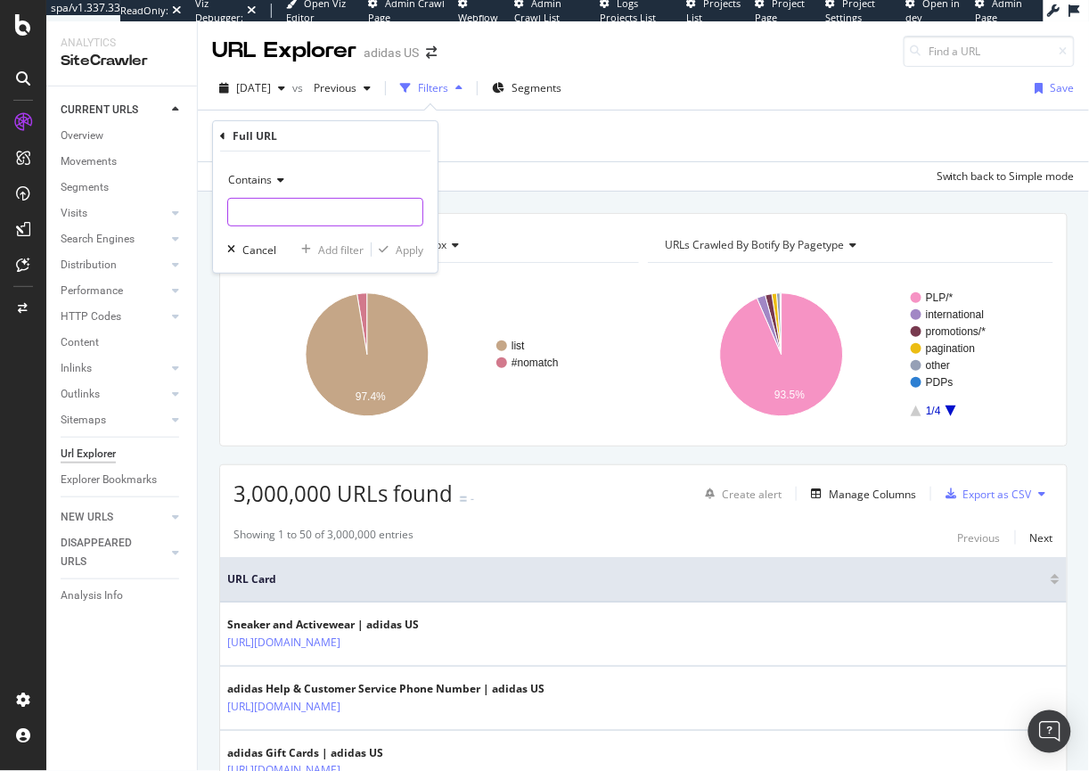
click at [270, 198] on input "text" at bounding box center [325, 212] width 194 height 29
paste input "us/black_friday"
type input "us/black_friday"
click at [412, 246] on div "Apply" at bounding box center [410, 249] width 28 height 15
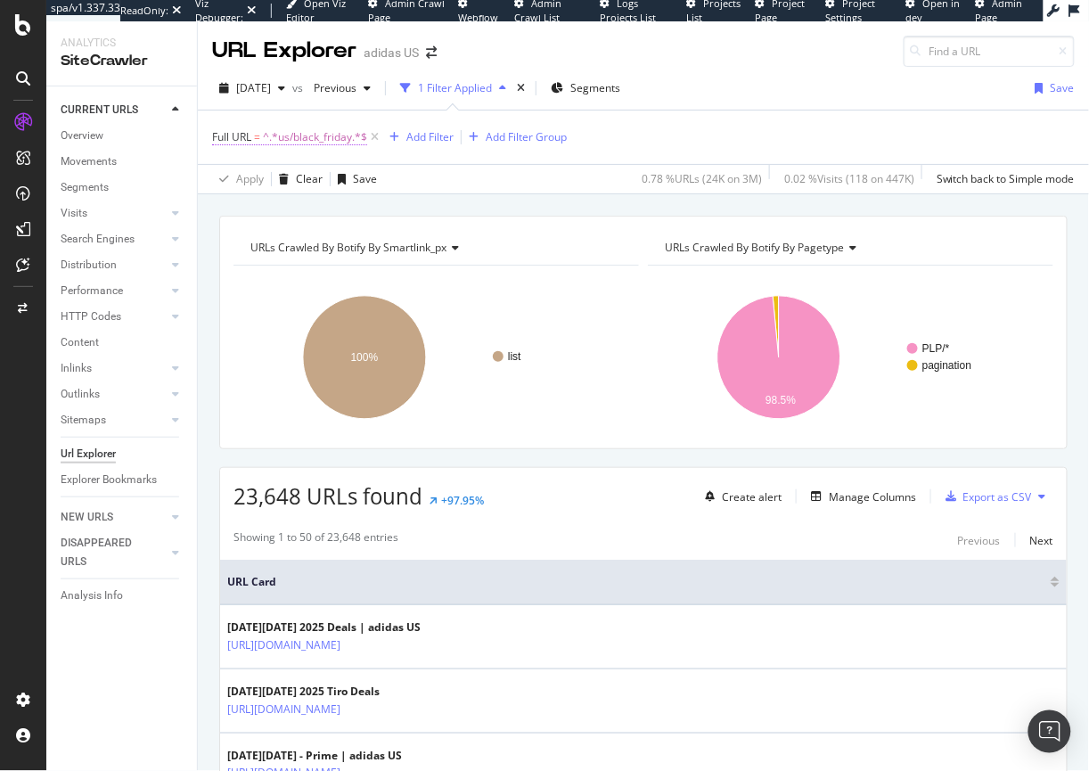
click at [316, 135] on span "^.*us/black_friday.*$" at bounding box center [315, 137] width 104 height 25
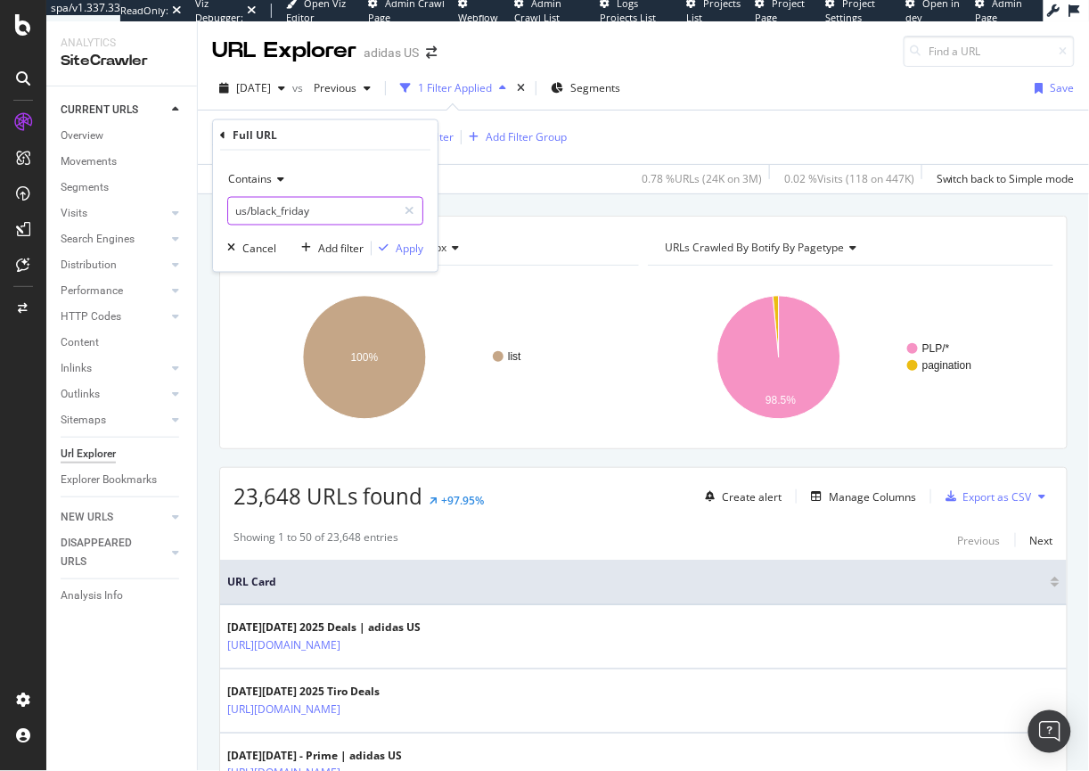
drag, startPoint x: 252, startPoint y: 211, endPoint x: 192, endPoint y: 213, distance: 59.7
click at [189, 213] on body "spa/v1.337.33 ReadOnly: Viz Debugger: Open Viz Editor Admin Crawl Page Webflow …" at bounding box center [544, 385] width 1089 height 771
drag, startPoint x: 251, startPoint y: 209, endPoint x: 222, endPoint y: 208, distance: 29.4
click at [222, 208] on div "Contains us/black_friday Cancel Add filter Apply" at bounding box center [325, 211] width 225 height 121
type input "[DATE]"
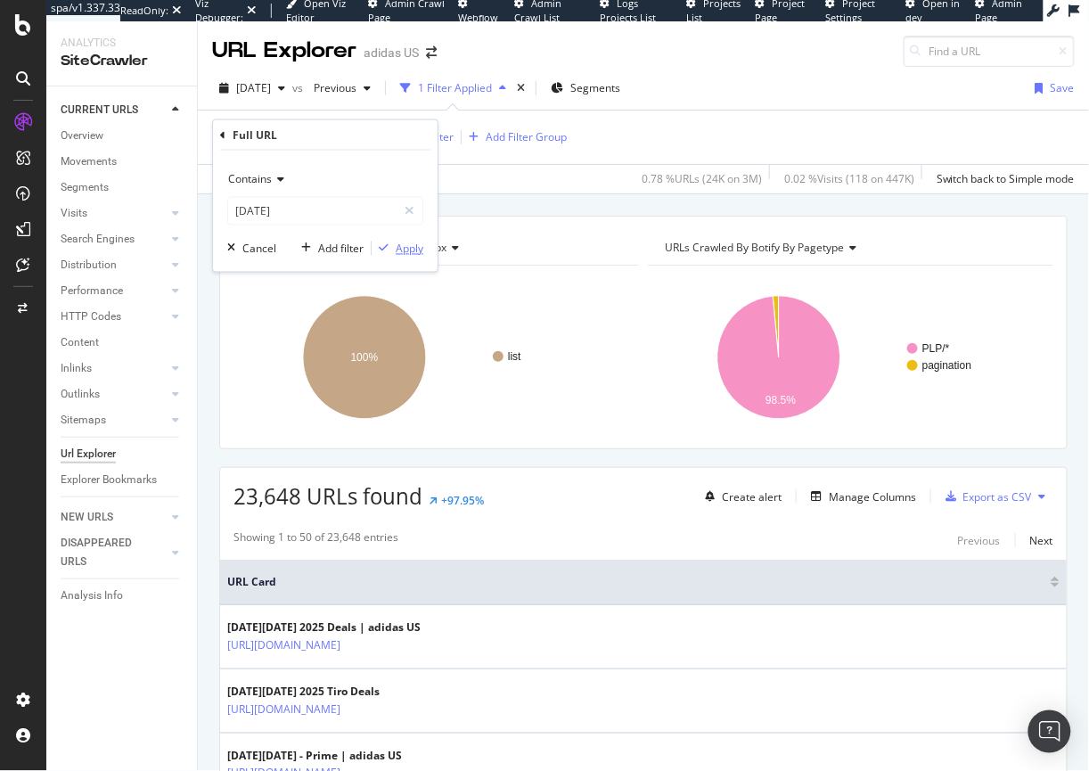
click at [420, 249] on div "Apply" at bounding box center [410, 248] width 28 height 15
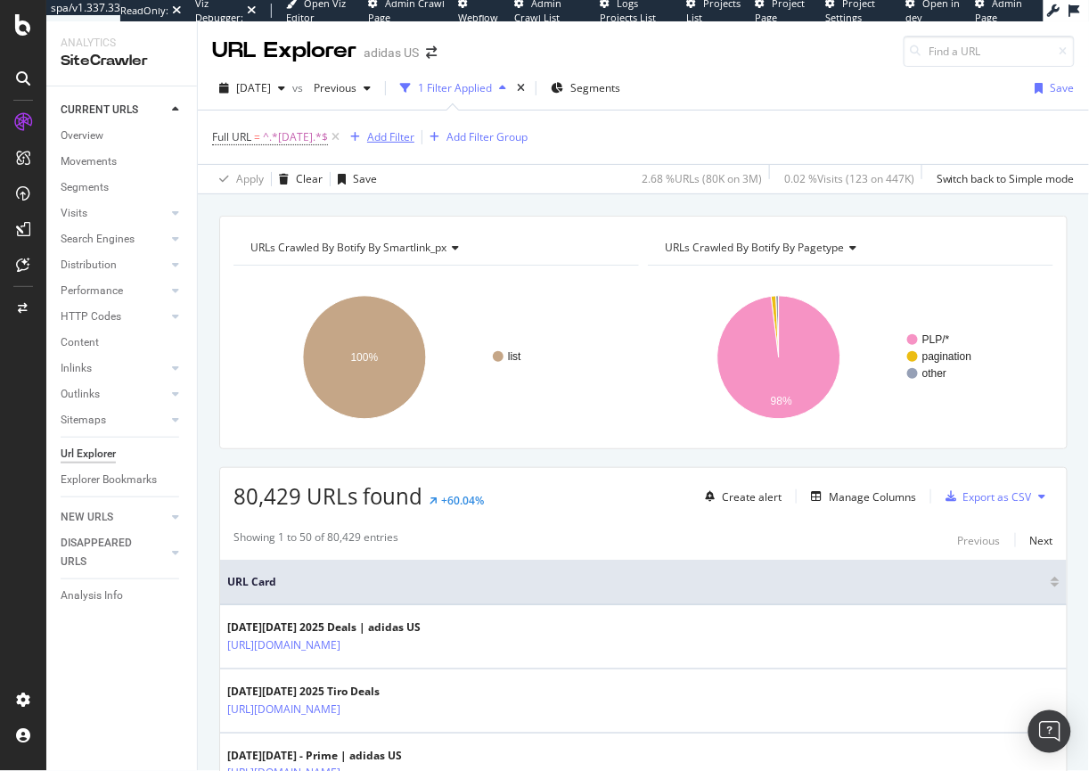
click at [408, 136] on div "Add Filter" at bounding box center [390, 136] width 47 height 15
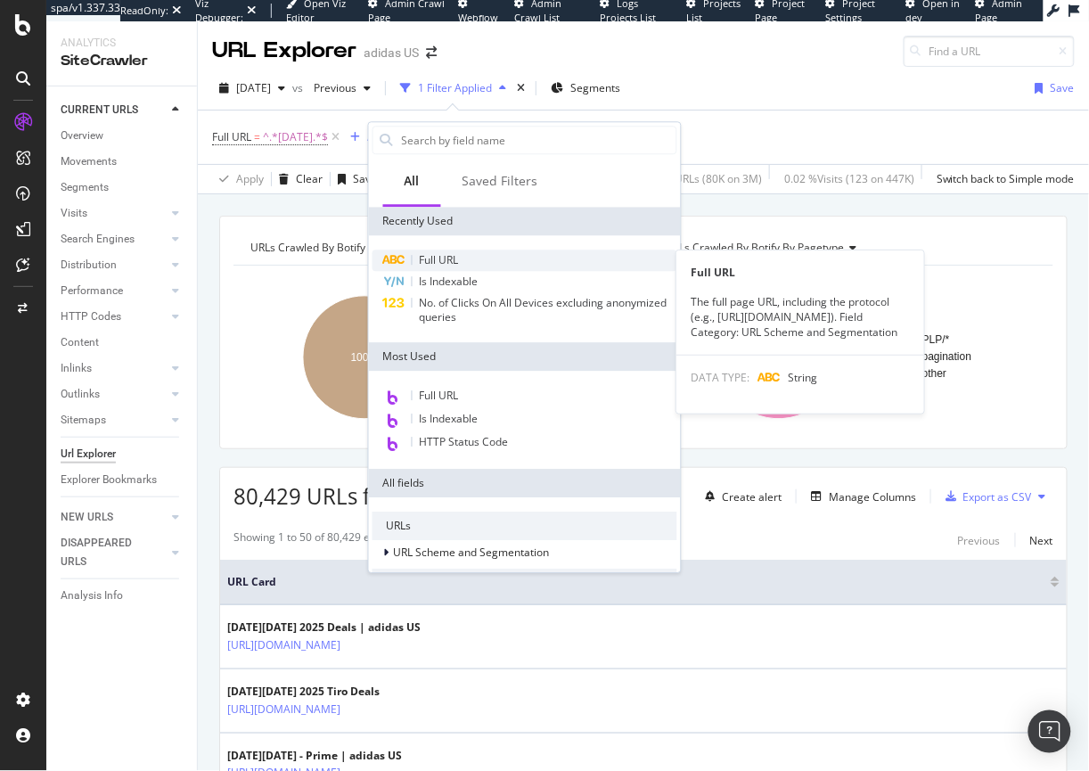
click at [436, 264] on span "Full URL" at bounding box center [439, 259] width 39 height 15
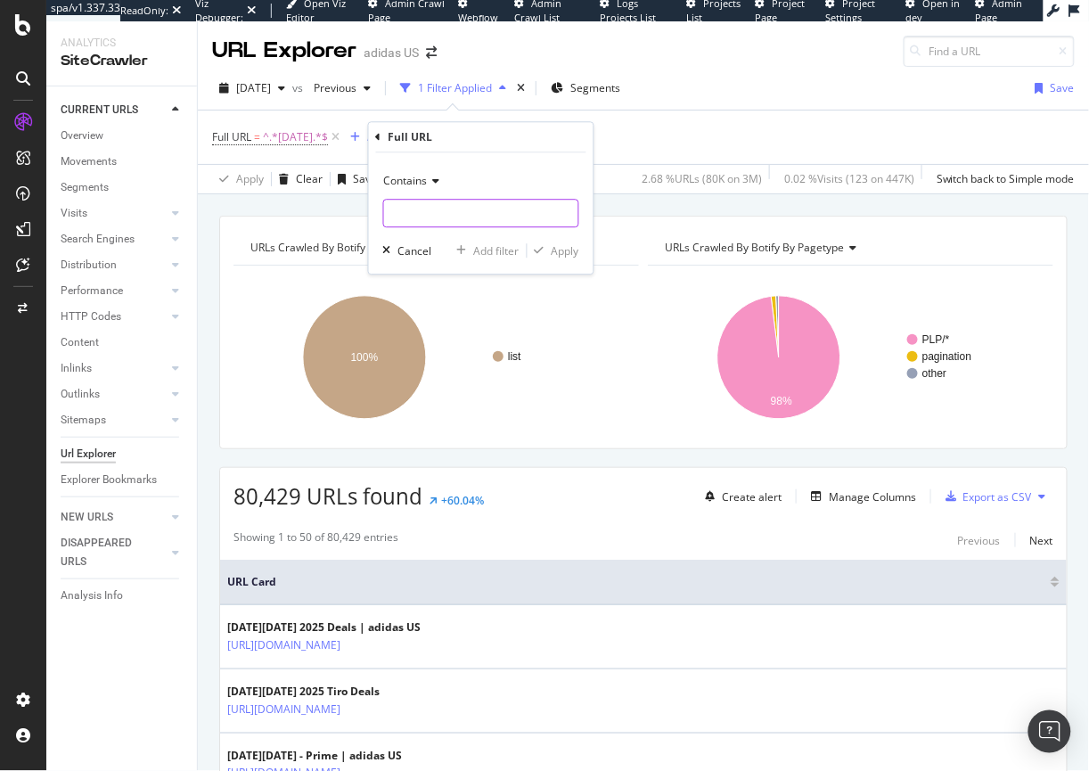
click at [432, 225] on input "text" at bounding box center [481, 214] width 194 height 29
type input ".com/us/"
click at [574, 254] on div "Apply" at bounding box center [566, 250] width 28 height 15
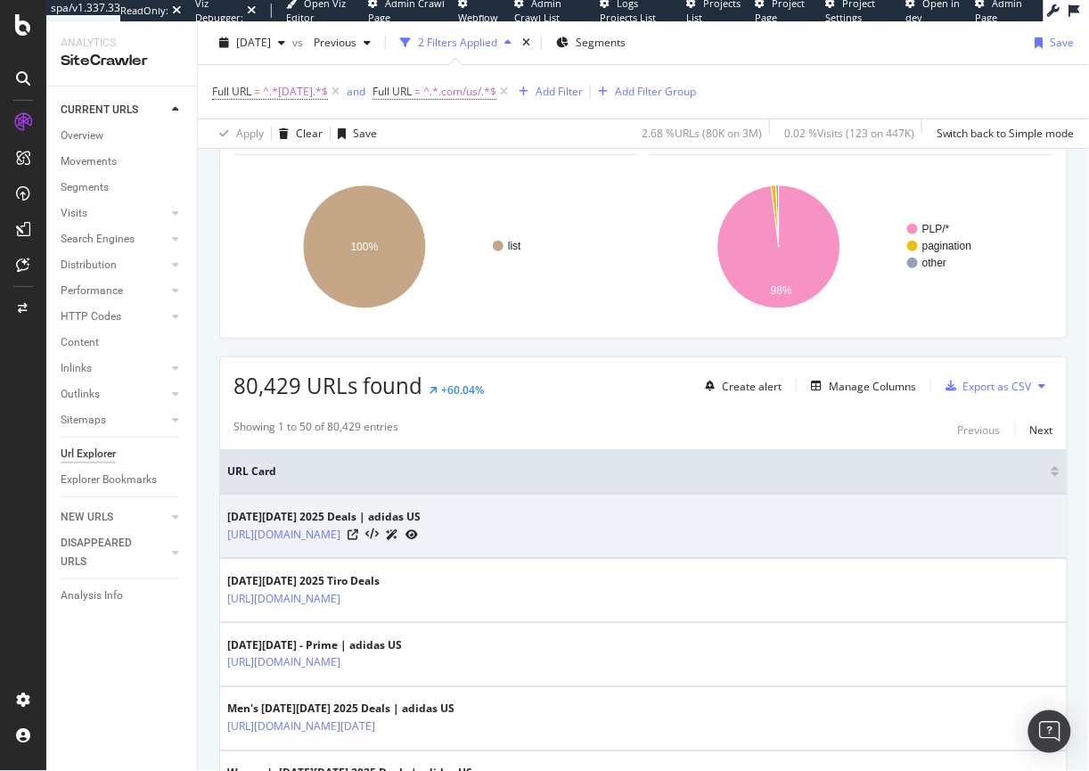
scroll to position [121, 0]
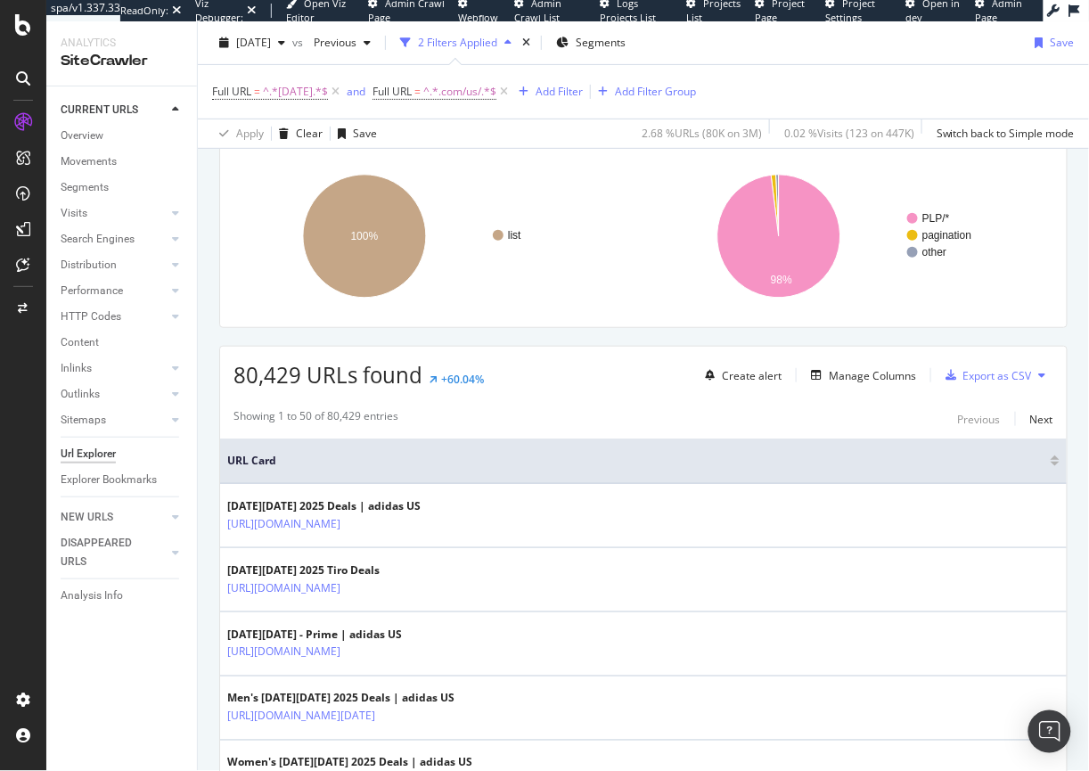
click at [268, 372] on span "80,429 URLs found" at bounding box center [327, 374] width 189 height 29
drag, startPoint x: 268, startPoint y: 372, endPoint x: 380, endPoint y: 377, distance: 111.5
click at [380, 377] on span "80,429 URLs found" at bounding box center [327, 374] width 189 height 29
copy span "80,429 URLs found"
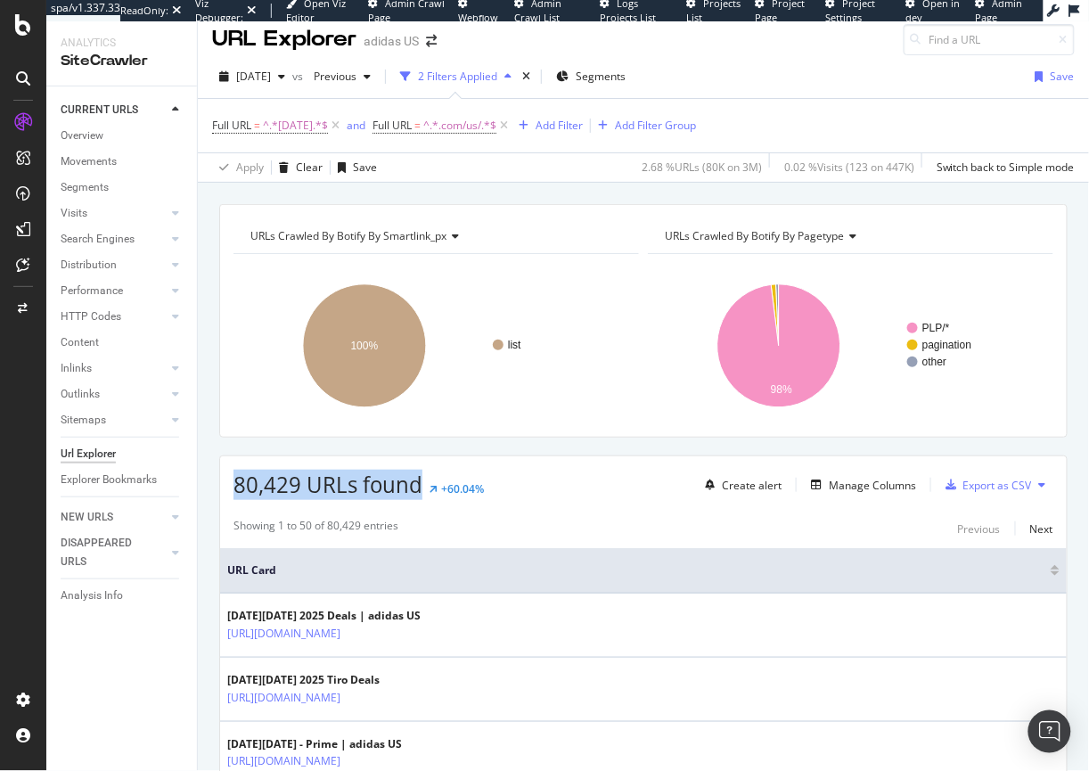
scroll to position [0, 0]
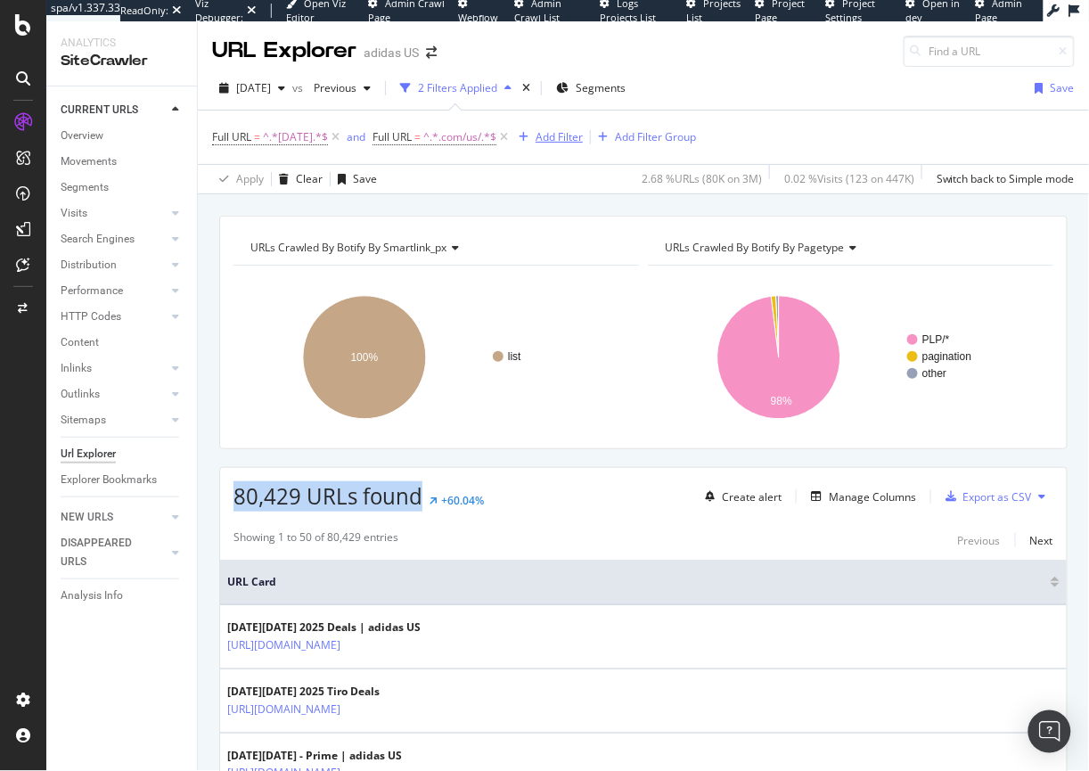
click at [578, 140] on div "Add Filter" at bounding box center [558, 136] width 47 height 15
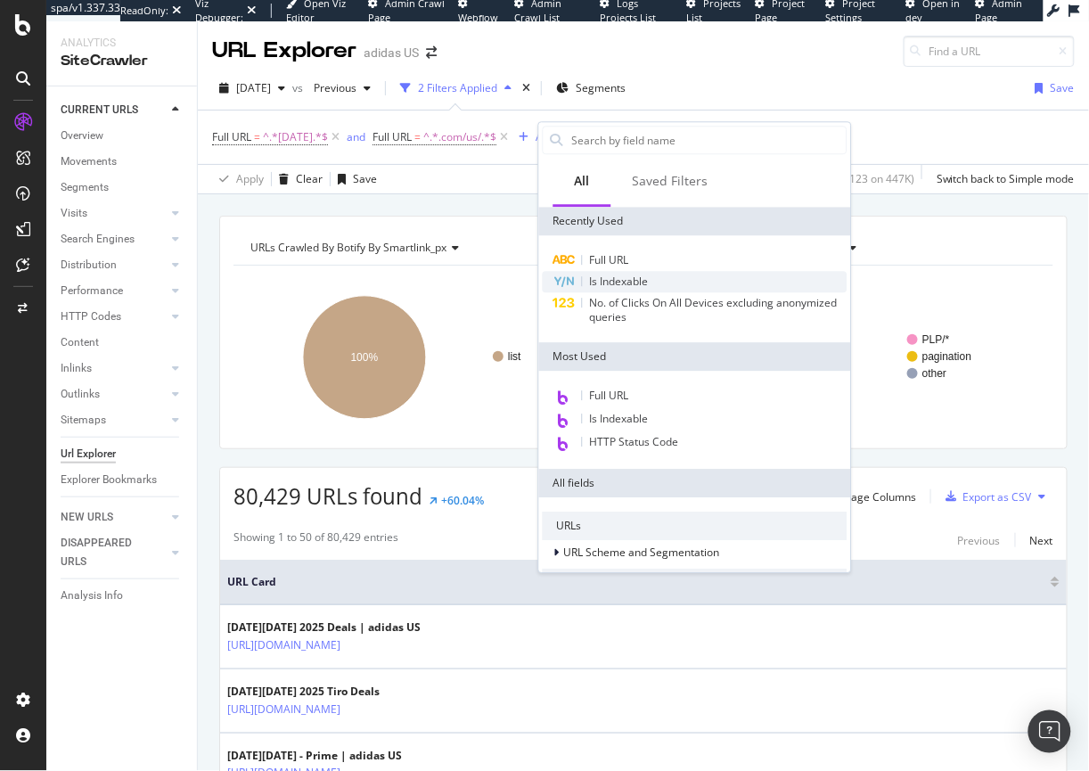
click at [625, 276] on span "Is Indexable" at bounding box center [619, 281] width 59 height 15
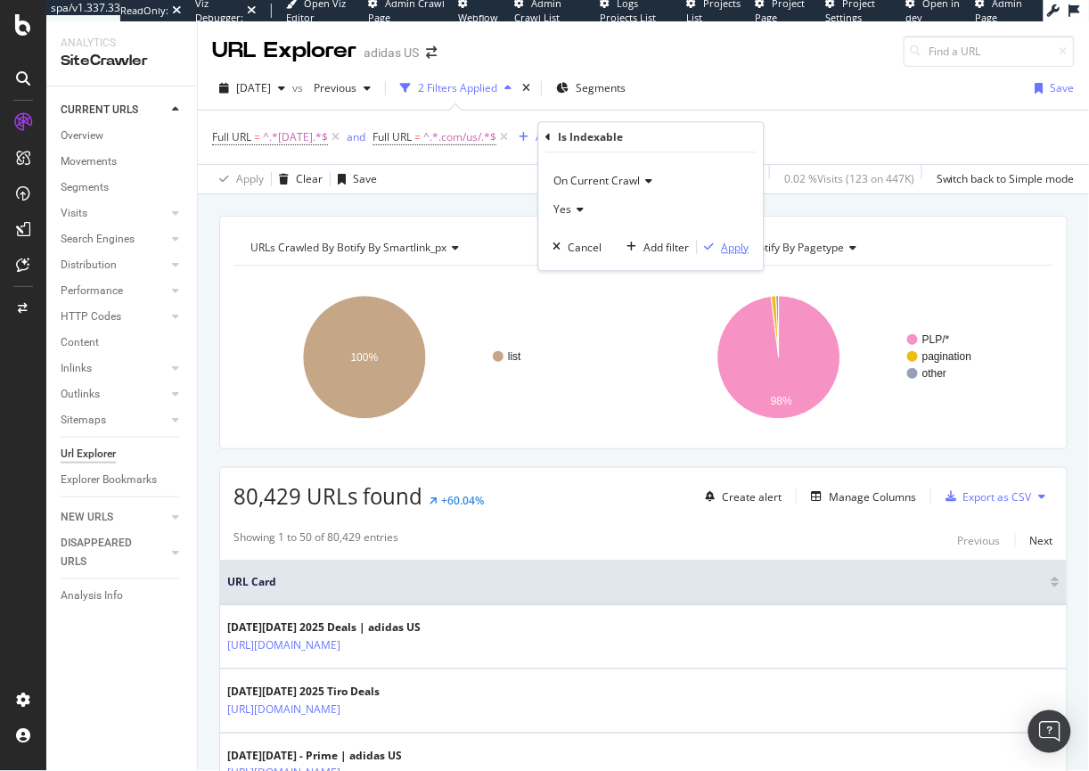
click at [731, 244] on div "Apply" at bounding box center [736, 247] width 28 height 15
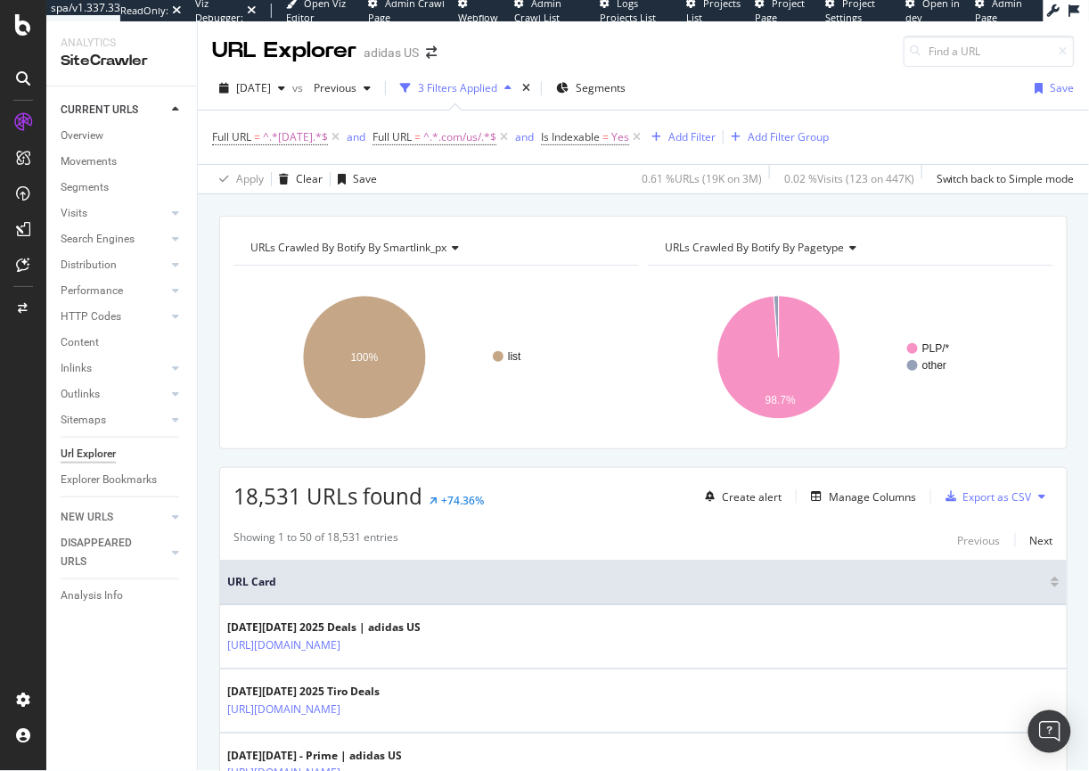
click at [225, 503] on div "18,531 URLs found +74.36% Create alert Manage Columns Export as CSV" at bounding box center [643, 490] width 846 height 44
click at [235, 497] on span "18,531 URLs found" at bounding box center [327, 495] width 189 height 29
drag, startPoint x: 235, startPoint y: 497, endPoint x: 249, endPoint y: 496, distance: 14.3
click at [235, 497] on span "18,531 URLs found" at bounding box center [327, 495] width 189 height 29
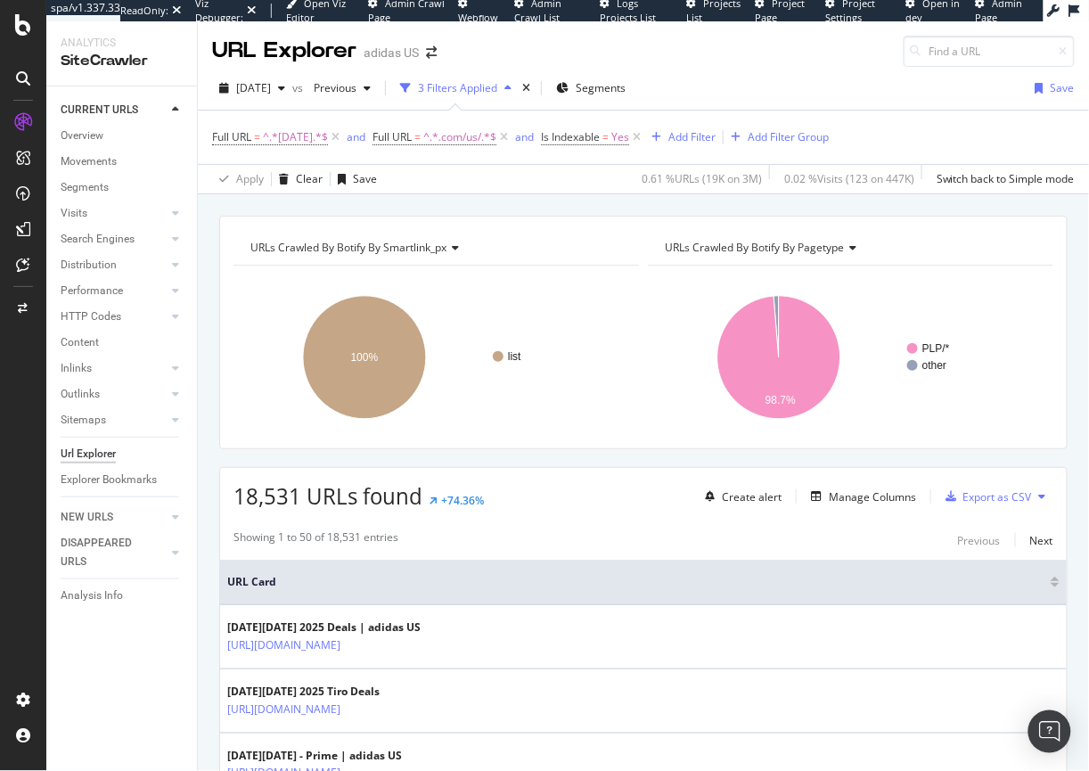
click at [249, 495] on span "18,531 URLs found" at bounding box center [327, 495] width 189 height 29
copy span "18,531"
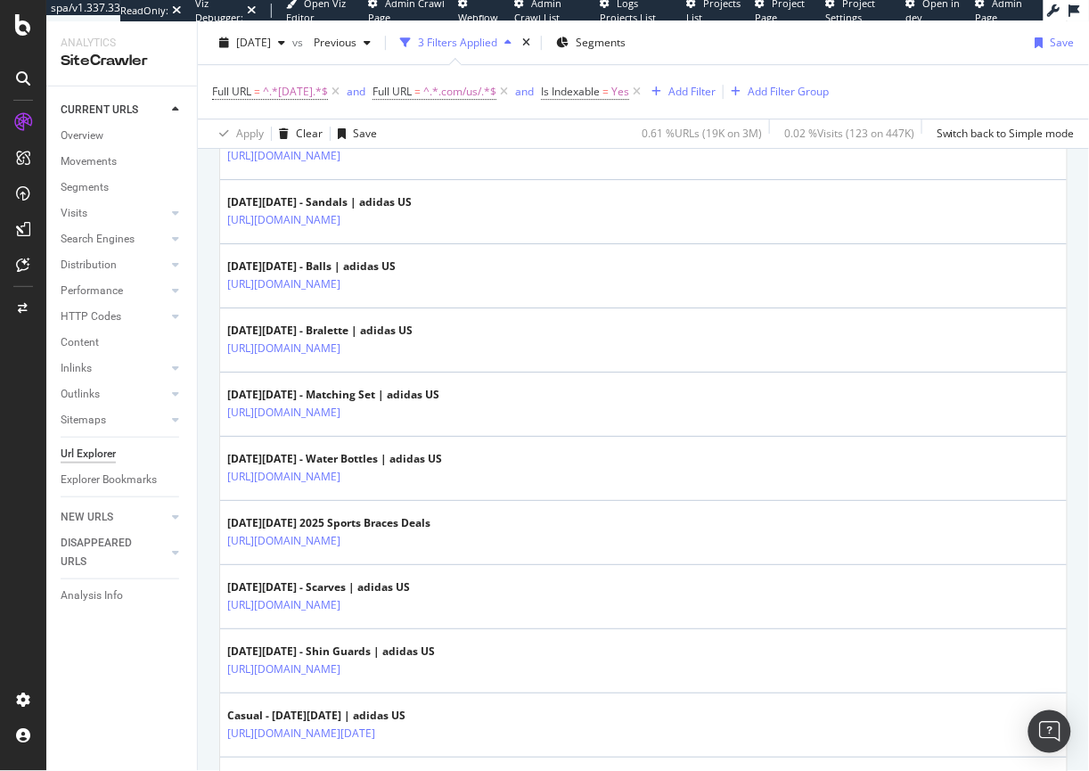
scroll to position [3139, 0]
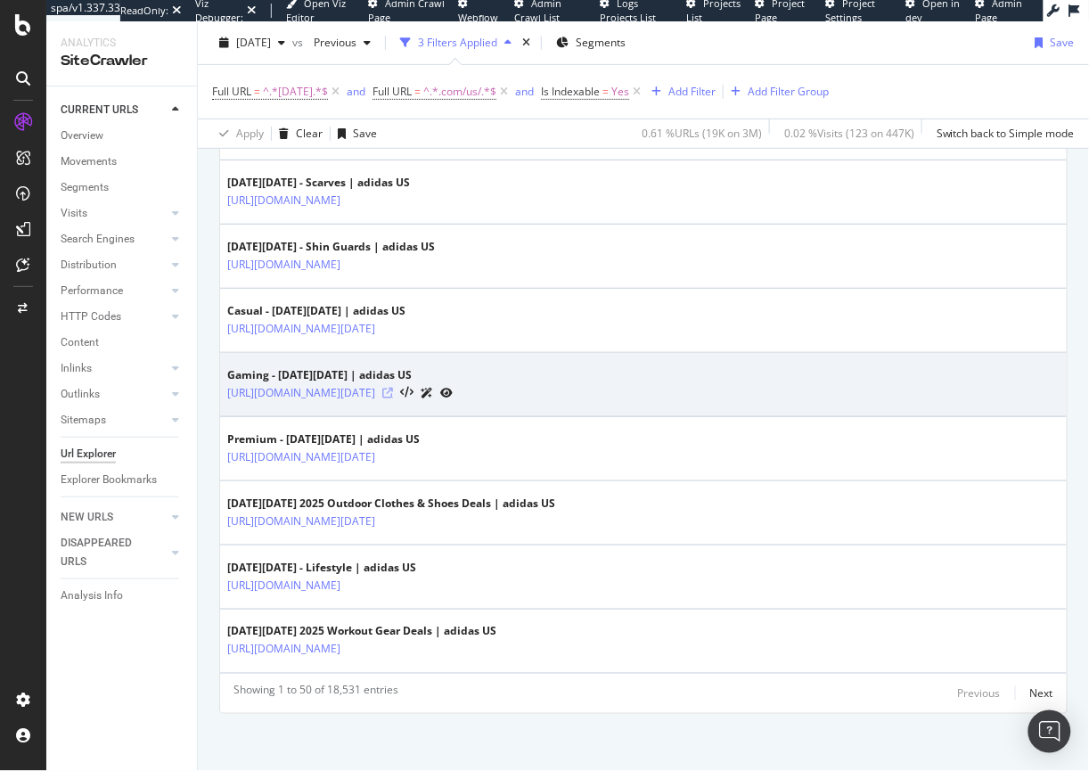
click at [393, 390] on icon at bounding box center [387, 393] width 11 height 11
